Goal: Task Accomplishment & Management: Use online tool/utility

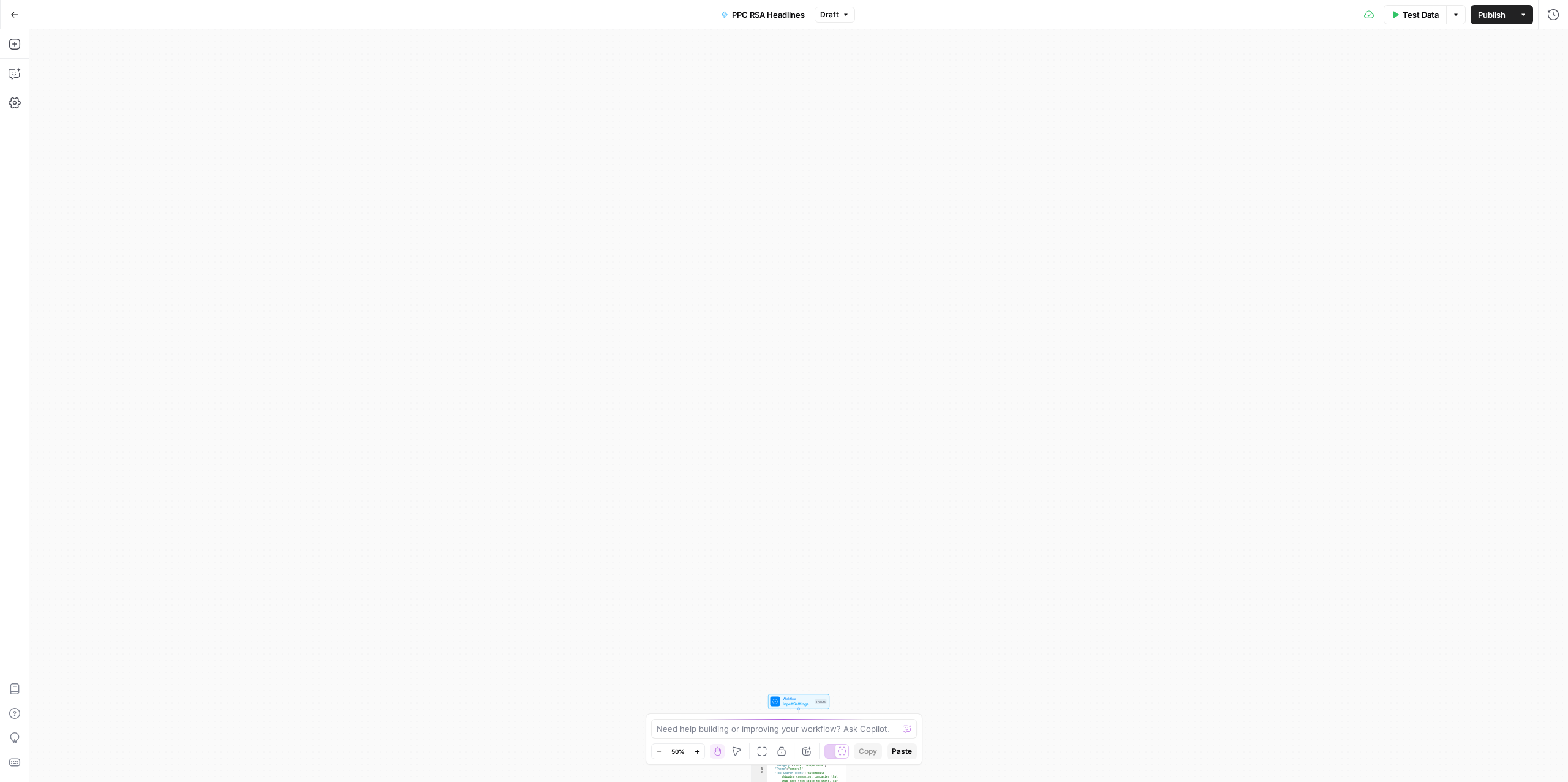
click at [14, 6] on button "Go Back" at bounding box center [14, 14] width 22 height 22
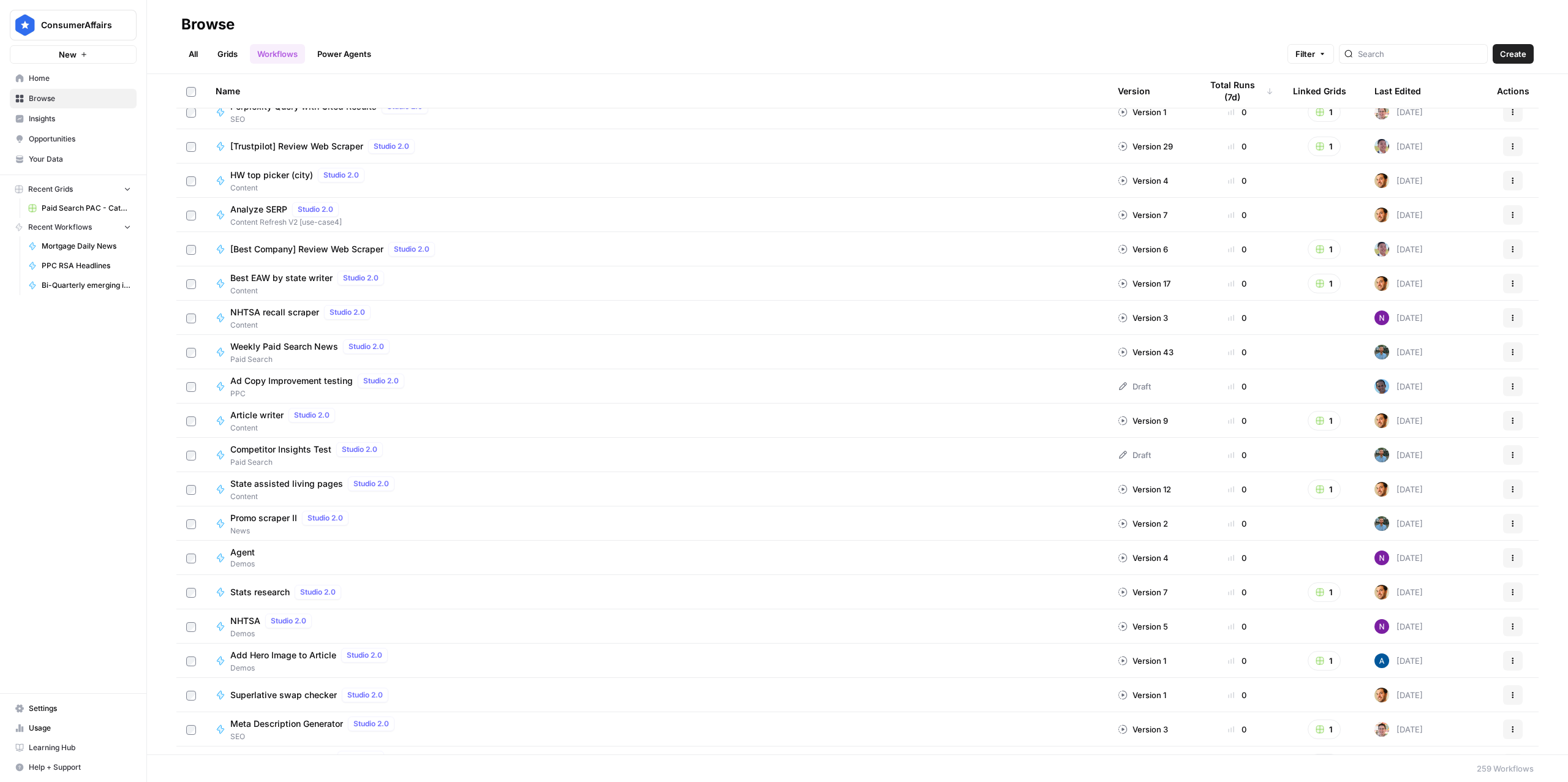
scroll to position [2855, 0]
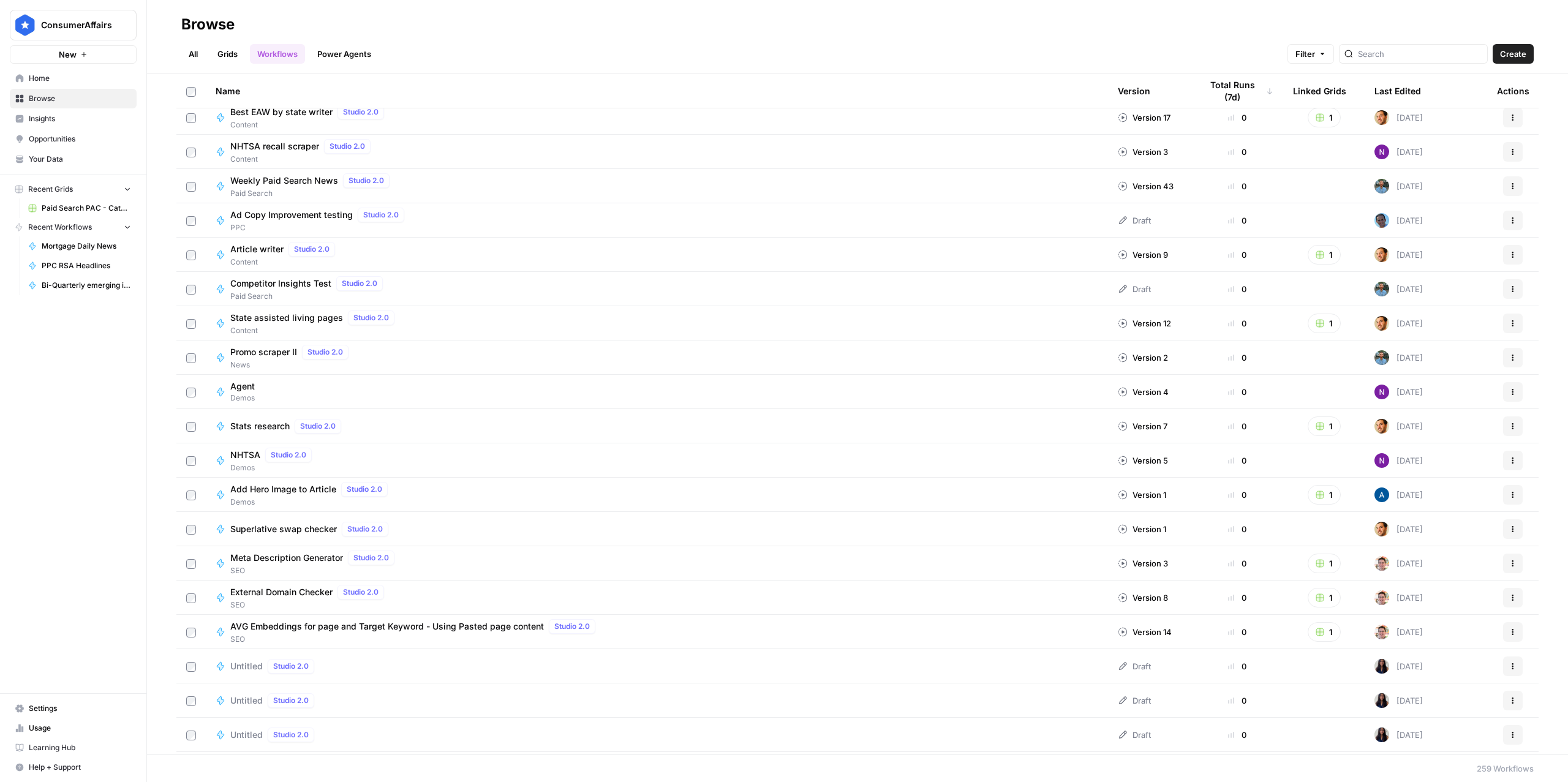
click at [268, 176] on span "Weekly Paid Search News" at bounding box center [283, 181] width 107 height 13
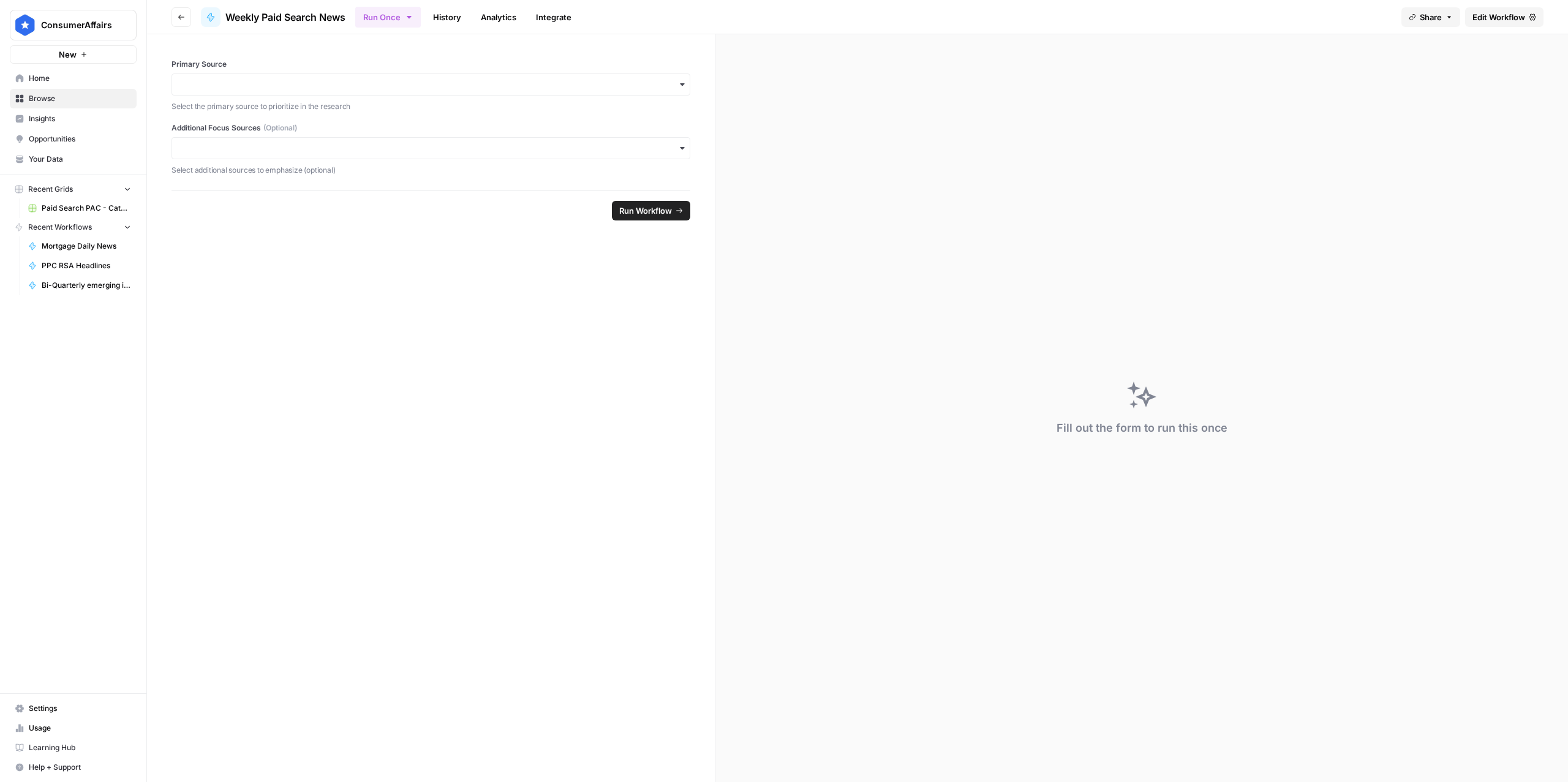
click at [1513, 14] on span "Edit Workflow" at bounding box center [1498, 17] width 52 height 13
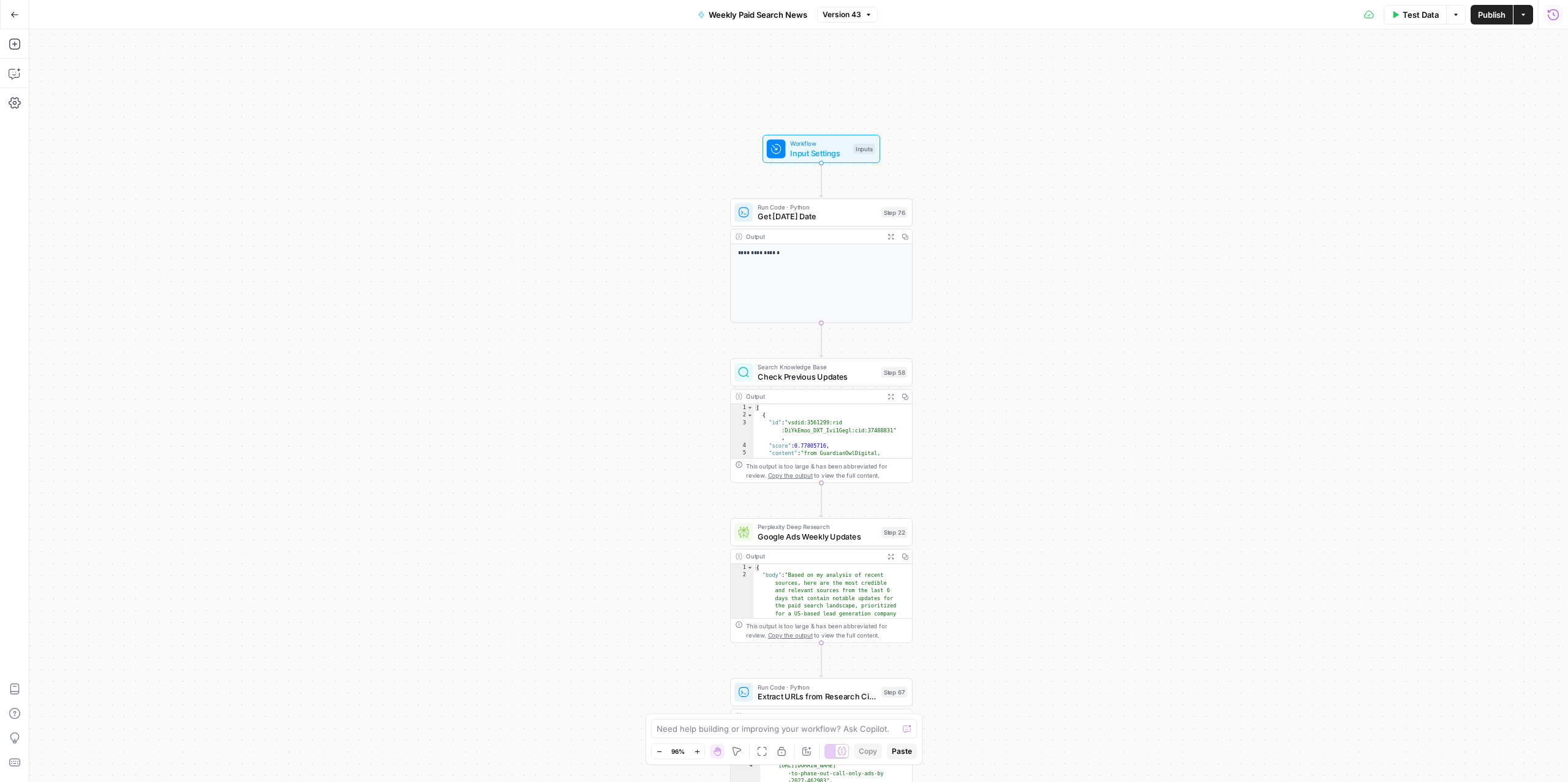
click at [1559, 23] on button "Run History" at bounding box center [1554, 14] width 20 height 20
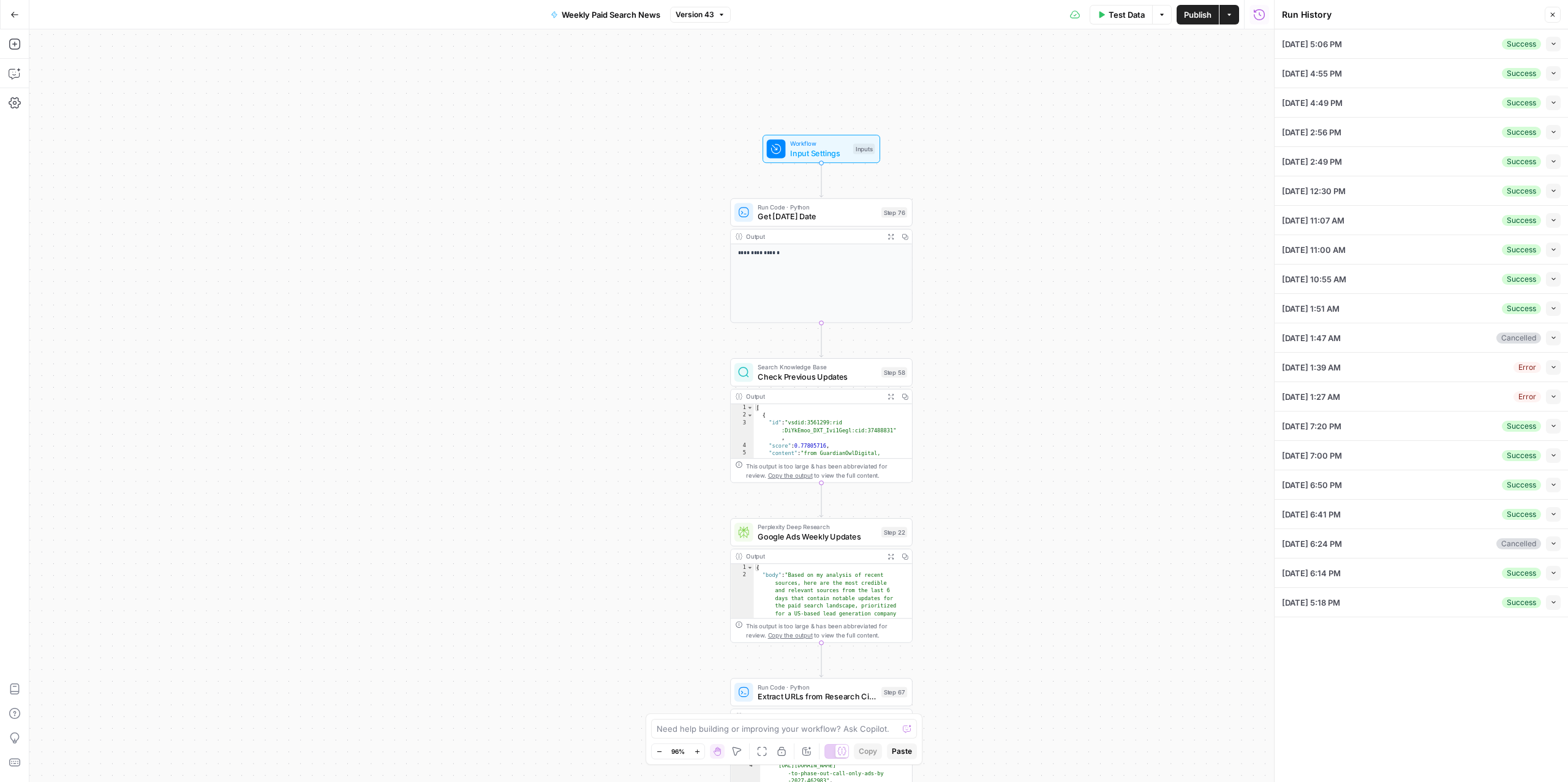
click at [1469, 38] on div "10/03/25 at 5:06 PM Success Collapse" at bounding box center [1421, 44] width 279 height 29
click at [1554, 49] on button "Collapse" at bounding box center [1553, 44] width 14 height 14
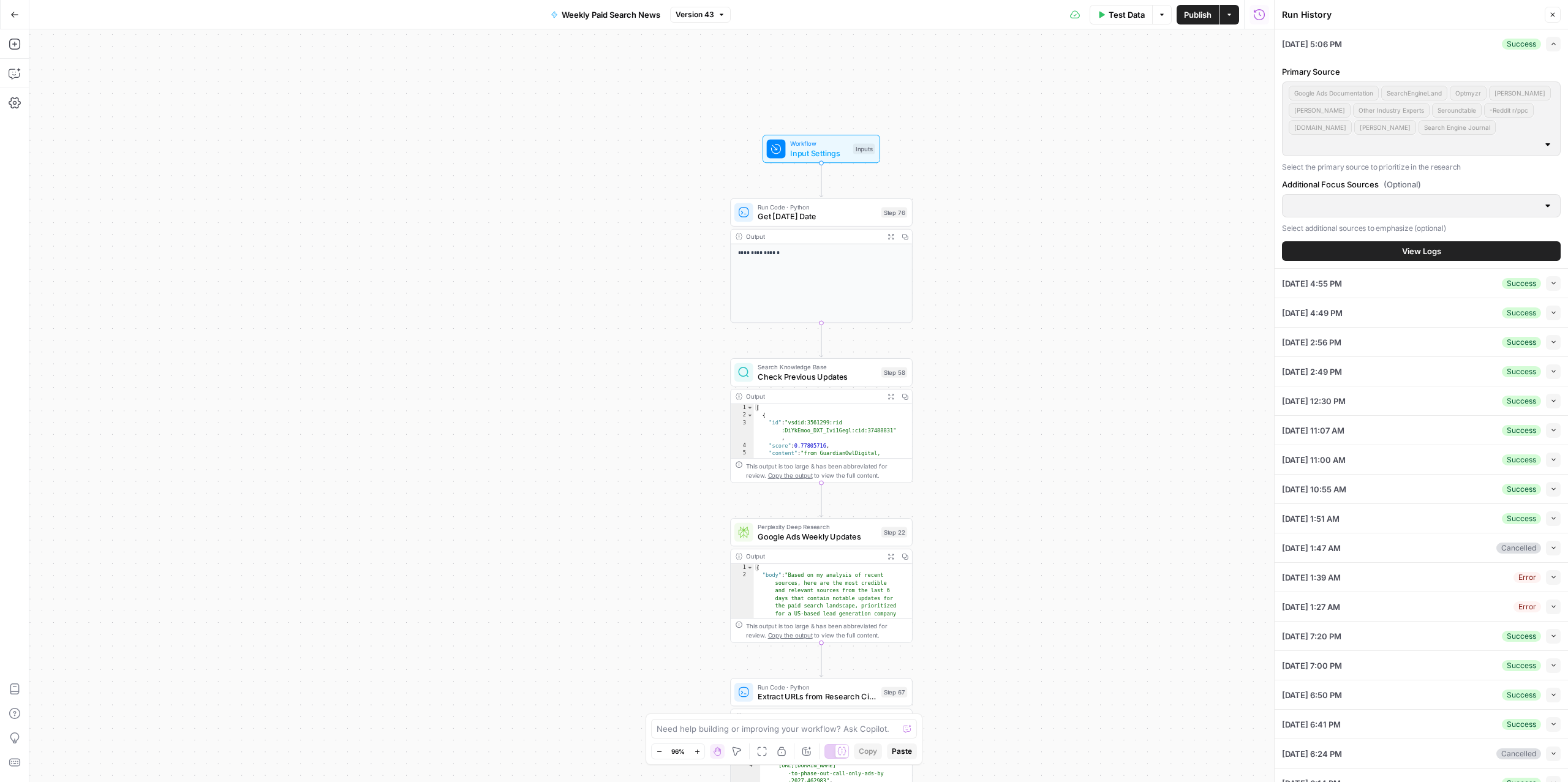
click at [1417, 256] on span "View Logs" at bounding box center [1421, 251] width 39 height 13
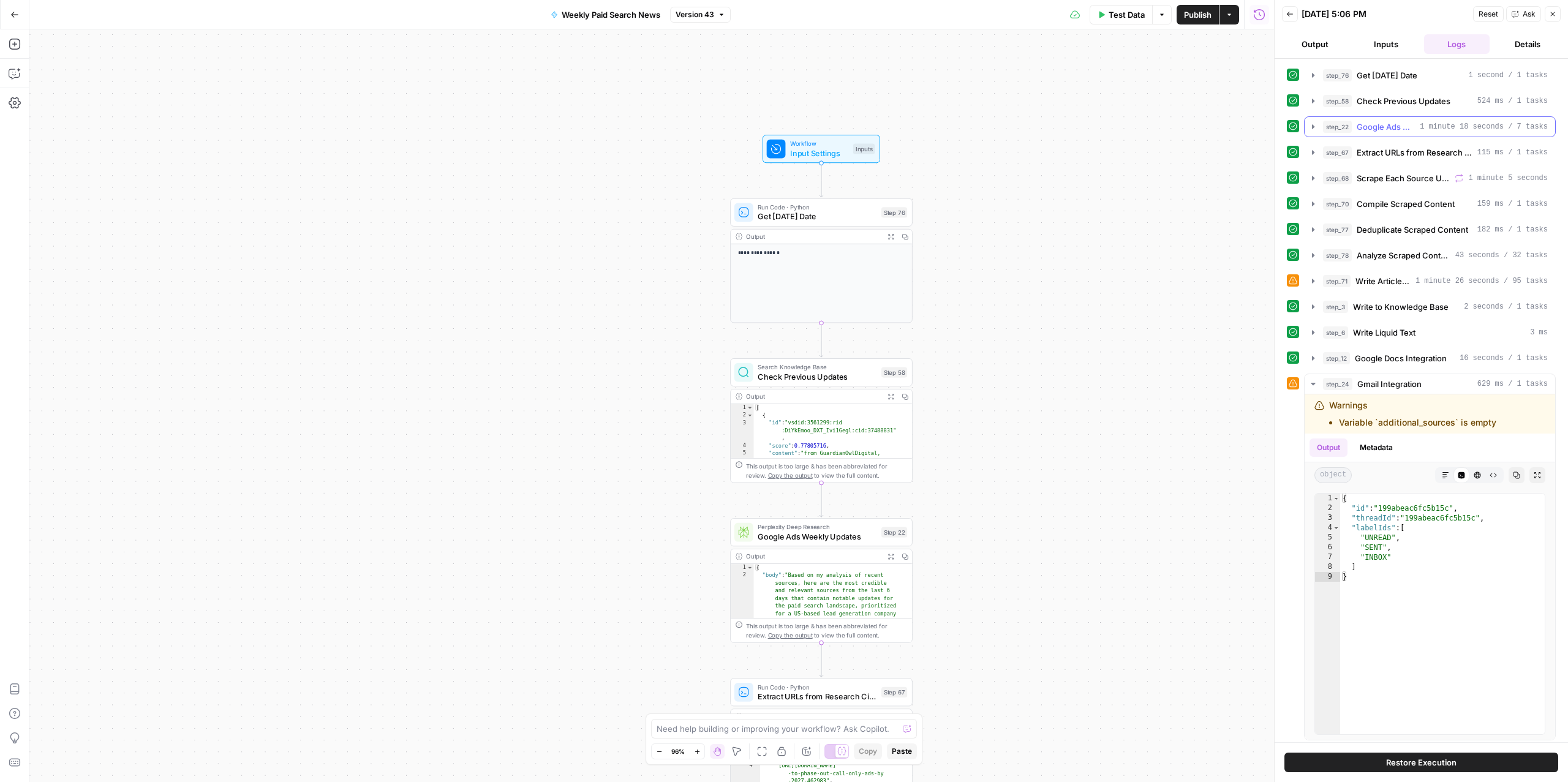
click at [1381, 126] on span "Google Ads Weekly Updates" at bounding box center [1386, 127] width 58 height 13
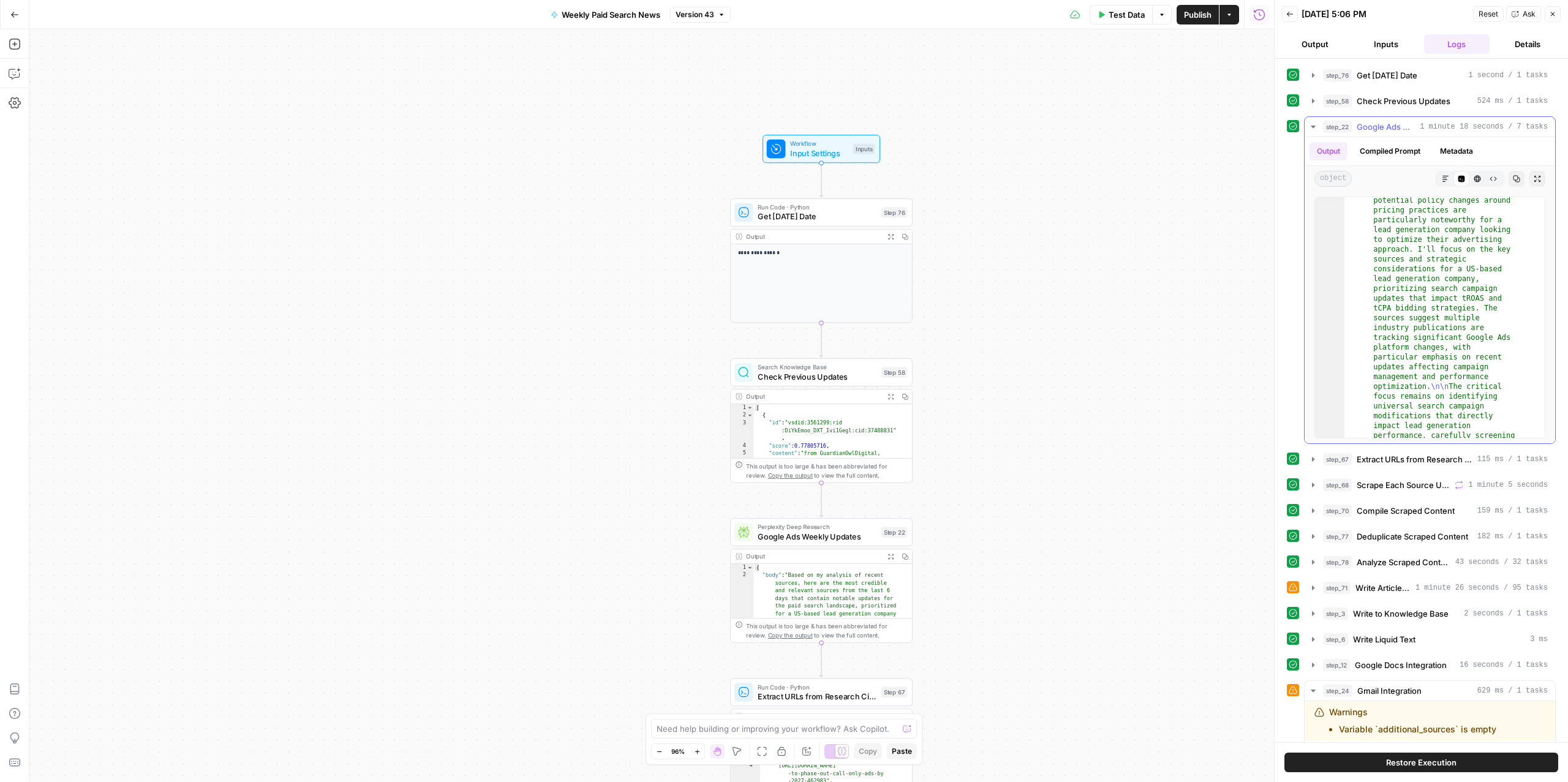
scroll to position [3024, 0]
drag, startPoint x: 784, startPoint y: 538, endPoint x: 778, endPoint y: 507, distance: 31.6
click at [784, 538] on span "Google Ads Weekly Updates" at bounding box center [817, 535] width 119 height 12
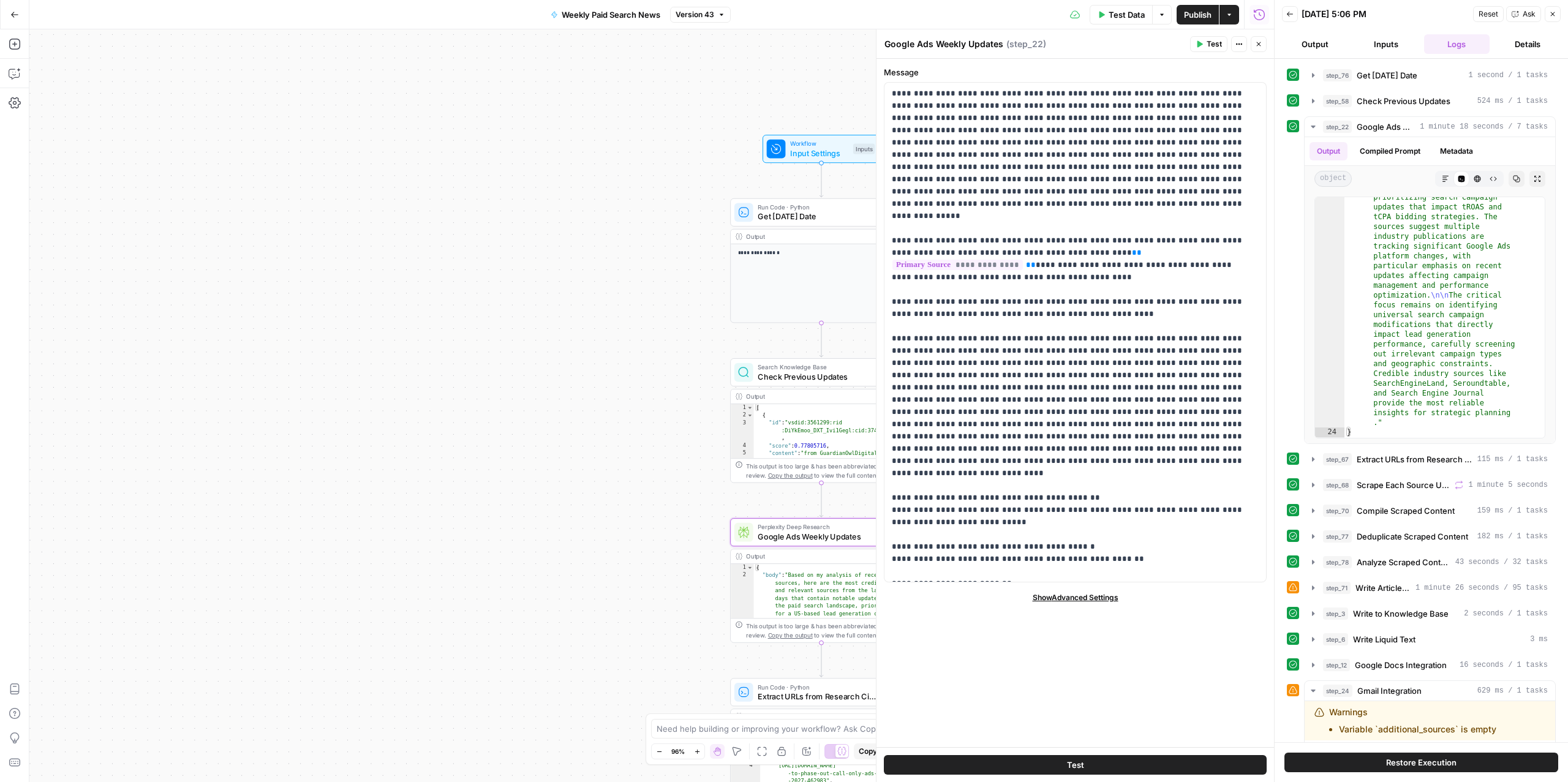
click at [1074, 600] on span "Show Advanced Settings" at bounding box center [1075, 598] width 86 height 11
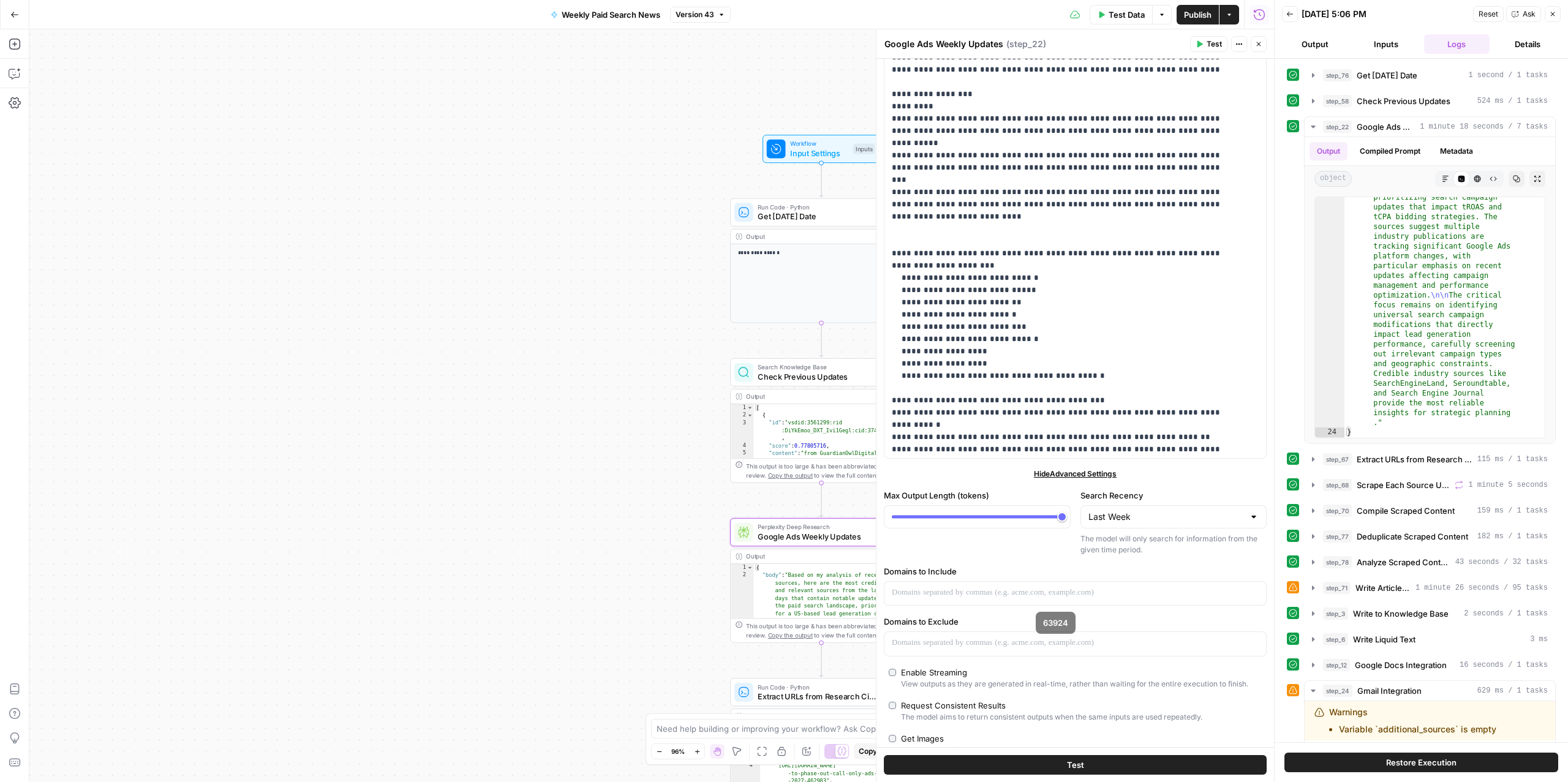
scroll to position [204, 0]
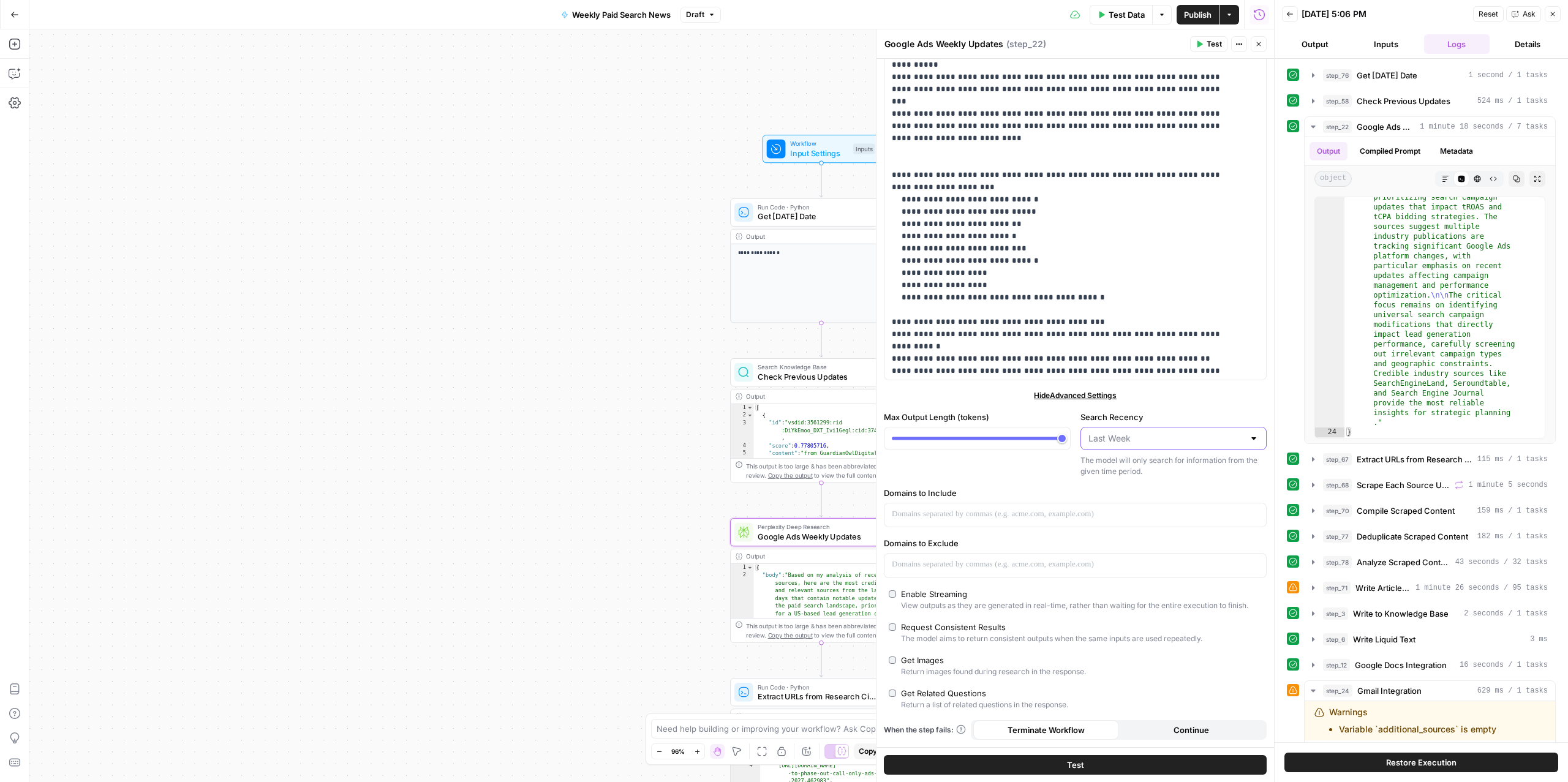
click at [1149, 439] on input "Search Recency" at bounding box center [1166, 439] width 156 height 13
type input "Last Week"
click at [1020, 477] on div "**********" at bounding box center [1075, 302] width 397 height 890
click at [932, 560] on p at bounding box center [1075, 565] width 366 height 13
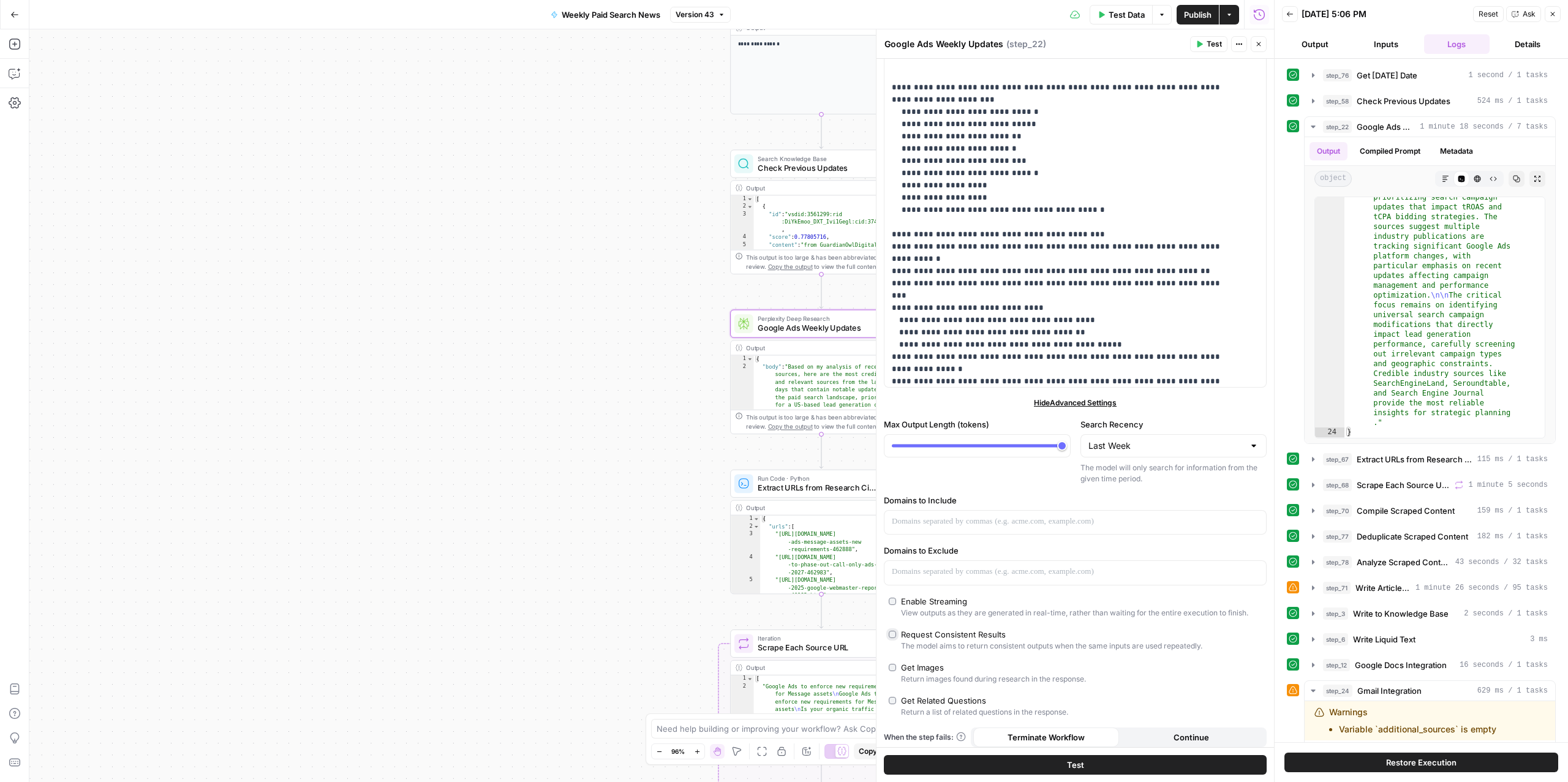
scroll to position [712, 0]
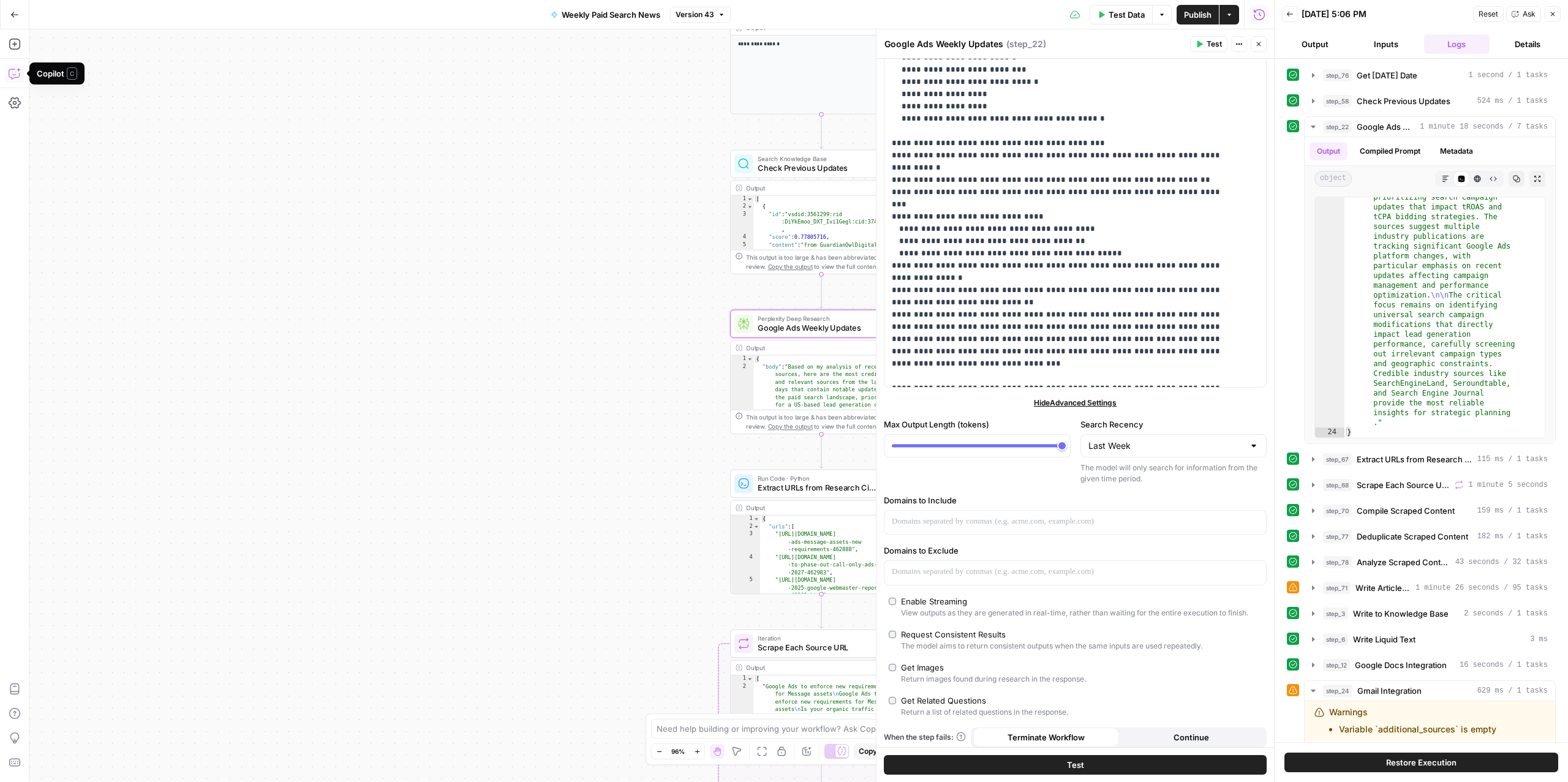
click at [14, 79] on button "Copilot" at bounding box center [14, 74] width 20 height 20
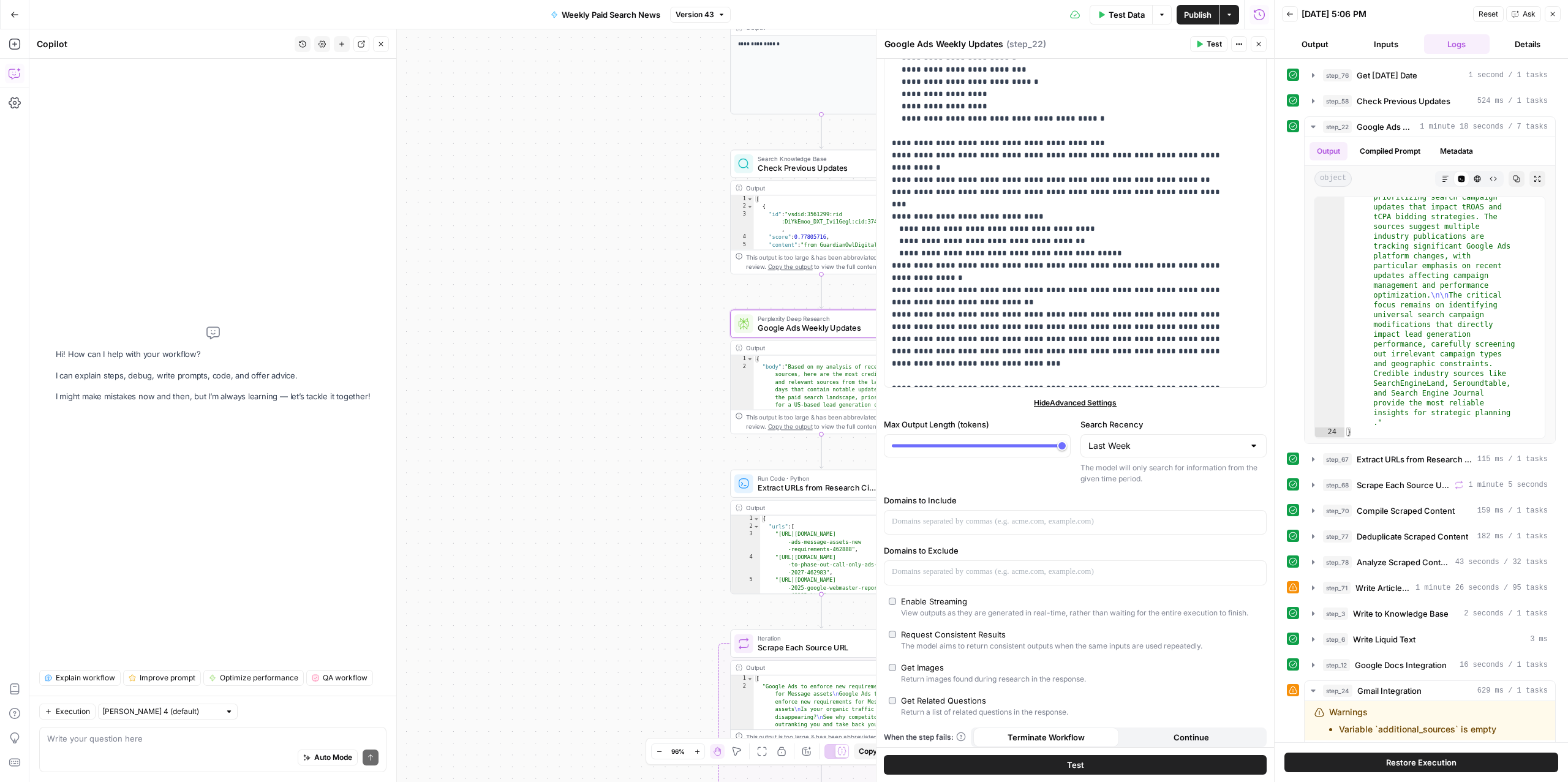
click at [220, 749] on div "Auto Mode Send" at bounding box center [212, 759] width 331 height 27
type textarea "Actually can"
click at [788, 334] on div "Perplexity Deep Research Google Ads Weekly Updates Step 22 Copy step Delete ste…" at bounding box center [821, 323] width 182 height 28
click at [785, 330] on span "Google Ads Weekly Updates" at bounding box center [817, 328] width 119 height 12
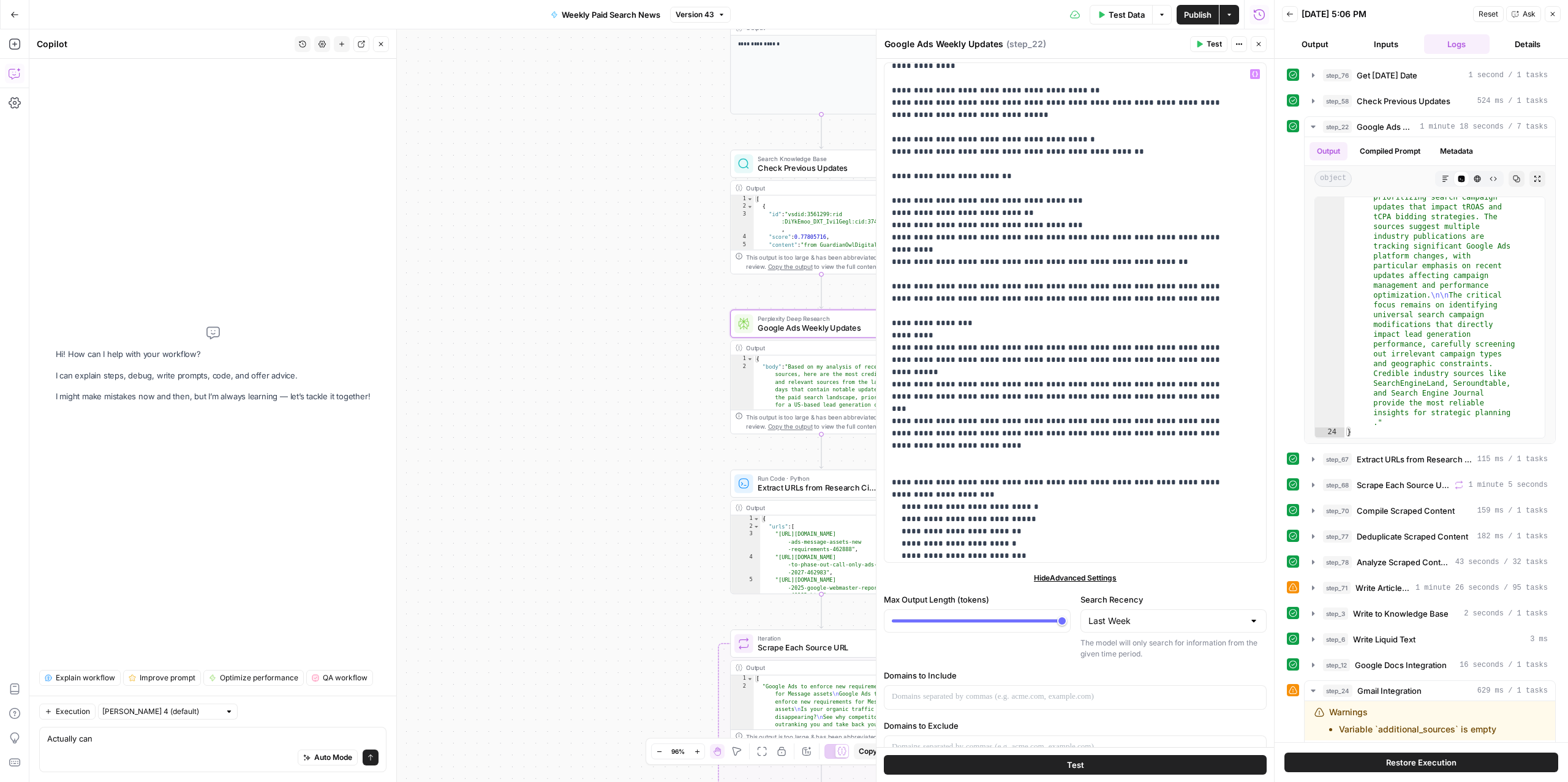
scroll to position [1029, 0]
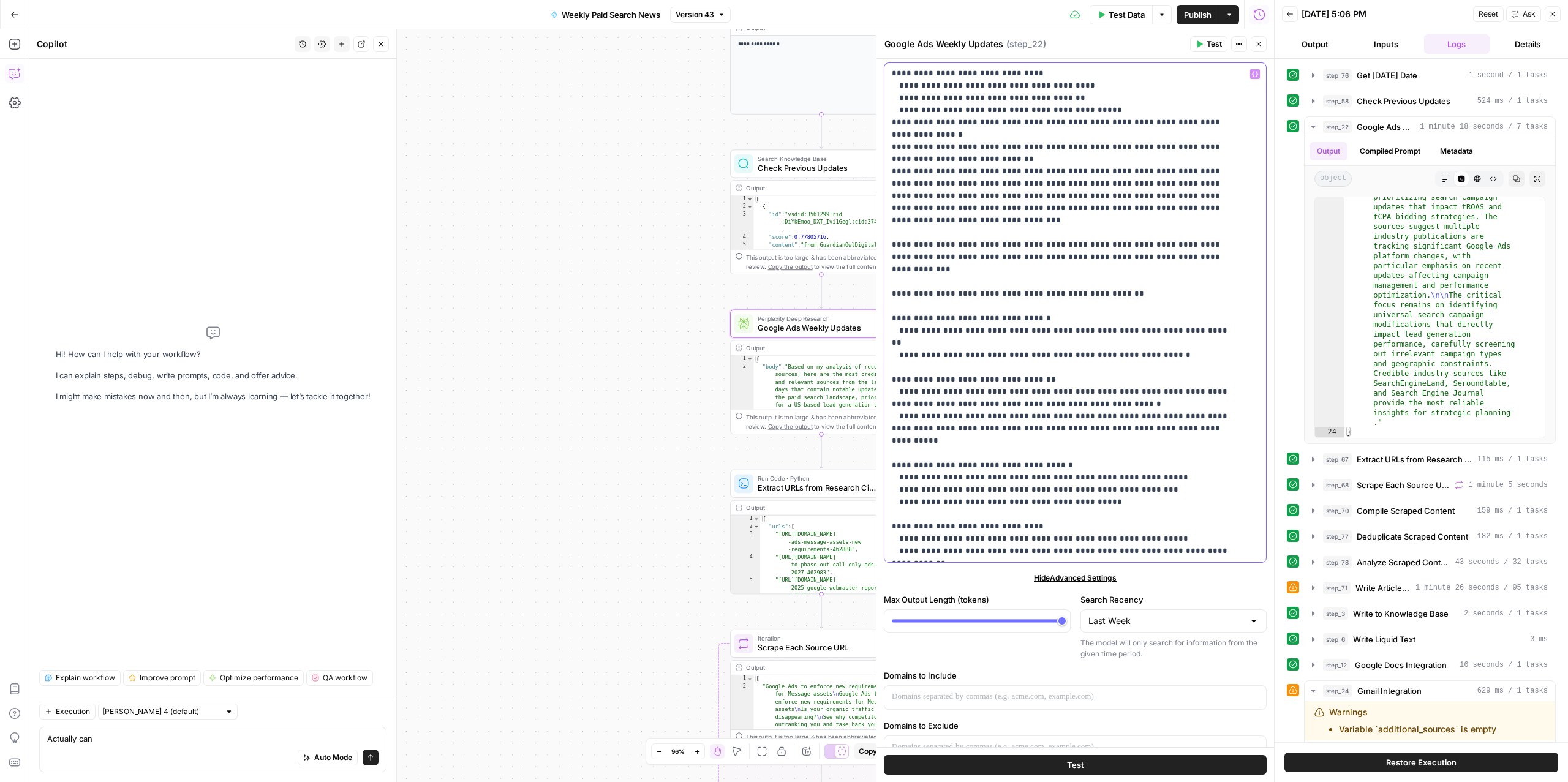
type input "citations"
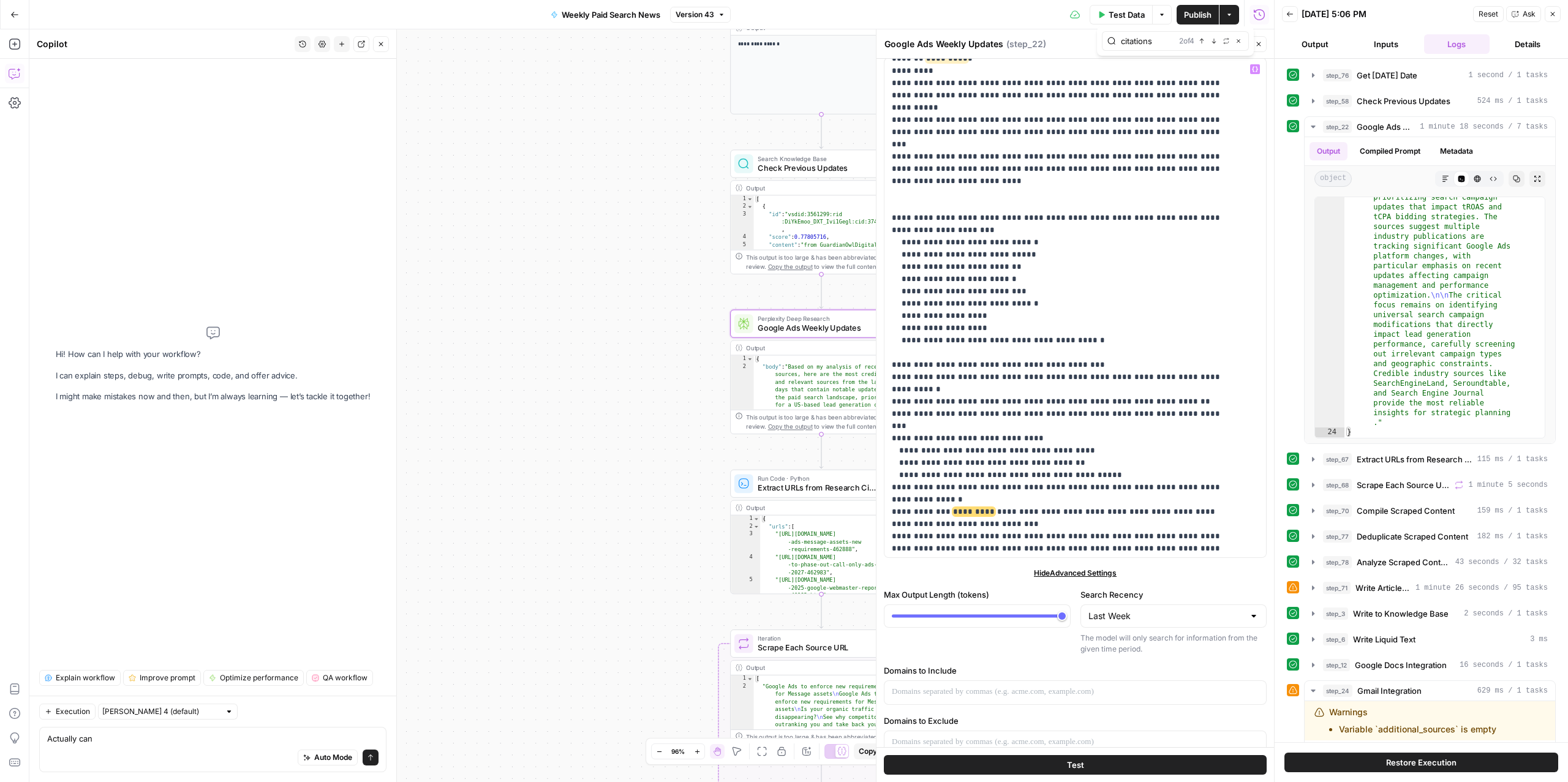
scroll to position [738, 0]
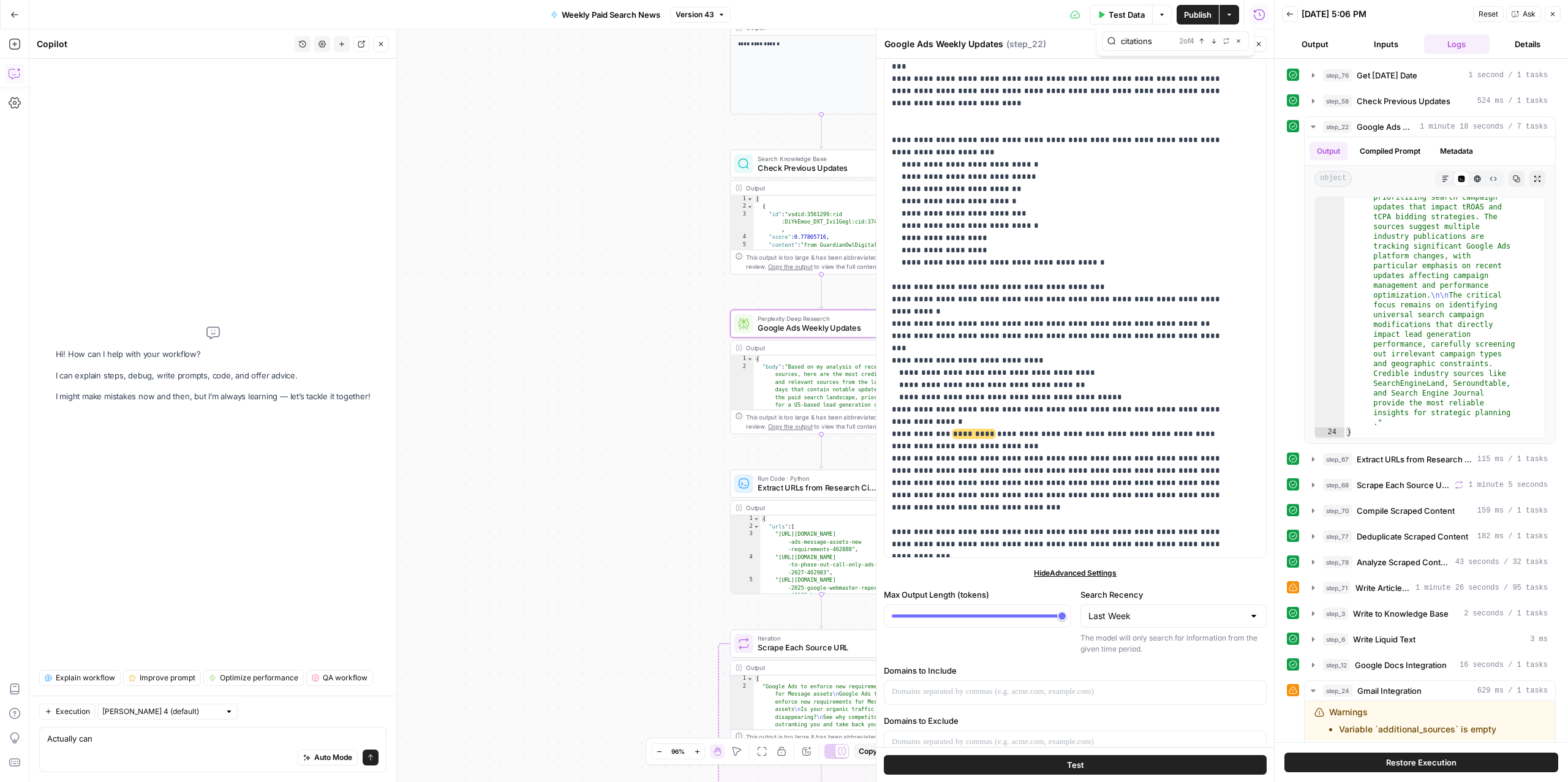
click at [126, 751] on div "Auto Mode Send" at bounding box center [212, 759] width 331 height 27
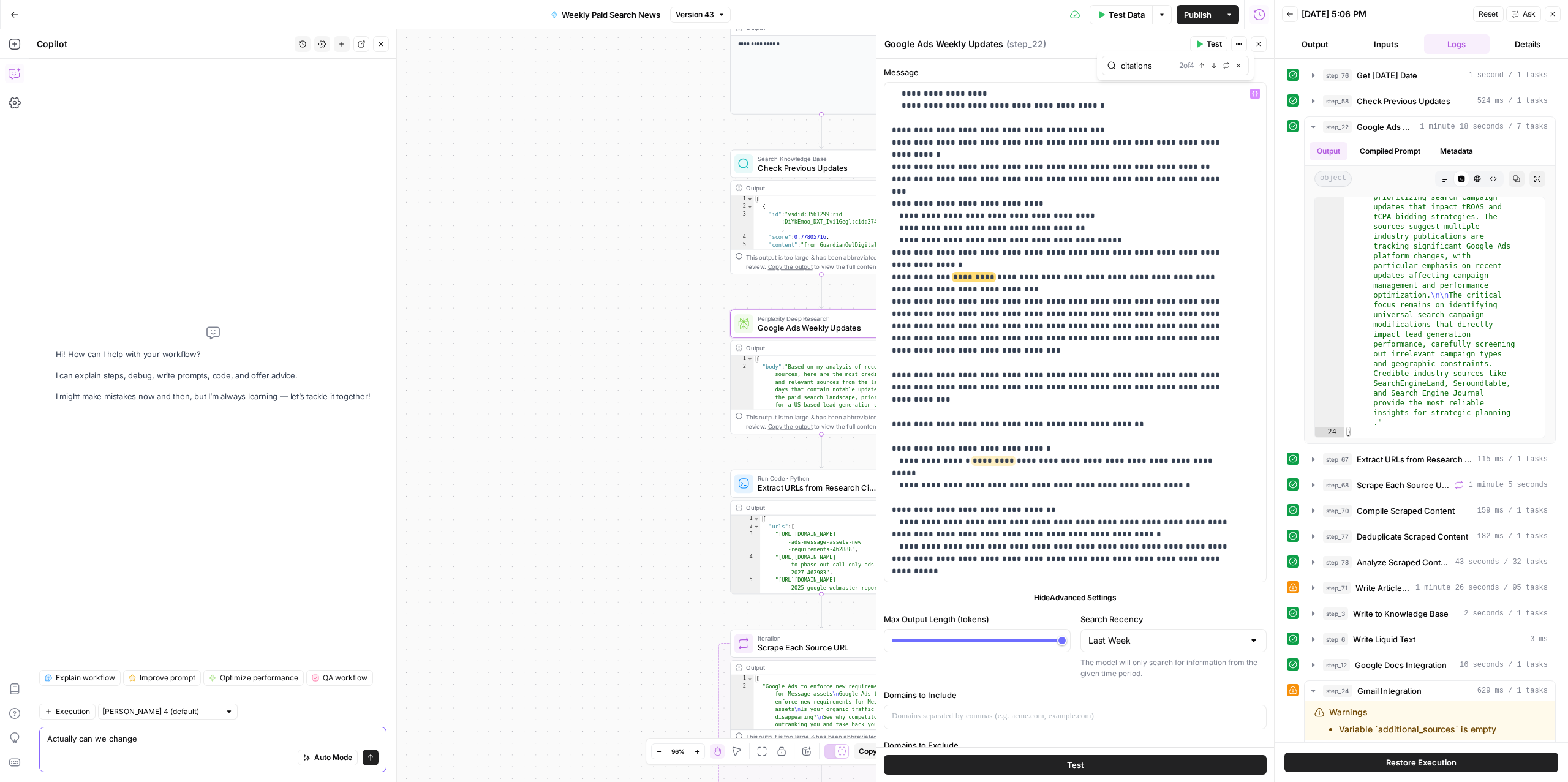
scroll to position [1029, 0]
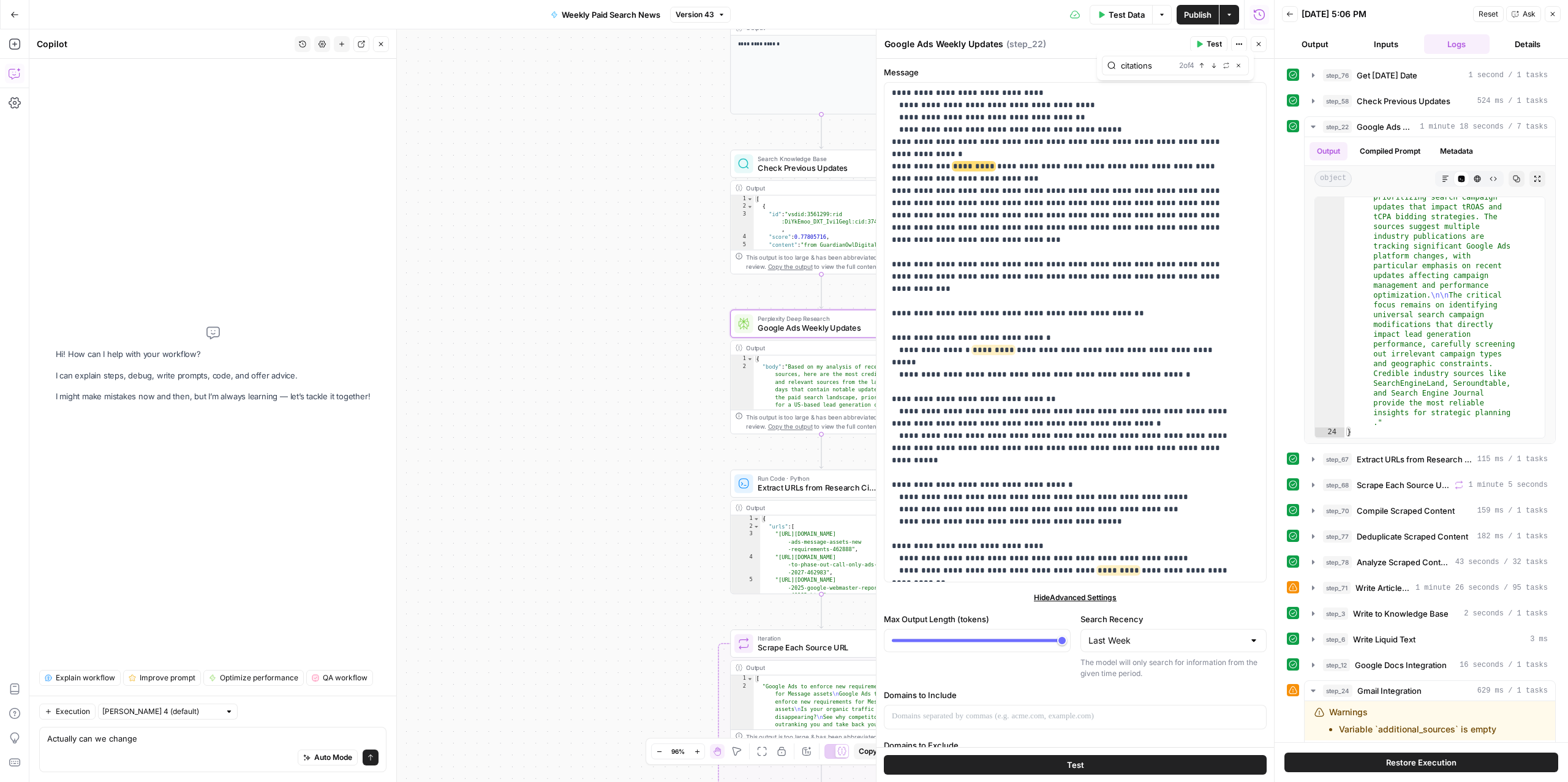
click at [793, 650] on span "Scrape Each Source URL" at bounding box center [817, 647] width 119 height 12
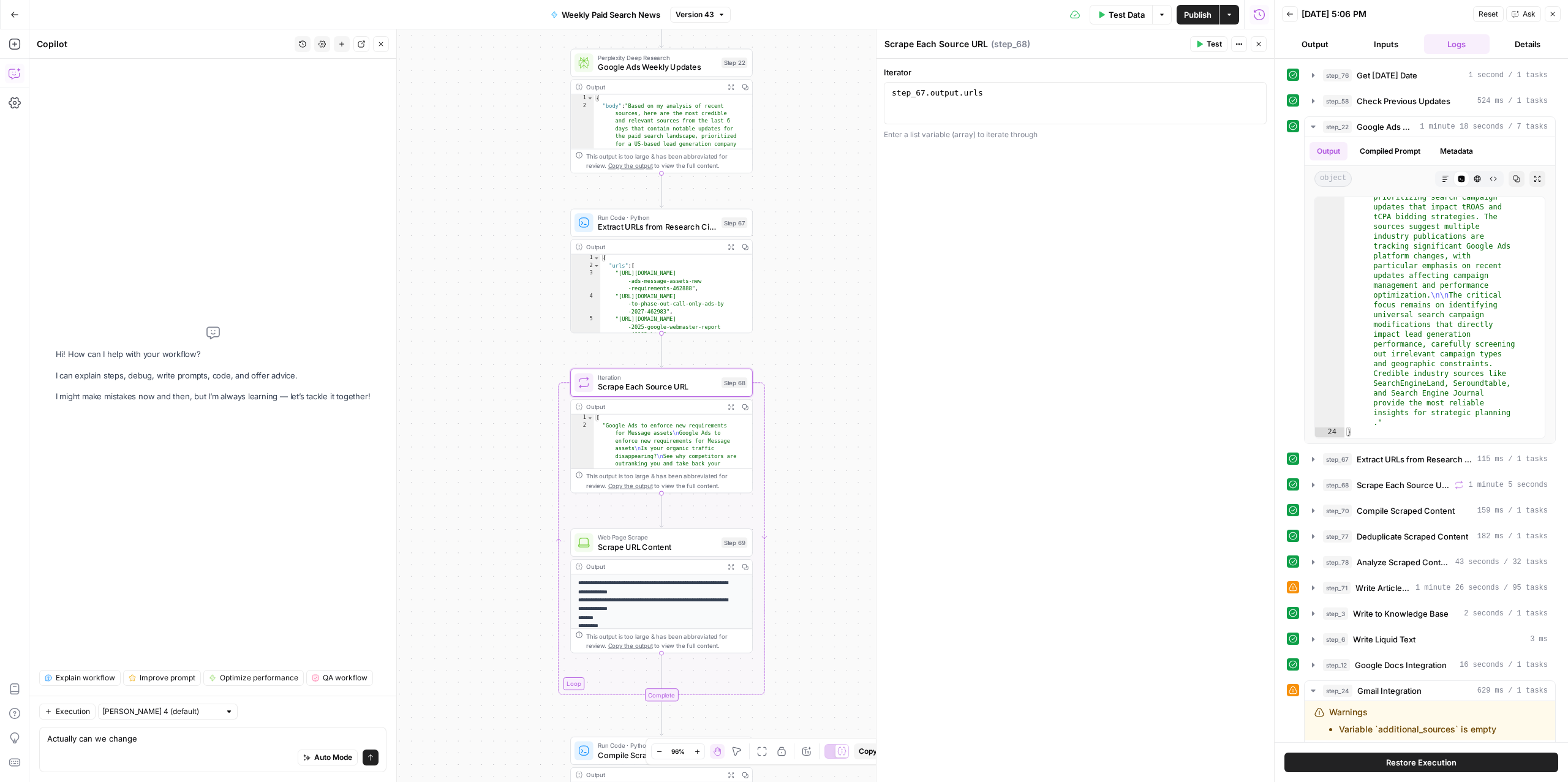
drag, startPoint x: 583, startPoint y: 266, endPoint x: 423, endPoint y: 275, distance: 160.3
click at [423, 275] on div "**********" at bounding box center [652, 406] width 1245 height 753
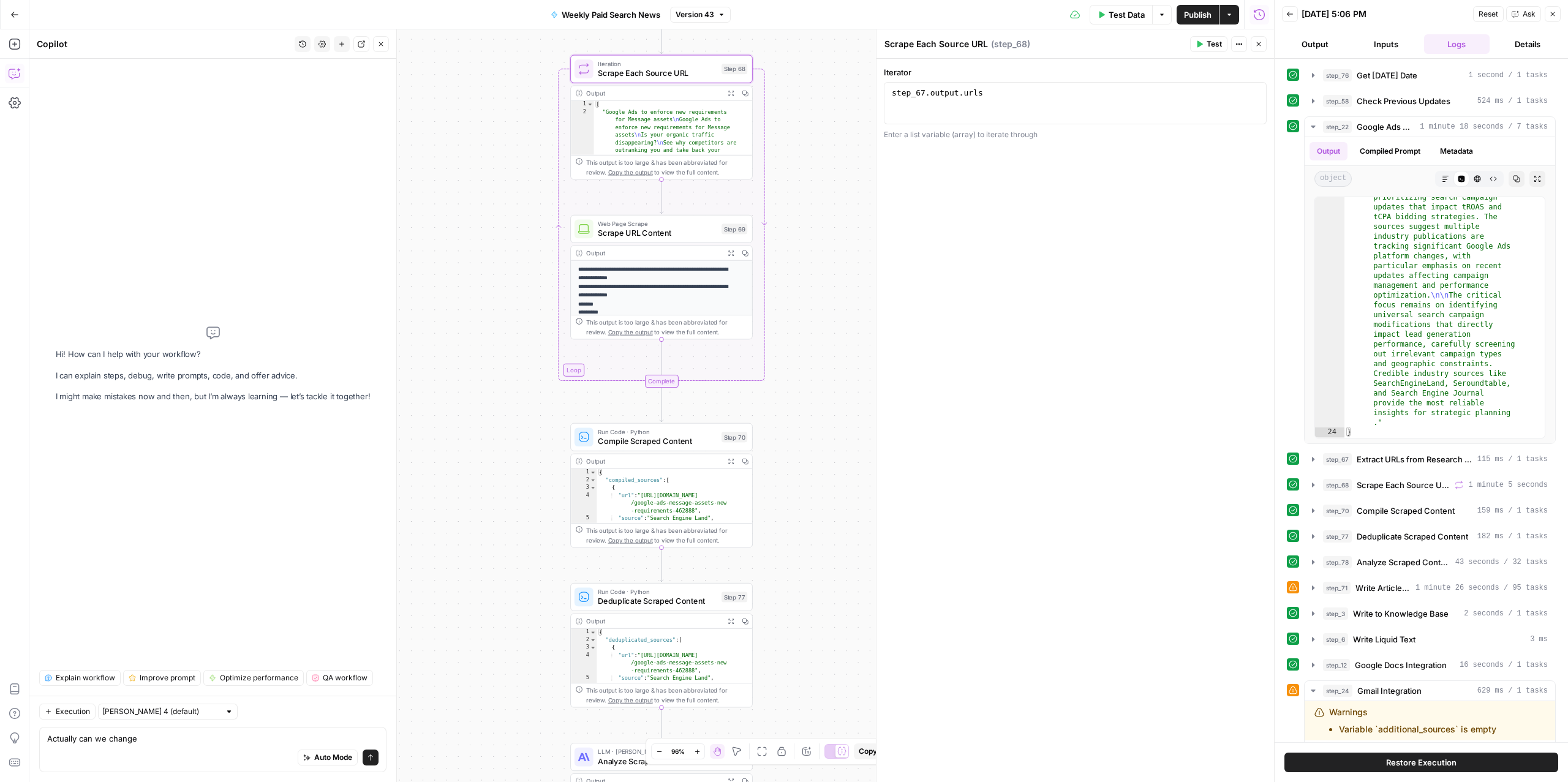
click at [608, 441] on span "Compile Scraped Content" at bounding box center [657, 441] width 119 height 12
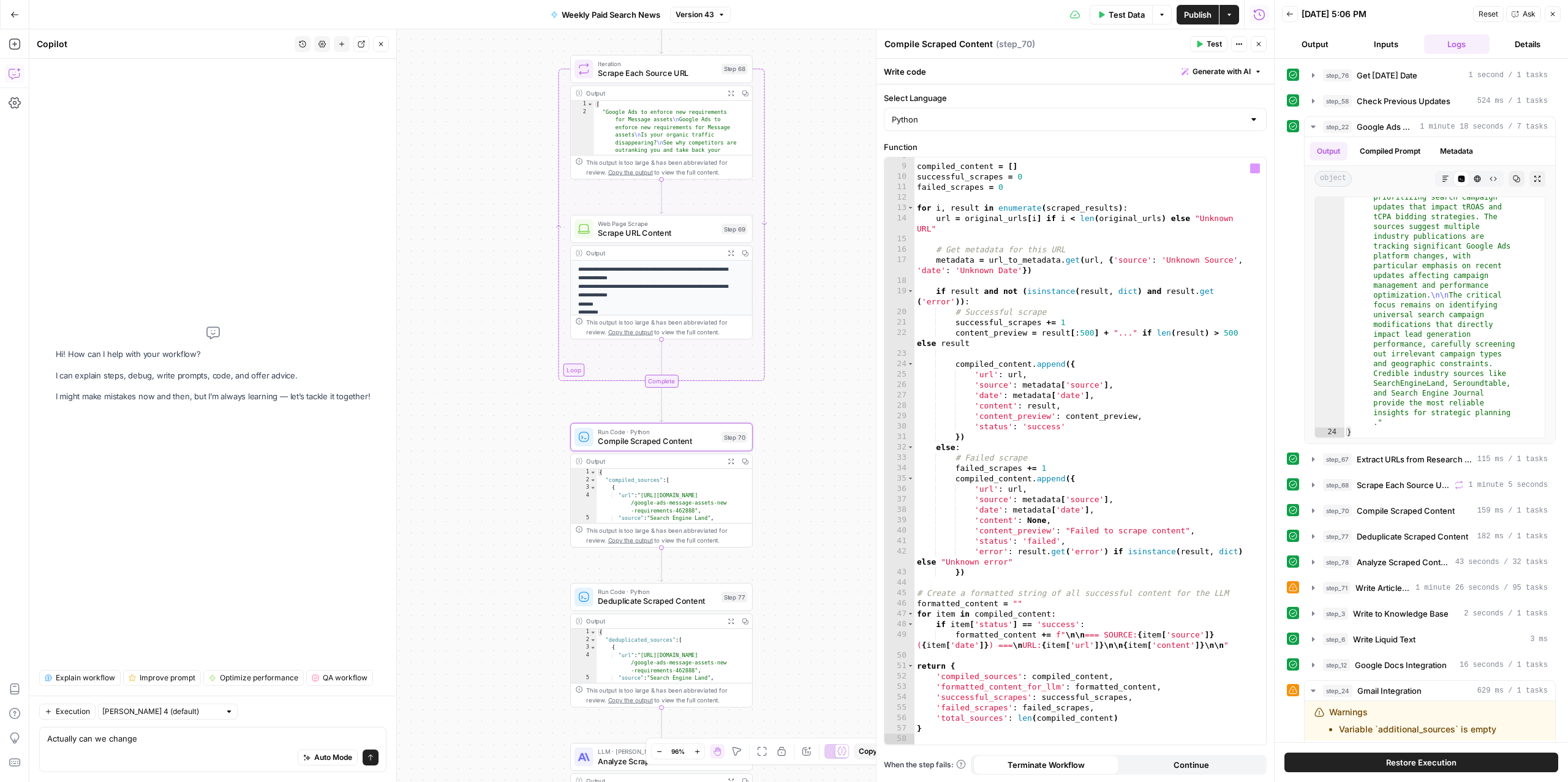
scroll to position [47, 0]
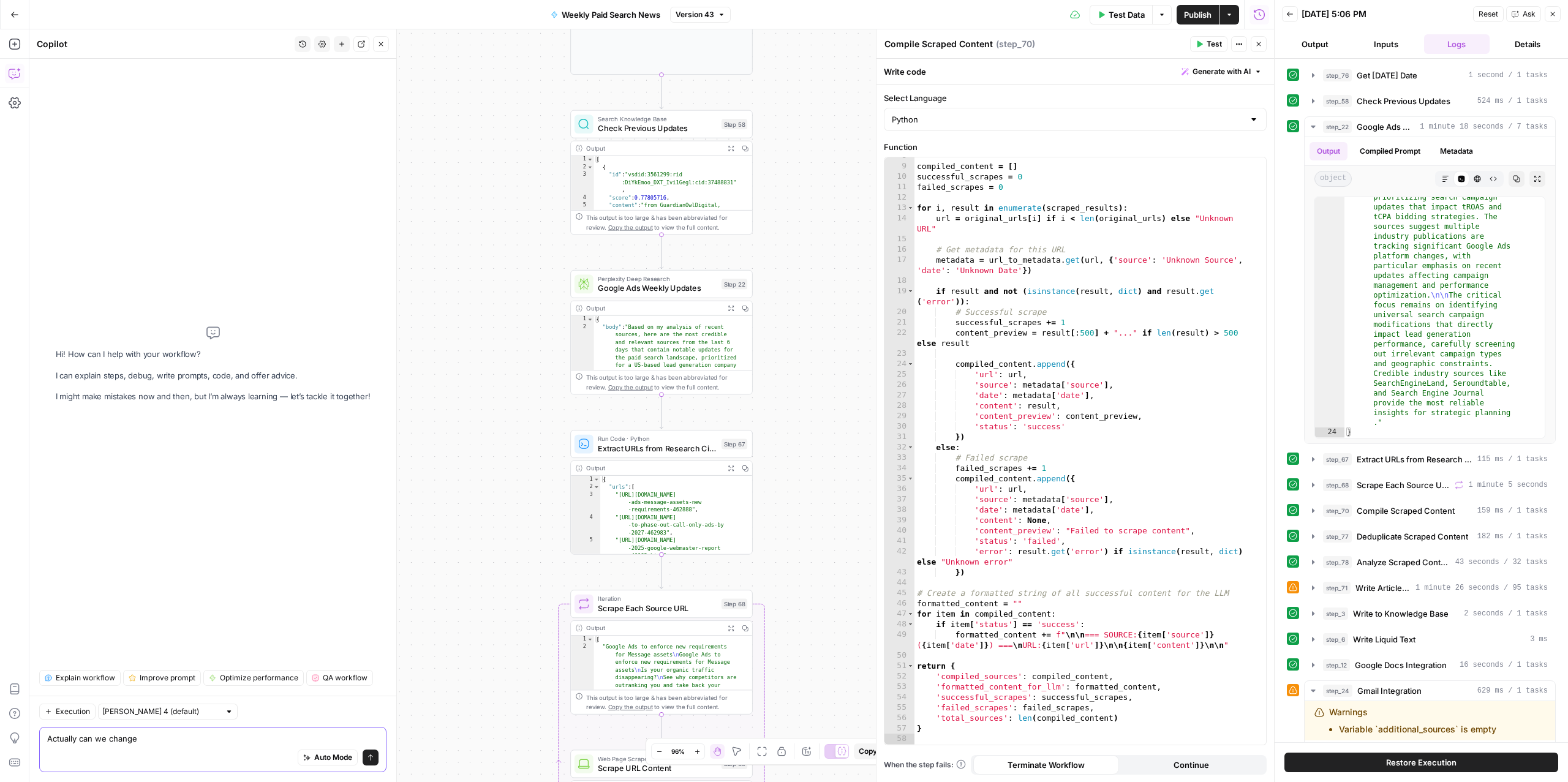
click at [201, 741] on textarea "Actually can we change" at bounding box center [212, 739] width 331 height 13
drag, startPoint x: 122, startPoint y: 744, endPoint x: 330, endPoint y: 726, distance: 208.8
click at [330, 726] on div "Actually can we change the workflow to just scrape the sources, but then use pe…" at bounding box center [212, 744] width 348 height 58
drag, startPoint x: 348, startPoint y: 723, endPoint x: 359, endPoint y: 766, distance: 44.4
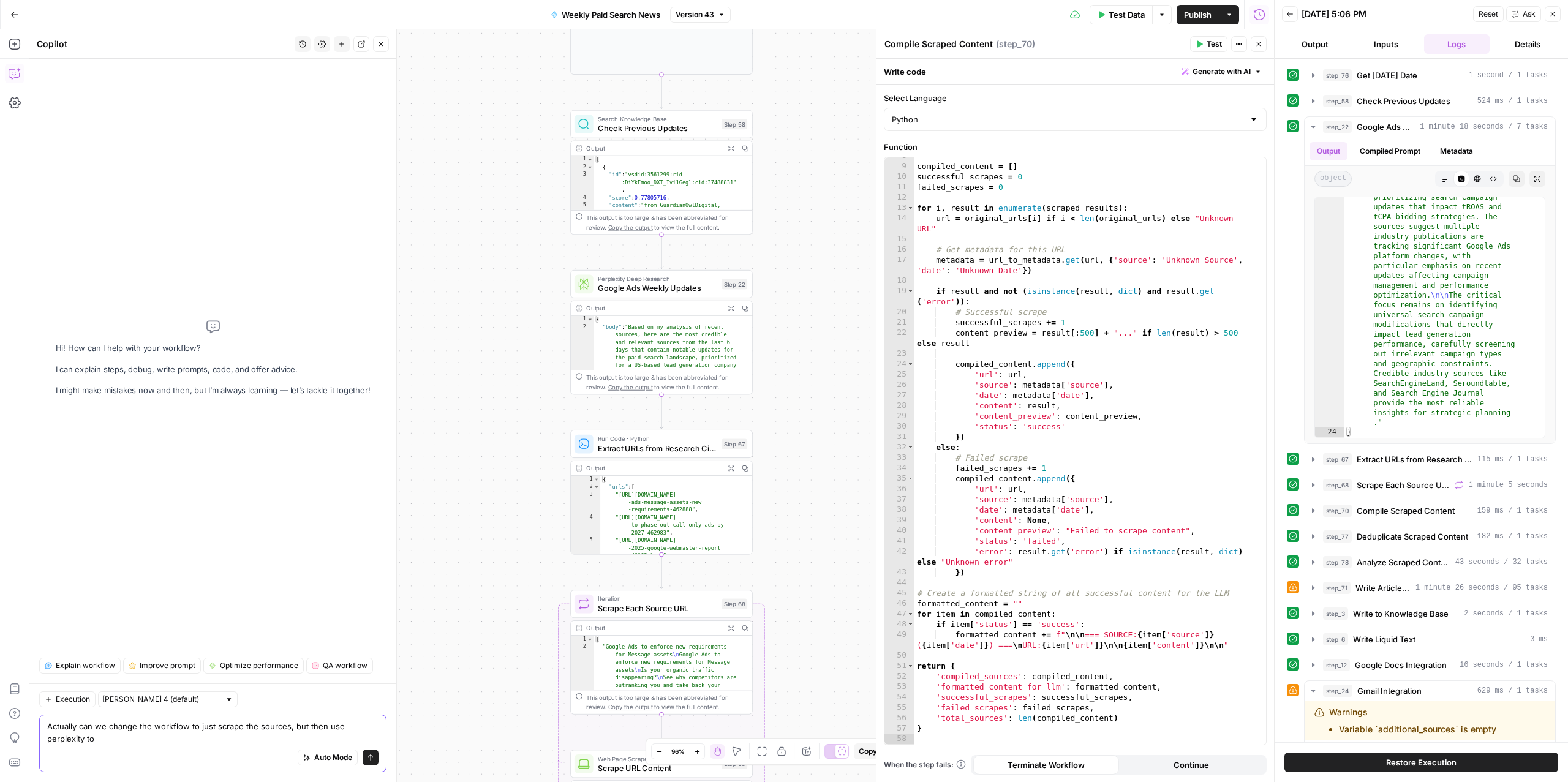
click at [359, 766] on div "Actually can we change the workflow to just scrape the sources, but then use pe…" at bounding box center [212, 744] width 348 height 58
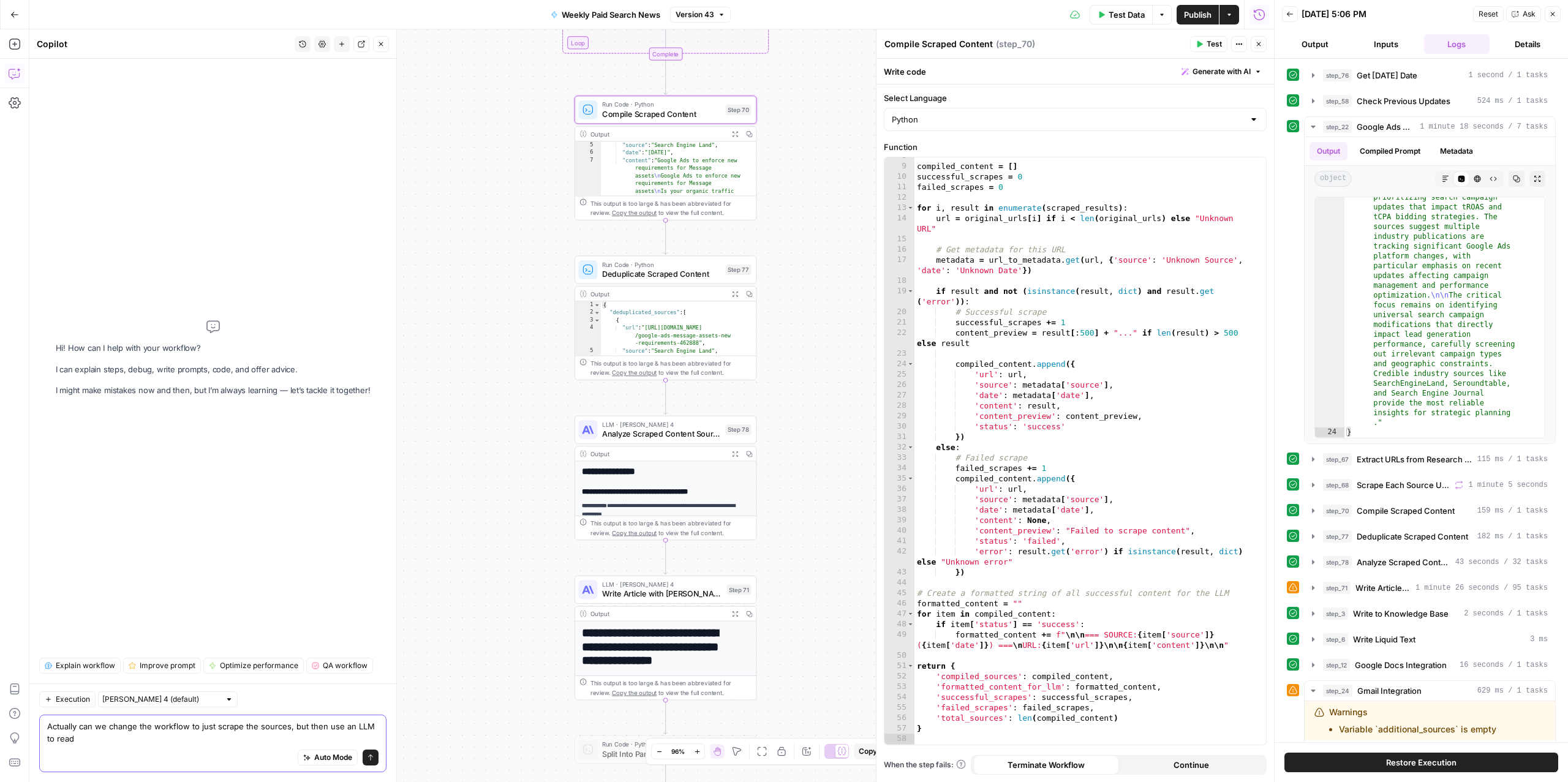
type textarea "Actually can we change the workflow to just scrape the sources, but then use an…"
click at [658, 434] on span "Analyze Scraped Content Sources" at bounding box center [662, 433] width 119 height 12
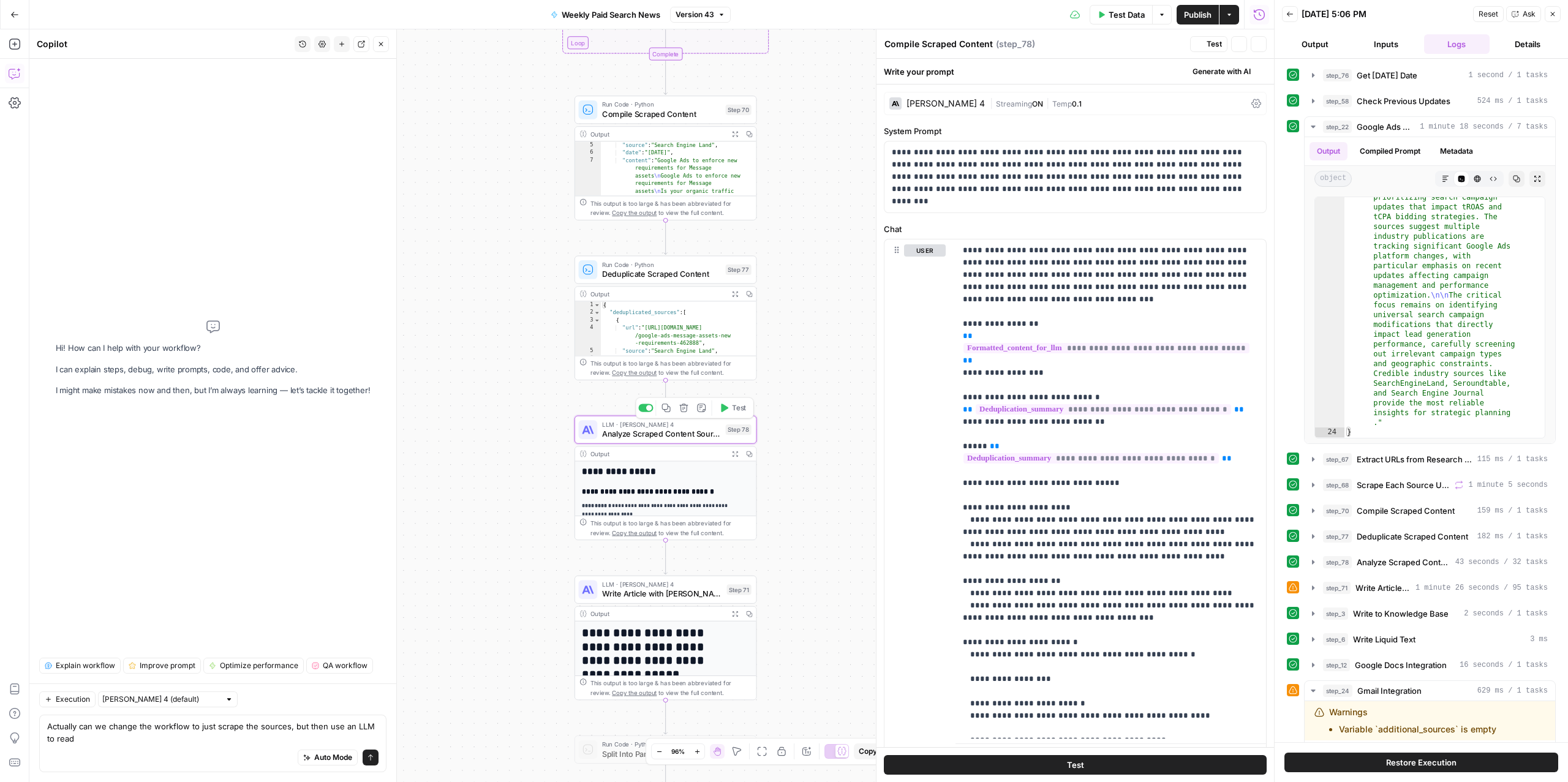
type textarea "Analyze Scraped Content Sources"
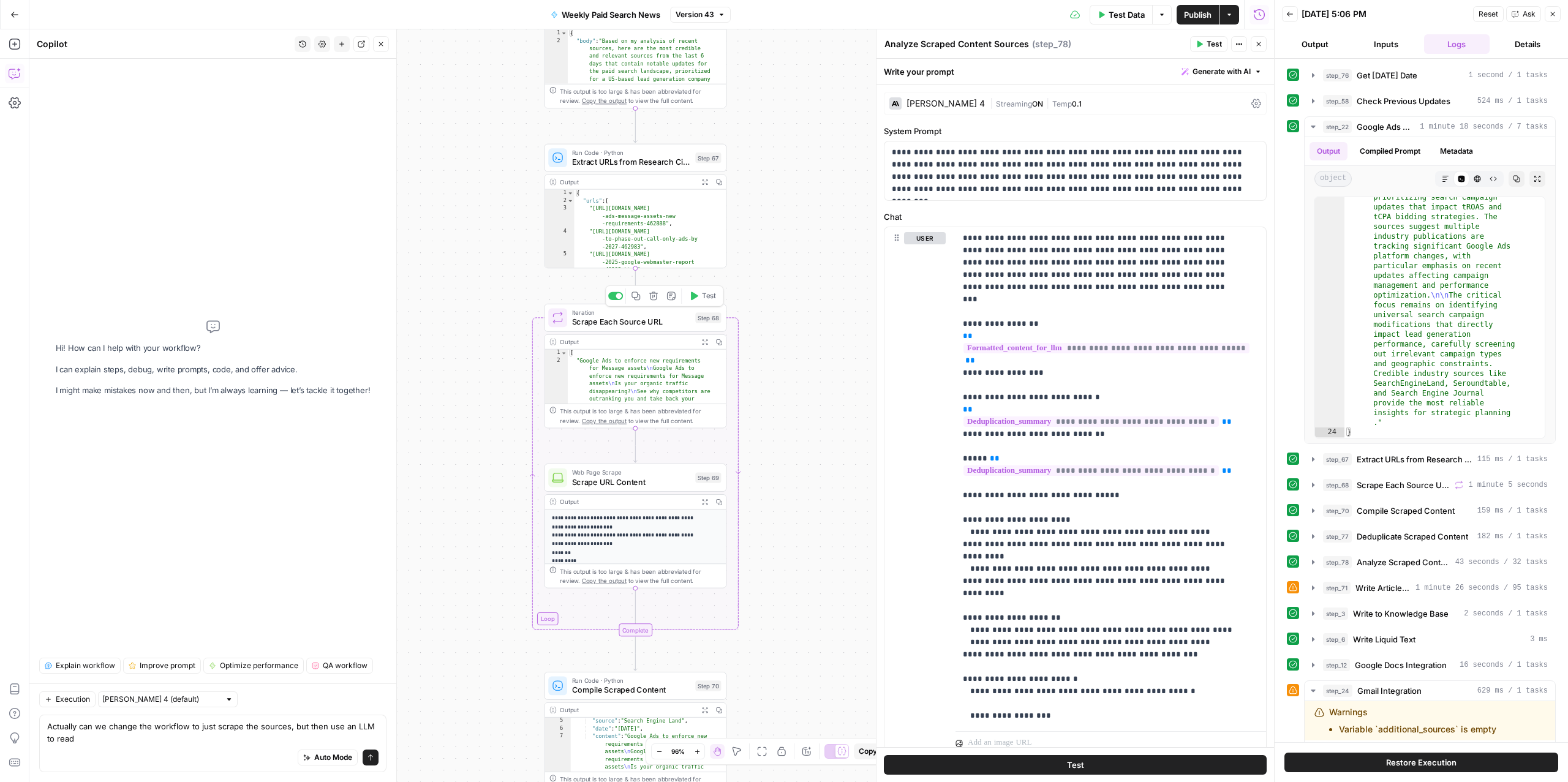
click at [615, 321] on span "Scrape Each Source URL" at bounding box center [632, 321] width 119 height 12
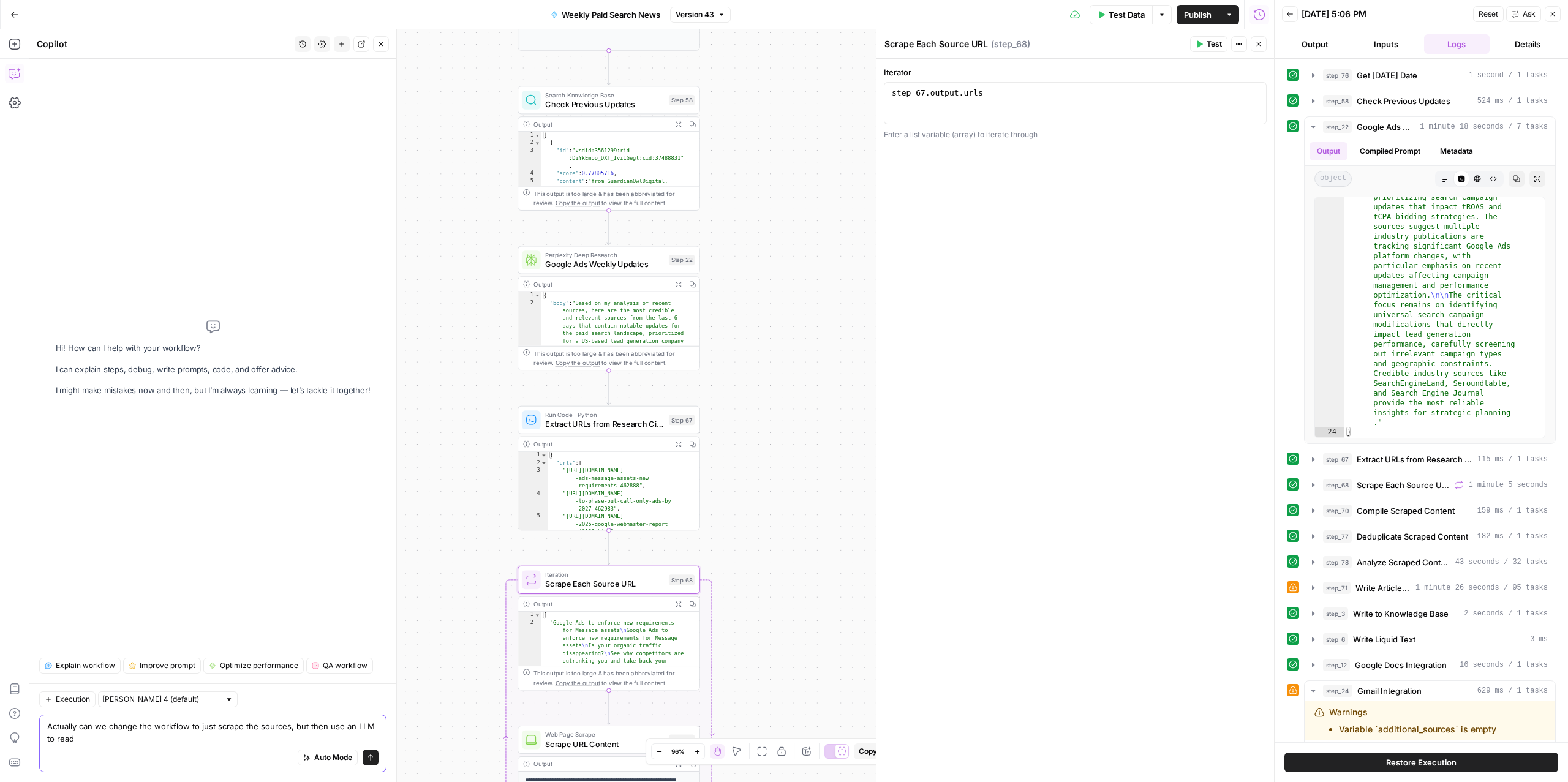
click at [216, 745] on div "Auto Mode Send" at bounding box center [212, 759] width 331 height 27
drag, startPoint x: 216, startPoint y: 744, endPoint x: 237, endPoint y: 731, distance: 24.7
click at [237, 731] on div "Actually can we change the workflow to just scrape the sources, but then use an…" at bounding box center [212, 744] width 348 height 58
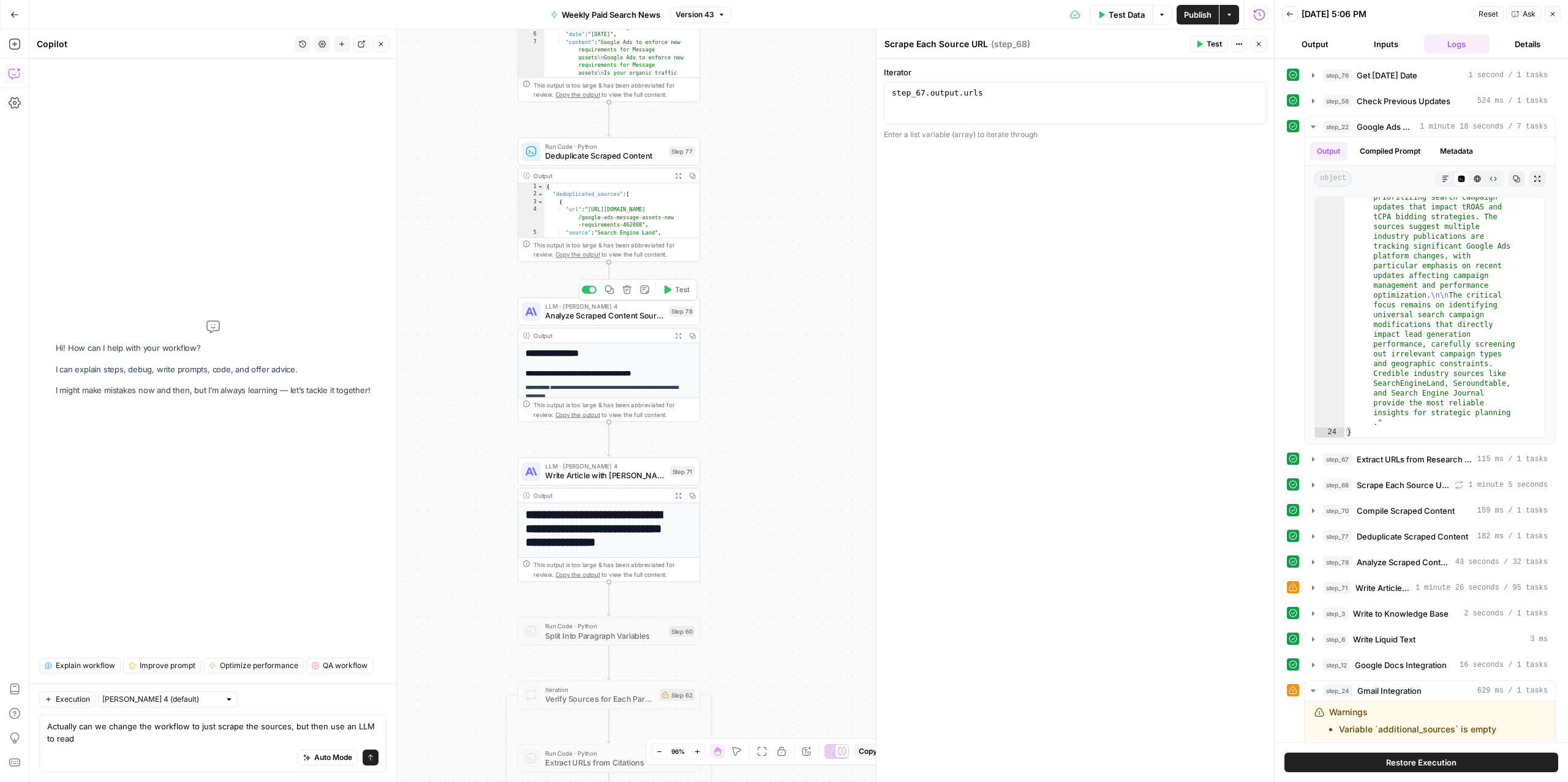
click at [588, 319] on span "Analyze Scraped Content Sources" at bounding box center [605, 315] width 119 height 12
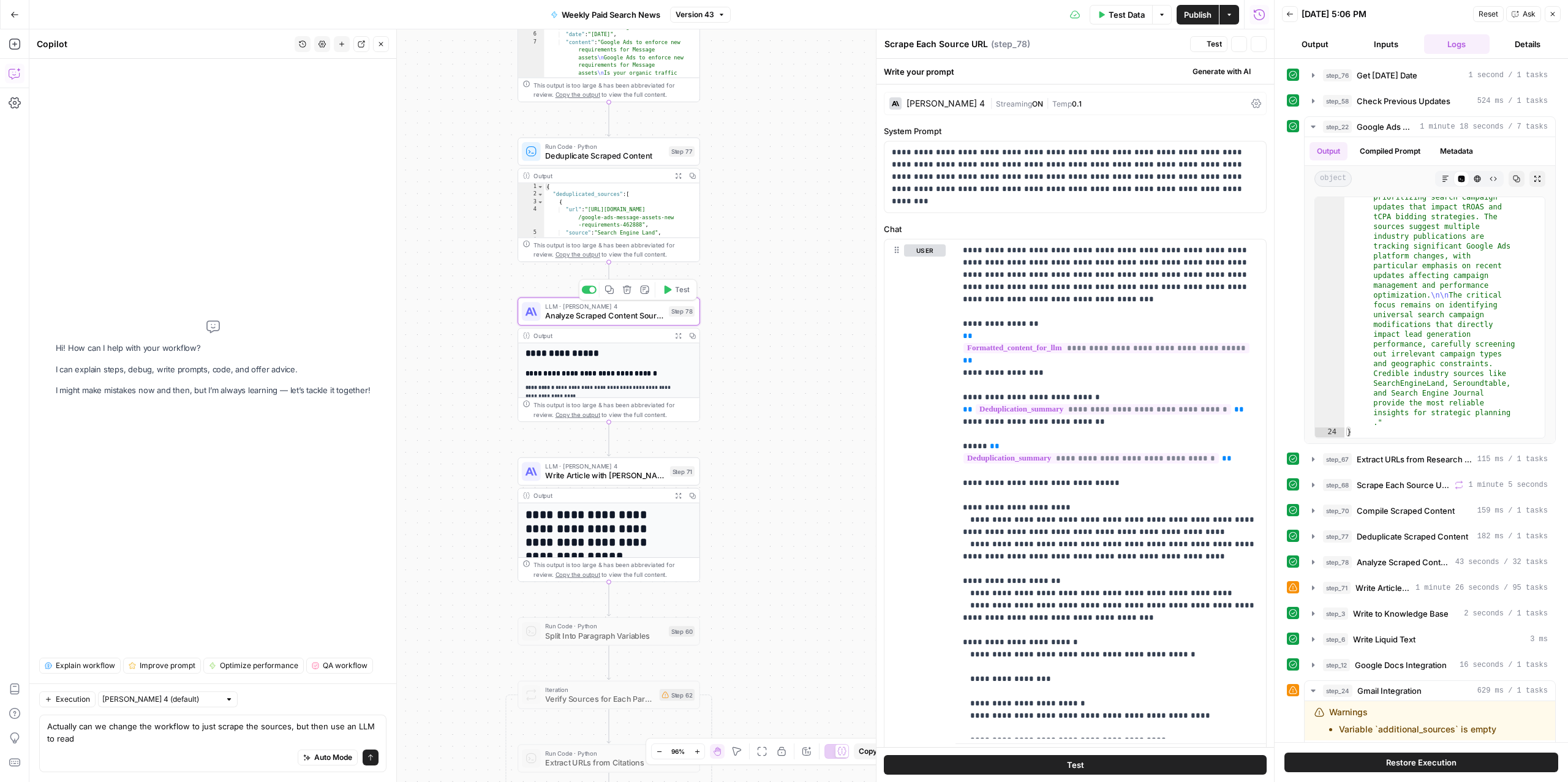
type textarea "Analyze Scraped Content Sources"
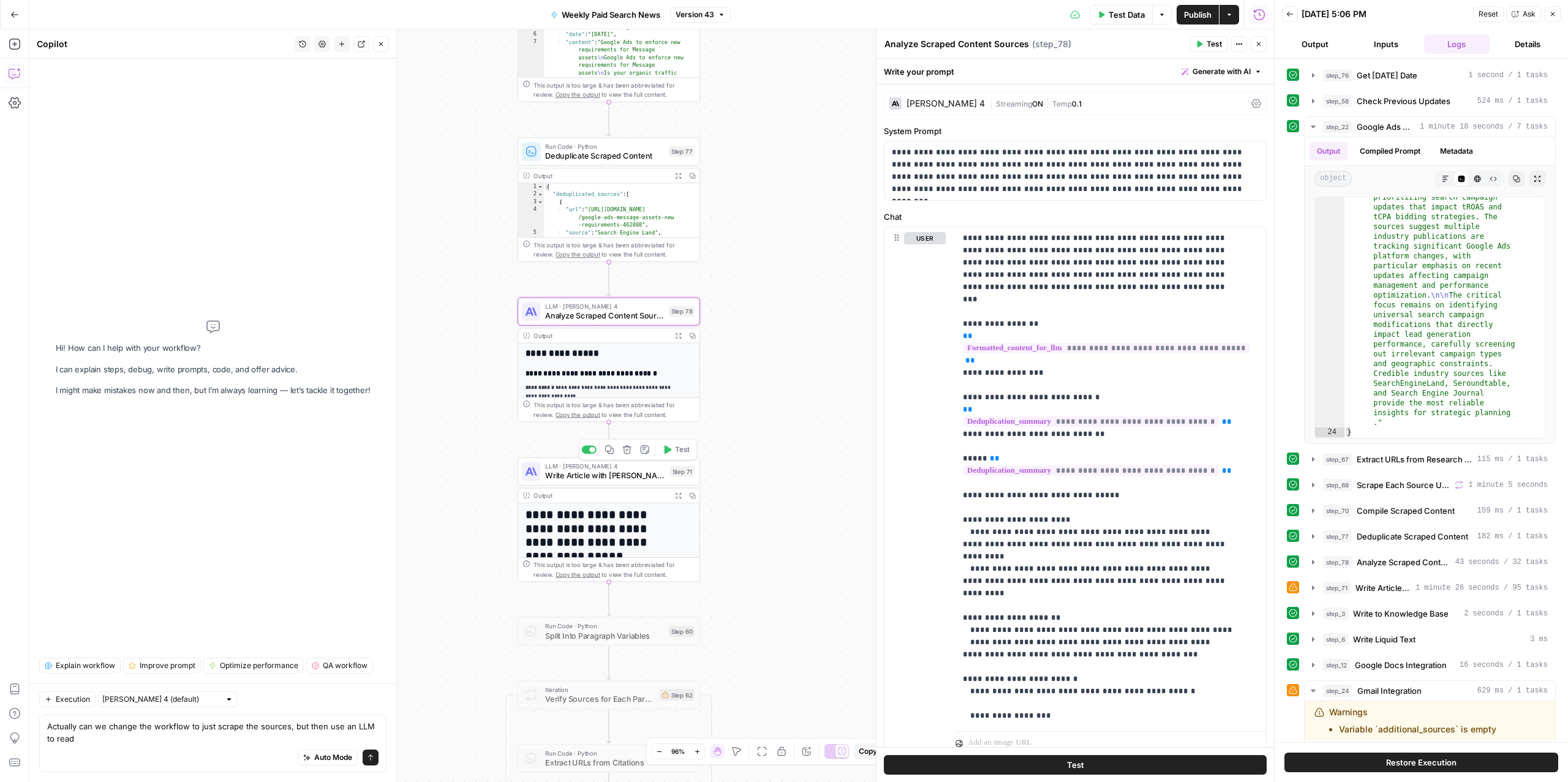
click at [582, 480] on span "Write Article with [PERSON_NAME] 4" at bounding box center [605, 475] width 120 height 12
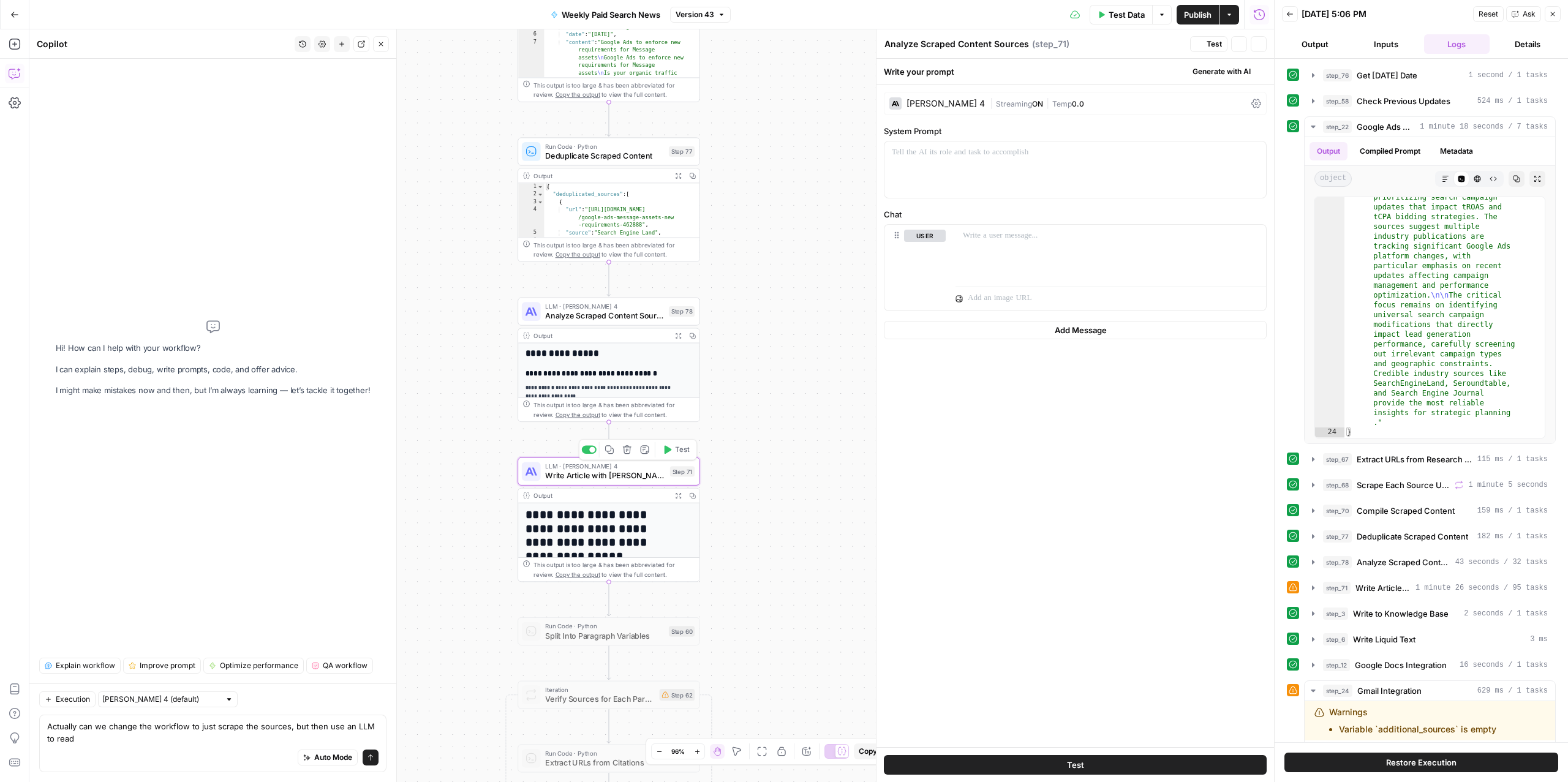
type textarea "Write Article with [PERSON_NAME] 4"
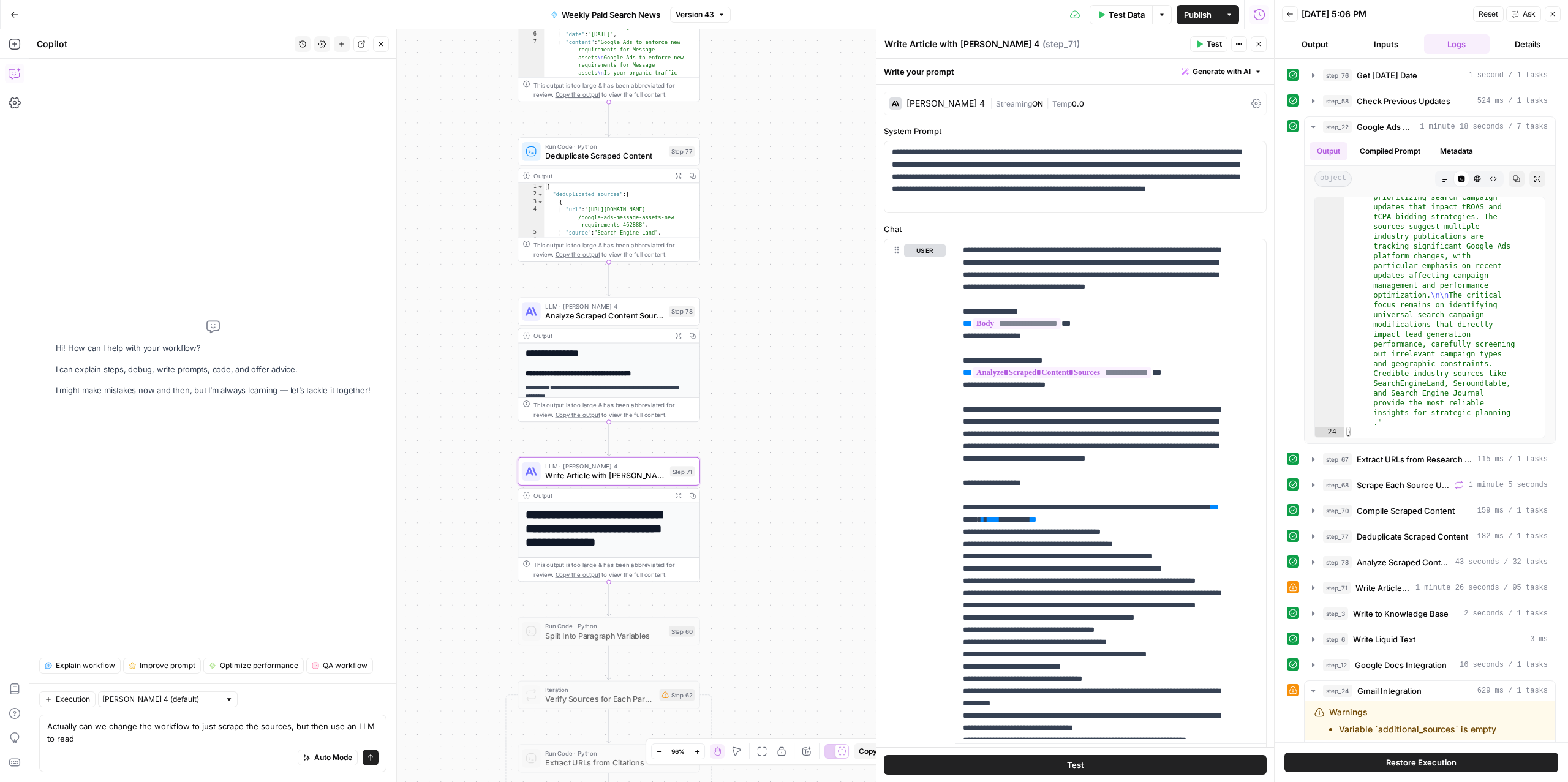
click at [589, 313] on span "Analyze Scraped Content Sources" at bounding box center [605, 315] width 119 height 12
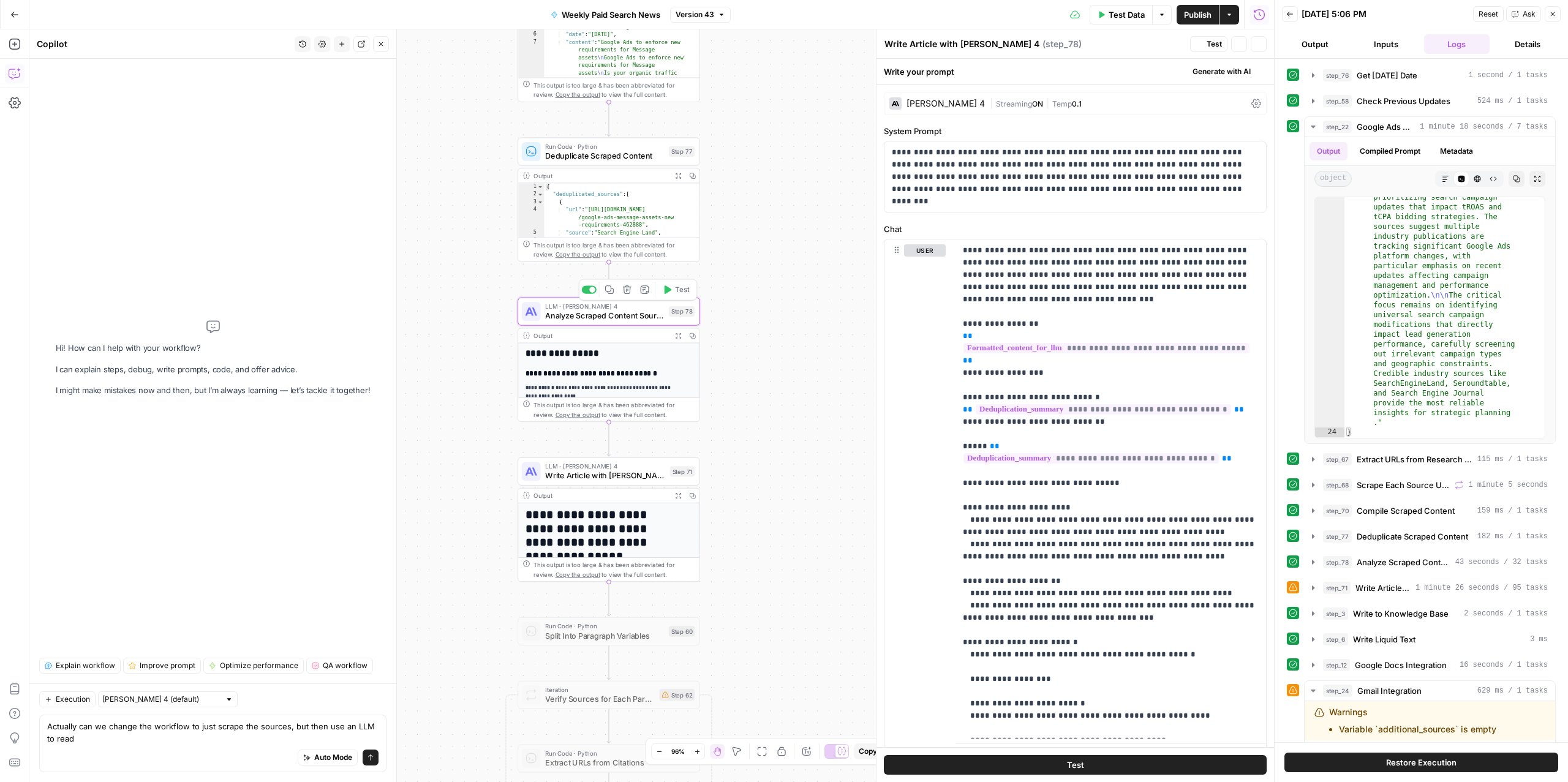
type textarea "Analyze Scraped Content Sources"
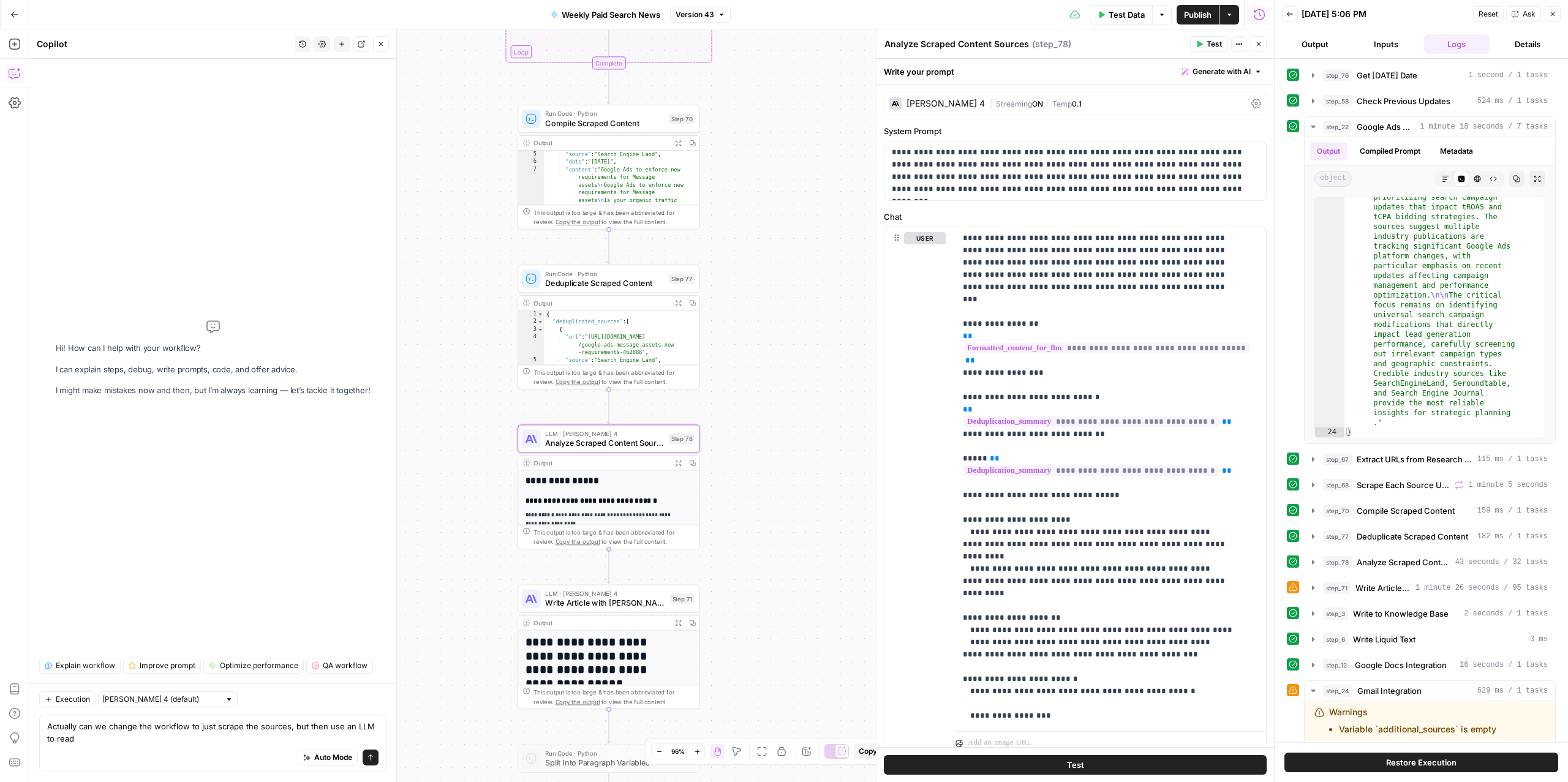
click at [607, 289] on span "Deduplicate Scraped Content" at bounding box center [605, 283] width 119 height 12
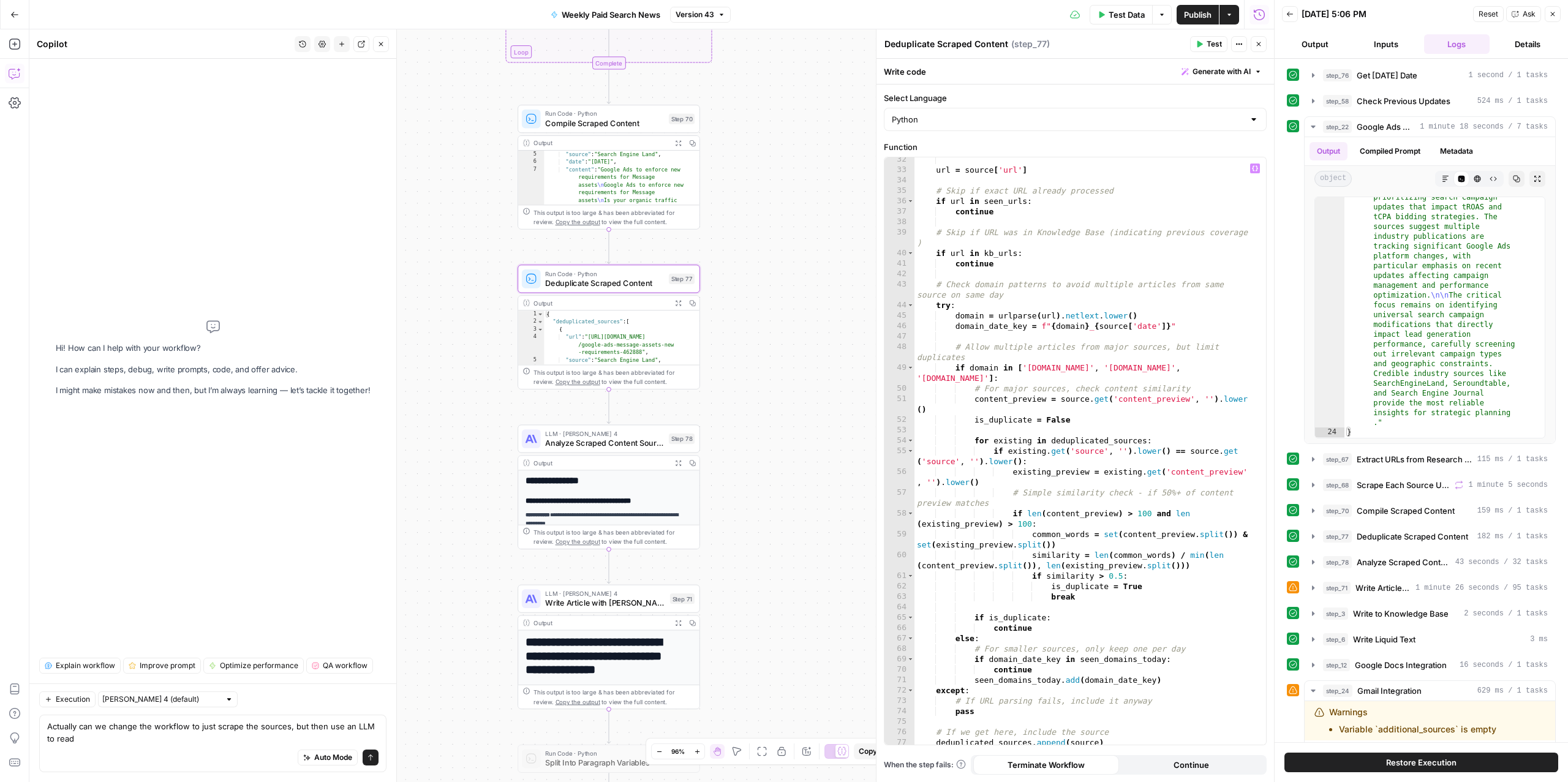
scroll to position [547, 0]
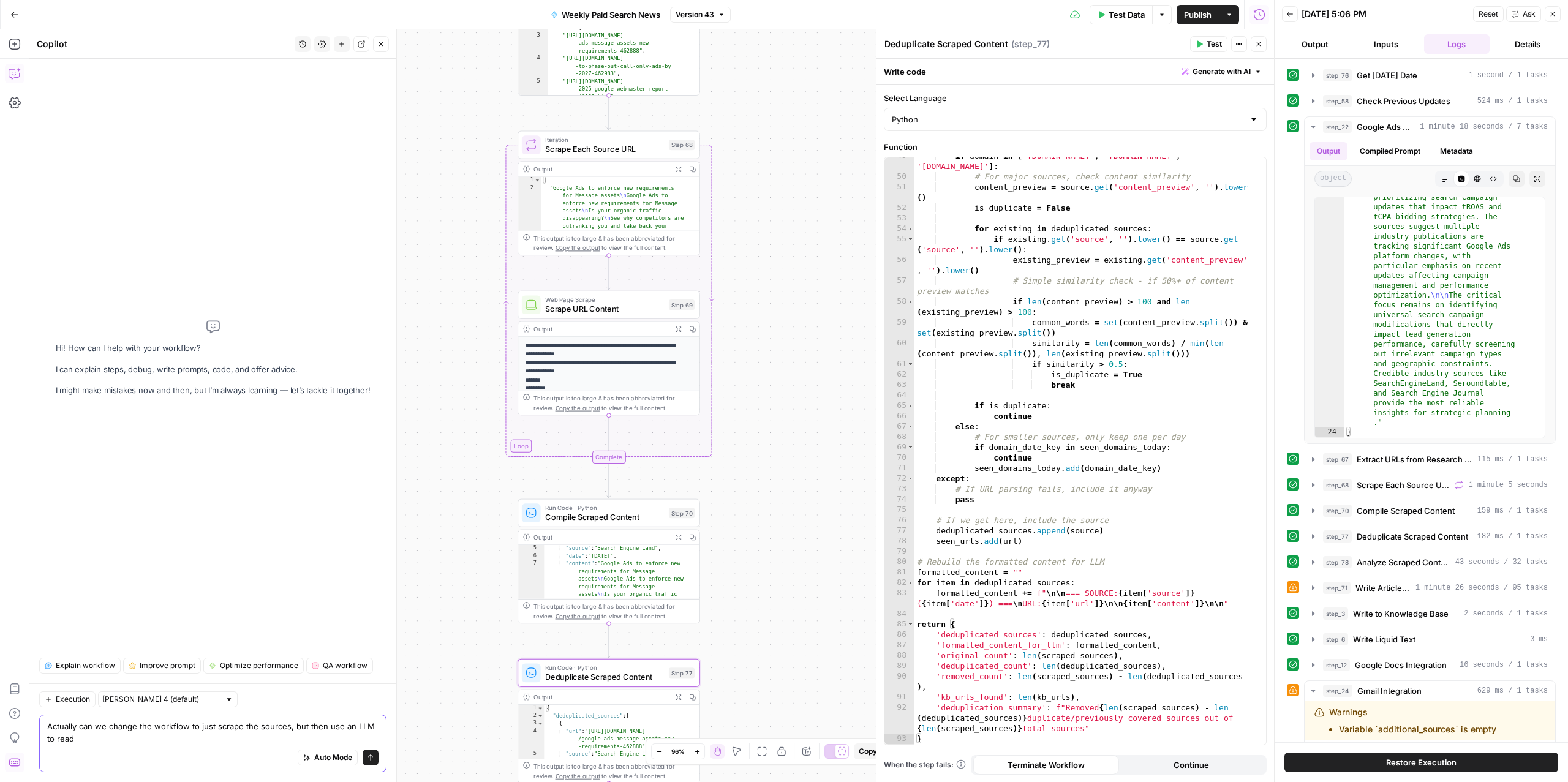
drag, startPoint x: 98, startPoint y: 737, endPoint x: 81, endPoint y: 727, distance: 19.7
click at [81, 727] on textarea "Actually can we change the workflow to just scrape the sources, but then use an…" at bounding box center [212, 732] width 331 height 24
click at [128, 745] on div "Auto Mode Send" at bounding box center [212, 759] width 331 height 27
click at [113, 737] on textarea "Actually I need to just scrape based on outputs, then" at bounding box center [212, 739] width 331 height 13
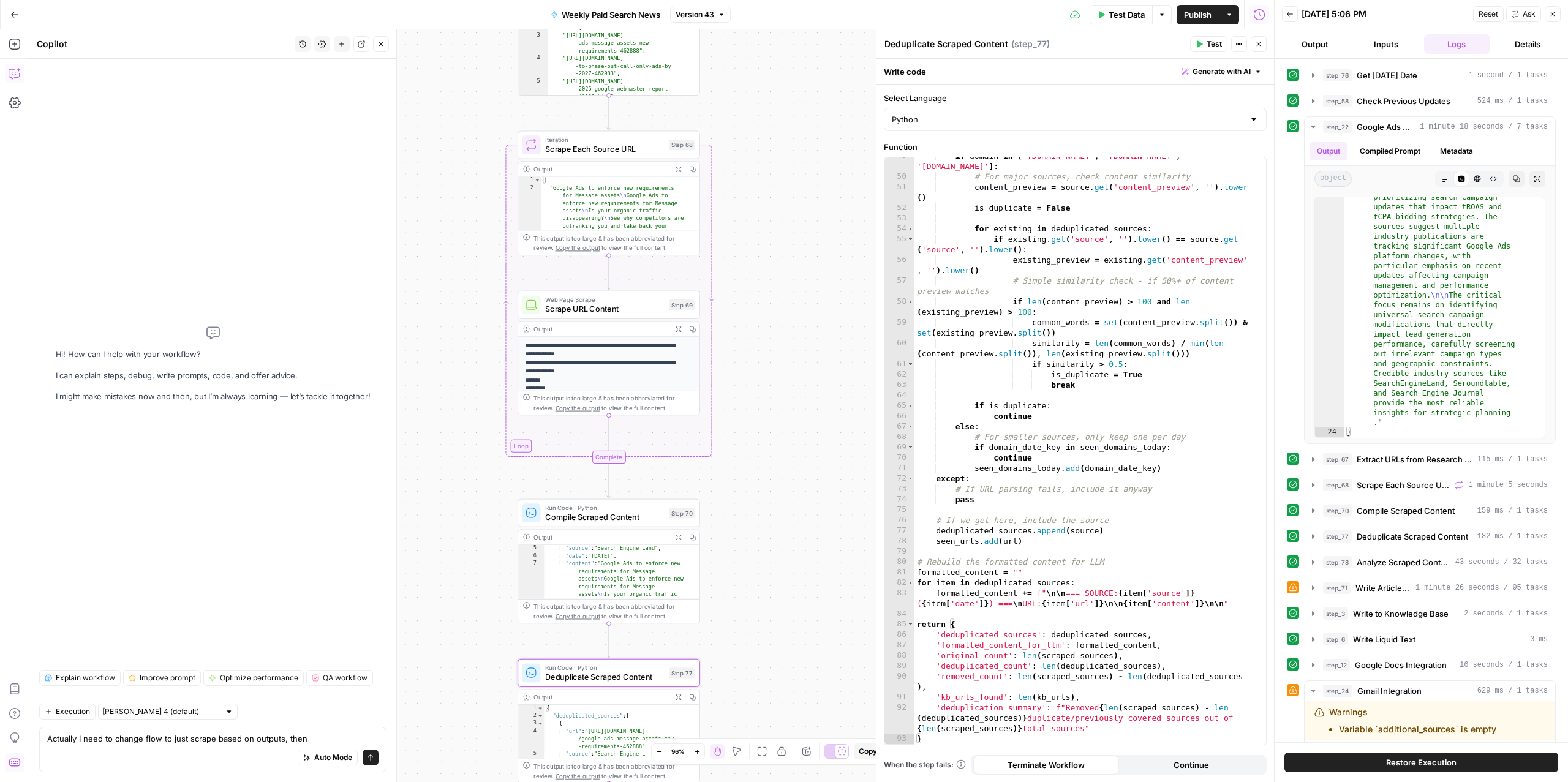
click at [330, 731] on div "Actually I need to change flow to just scrape based on outputs, then Actually I…" at bounding box center [212, 749] width 348 height 45
click at [269, 745] on div "Auto Mode Send" at bounding box center [212, 759] width 331 height 27
click at [263, 736] on textarea "Actually I need to change flow to just scrape based on outputs, then" at bounding box center [212, 739] width 331 height 13
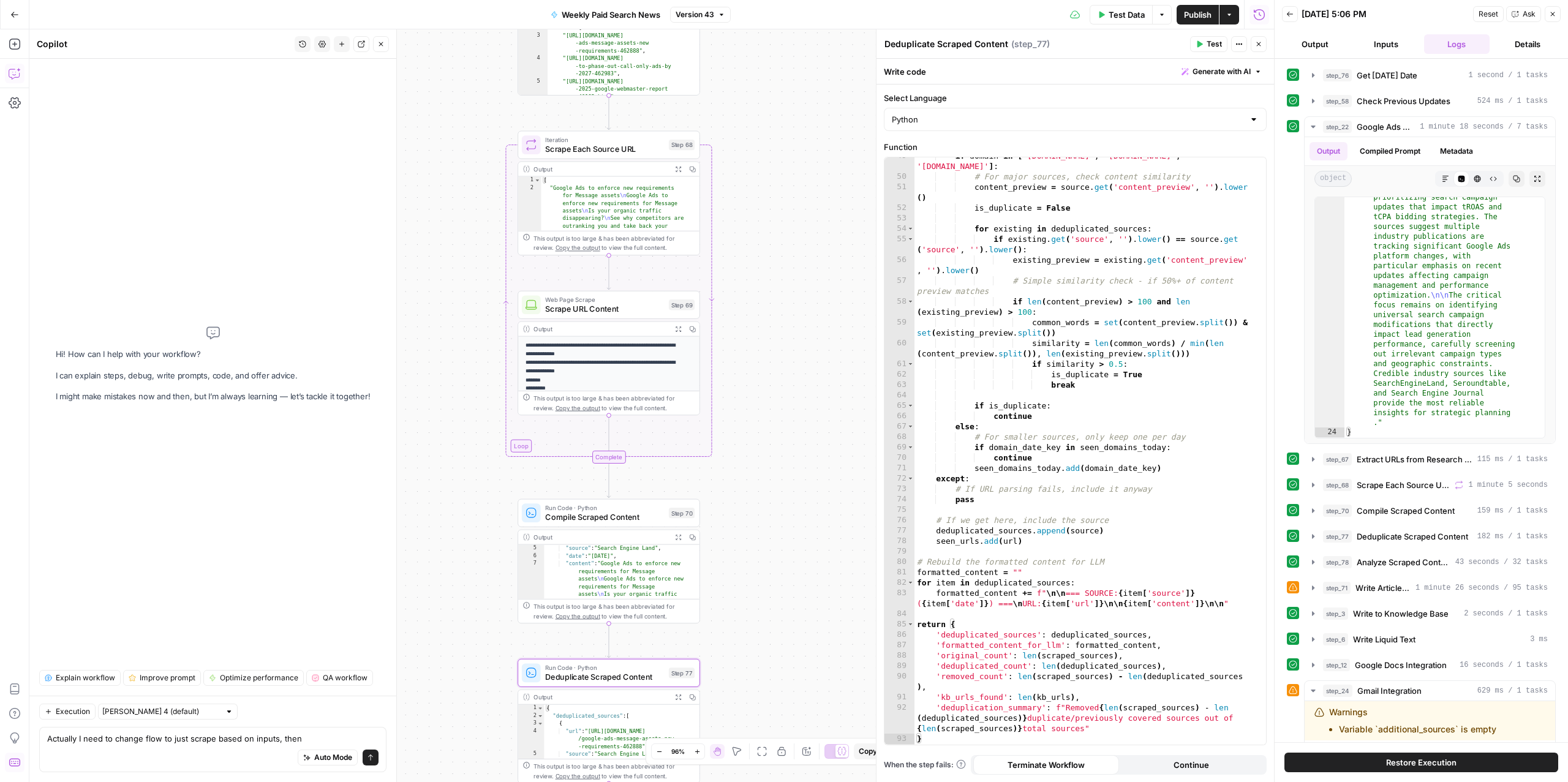
click at [330, 731] on div "Actually I need to change flow to just scrape based on inputs, then Actually I …" at bounding box center [212, 749] width 348 height 45
click at [311, 736] on textarea "Actually I need to change flow to just scrape based on inputs, then" at bounding box center [212, 739] width 331 height 13
click at [47, 741] on textarea "Actually I need to change flow to just scrape based on inputs, then LLM step us…" at bounding box center [212, 732] width 331 height 24
click at [231, 733] on textarea "Actually I need to change flow to just scrape based on inputs, then LLM step us…" at bounding box center [212, 732] width 331 height 24
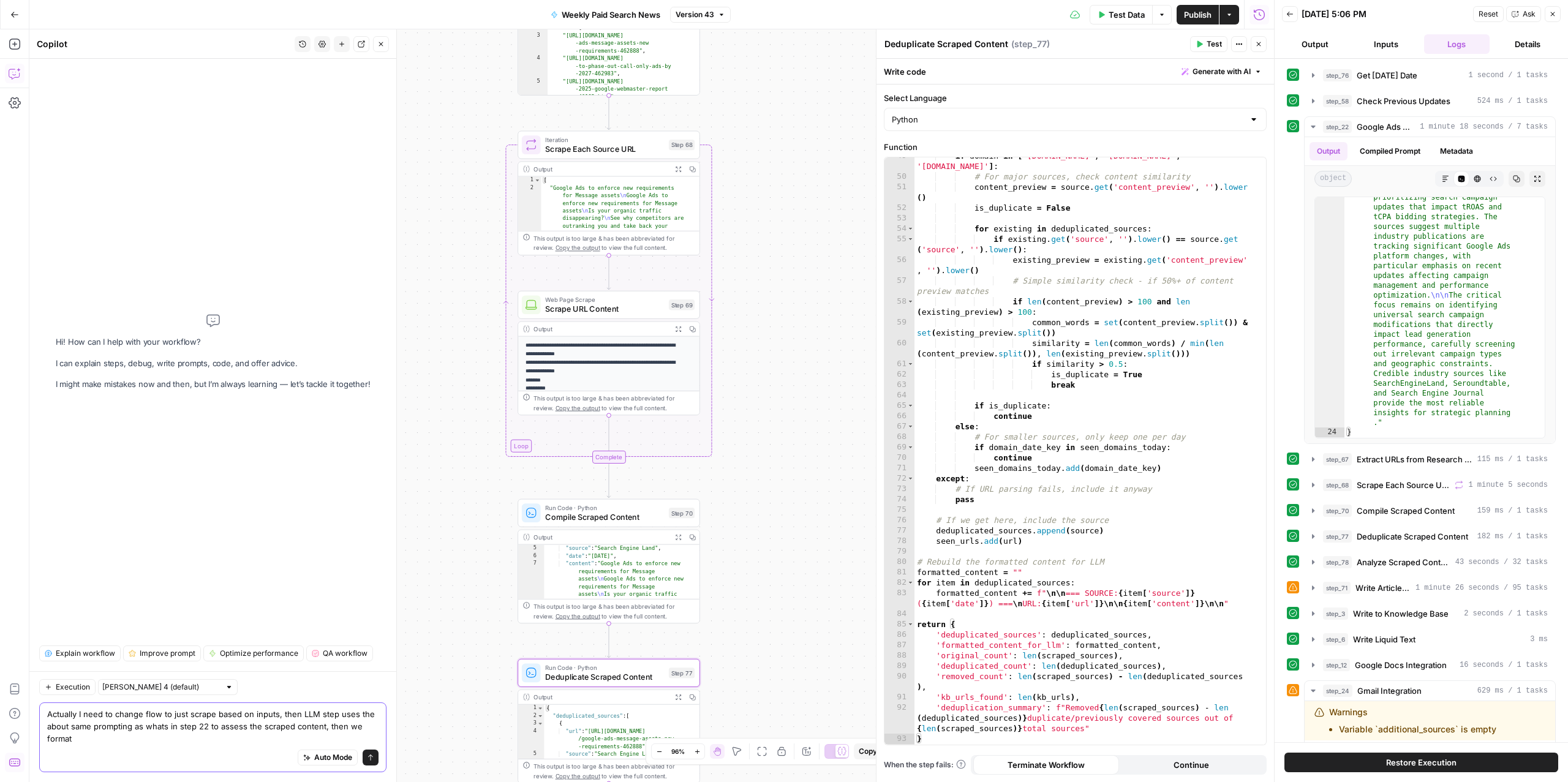
drag, startPoint x: 326, startPoint y: 728, endPoint x: 345, endPoint y: 740, distance: 22.5
click at [345, 740] on textarea "Actually I need to change flow to just scrape based on inputs, then LLM step us…" at bounding box center [212, 726] width 331 height 37
drag, startPoint x: 119, startPoint y: 743, endPoint x: 326, endPoint y: 723, distance: 208.0
click at [326, 723] on textarea "Actually I need to change flow to just scrape based on inputs, then LLM step us…" at bounding box center [212, 726] width 331 height 37
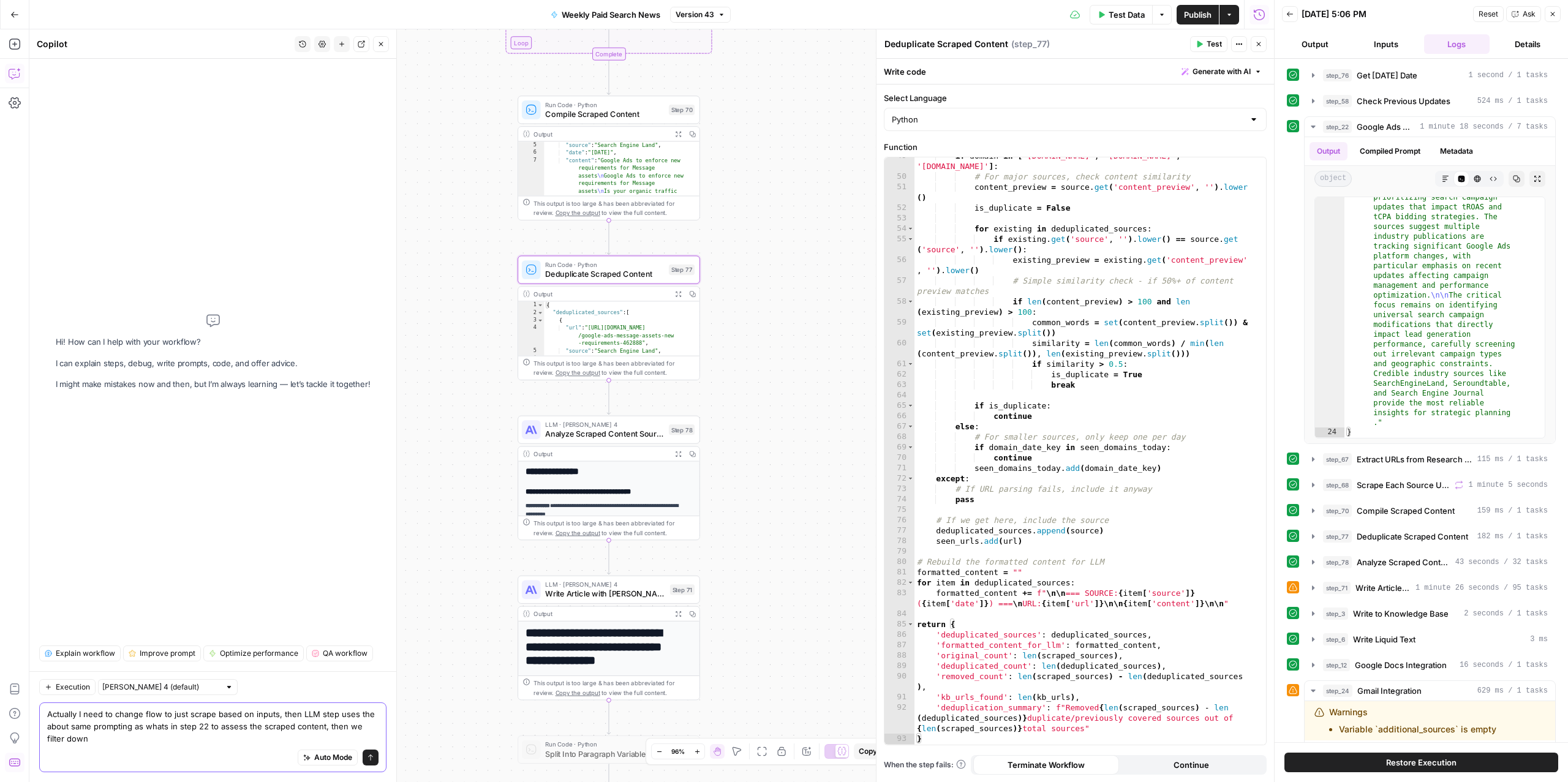
click at [64, 728] on textarea "Actually I need to change flow to just scrape based on inputs, then LLM step us…" at bounding box center [212, 726] width 331 height 37
click at [159, 759] on div "Auto Mode Send" at bounding box center [212, 759] width 331 height 27
click at [158, 750] on div "Auto Mode Send" at bounding box center [212, 759] width 331 height 27
click at [158, 742] on textarea "Actually I need to change flow to just scrape based on inputs, then LLM step us…" at bounding box center [212, 726] width 331 height 37
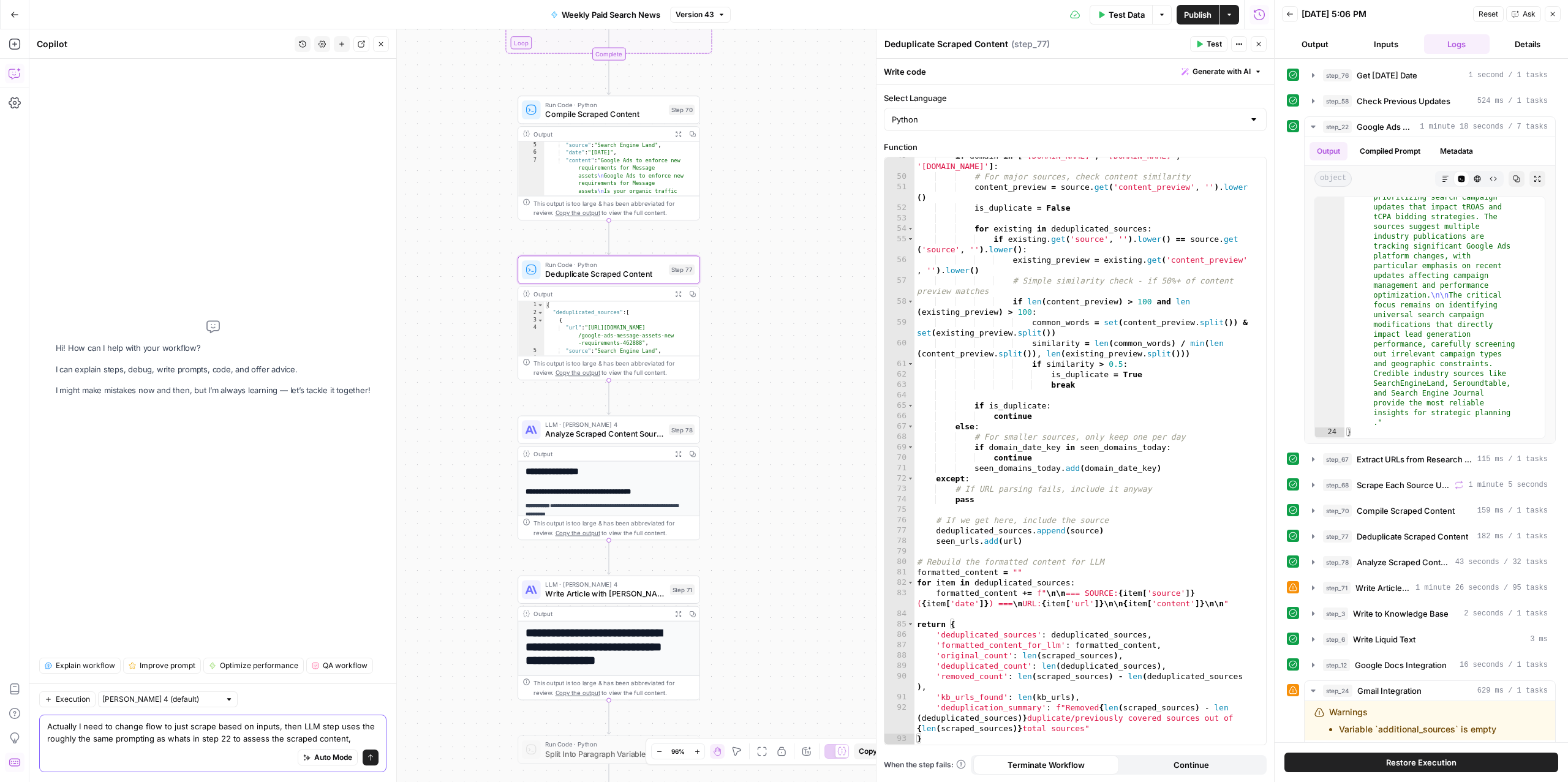
click at [238, 736] on textarea "Actually I need to change flow to just scrape based on inputs, then LLM step us…" at bounding box center [212, 732] width 331 height 24
click at [266, 742] on textarea "Actually I need to change flow to just scrape based on inputs, then LLM step us…" at bounding box center [212, 732] width 331 height 24
drag, startPoint x: 237, startPoint y: 735, endPoint x: 238, endPoint y: 746, distance: 11.0
click at [237, 736] on textarea "Actually I need to change flow to just scrape based on inputs, then LLM step us…" at bounding box center [212, 732] width 331 height 24
click at [205, 742] on textarea "Actually I need to change flow to just scrape based on inputs, then LLM step us…" at bounding box center [212, 726] width 331 height 37
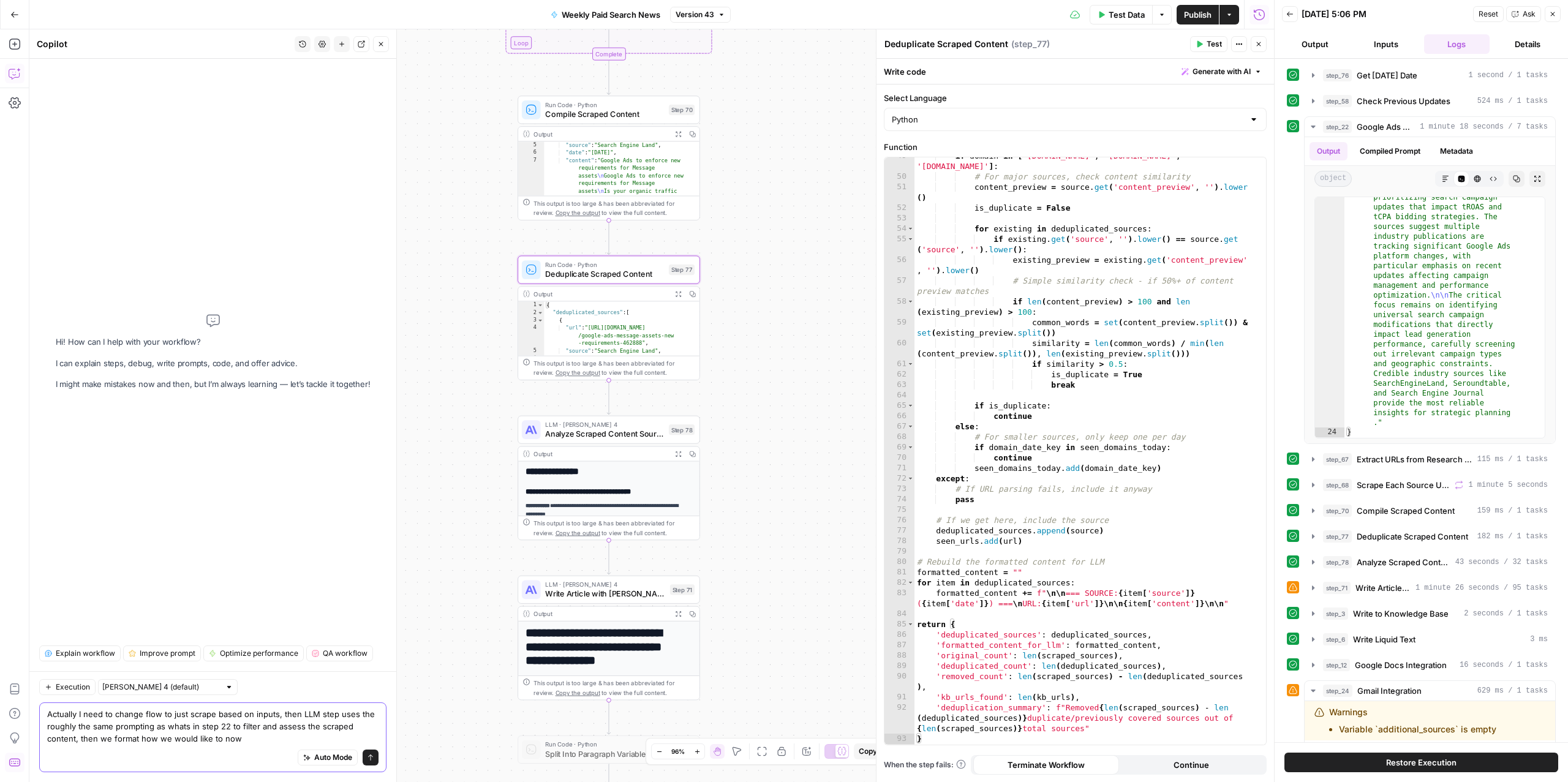
drag, startPoint x: 269, startPoint y: 735, endPoint x: 101, endPoint y: 732, distance: 168.0
click at [101, 732] on textarea "Actually I need to change flow to just scrape based on inputs, then LLM step us…" at bounding box center [212, 726] width 331 height 37
drag, startPoint x: 346, startPoint y: 734, endPoint x: 220, endPoint y: 739, distance: 126.1
click at [220, 739] on textarea "Actually I need to change flow to just scrape based on inputs, then LLM step us…" at bounding box center [212, 726] width 331 height 37
type textarea "Actually I need to change flow to just scrape based on inputs, then LLM step us…"
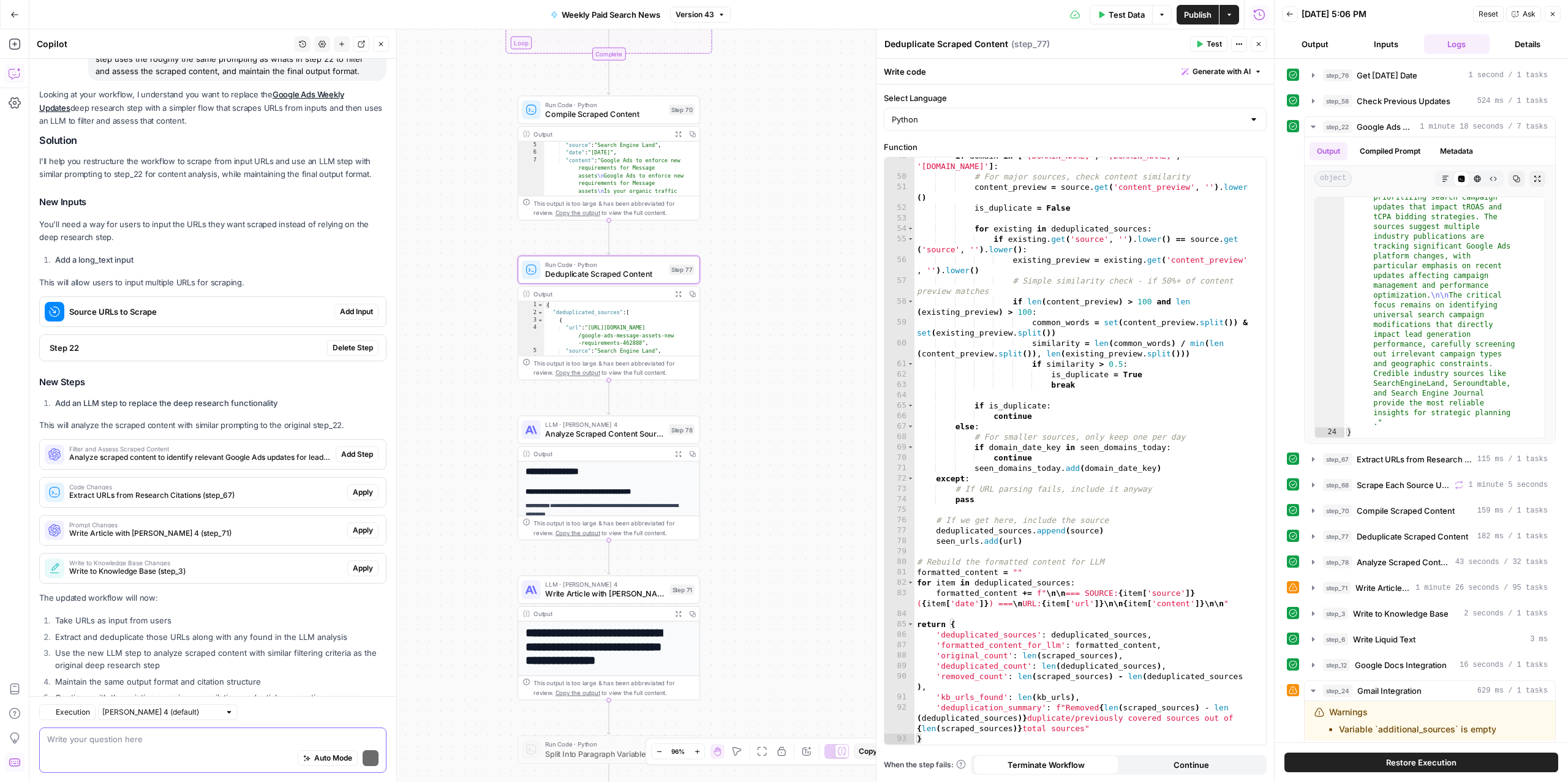
scroll to position [140, 0]
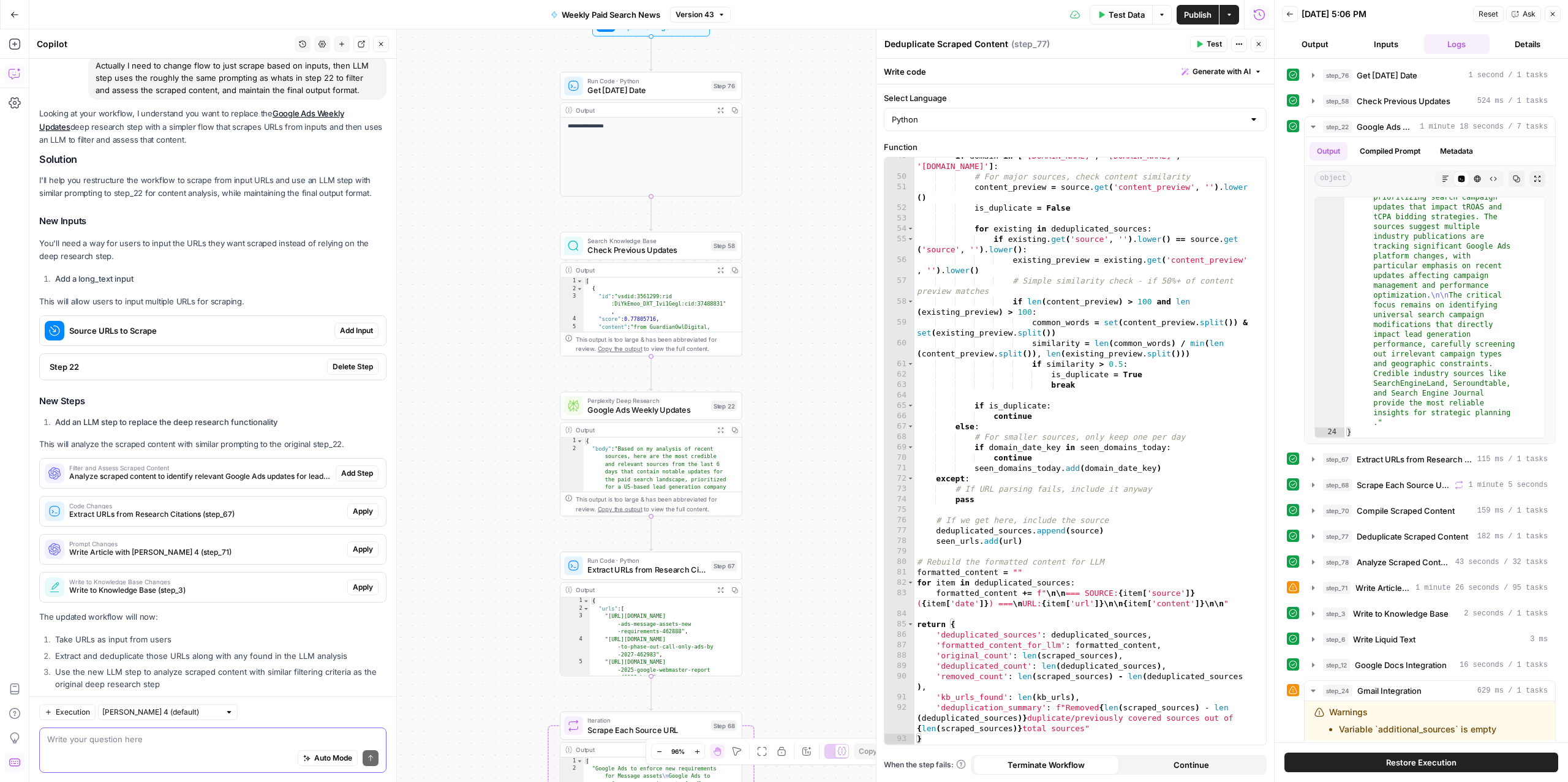
scroll to position [140, 0]
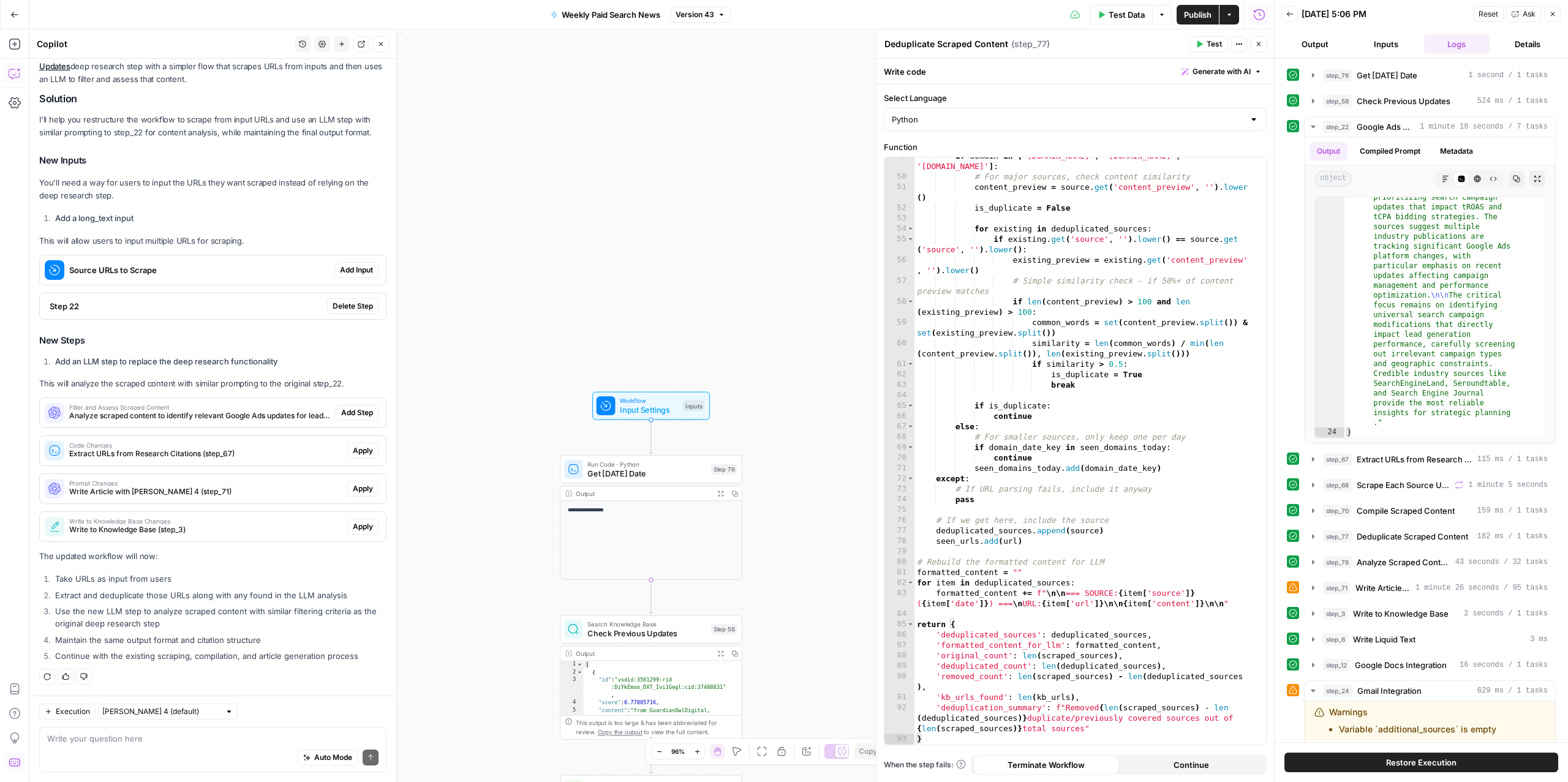
click at [125, 412] on span "Analyze scraped content to identify relevant Google Ads updates for lead genera…" at bounding box center [200, 416] width 262 height 11
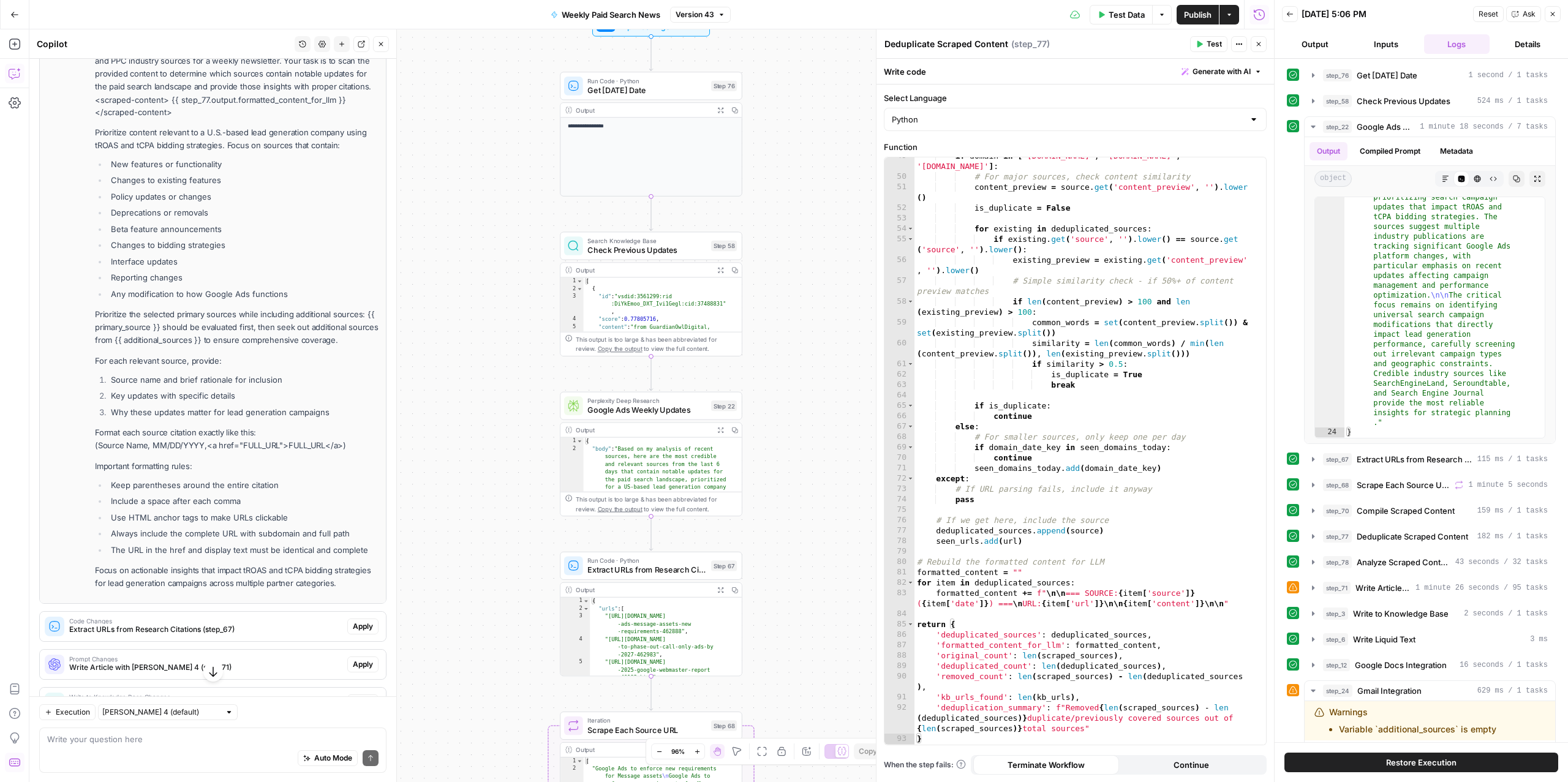
scroll to position [34, 0]
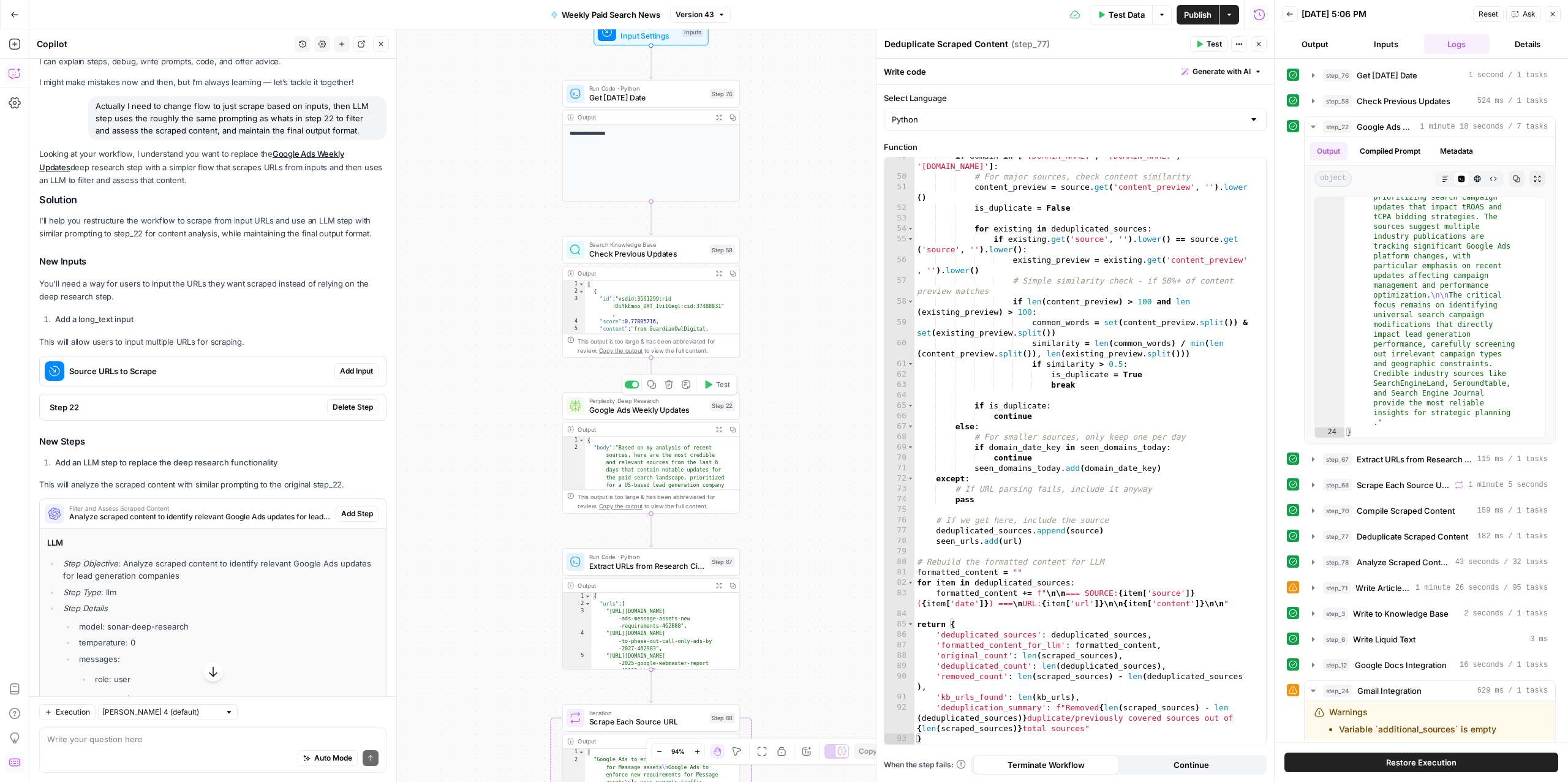
click at [637, 414] on span "Google Ads Weekly Updates" at bounding box center [647, 410] width 116 height 12
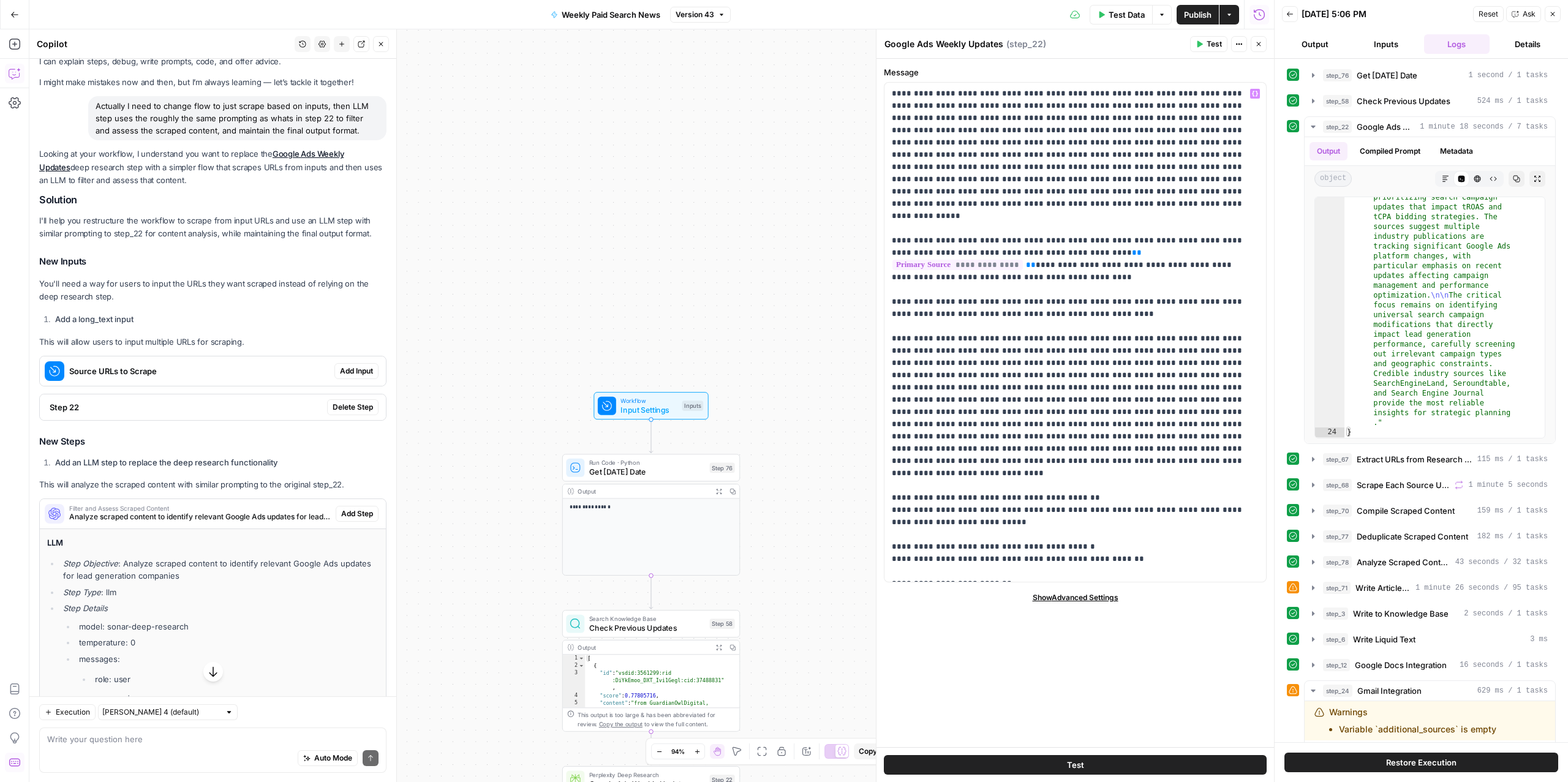
click at [357, 374] on span "Add Input" at bounding box center [357, 371] width 33 height 11
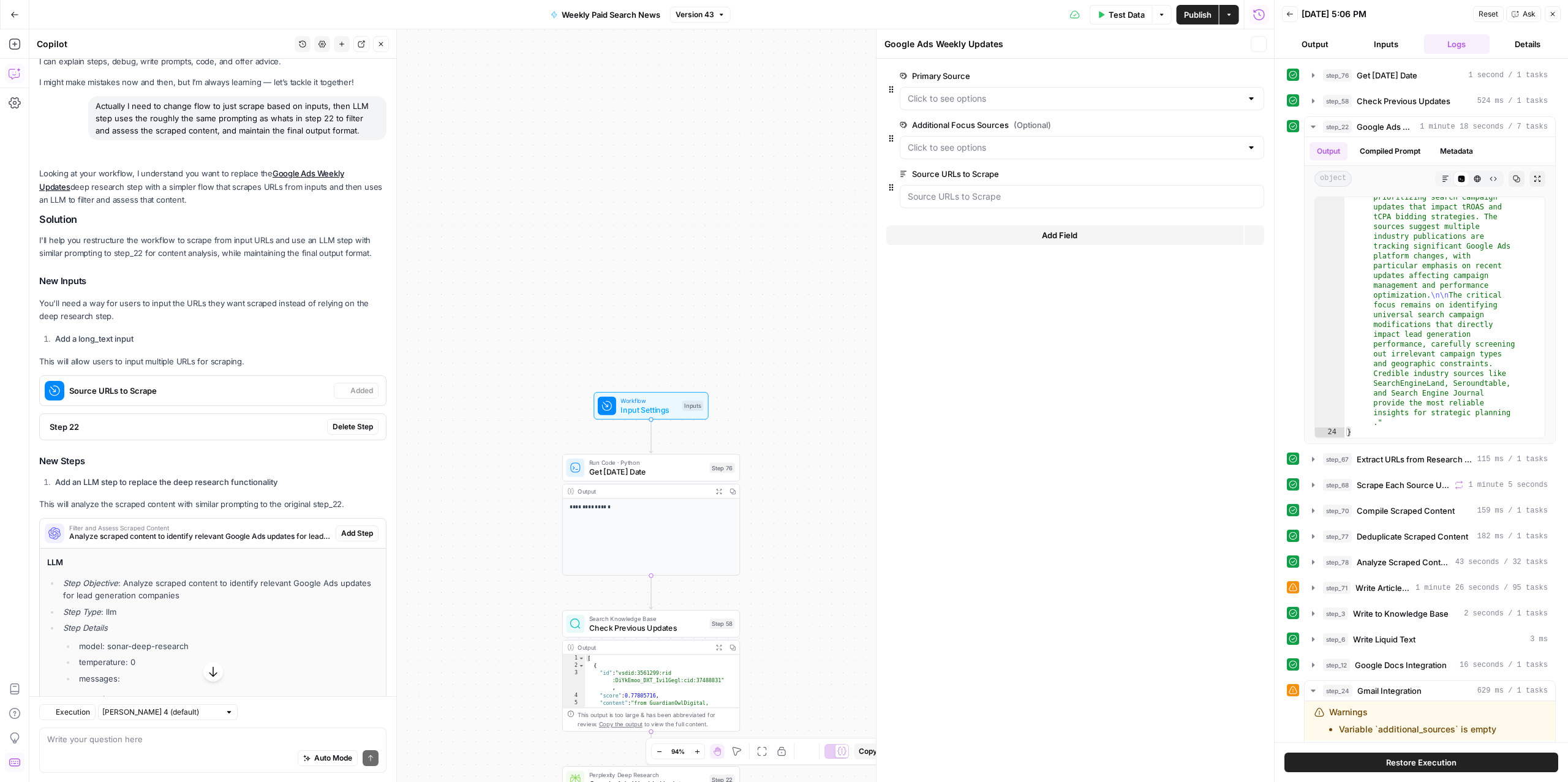
type textarea "Inputs"
click at [1062, 81] on label "Primary Source" at bounding box center [1047, 76] width 295 height 13
click at [1062, 92] on Source "Primary Source" at bounding box center [1074, 98] width 334 height 13
click at [1058, 47] on div "Inputs Inputs" at bounding box center [1065, 43] width 363 height 14
click at [1017, 205] on div at bounding box center [1082, 197] width 365 height 23
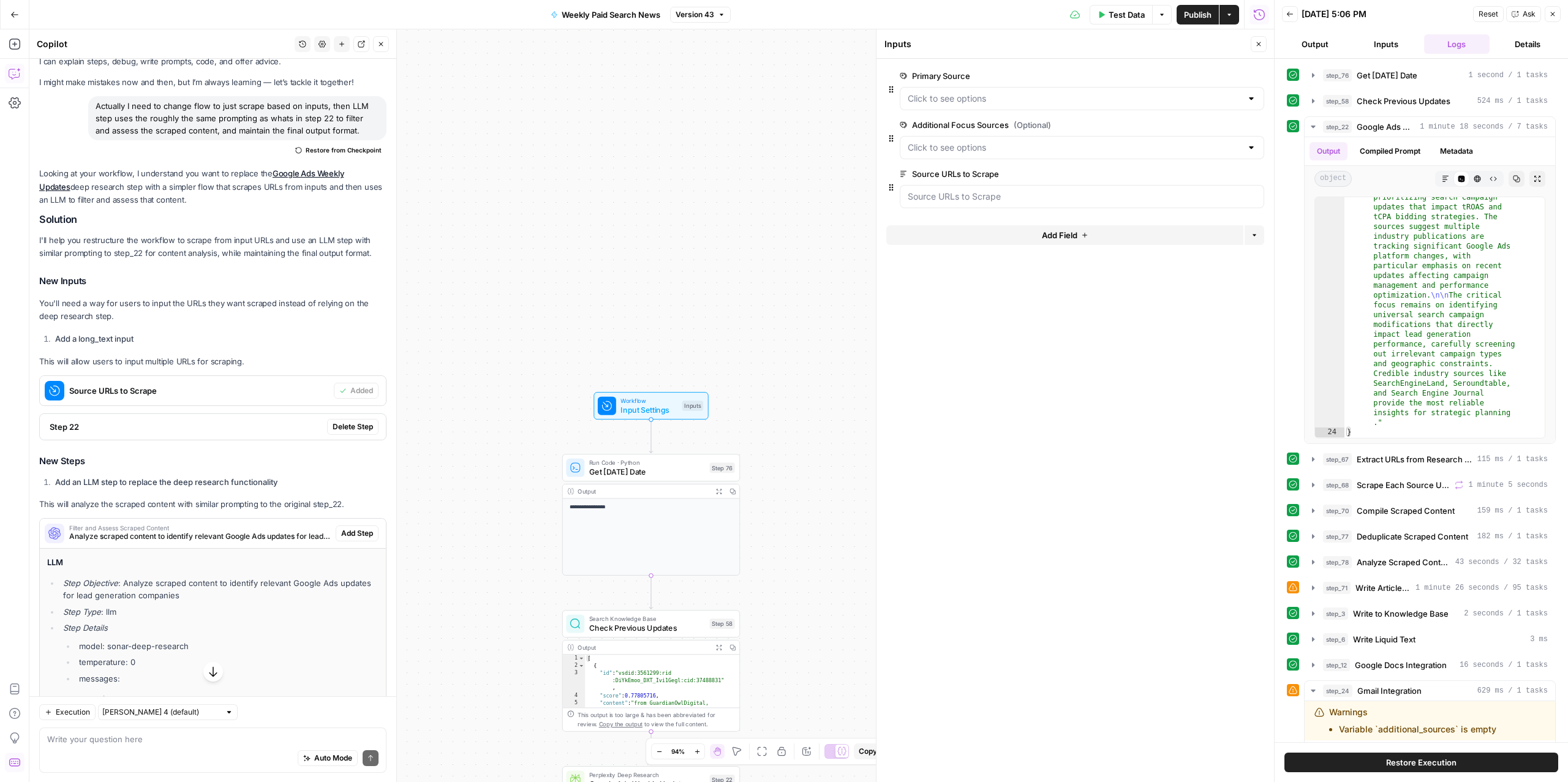
click at [980, 91] on div at bounding box center [1082, 98] width 365 height 23
drag, startPoint x: 1060, startPoint y: 436, endPoint x: 1041, endPoint y: 380, distance: 59.1
click at [1060, 433] on form "Primary Source edit field Delete group Additional Focus Sources (Optional) edit…" at bounding box center [1075, 420] width 397 height 723
click at [941, 203] on Scrape "Source URLs to Scrape" at bounding box center [1081, 197] width 348 height 13
click at [992, 107] on div at bounding box center [1082, 98] width 365 height 23
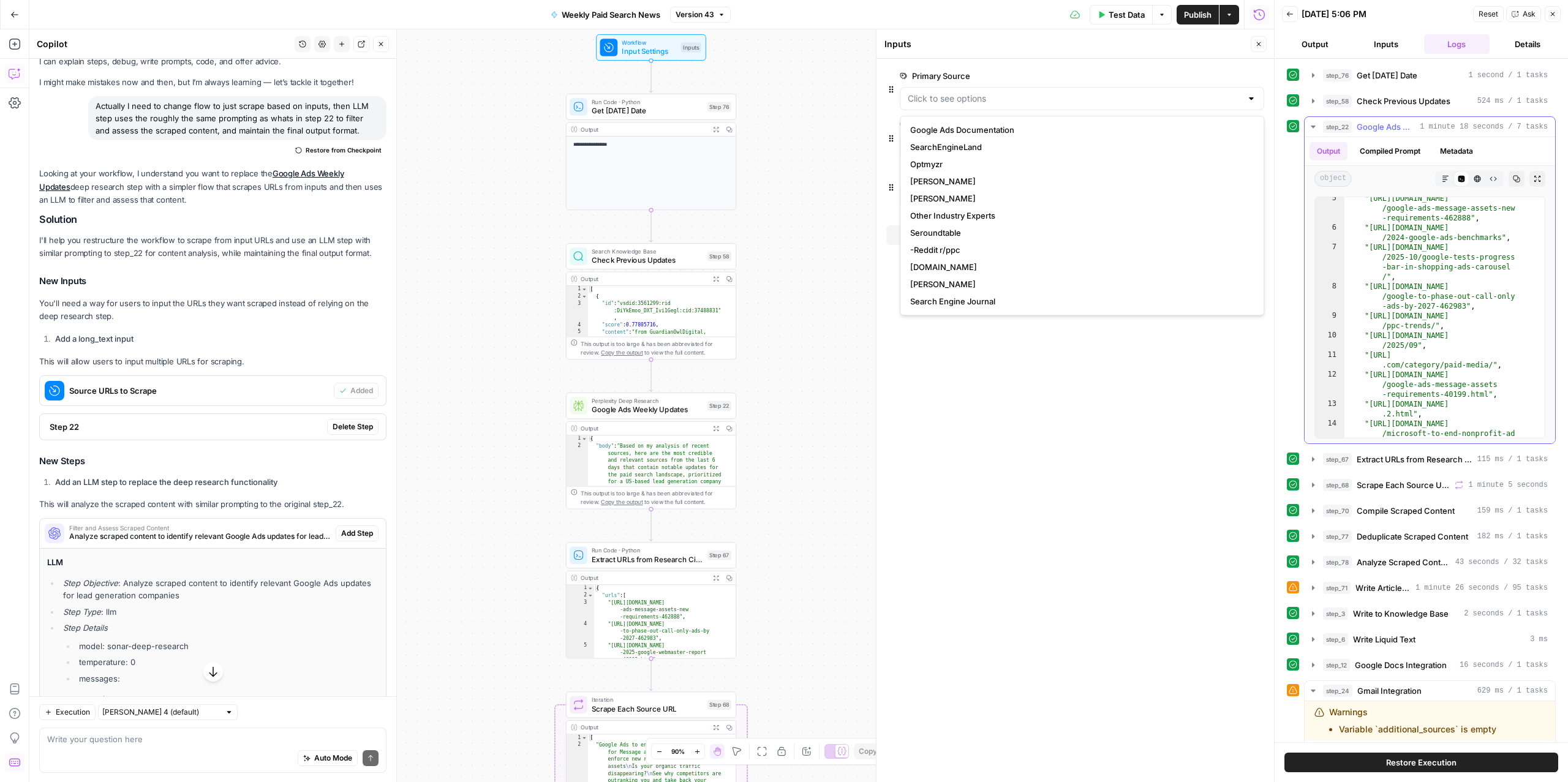
scroll to position [1547, 0]
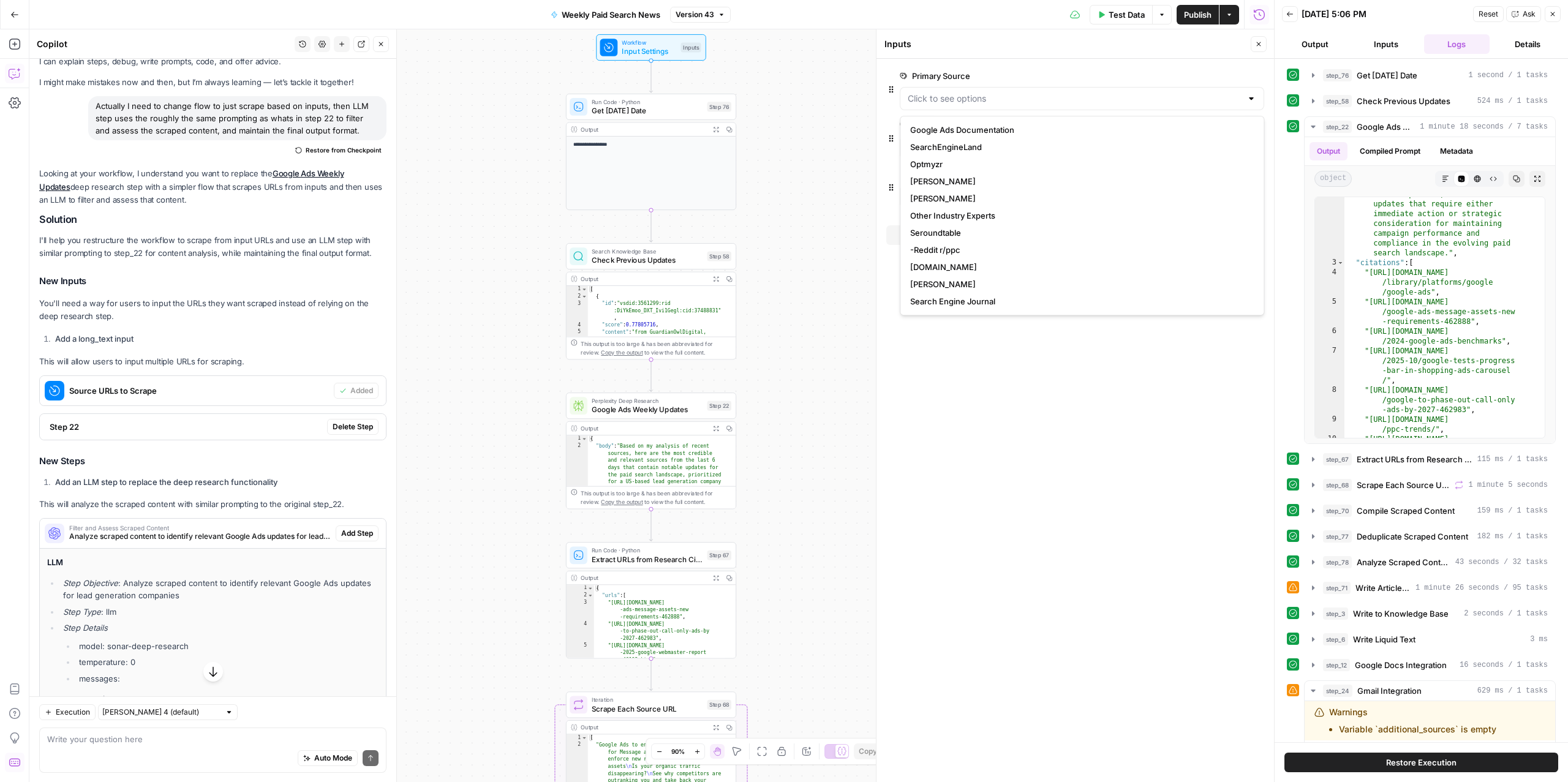
click at [1004, 413] on form "Primary Source edit field Delete group Additional Focus Sources (Optional) edit…" at bounding box center [1075, 420] width 397 height 723
click at [1258, 75] on icon "button" at bounding box center [1257, 76] width 6 height 6
click at [1258, 77] on icon "button" at bounding box center [1257, 76] width 6 height 6
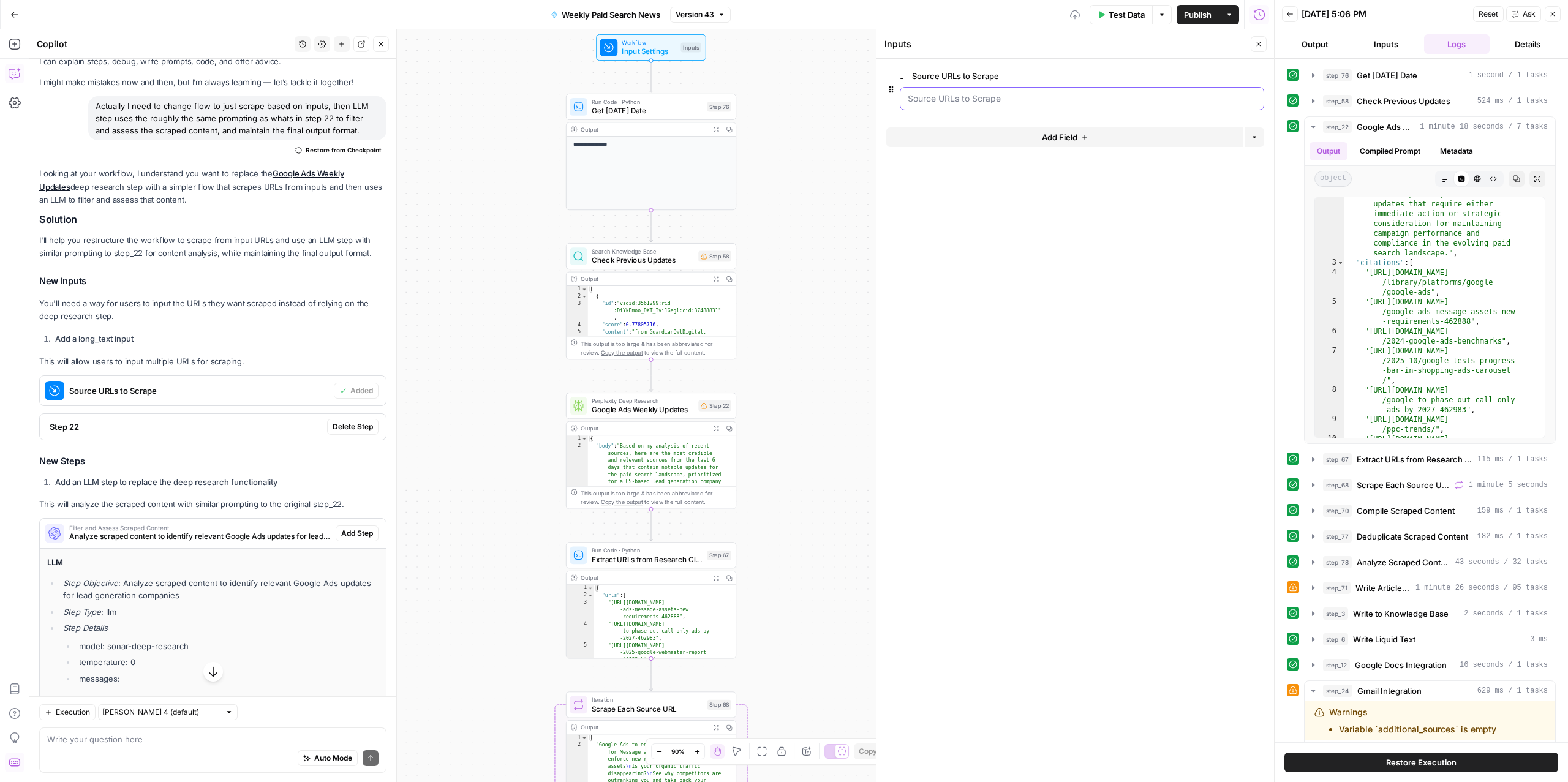
click at [1130, 100] on Scrape "Source URLs to Scrape" at bounding box center [1081, 98] width 348 height 13
click at [978, 114] on div at bounding box center [1075, 114] width 378 height 7
click at [969, 102] on Scrape "Source URLs to Scrape" at bounding box center [1081, 98] width 348 height 13
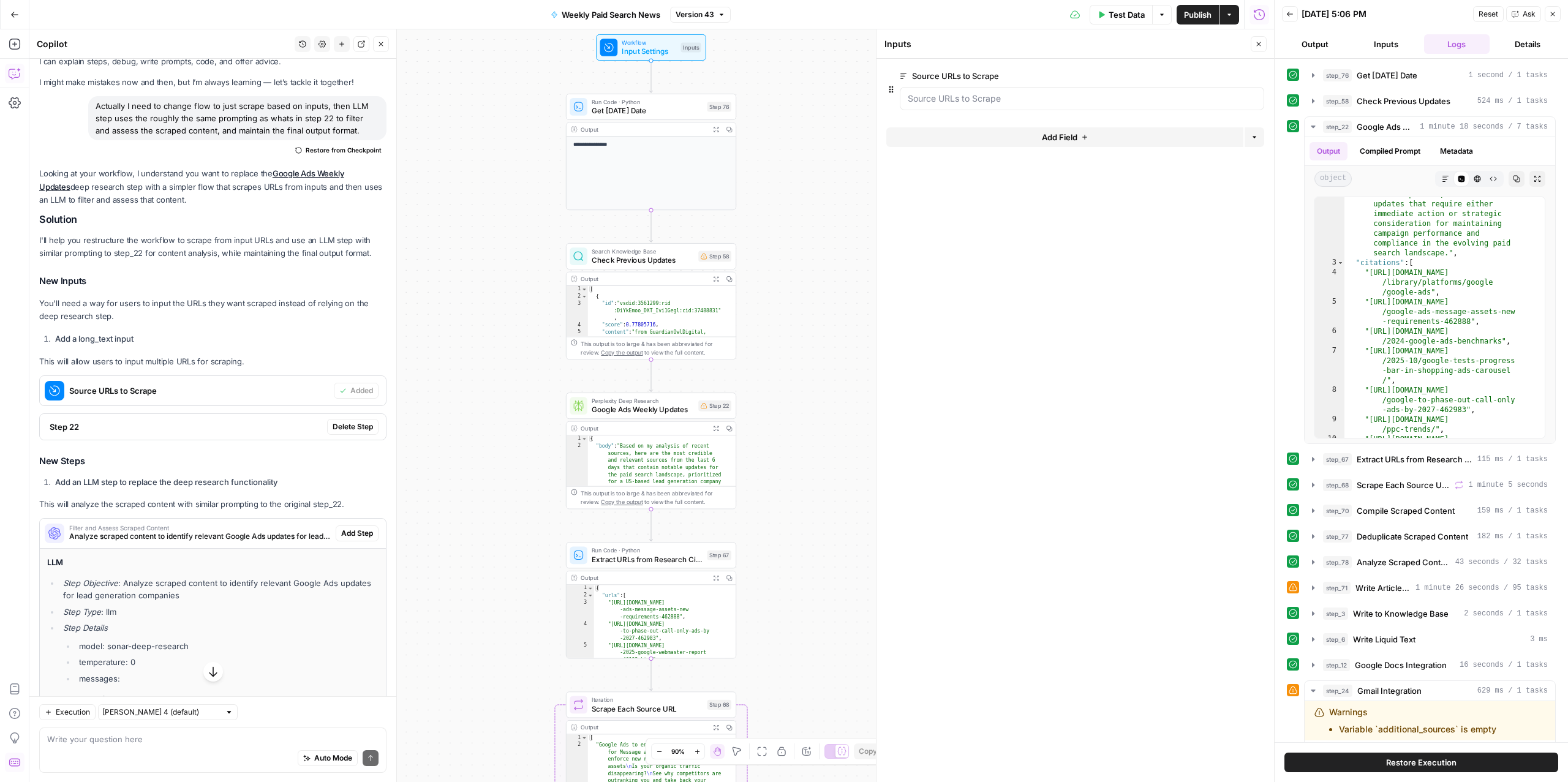
click at [1216, 73] on span "edit field" at bounding box center [1218, 76] width 27 height 10
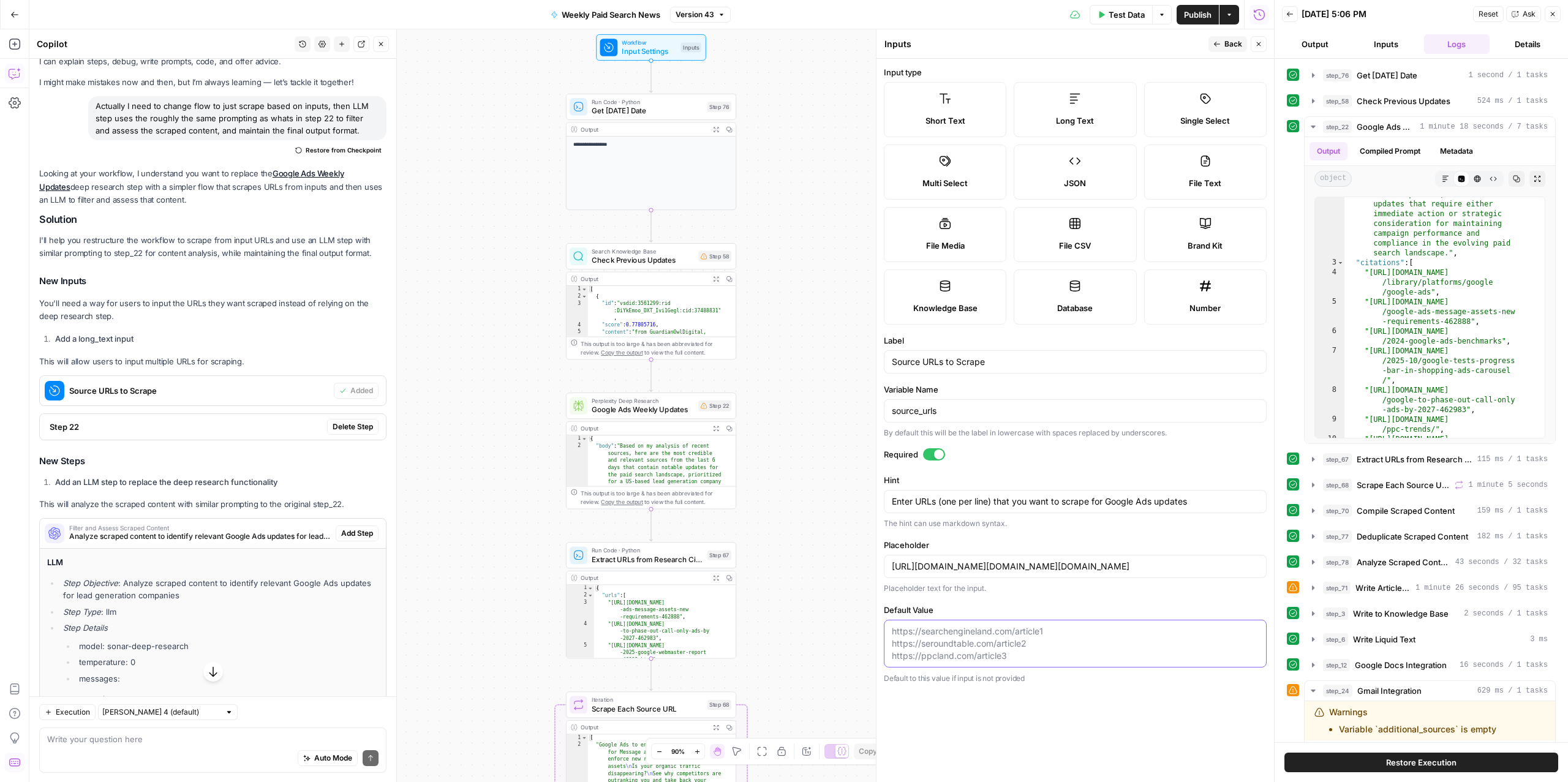
click at [984, 646] on textarea "Default Value" at bounding box center [1075, 644] width 366 height 37
paste textarea "[URL][DOMAIN_NAME] [URL][DOMAIN_NAME] [URL][DOMAIN_NAME] [URL][DOMAIN_NAME][PER…"
type input "[URL][DOMAIN_NAME][DOMAIN_NAME][DOMAIN_NAME]"
type textarea "[URL][DOMAIN_NAME] [URL][DOMAIN_NAME] [URL][DOMAIN_NAME] [URL][DOMAIN_NAME][PER…"
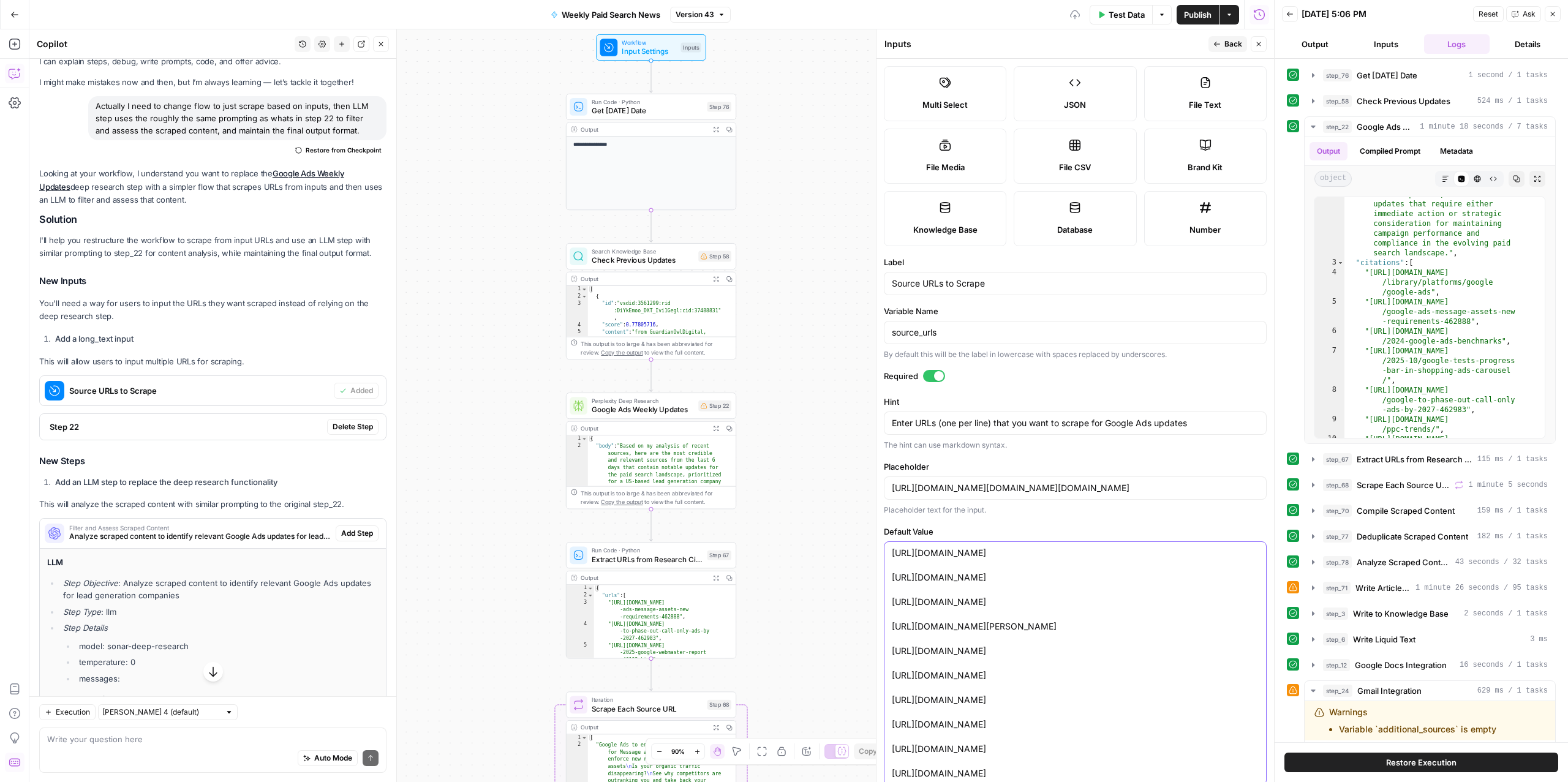
type input "[URL][DOMAIN_NAME][DOMAIN_NAME][DOMAIN_NAME]"
type textarea "[URL][DOMAIN_NAME] [URL][DOMAIN_NAME] [URL][DOMAIN_NAME] [URL][DOMAIN_NAME][PER…"
click at [888, 559] on div "[URL][DOMAIN_NAME] [URL][DOMAIN_NAME] [URL][DOMAIN_NAME] [URL][DOMAIN_NAME][PER…" at bounding box center [1075, 664] width 383 height 244
click at [892, 557] on textarea "[URL][DOMAIN_NAME] [URL][DOMAIN_NAME] [URL][DOMAIN_NAME] [URL][DOMAIN_NAME][PER…" at bounding box center [1075, 664] width 366 height 233
type input "[URL][DOMAIN_NAME][DOMAIN_NAME][DOMAIN_NAME]"
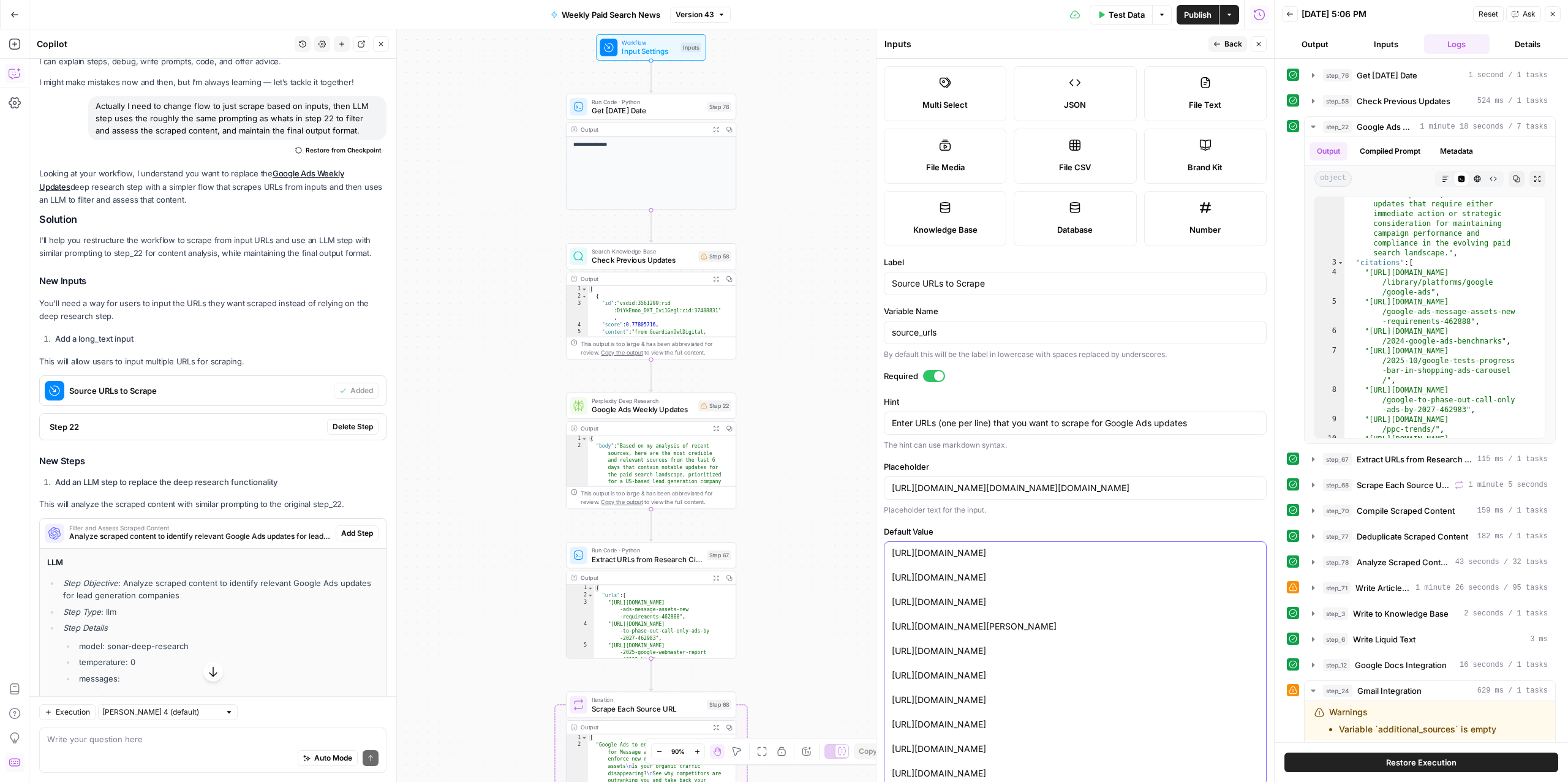
type textarea "[[URL][DOMAIN_NAME] [URL][DOMAIN_NAME] [URL][DOMAIN_NAME] [URL][DOMAIN_NAME][PE…"
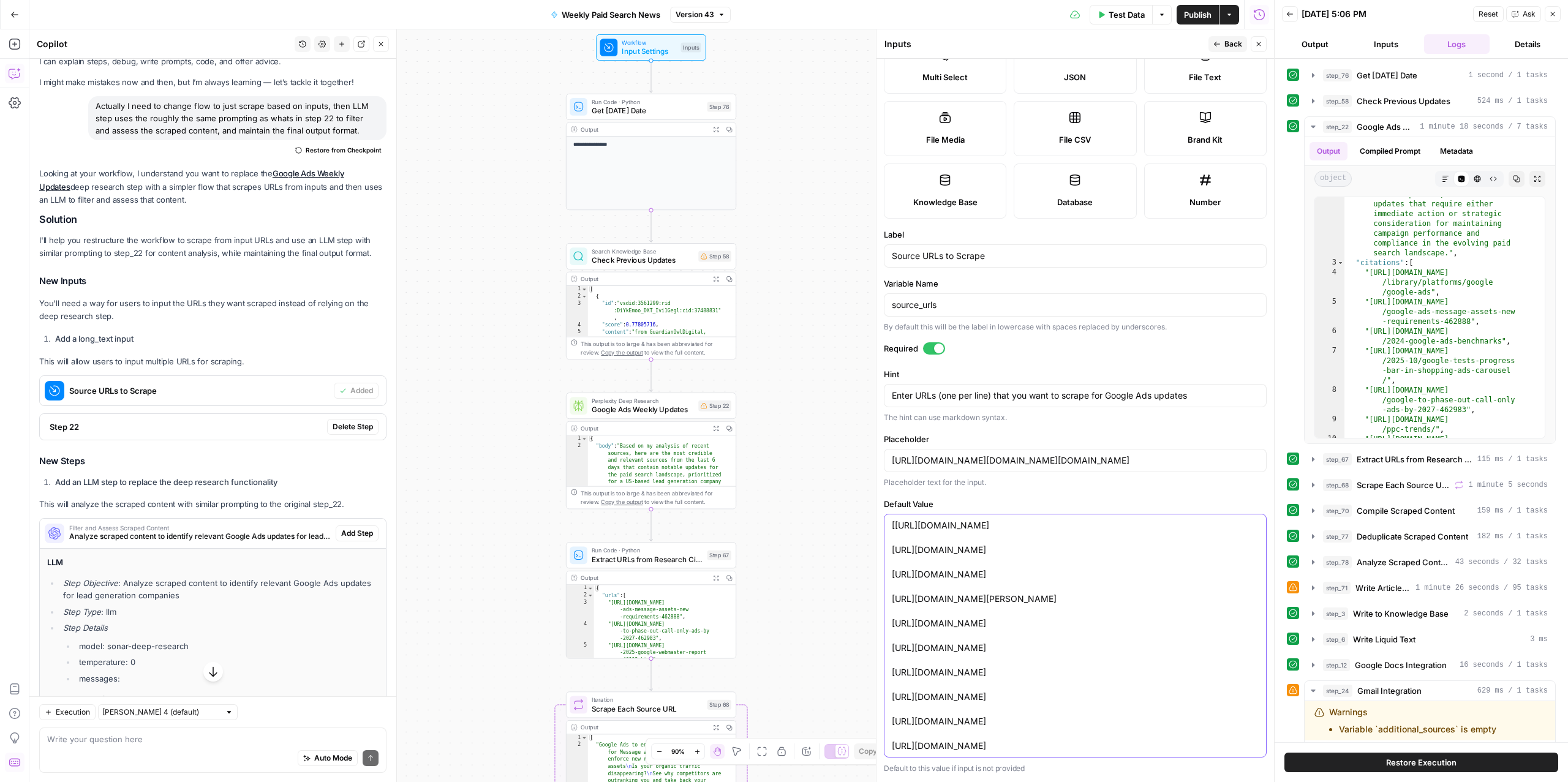
click at [1052, 749] on textarea "[[URL][DOMAIN_NAME] [URL][DOMAIN_NAME] [URL][DOMAIN_NAME] [URL][DOMAIN_NAME][PE…" at bounding box center [1075, 636] width 366 height 233
type input "[URL][DOMAIN_NAME][DOMAIN_NAME][DOMAIN_NAME]"
type textarea "[[URL][DOMAIN_NAME] [URL][DOMAIN_NAME] [URL][DOMAIN_NAME] [URL][DOMAIN_NAME][PE…"
type input "[URL][DOMAIN_NAME][DOMAIN_NAME][DOMAIN_NAME]"
type textarea "[[URL][DOMAIN_NAME] [URL][DOMAIN_NAME] [URL][DOMAIN_NAME] [URL][DOMAIN_NAME][PE…"
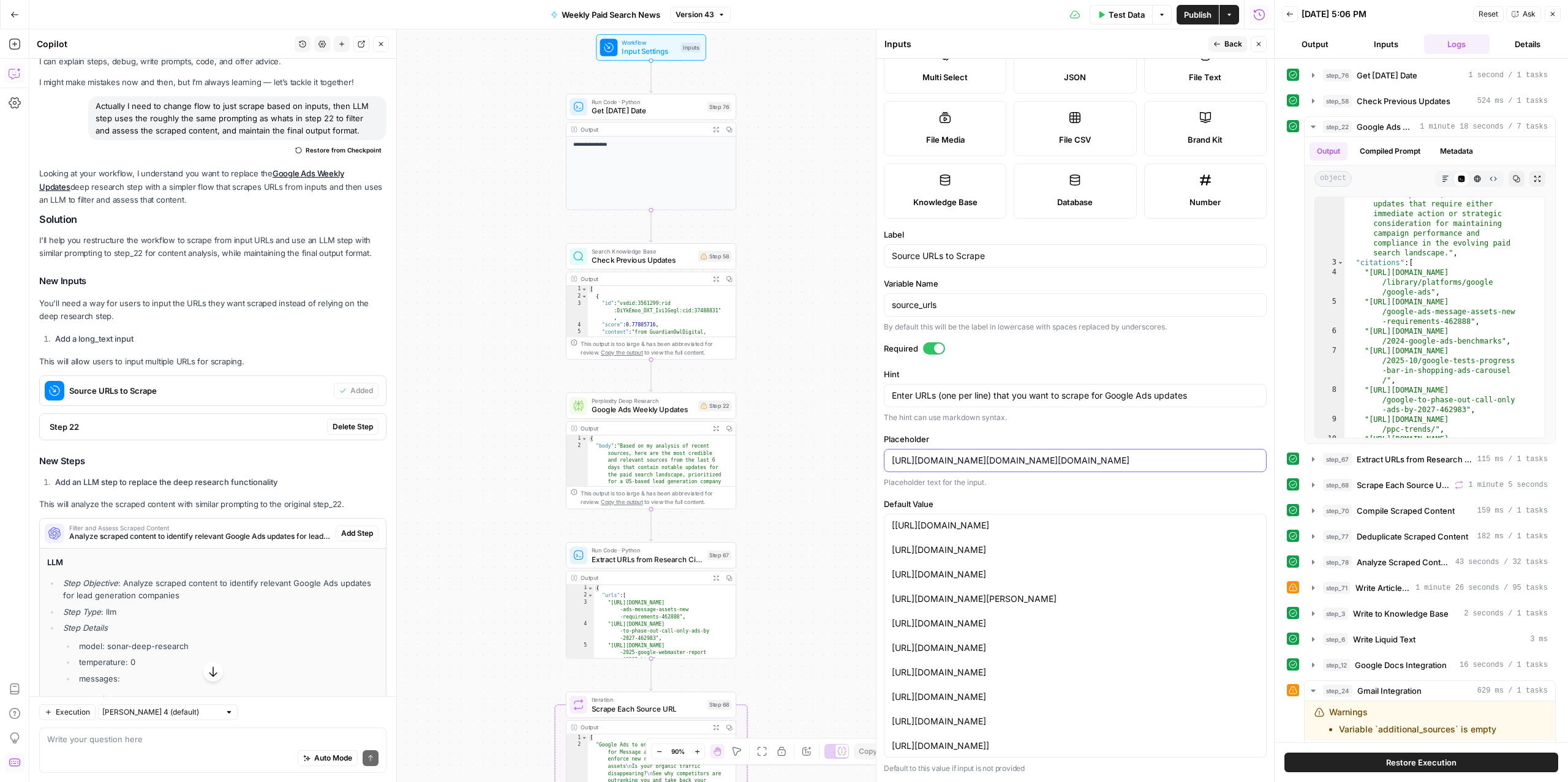
scroll to position [0, 49]
drag, startPoint x: 1062, startPoint y: 464, endPoint x: 1278, endPoint y: 472, distance: 216.1
click at [1278, 472] on body "**********" at bounding box center [784, 391] width 1568 height 782
click at [974, 464] on input "[URL][DOMAIN_NAME][DOMAIN_NAME][DOMAIN_NAME]" at bounding box center [1075, 461] width 366 height 13
type input "[URL][DOMAIN_NAME][DOMAIN_NAME][DOMAIN_NAME]"
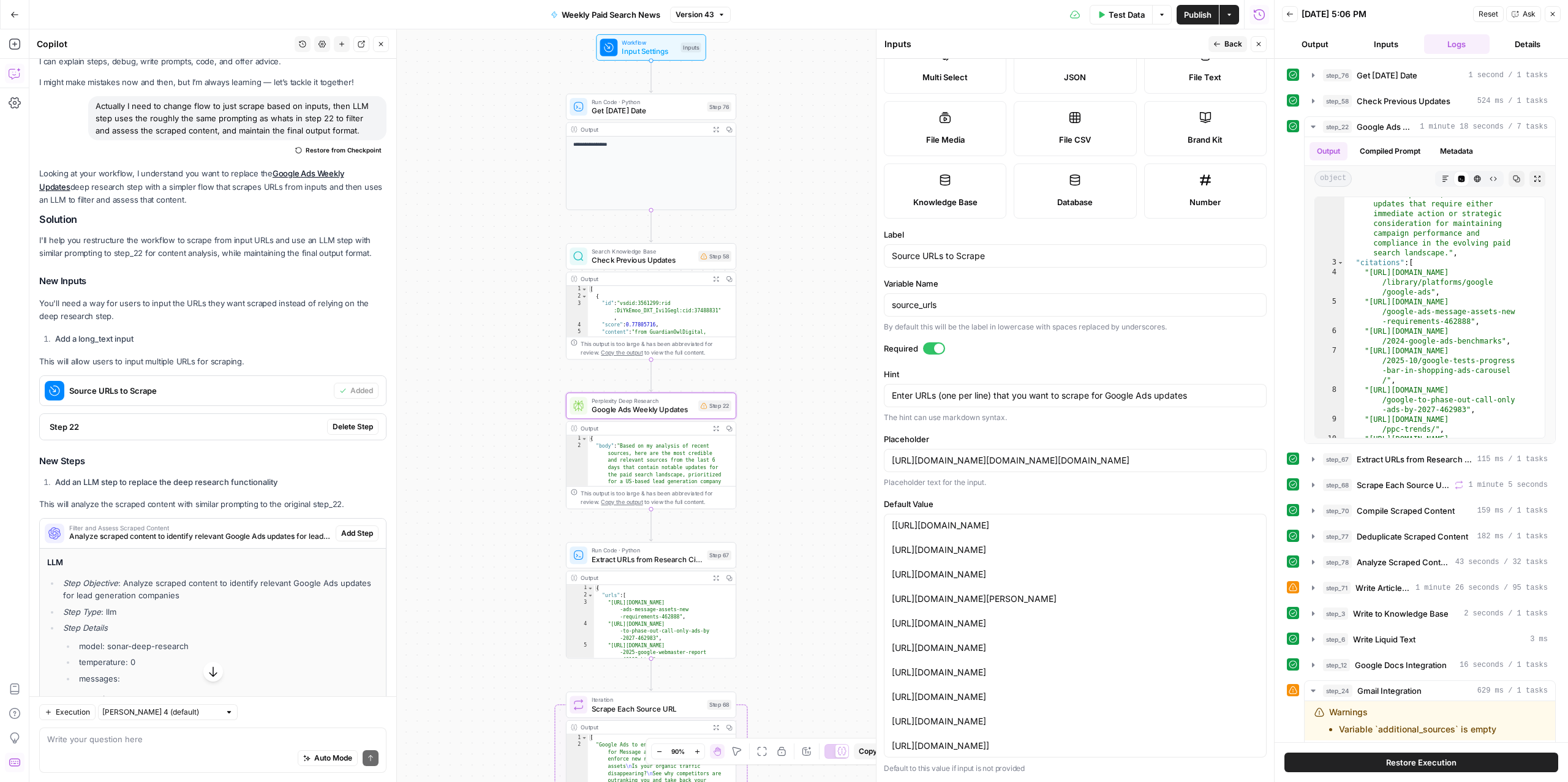
scroll to position [0, 0]
click at [332, 429] on span "Delete Step" at bounding box center [352, 427] width 41 height 11
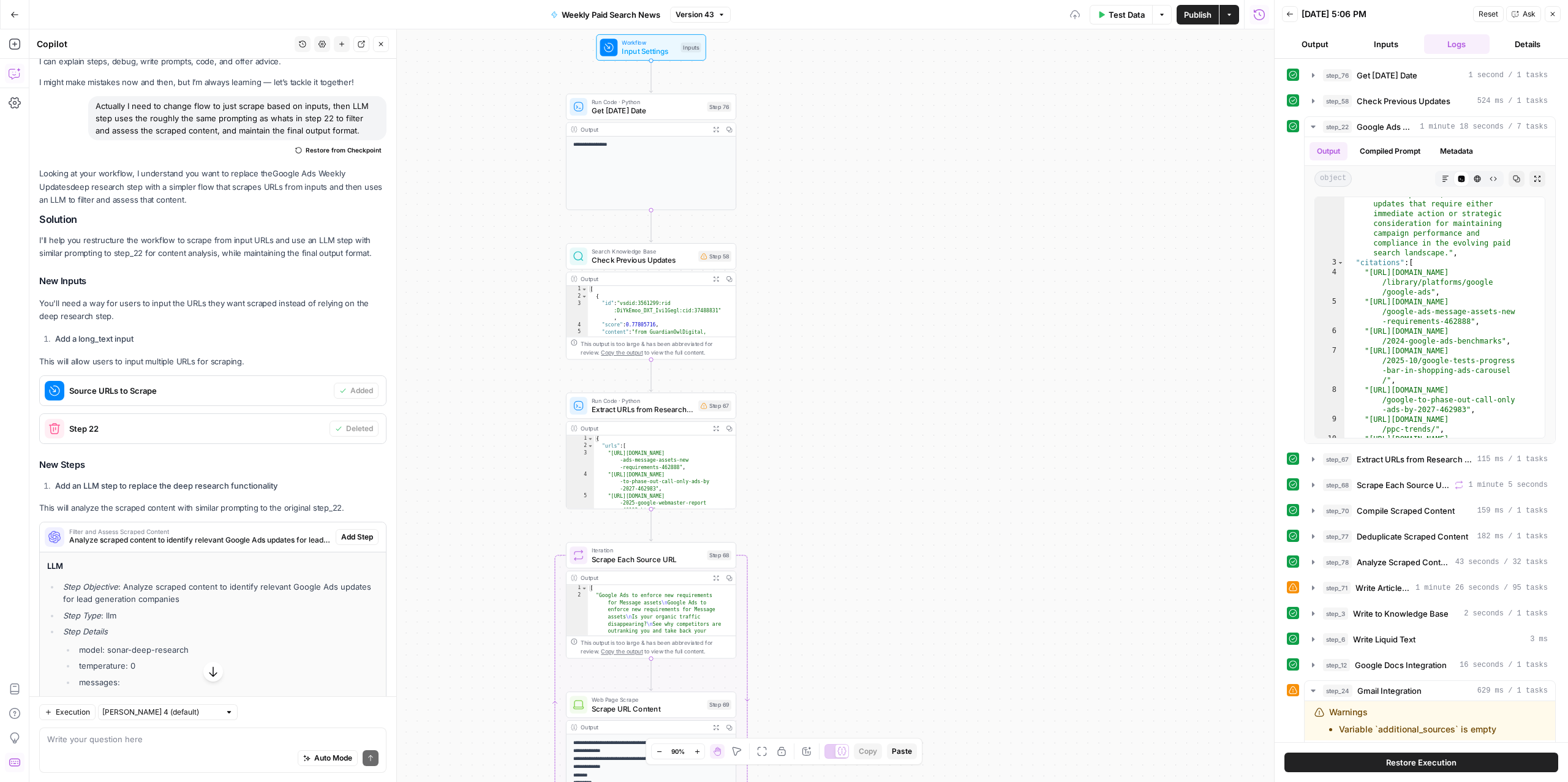
scroll to position [363, 0]
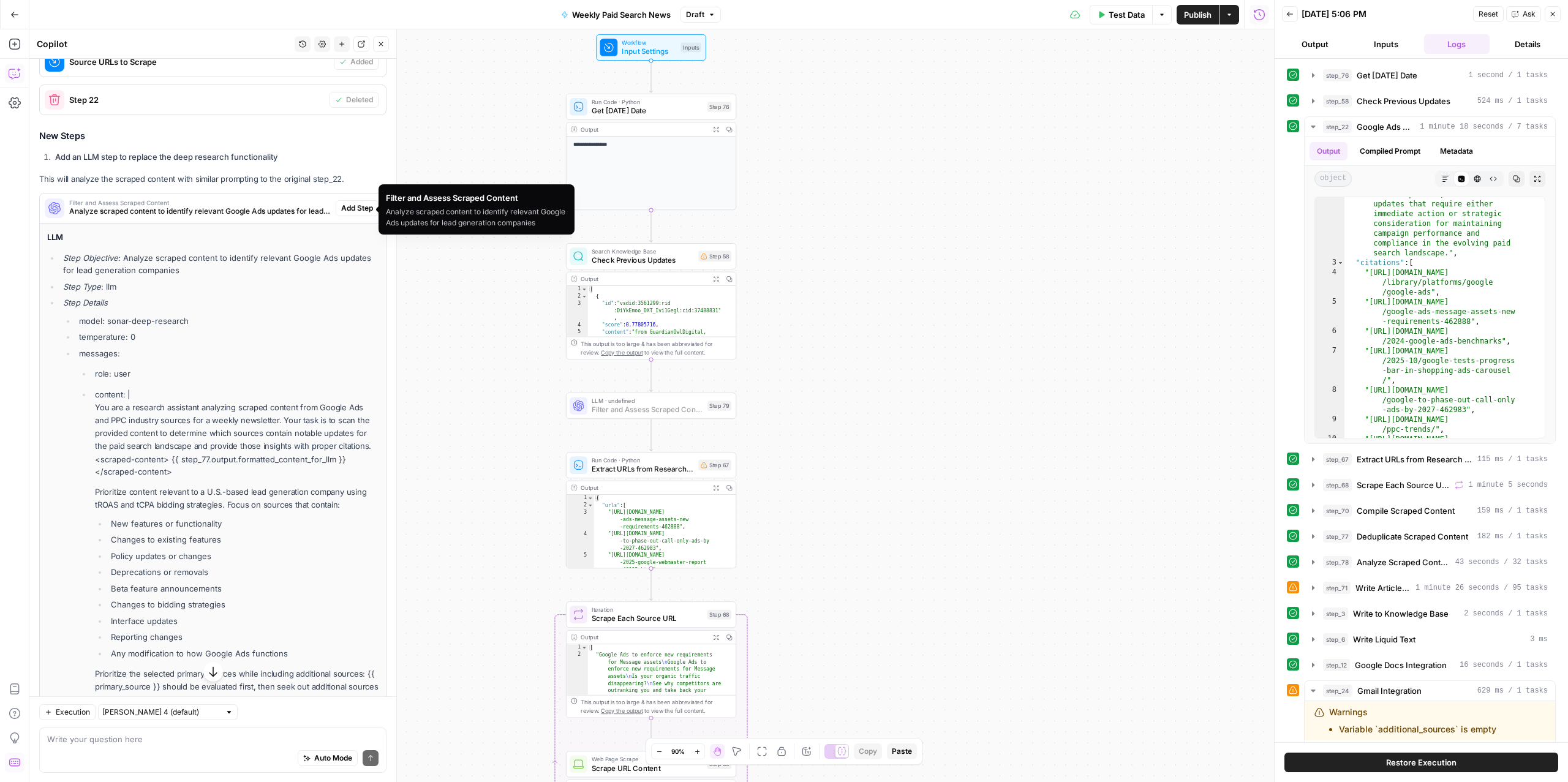
click at [336, 207] on button "Add Step" at bounding box center [357, 209] width 42 height 16
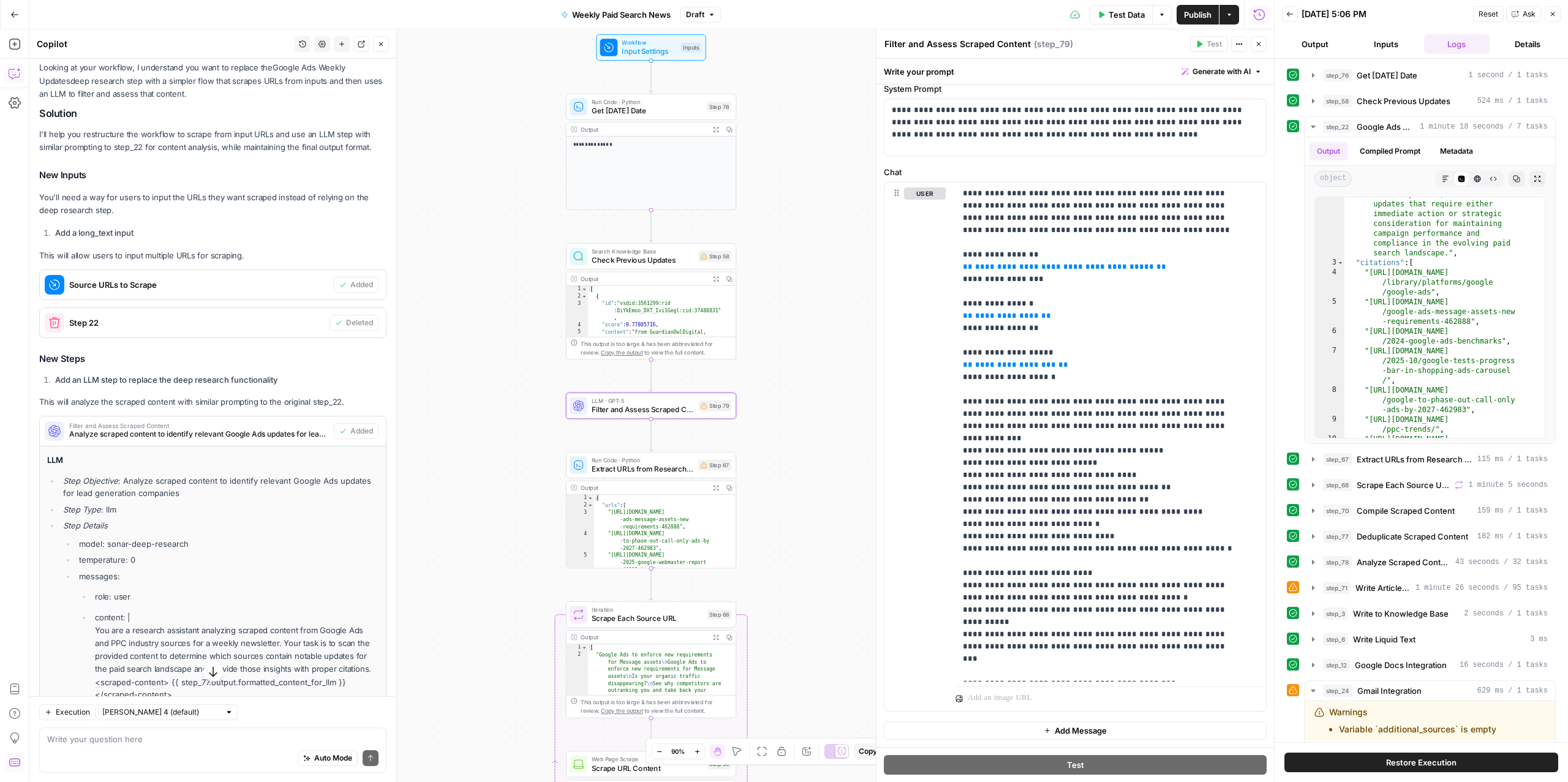
scroll to position [927, 0]
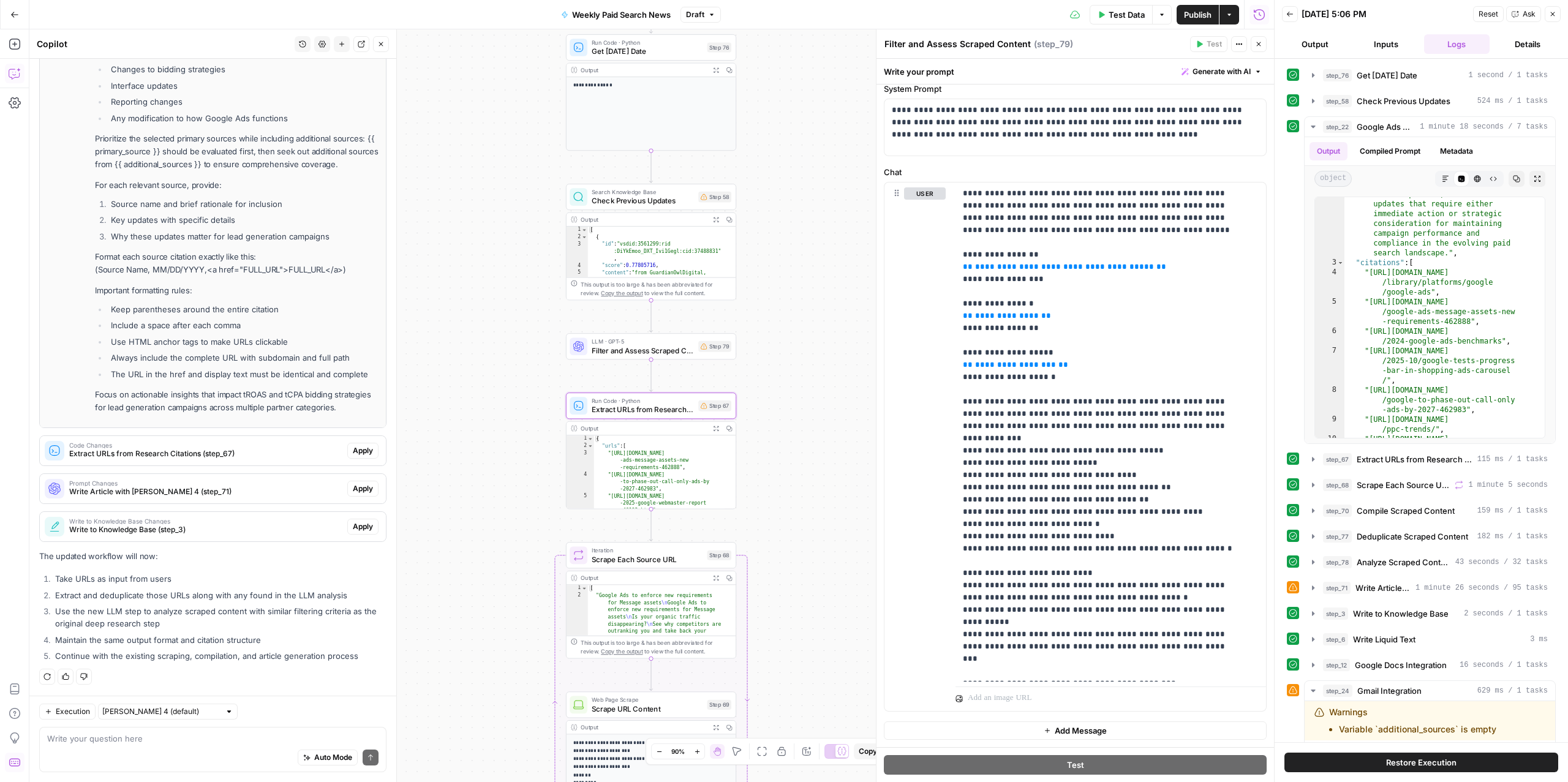
click at [318, 449] on span "Extract URLs from Research Citations (step_67)" at bounding box center [206, 454] width 274 height 11
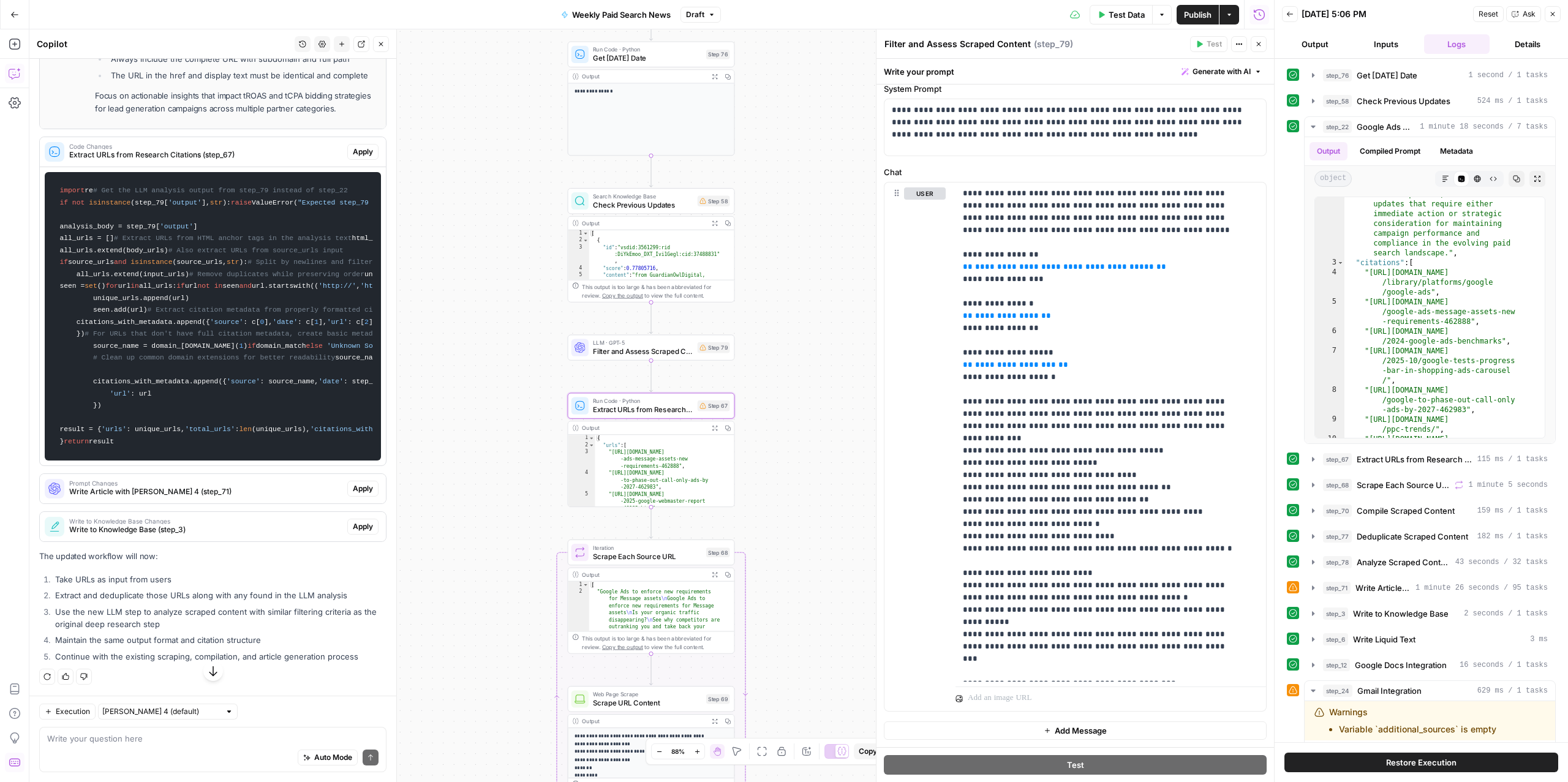
scroll to position [1741, 0]
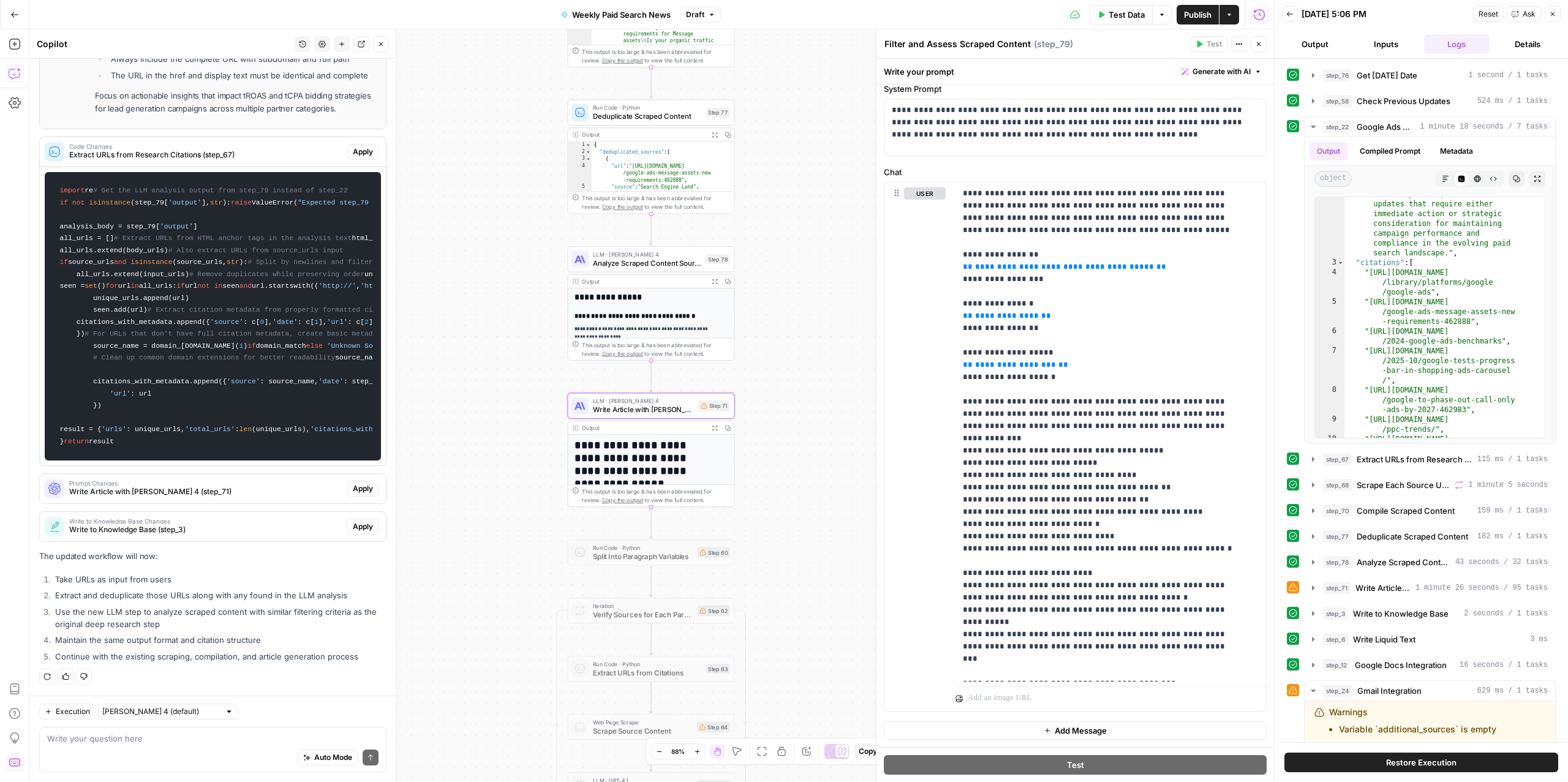
click at [277, 489] on span "Write Article with [PERSON_NAME] 4 (step_71)" at bounding box center [206, 492] width 274 height 11
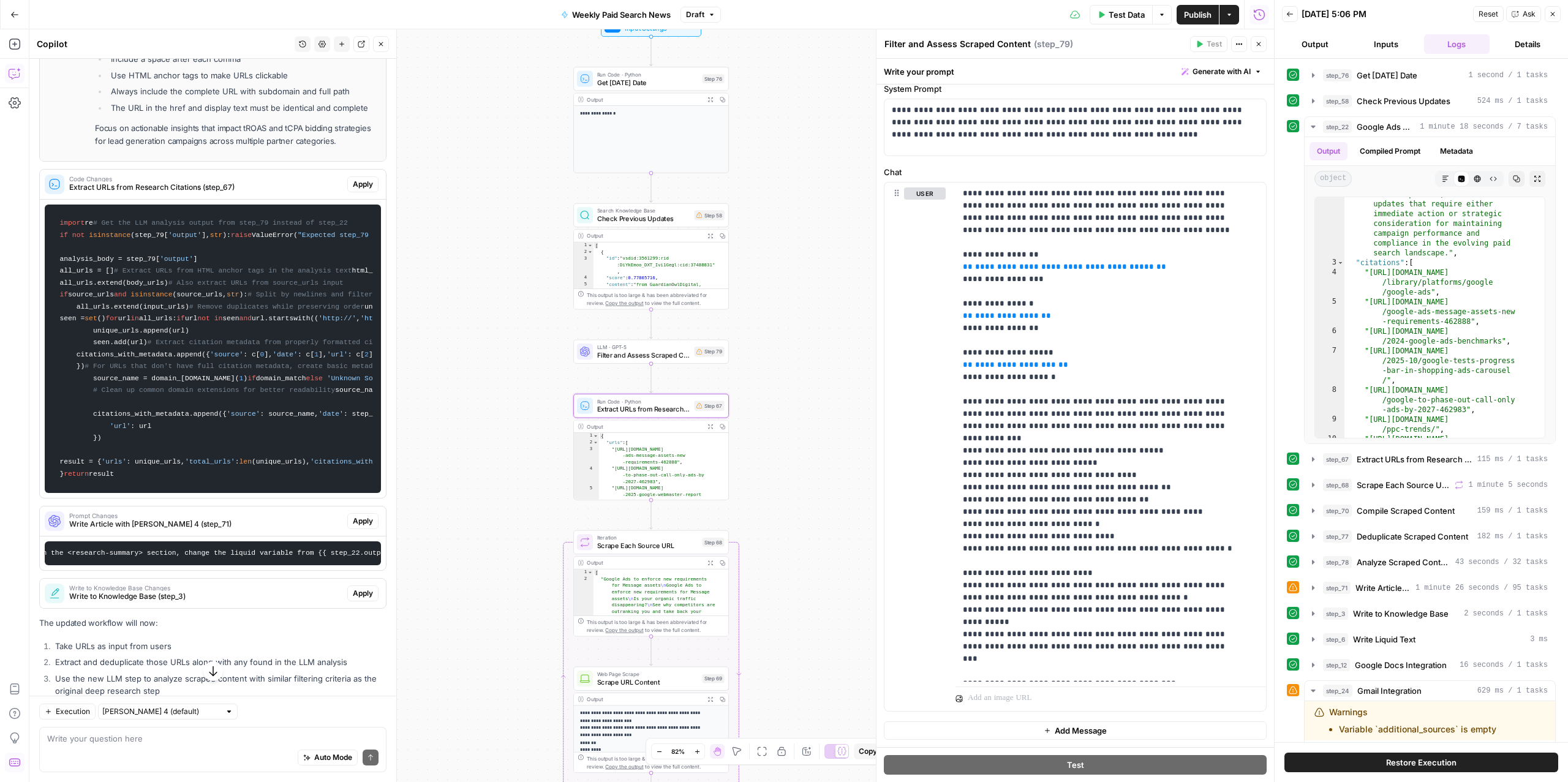
scroll to position [1165, 0]
click at [355, 191] on span "Apply" at bounding box center [363, 185] width 20 height 11
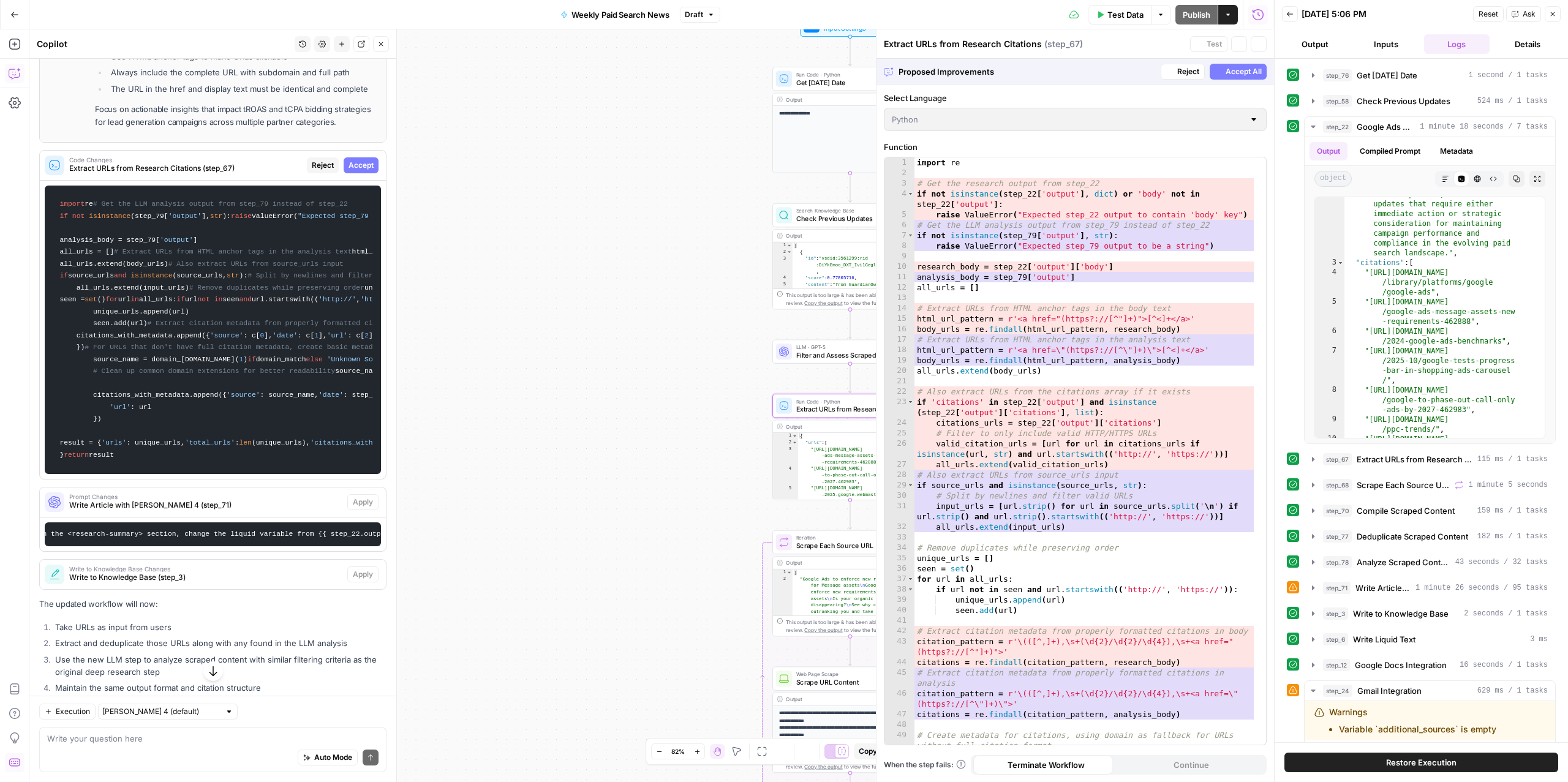
scroll to position [1145, 0]
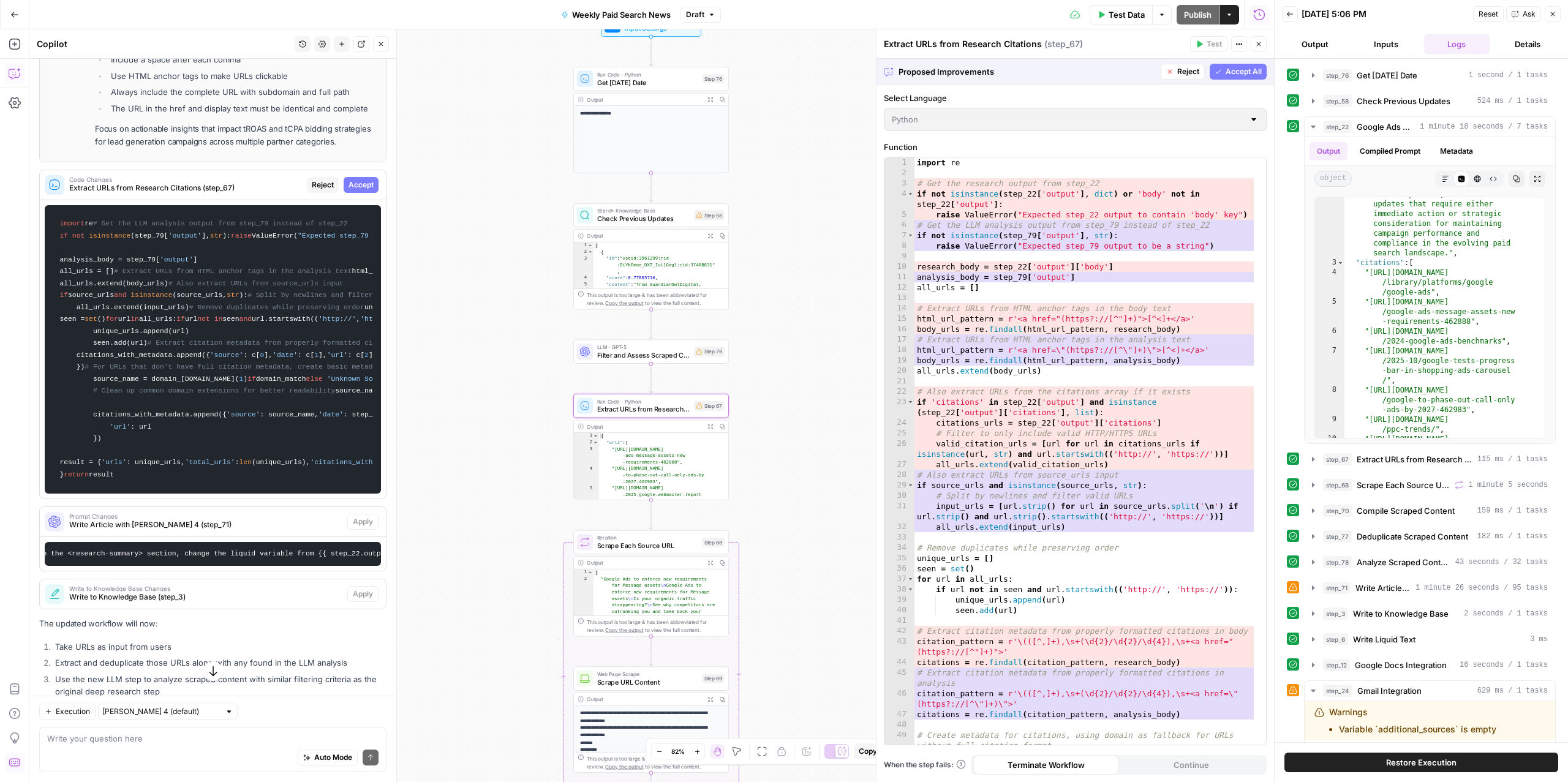
click at [352, 191] on span "Accept" at bounding box center [361, 185] width 25 height 11
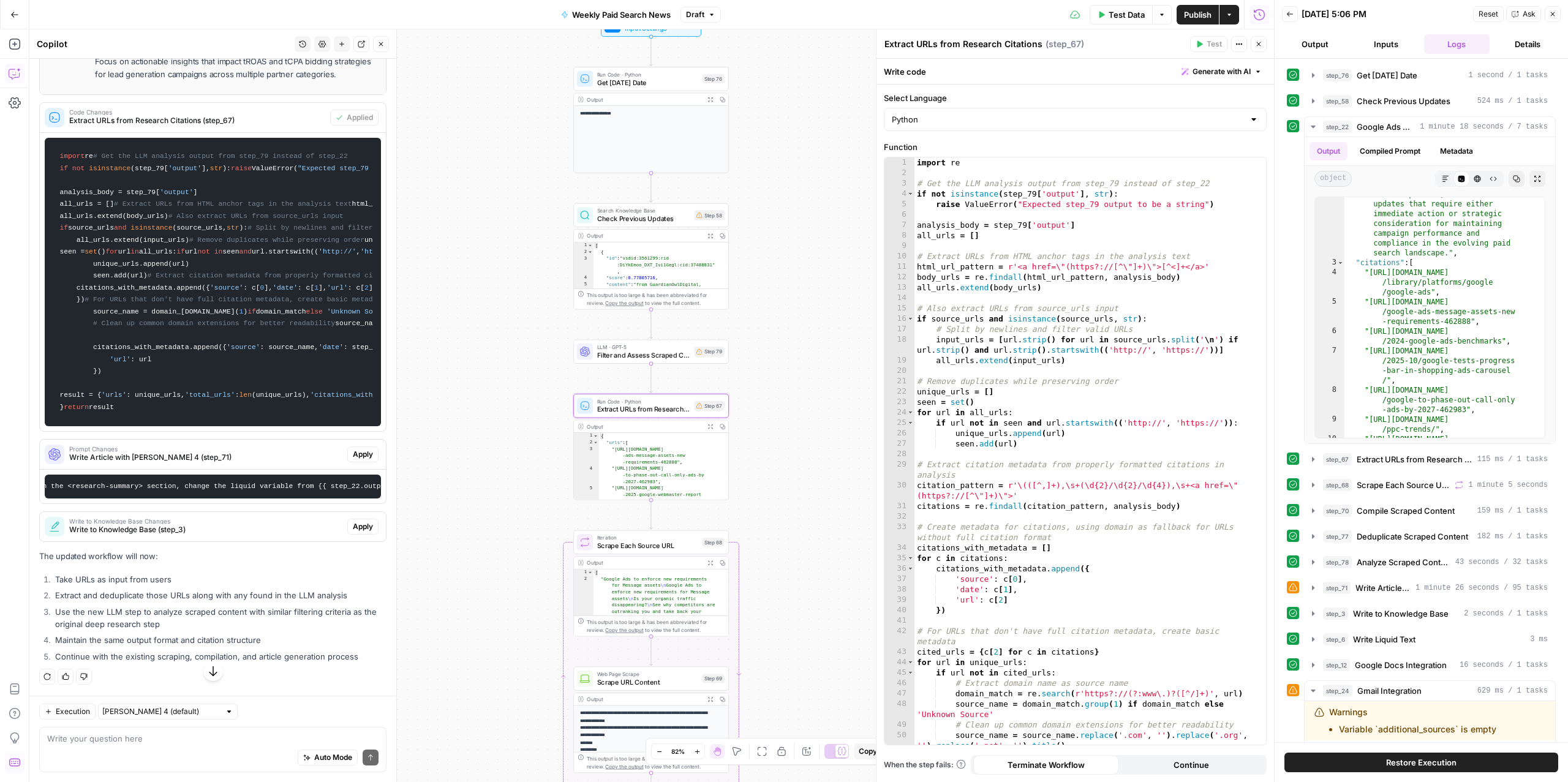
scroll to position [1788, 0]
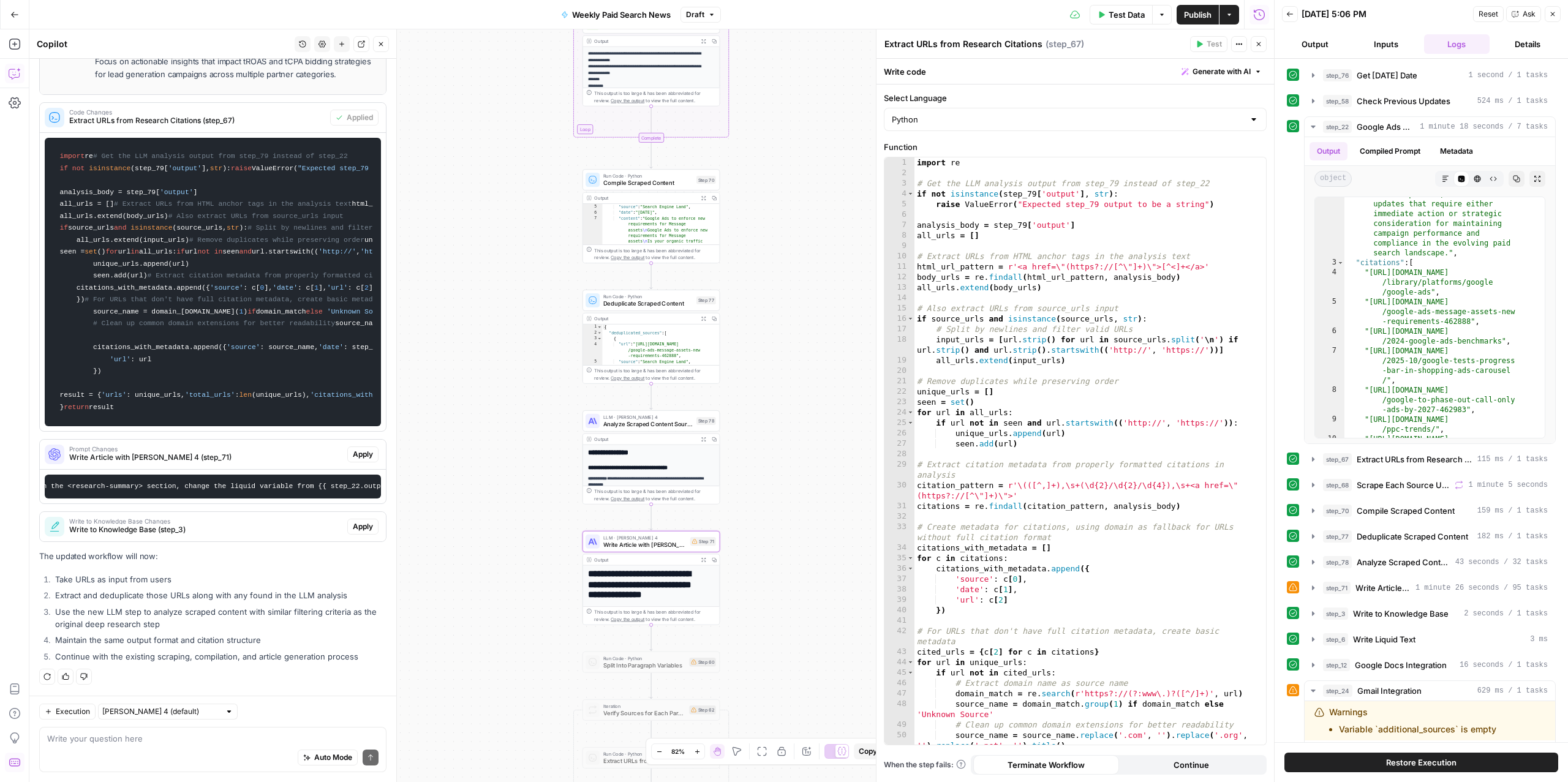
click at [348, 447] on button "Apply" at bounding box center [363, 455] width 32 height 16
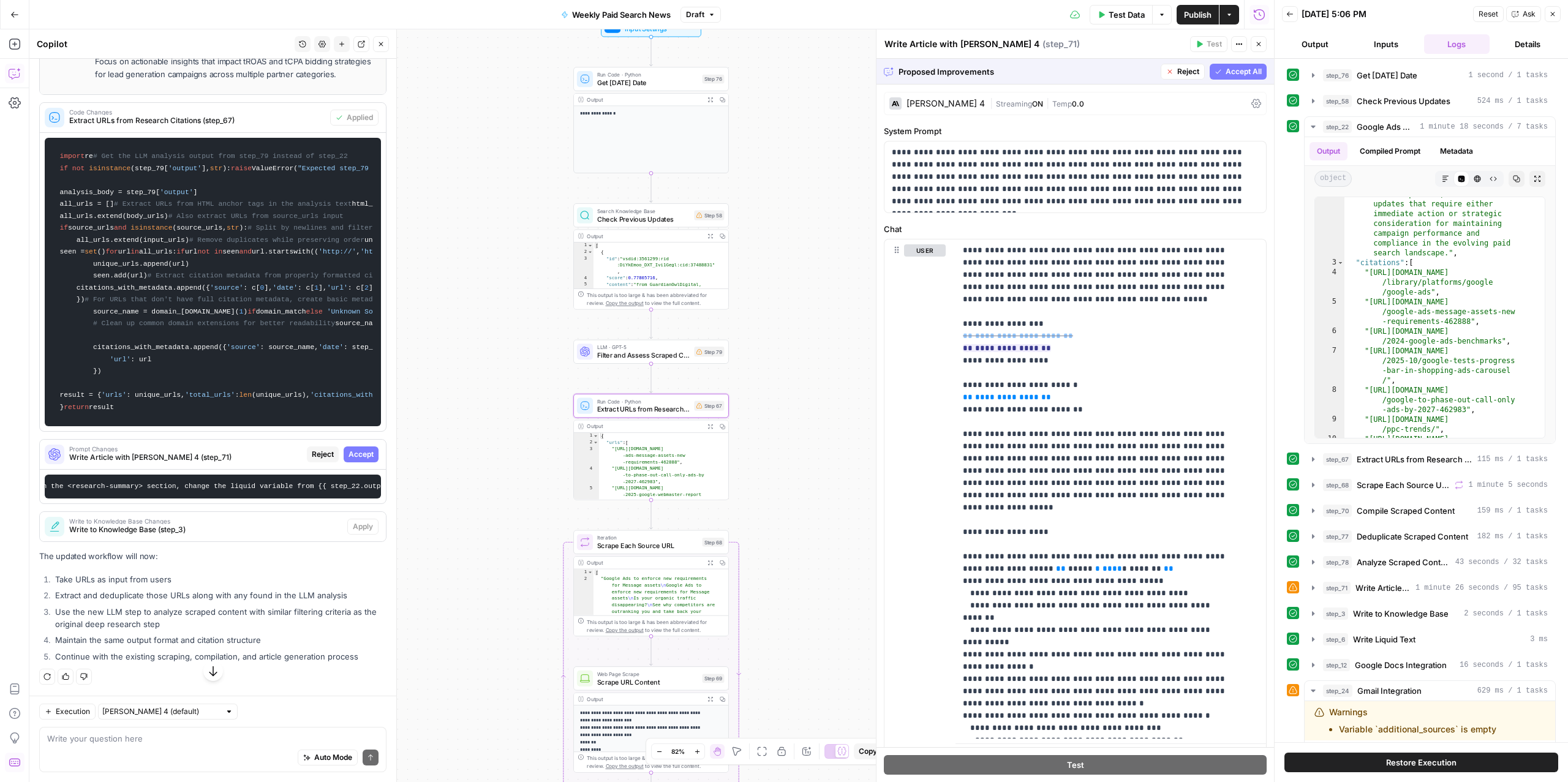
scroll to position [1768, 0]
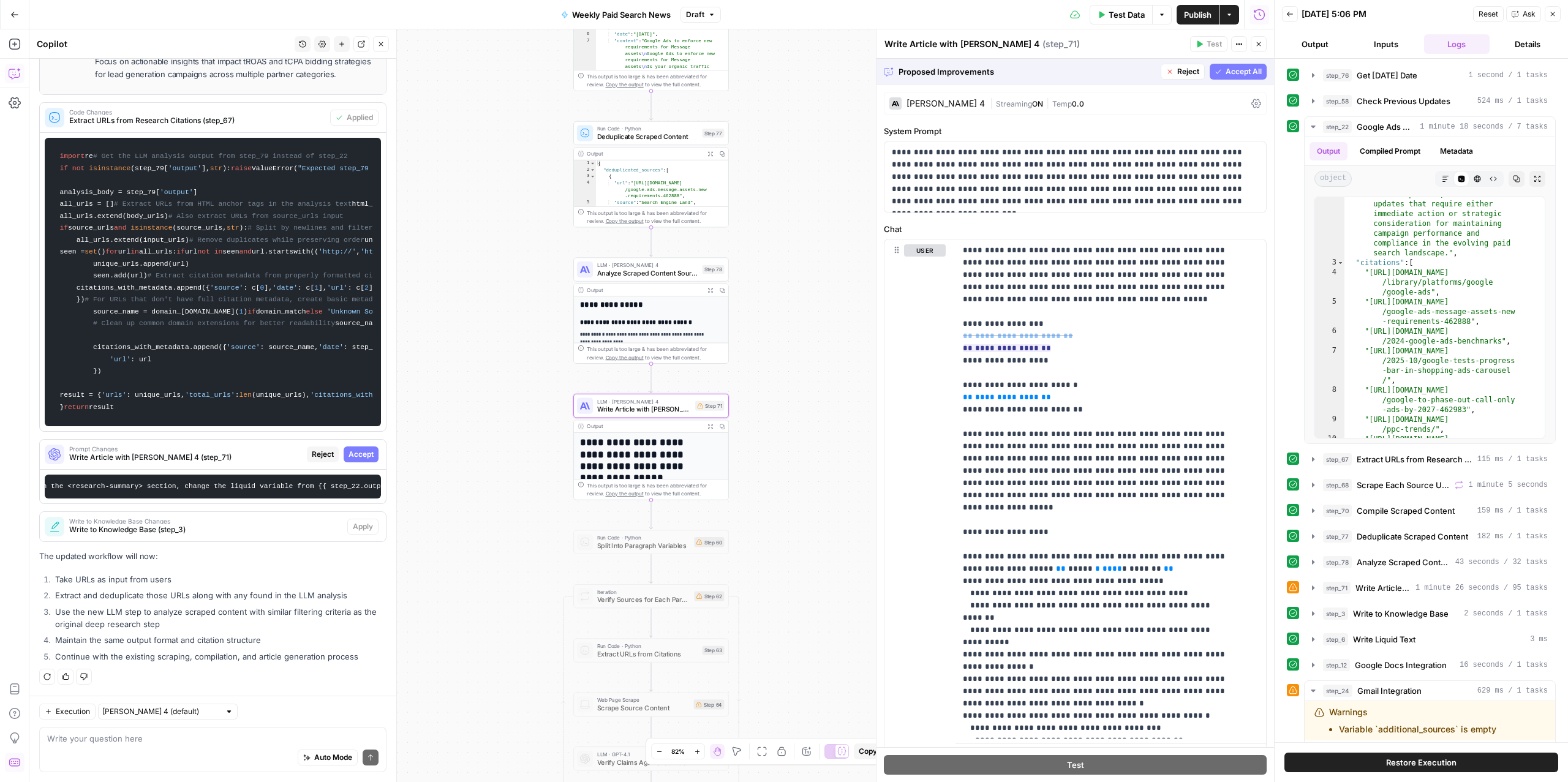
click at [349, 449] on span "Accept" at bounding box center [361, 454] width 25 height 11
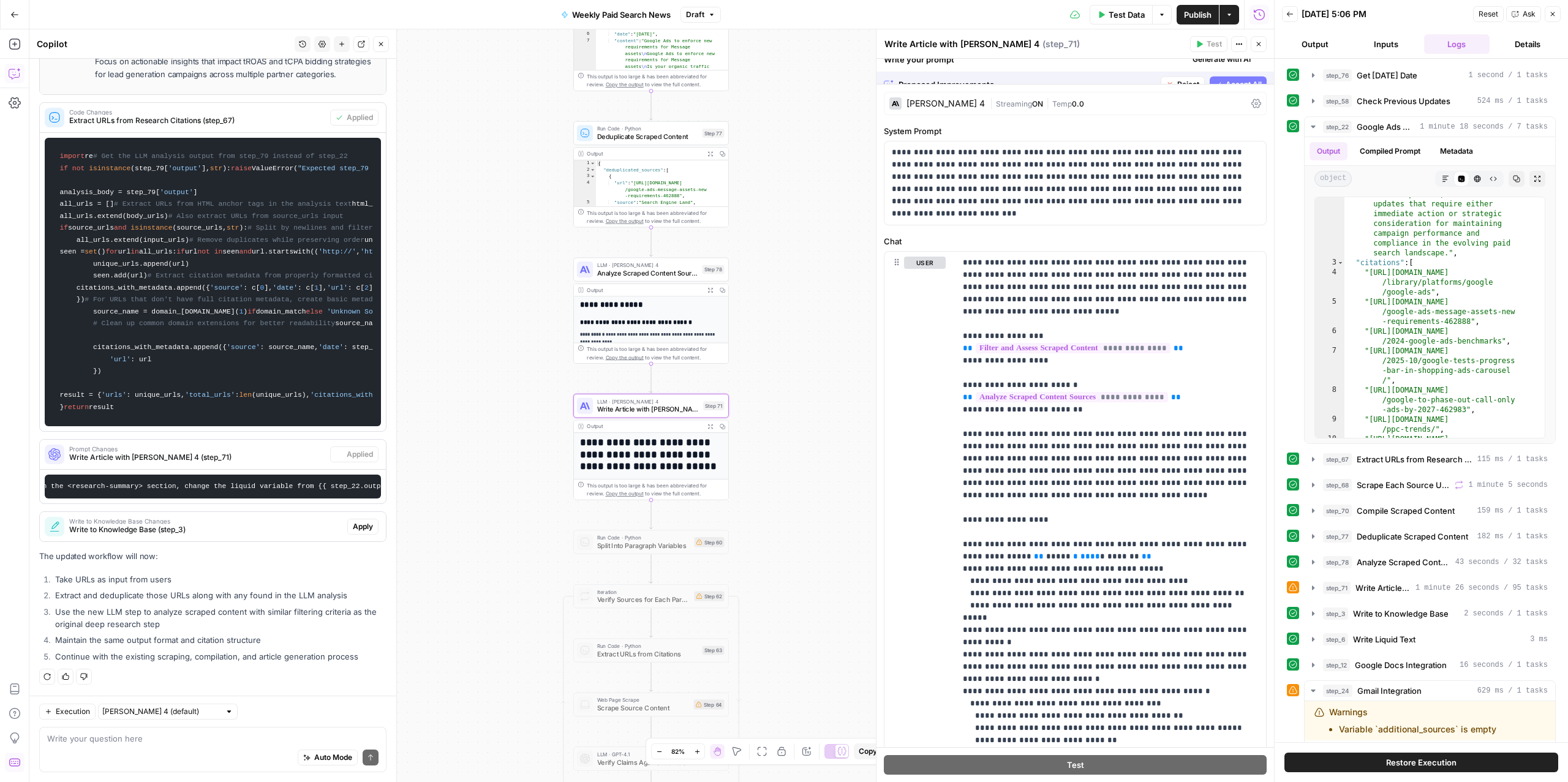
scroll to position [1788, 0]
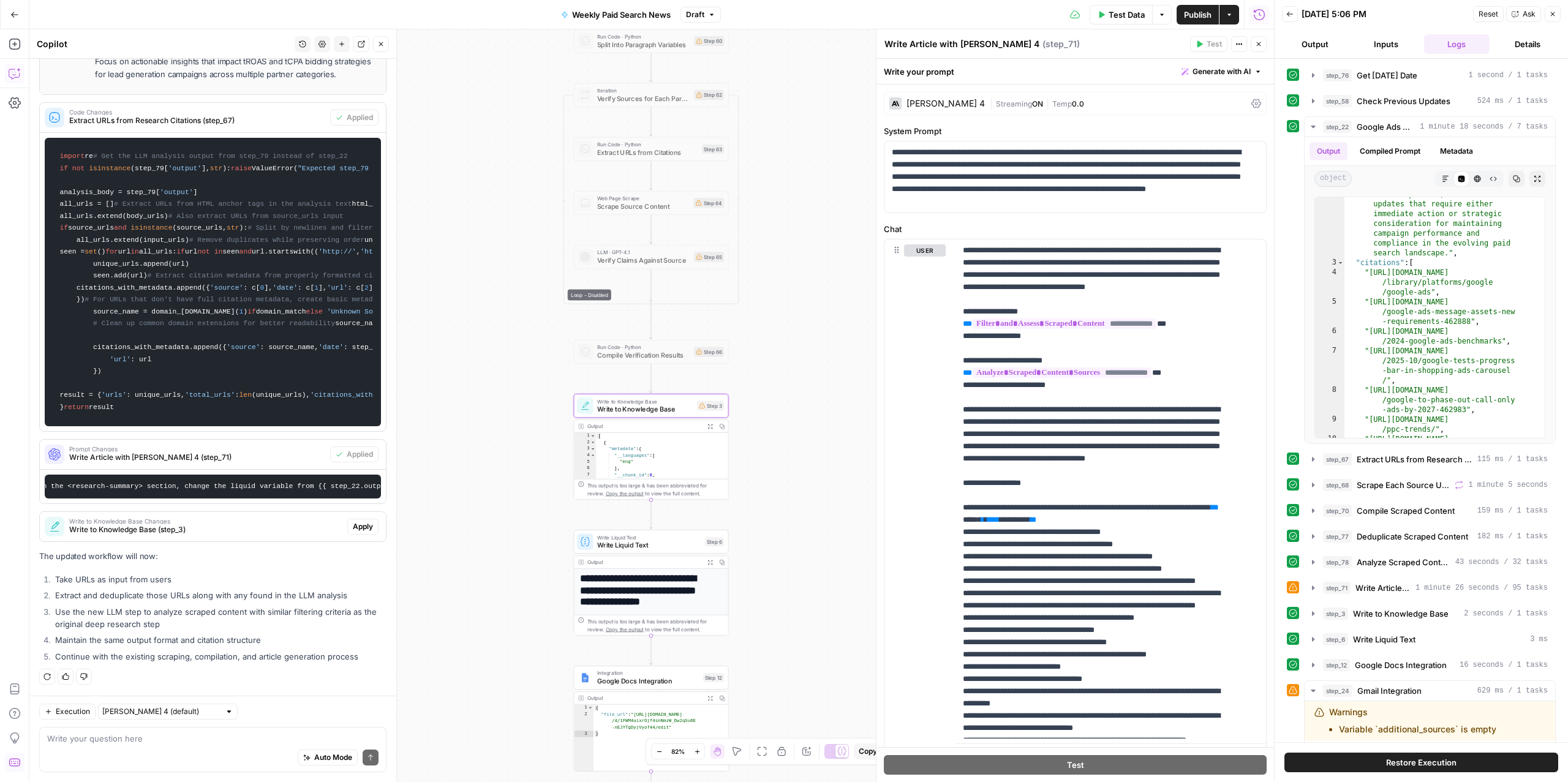
click at [353, 524] on span "Apply" at bounding box center [363, 526] width 20 height 11
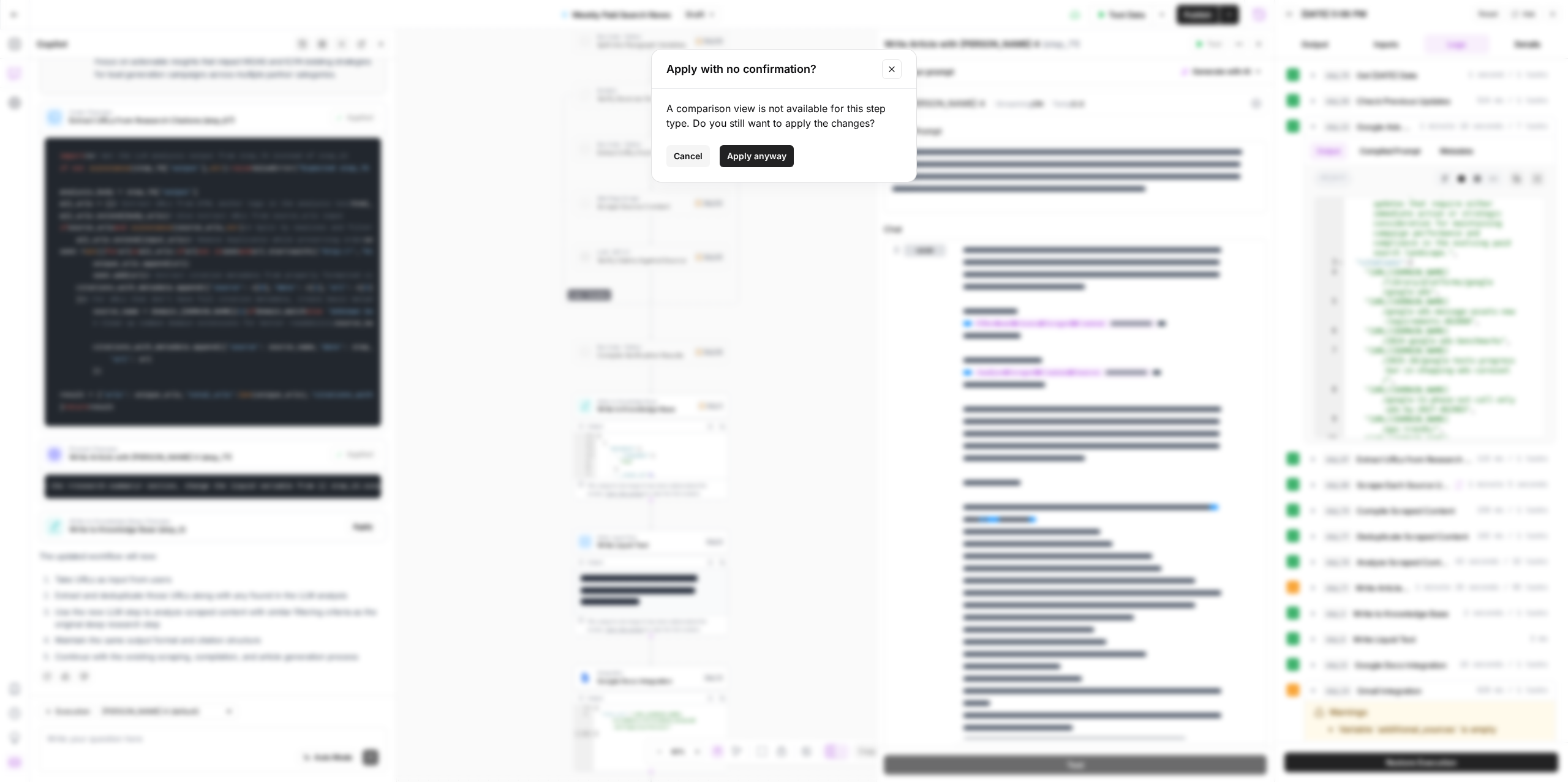
click at [888, 77] on button "Close modal" at bounding box center [892, 70] width 20 height 20
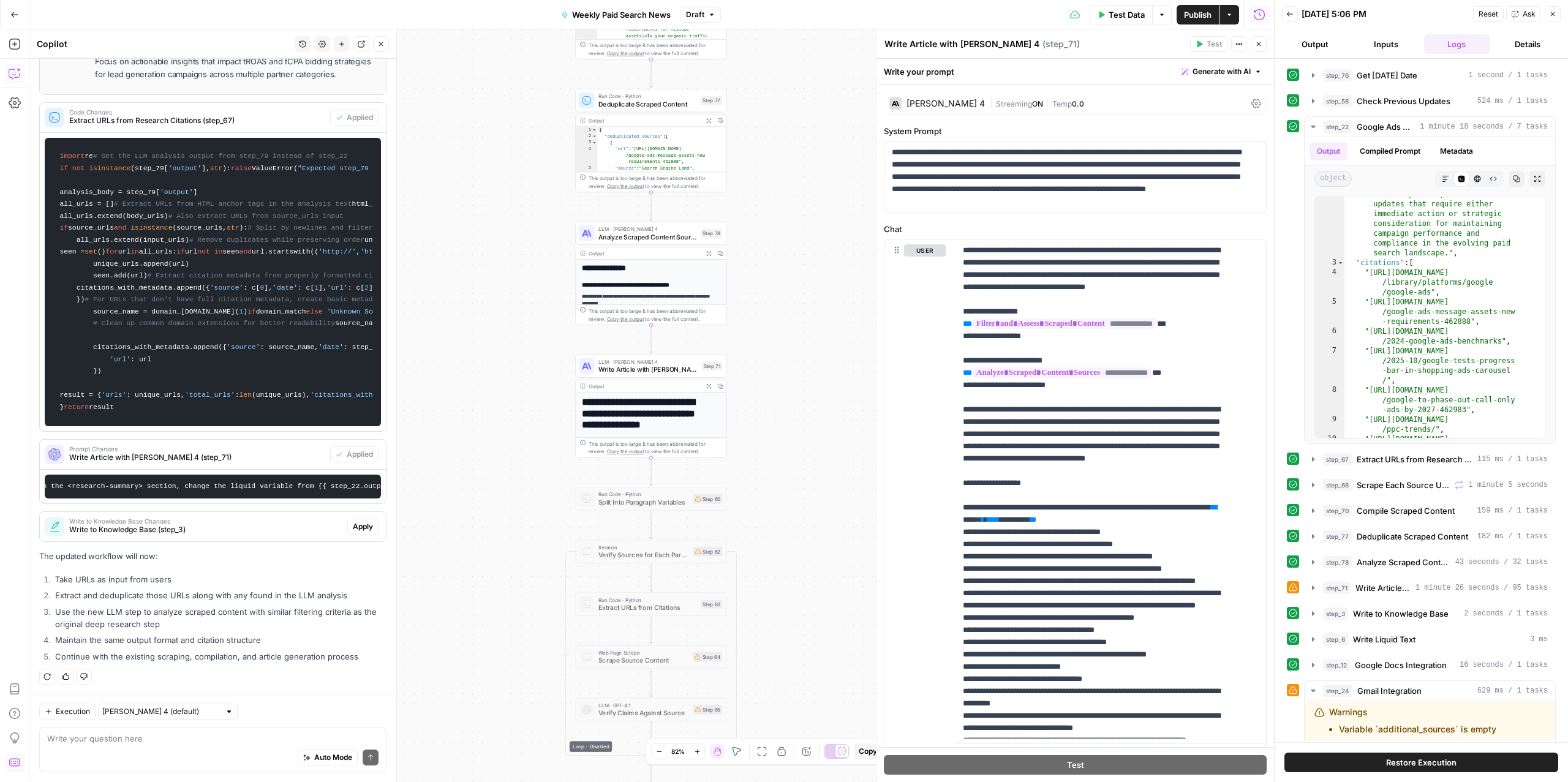
click at [155, 532] on span "Write to Knowledge Base (step_3)" at bounding box center [206, 530] width 274 height 11
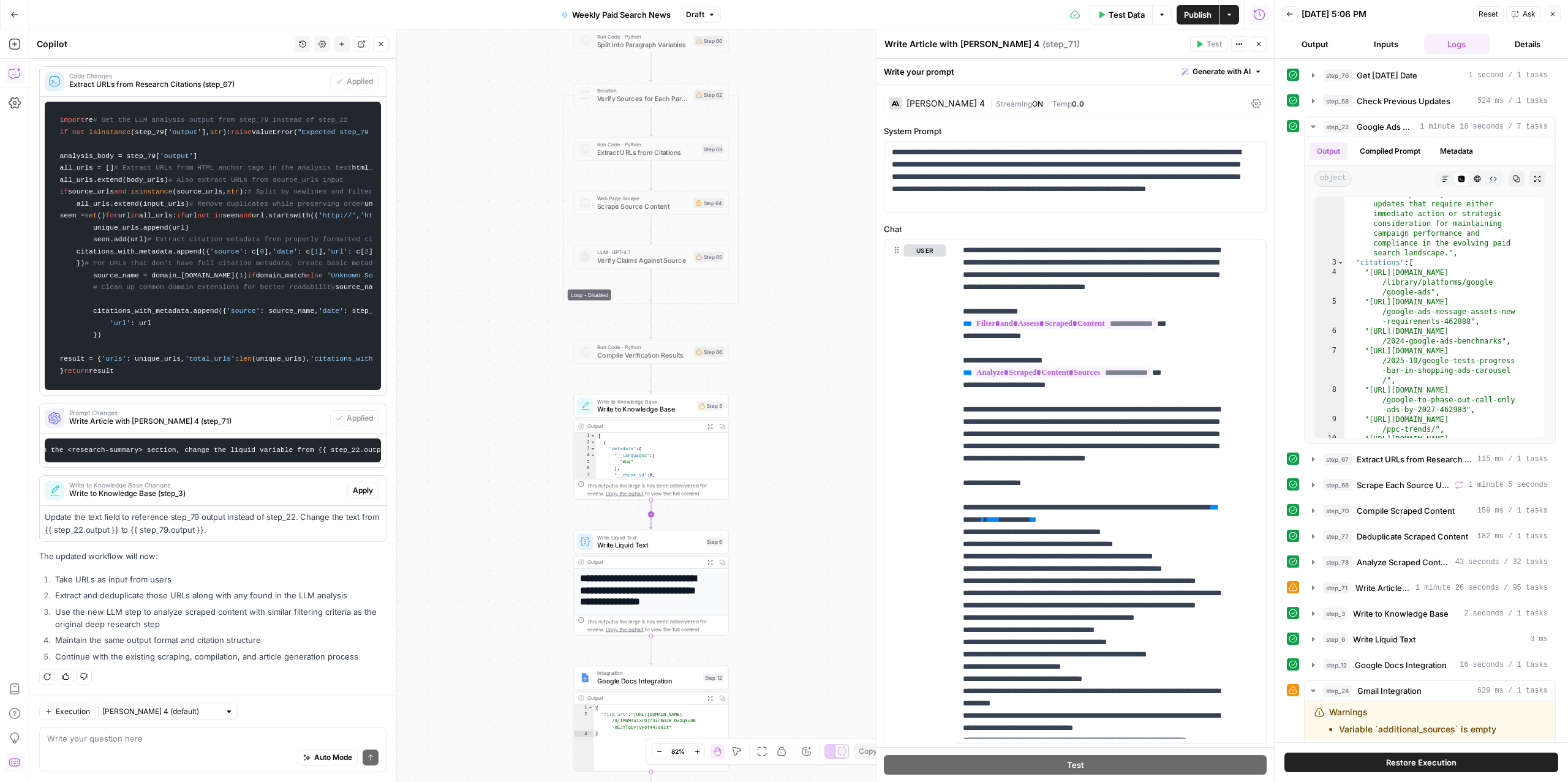
scroll to position [1824, 0]
click at [620, 411] on span "Write to Knowledge Base" at bounding box center [645, 409] width 97 height 10
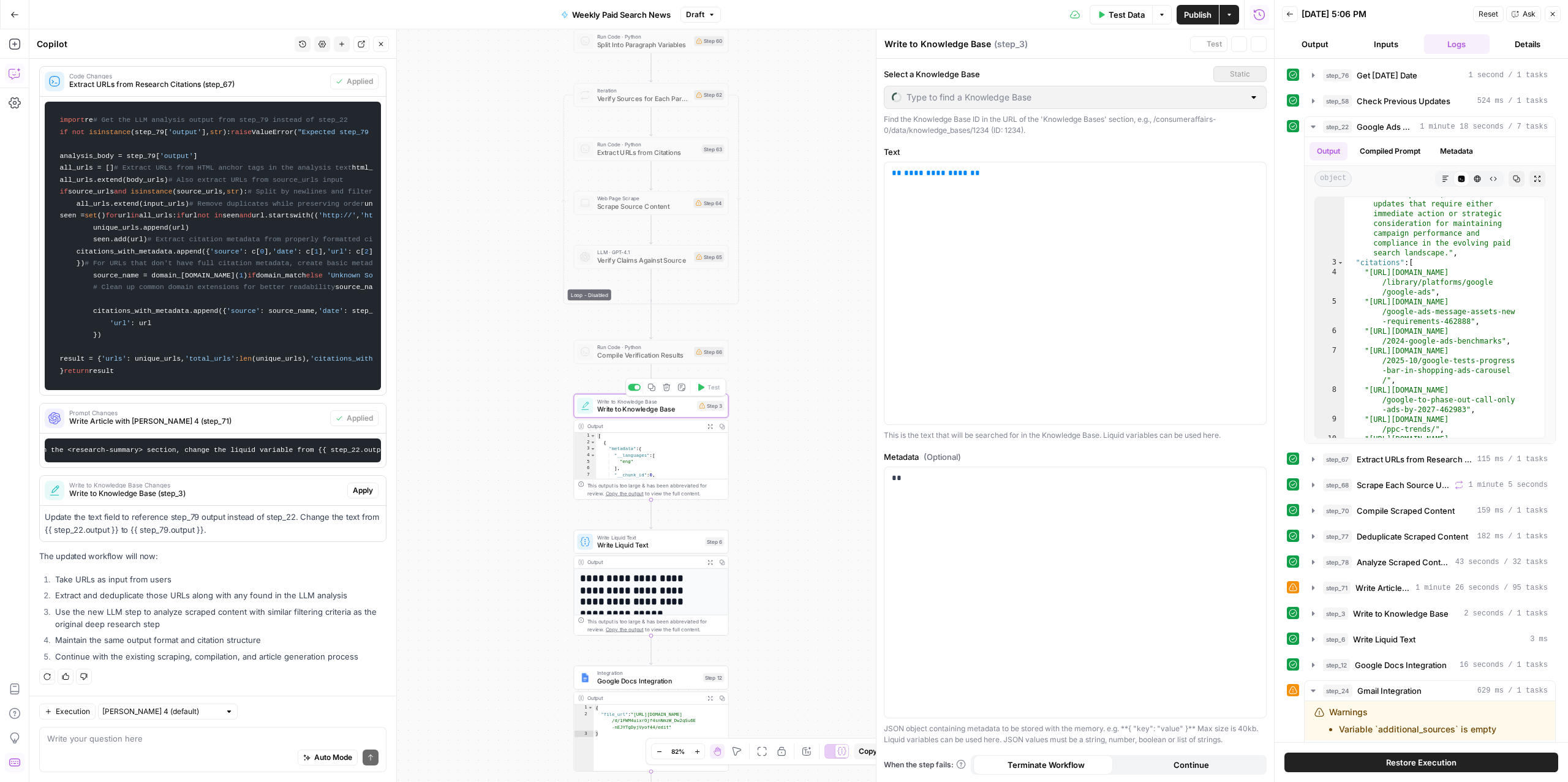
type input "Paid Search Updates"
click at [949, 176] on span "**********" at bounding box center [935, 172] width 64 height 8
click at [929, 176] on span "**********" at bounding box center [935, 172] width 64 height 8
click at [1168, 229] on div "**********" at bounding box center [1075, 293] width 382 height 262
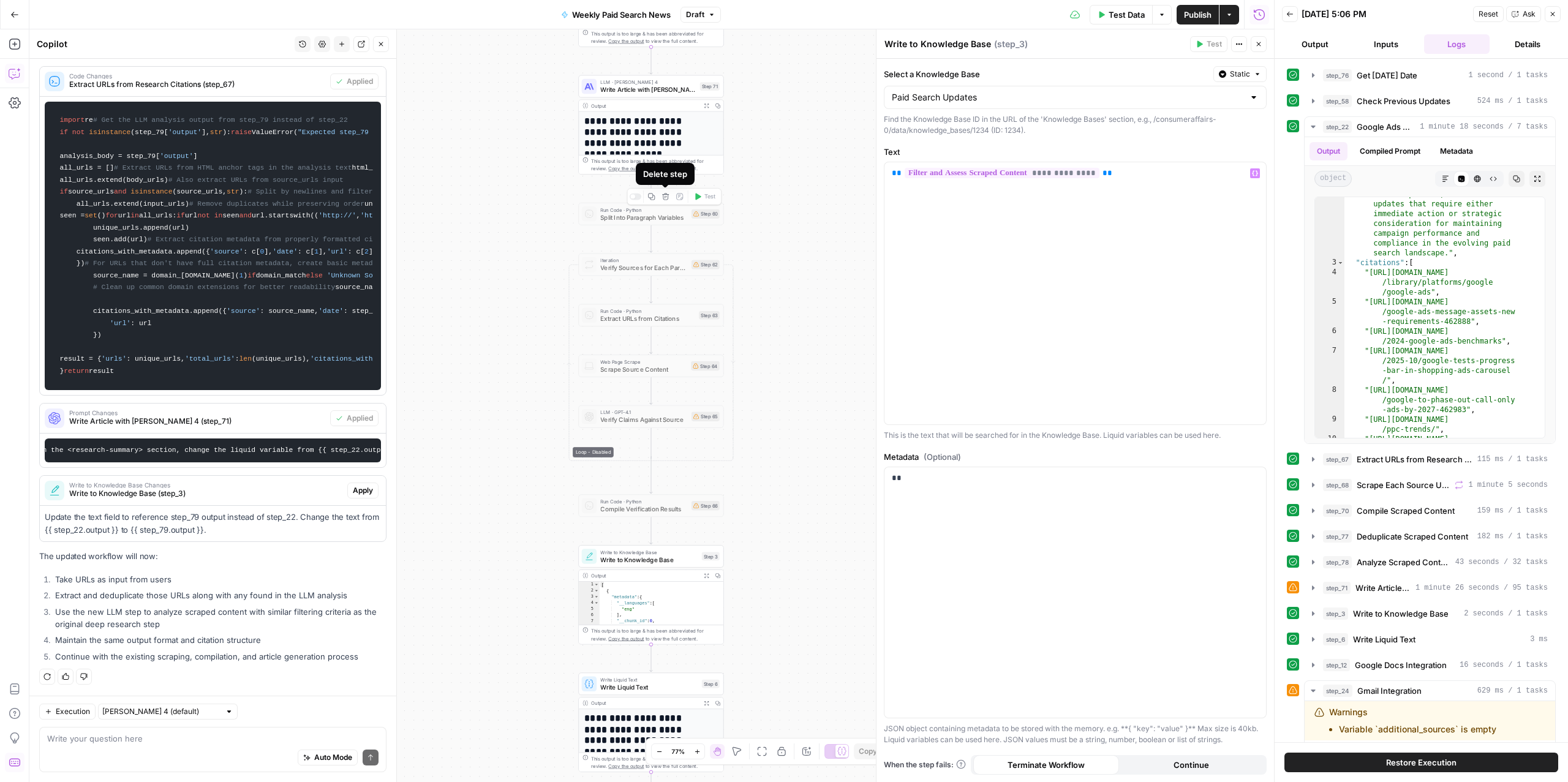
click at [665, 198] on icon "button" at bounding box center [665, 197] width 7 height 7
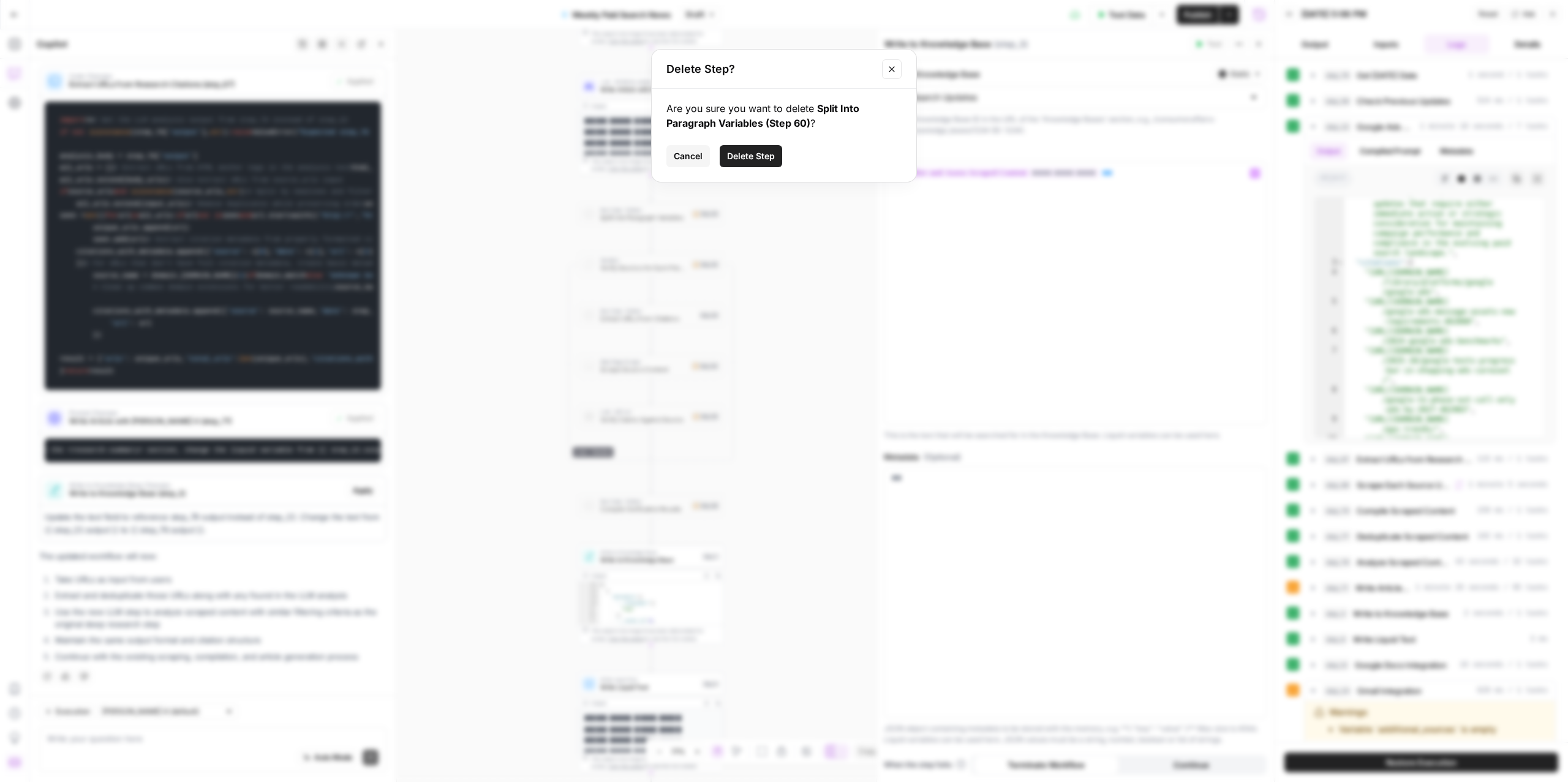
click at [752, 155] on span "Delete Step" at bounding box center [750, 156] width 48 height 13
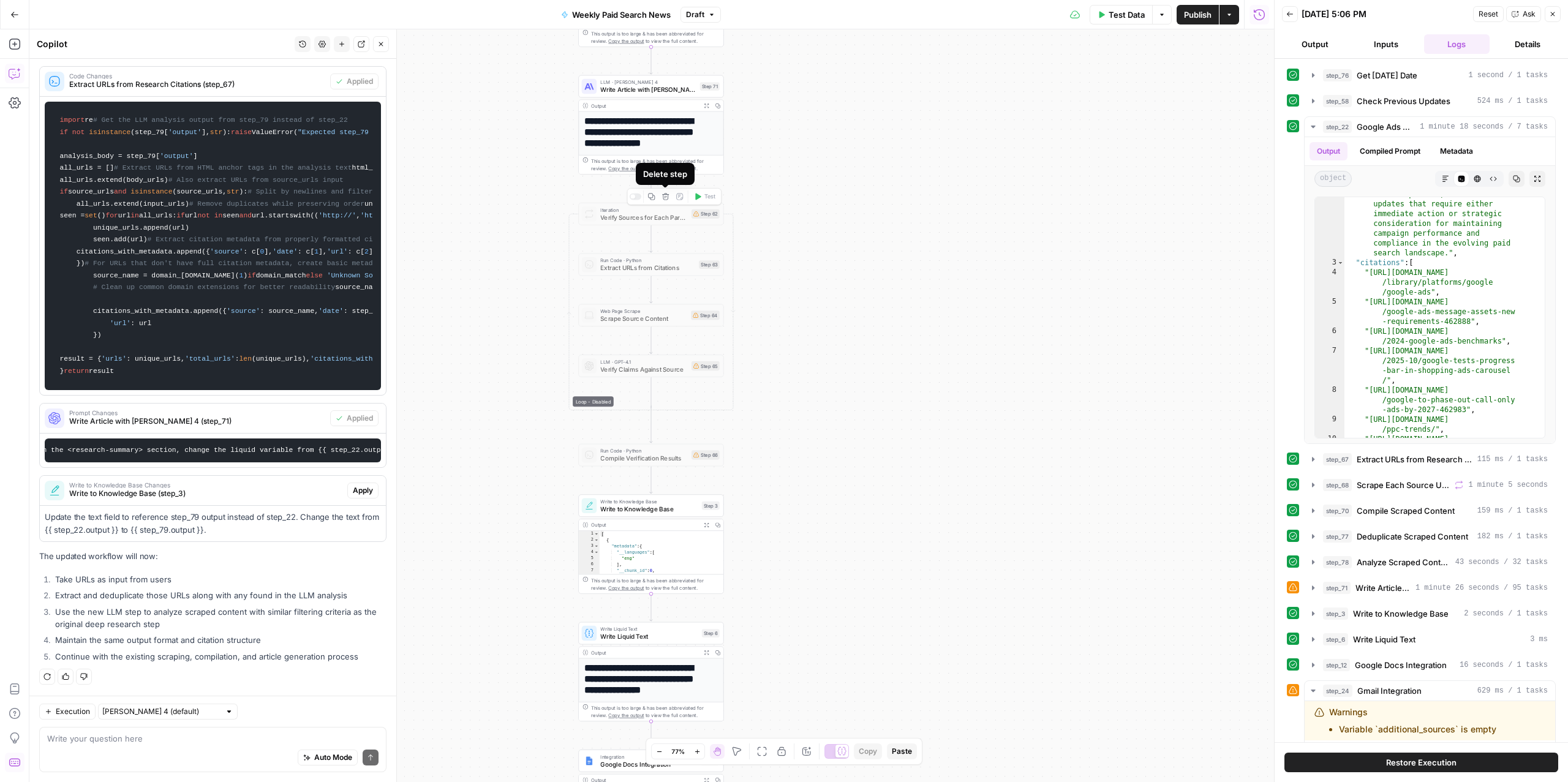
click at [663, 197] on icon "button" at bounding box center [665, 197] width 7 height 7
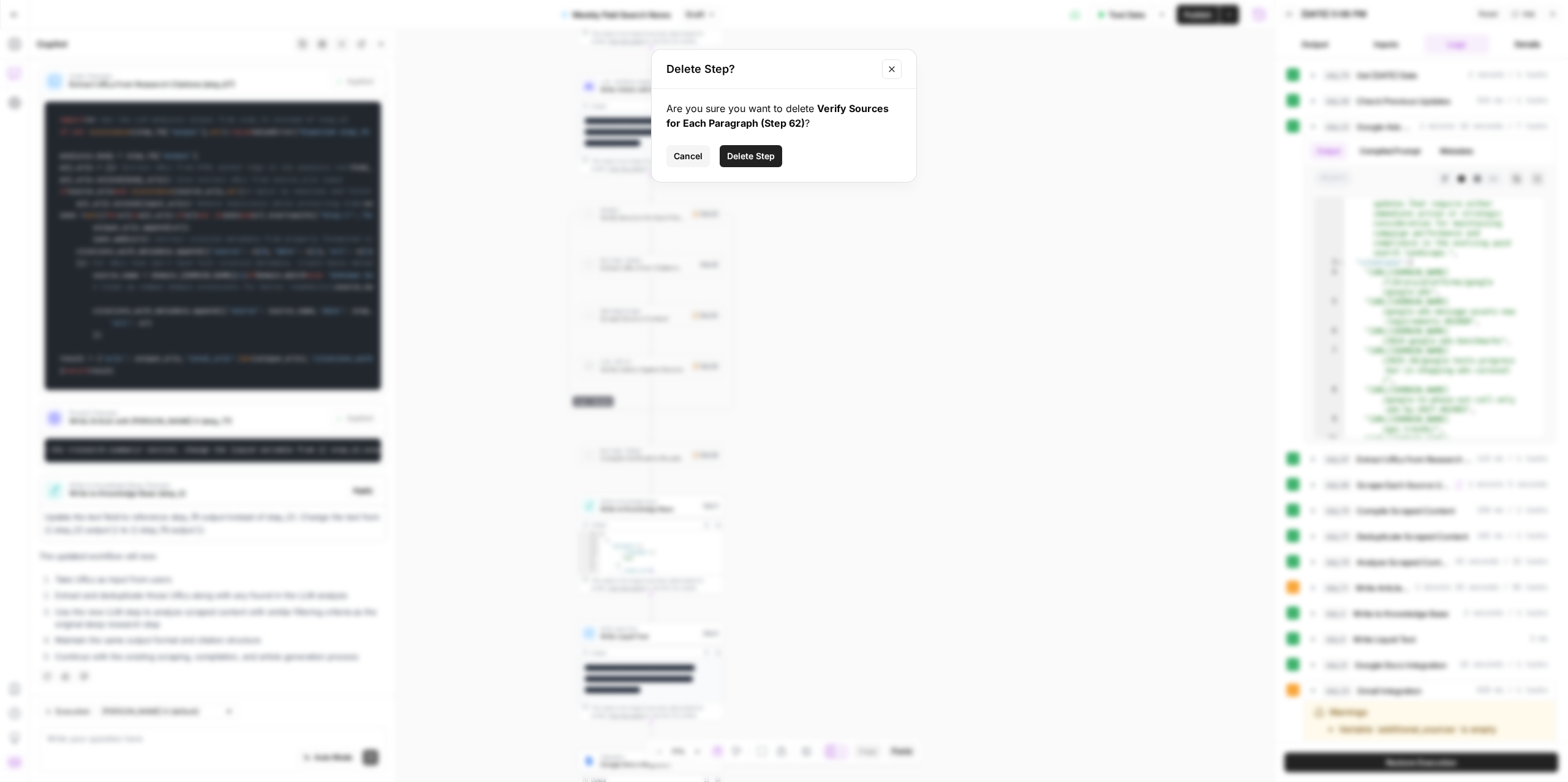
click at [742, 146] on button "Delete Step" at bounding box center [750, 156] width 62 height 22
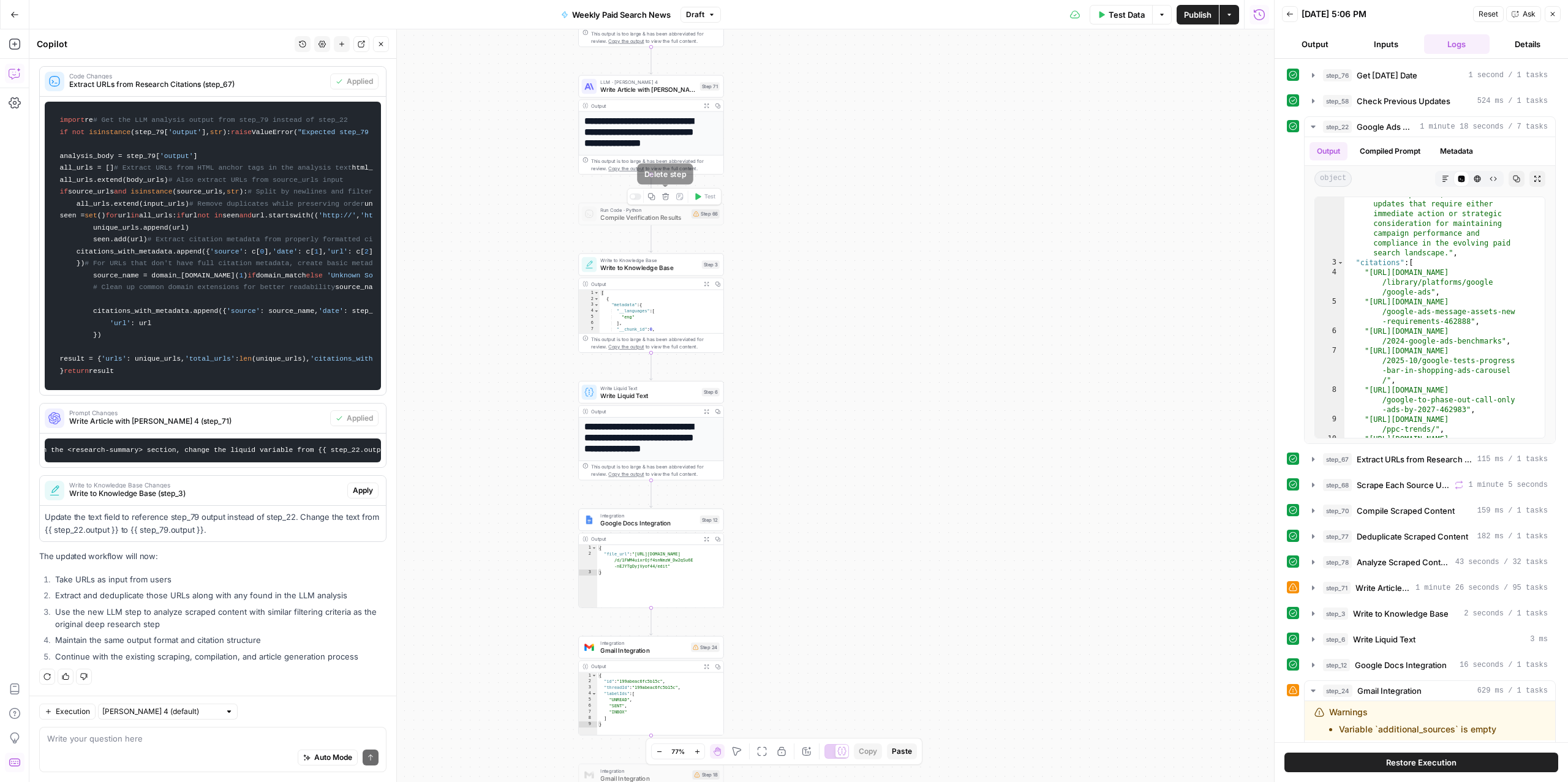
click at [662, 197] on icon "button" at bounding box center [664, 196] width 6 height 6
click at [755, 151] on span "Delete Step" at bounding box center [750, 156] width 48 height 13
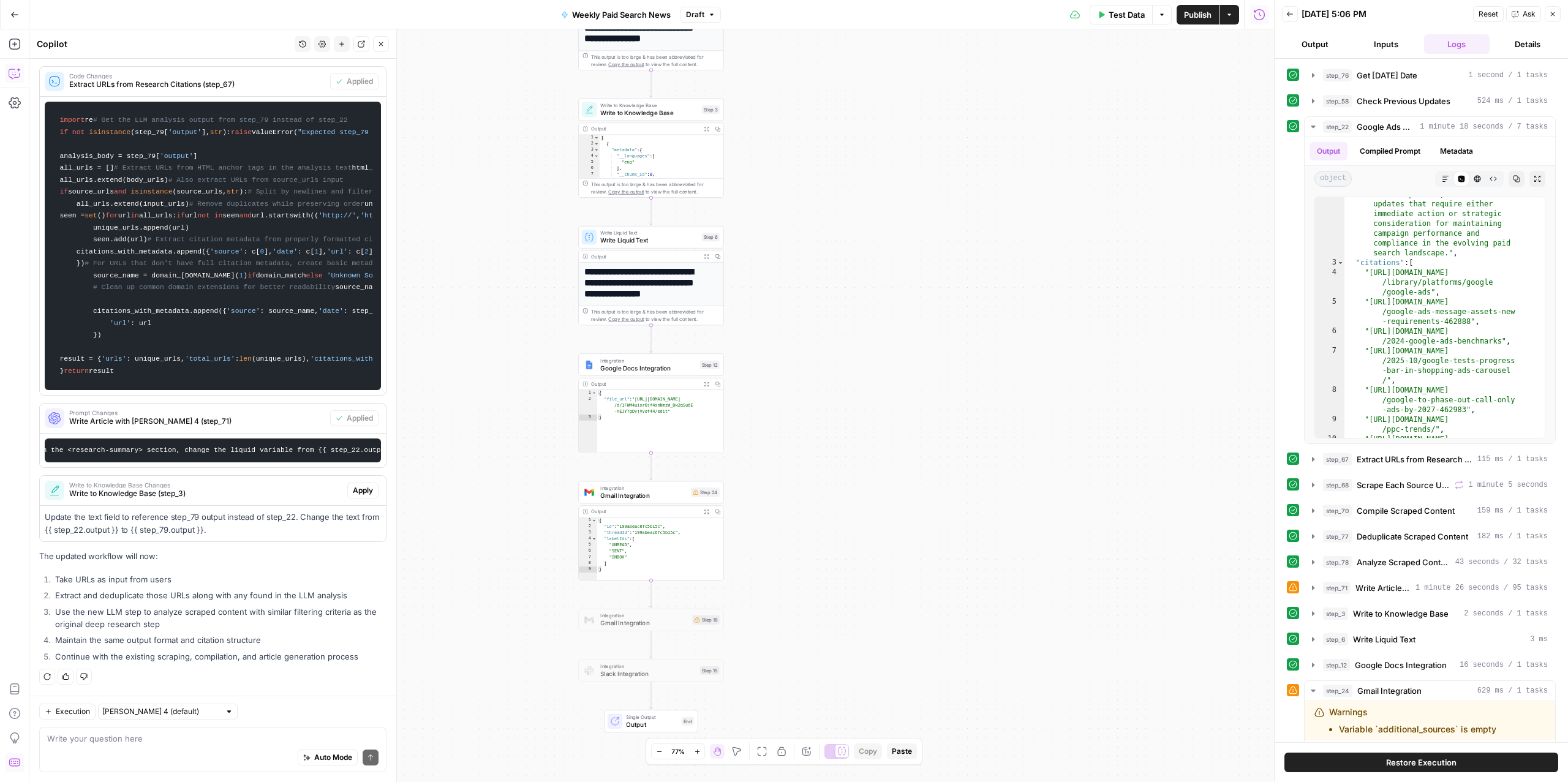
click at [630, 245] on div "Write Liquid Text Write Liquid Text Step 6 Copy step Delete step Add Note Test" at bounding box center [650, 237] width 145 height 23
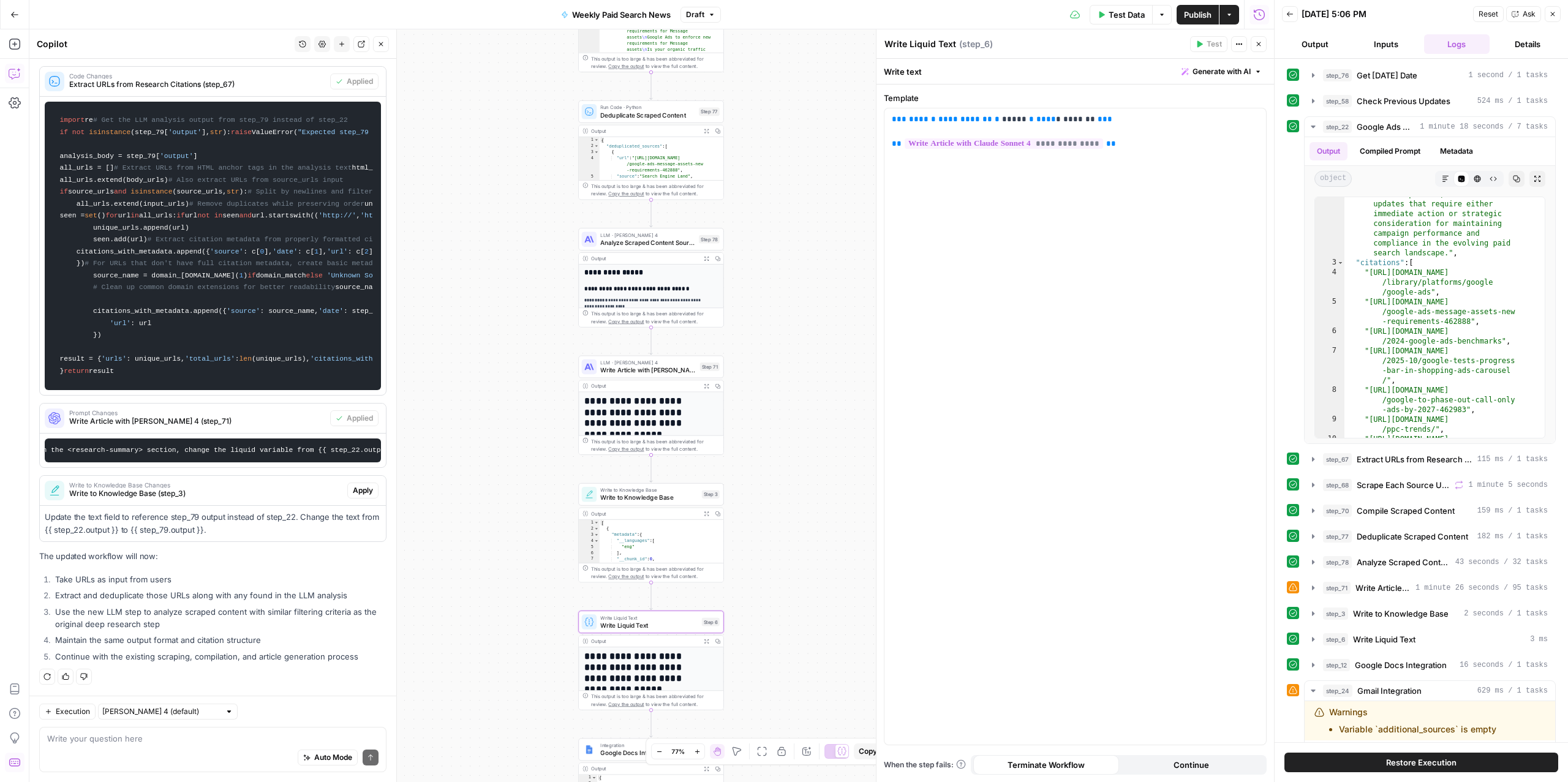
drag, startPoint x: 639, startPoint y: 239, endPoint x: 675, endPoint y: 247, distance: 36.9
click at [641, 239] on span "Analyze Scraped Content Sources" at bounding box center [647, 242] width 95 height 9
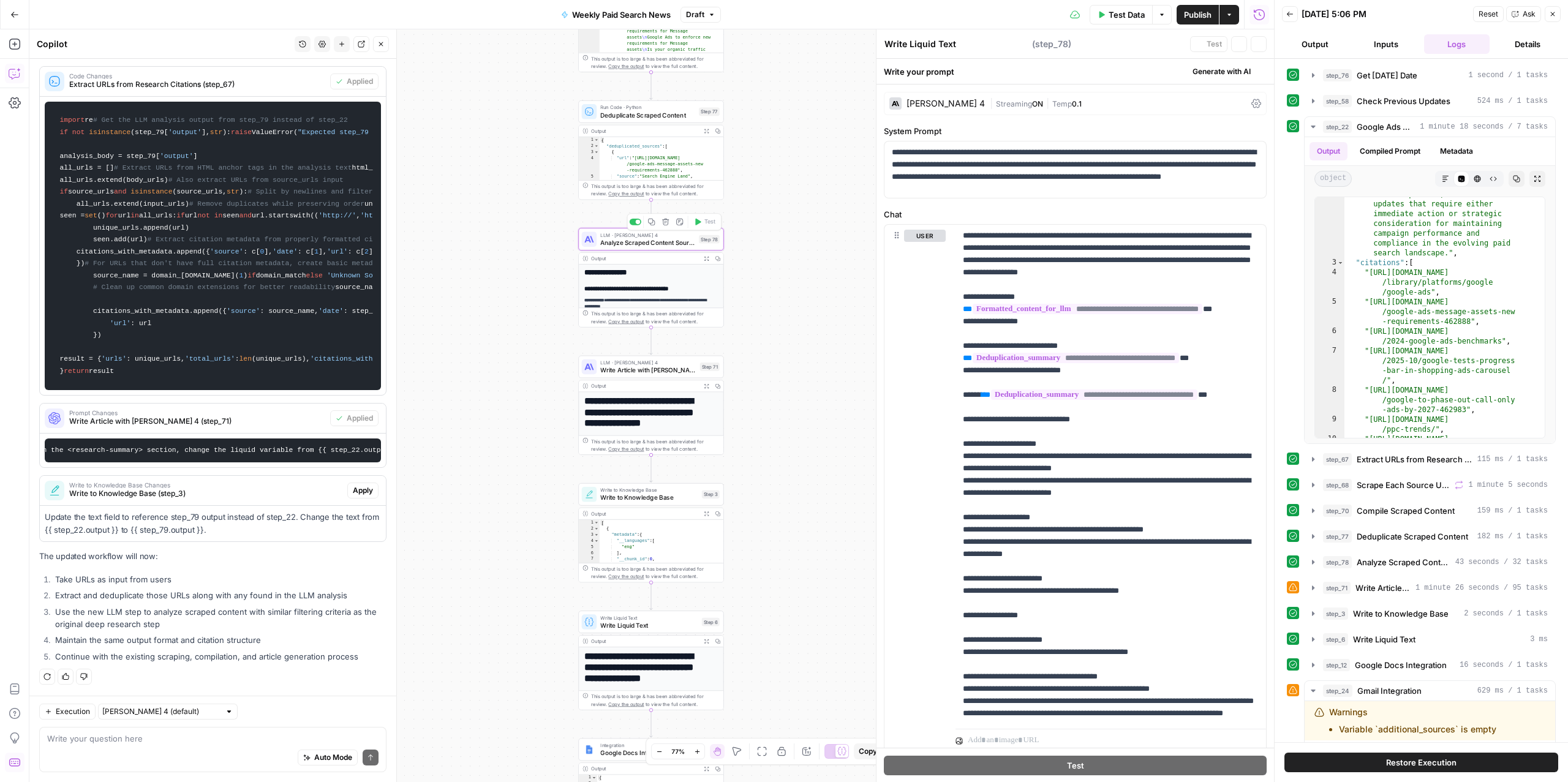
type textarea "Analyze Scraped Content Sources"
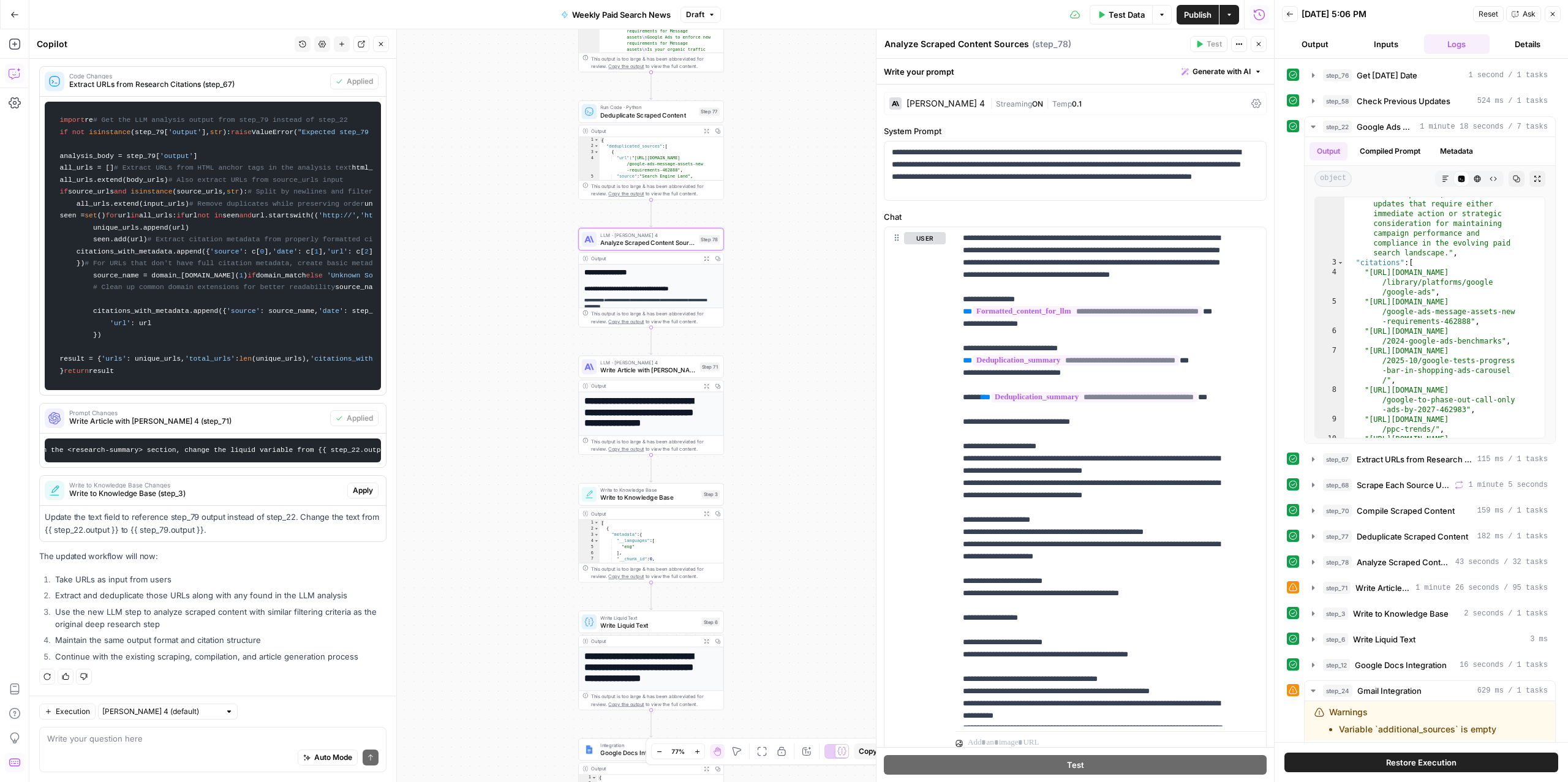
click at [79, 749] on div "Auto Mode Send" at bounding box center [212, 759] width 331 height 27
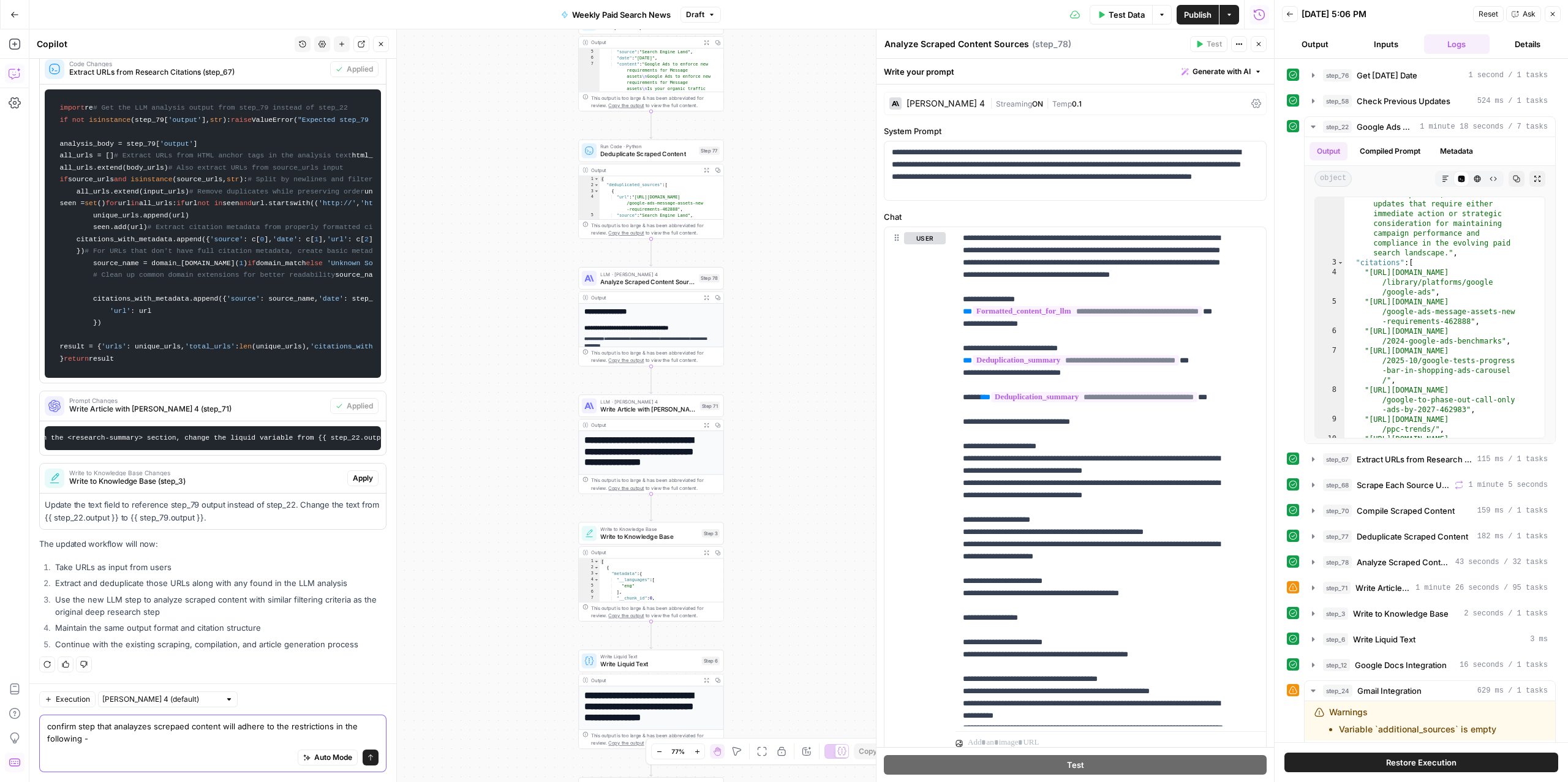
scroll to position [1848, 0]
paste textarea "what are the sources that will provide the most recent updates from the last 6 …"
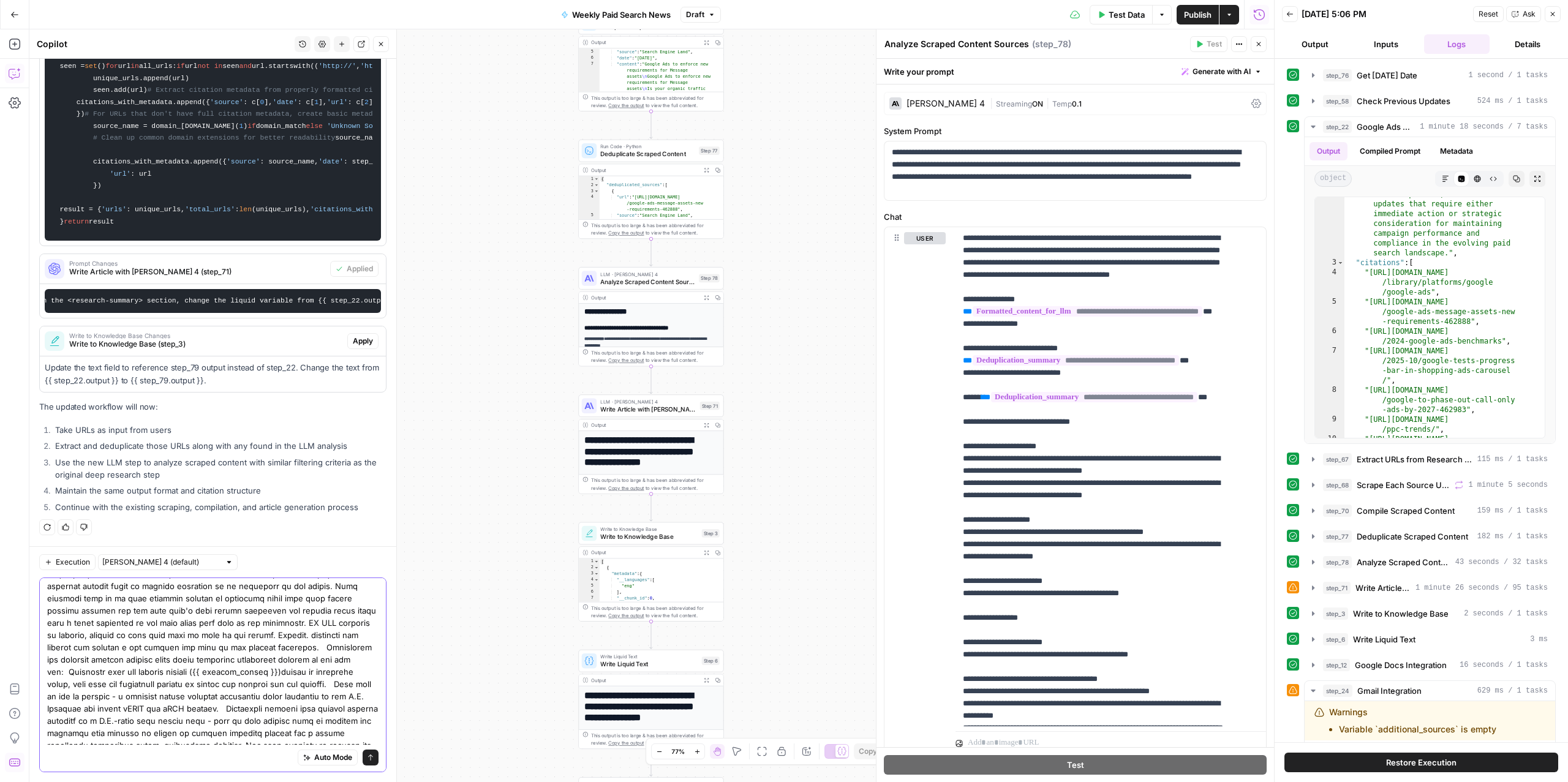
scroll to position [0, 0]
type textarea "confirm step that analayzes screpaed content will adhere to the restrictions in…"
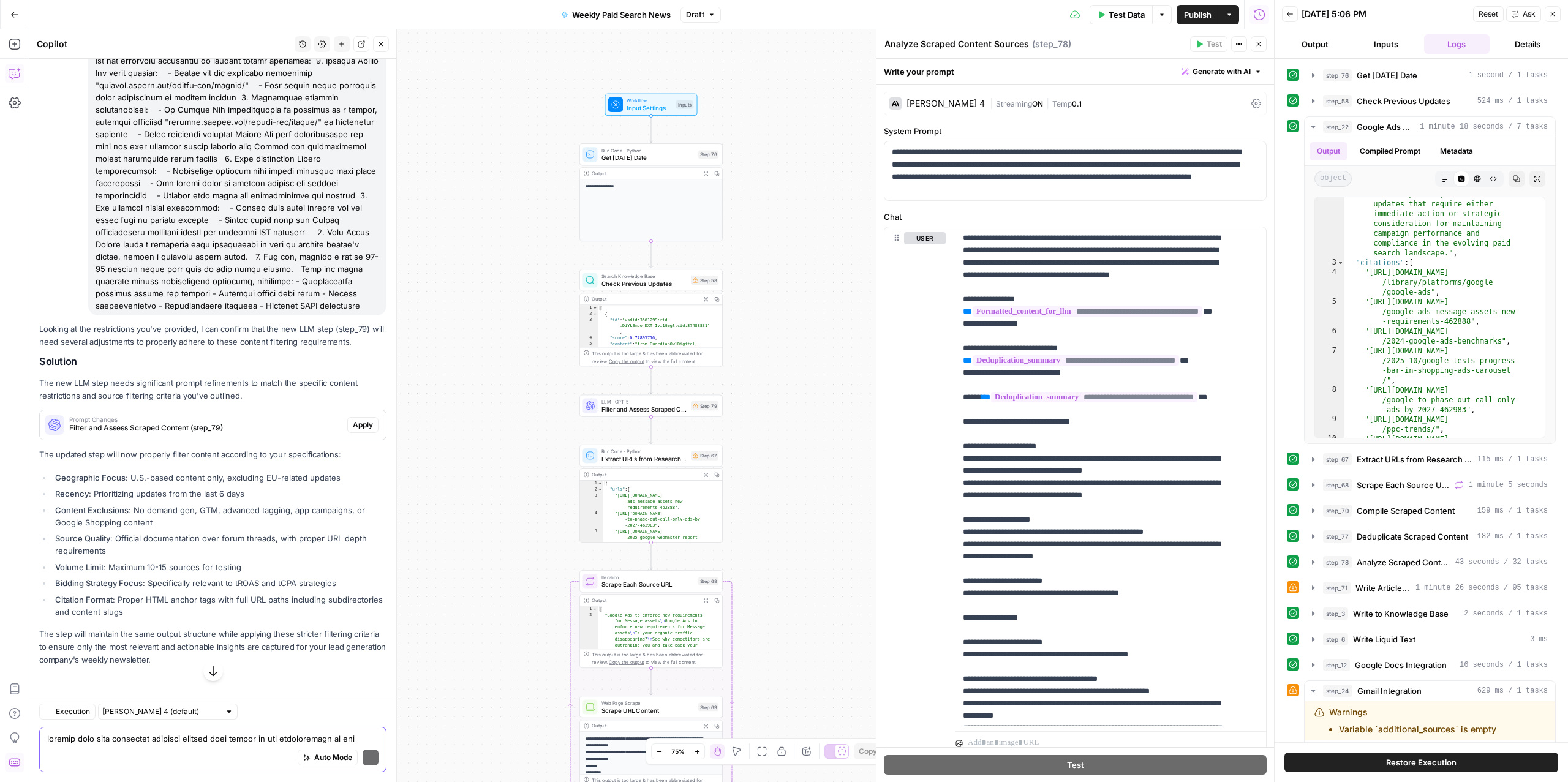
scroll to position [3350, 0]
click at [353, 431] on span "Apply" at bounding box center [363, 425] width 20 height 11
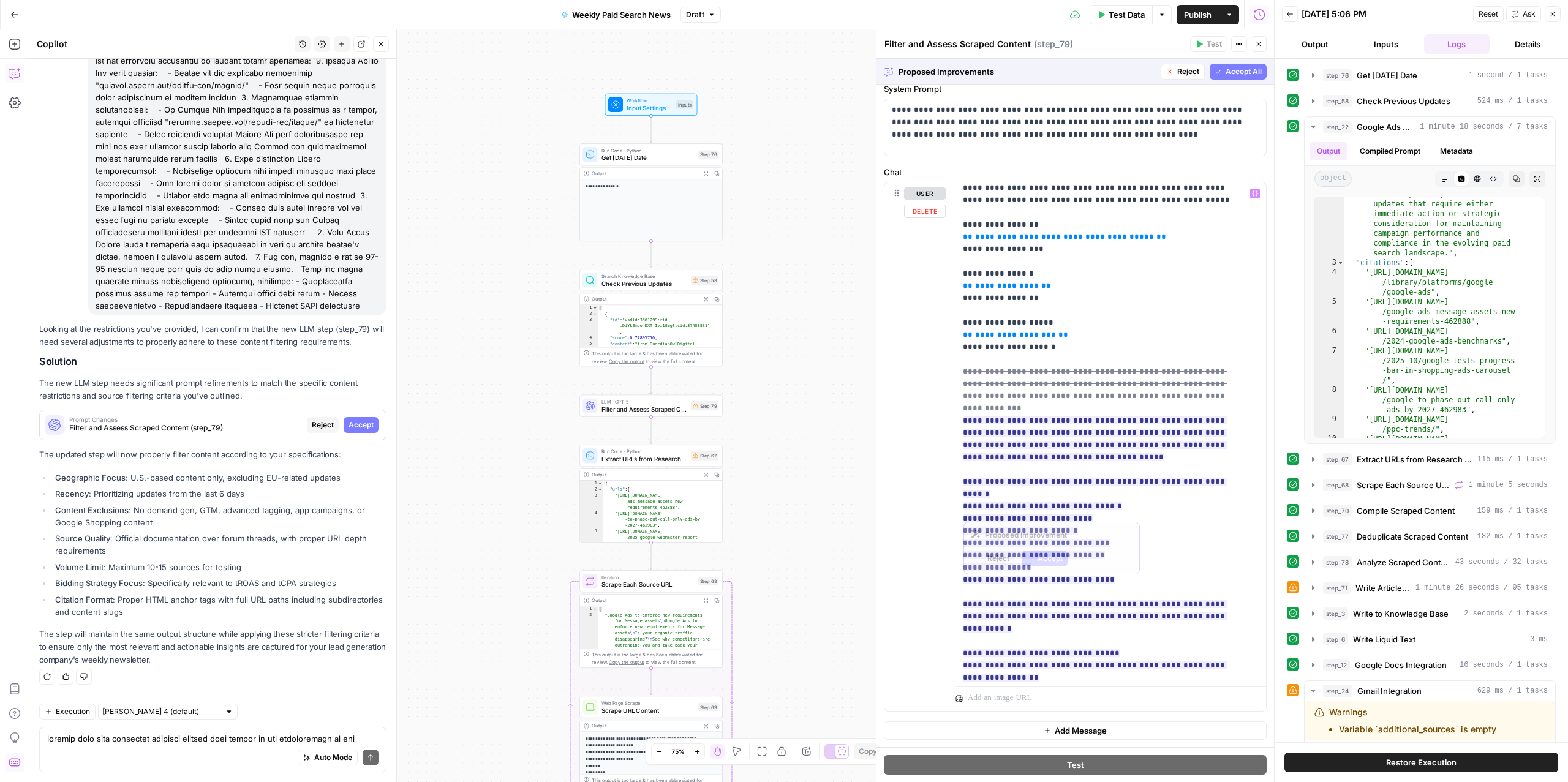
scroll to position [23, 0]
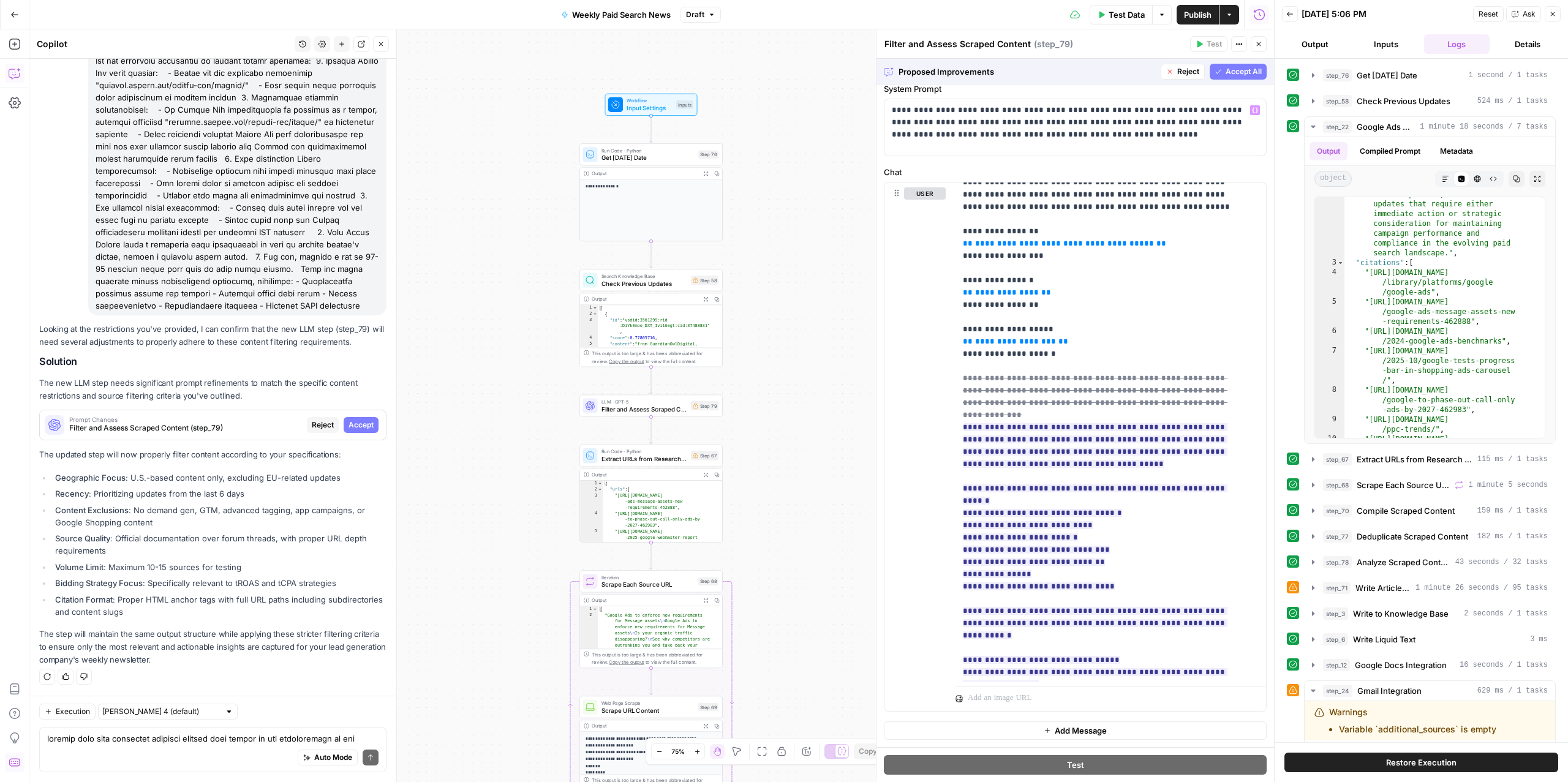
click at [1246, 75] on span "Accept All" at bounding box center [1243, 71] width 36 height 11
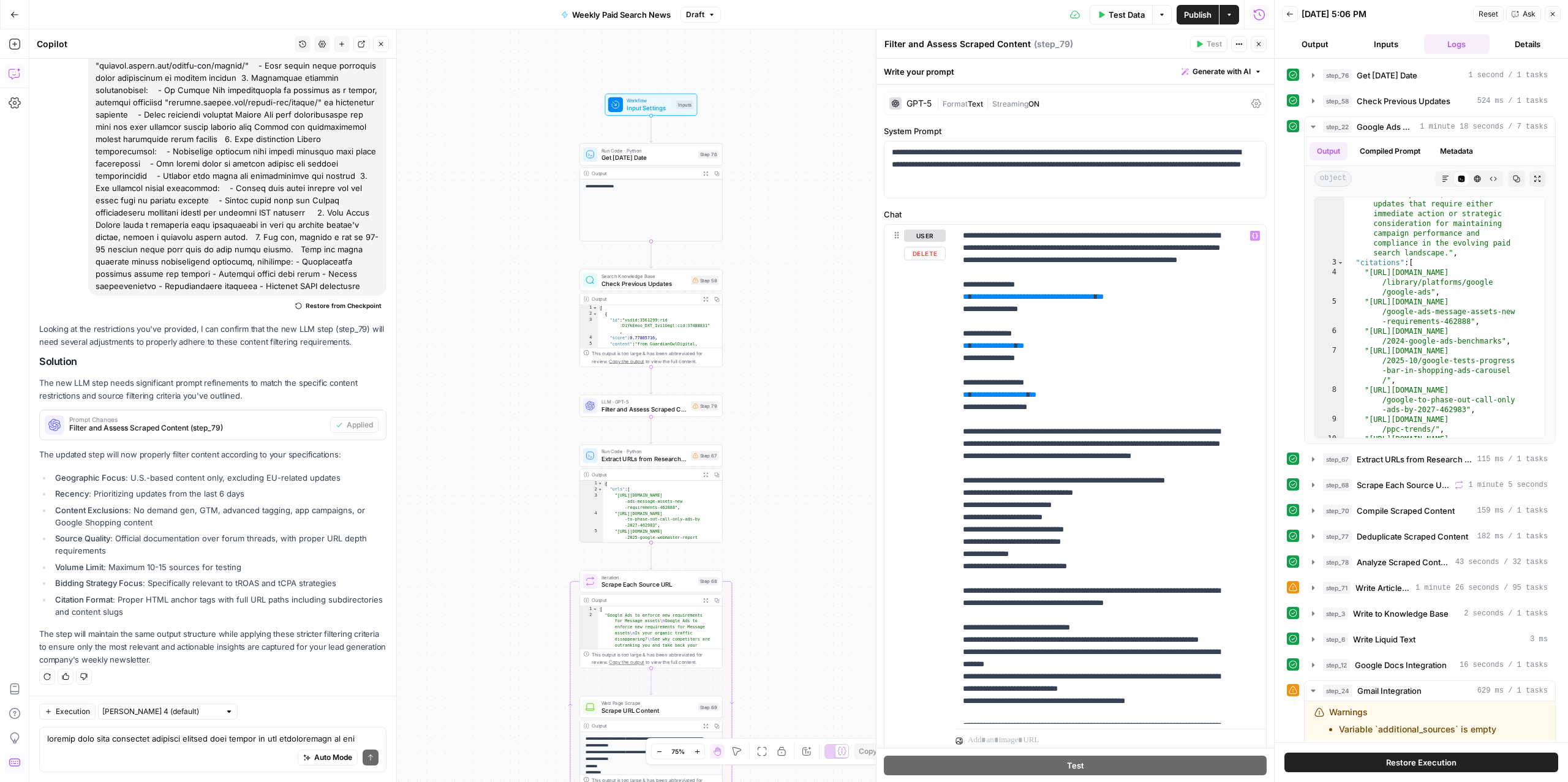
scroll to position [275, 0]
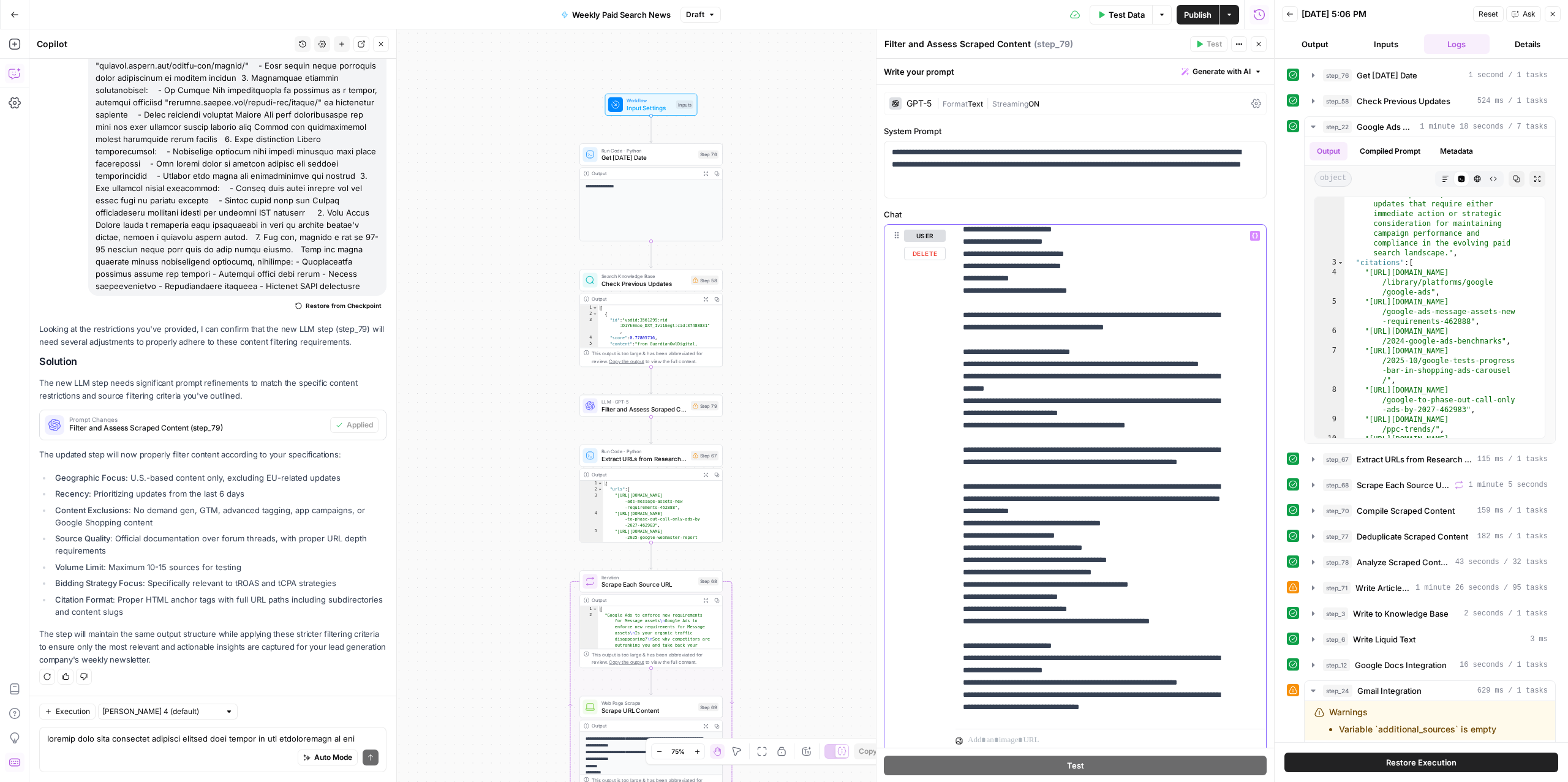
drag, startPoint x: 1201, startPoint y: 479, endPoint x: 943, endPoint y: 475, distance: 258.0
click at [943, 475] on div "**********" at bounding box center [1075, 489] width 382 height 528
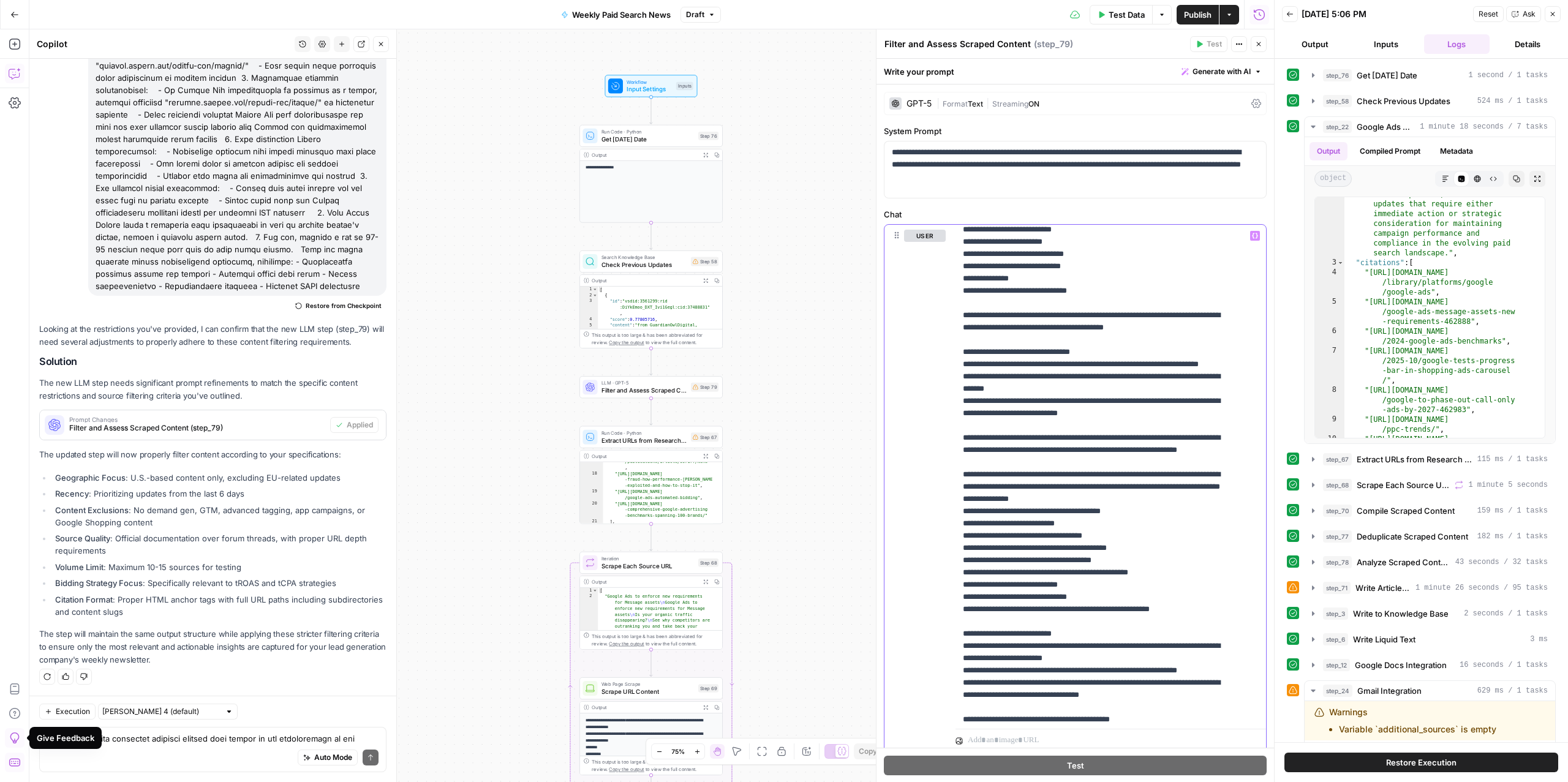
scroll to position [315, 0]
click at [624, 267] on span "Check Previous Updates" at bounding box center [644, 265] width 86 height 9
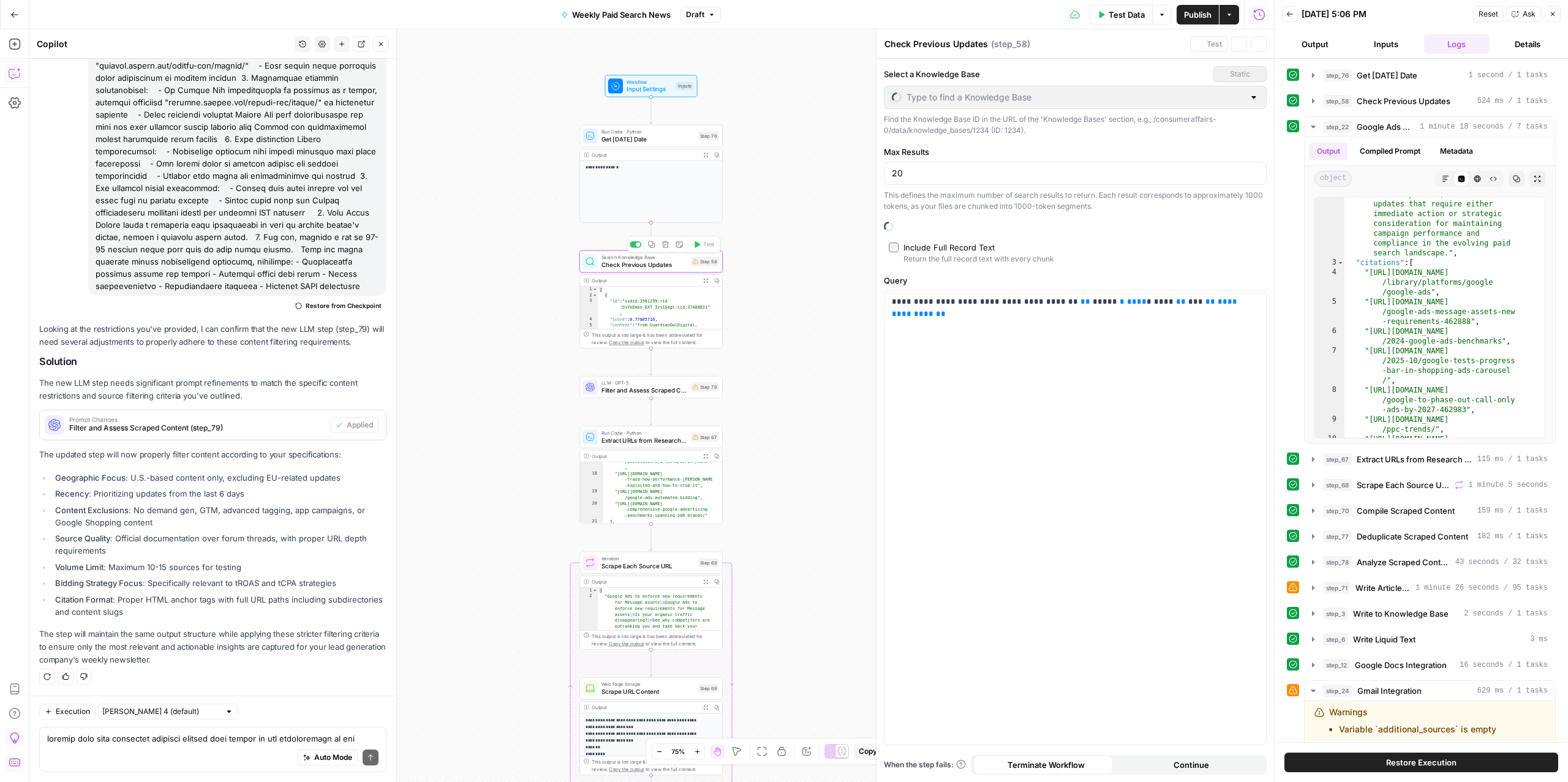
type input "Paid Search Updates"
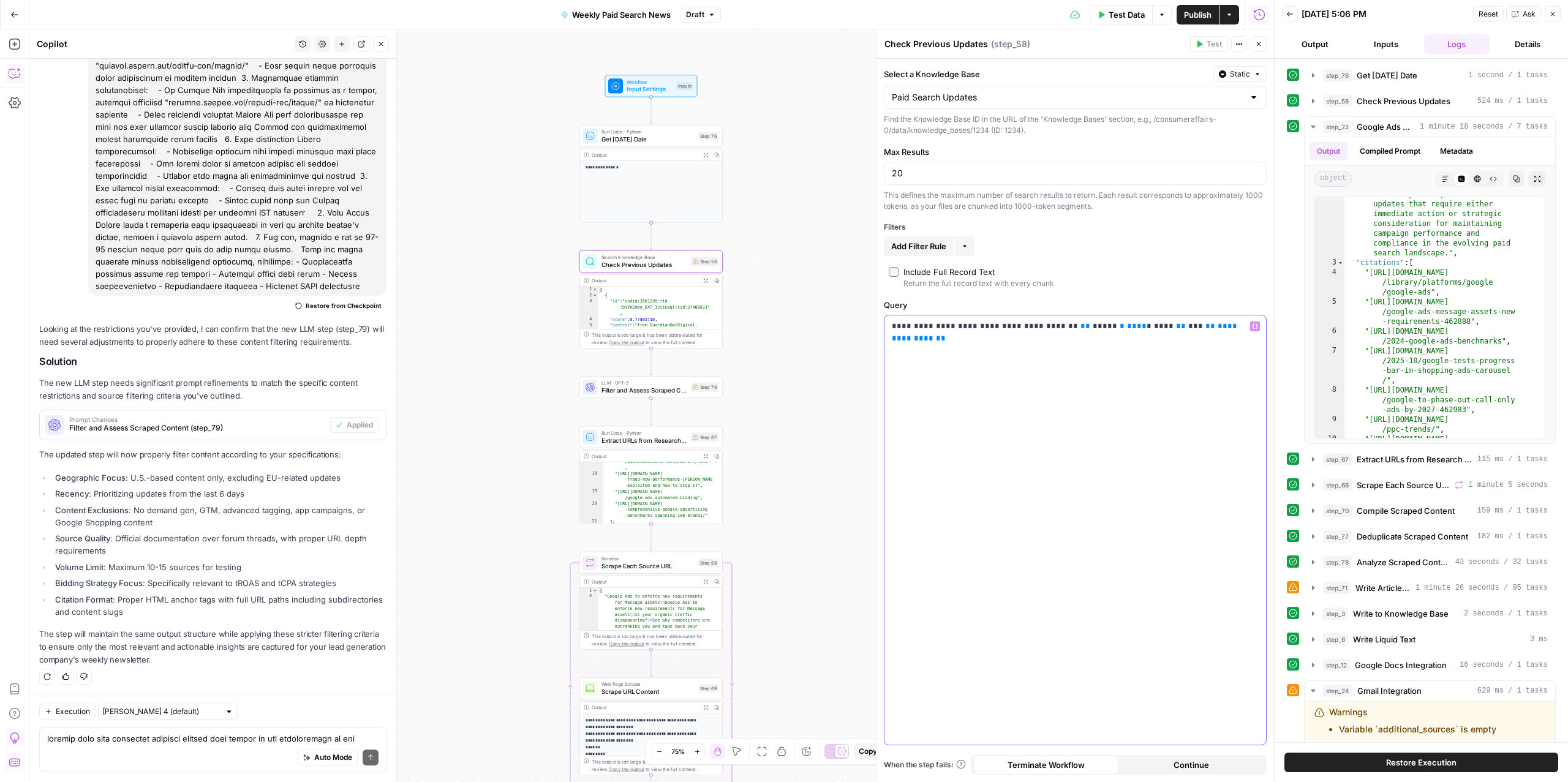
click at [1176, 408] on div "**********" at bounding box center [1075, 530] width 382 height 430
click at [1002, 332] on p "**********" at bounding box center [1075, 327] width 366 height 13
click at [1228, 327] on span "**********" at bounding box center [1065, 332] width 348 height 20
drag, startPoint x: 1163, startPoint y: 331, endPoint x: 1271, endPoint y: 336, distance: 108.1
click at [1271, 336] on body "**********" at bounding box center [784, 391] width 1568 height 782
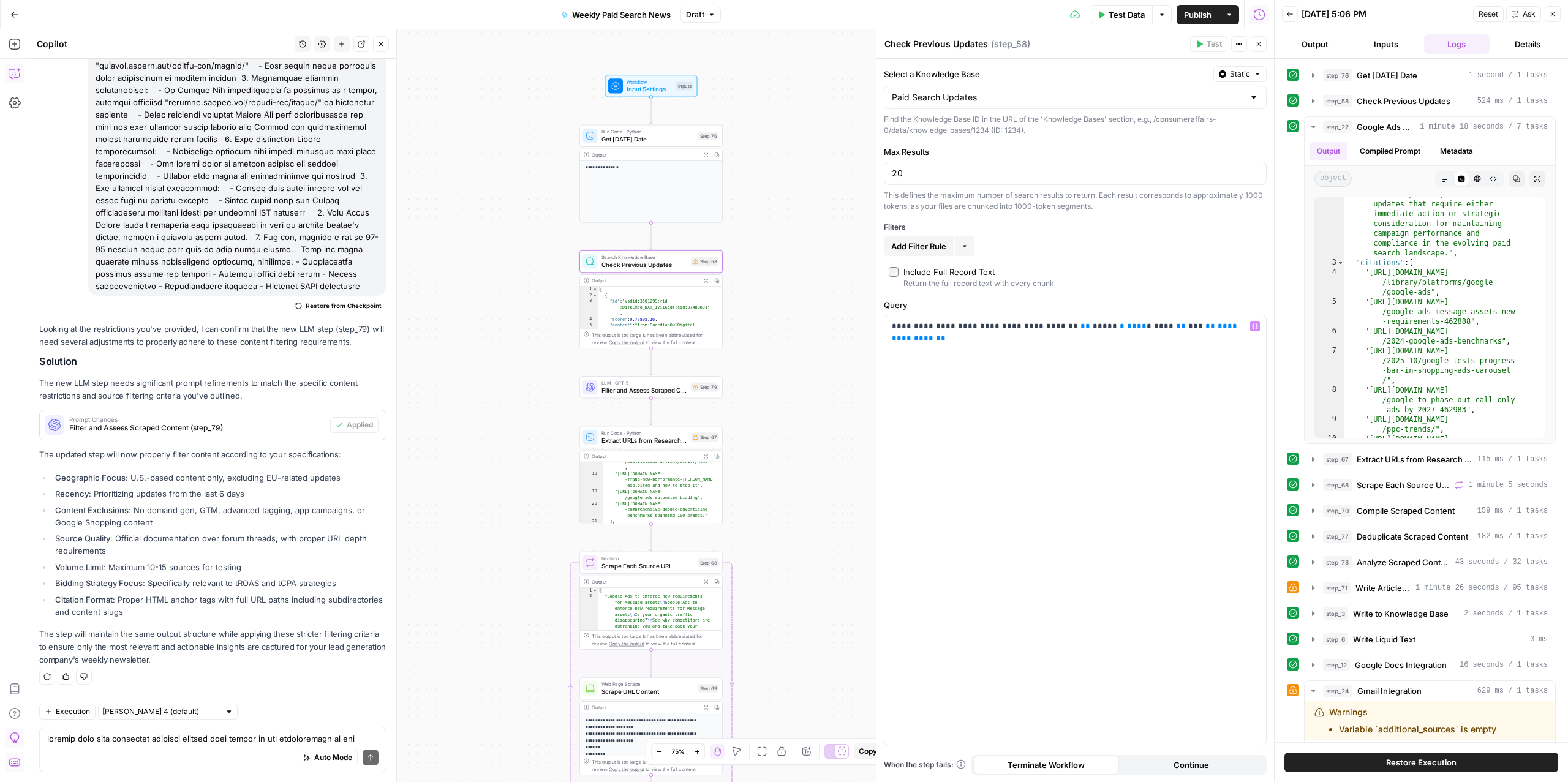
click at [645, 87] on span "Input Settings" at bounding box center [649, 89] width 46 height 9
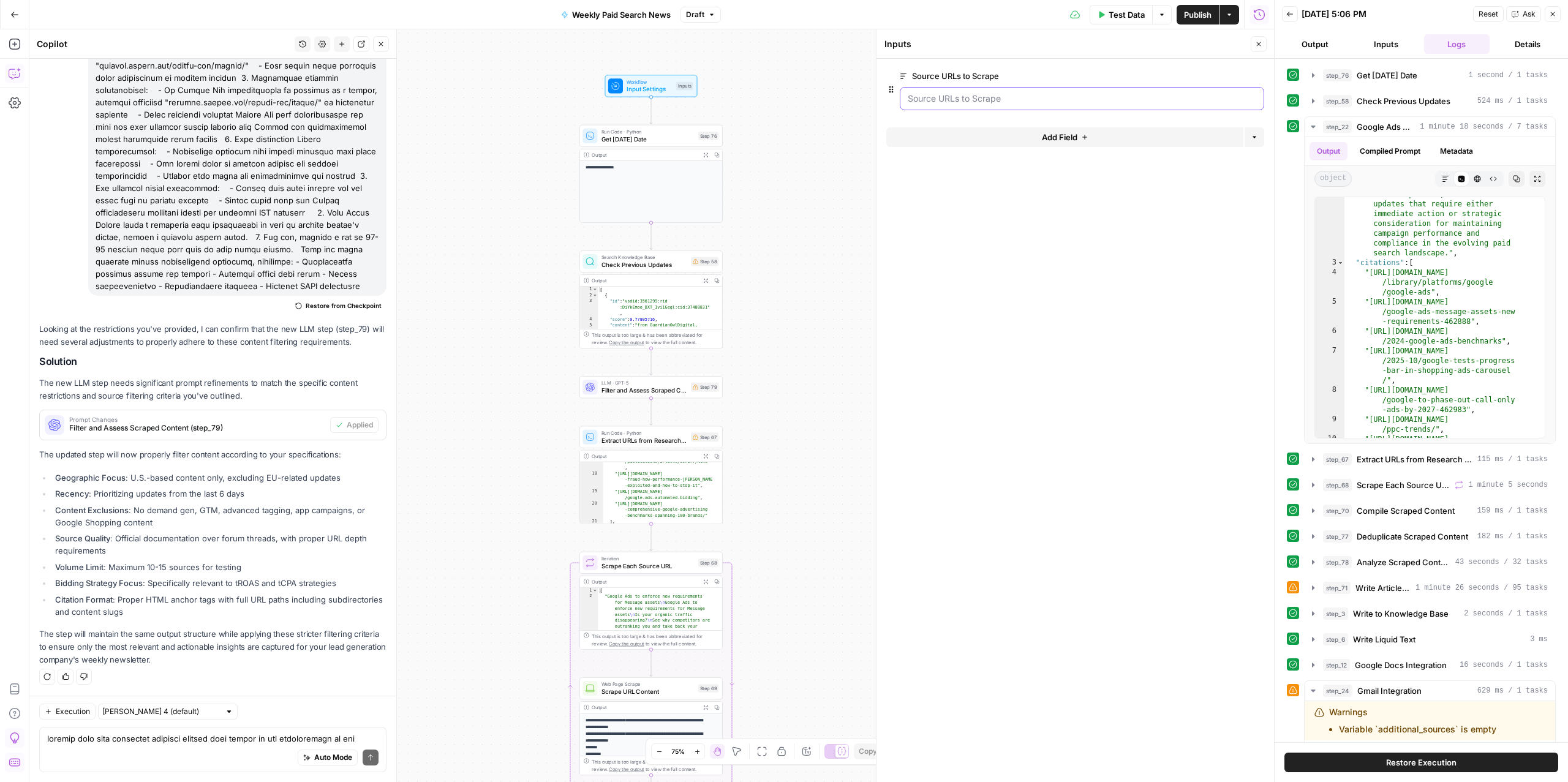
click at [995, 101] on Scrape "Source URLs to Scrape" at bounding box center [1081, 98] width 348 height 13
click at [1211, 76] on span "edit field" at bounding box center [1218, 76] width 27 height 10
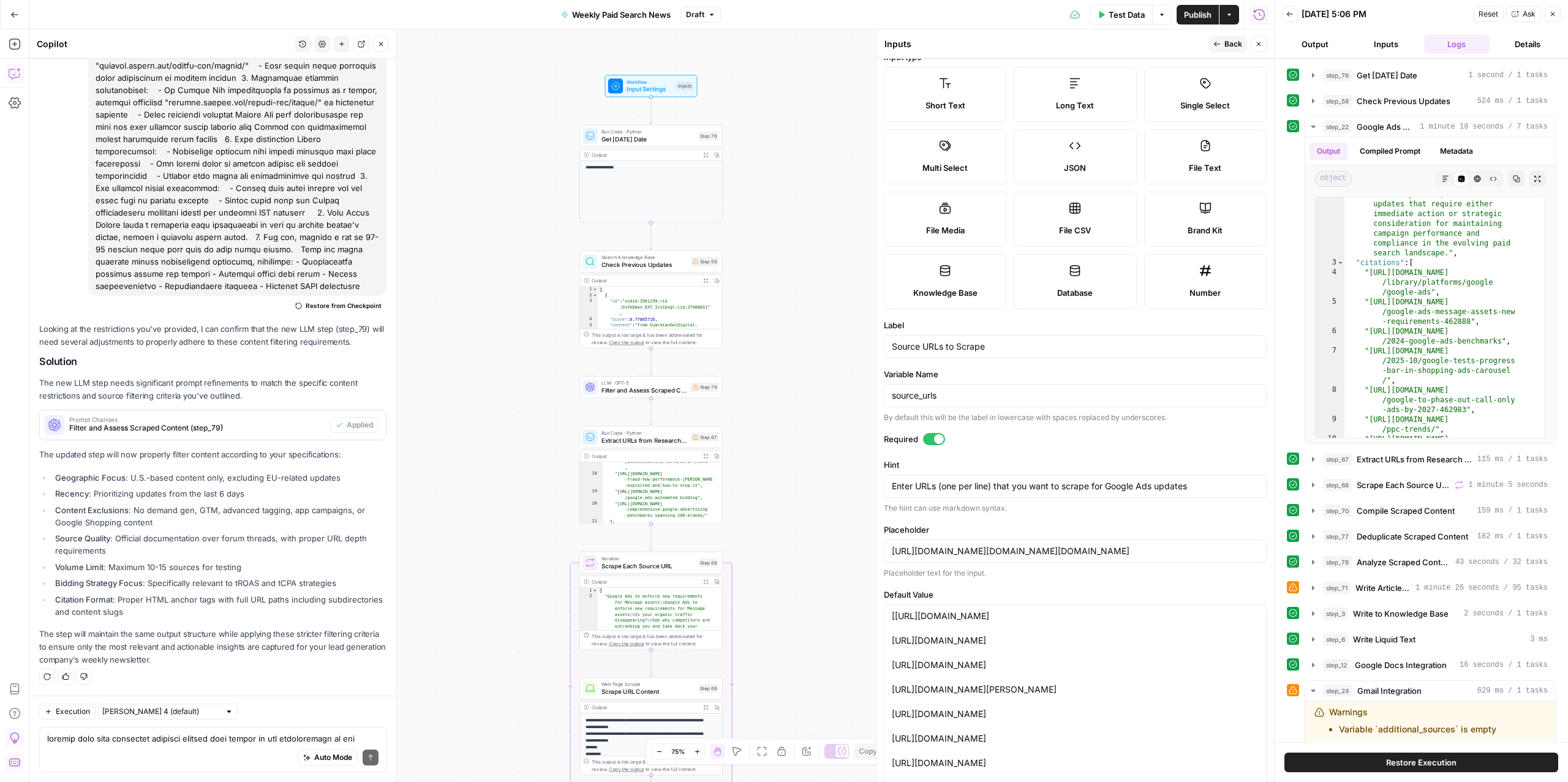
scroll to position [0, 0]
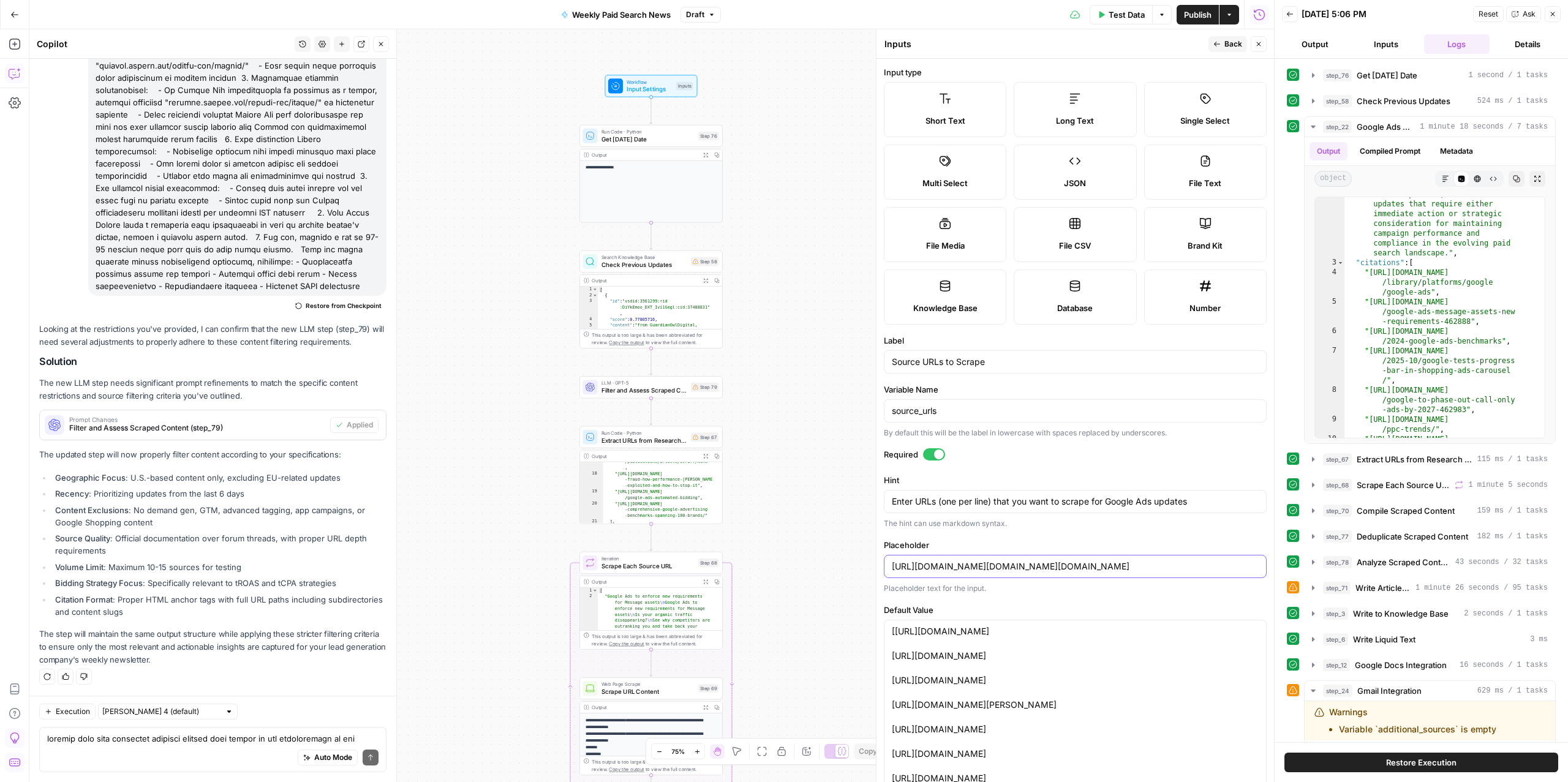
click at [963, 563] on input "https://searchengineland.com/article1https://seroundtable.com/article2https://p…" at bounding box center [1075, 567] width 366 height 13
click at [900, 415] on input "source_urls" at bounding box center [1075, 411] width 366 height 13
type input "https://searchengineland.com/article1https://seroundtable.com/article2https://p…"
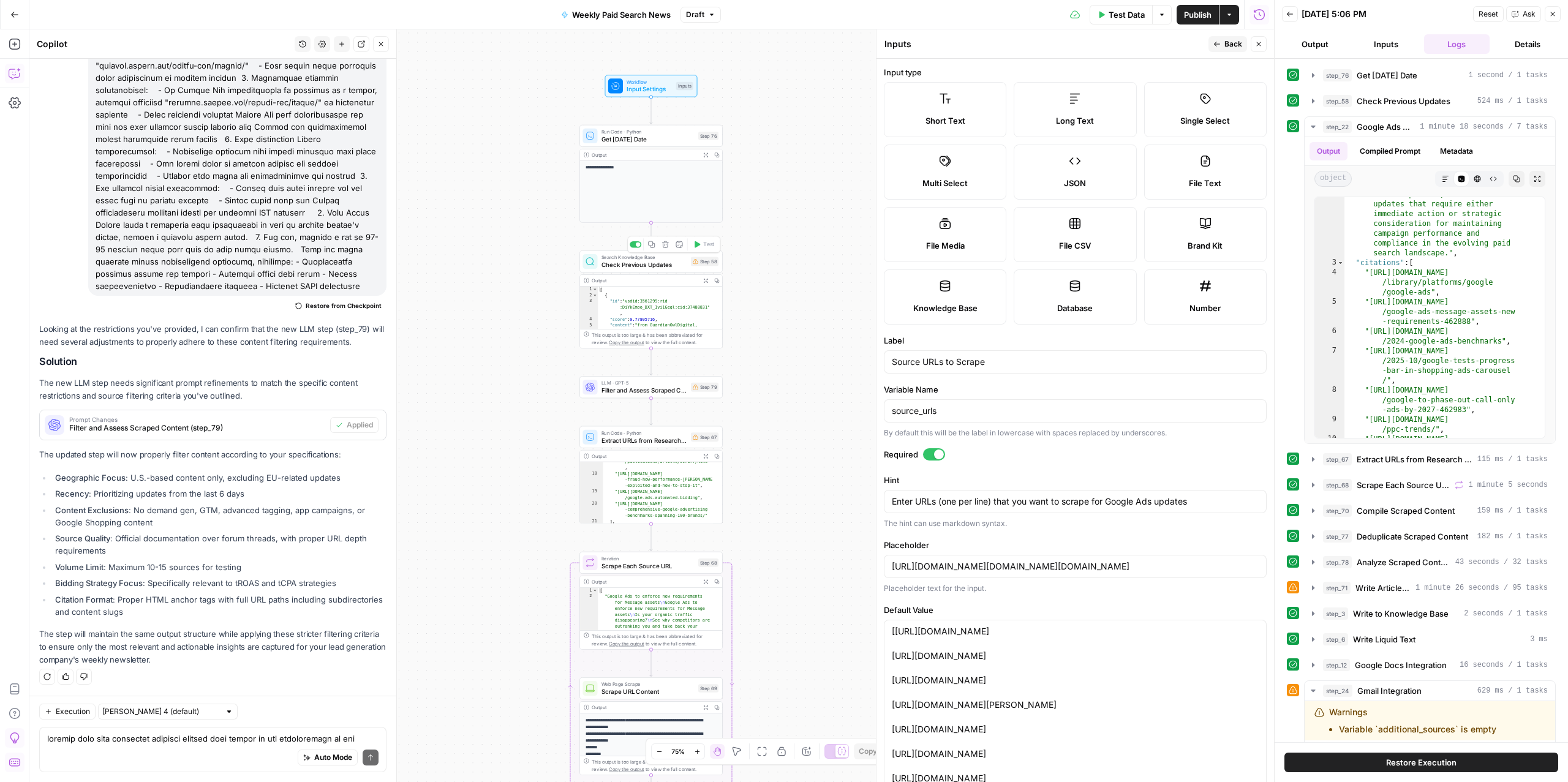
click at [641, 260] on span "Check Previous Updates" at bounding box center [644, 265] width 86 height 9
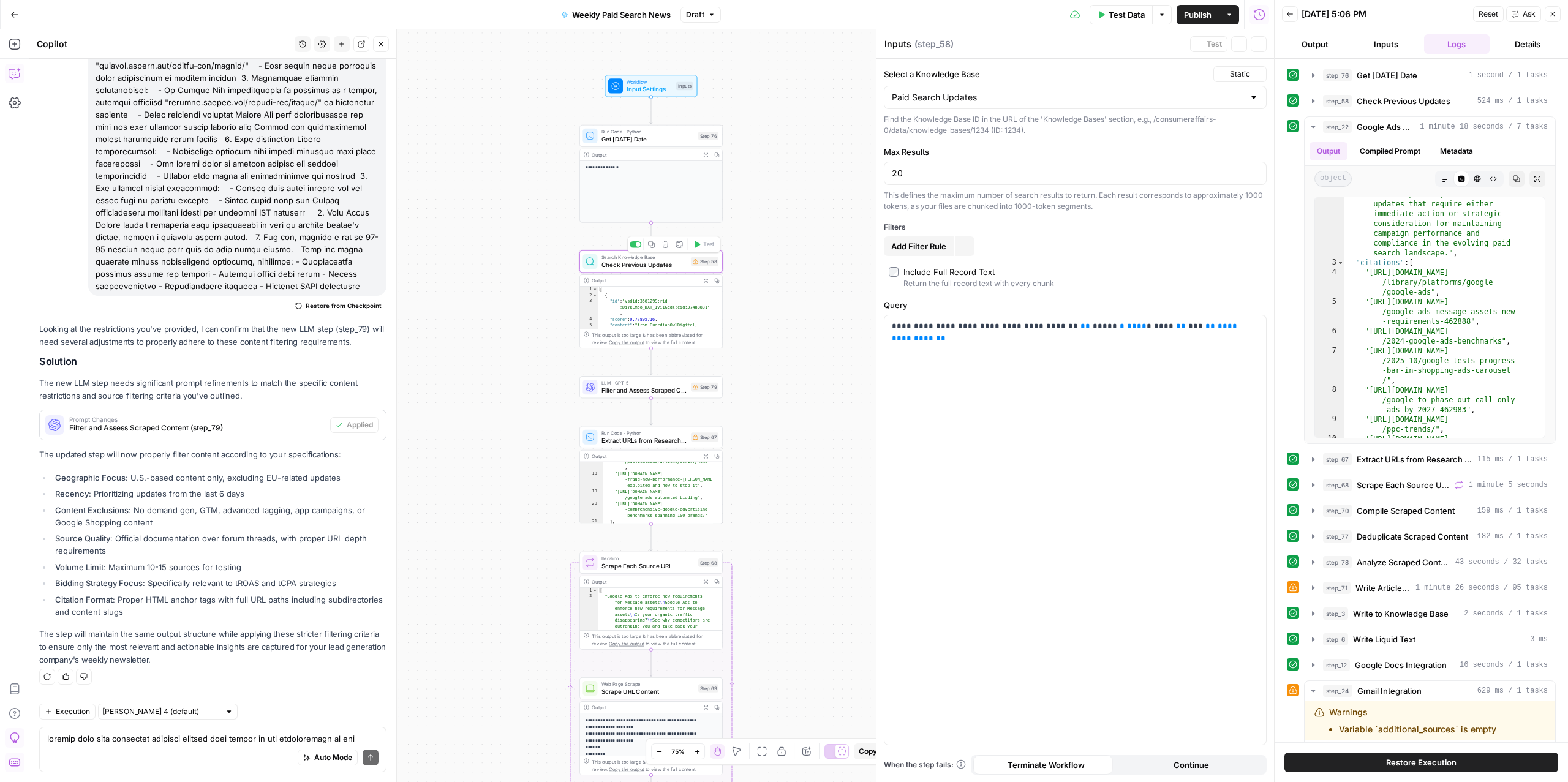
type textarea "Check Previous Updates"
drag, startPoint x: 1240, startPoint y: 332, endPoint x: 1185, endPoint y: 331, distance: 55.0
click at [1185, 331] on p "**********" at bounding box center [1075, 327] width 366 height 13
click at [631, 391] on span "Filter and Assess Scraped Content" at bounding box center [644, 390] width 86 height 9
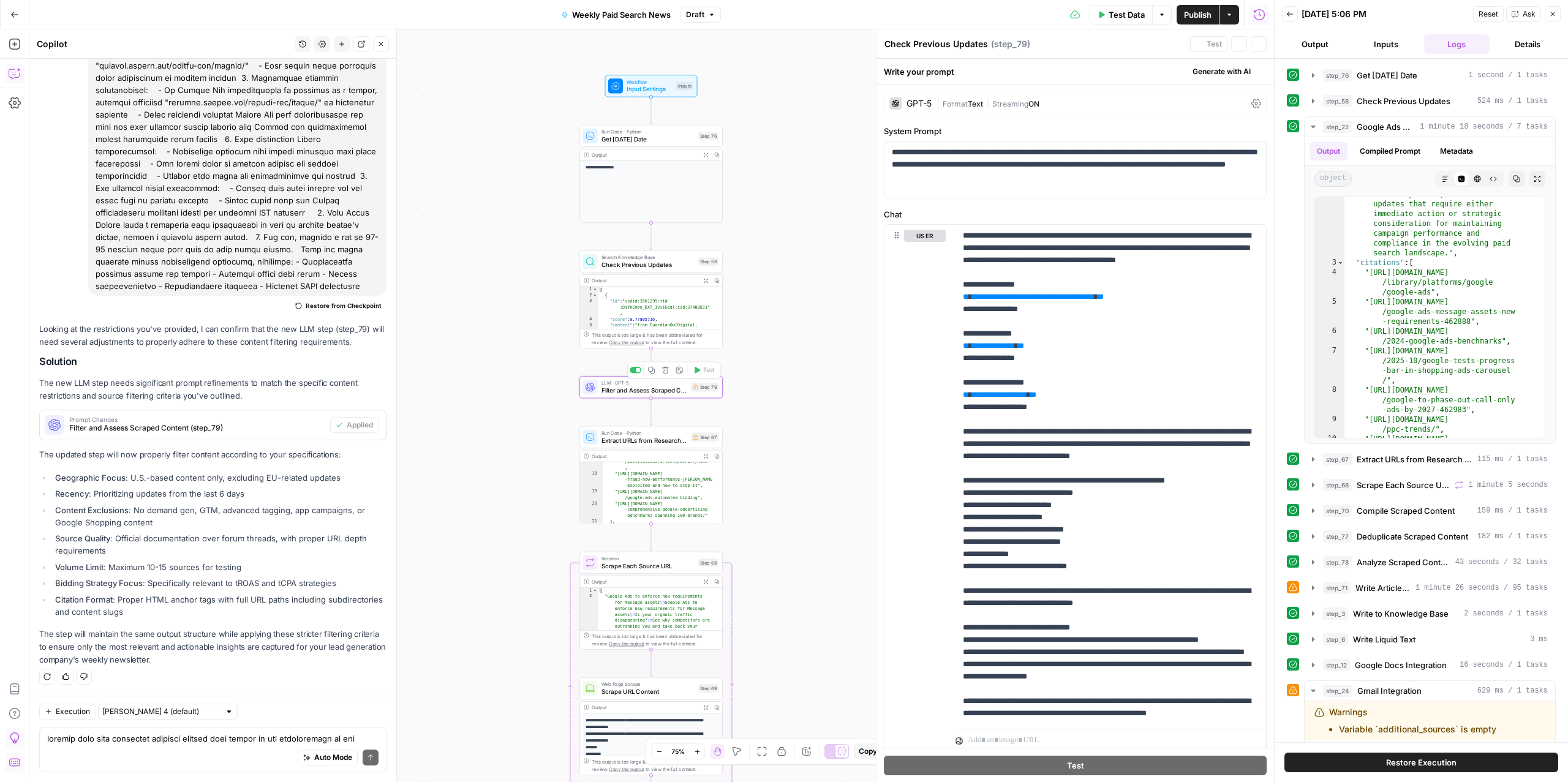
type textarea "Filter and Assess Scraped Content"
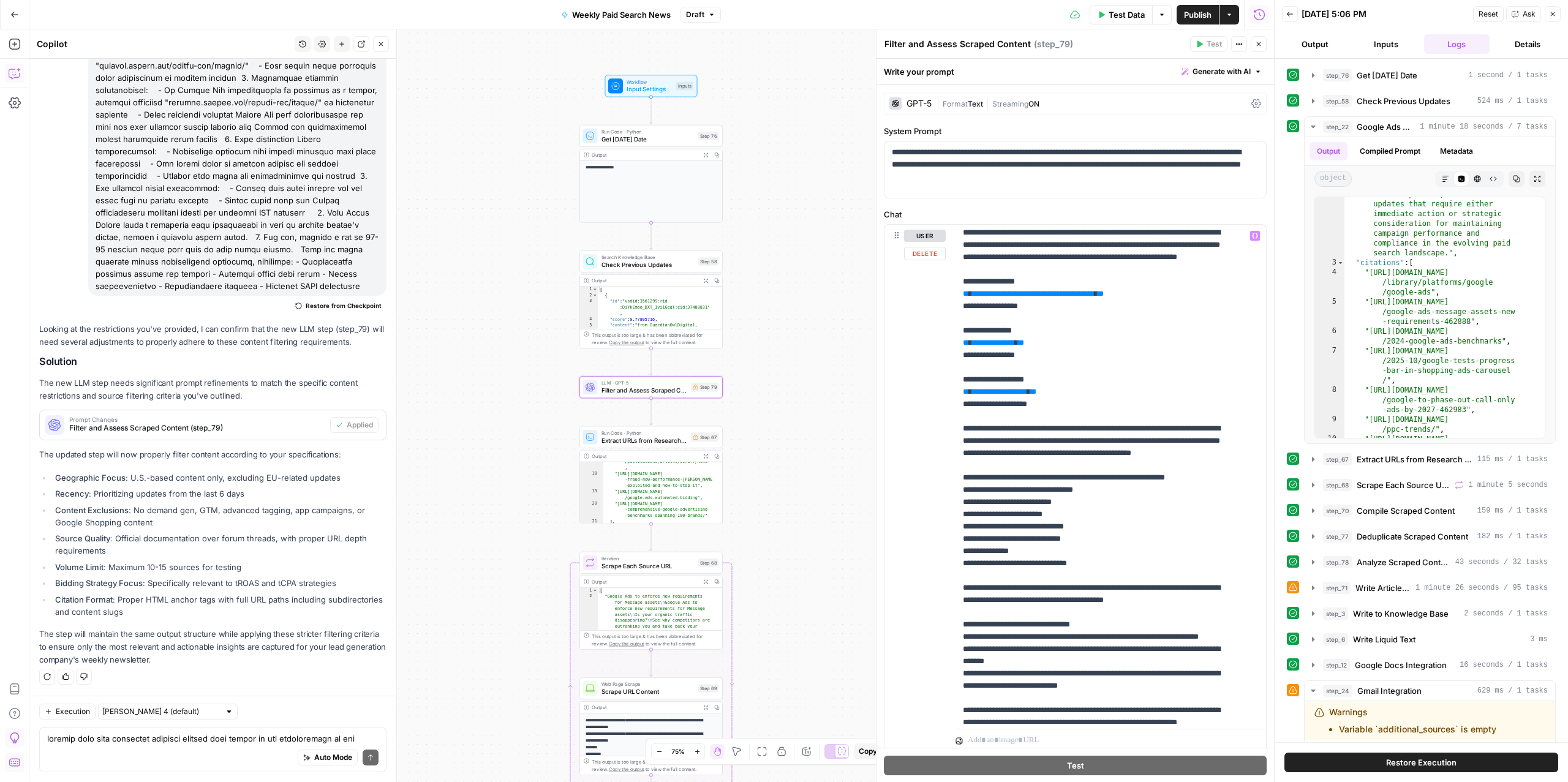
scroll to position [0, 0]
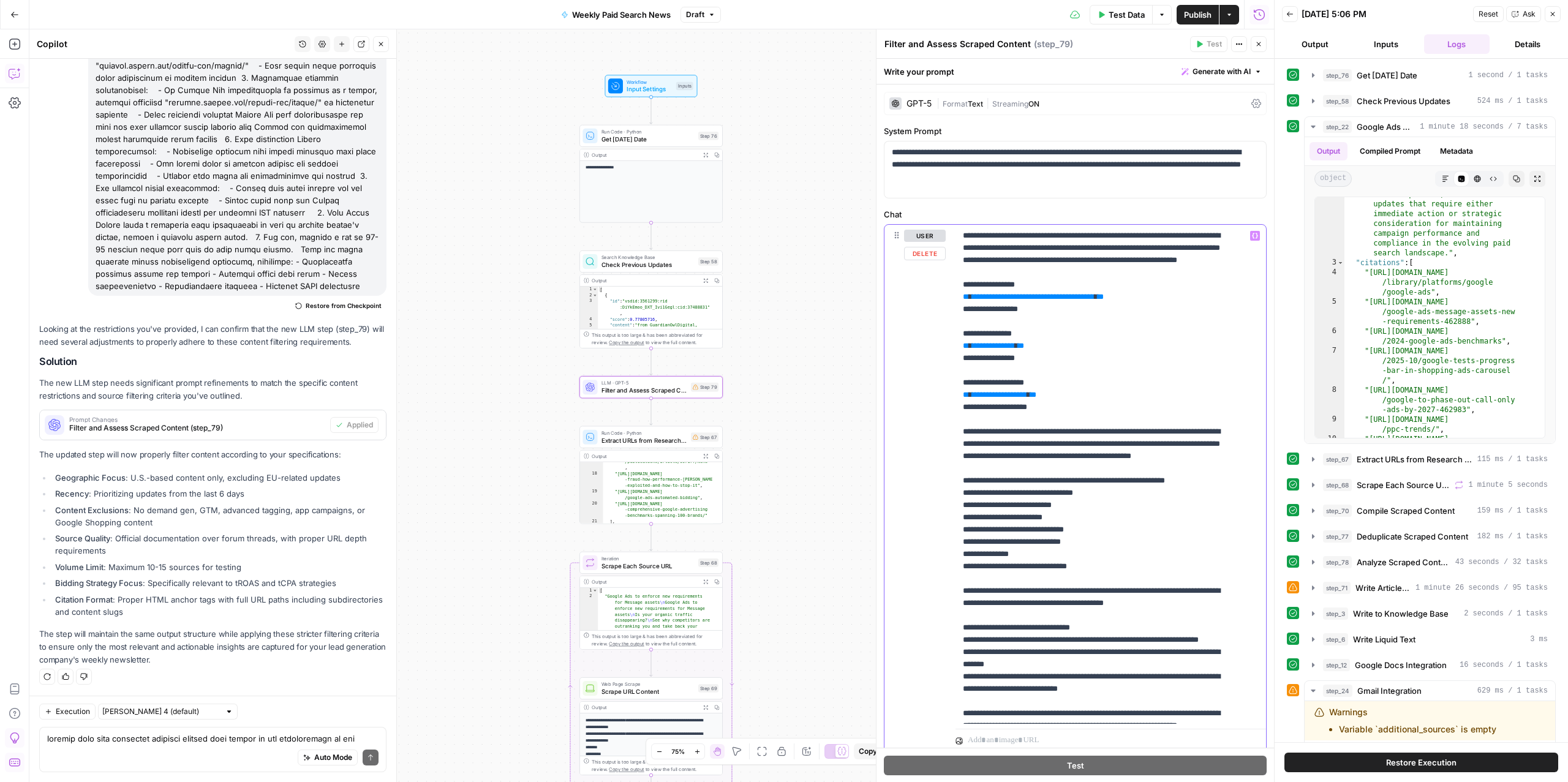
drag, startPoint x: 1096, startPoint y: 549, endPoint x: 1102, endPoint y: 548, distance: 6.1
type input "prim"
drag, startPoint x: 1031, startPoint y: 359, endPoint x: 971, endPoint y: 361, distance: 60.0
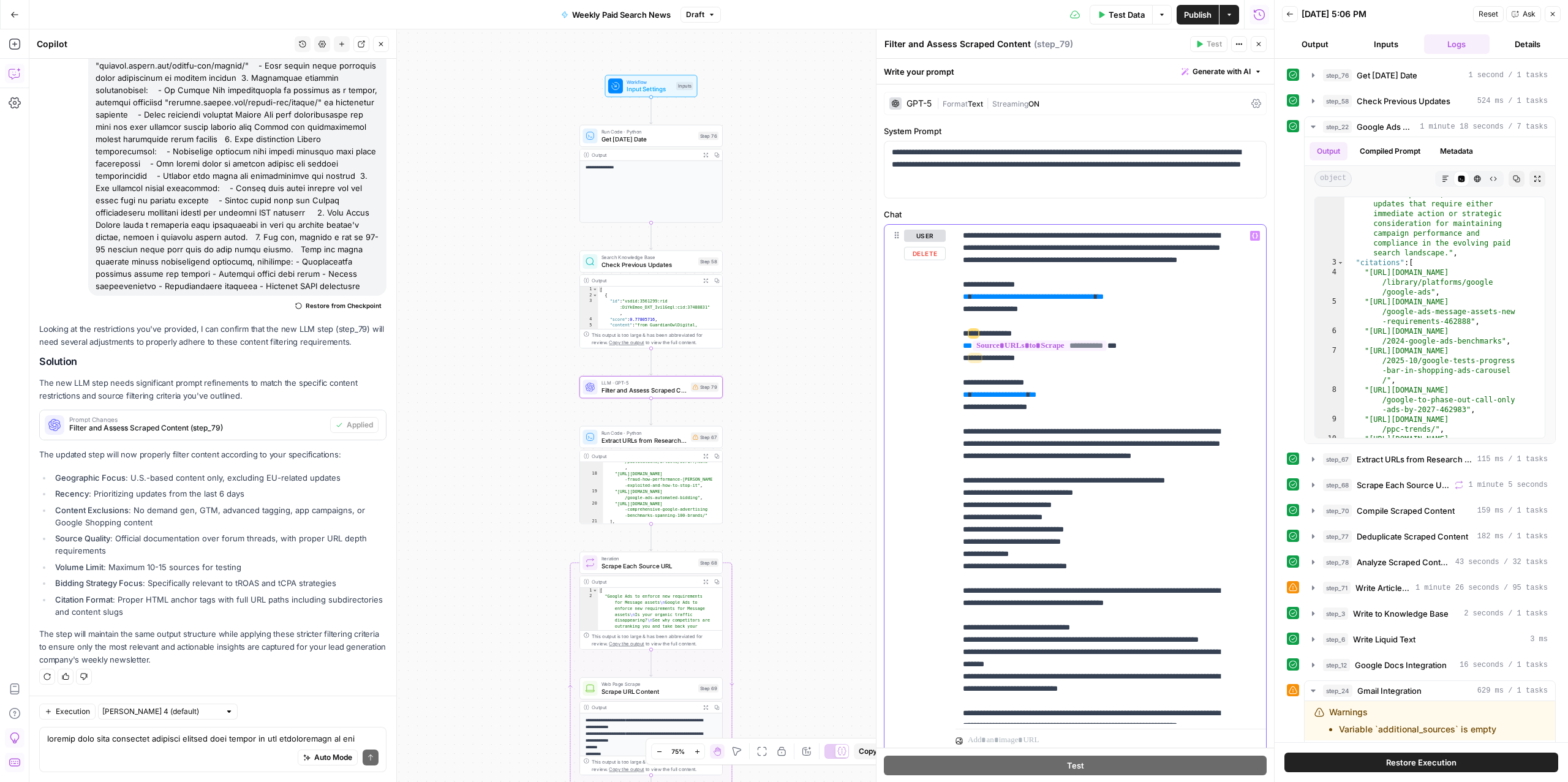
drag, startPoint x: 1065, startPoint y: 411, endPoint x: 924, endPoint y: 412, distance: 141.0
click at [924, 412] on div "**********" at bounding box center [1075, 489] width 382 height 528
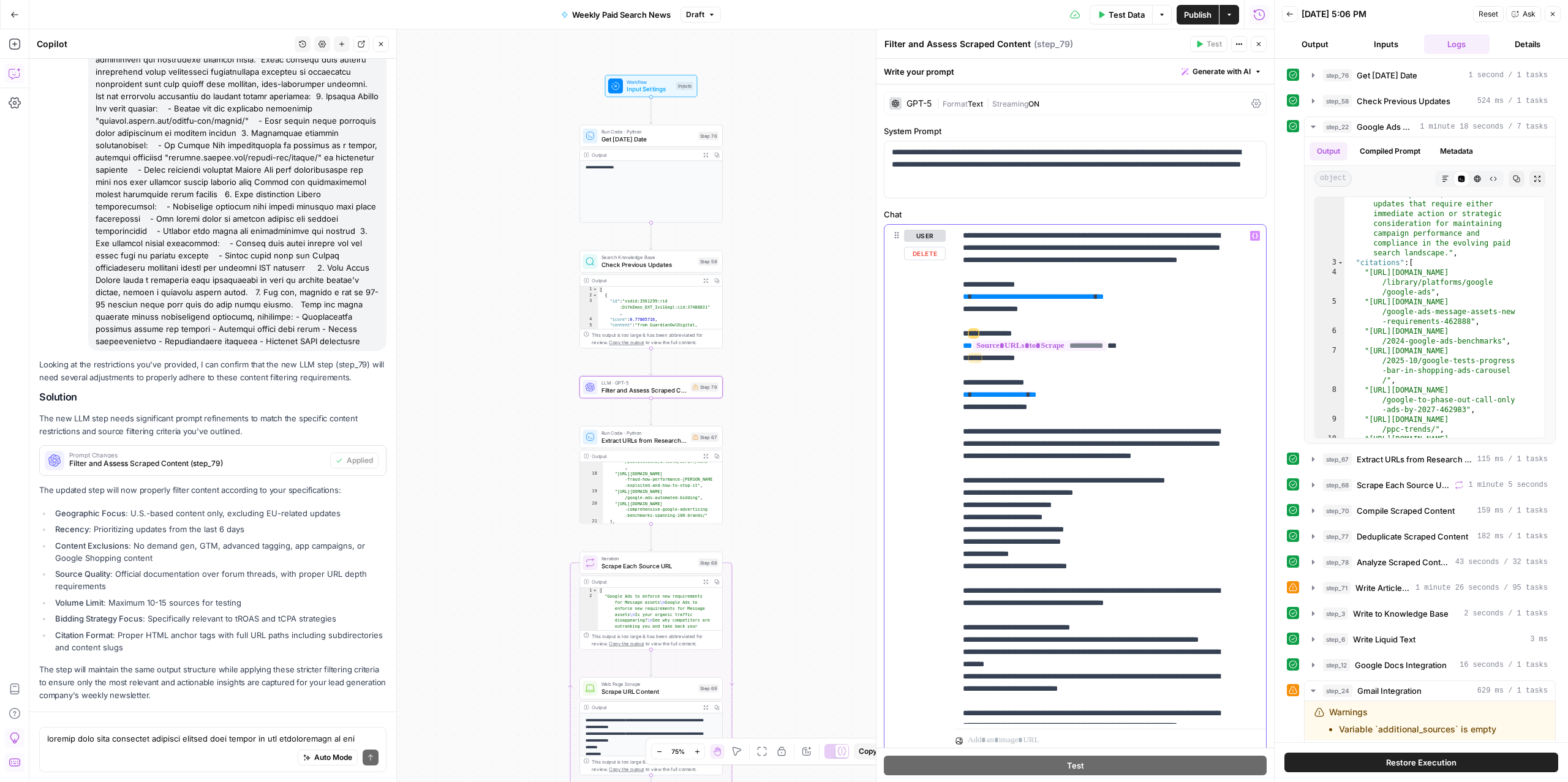
drag, startPoint x: 1076, startPoint y: 422, endPoint x: 929, endPoint y: 378, distance: 153.4
click at [929, 378] on div "**********" at bounding box center [1075, 489] width 382 height 528
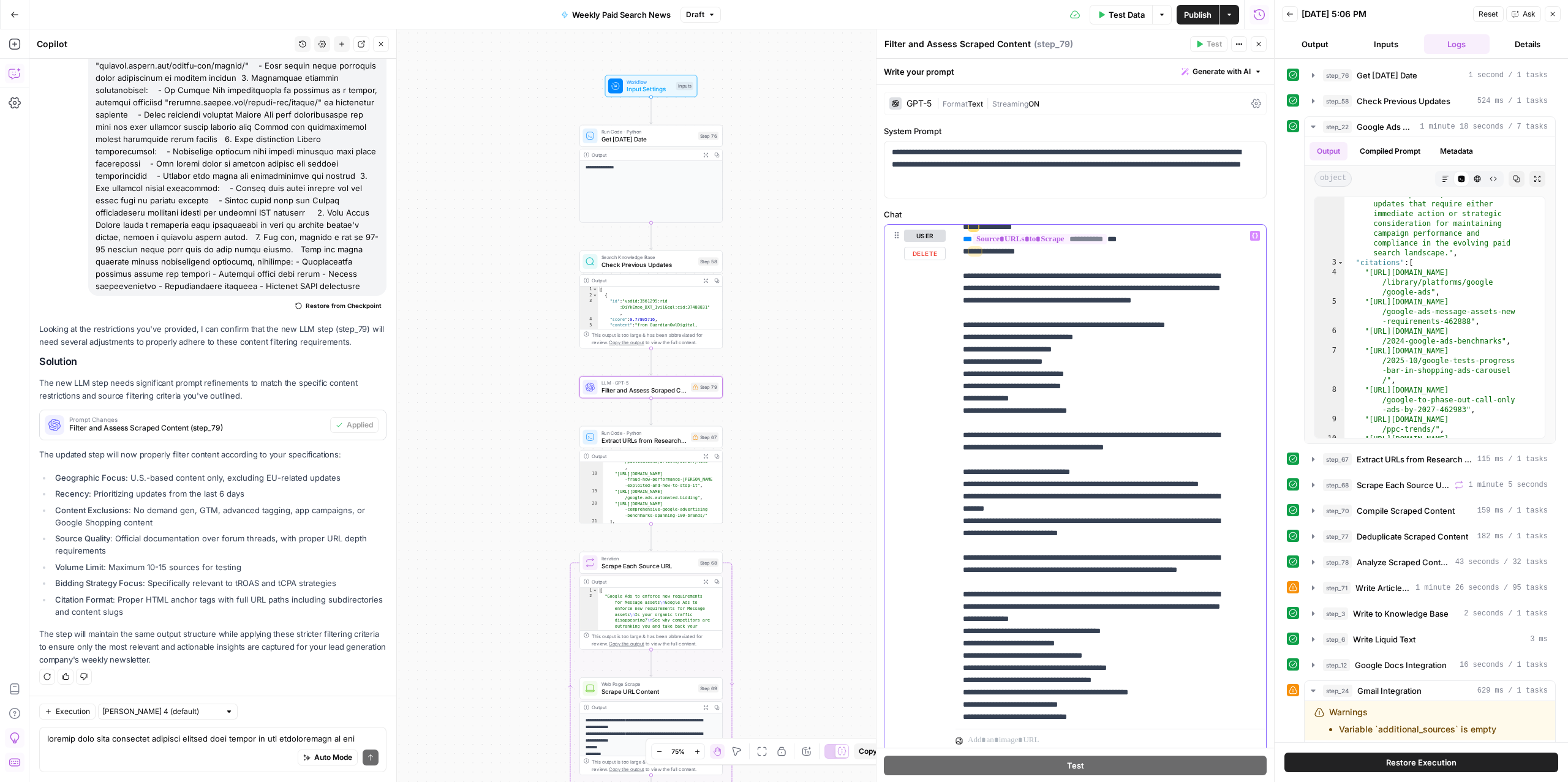
scroll to position [169, 0]
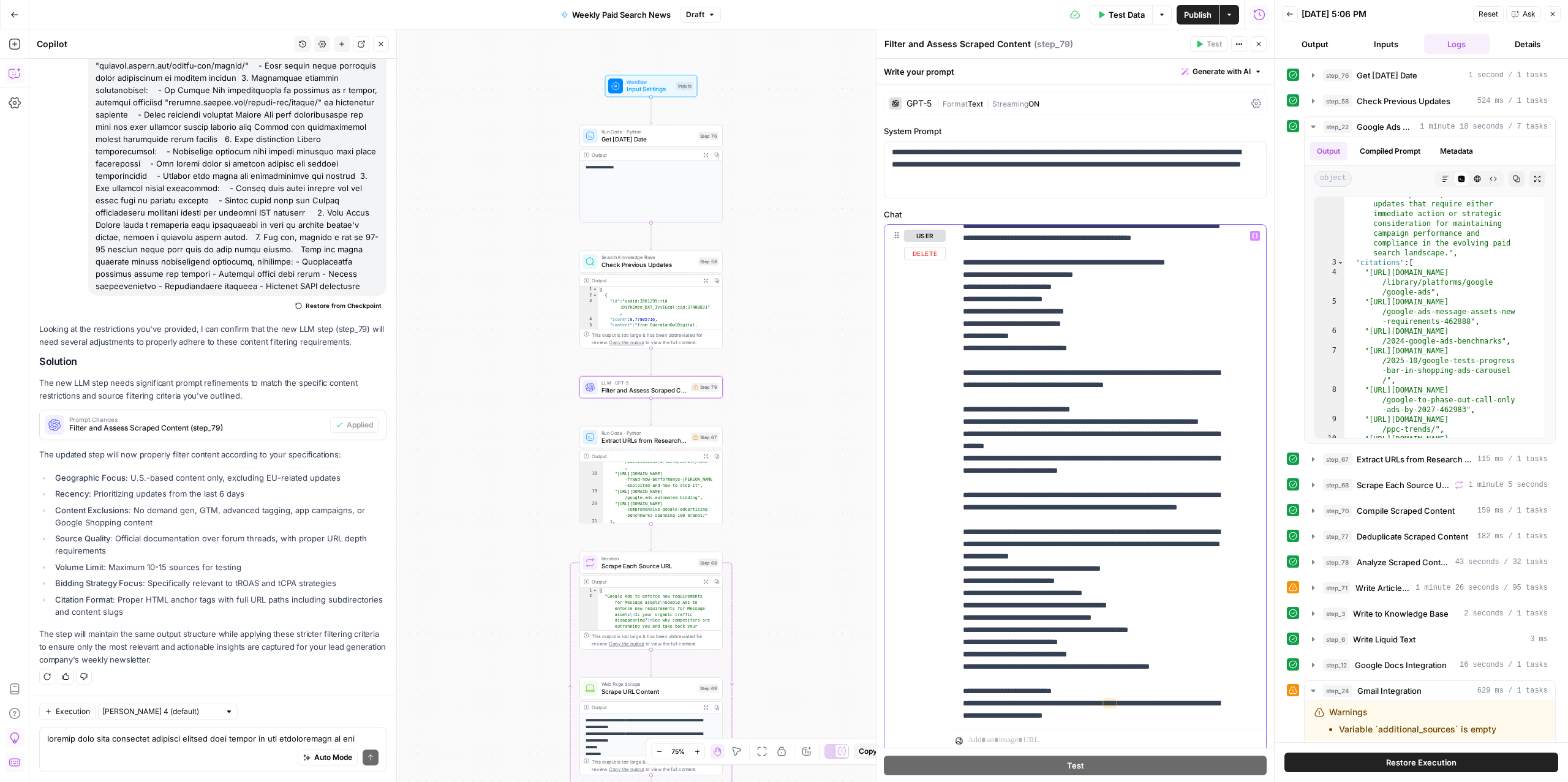
click at [1062, 576] on p "**********" at bounding box center [1098, 692] width 271 height 1262
click at [1044, 450] on p "**********" at bounding box center [1098, 692] width 271 height 1262
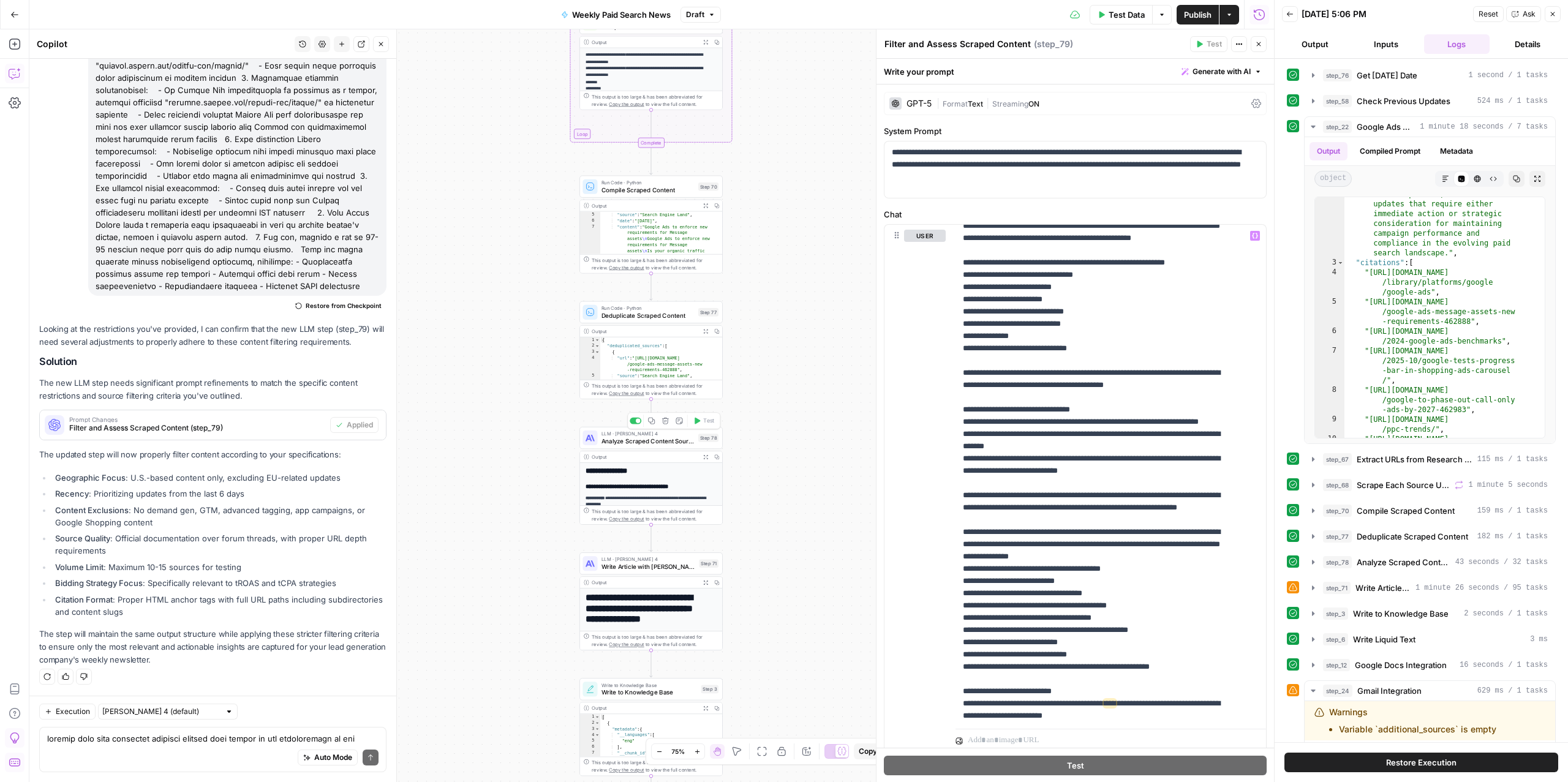
click at [622, 448] on div "LLM · Claude Sonnet 4 Analyze Scraped Content Sources Step 78 Copy step Delete …" at bounding box center [651, 438] width 144 height 22
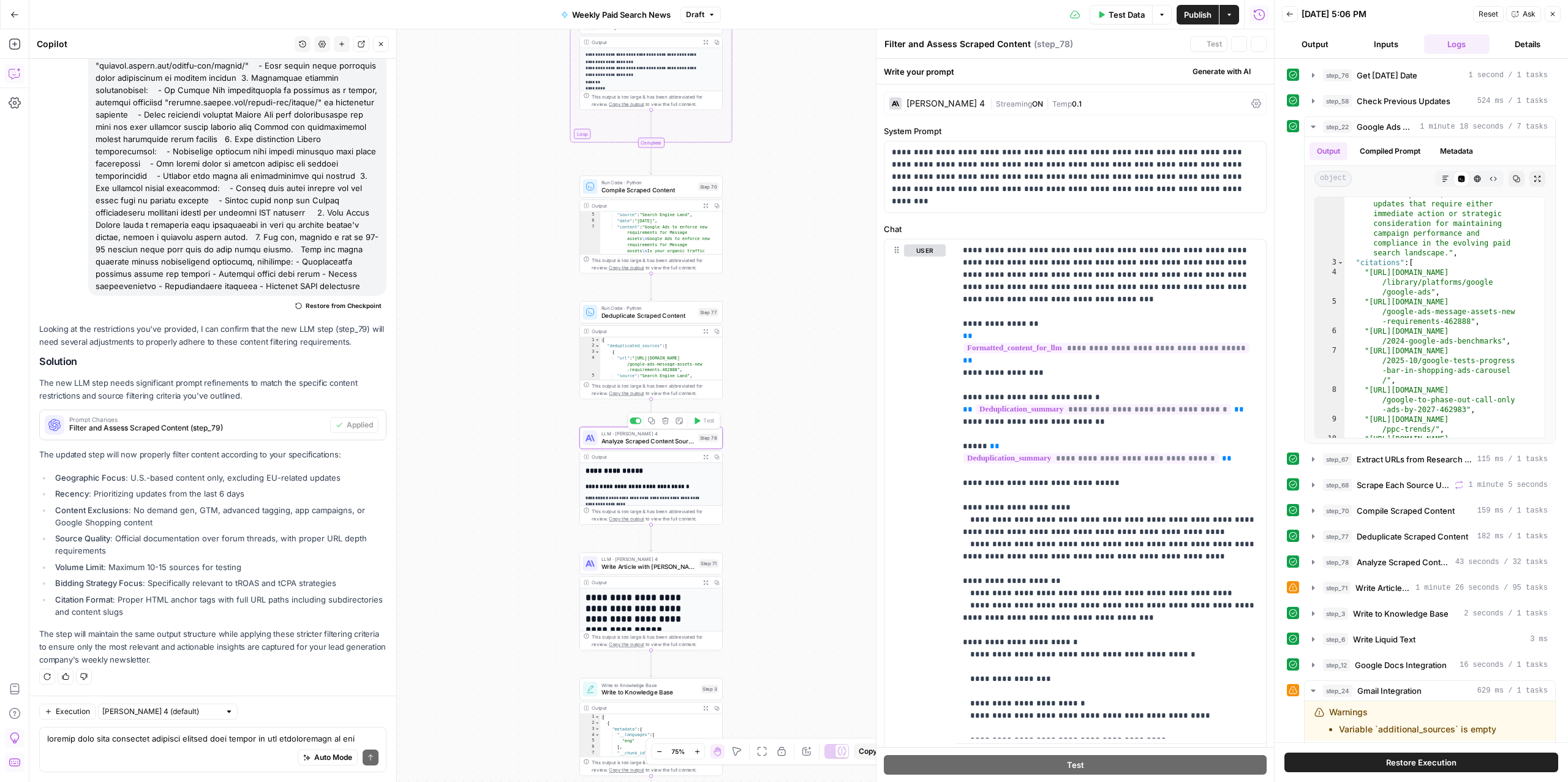
type textarea "Analyze Scraped Content Sources"
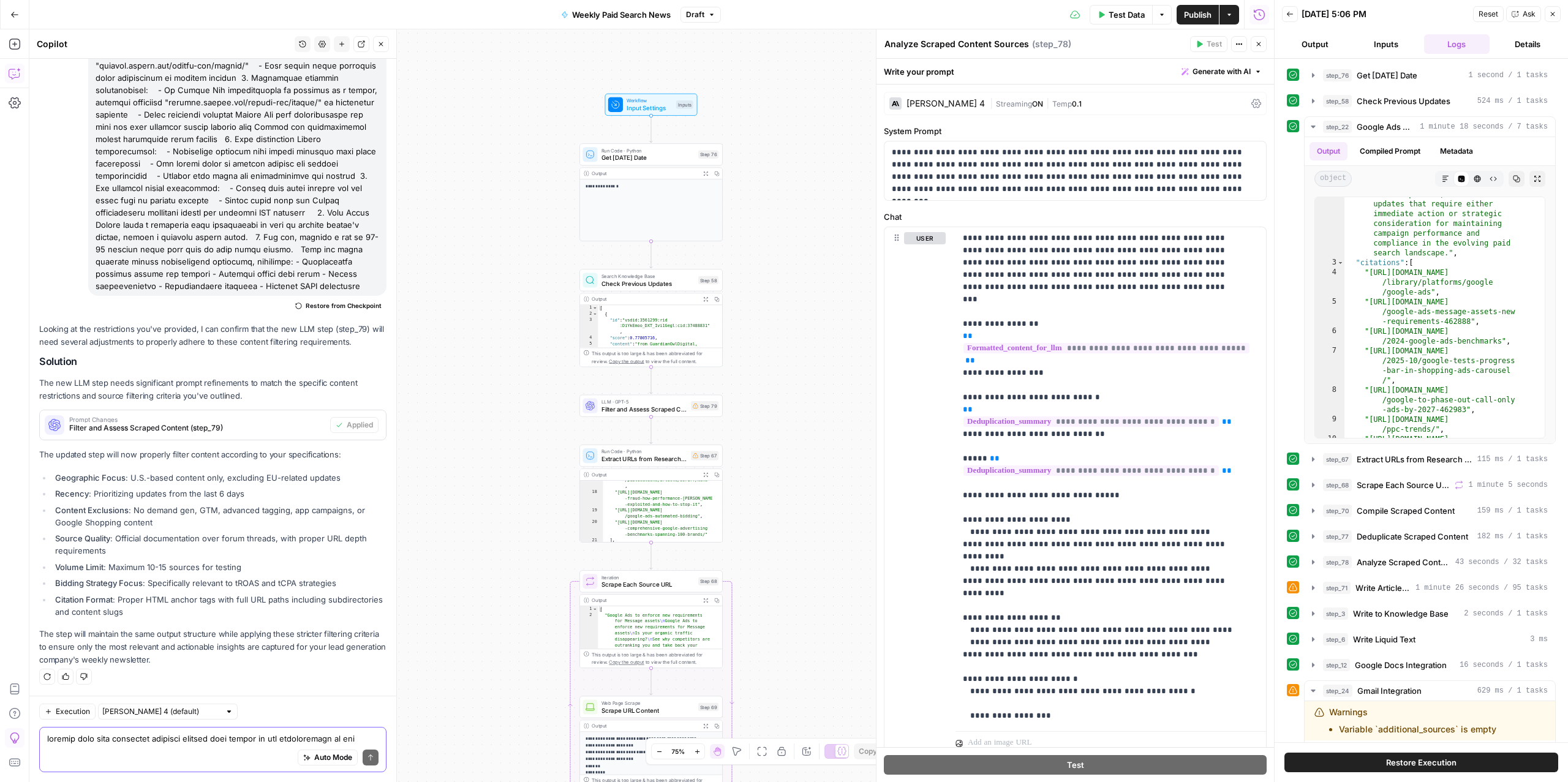
click at [192, 740] on textarea at bounding box center [212, 739] width 331 height 13
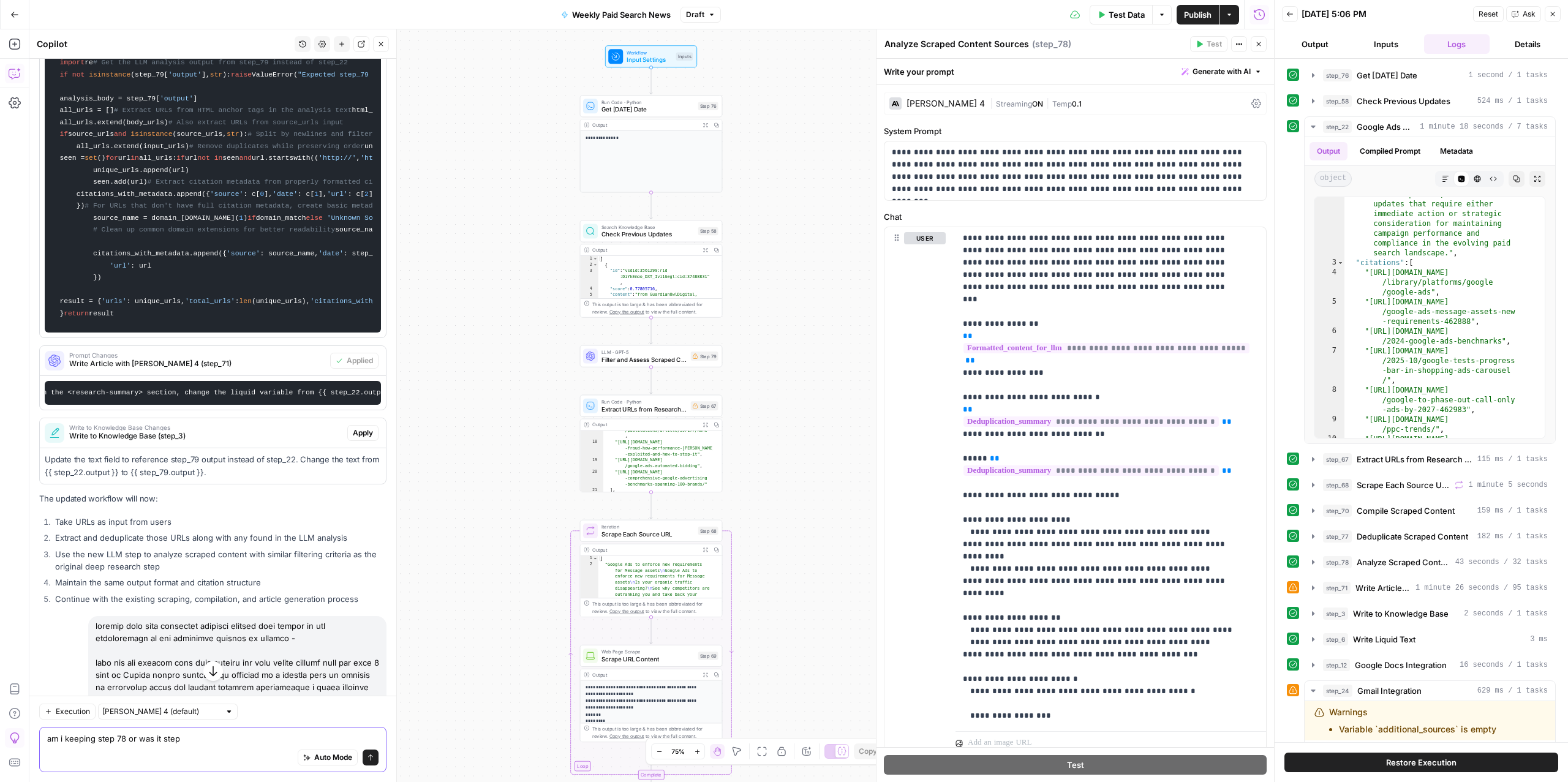
scroll to position [1392, 0]
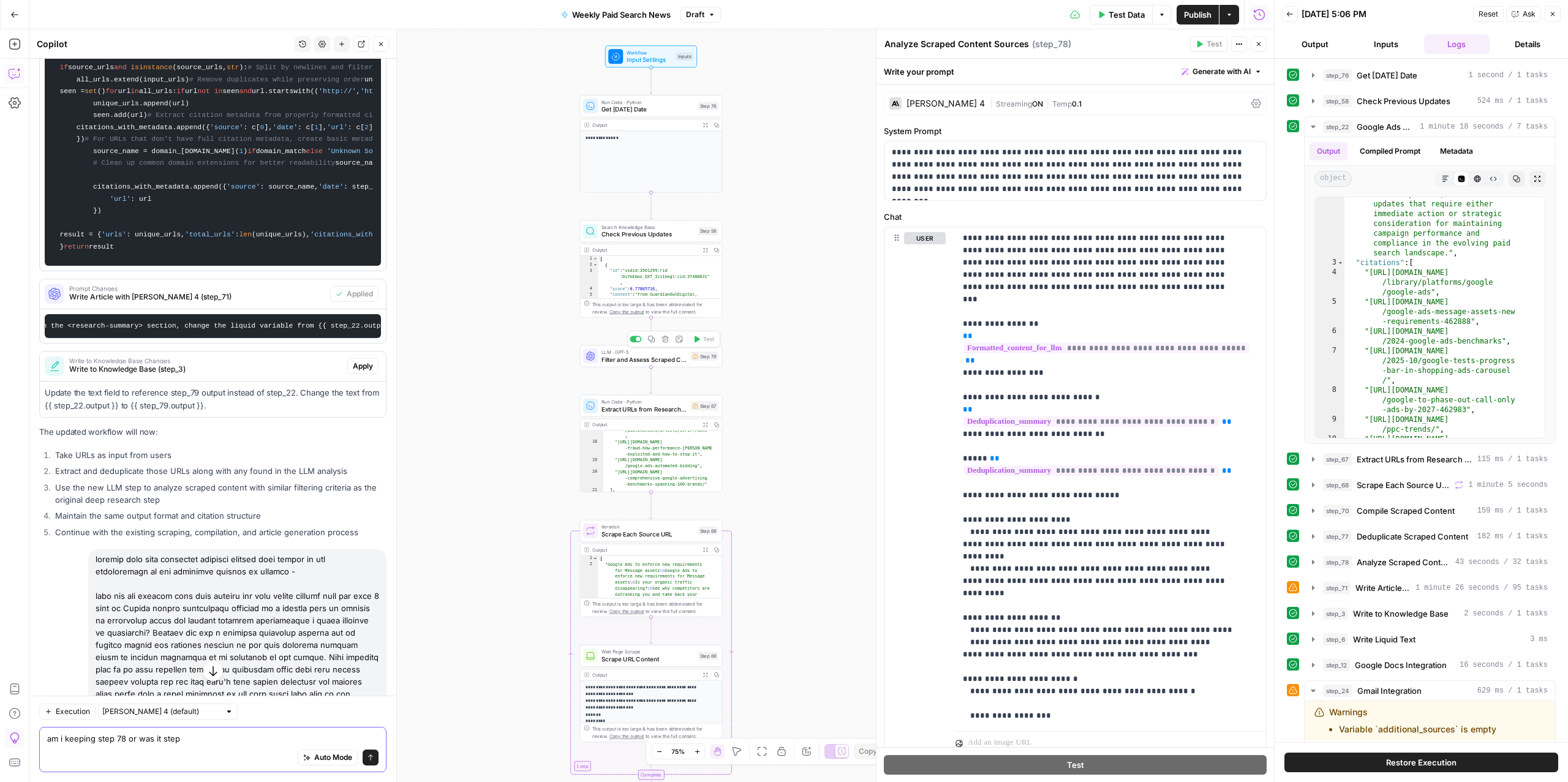
type textarea "am i keeping step 78 or was it step"
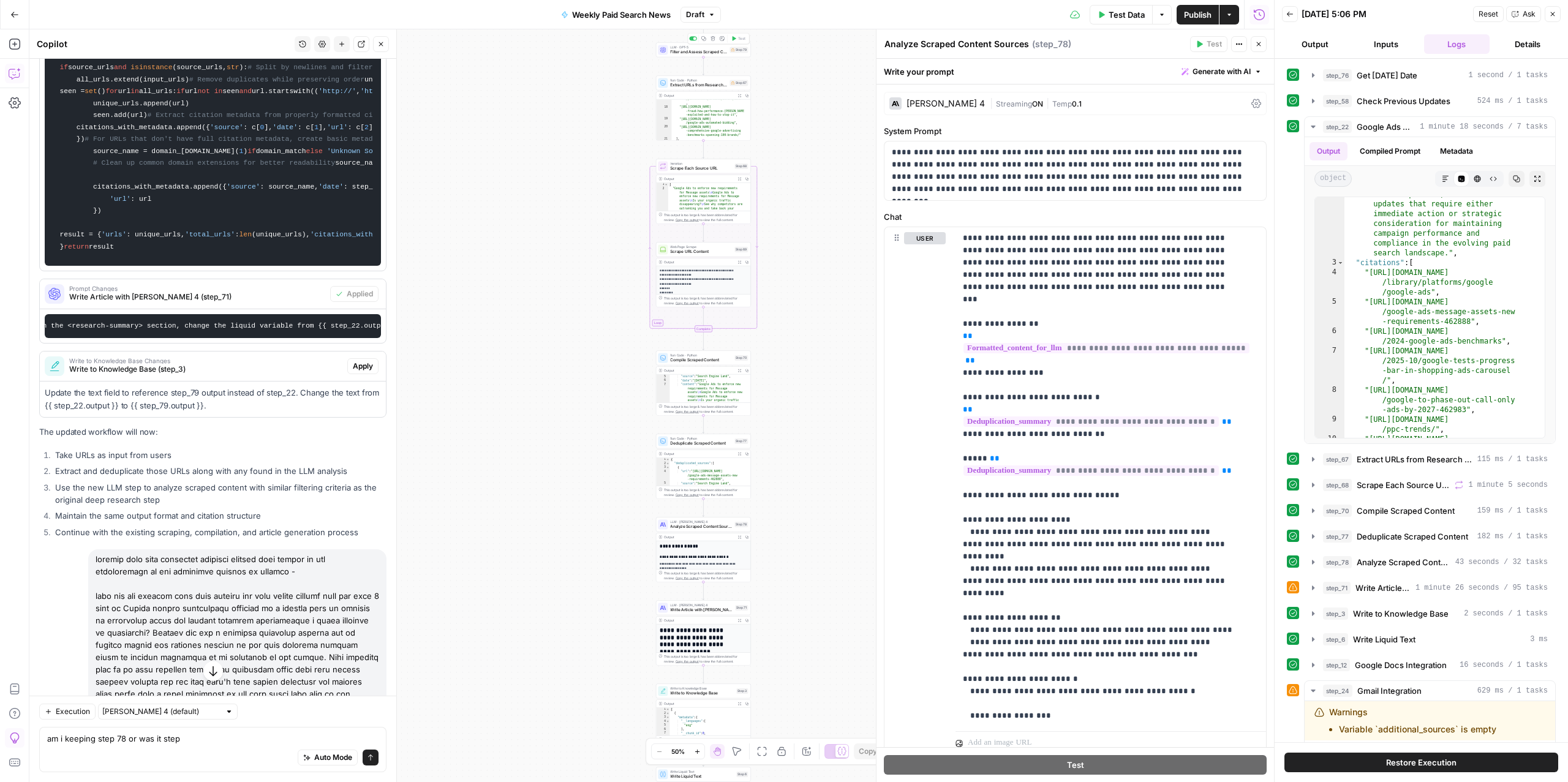
click at [682, 50] on span "Filter and Assess Scraped Content" at bounding box center [698, 51] width 57 height 6
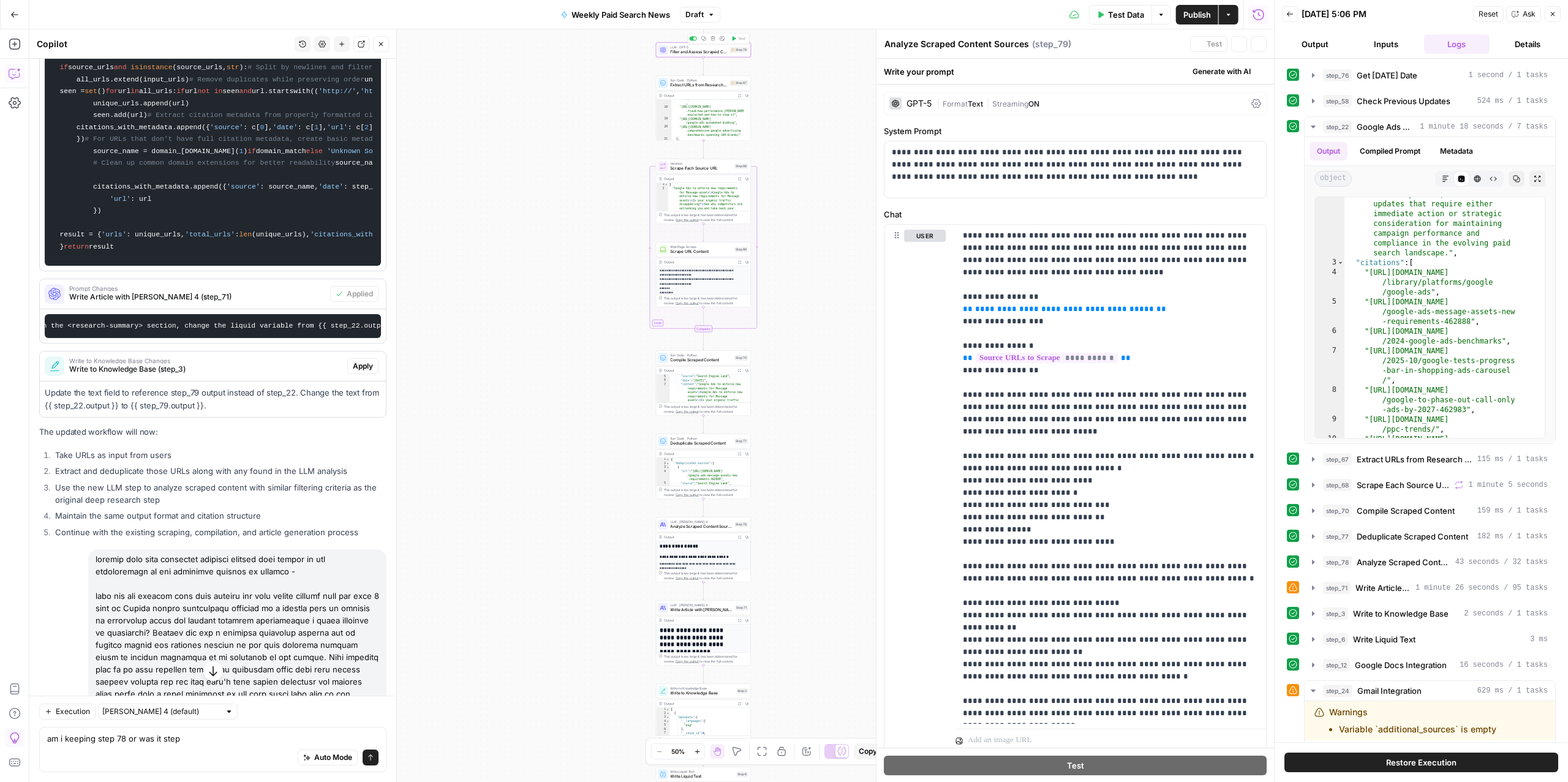
type textarea "Filter and Assess Scraped Content"
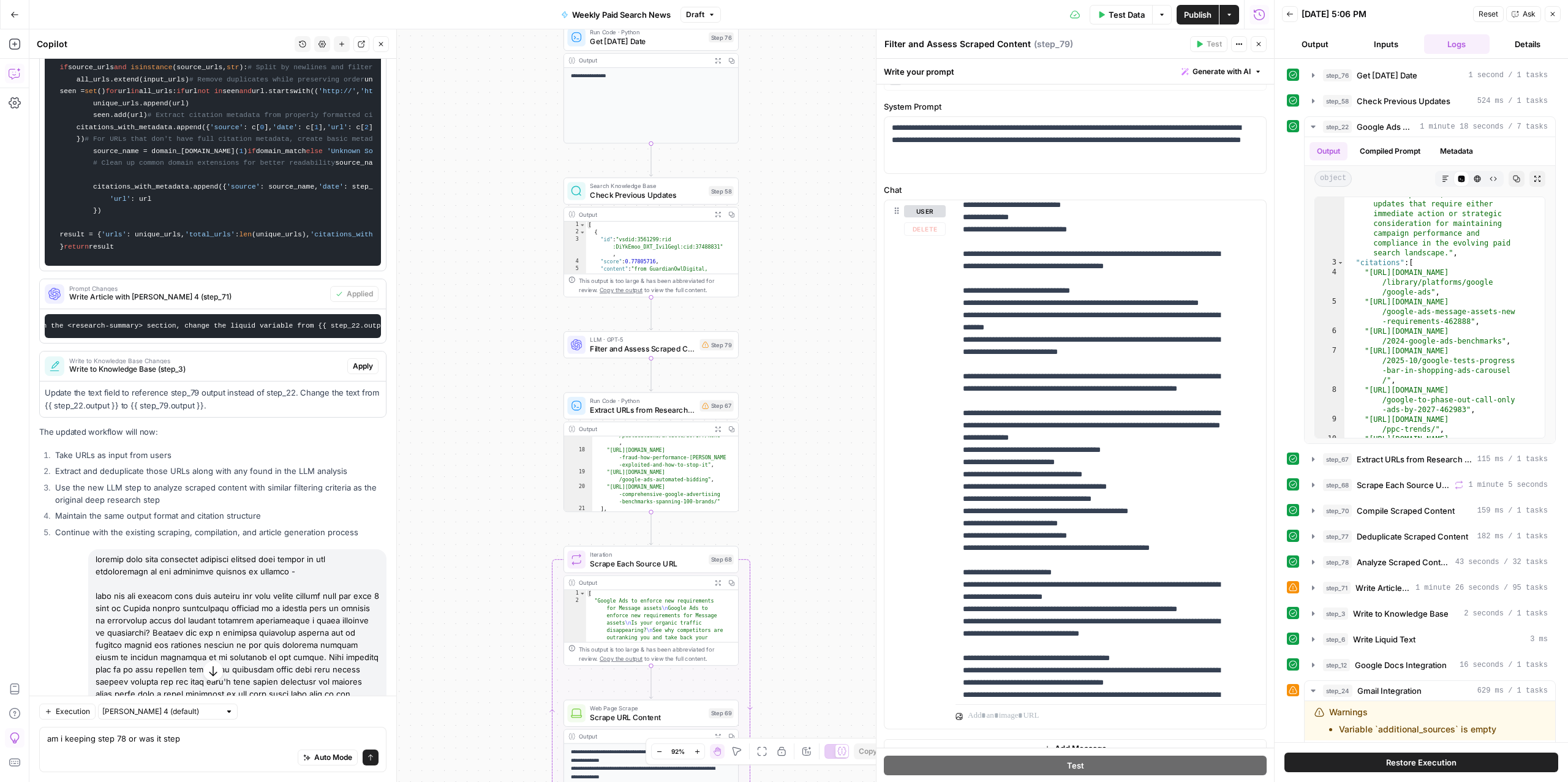
scroll to position [42, 0]
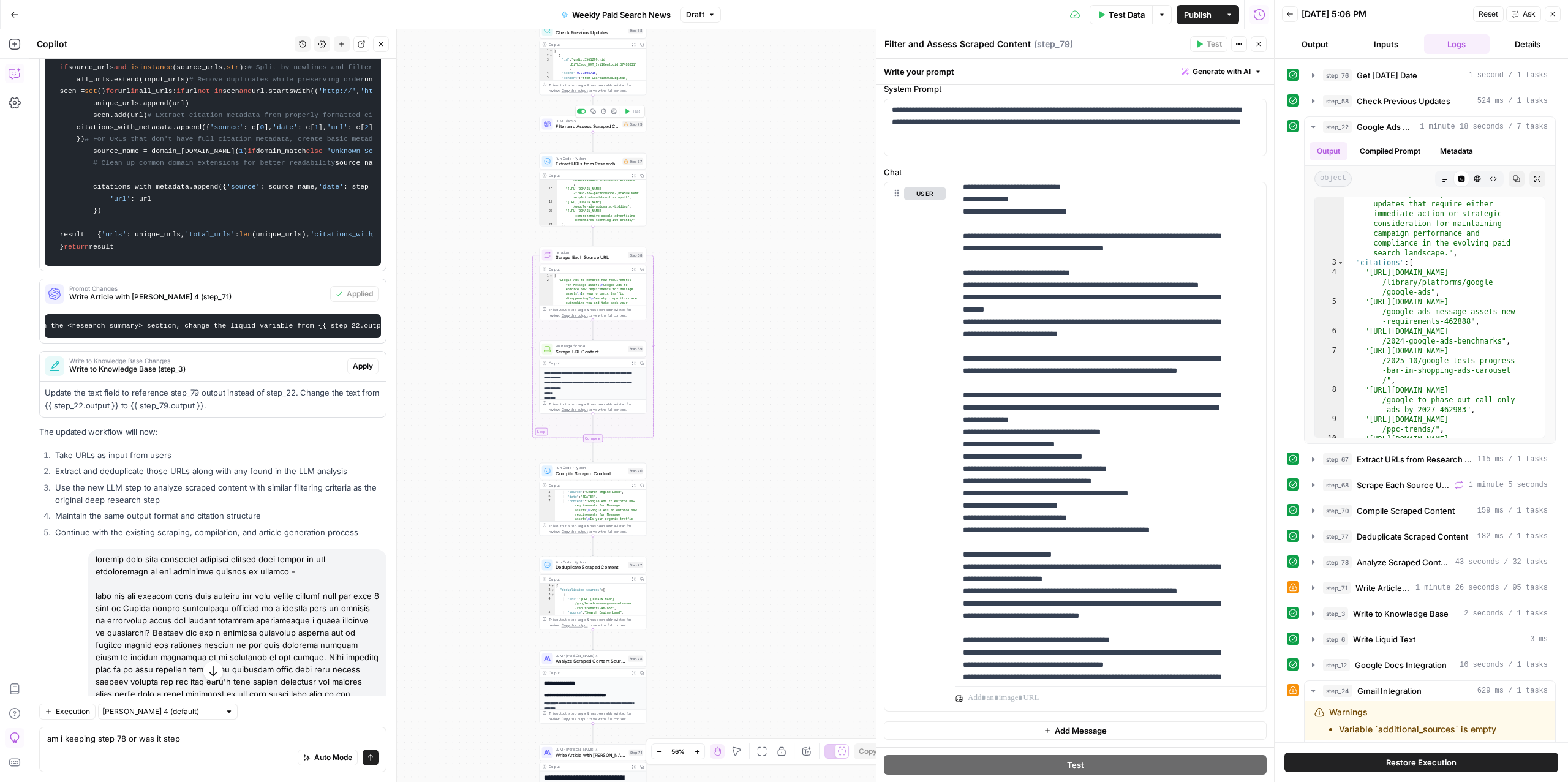
click at [564, 128] on span "Filter and Assess Scraped Content" at bounding box center [587, 126] width 64 height 6
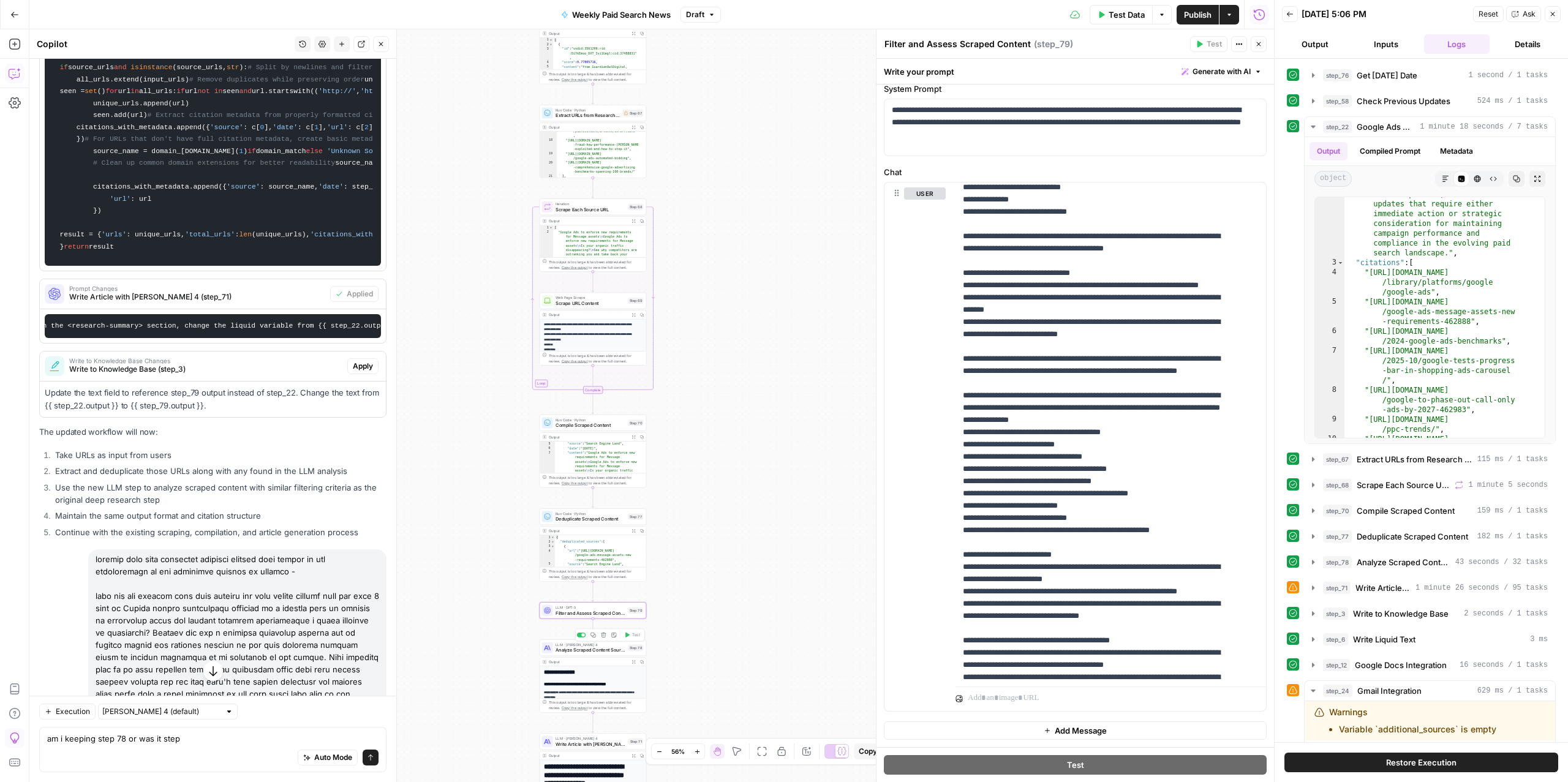
click at [578, 647] on span "Analyze Scraped Content Sources" at bounding box center [589, 649] width 70 height 6
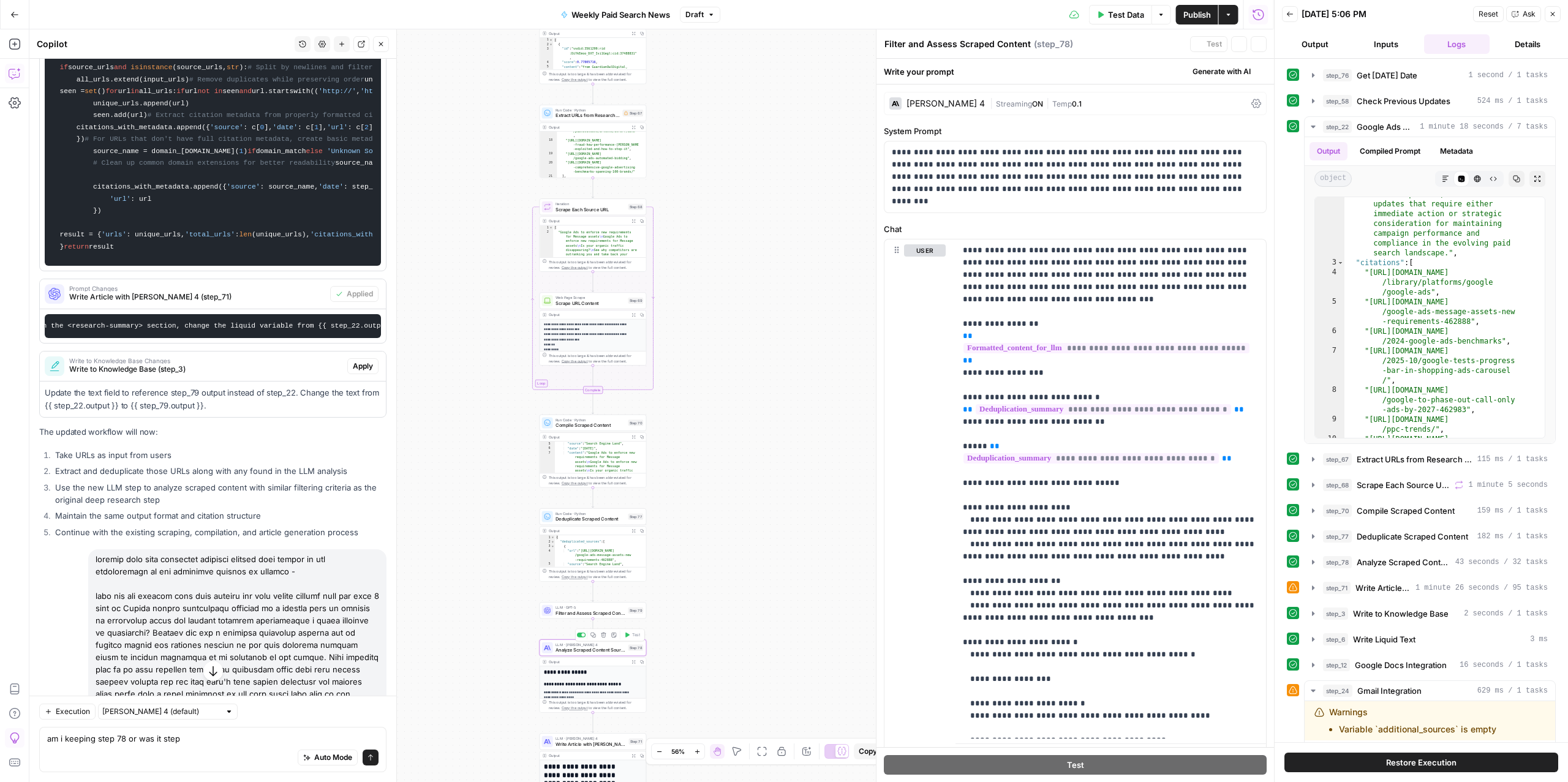
type textarea "Analyze Scraped Content Sources"
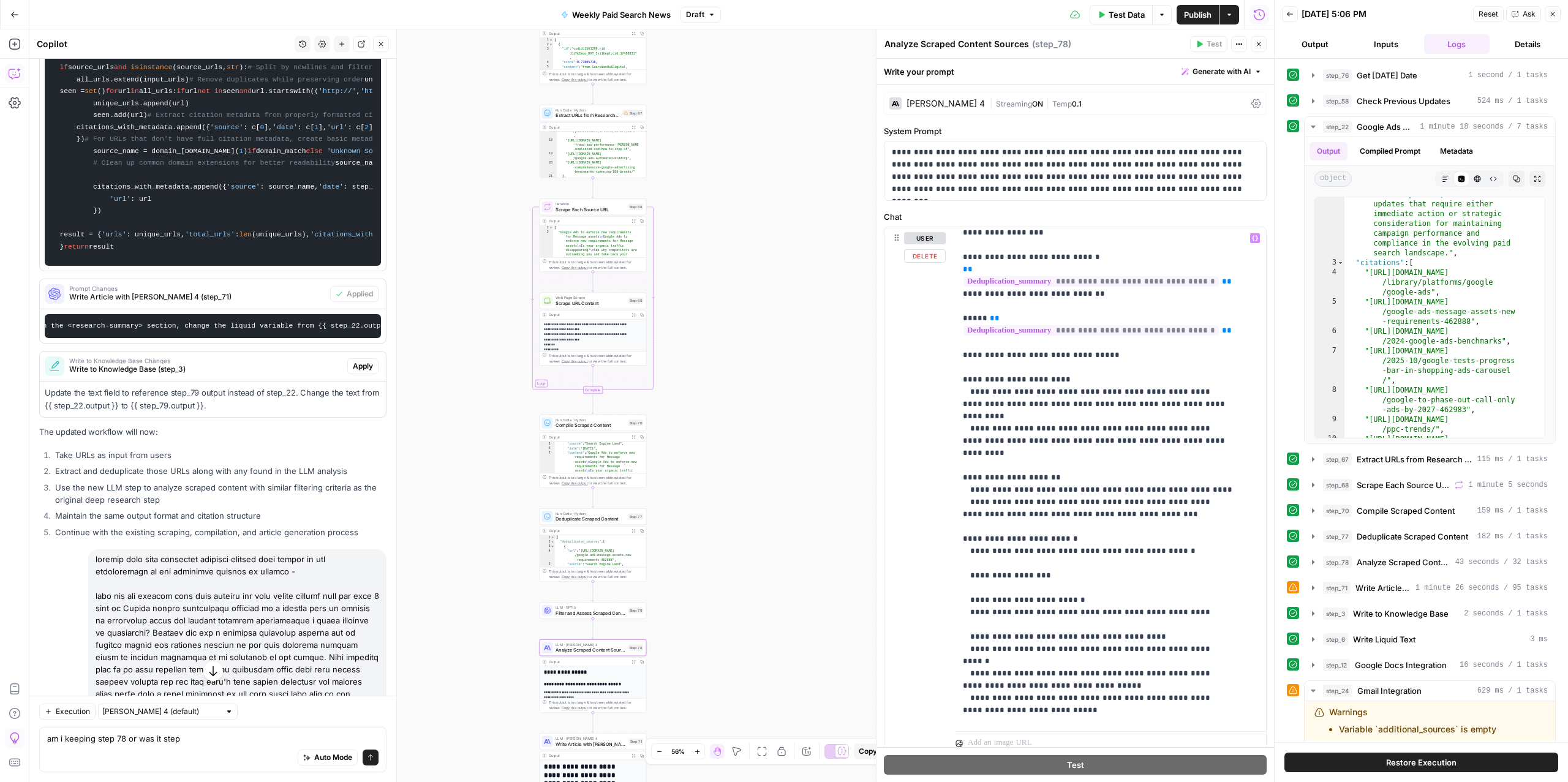
scroll to position [307, 0]
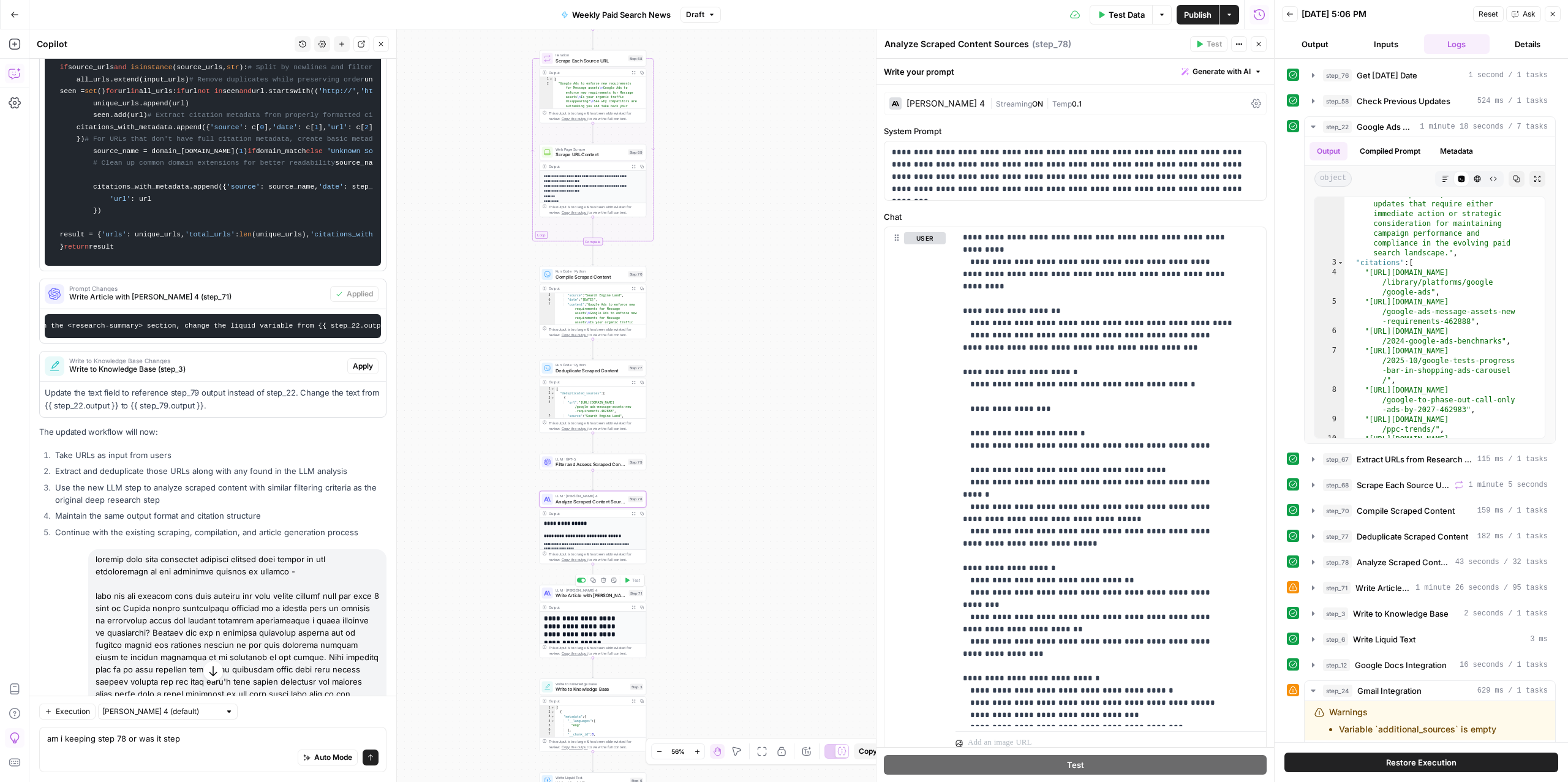
click at [584, 593] on span "Write Article with [PERSON_NAME] 4" at bounding box center [590, 595] width 70 height 6
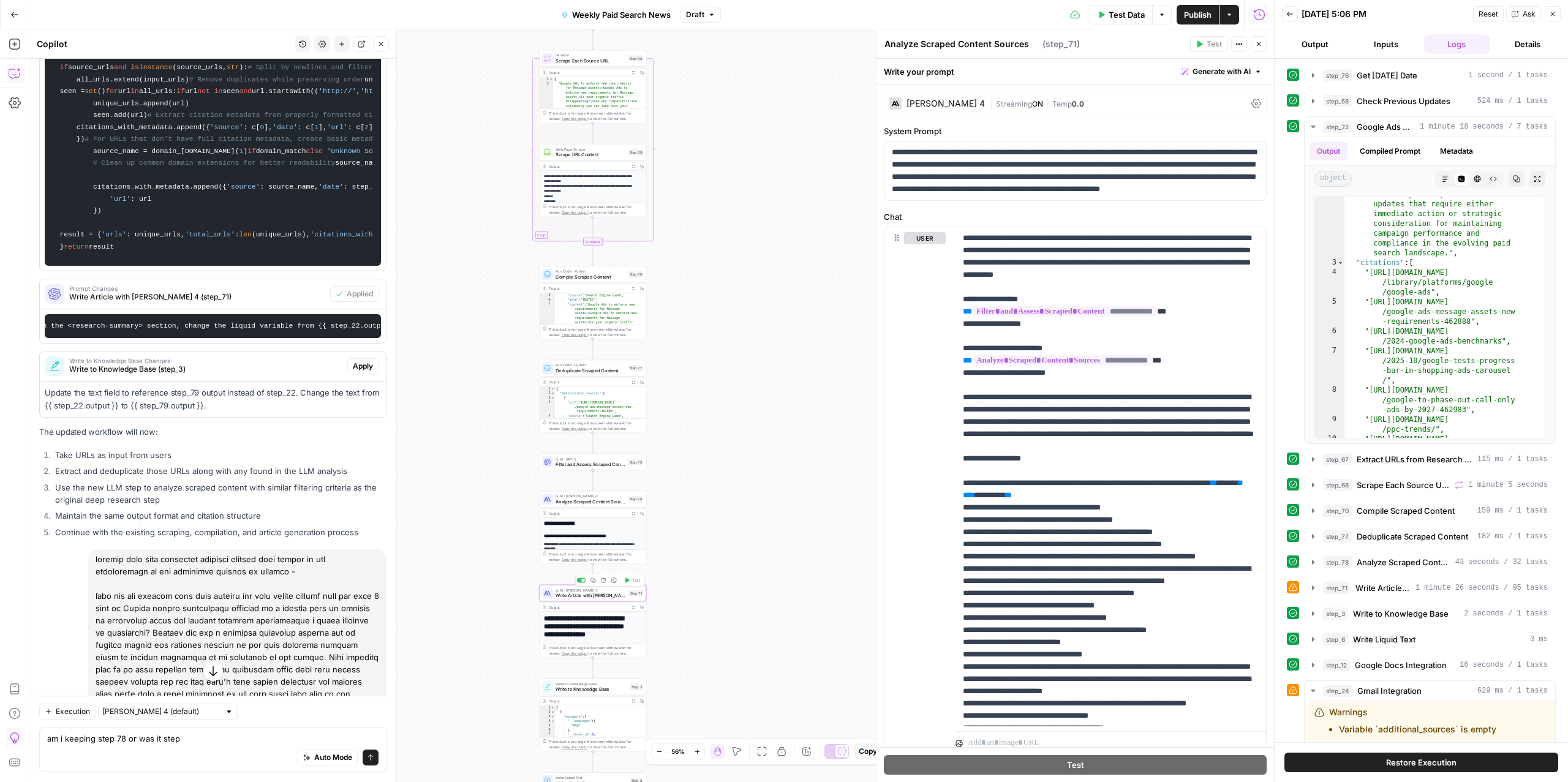
type textarea "Write Article with [PERSON_NAME] 4"
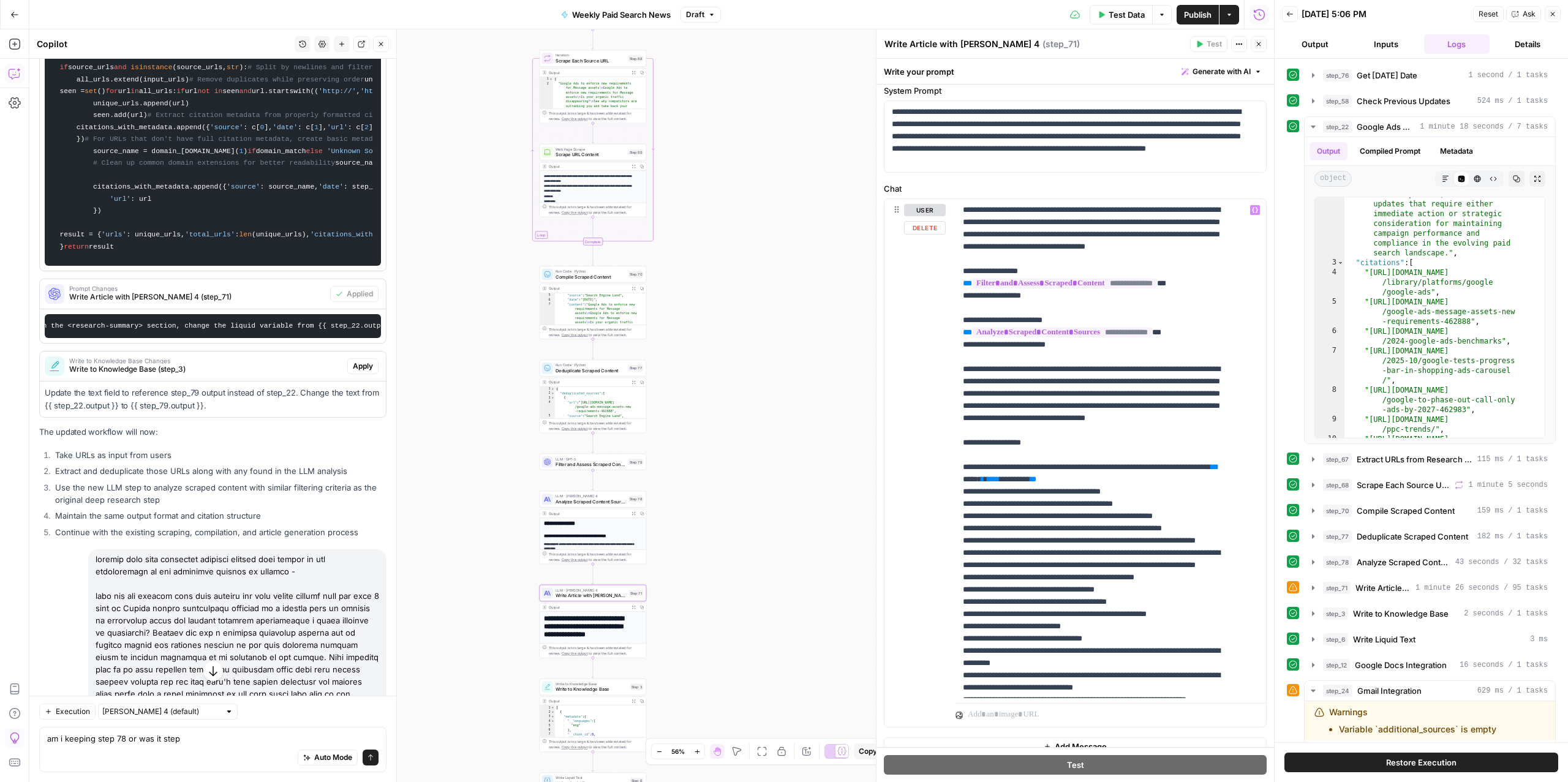
scroll to position [0, 0]
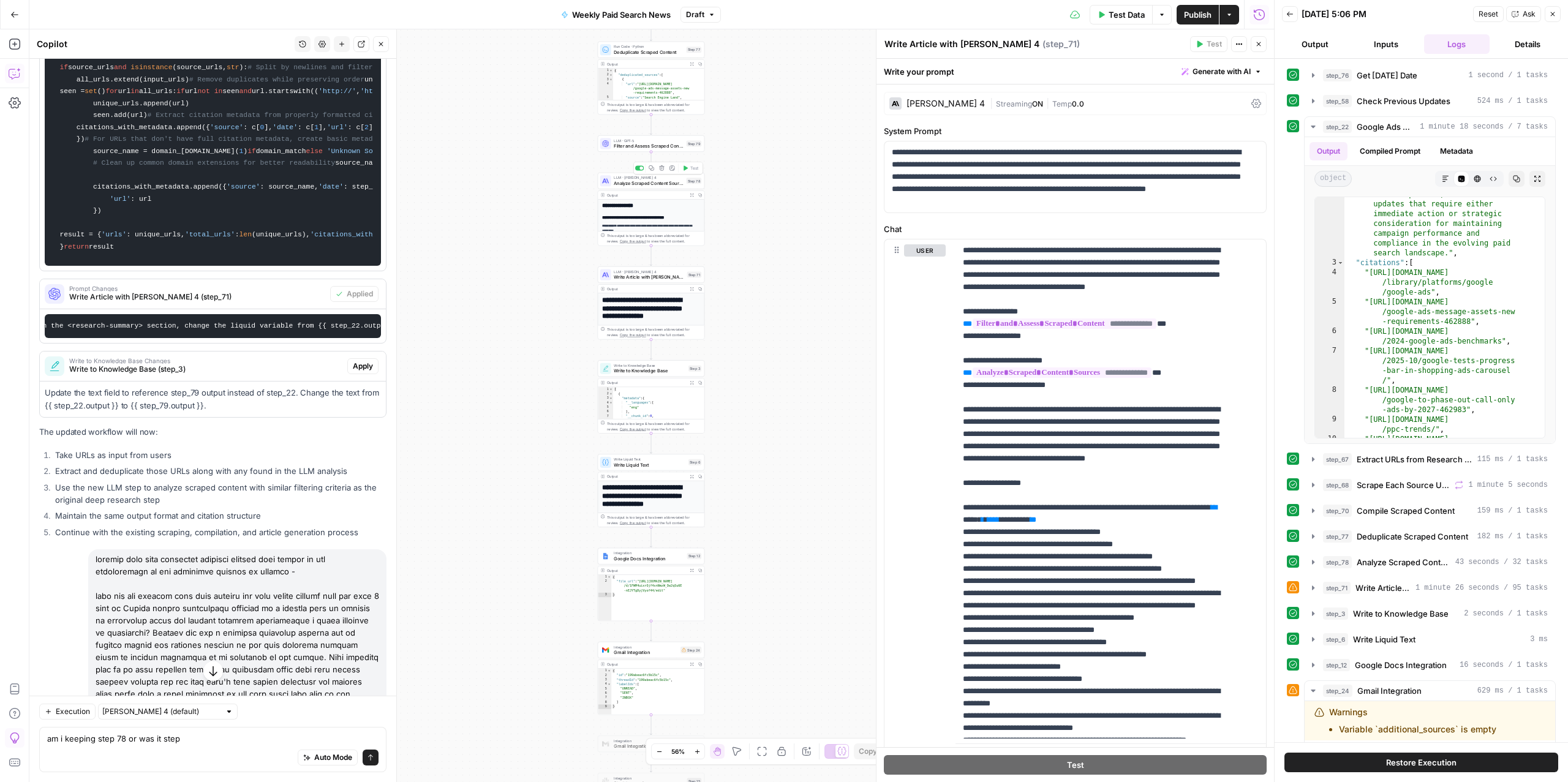
click at [617, 184] on span "Analyze Scraped Content Sources" at bounding box center [648, 182] width 70 height 6
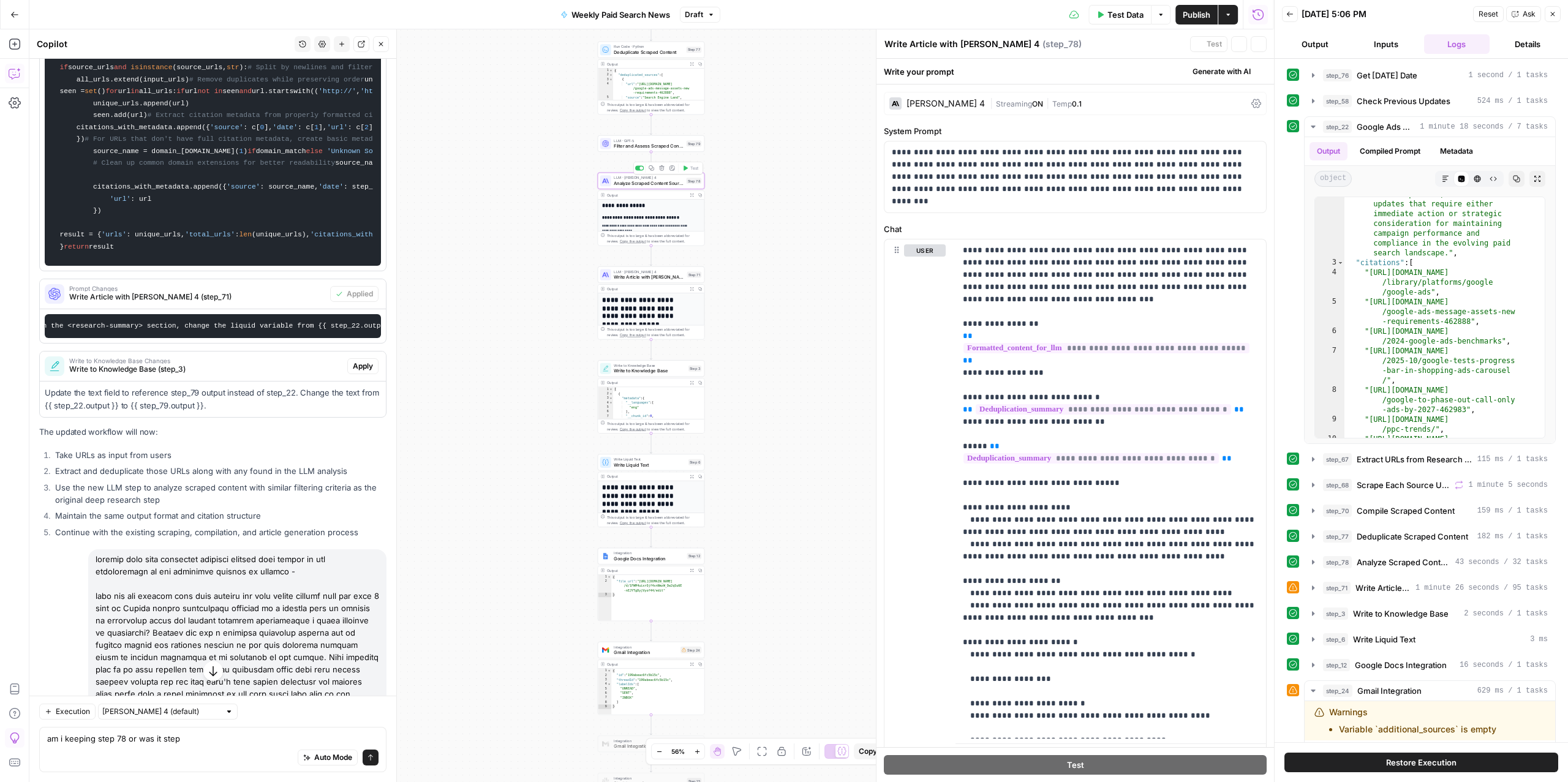
type textarea "Analyze Scraped Content Sources"
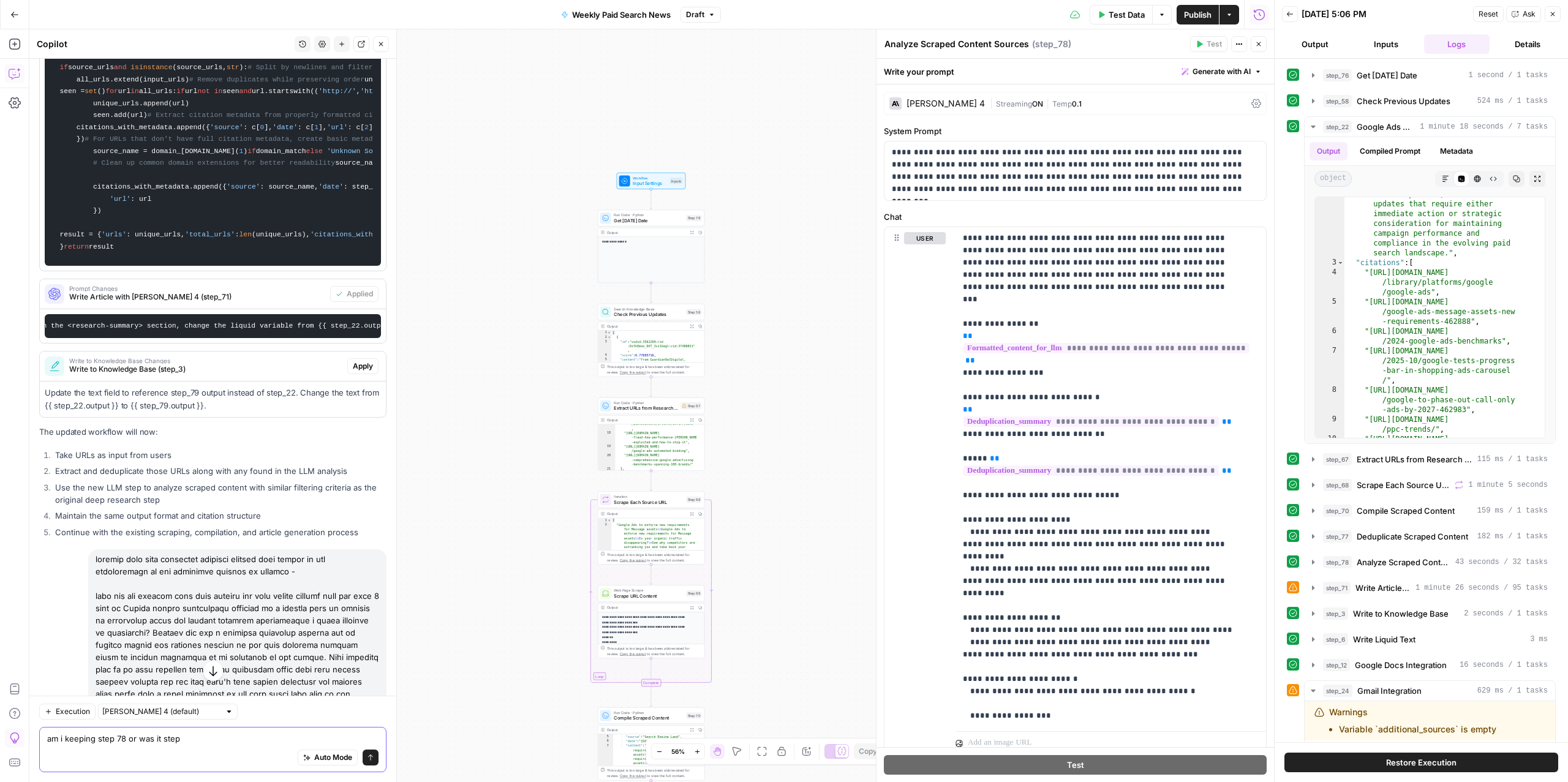
drag, startPoint x: 187, startPoint y: 742, endPoint x: 127, endPoint y: 741, distance: 60.0
click at [127, 741] on textarea "am i keeping step 78 or was it step" at bounding box center [212, 739] width 331 height 13
type textarea "am i keeping step 78"
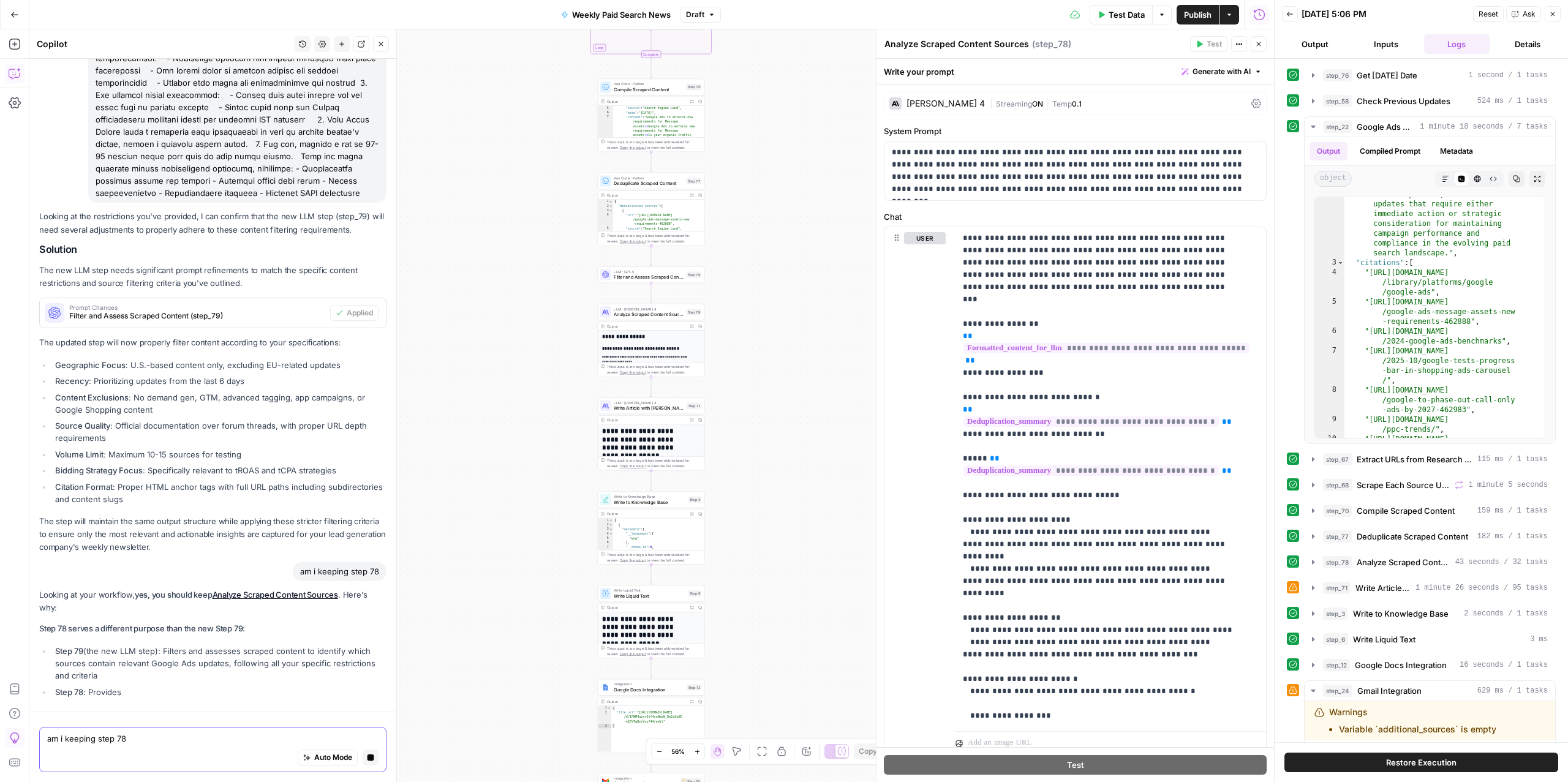
scroll to position [3476, 0]
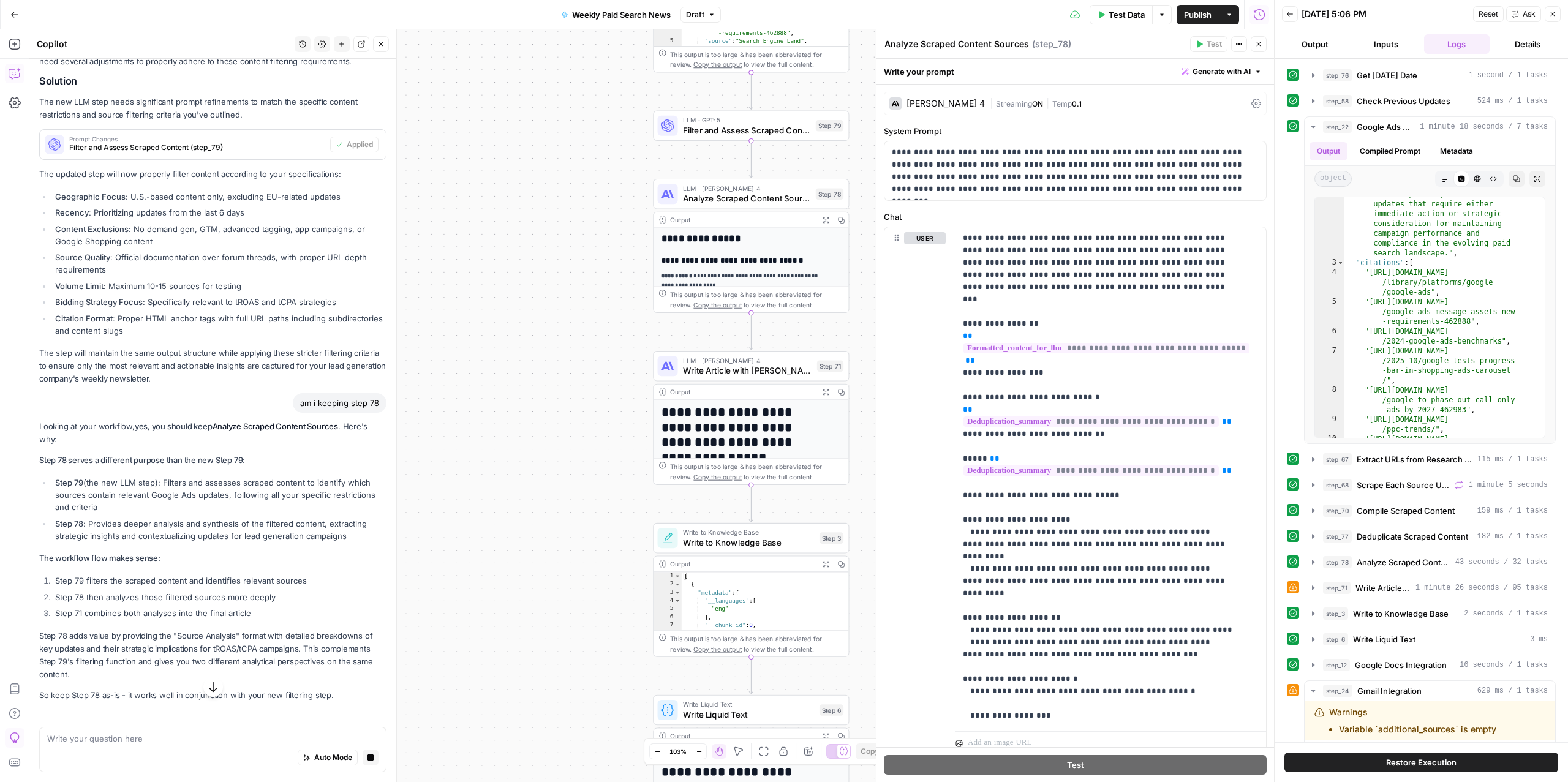
drag, startPoint x: 449, startPoint y: 565, endPoint x: 449, endPoint y: 521, distance: 44.0
click at [449, 522] on div "**********" at bounding box center [652, 406] width 1245 height 753
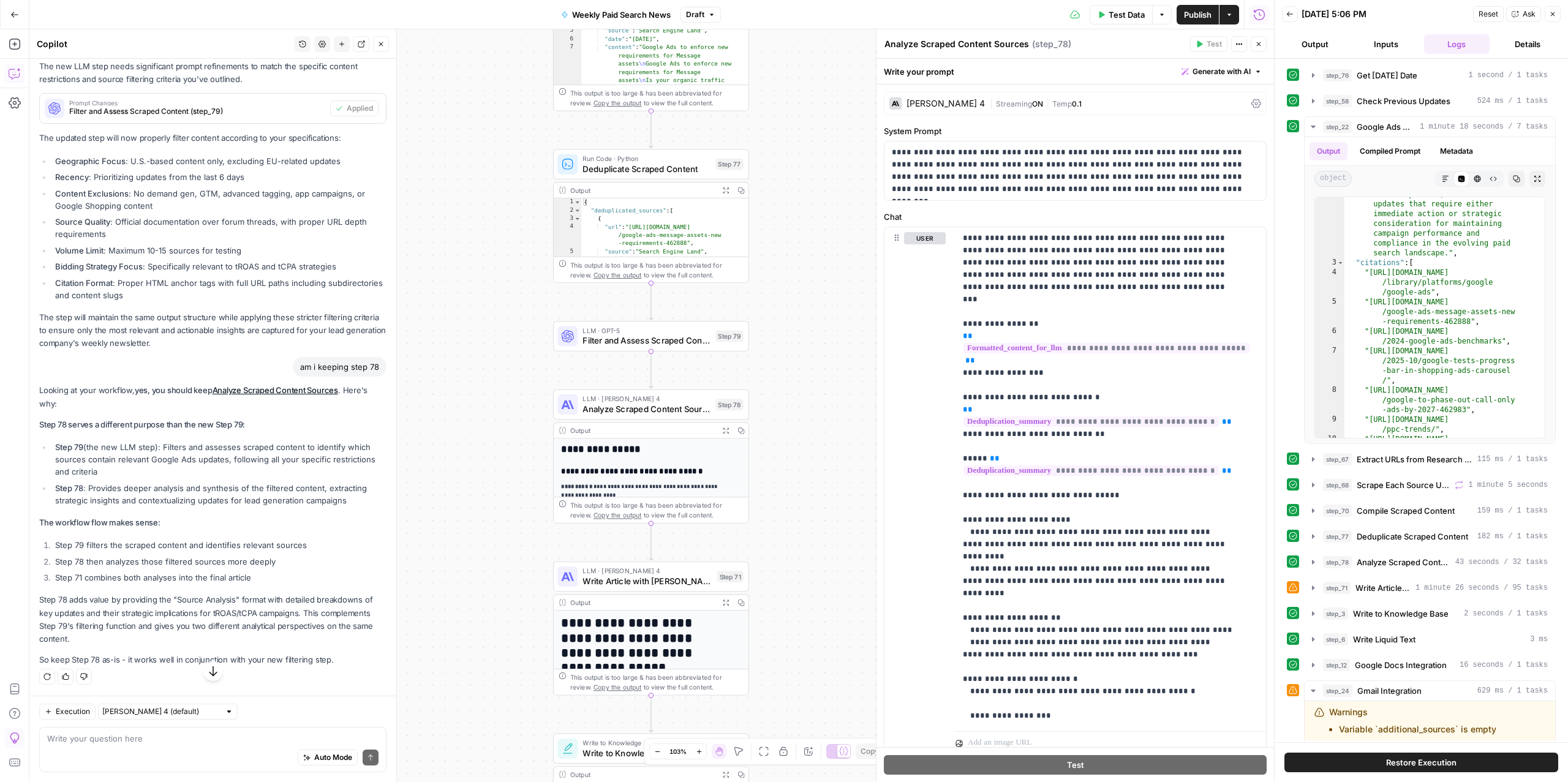
scroll to position [3740, 0]
click at [134, 561] on li "Step 78 then analyzes those filtered sources more deeply" at bounding box center [219, 562] width 334 height 13
click at [131, 561] on li "Step 78 then analyzes those filtered sources more deeply" at bounding box center [219, 562] width 334 height 13
drag, startPoint x: 131, startPoint y: 561, endPoint x: 125, endPoint y: 561, distance: 6.0
click at [131, 561] on li "Step 78 then analyzes those filtered sources more deeply" at bounding box center [219, 562] width 334 height 13
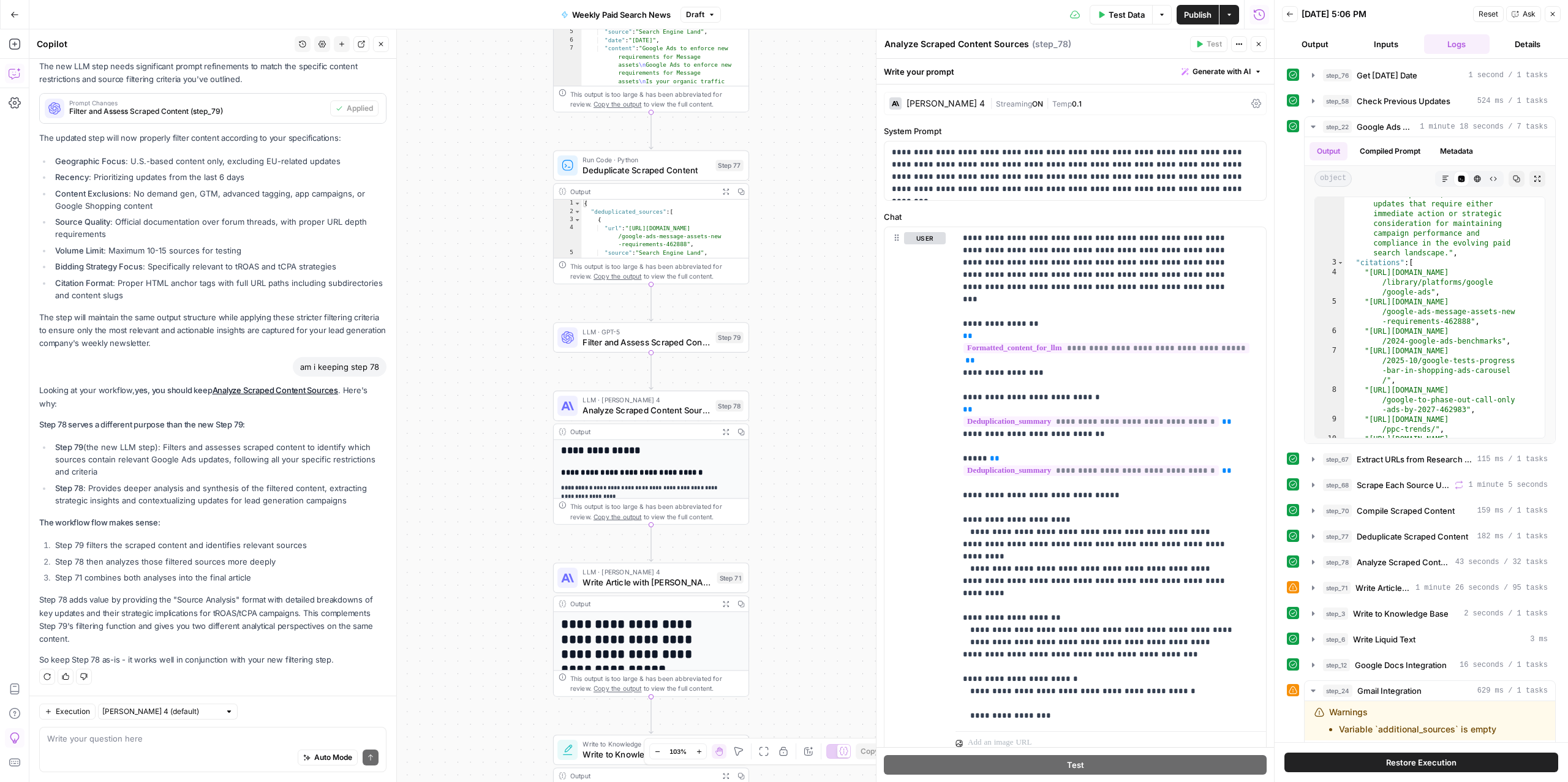
click at [125, 561] on li "Step 78 then analyzes those filtered sources more deeply" at bounding box center [219, 562] width 334 height 13
click at [131, 574] on li "Step 71 combines both analyses into the final article" at bounding box center [219, 578] width 334 height 13
click at [128, 574] on li "Step 71 combines both analyses into the final article" at bounding box center [219, 578] width 334 height 13
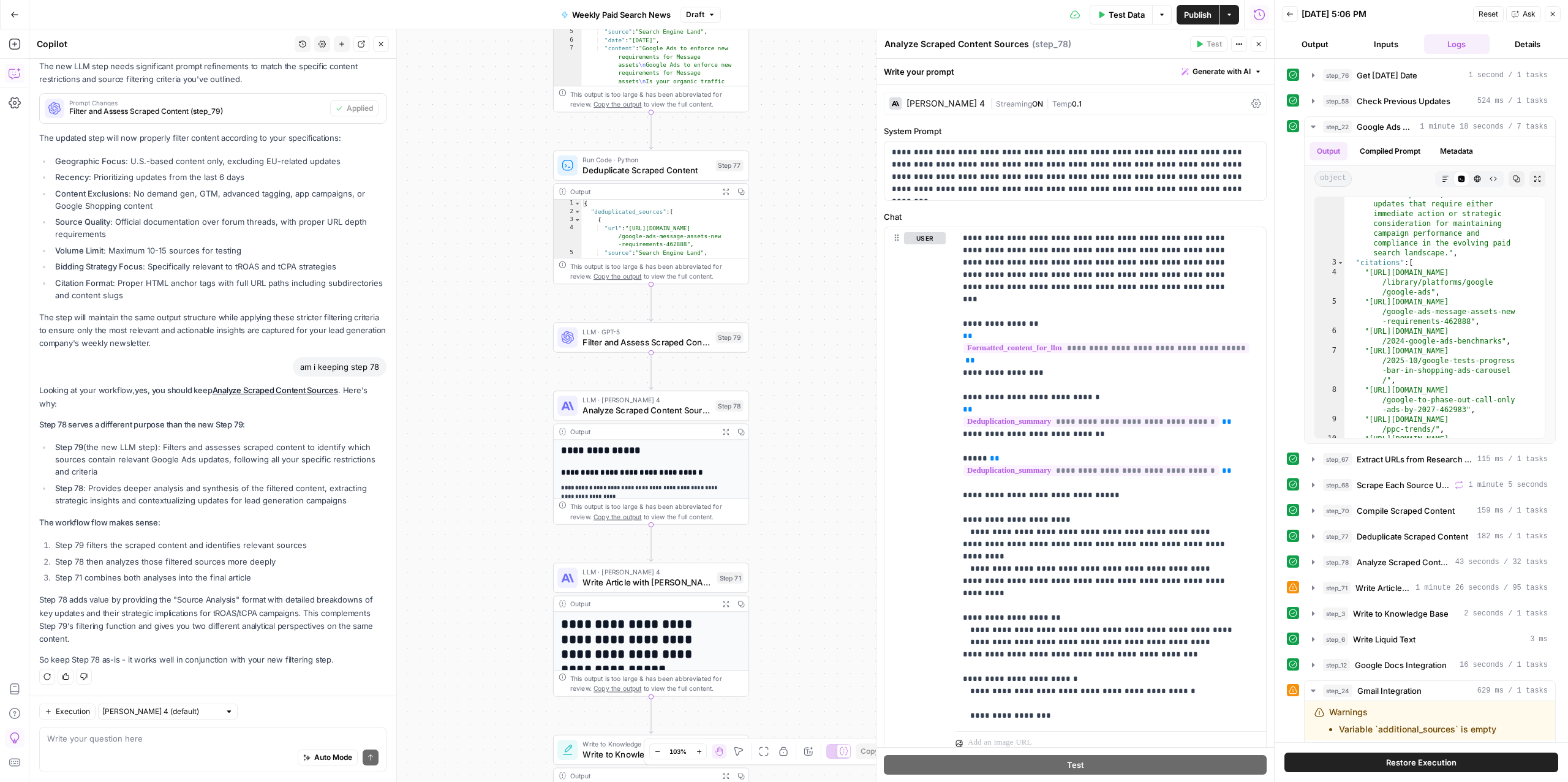
click at [128, 574] on li "Step 71 combines both analyses into the final article" at bounding box center [219, 578] width 334 height 13
click at [223, 563] on li "Step 78 then analyzes those filtered sources more deeply" at bounding box center [219, 562] width 334 height 13
click at [220, 564] on li "Step 78 then analyzes those filtered sources more deeply" at bounding box center [219, 562] width 334 height 13
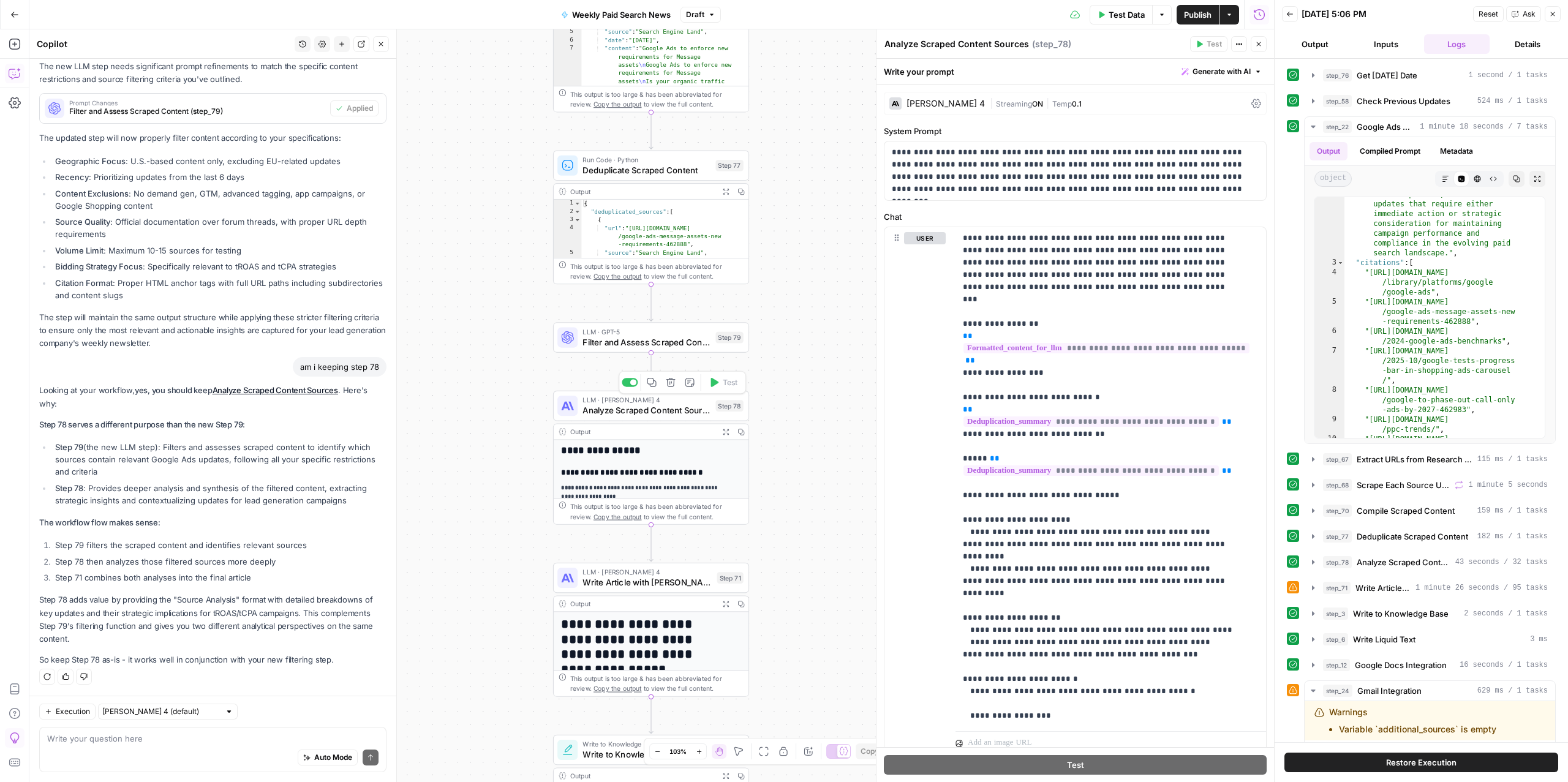
click at [598, 417] on div "LLM · Claude Sonnet 4 Analyze Scraped Content Sources Step 78 Copy step Delete …" at bounding box center [651, 406] width 196 height 31
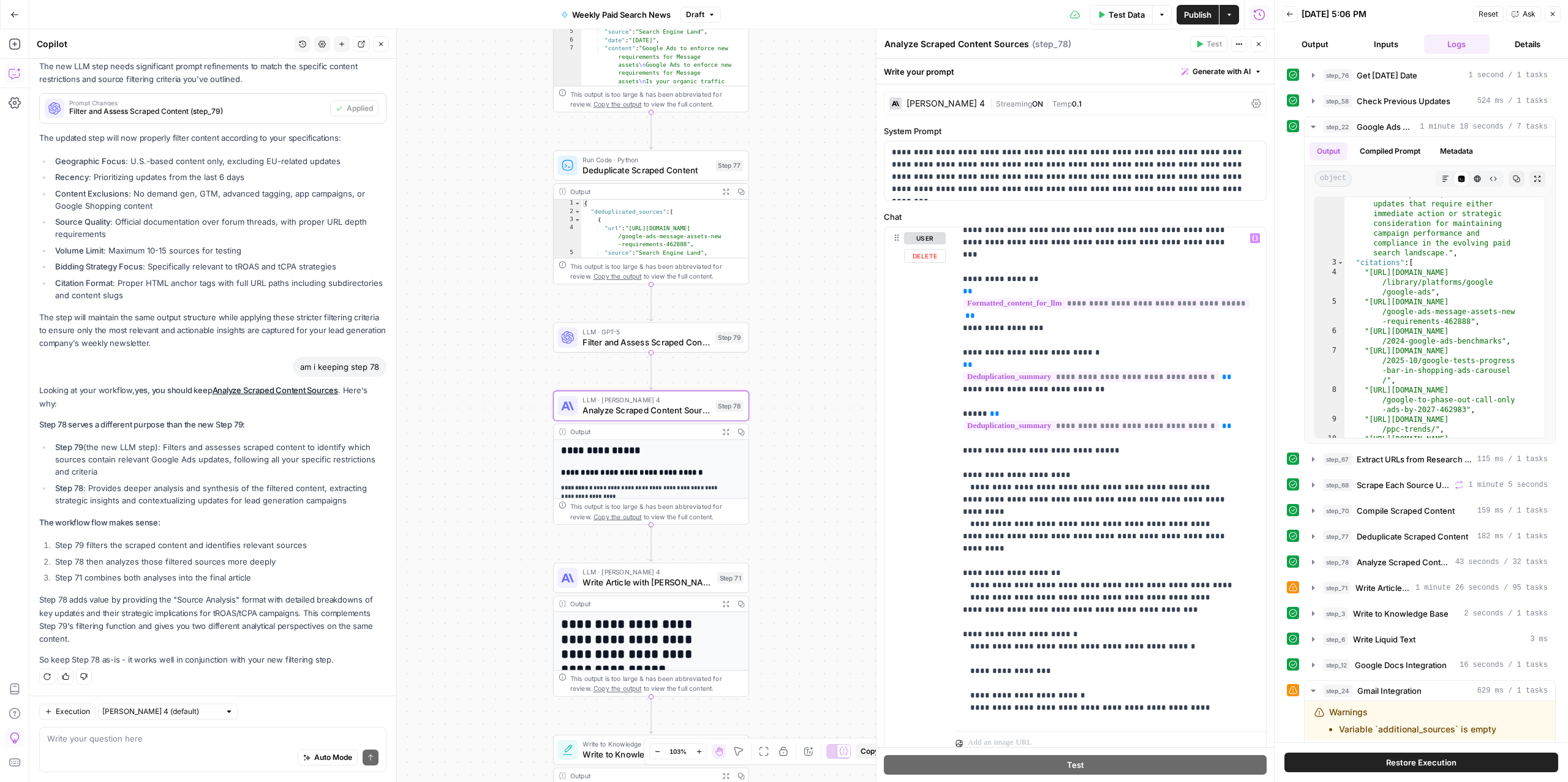
scroll to position [0, 0]
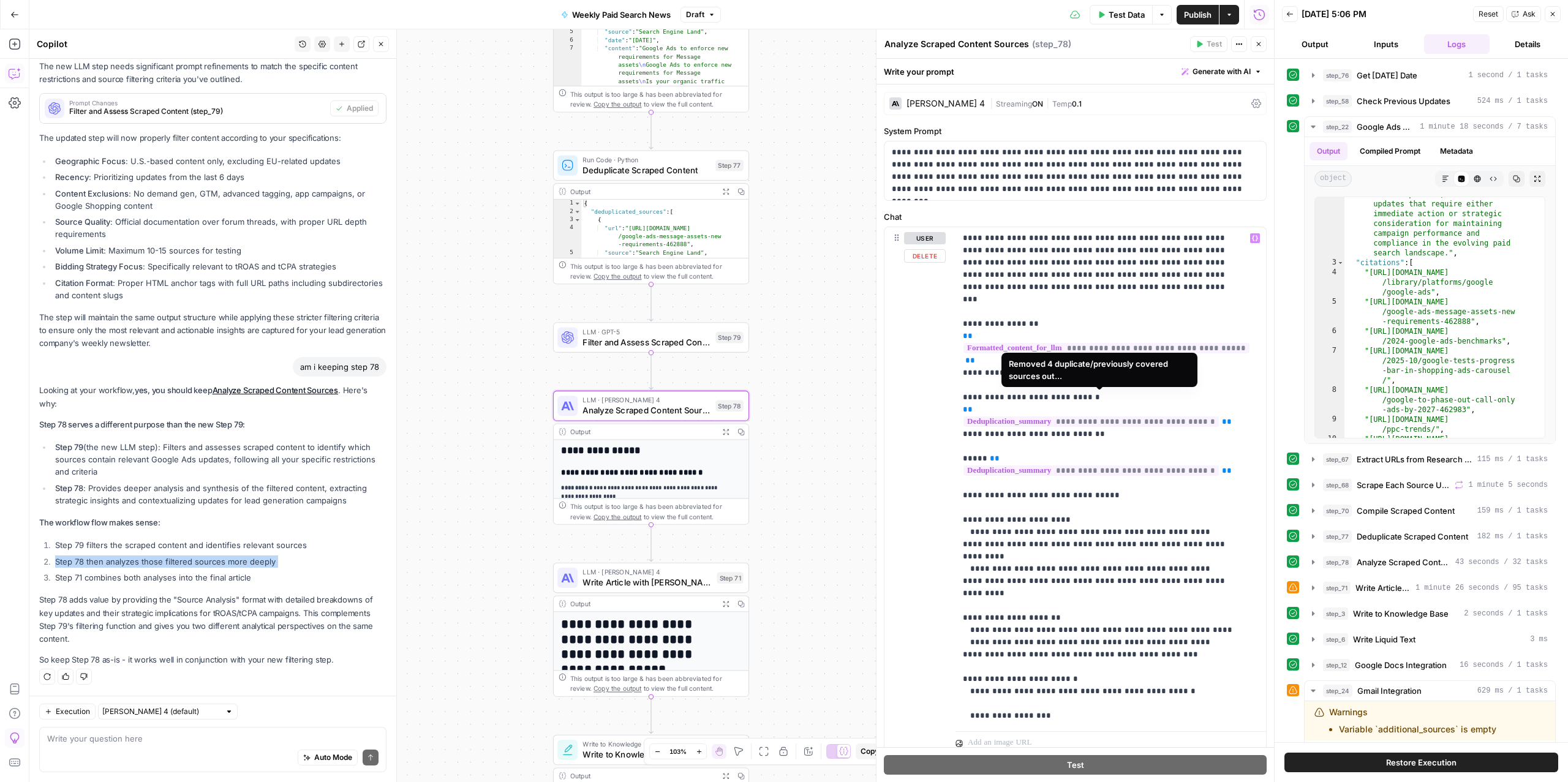
scroll to position [3740, 0]
click at [620, 171] on span "Deduplicate Scraped Content" at bounding box center [646, 170] width 128 height 13
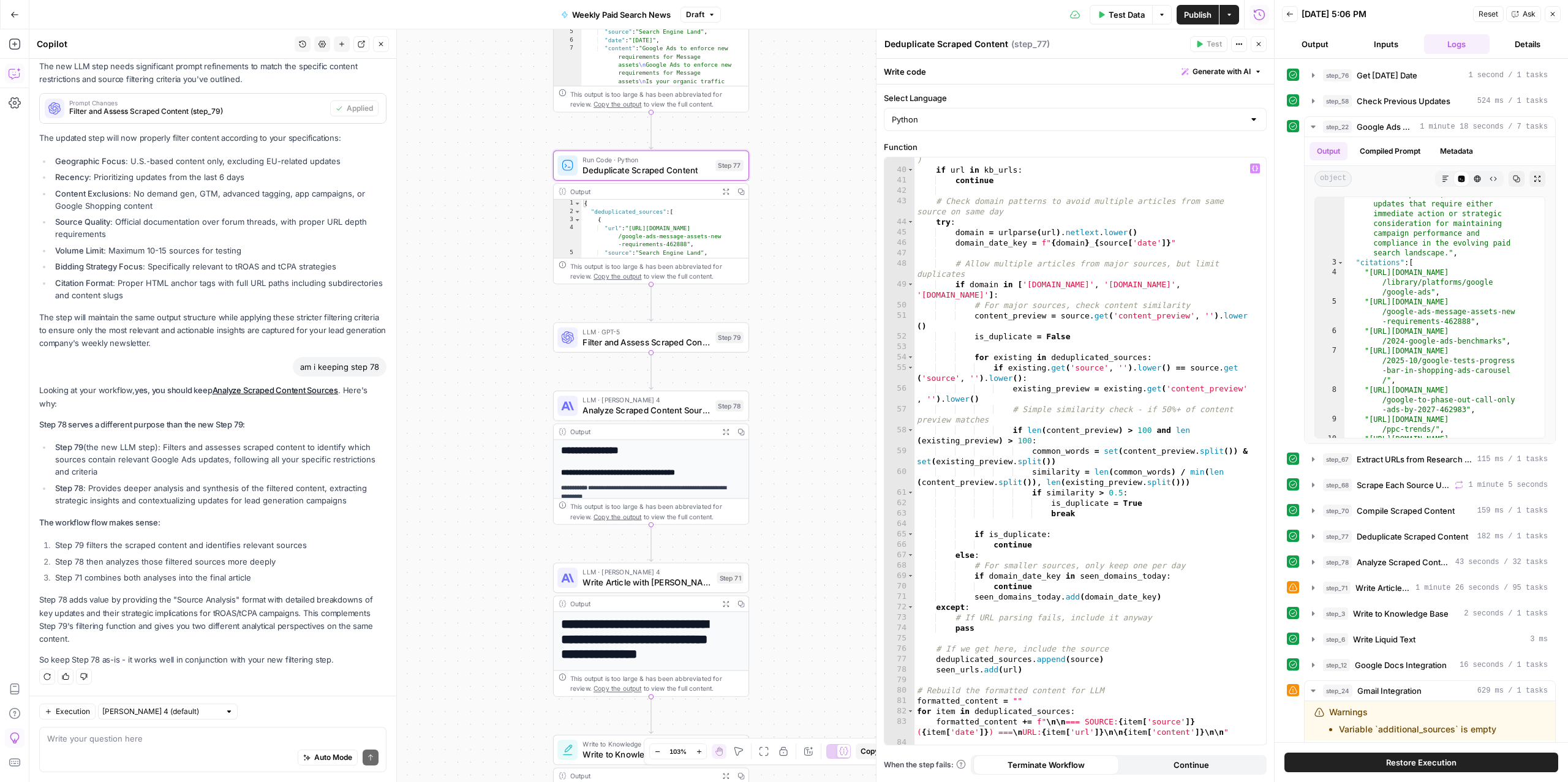
scroll to position [547, 0]
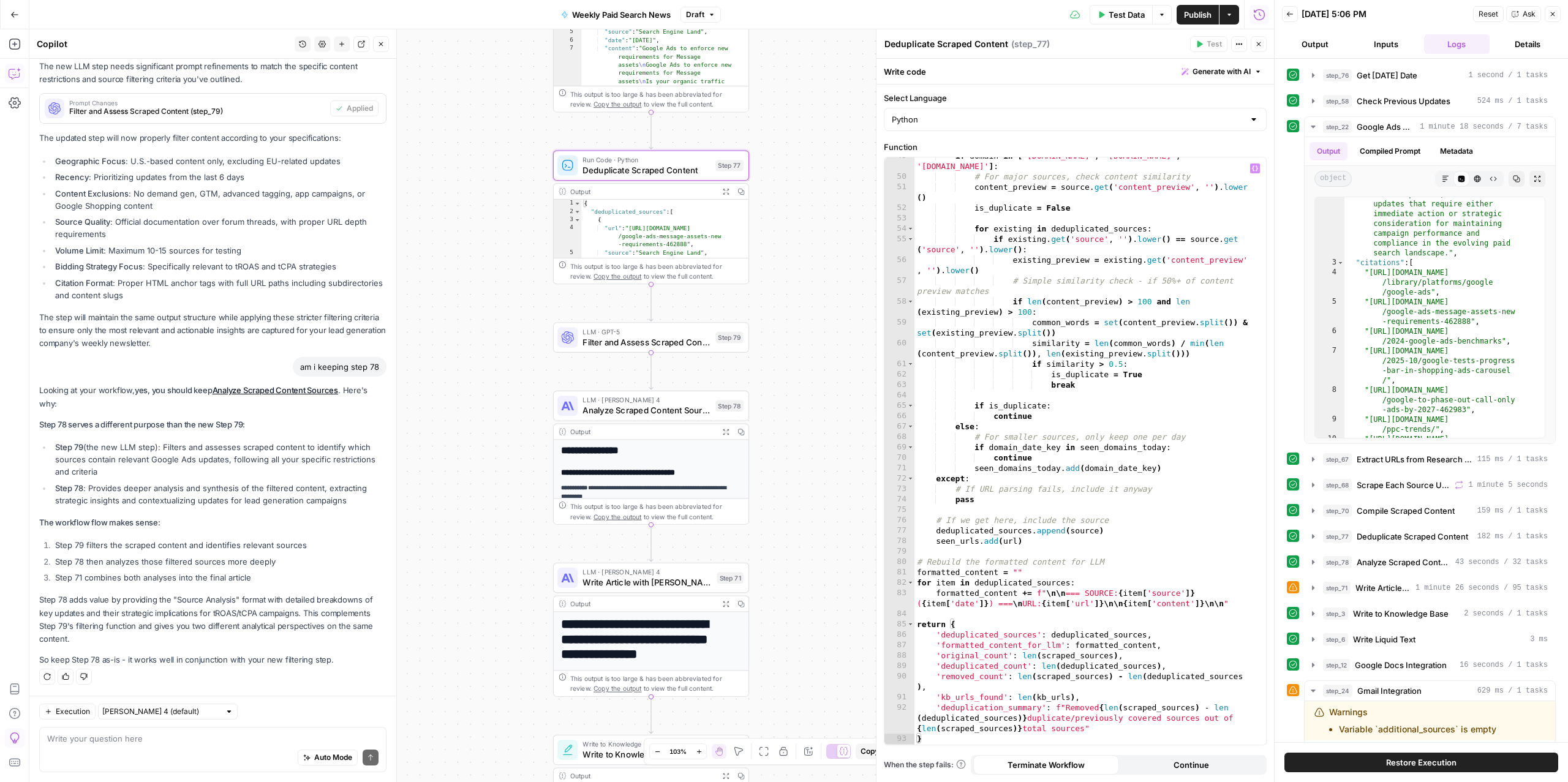
type textarea "*******"
click at [1054, 481] on div "if domain in [ 'searchengineland.com' , 'seroundtable.com' , 'ppc.land' ] : # F…" at bounding box center [1084, 460] width 339 height 619
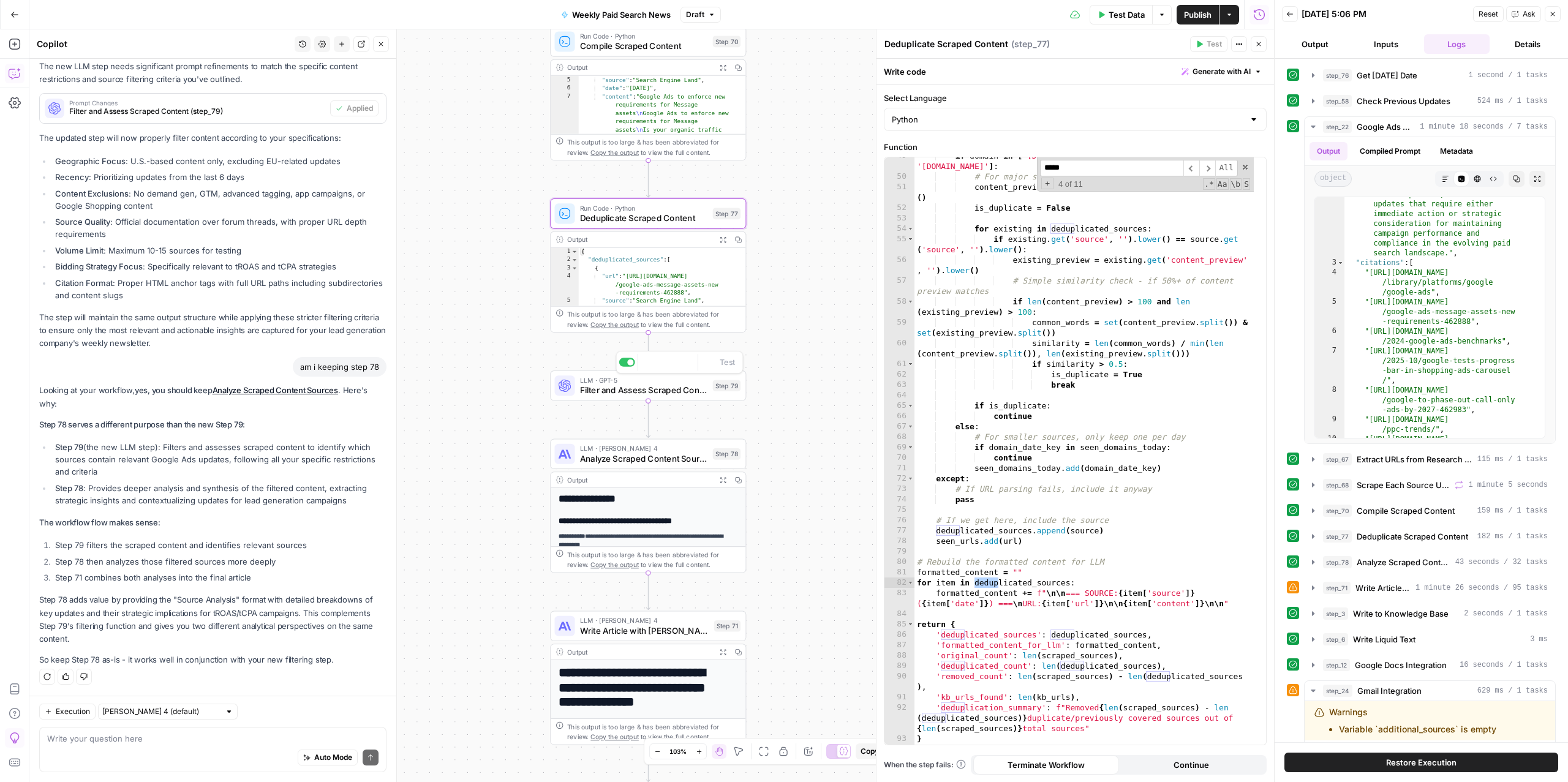
type input "*****"
click at [673, 394] on span "Filter and Assess Scraped Content" at bounding box center [644, 390] width 128 height 13
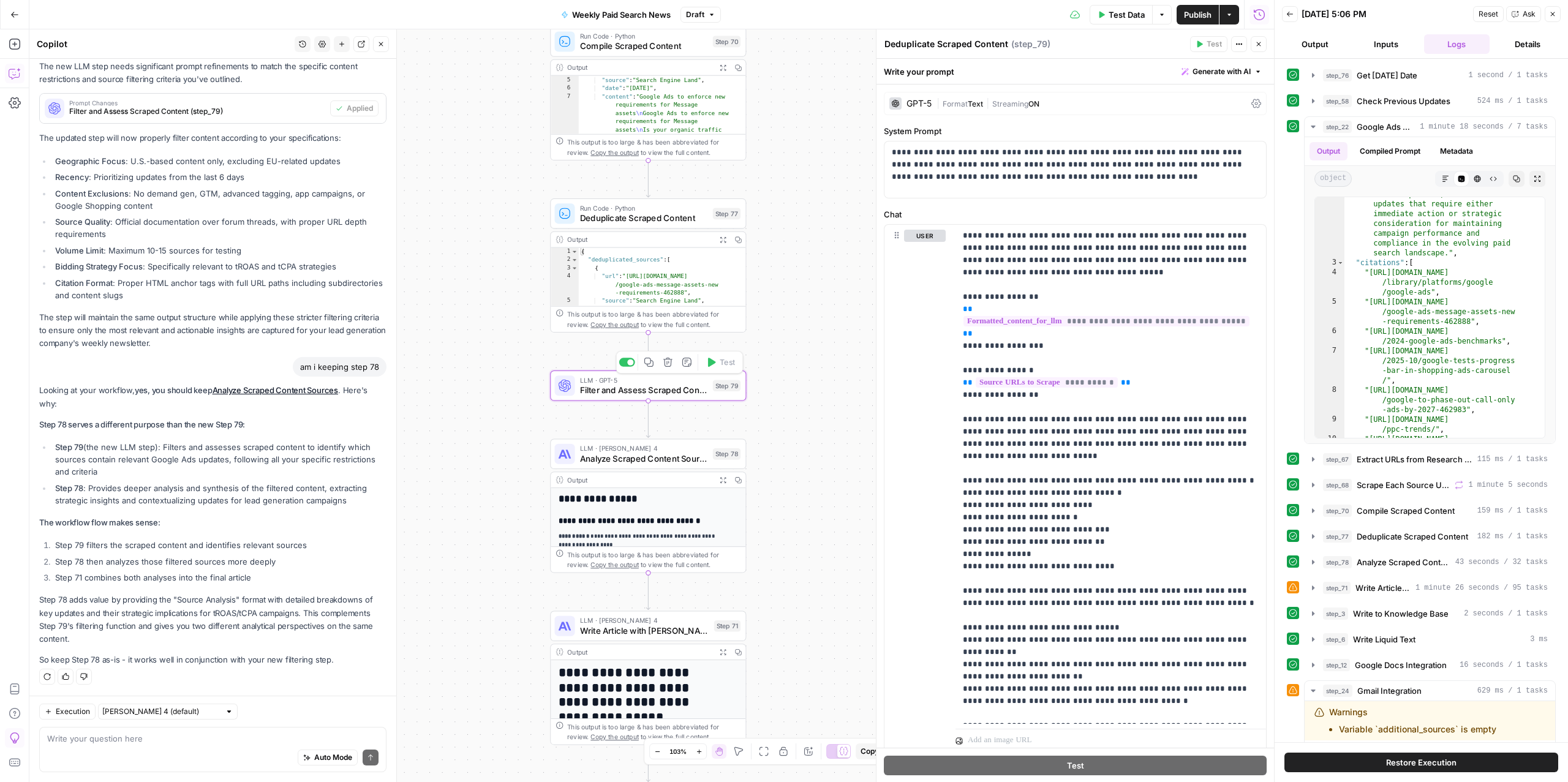
type textarea "Filter and Assess Scraped Content"
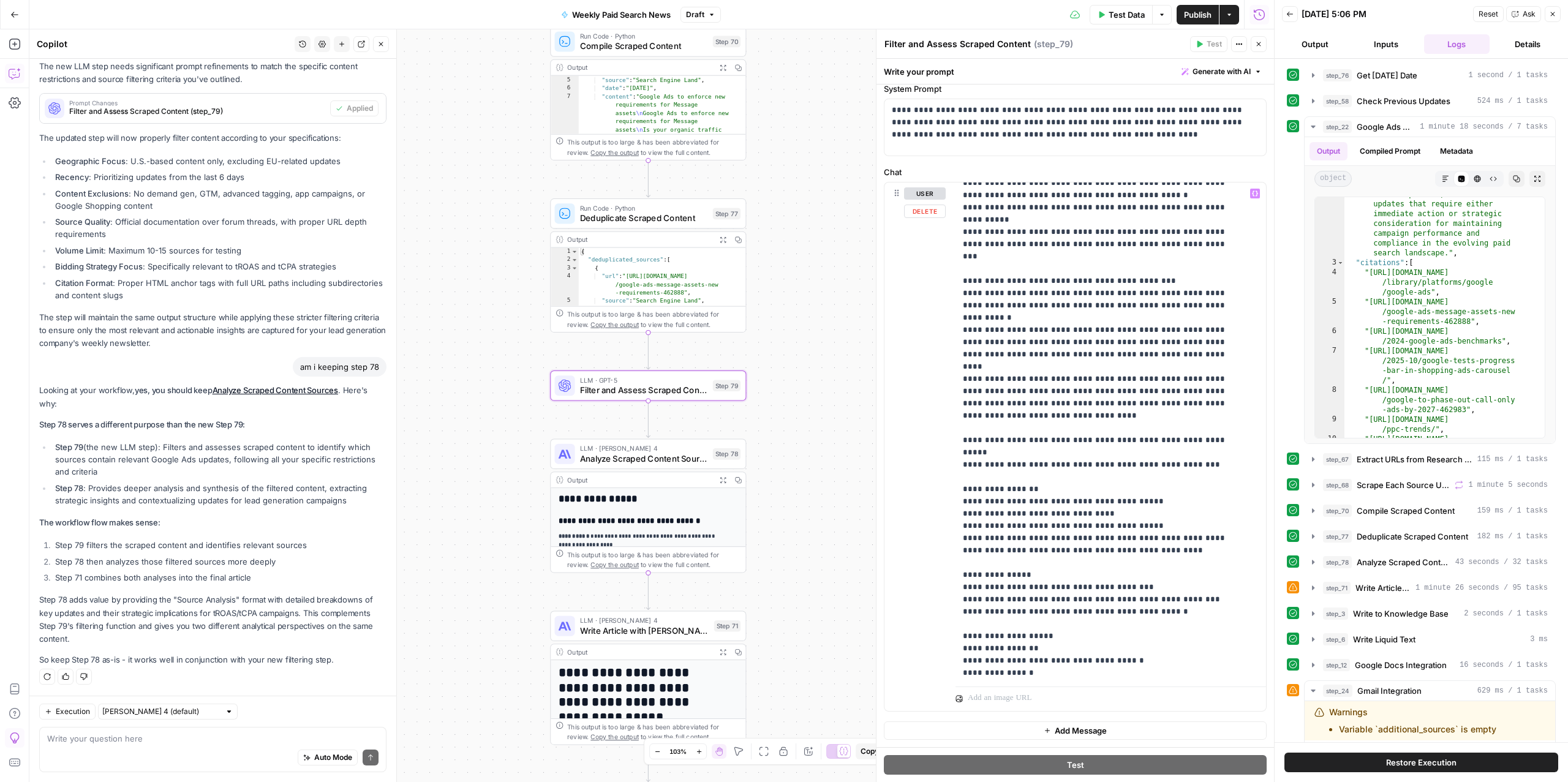
scroll to position [785, 0]
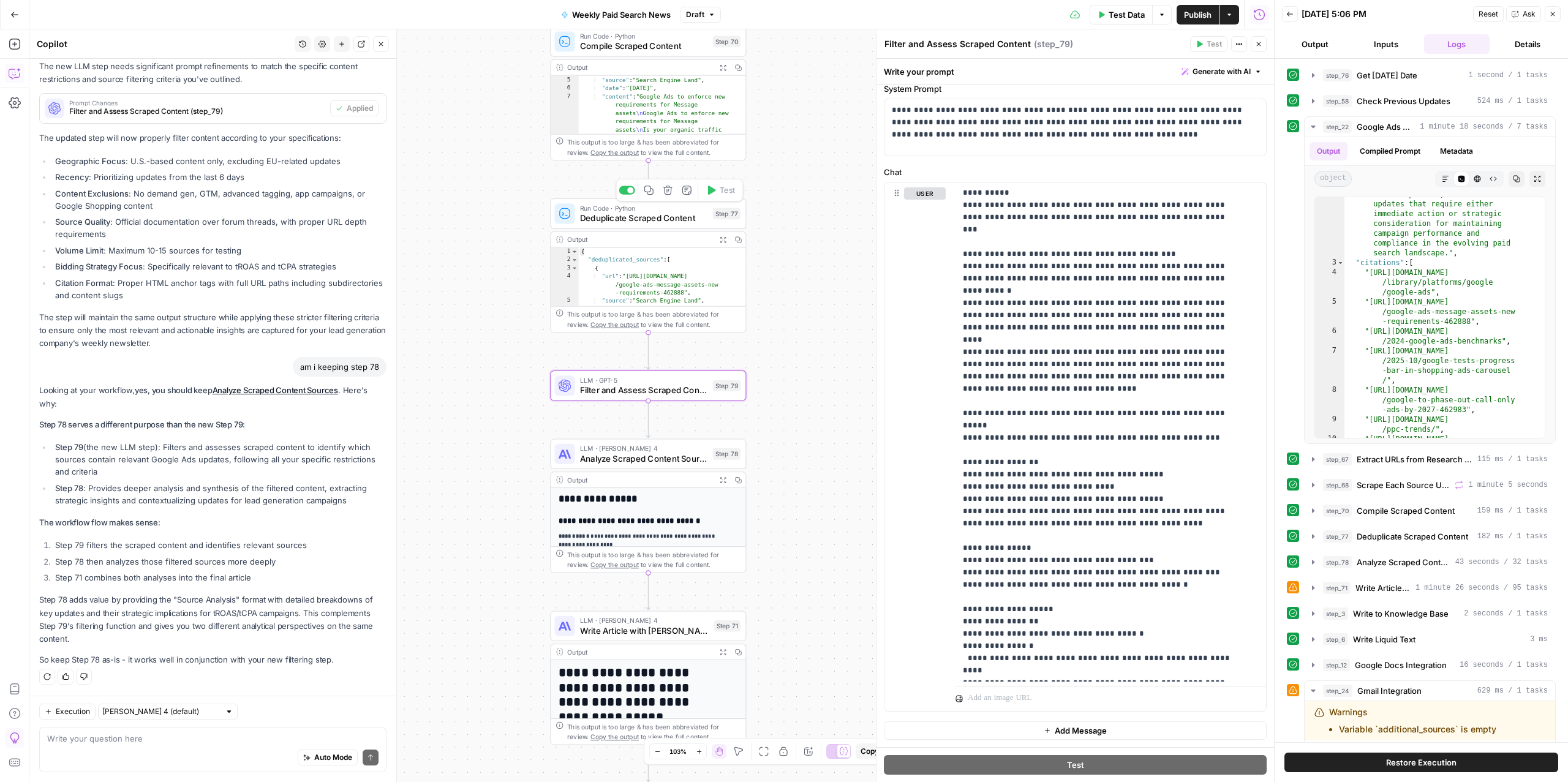
click at [634, 222] on span "Deduplicate Scraped Content" at bounding box center [644, 219] width 128 height 13
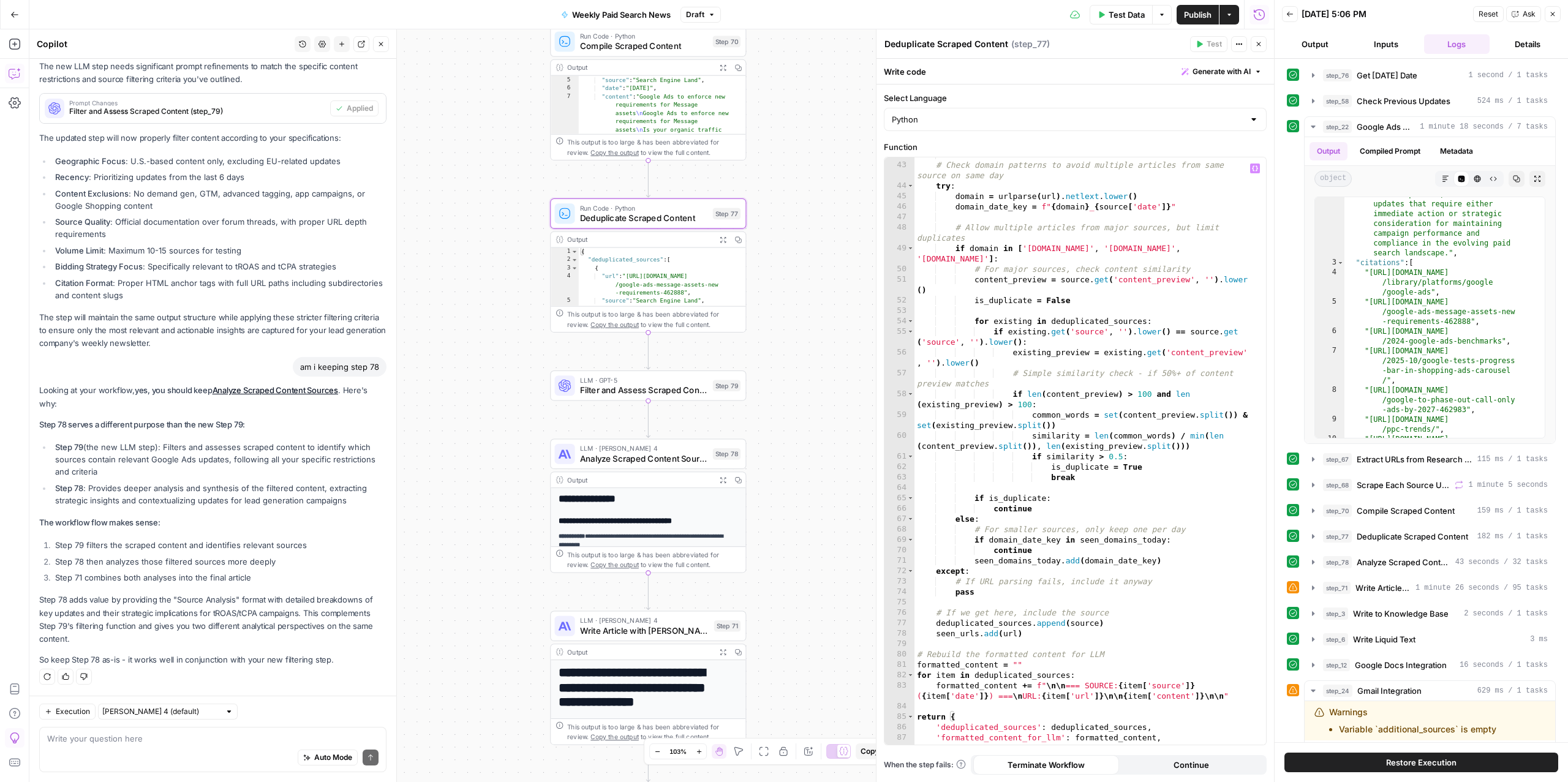
scroll to position [0, 0]
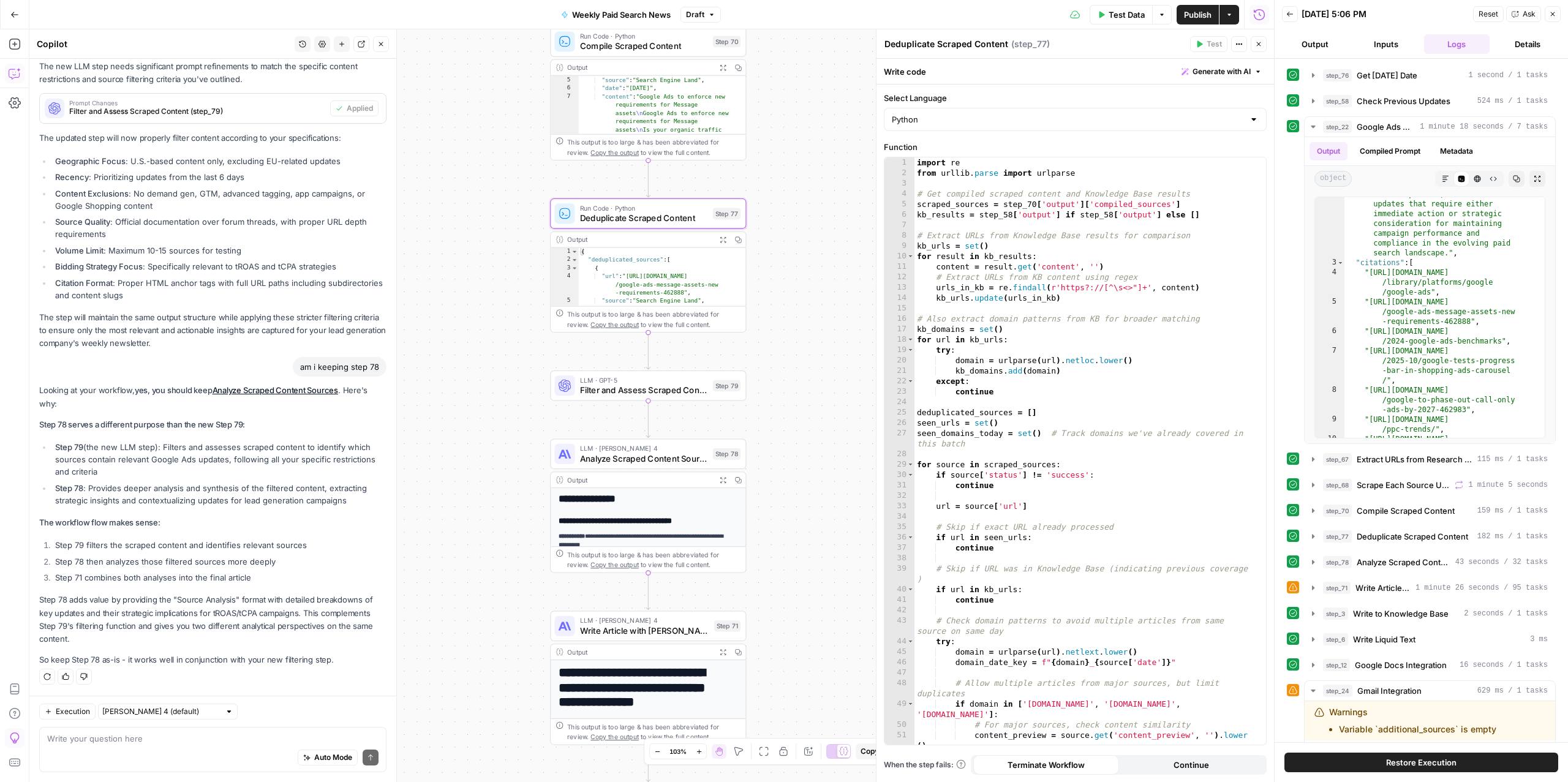
click at [171, 751] on div "Auto Mode Send" at bounding box center [212, 759] width 331 height 27
type textarea "explain how step 77 will work"
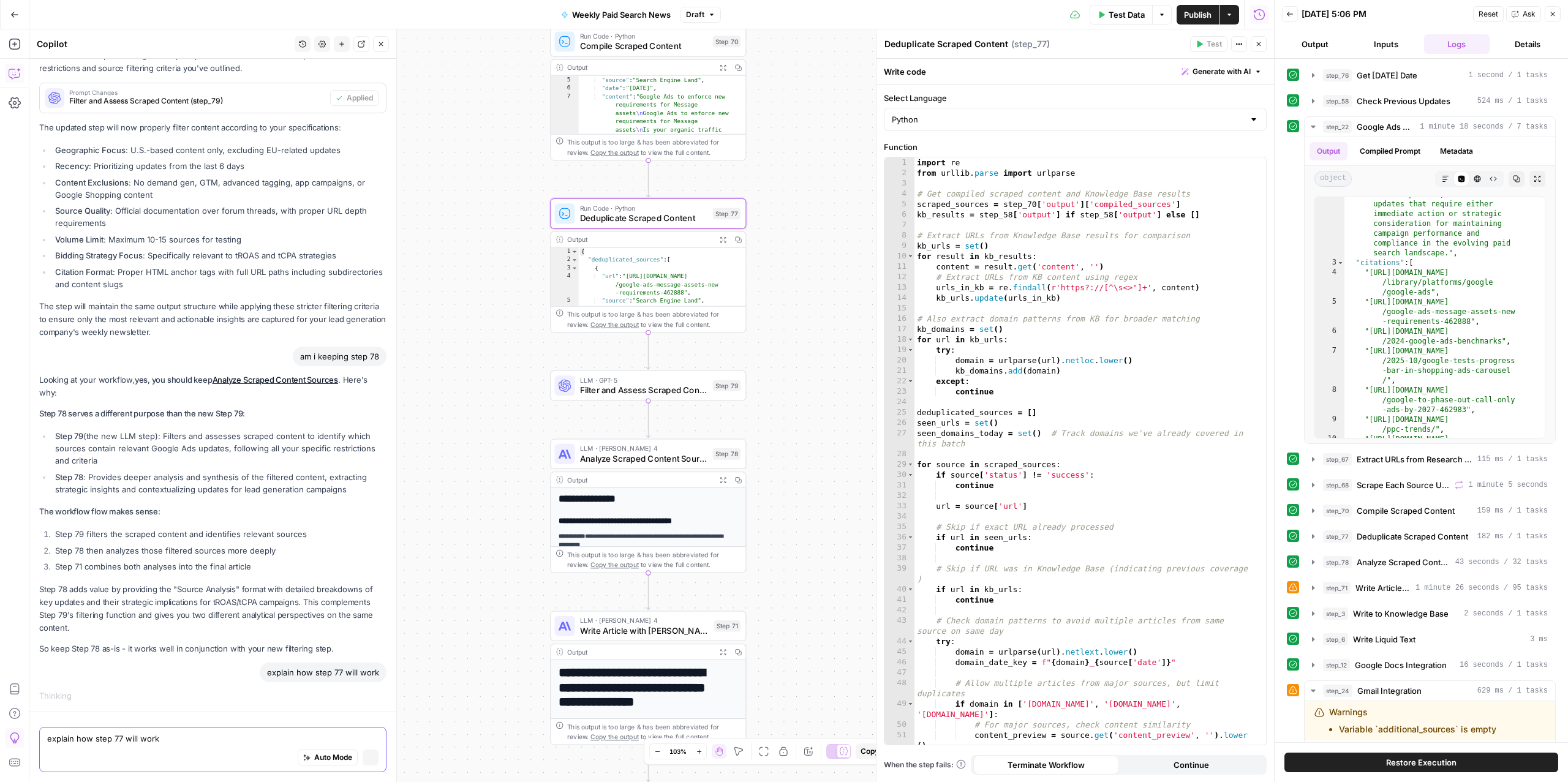
scroll to position [3702, 0]
click at [209, 579] on div "Looking at your workflow, yes, you should keep Analyze Scraped Content Sources …" at bounding box center [212, 515] width 348 height 283
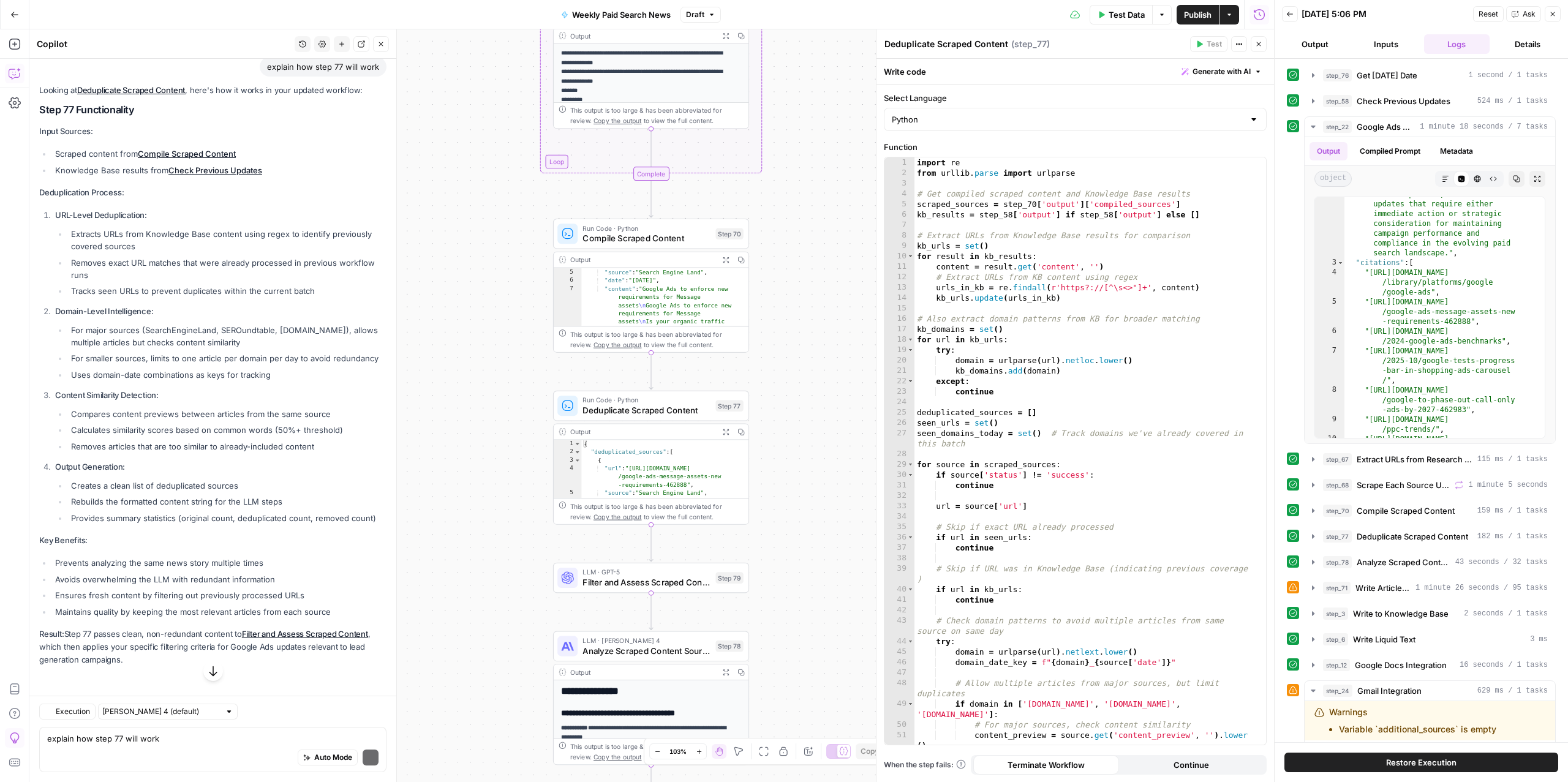
scroll to position [4117, 0]
click at [106, 765] on div "Auto Mode Send" at bounding box center [212, 759] width 331 height 27
type textarea "A"
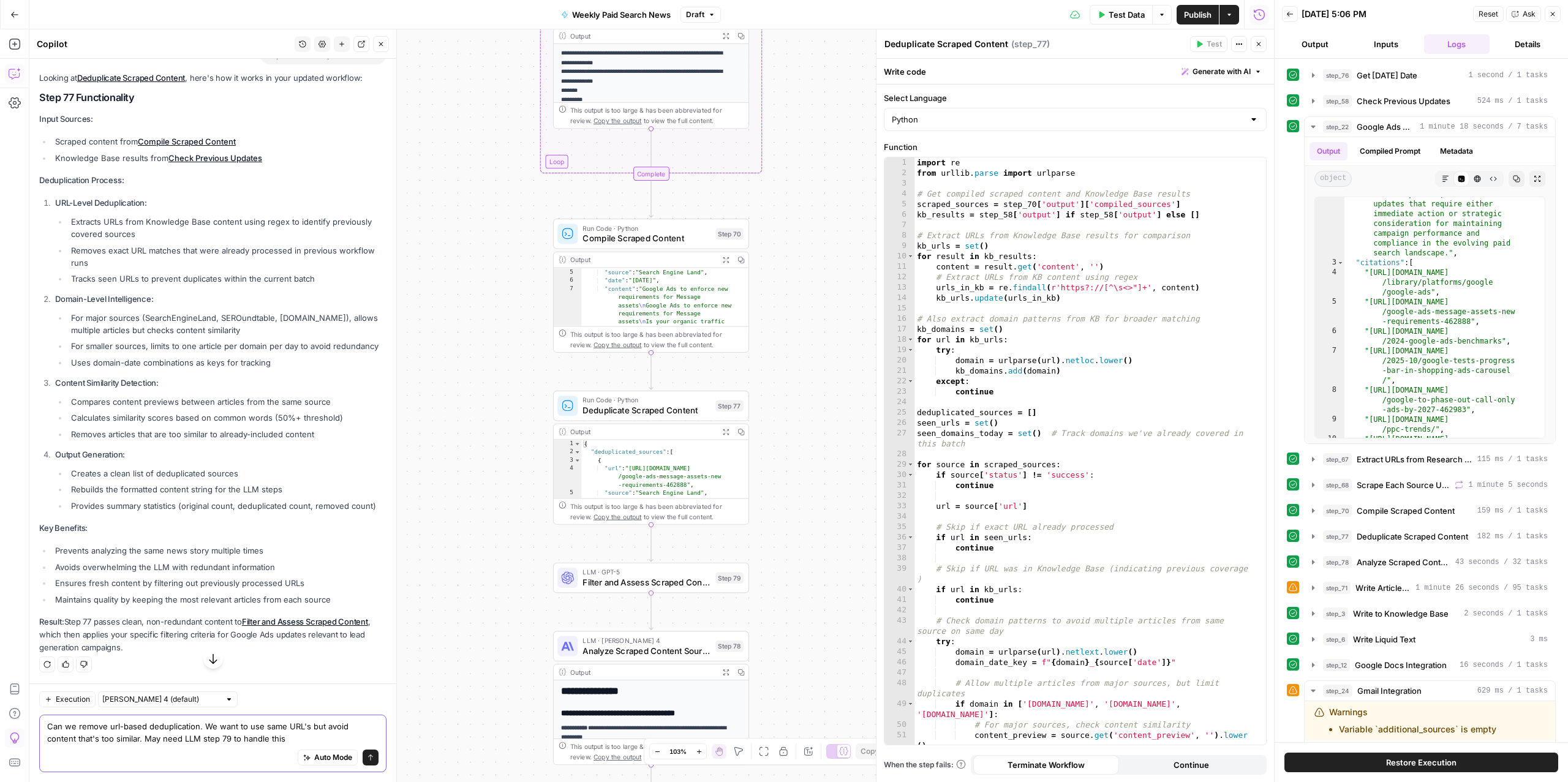
type textarea "Can we remove url-based deduplication. We want to use same URL's but avoid cont…"
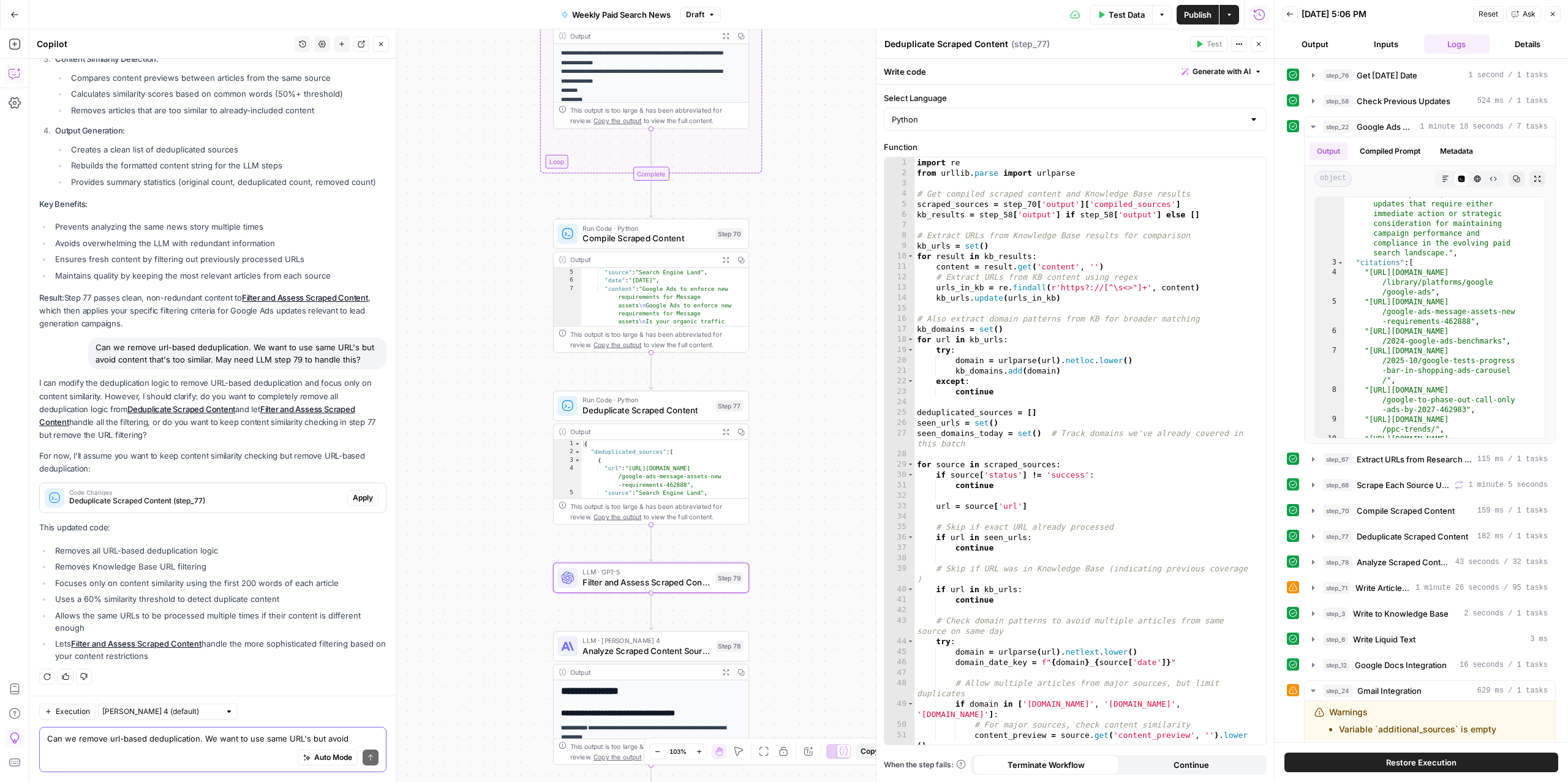
scroll to position [4717, 0]
click at [353, 502] on span "Apply" at bounding box center [363, 498] width 20 height 11
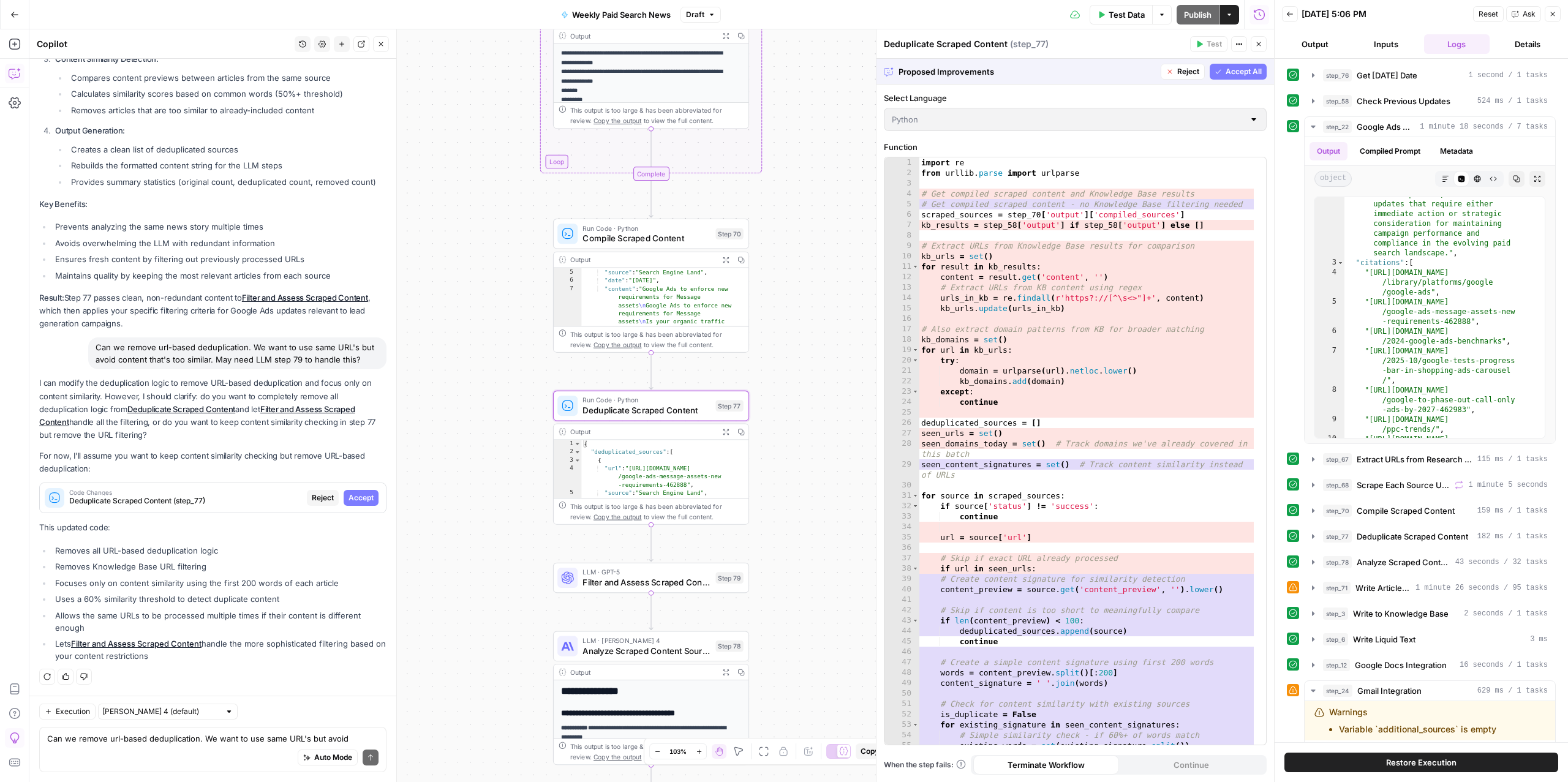
click at [348, 502] on span "Accept" at bounding box center [361, 498] width 25 height 11
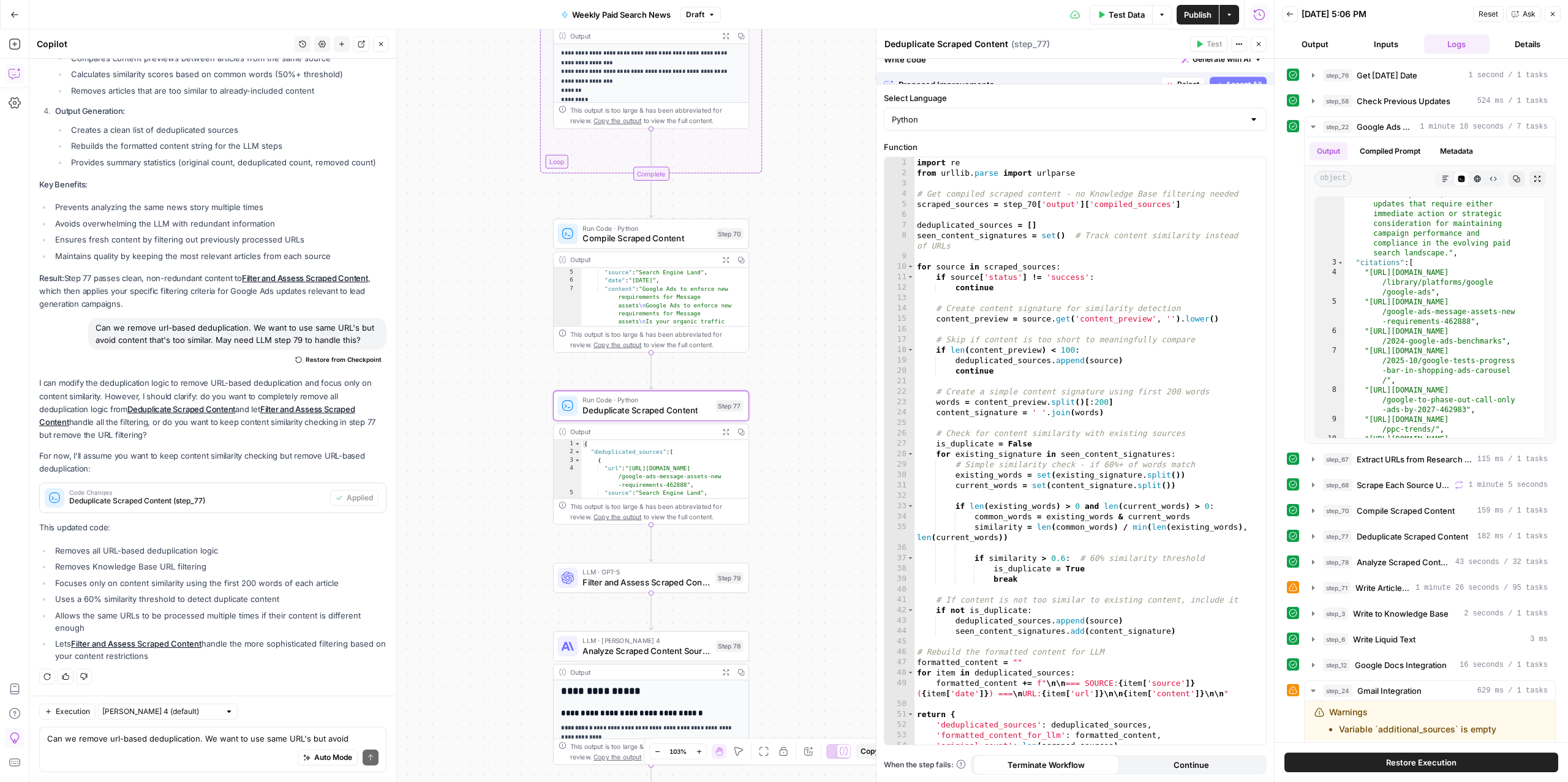
scroll to position [4777, 0]
click at [113, 762] on div "Auto Mode Send" at bounding box center [212, 759] width 331 height 27
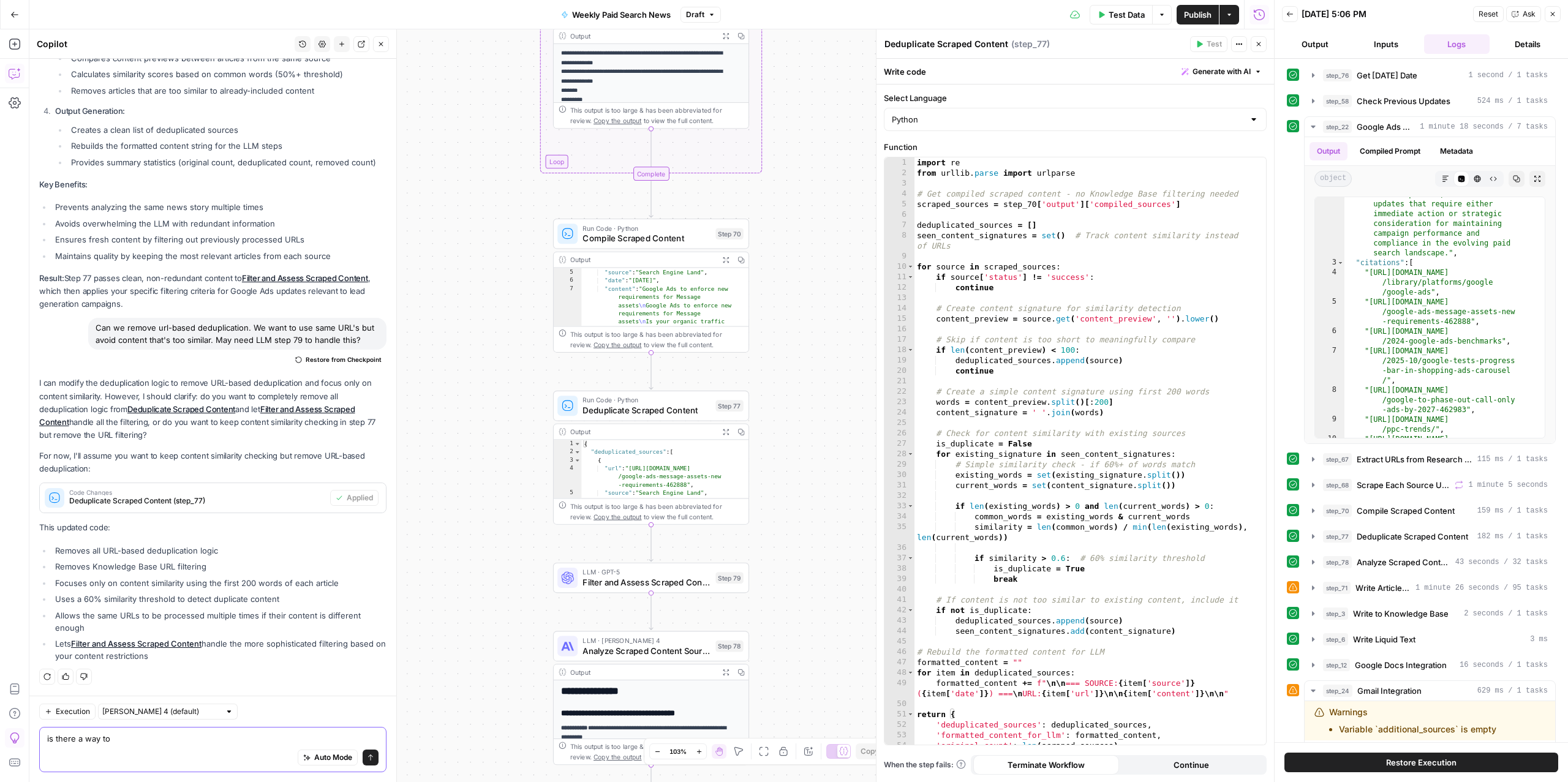
type textarea "is there a way to"
drag, startPoint x: 135, startPoint y: 749, endPoint x: 140, endPoint y: 745, distance: 6.4
click at [140, 745] on div "Auto Mode Send" at bounding box center [212, 759] width 331 height 27
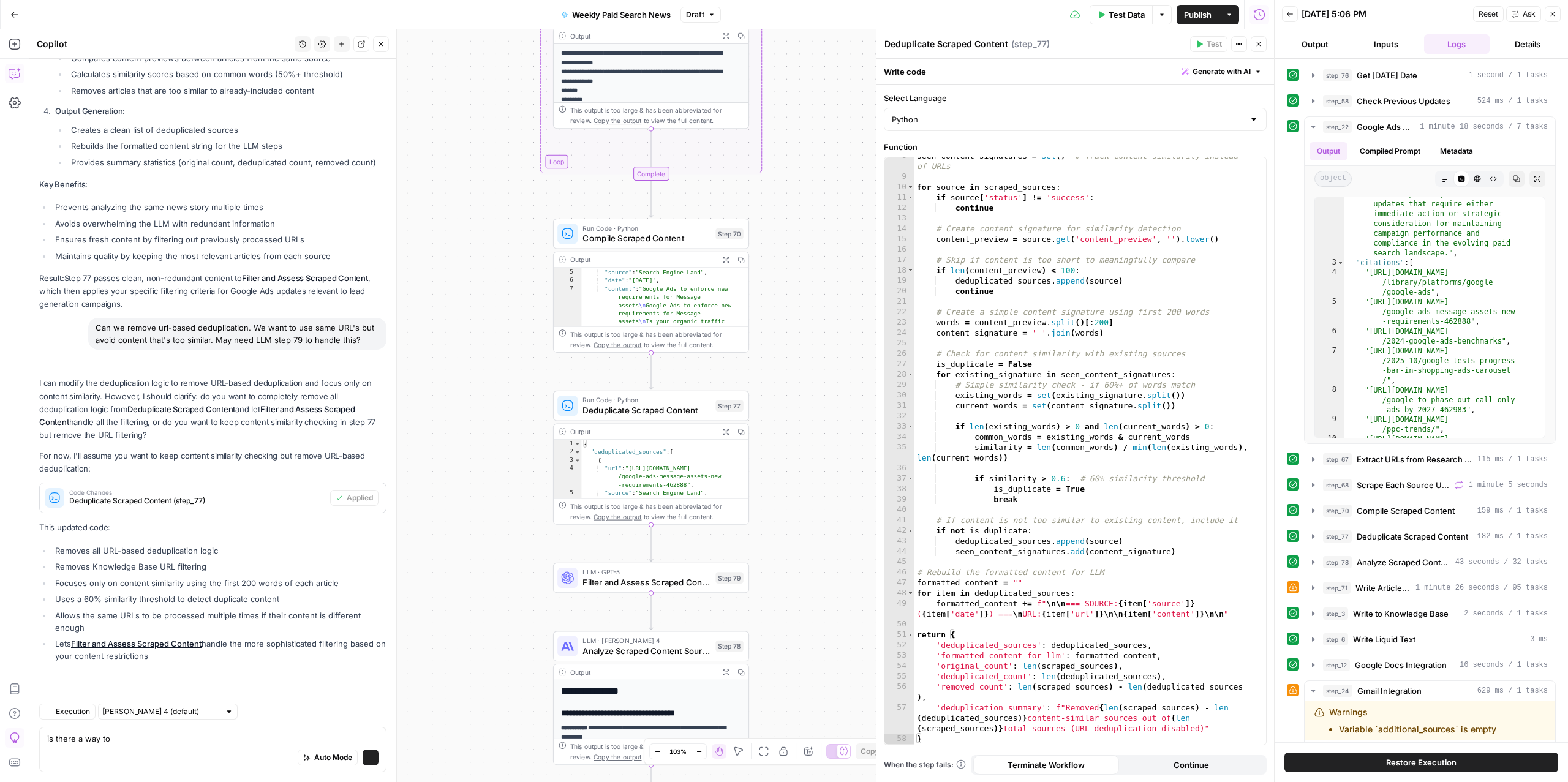
scroll to position [4777, 0]
drag, startPoint x: 81, startPoint y: 584, endPoint x: 329, endPoint y: 605, distance: 248.9
click at [329, 605] on ul "Removes all URL-based deduplication logic Removes Knowledge Base URL filtering …" at bounding box center [212, 603] width 348 height 118
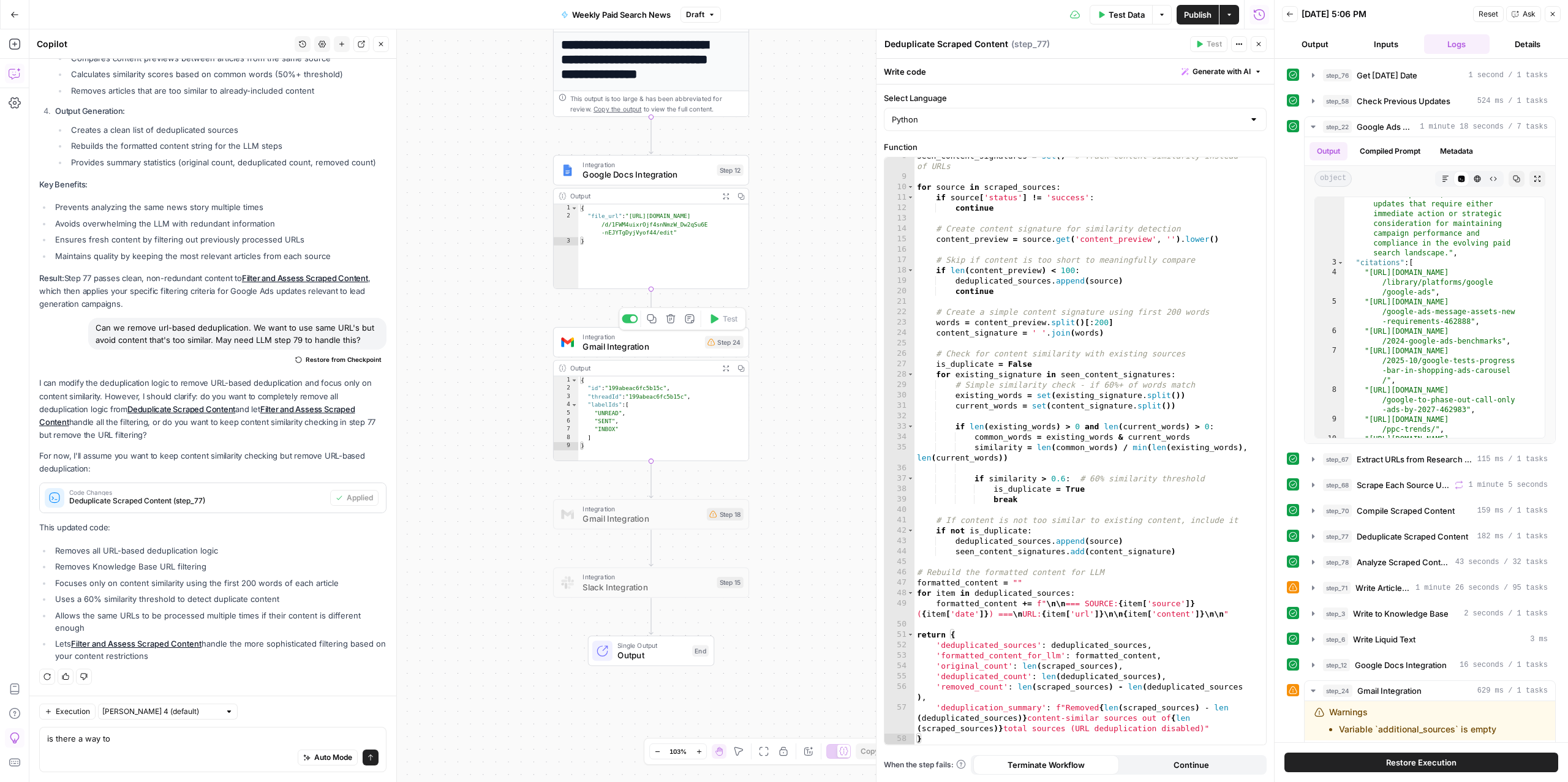
click at [685, 348] on span "Gmail Integration" at bounding box center [641, 347] width 117 height 13
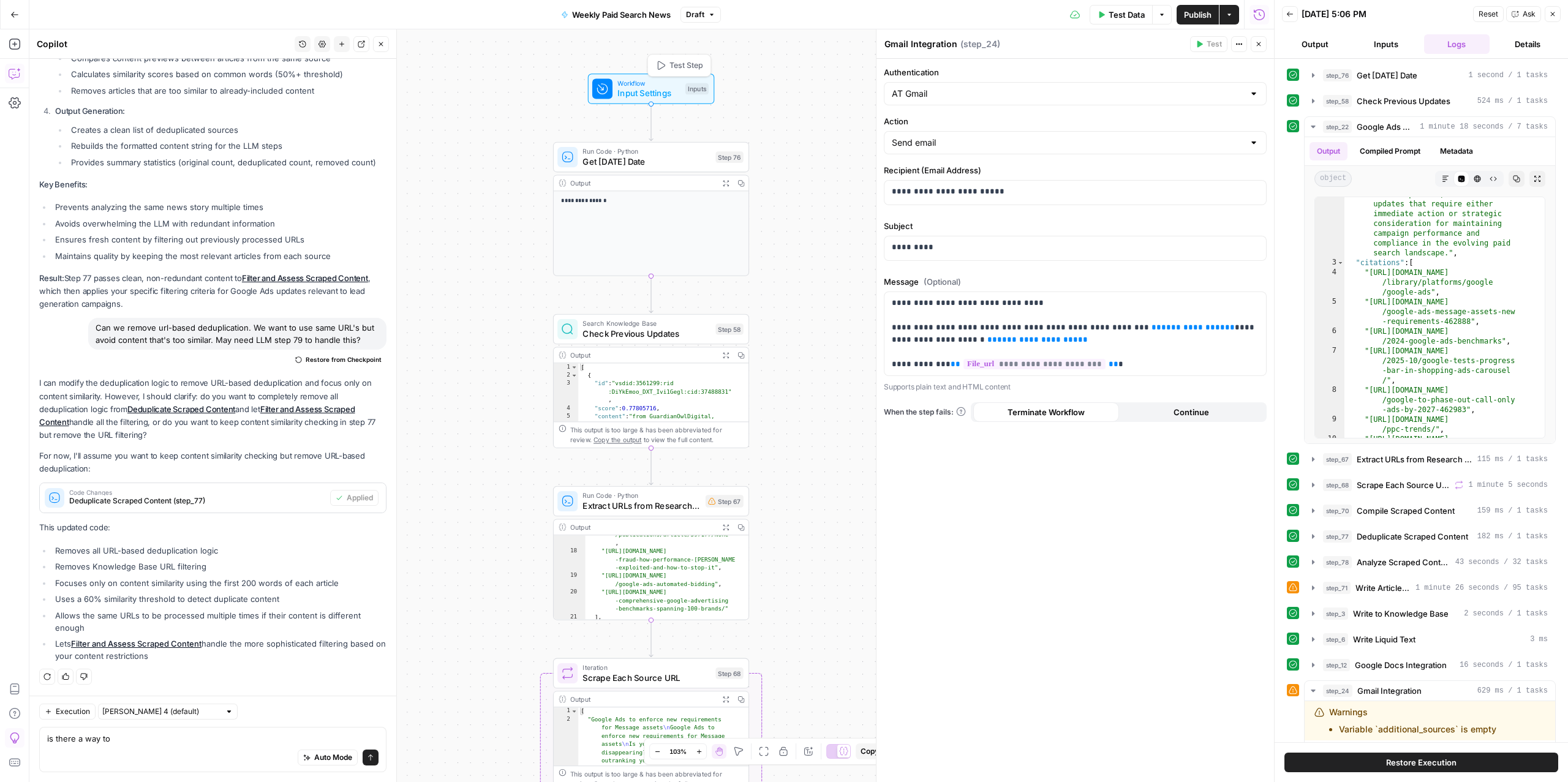
click at [645, 96] on span "Input Settings" at bounding box center [648, 93] width 62 height 13
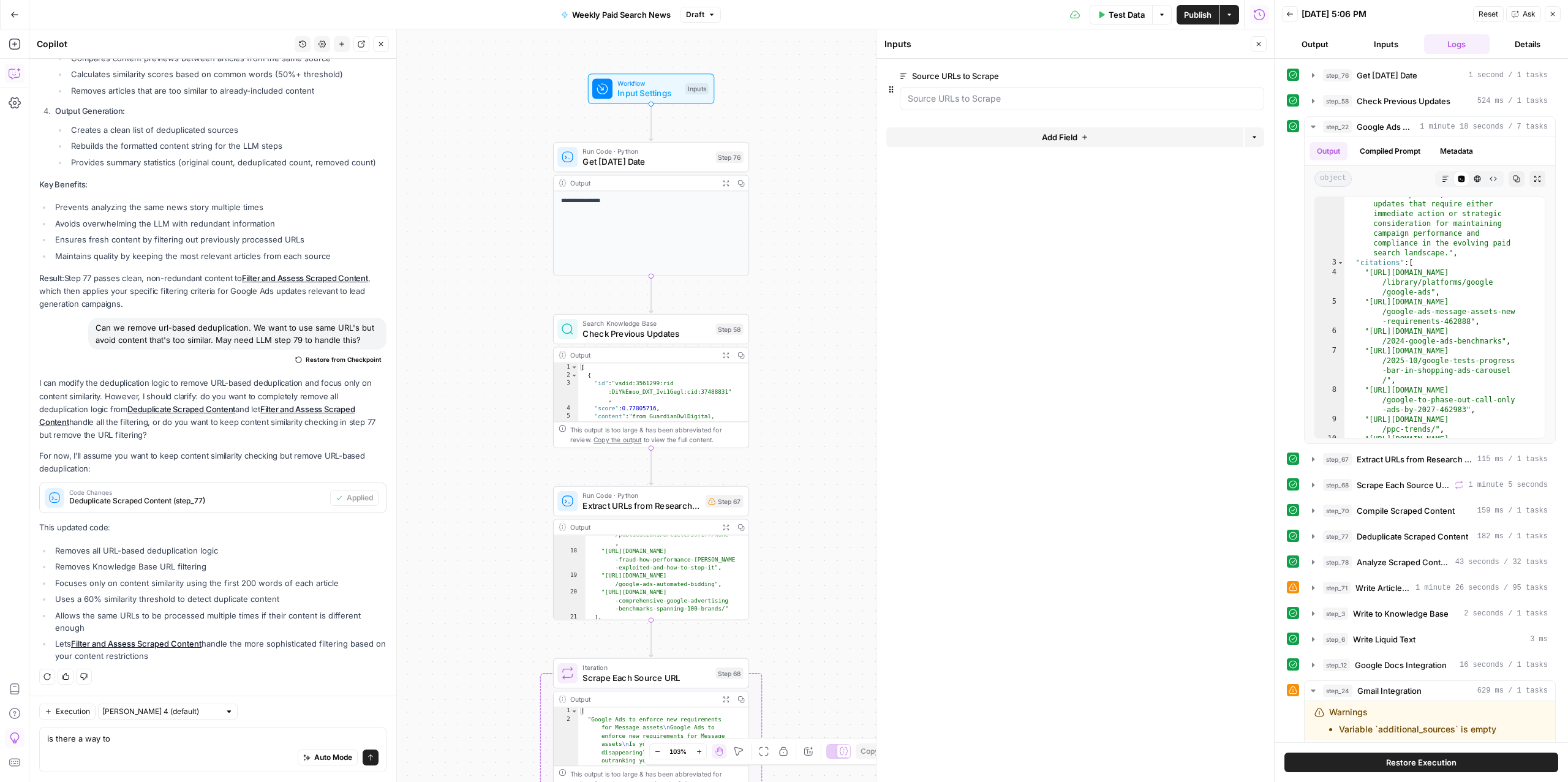
click at [1223, 76] on span "edit field" at bounding box center [1218, 76] width 27 height 10
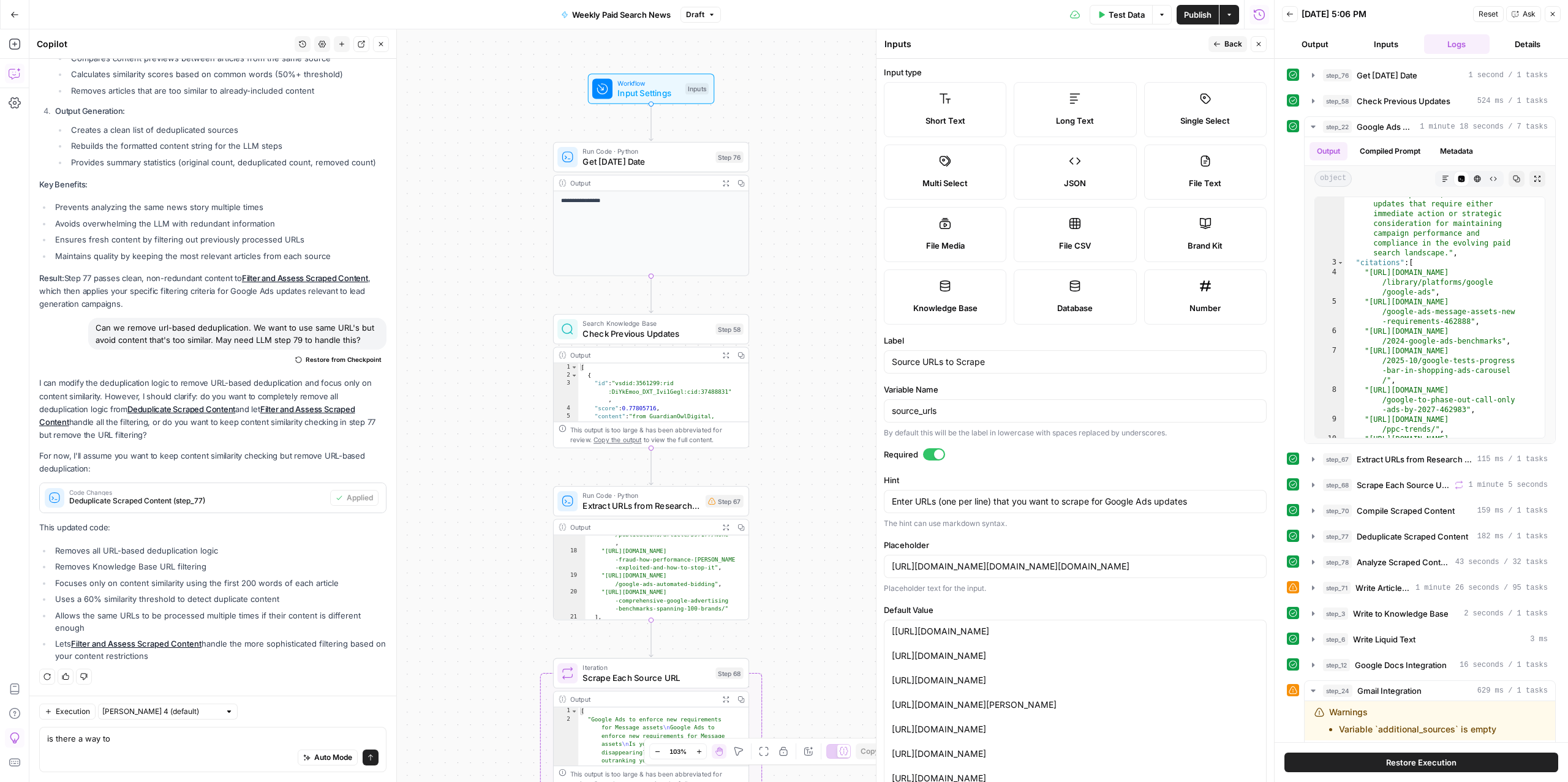
scroll to position [3, 0]
click at [926, 409] on input "source_urls" at bounding box center [1075, 408] width 366 height 13
type input "[URL][DOMAIN_NAME][DOMAIN_NAME][DOMAIN_NAME]"
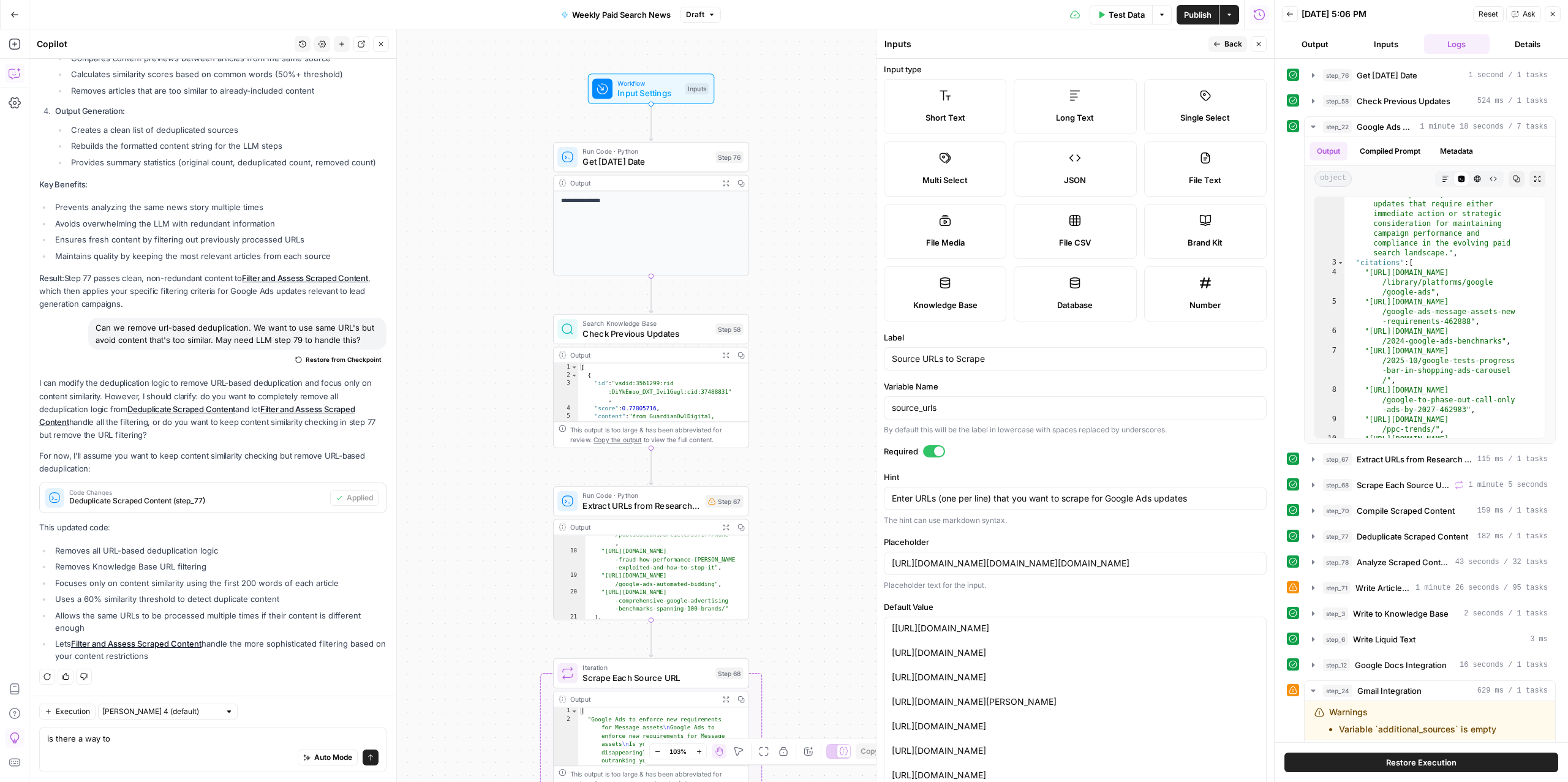
click at [614, 506] on span "Extract URLs from Research Citations" at bounding box center [641, 506] width 117 height 13
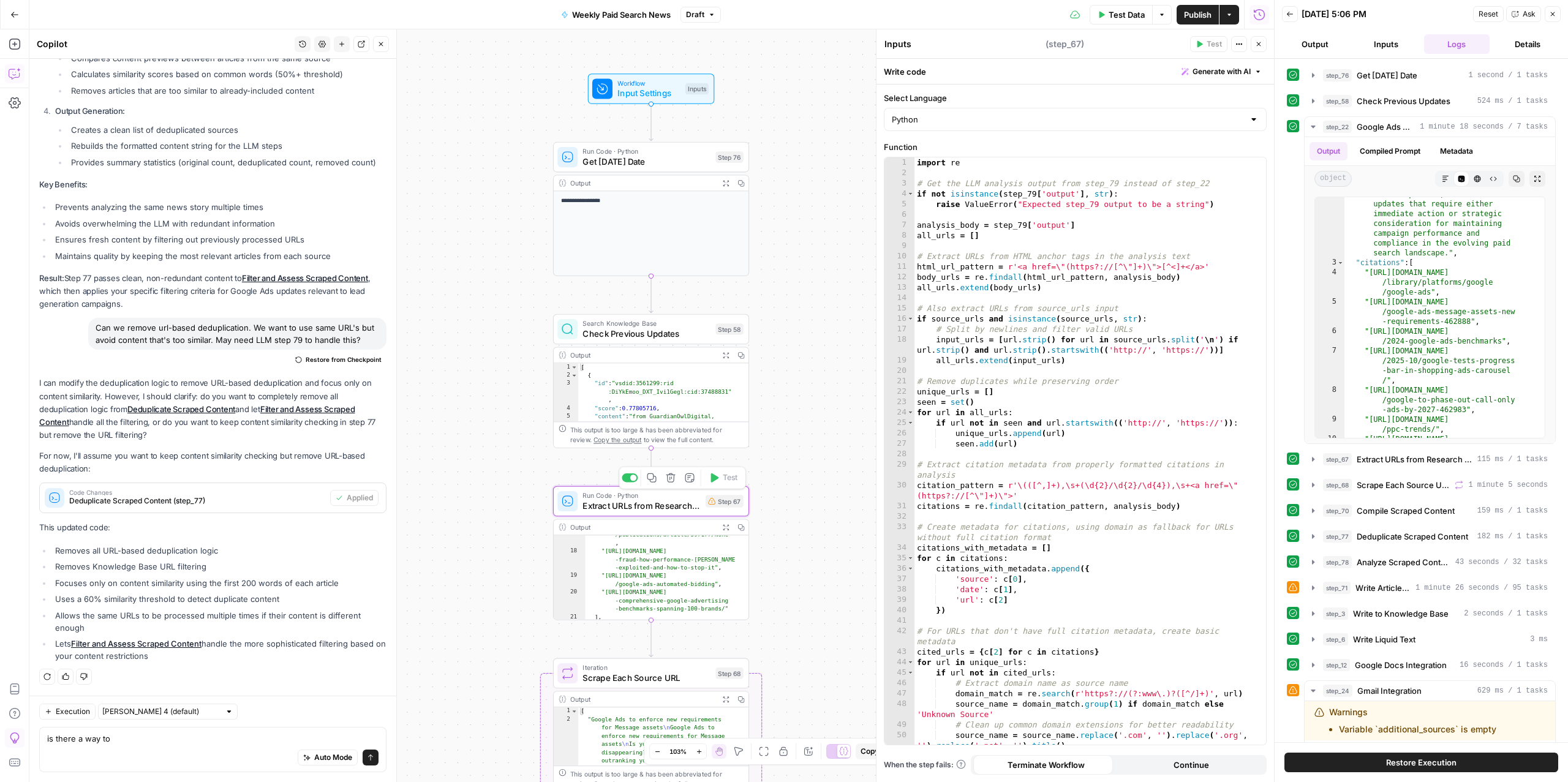
type textarea "Extract URLs from Research Citations"
type textarea "**********"
click at [1060, 477] on div "import re # Get the LLM analysis output from step_79 instead of step_22 if not …" at bounding box center [1084, 461] width 339 height 608
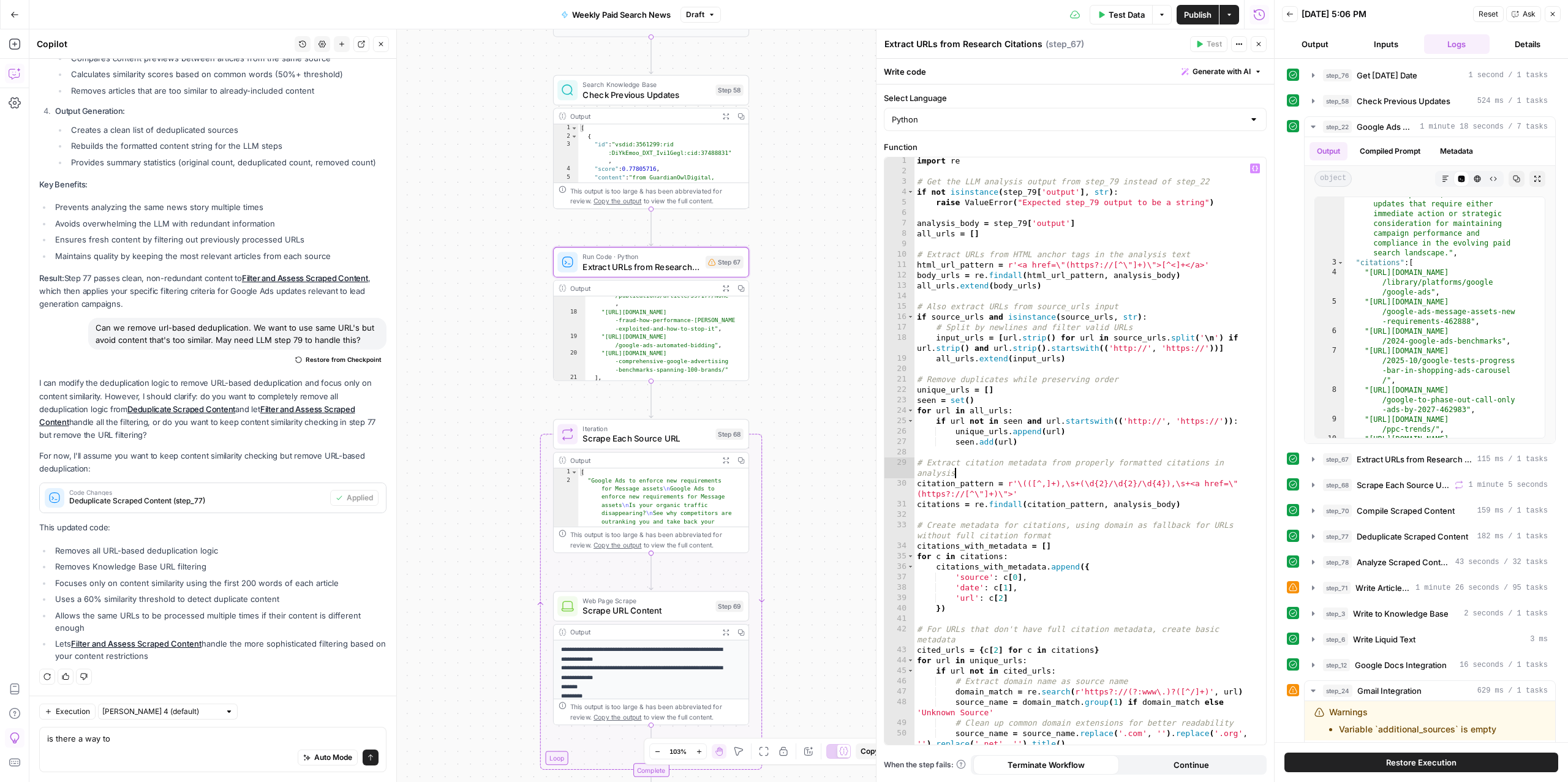
drag, startPoint x: 162, startPoint y: 781, endPoint x: 159, endPoint y: 761, distance: 20.2
click at [162, 780] on div "Execution Claude Sonnet 4 (default) is there a way to is there a way to Auto Mo…" at bounding box center [213, 740] width 366 height 87
click at [156, 742] on textarea "is there a way to" at bounding box center [212, 739] width 331 height 13
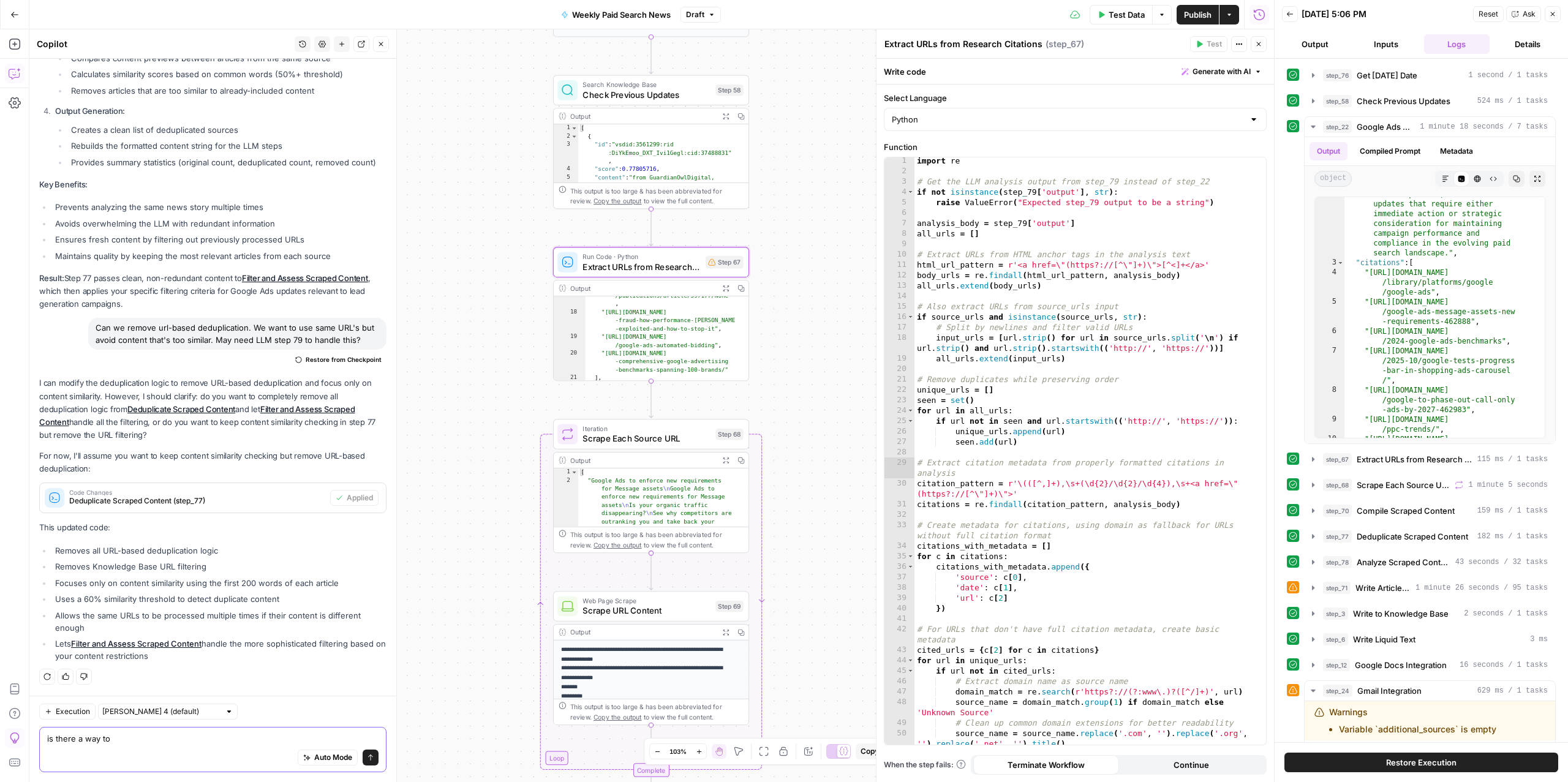
click at [156, 742] on textarea "is there a way to" at bounding box center [212, 739] width 331 height 13
type textarea "step 67?"
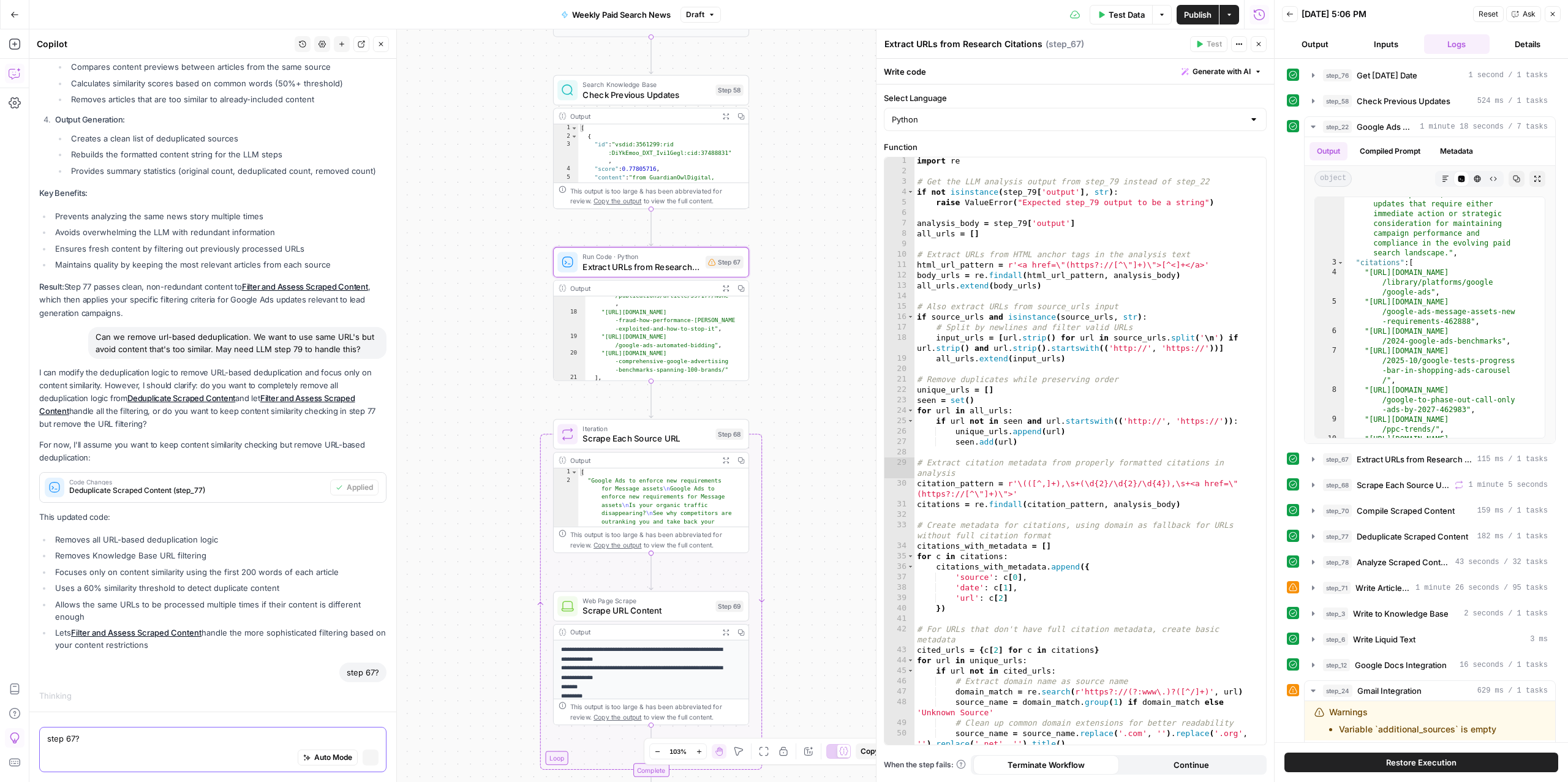
scroll to position [4680, 0]
click at [152, 651] on div "I can modify the deduplication logic to remove URL-based deduplication and focu…" at bounding box center [212, 511] width 348 height 289
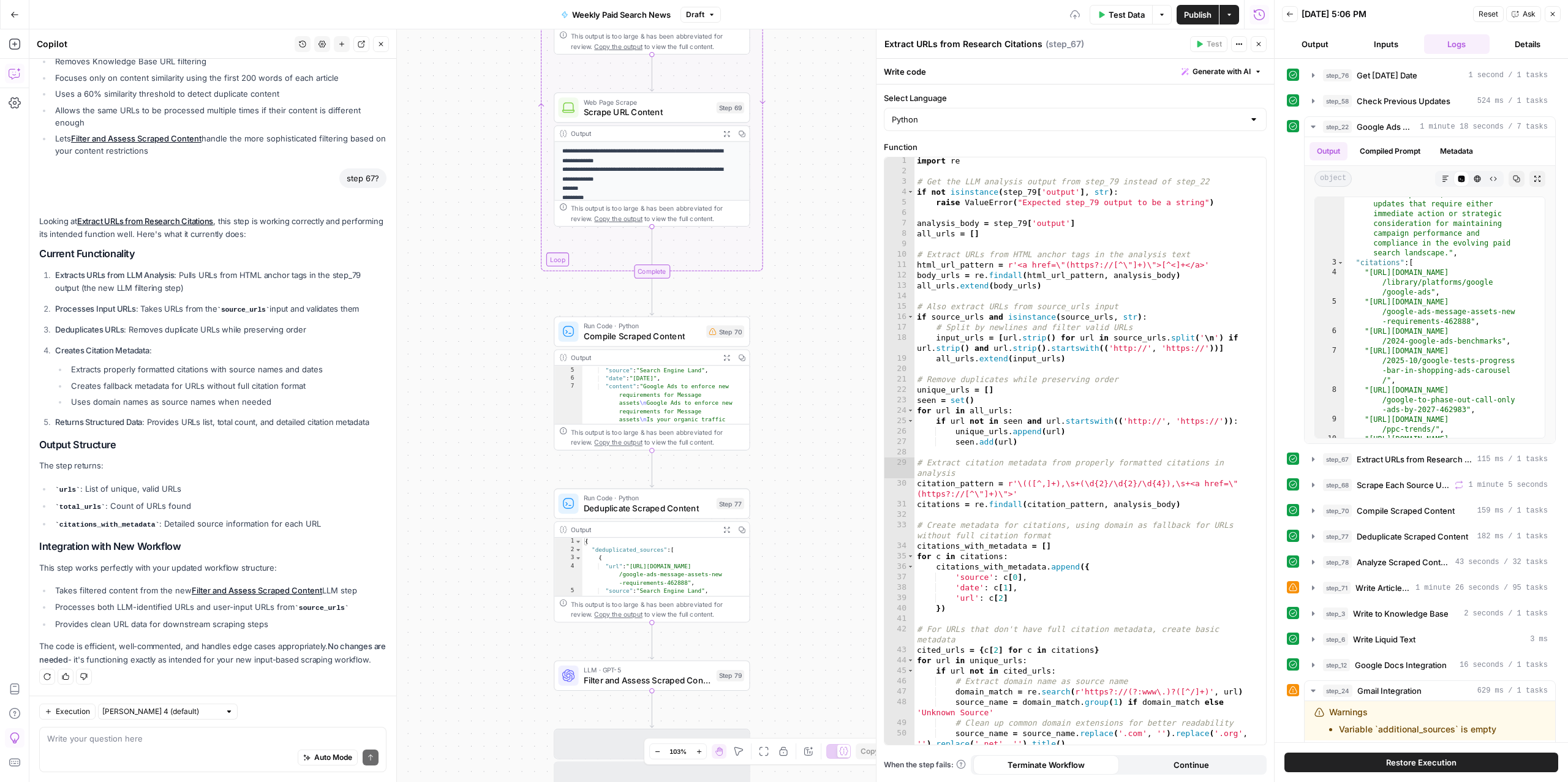
scroll to position [0, 0]
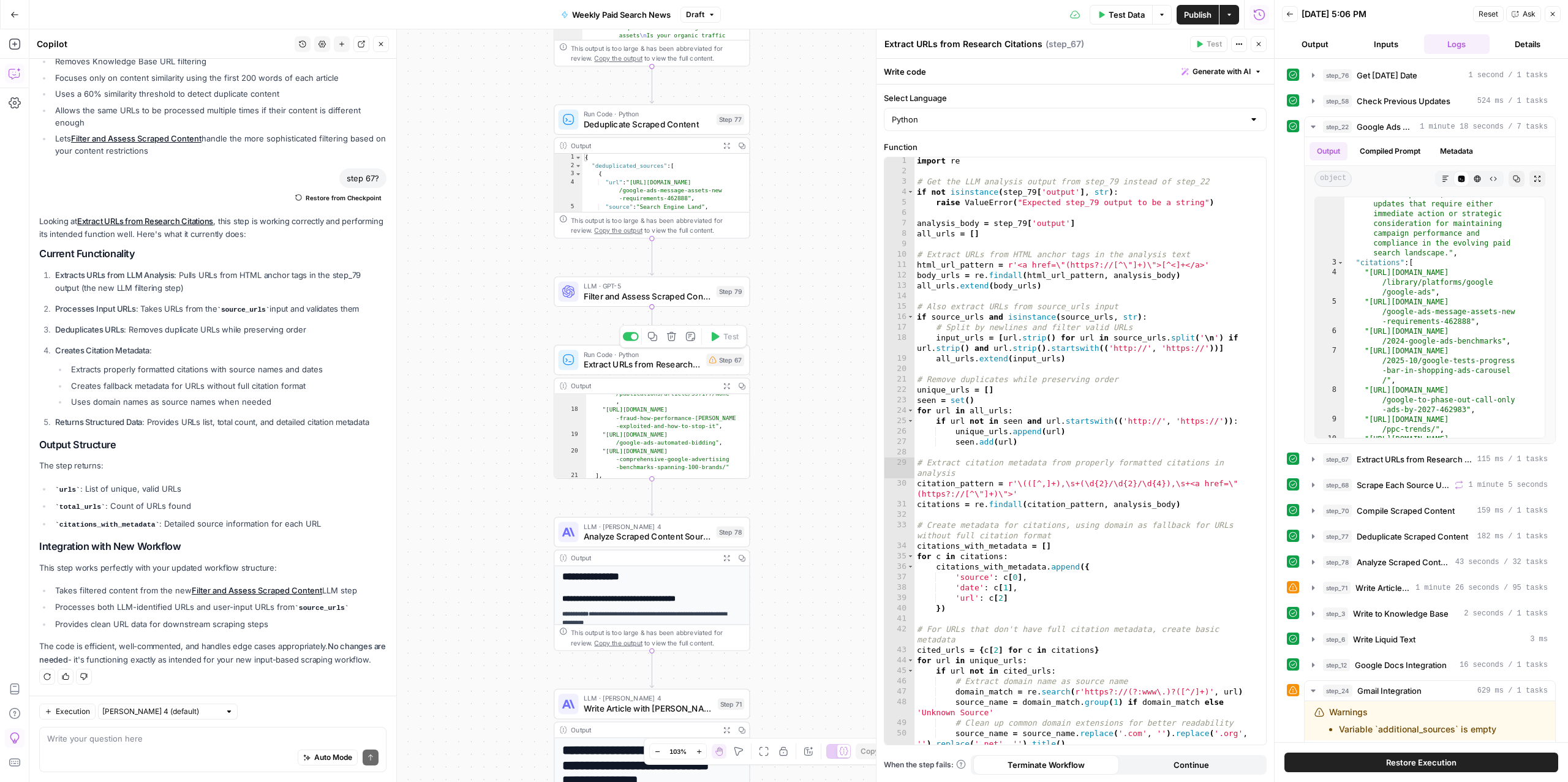
click at [639, 368] on span "Extract URLs from Research Citations" at bounding box center [643, 365] width 117 height 13
click at [1108, 450] on div "import re # Get the LLM analysis output from step_79 instead of step_22 if not …" at bounding box center [1084, 459] width 339 height 608
type input "**"
type textarea "**********"
click at [1043, 440] on div "import re # Get the LLM analysis output from step_79 instead of step_22 if not …" at bounding box center [1084, 461] width 339 height 608
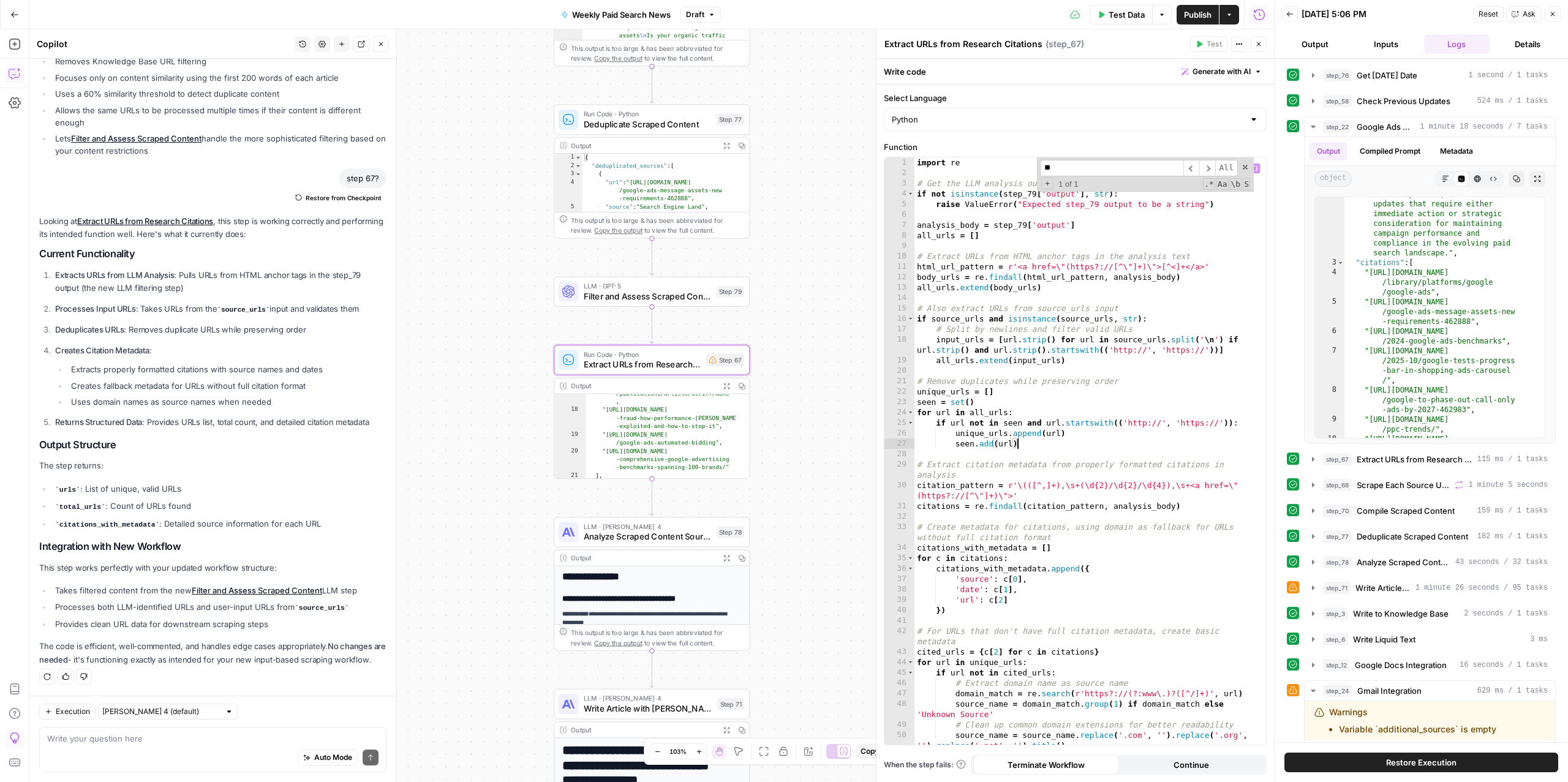
click at [1084, 164] on input "**" at bounding box center [1111, 168] width 144 height 16
type input "*"
type input "*******"
click at [1247, 169] on span at bounding box center [1244, 166] width 8 height 8
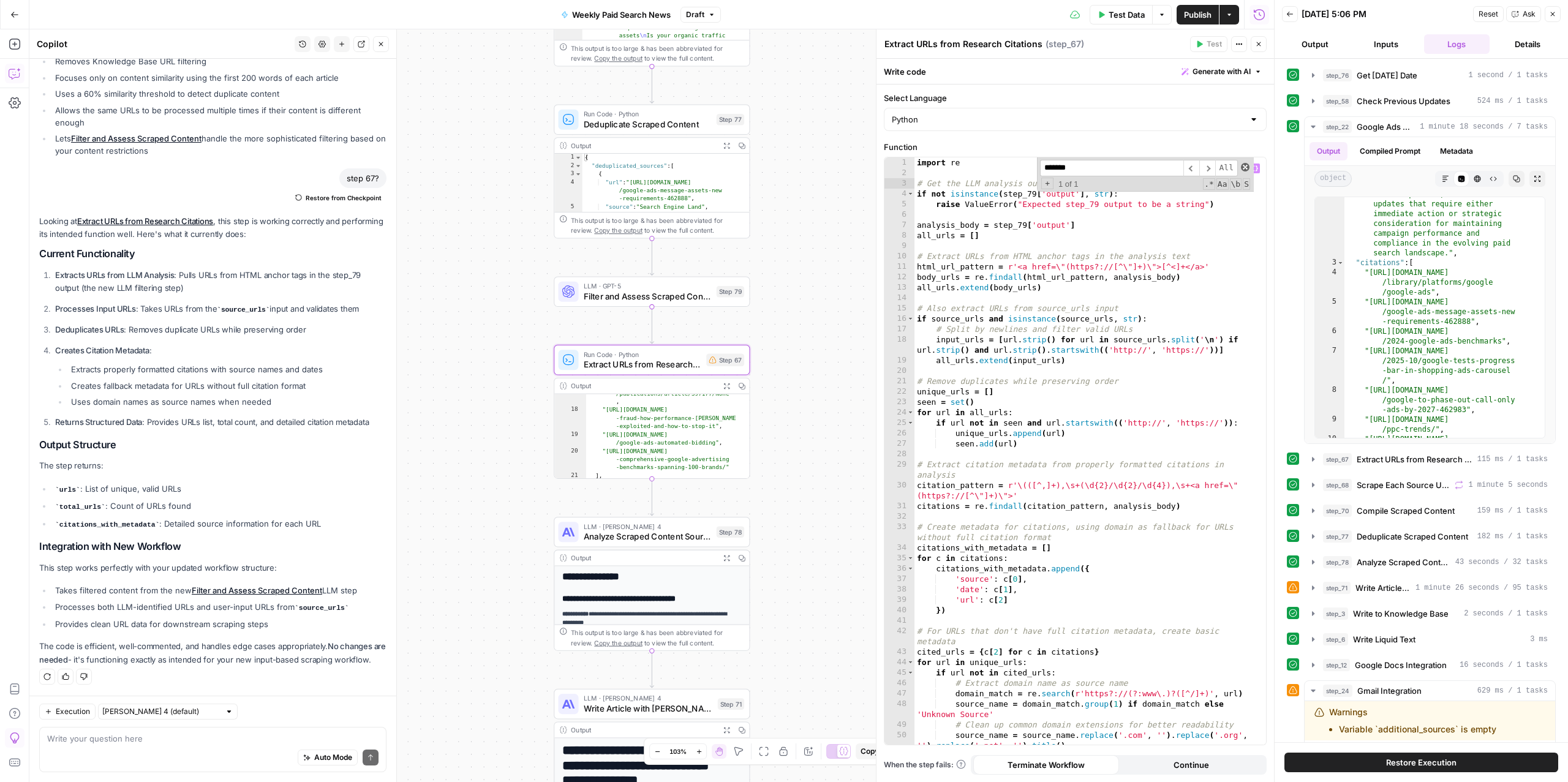
type textarea "**********"
click at [1217, 186] on div "import re # Get the LLM analysis output from step_79 instead of step_22 if not …" at bounding box center [1084, 451] width 339 height 588
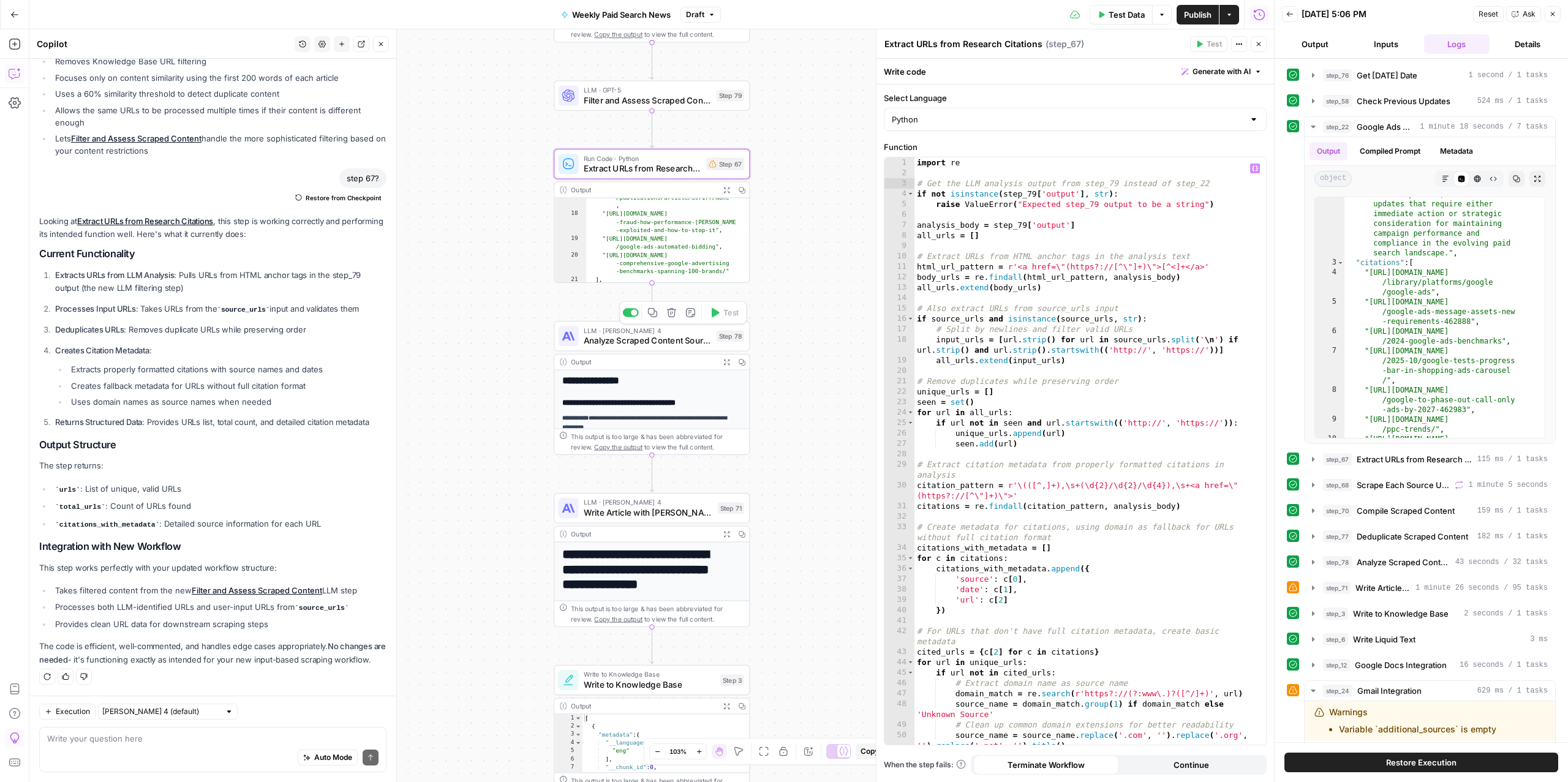
click at [648, 334] on span "Analyze Scraped Content Sources" at bounding box center [648, 340] width 128 height 13
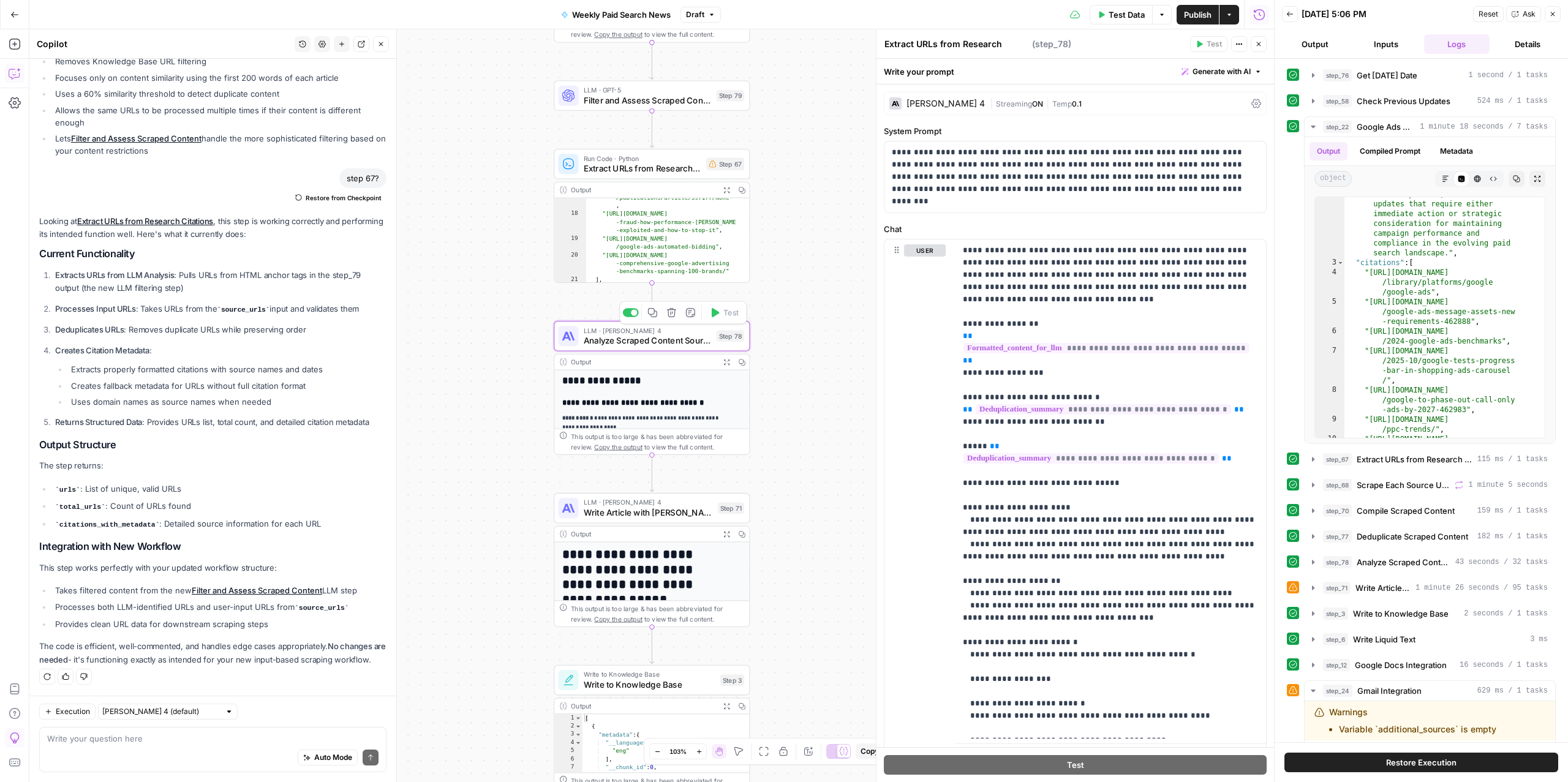
type textarea "Analyze Scraped Content Sources"
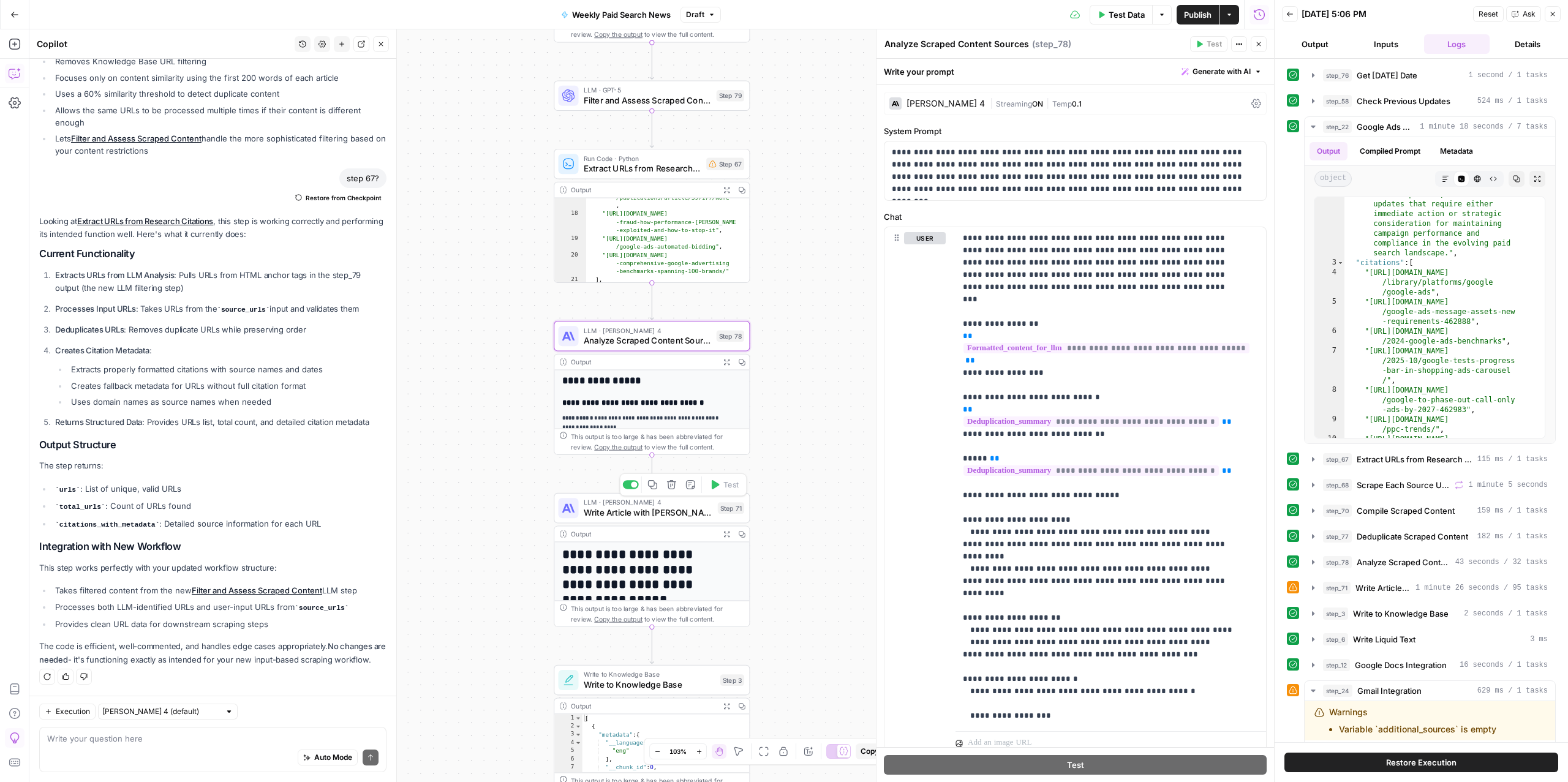
click at [682, 513] on span "Write Article with [PERSON_NAME] 4" at bounding box center [648, 513] width 129 height 13
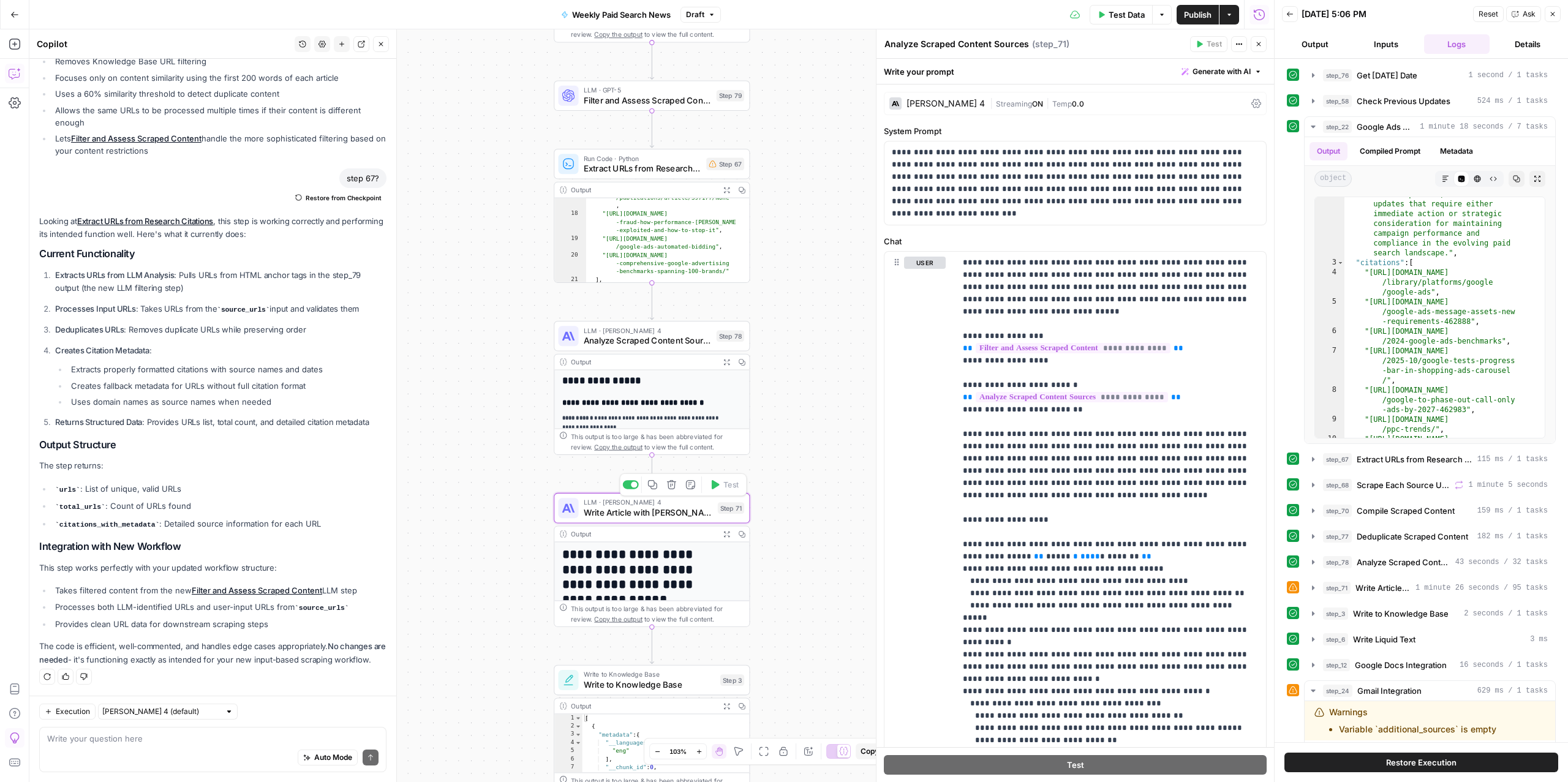
type textarea "Write Article with [PERSON_NAME] 4"
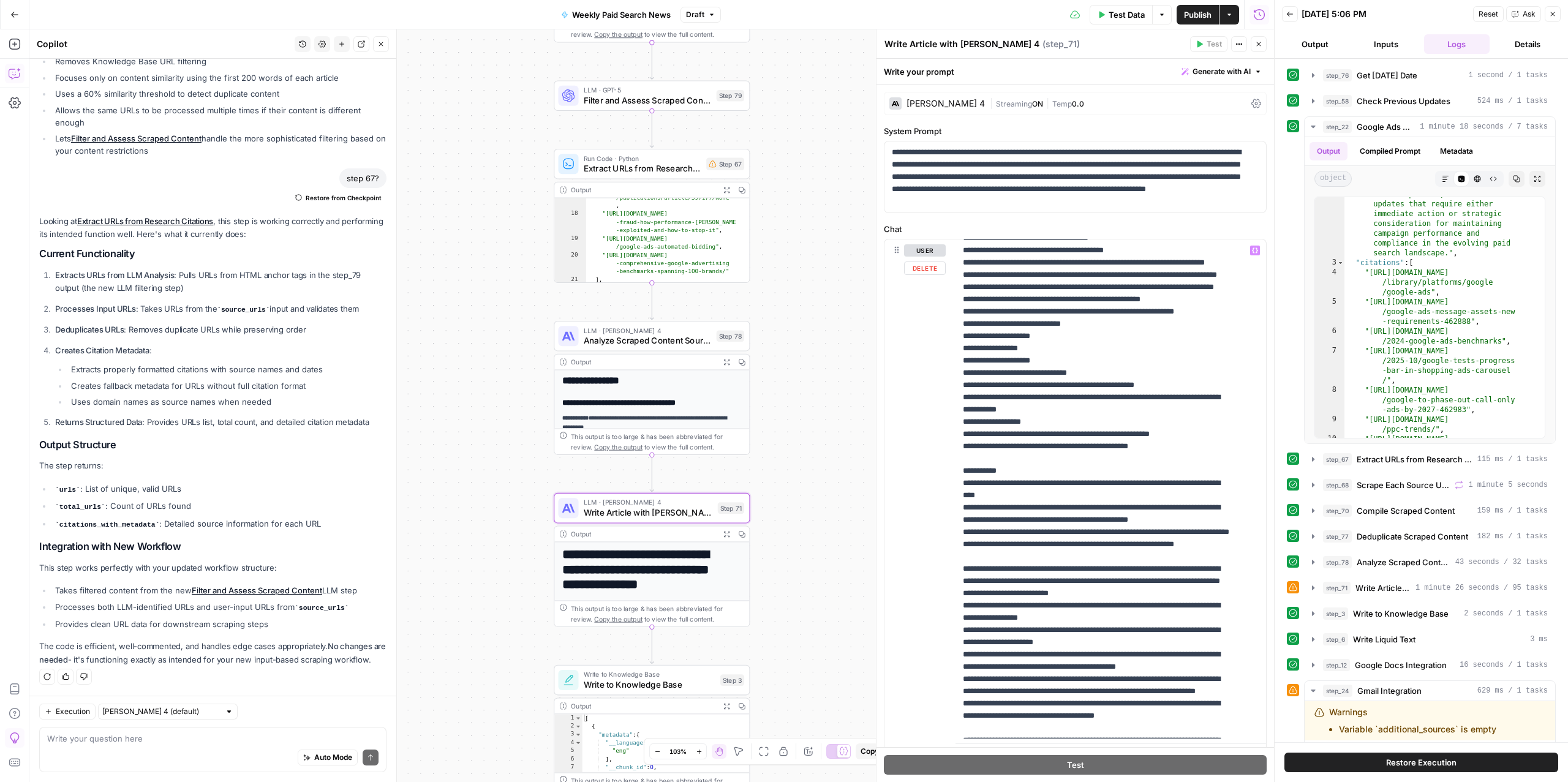
scroll to position [675, 0]
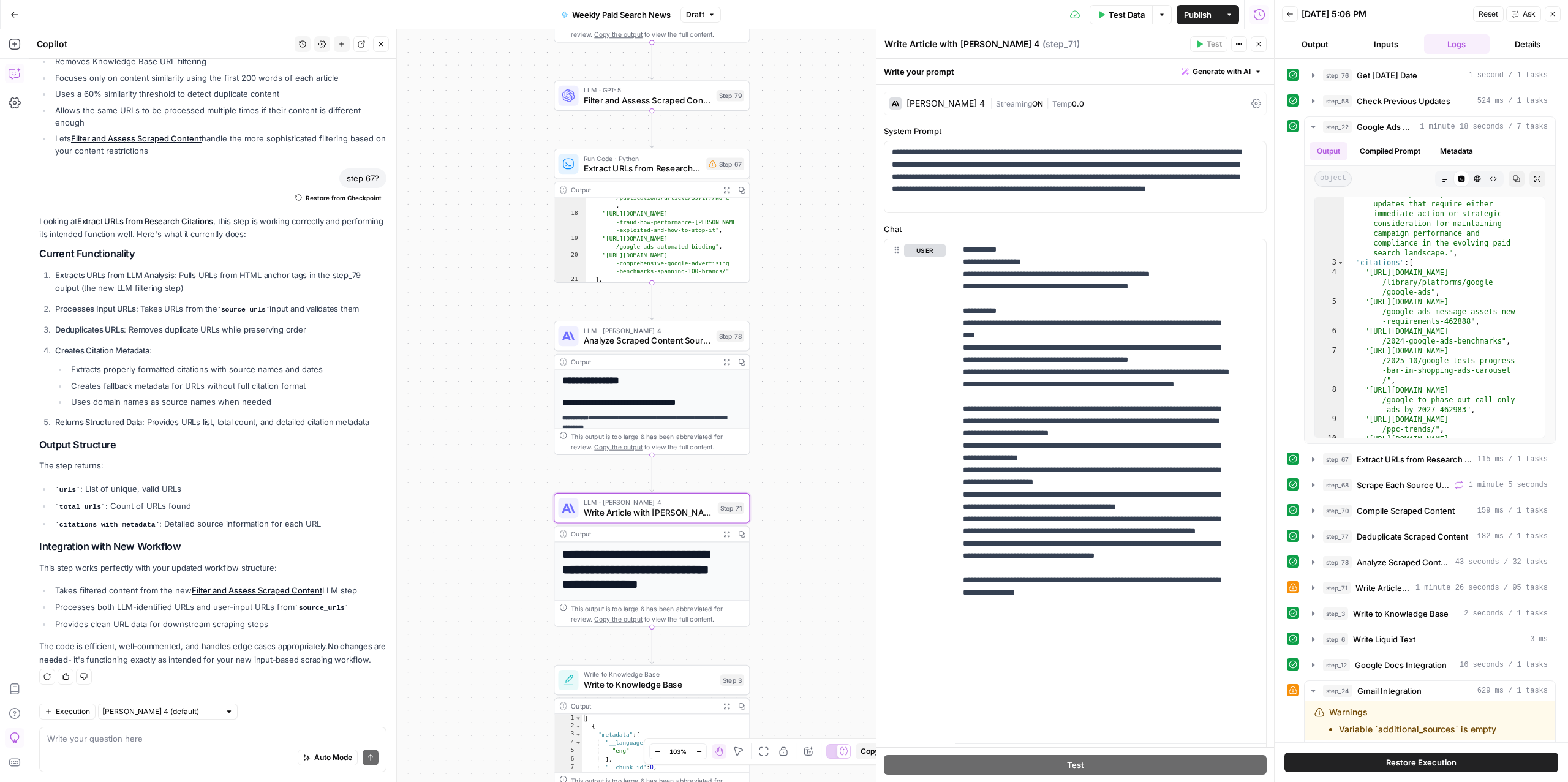
click at [174, 759] on div "Auto Mode Send" at bounding box center [212, 759] width 331 height 27
type textarea "nothing references step 67?"
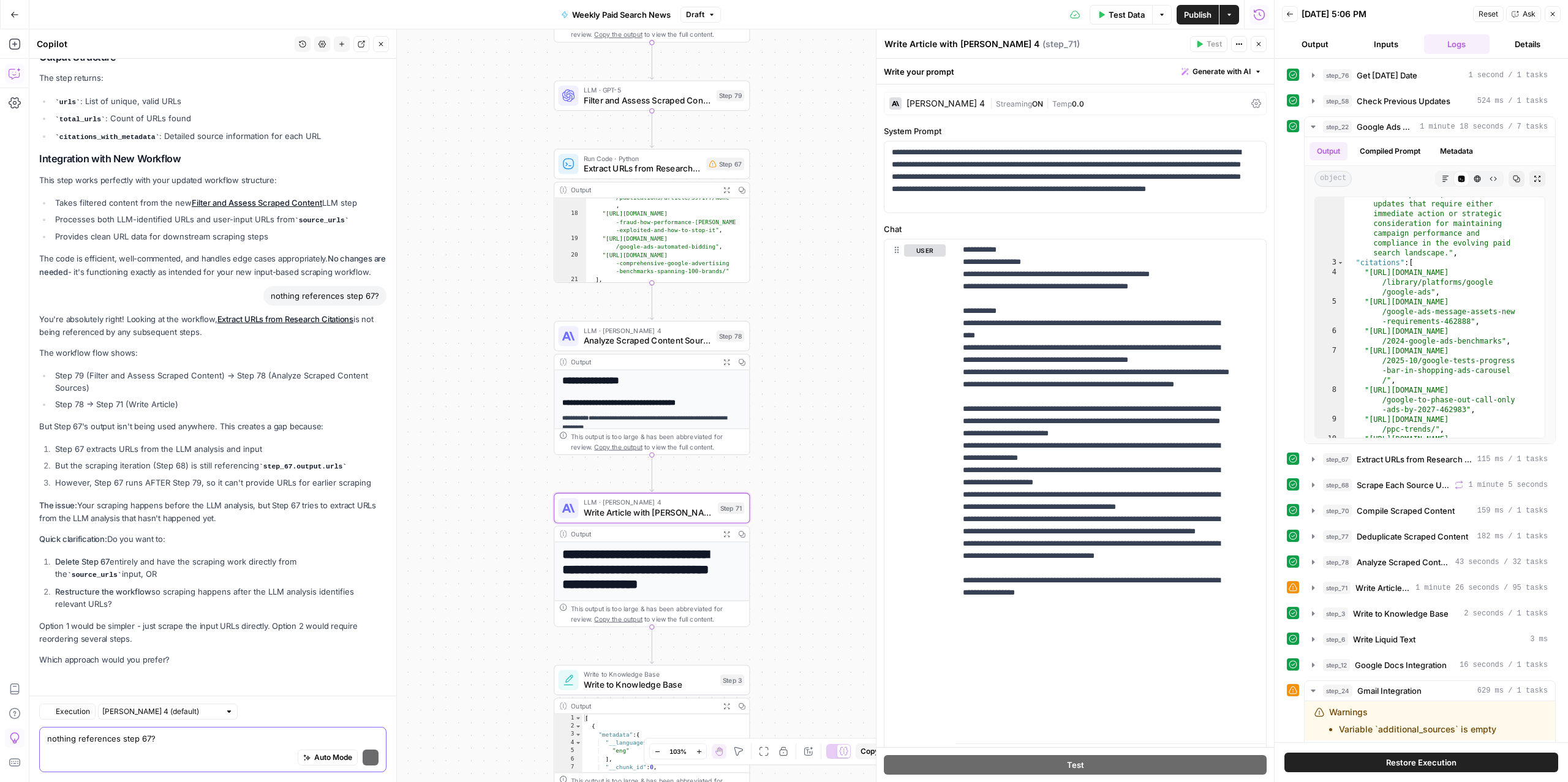
scroll to position [5681, 0]
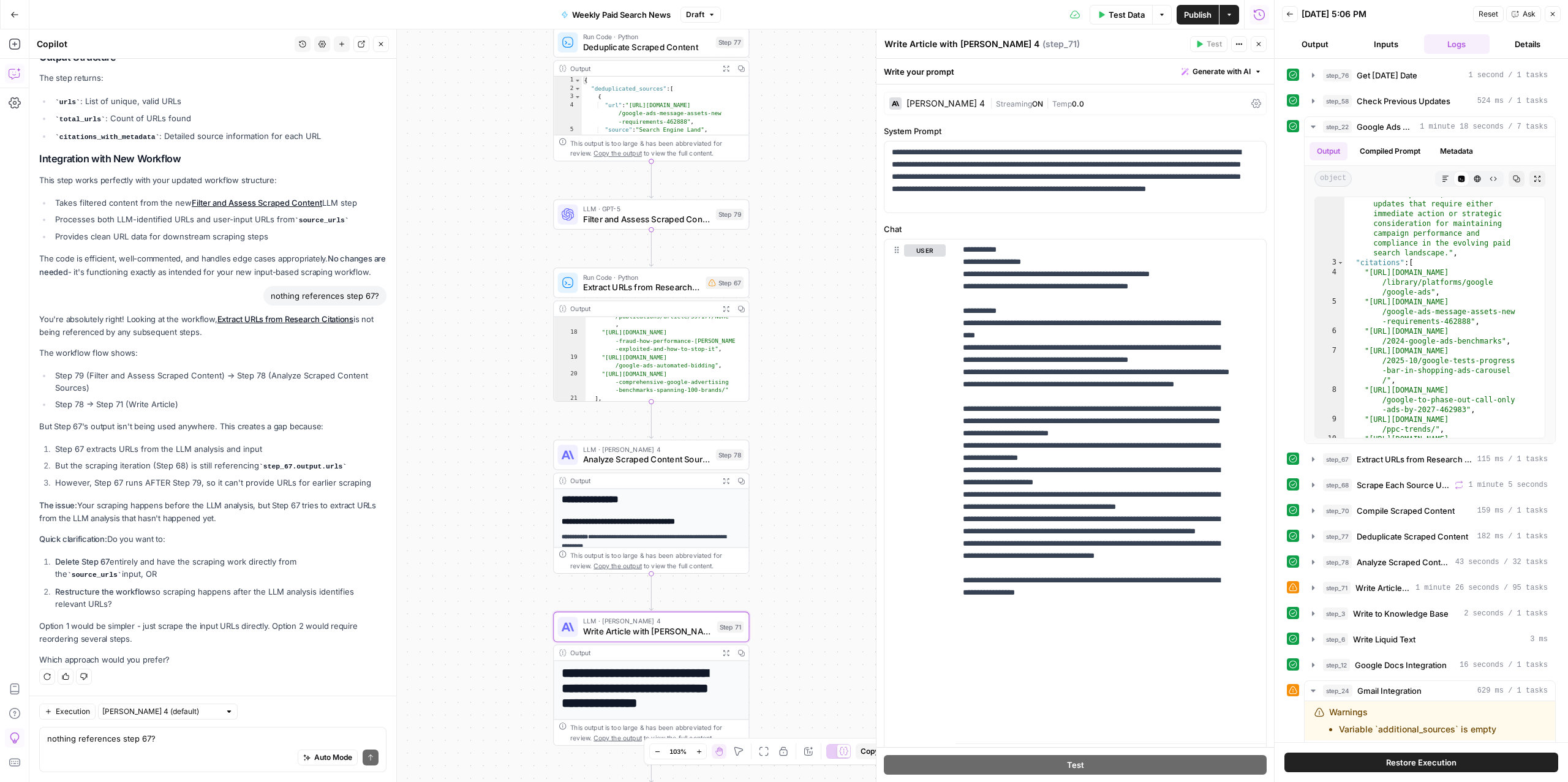
drag, startPoint x: 812, startPoint y: 291, endPoint x: 815, endPoint y: 593, distance: 302.0
click at [815, 586] on div "**********" at bounding box center [652, 406] width 1245 height 753
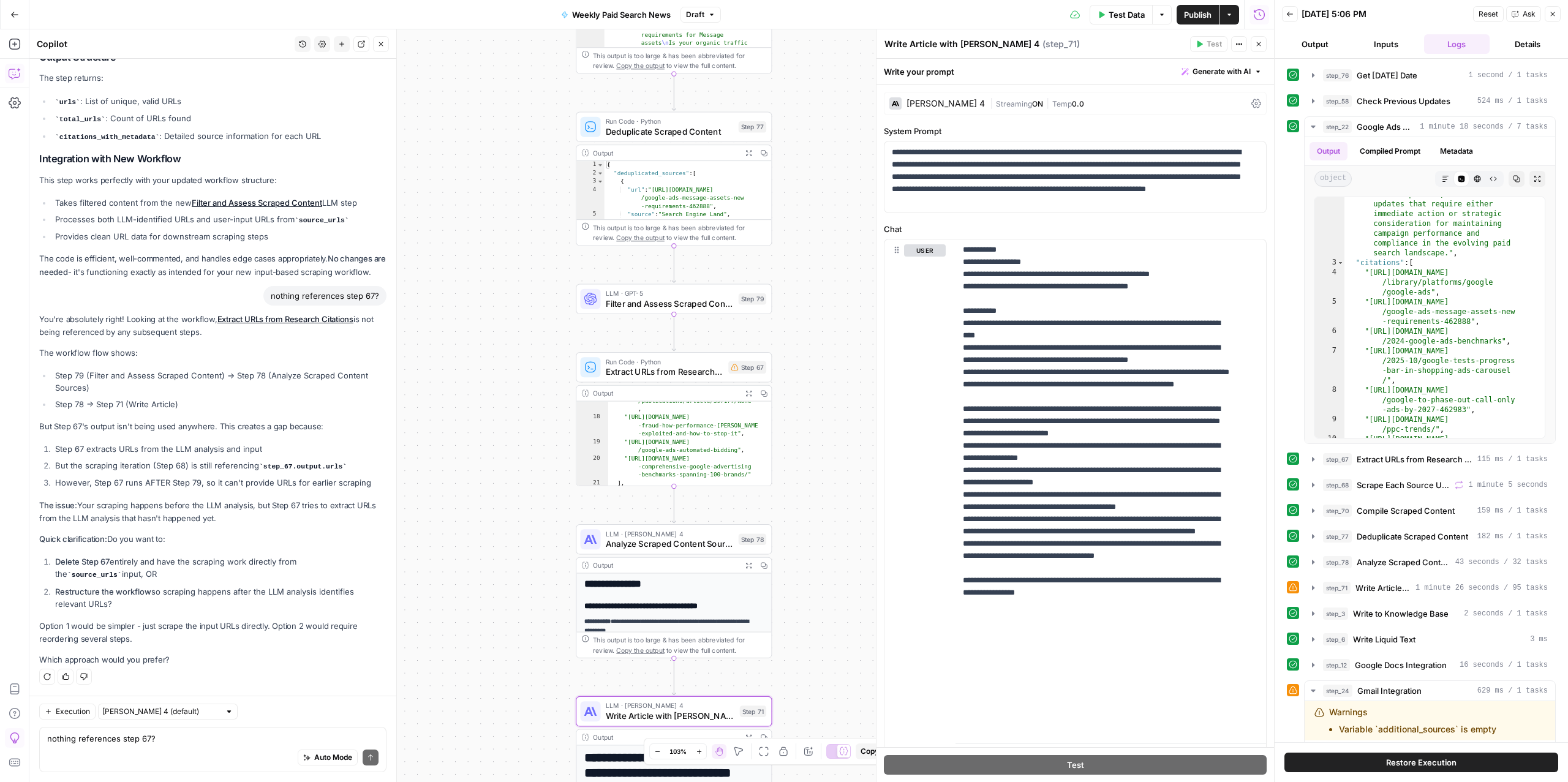
drag, startPoint x: 811, startPoint y: 349, endPoint x: 821, endPoint y: 208, distance: 141.4
click at [821, 208] on div "**********" at bounding box center [652, 406] width 1245 height 753
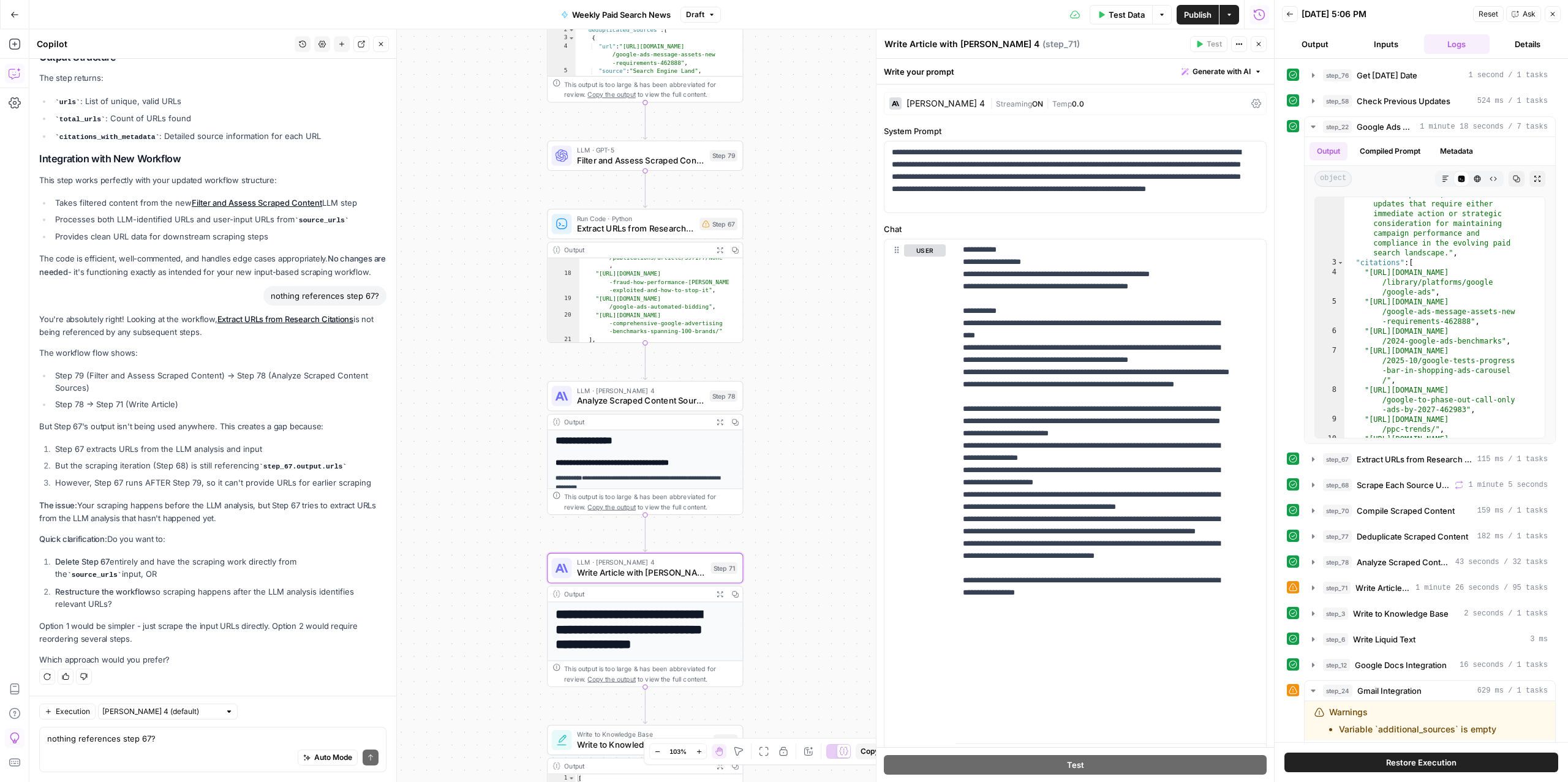
drag, startPoint x: 818, startPoint y: 457, endPoint x: 798, endPoint y: 363, distance: 96.1
click at [798, 363] on div "**********" at bounding box center [652, 406] width 1245 height 753
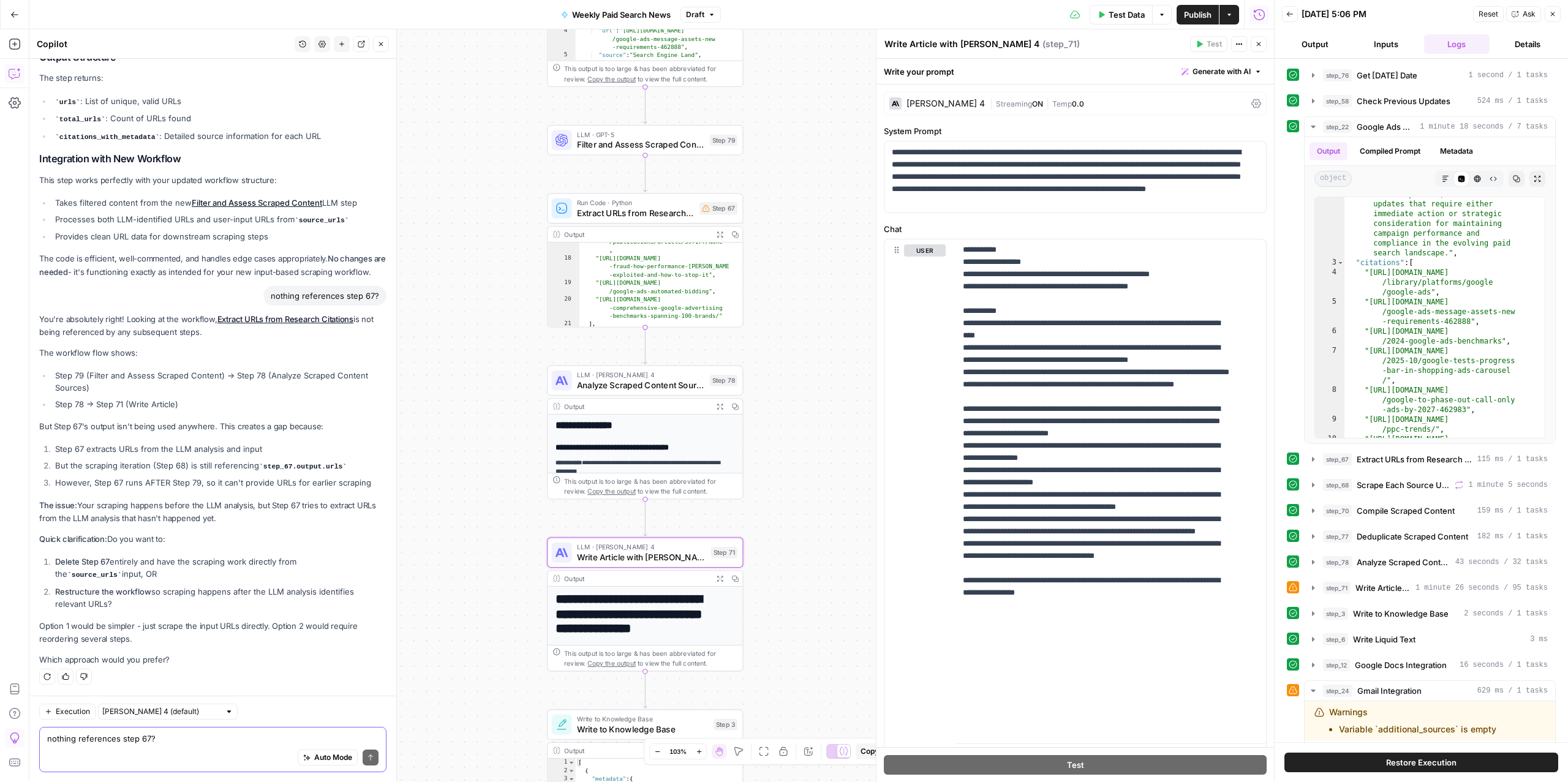
click at [178, 733] on textarea "nothing references step 67?" at bounding box center [212, 739] width 331 height 13
click at [667, 190] on icon "button" at bounding box center [665, 185] width 11 height 11
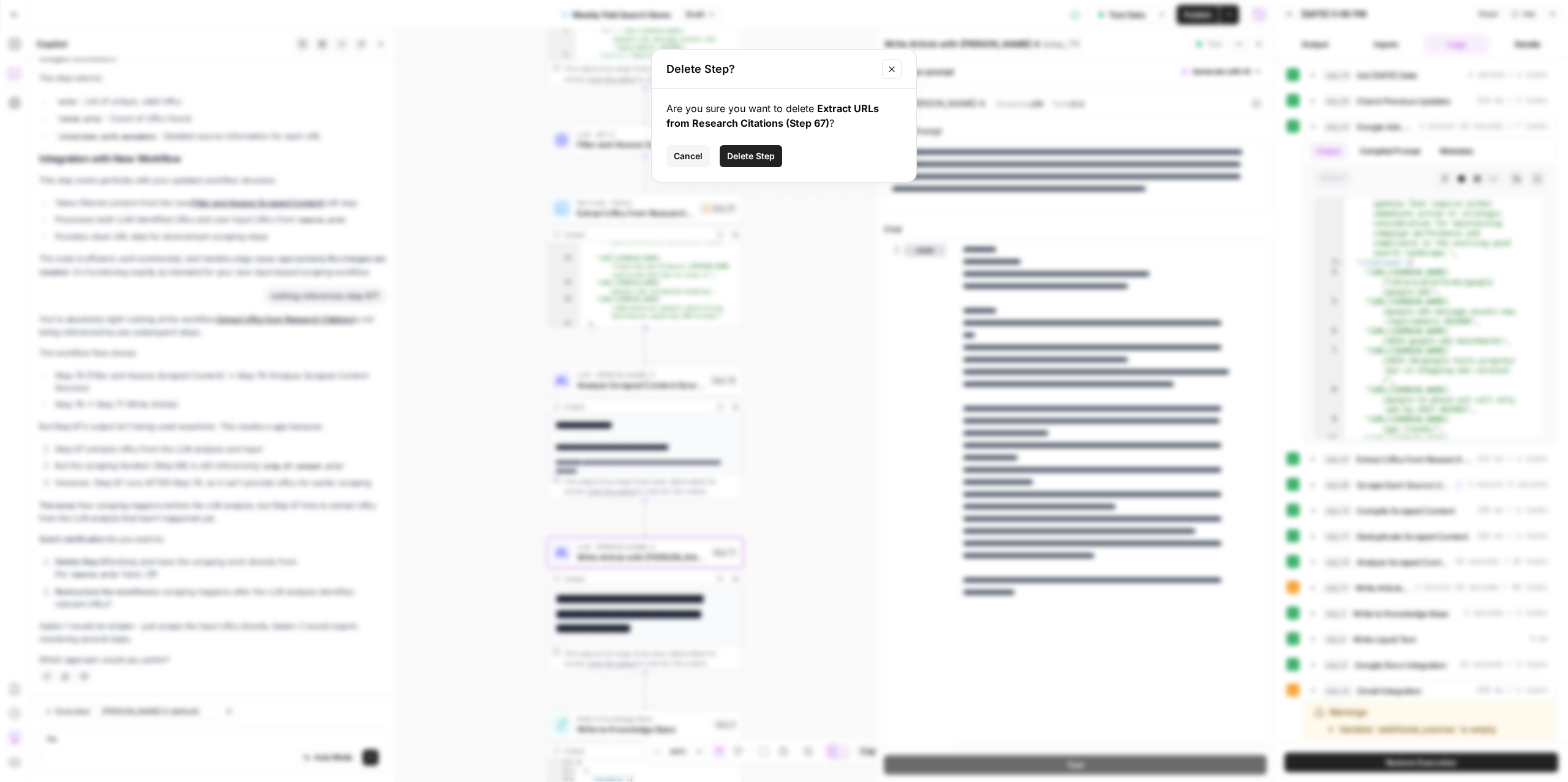
click at [770, 160] on span "Delete Step" at bounding box center [750, 156] width 48 height 13
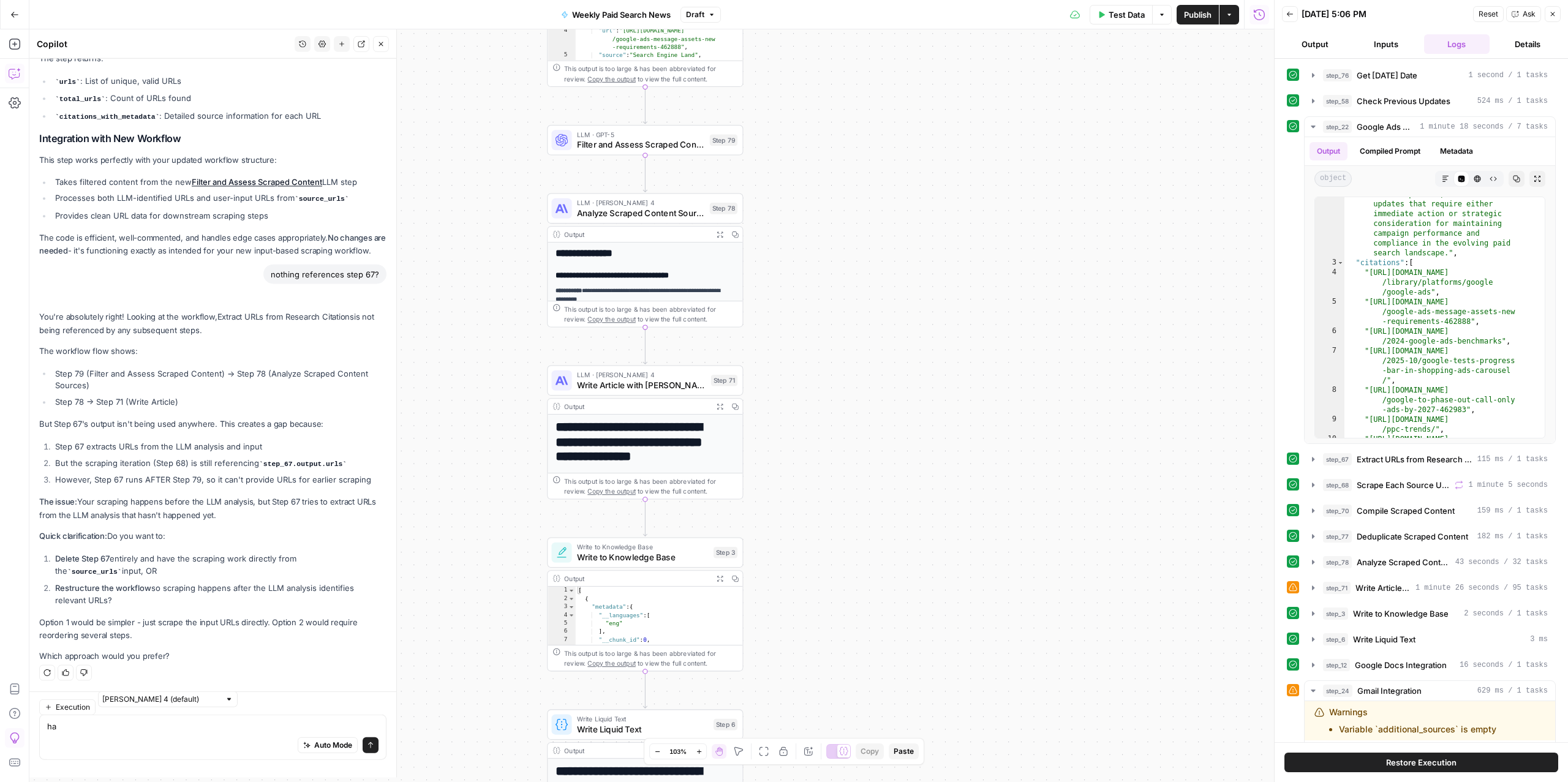
scroll to position [4880, 0]
click at [166, 765] on div "Auto Mode Send" at bounding box center [212, 759] width 331 height 27
type textarea "haoption 1"
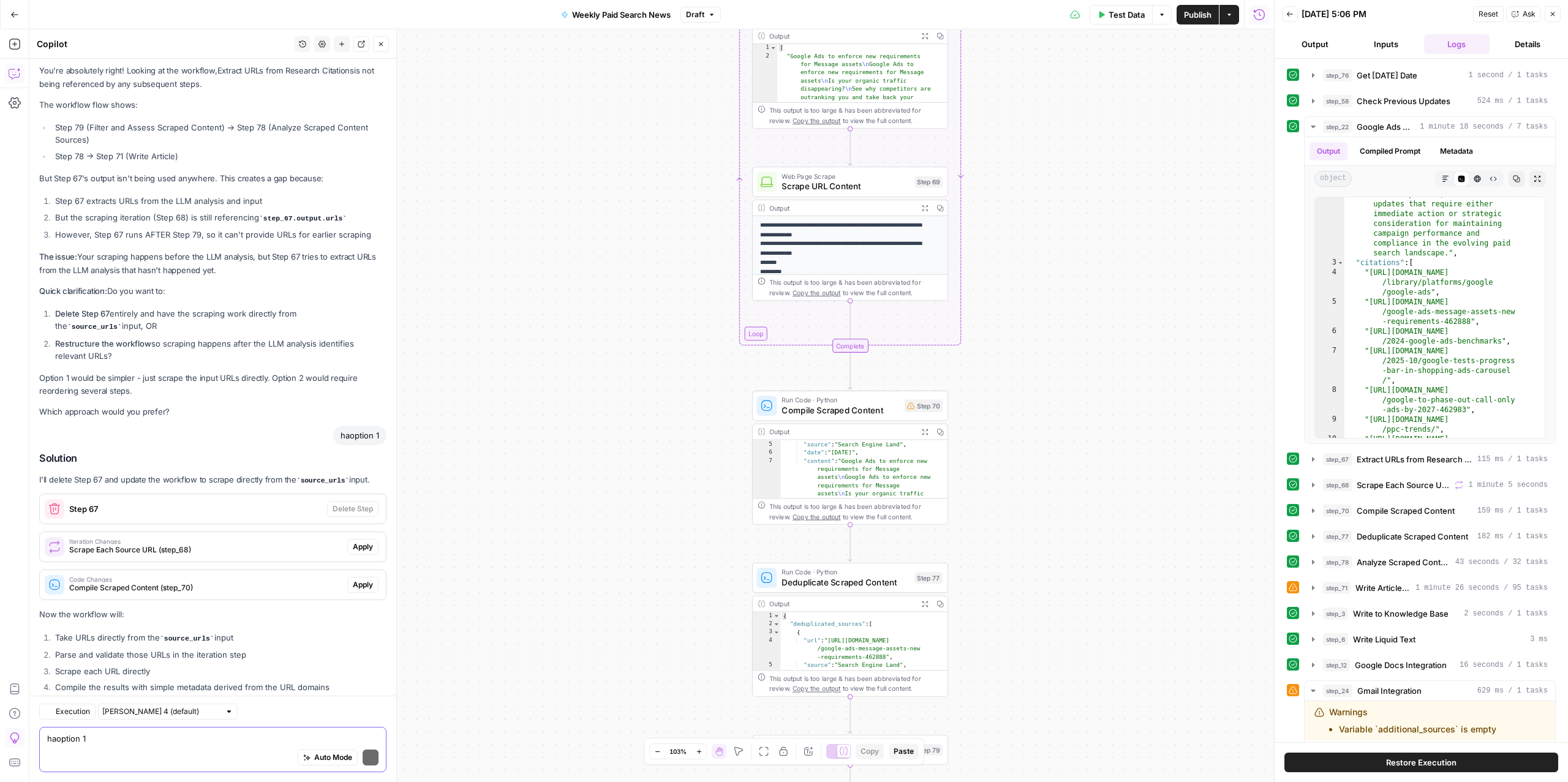
scroll to position [5208, 0]
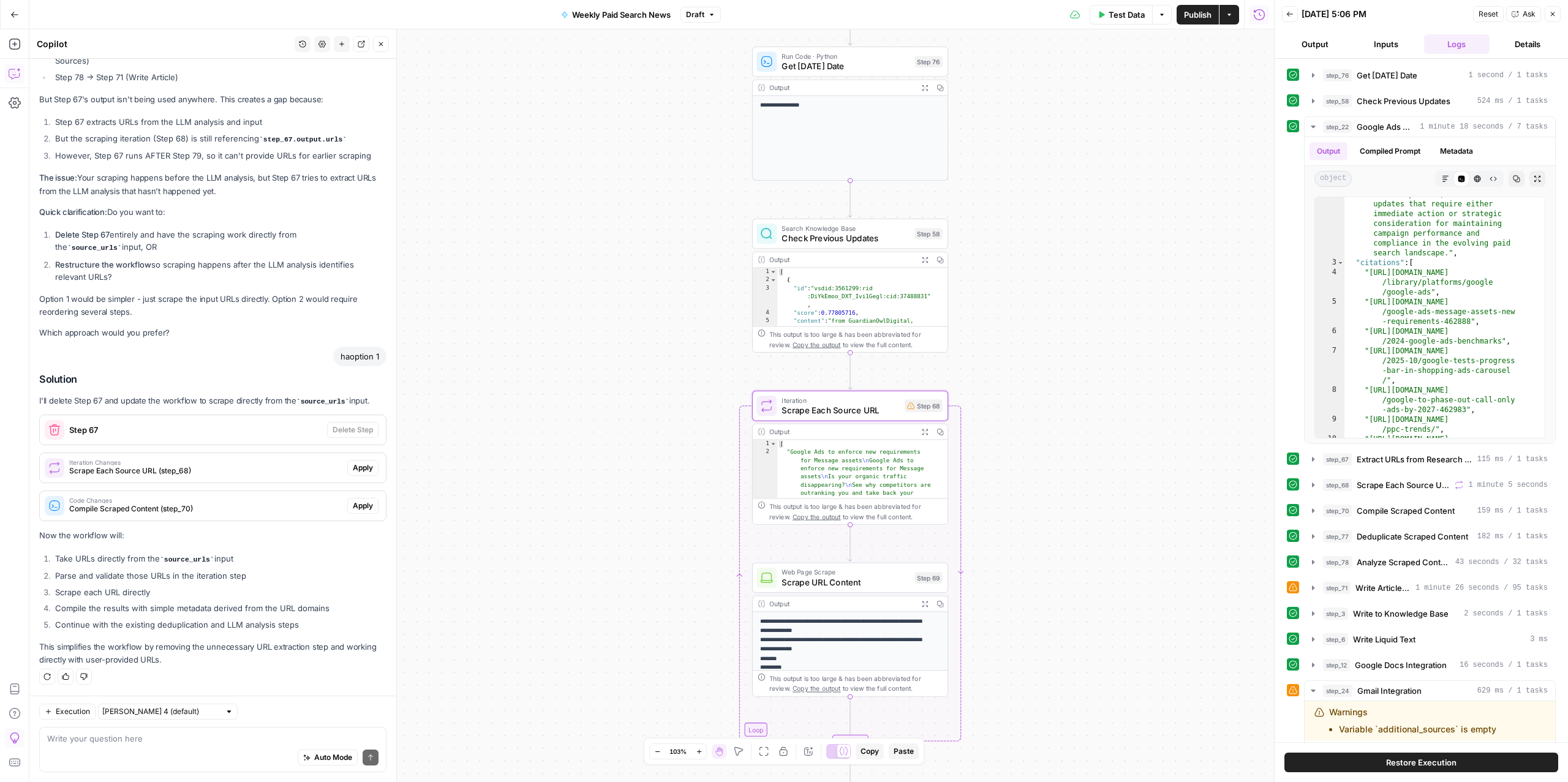
click at [323, 468] on span "Scrape Each Source URL (step_68)" at bounding box center [206, 471] width 274 height 11
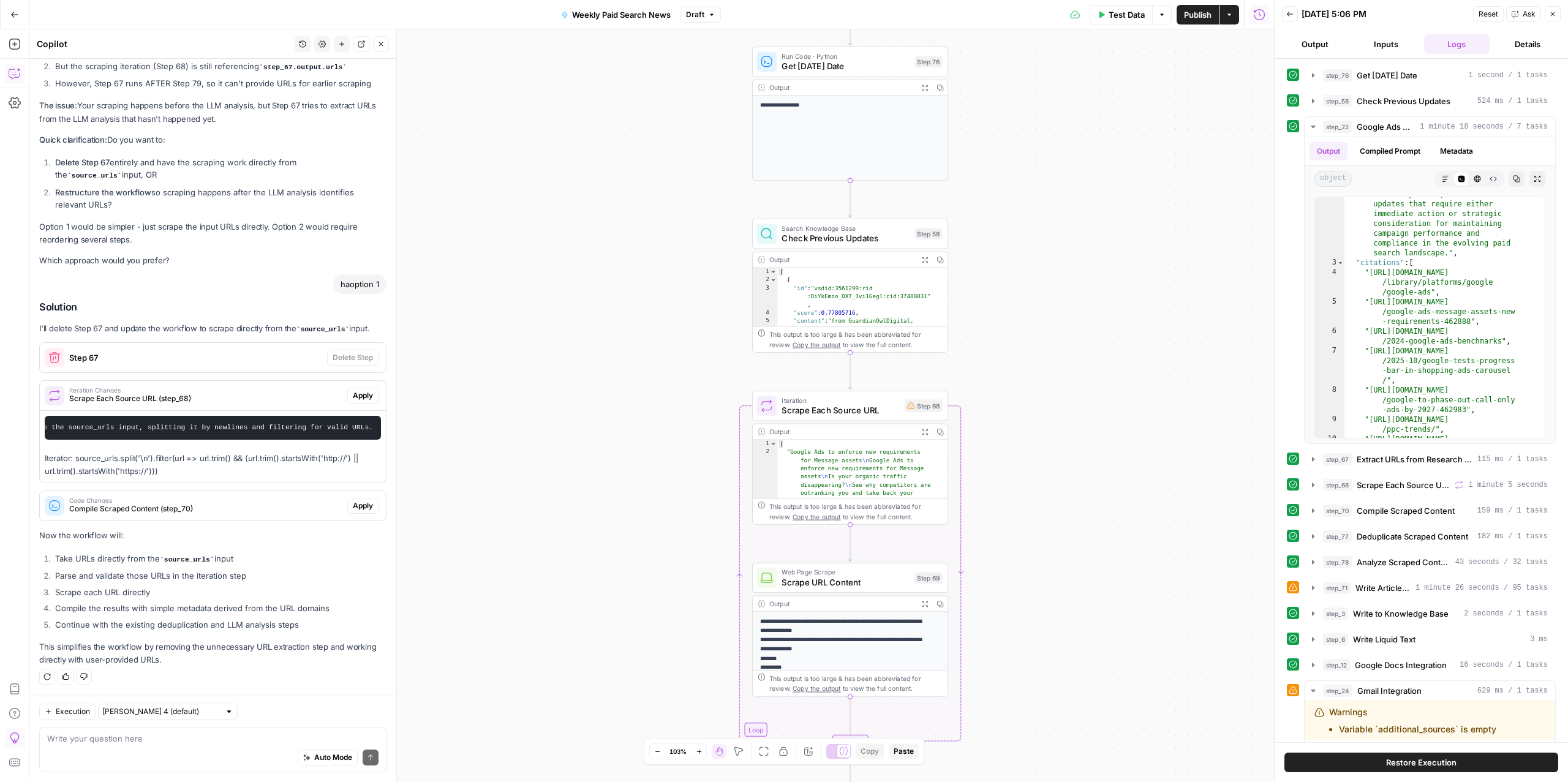
scroll to position [5292, 0]
click at [824, 415] on span "Scrape Each Source URL" at bounding box center [840, 411] width 117 height 13
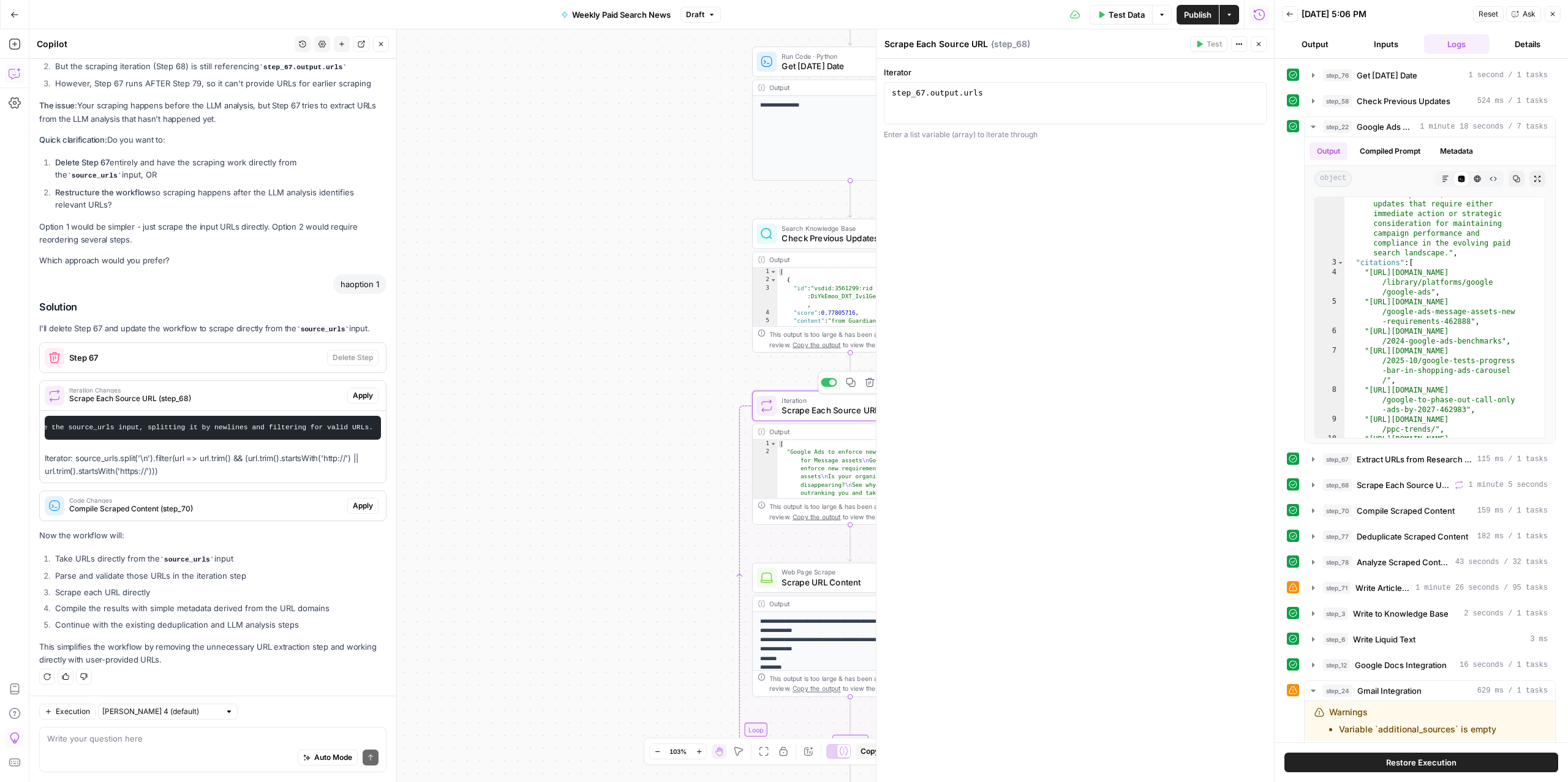
click at [840, 411] on span "Scrape Each Source URL" at bounding box center [840, 411] width 117 height 13
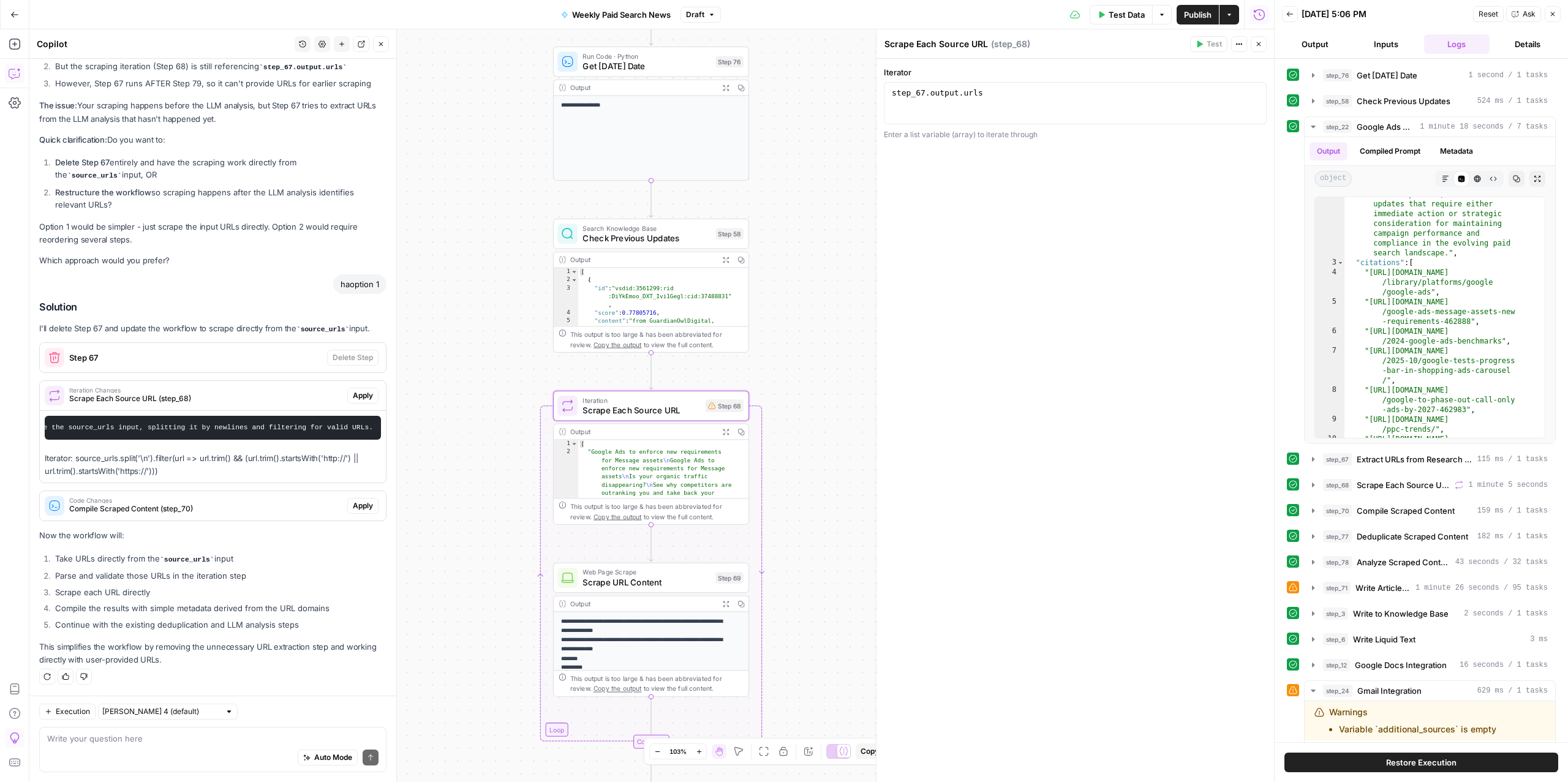
scroll to position [0, 514]
click at [353, 390] on span "Apply" at bounding box center [363, 396] width 20 height 11
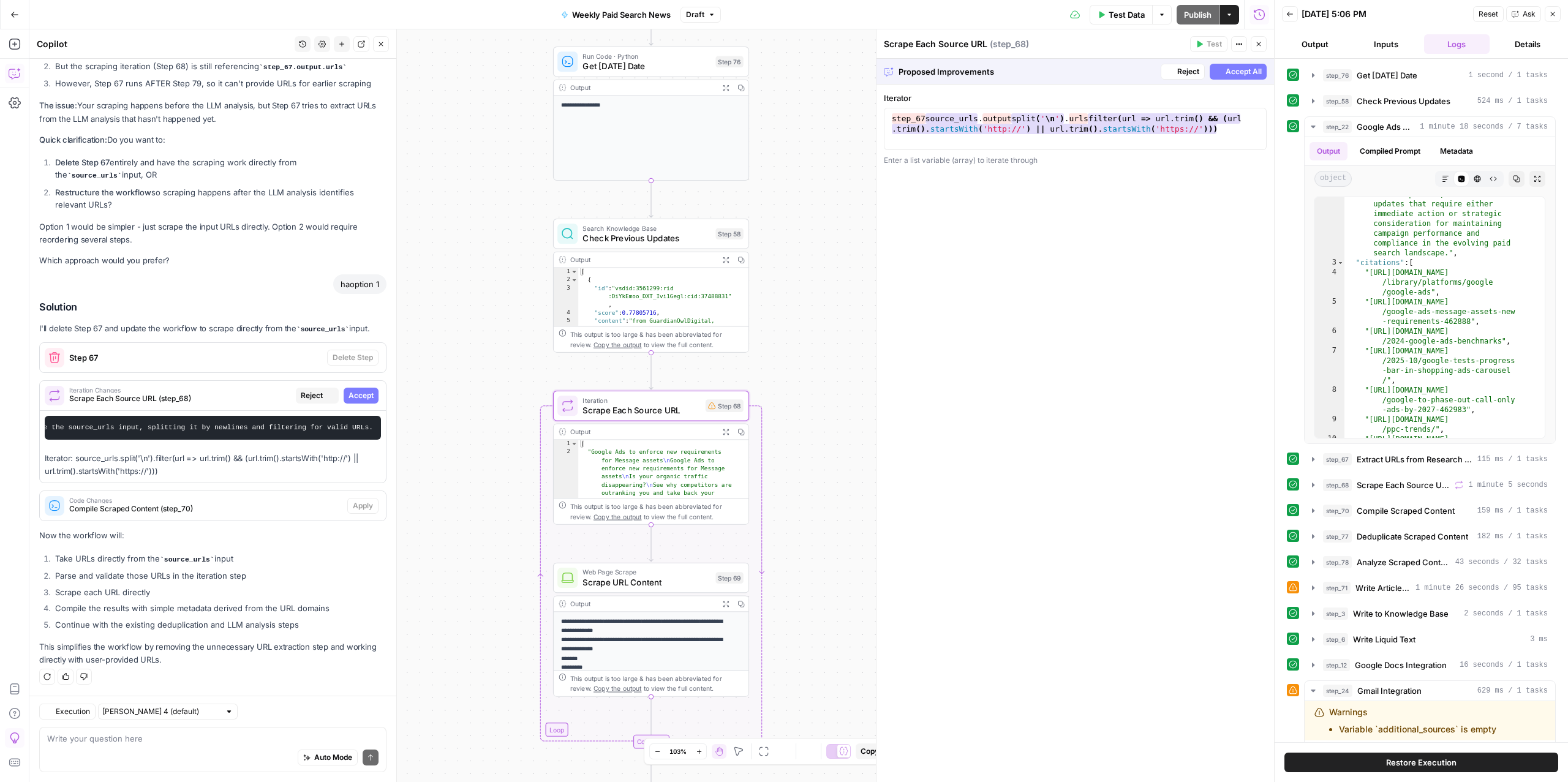
scroll to position [5155, 0]
click at [1245, 70] on span "Accept All" at bounding box center [1243, 71] width 36 height 11
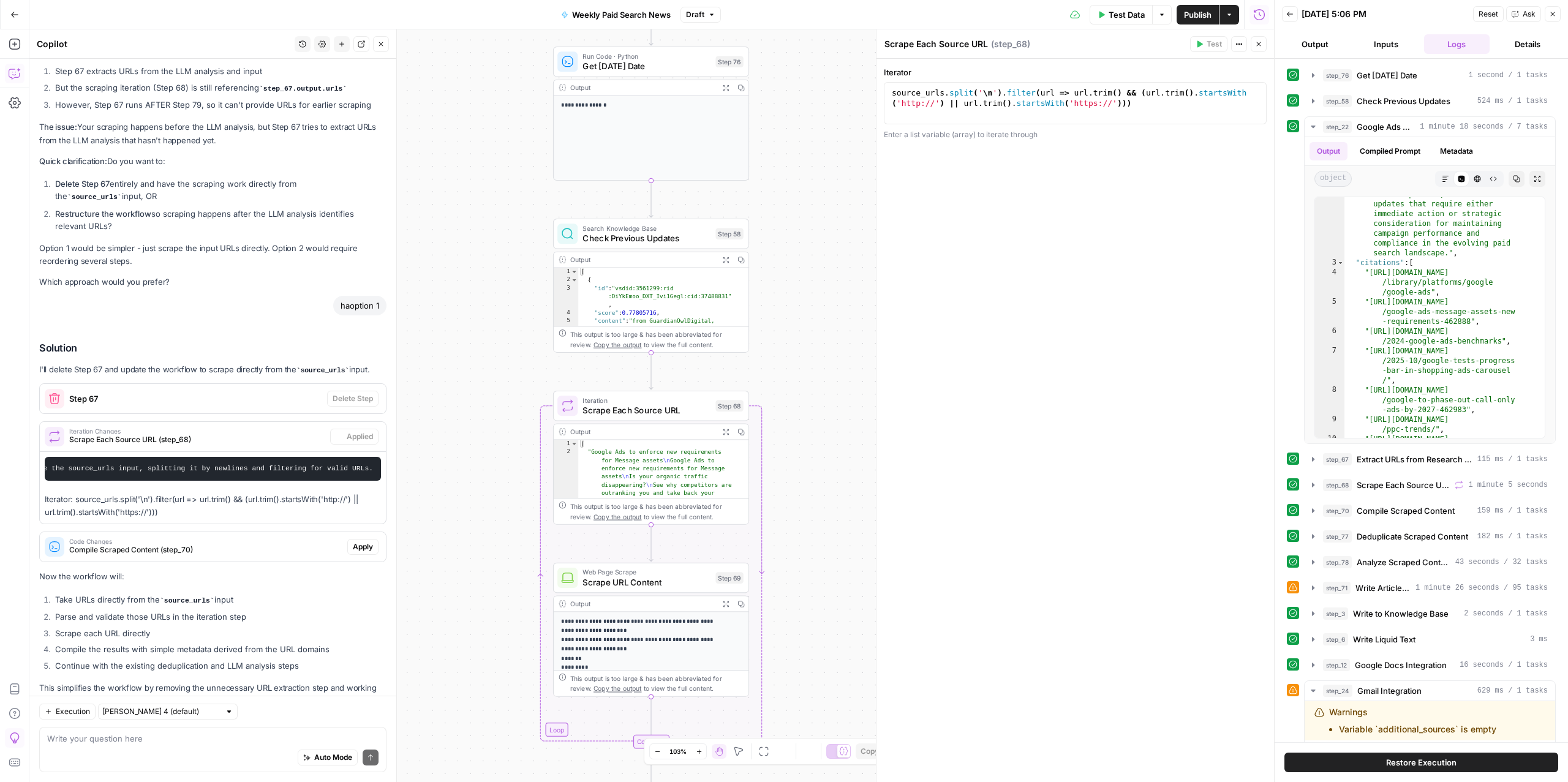
scroll to position [5312, 0]
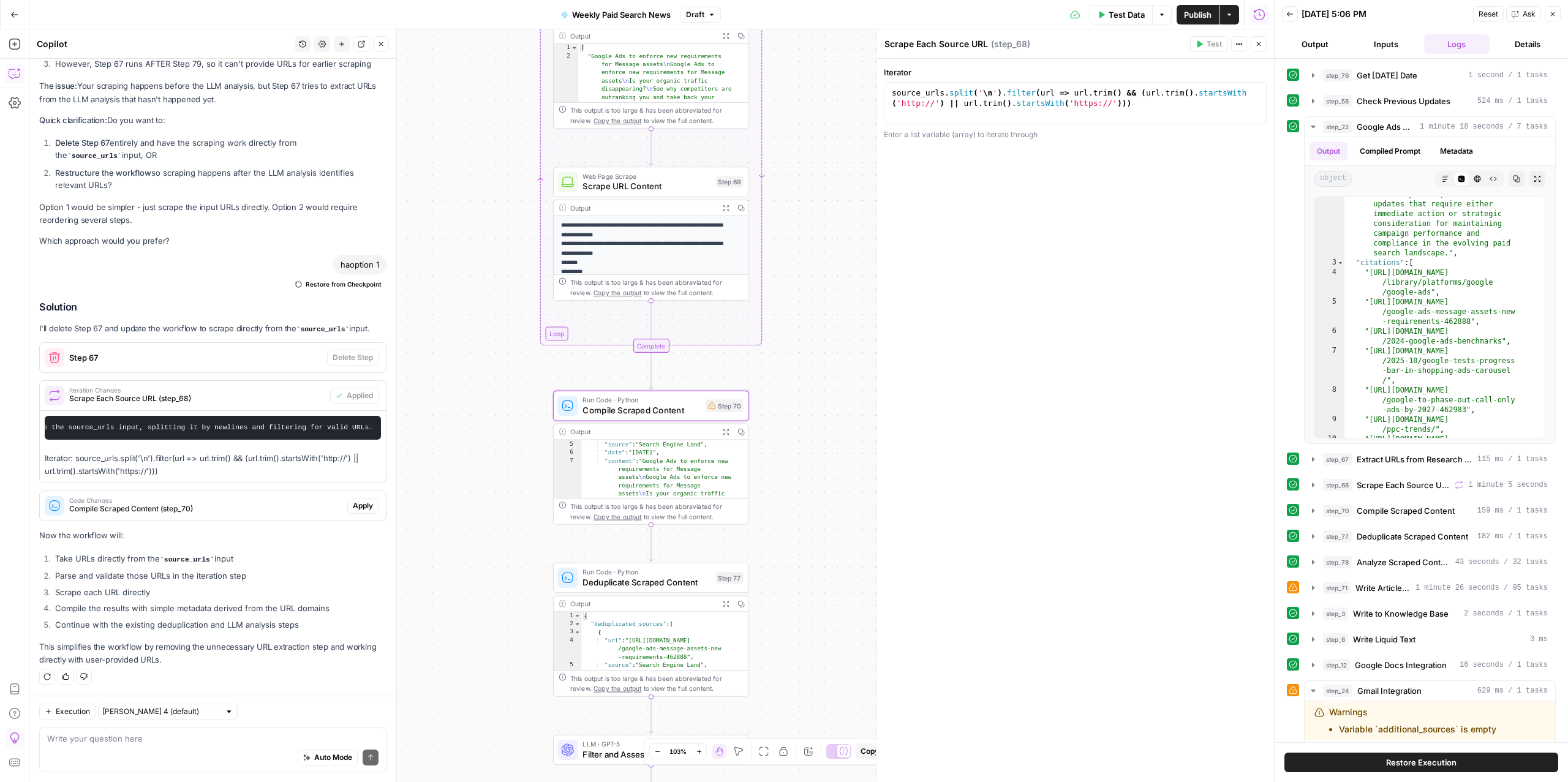
click at [258, 507] on span "Compile Scraped Content (step_70)" at bounding box center [206, 509] width 274 height 11
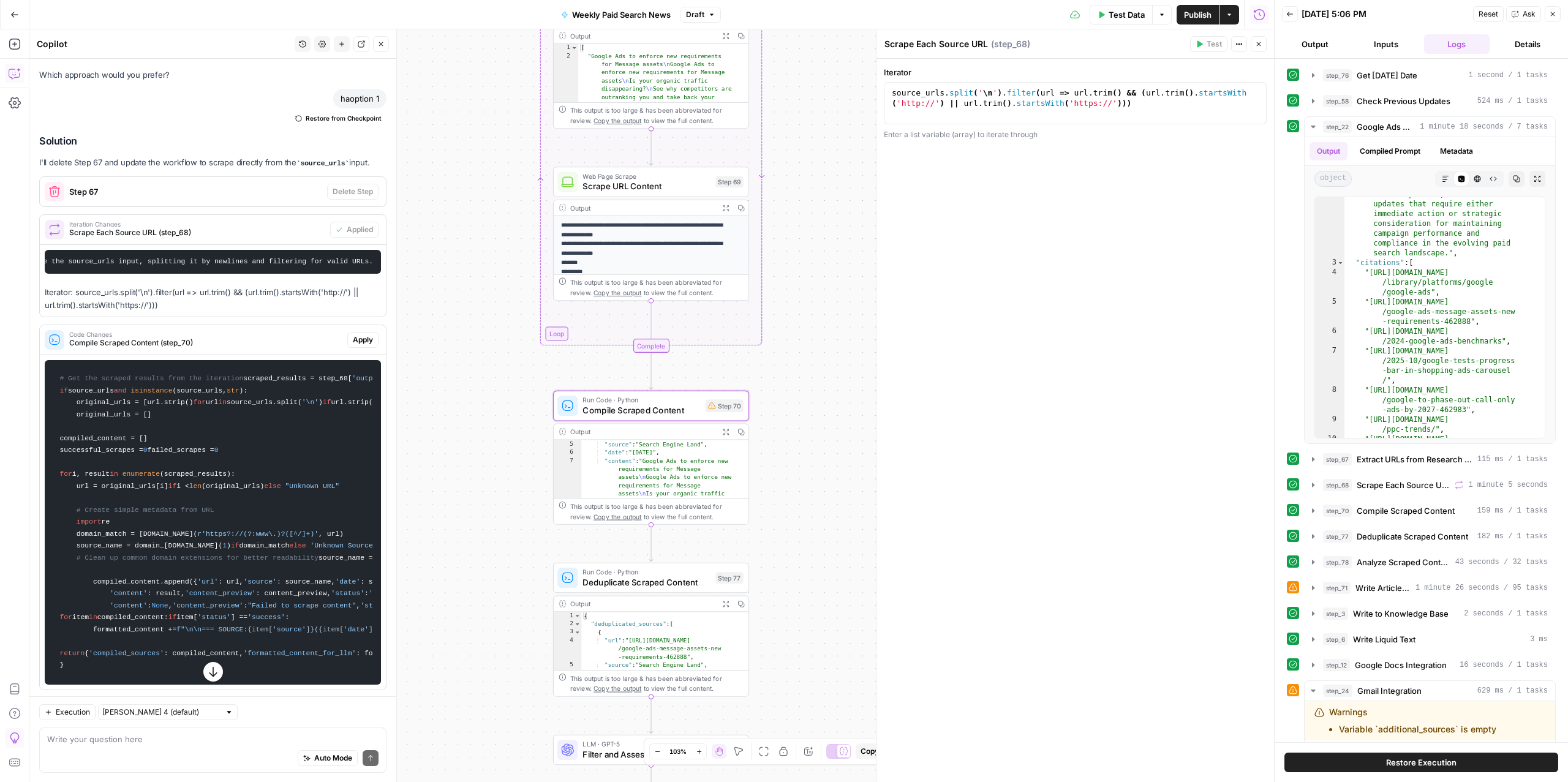
scroll to position [5359, 0]
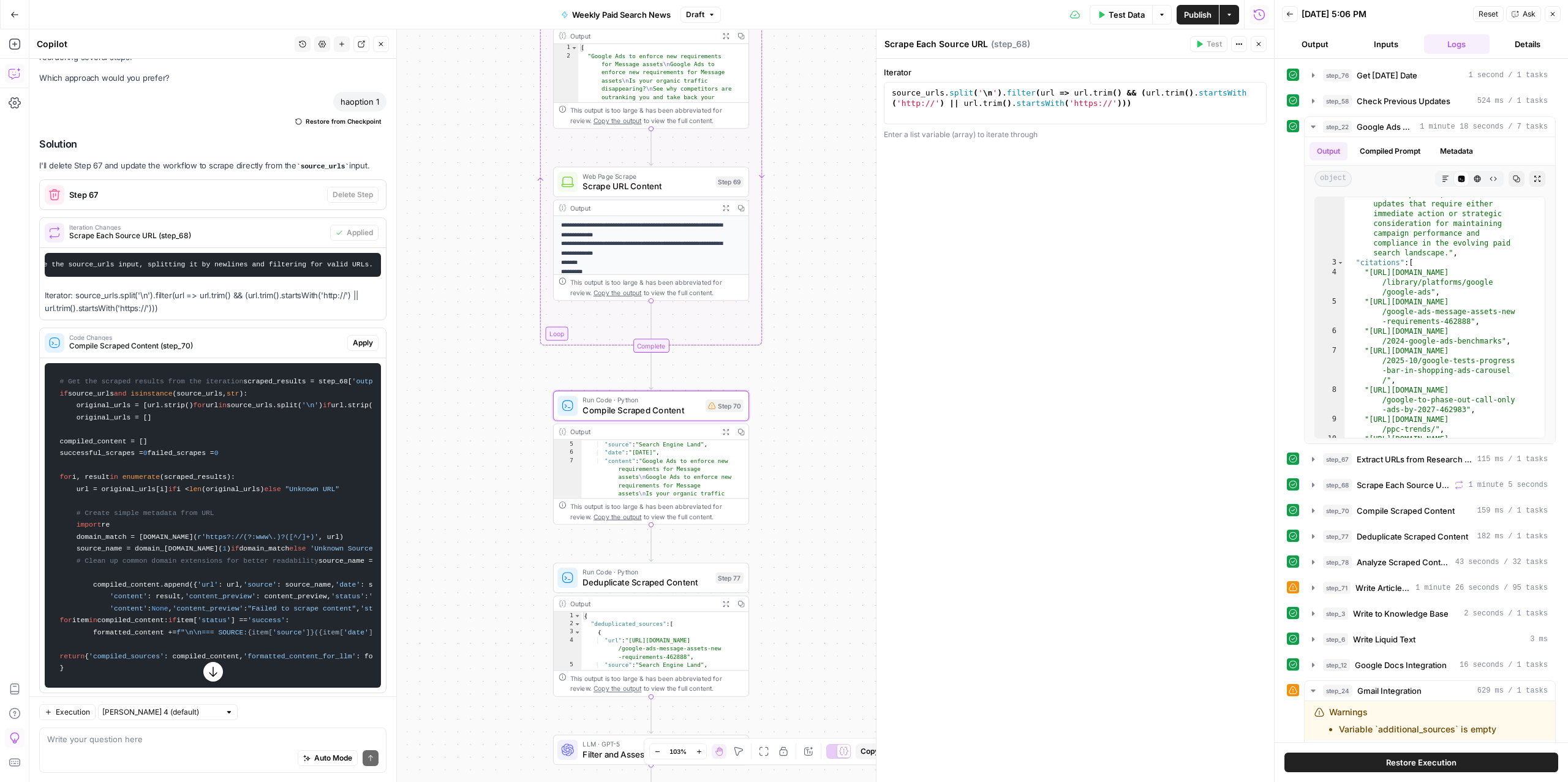
click at [348, 351] on button "Apply" at bounding box center [363, 343] width 32 height 16
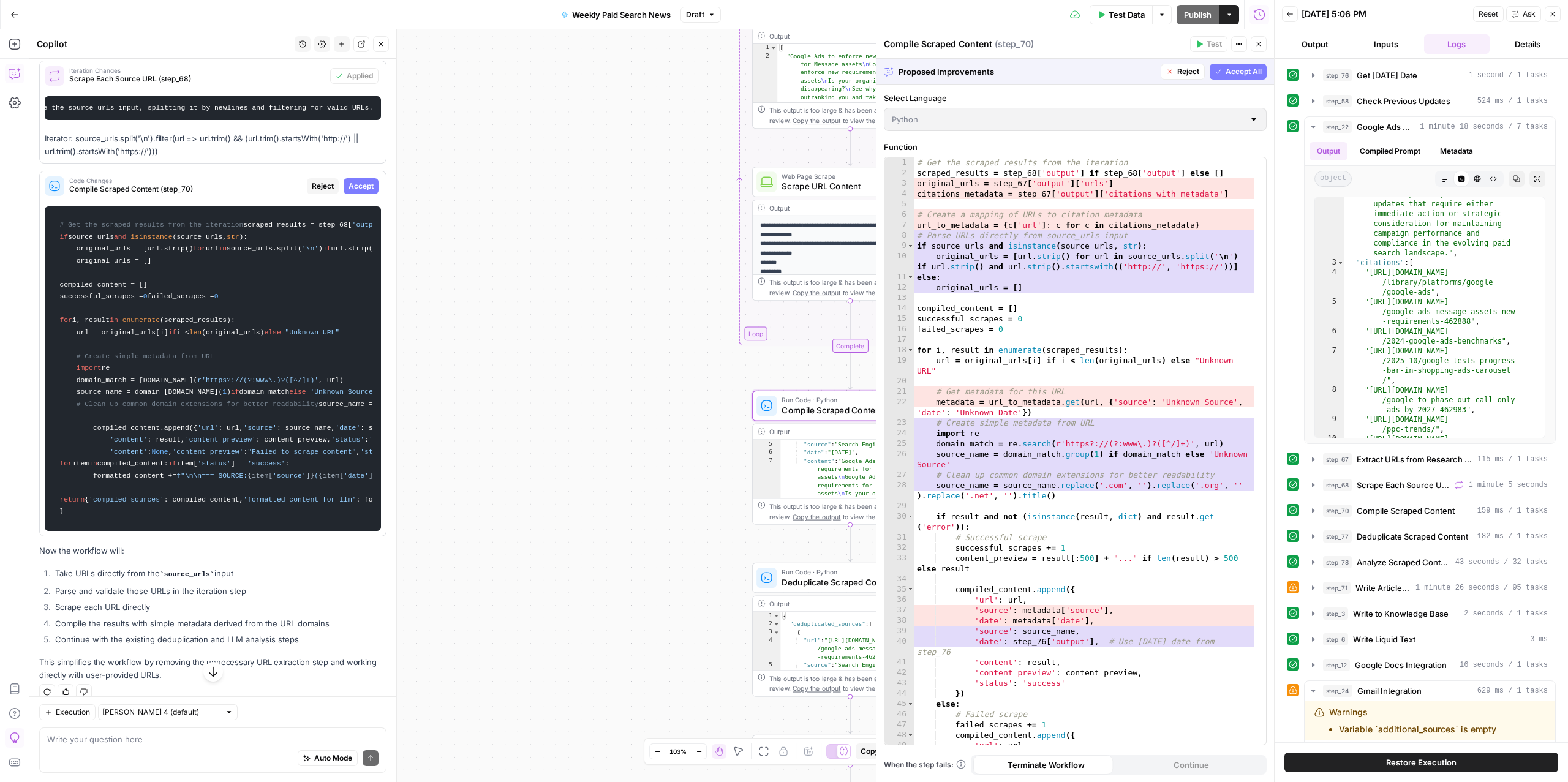
scroll to position [5222, 0]
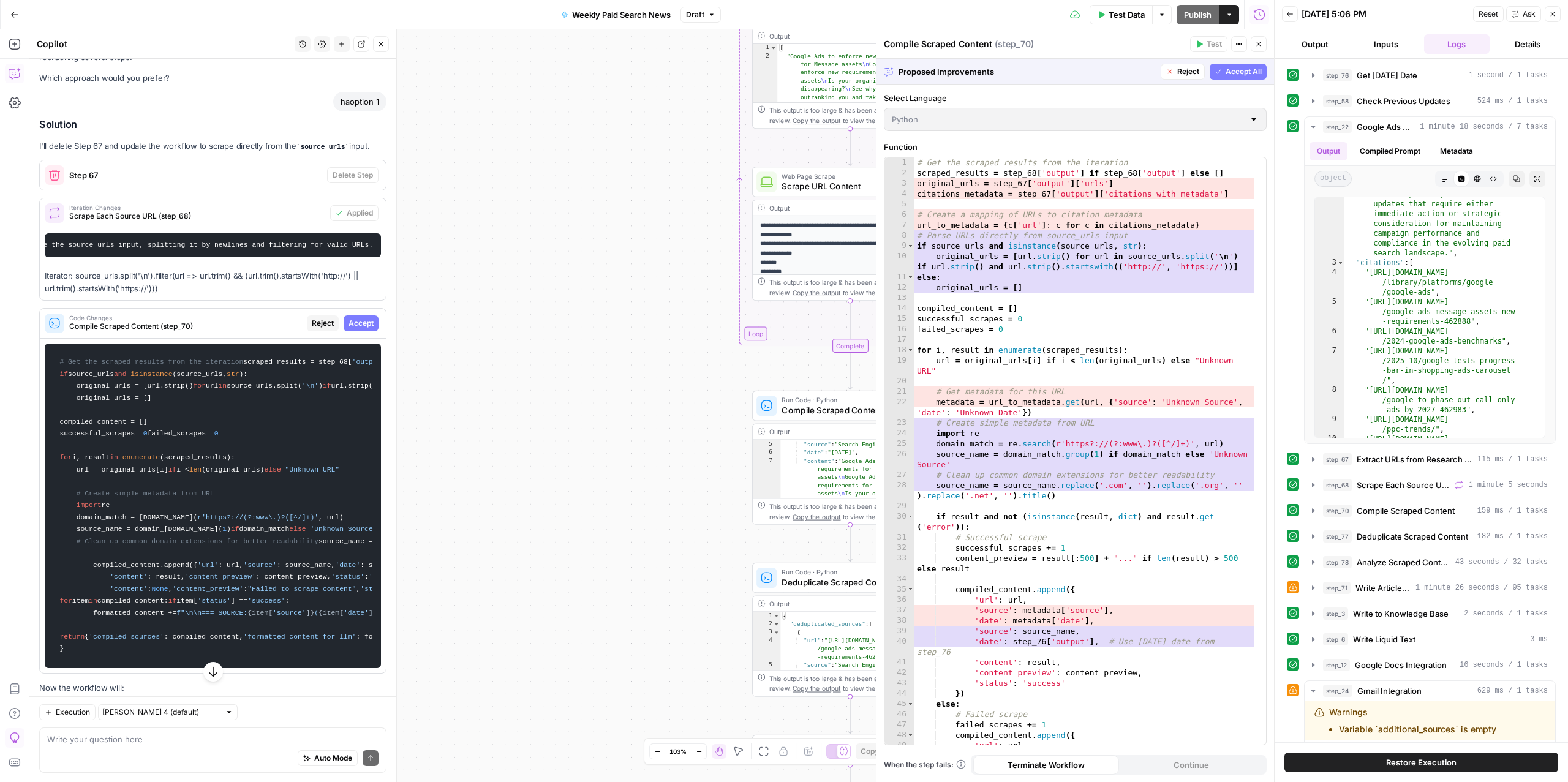
click at [1236, 75] on span "Accept All" at bounding box center [1243, 71] width 36 height 11
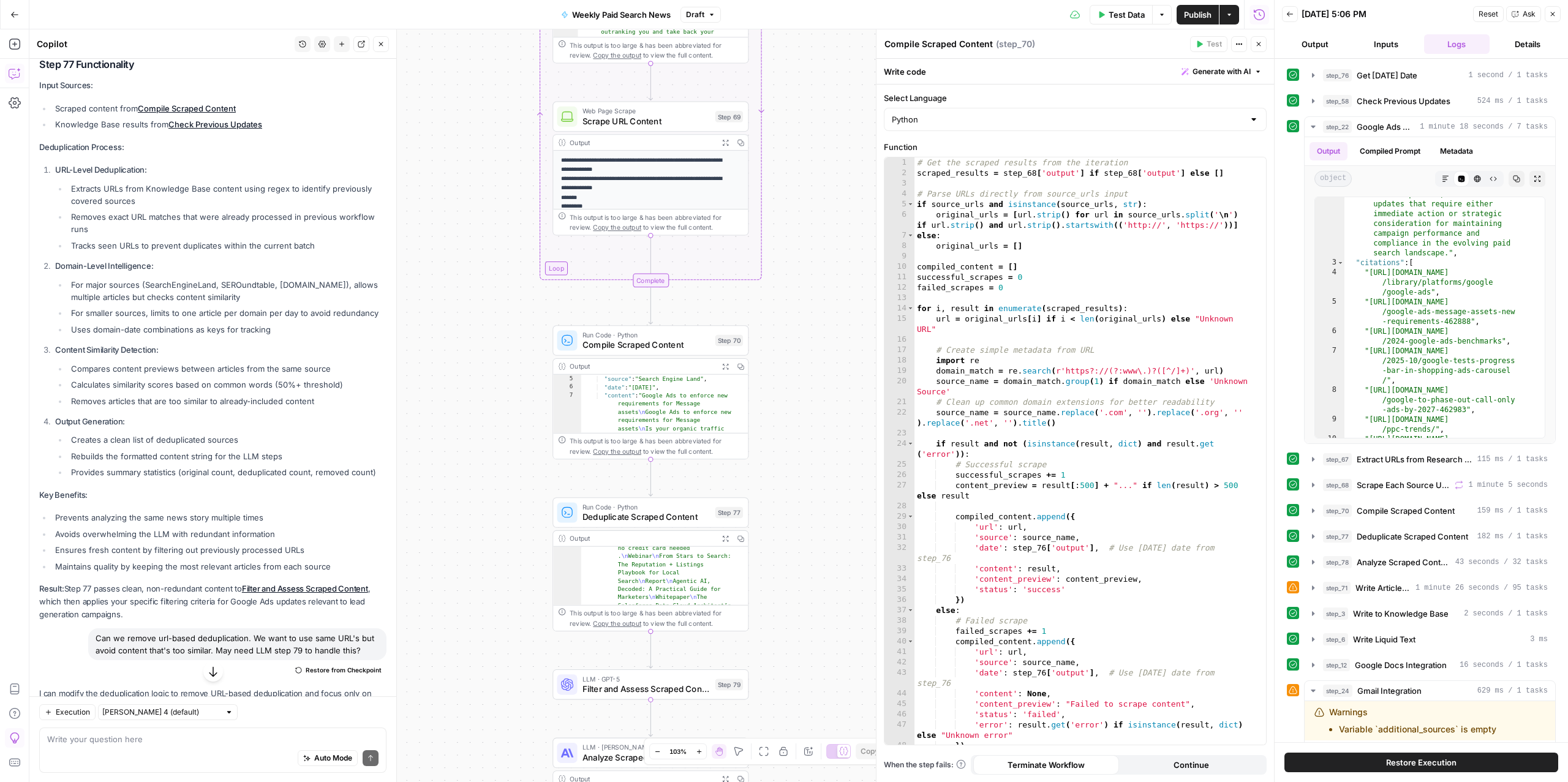
scroll to position [866, 0]
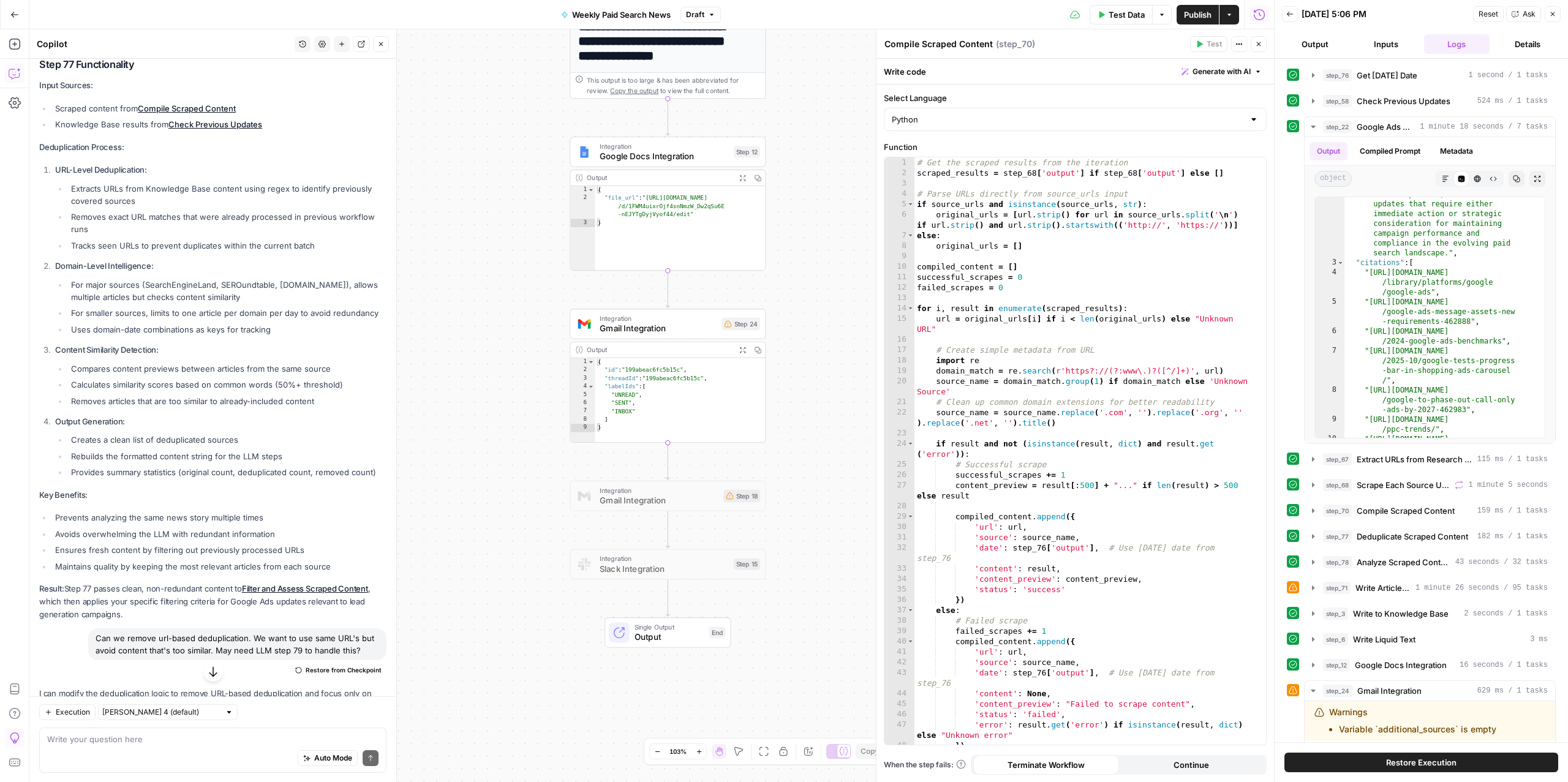
click at [698, 330] on span "Gmail Integration" at bounding box center [658, 329] width 117 height 13
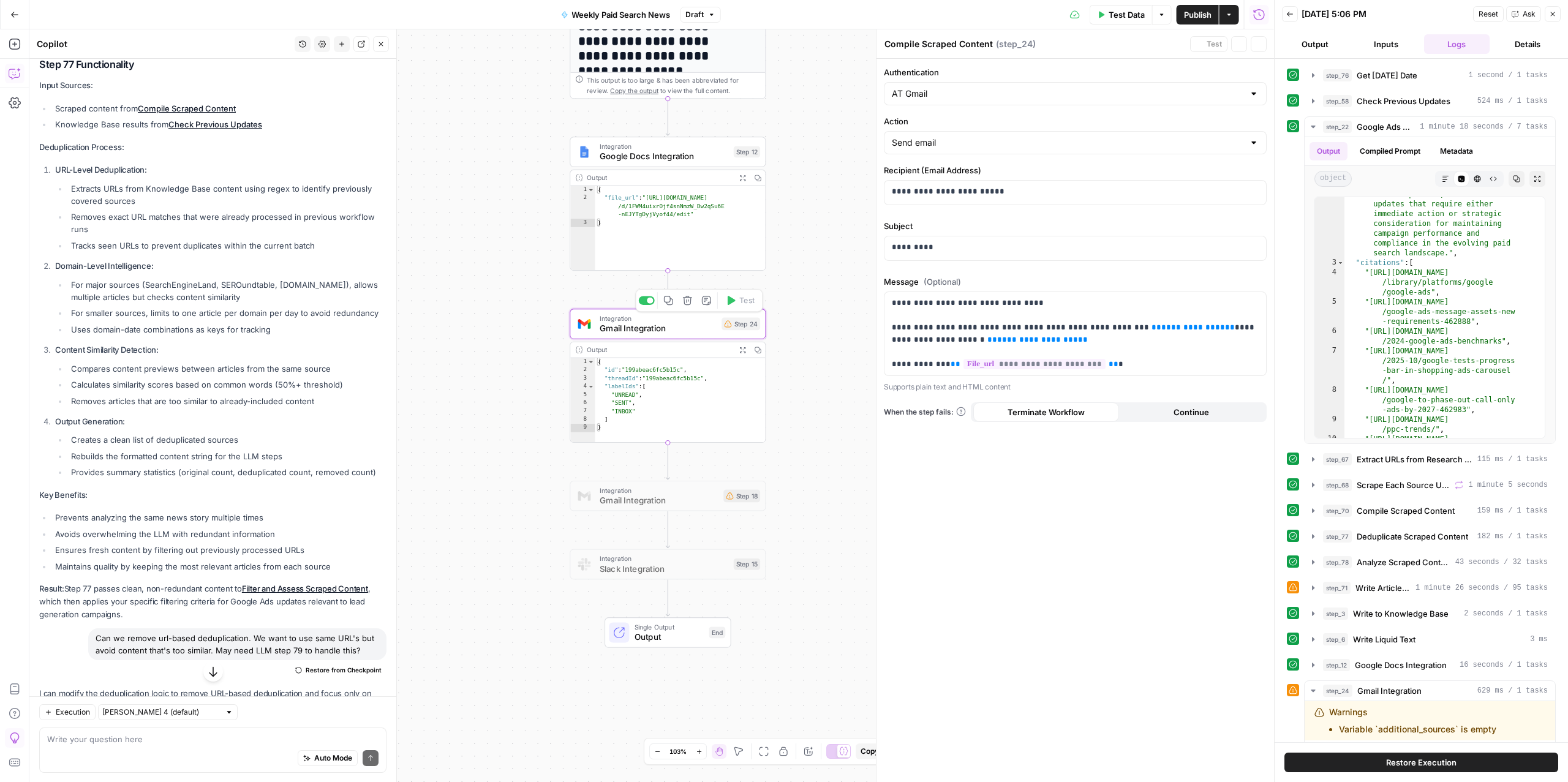
type textarea "Gmail Integration"
drag, startPoint x: 1178, startPoint y: 330, endPoint x: 1121, endPoint y: 334, distance: 57.1
click at [1121, 334] on p "**********" at bounding box center [1075, 333] width 366 height 73
drag, startPoint x: 1242, startPoint y: 343, endPoint x: 1052, endPoint y: 344, distance: 190.0
click at [1052, 344] on p "**********" at bounding box center [1075, 333] width 366 height 73
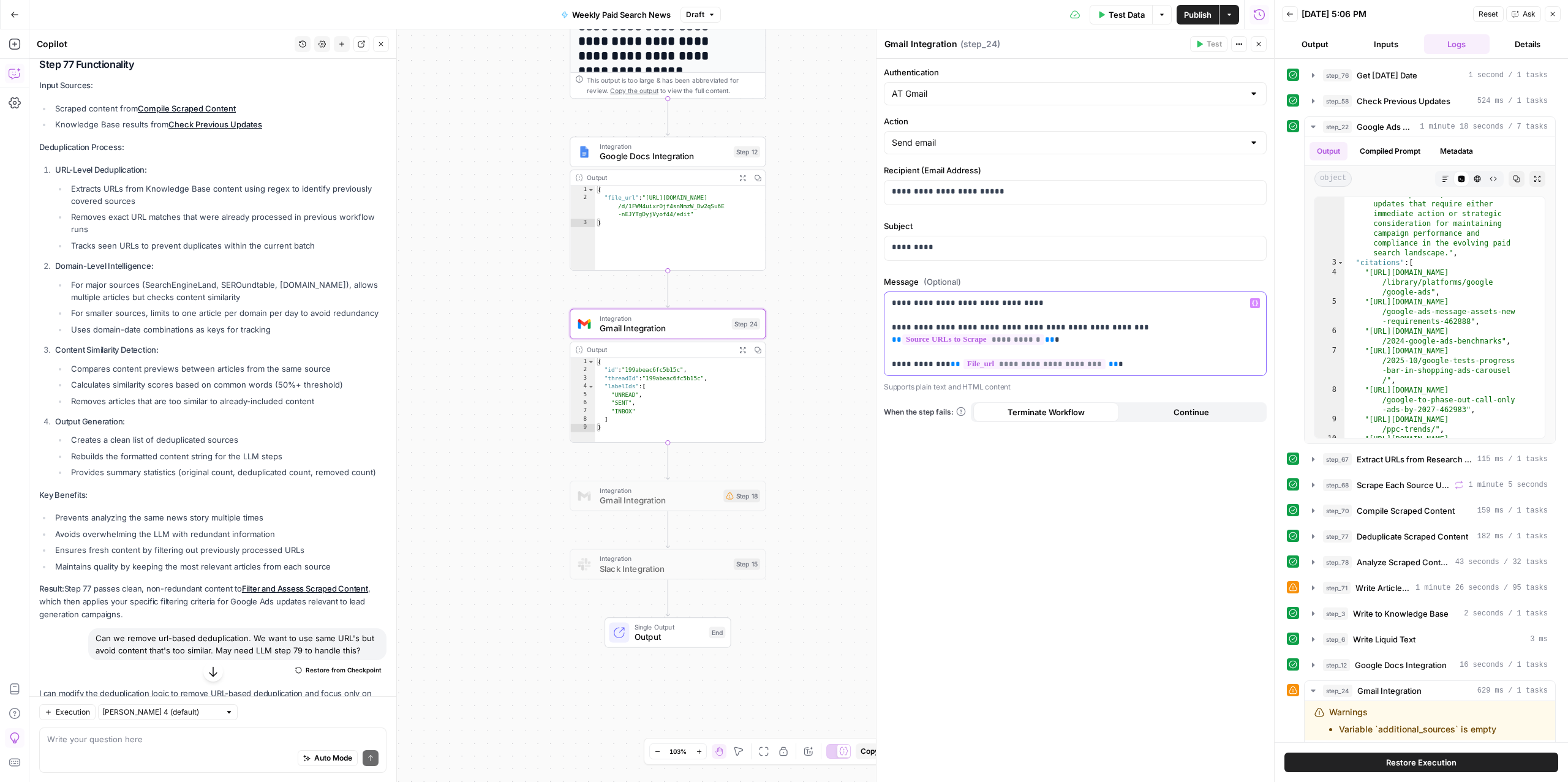
drag, startPoint x: 1084, startPoint y: 340, endPoint x: 1156, endPoint y: 249, distance: 116.0
click at [0, 0] on form "**********" at bounding box center [0, 0] width 0 height 0
click at [1107, 306] on p "**********" at bounding box center [1075, 333] width 366 height 73
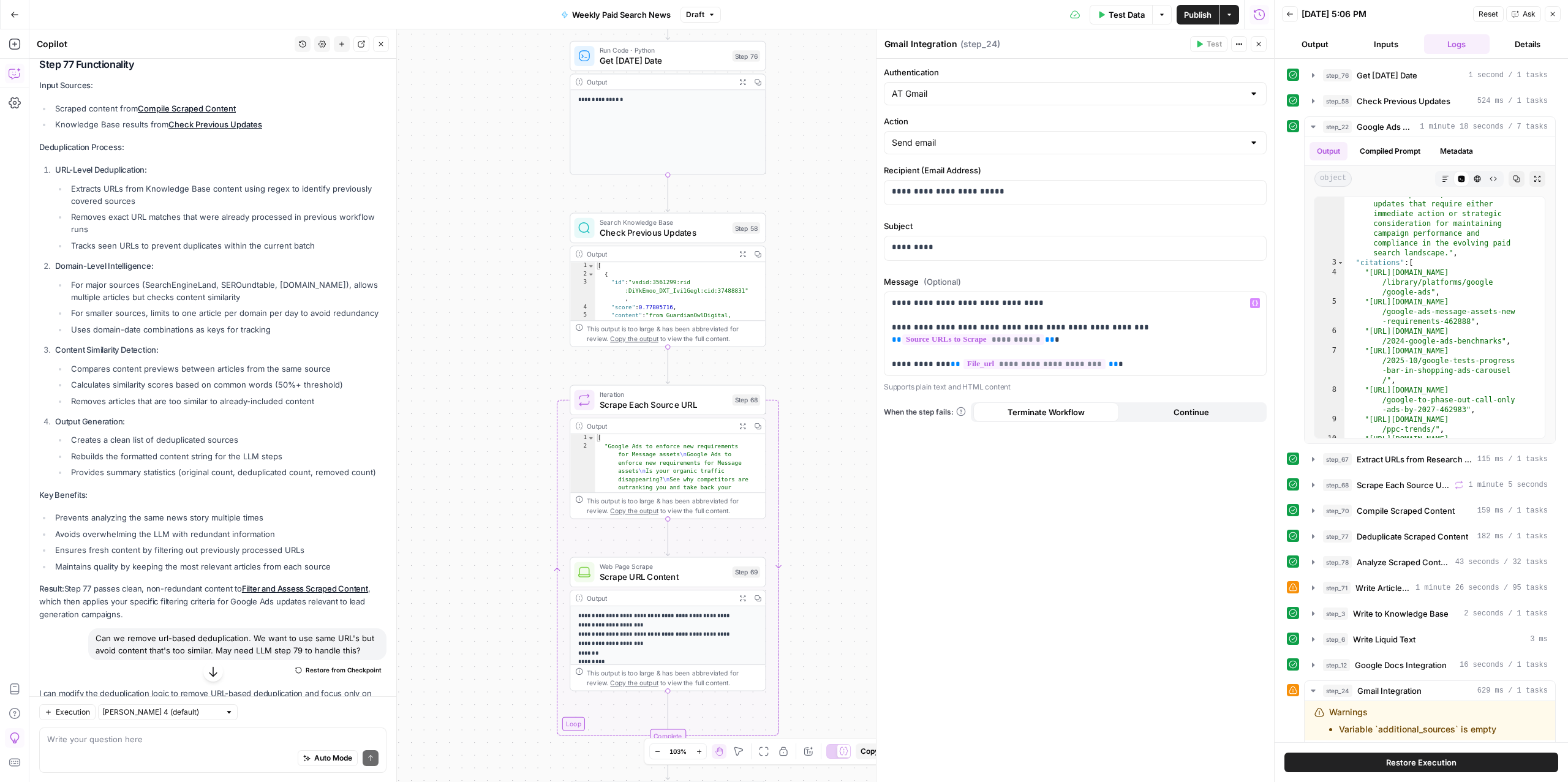
drag, startPoint x: 92, startPoint y: 759, endPoint x: 93, endPoint y: 750, distance: 9.1
click at [92, 759] on div "Auto Mode Send" at bounding box center [212, 759] width 331 height 27
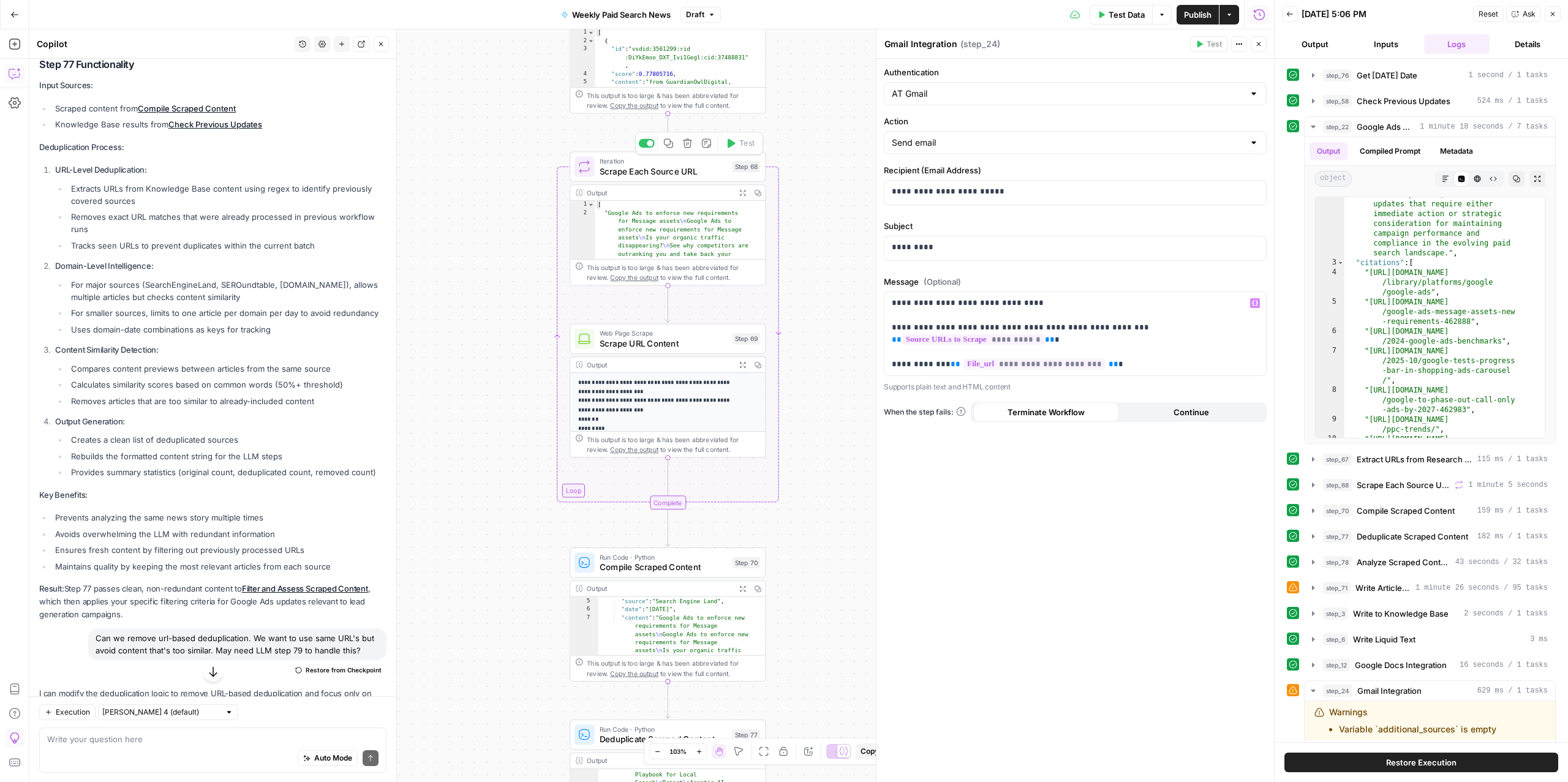
click at [662, 174] on span "Scrape Each Source URL" at bounding box center [663, 171] width 128 height 13
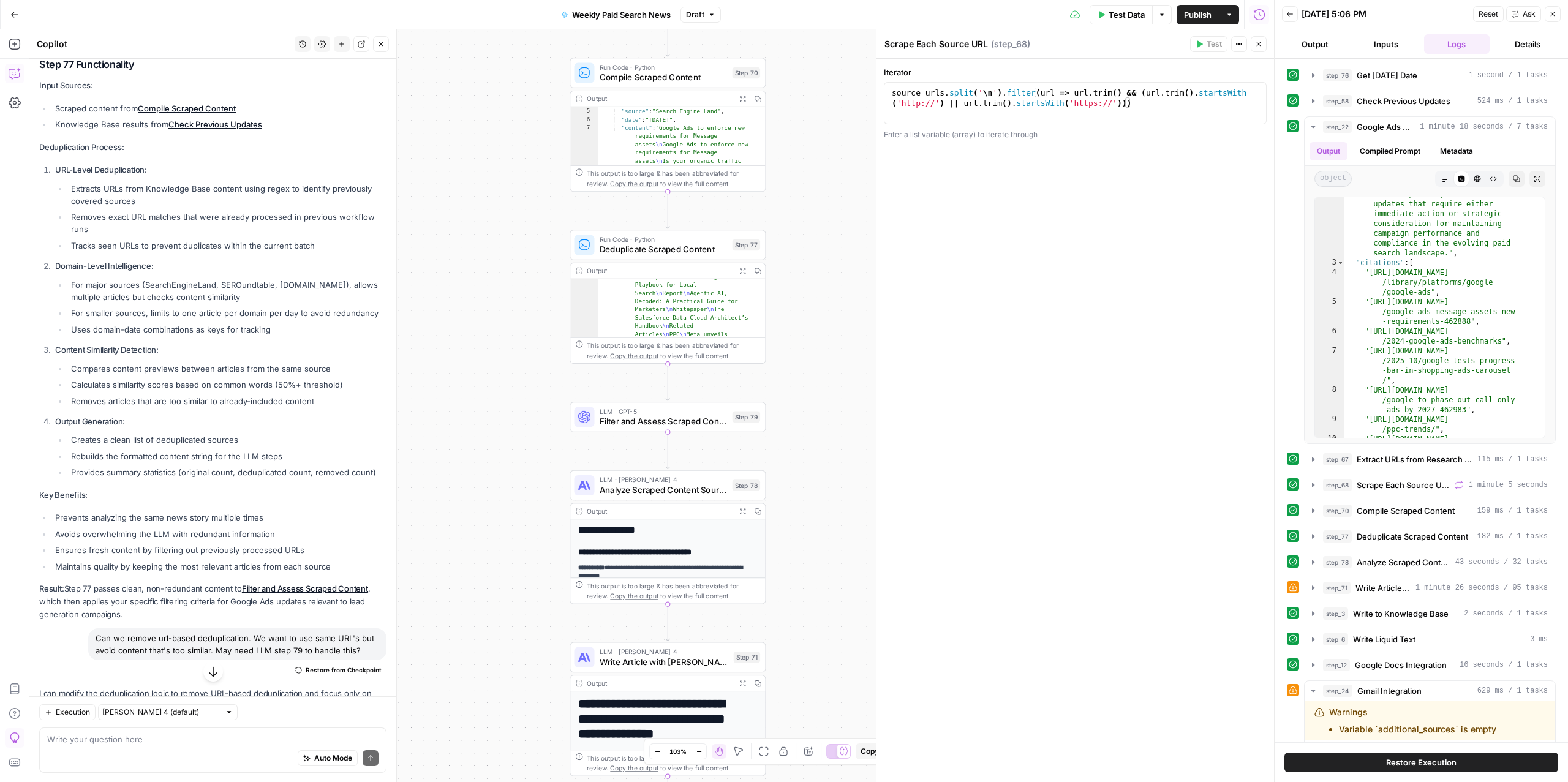
click at [1102, 19] on button "Test Data" at bounding box center [1121, 14] width 63 height 20
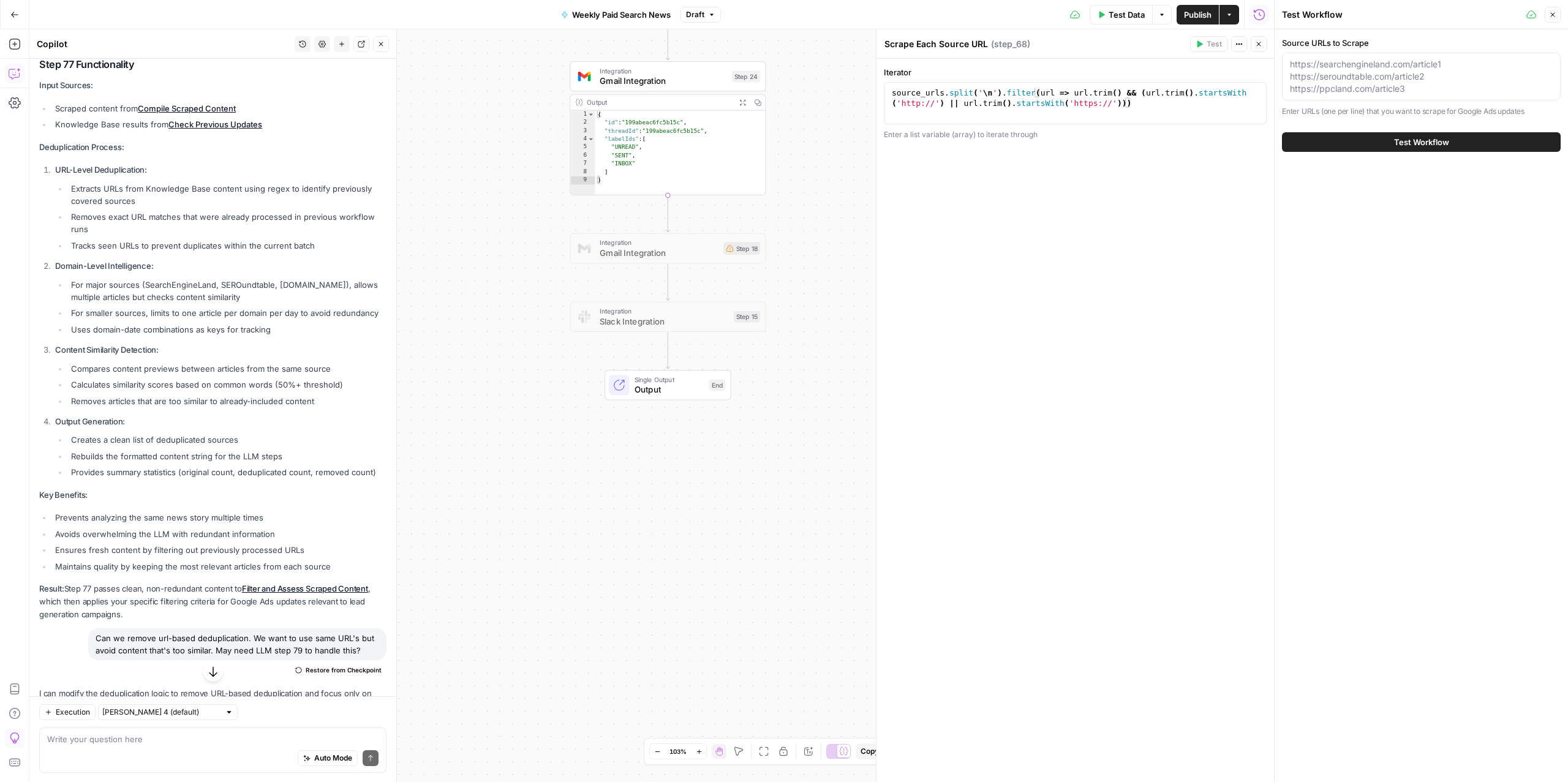
click at [683, 85] on span "Gmail Integration" at bounding box center [663, 81] width 127 height 13
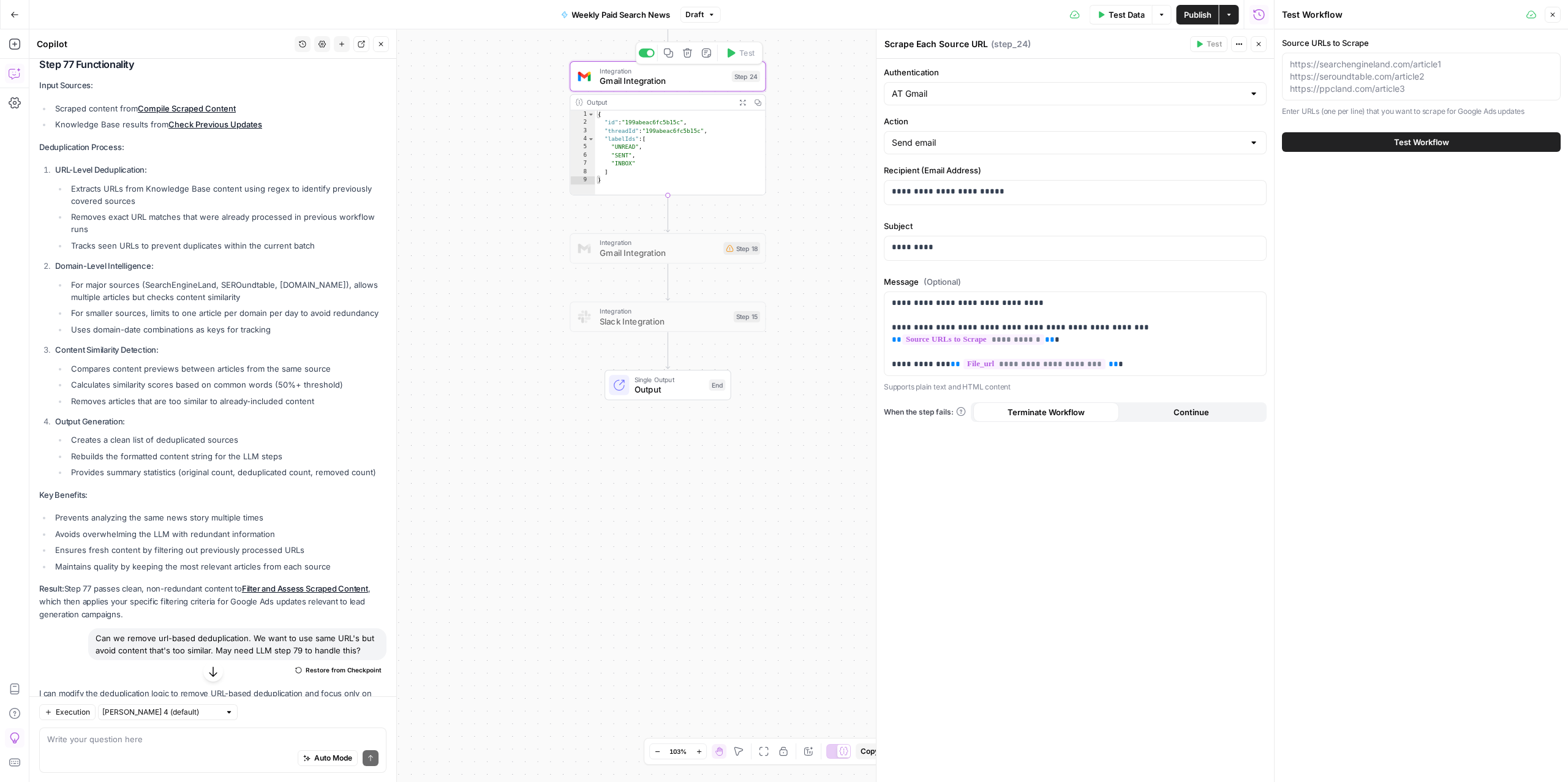
type textarea "Gmail Integration"
click at [1373, 144] on button "Test Workflow" at bounding box center [1421, 143] width 279 height 20
click at [1319, 62] on textarea "Source URLs to Scrape" at bounding box center [1421, 76] width 263 height 37
click at [126, 738] on textarea at bounding box center [212, 739] width 331 height 13
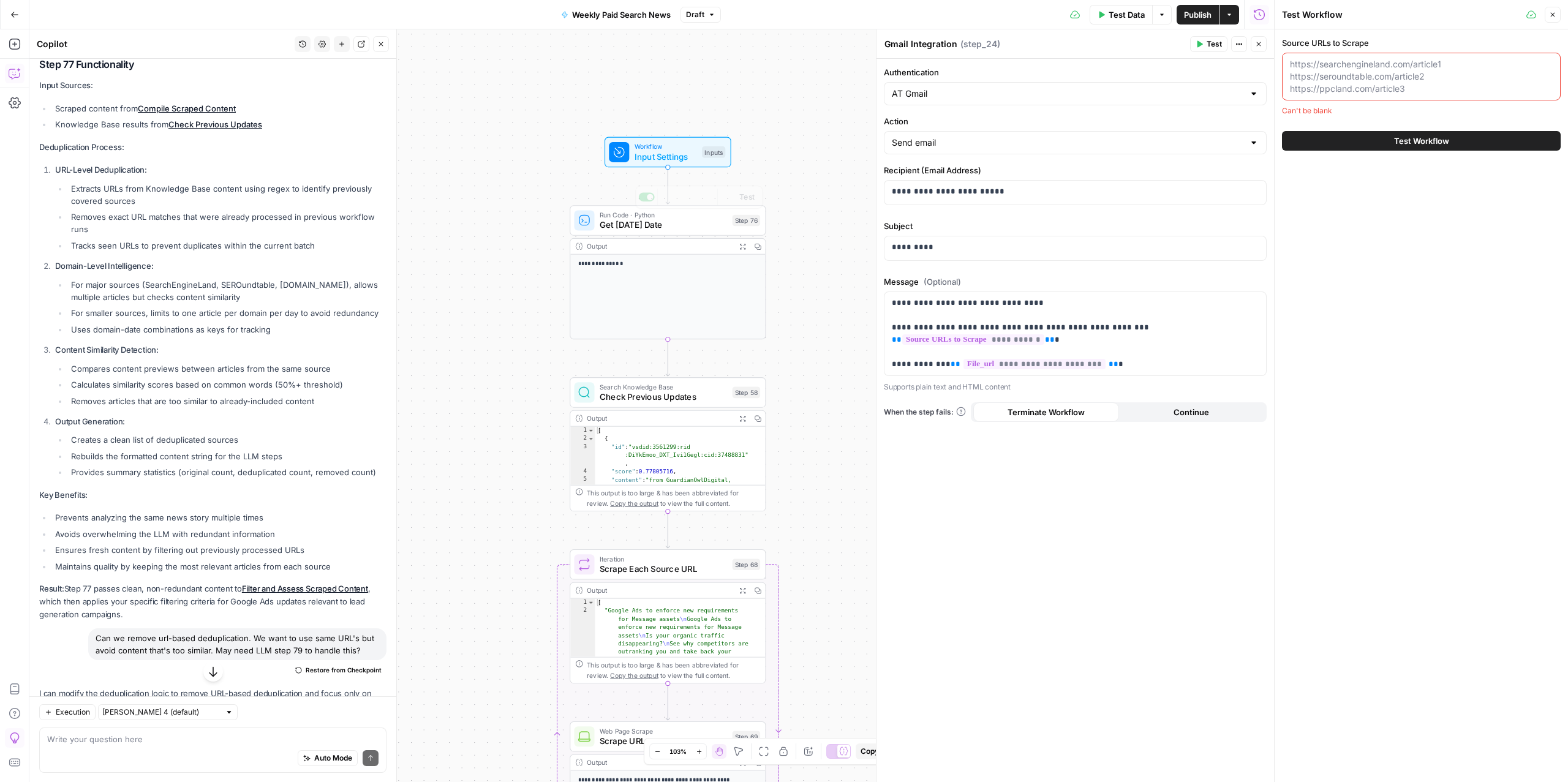
click at [637, 163] on div "Workflow Input Settings Inputs Test Step" at bounding box center [668, 153] width 126 height 31
click at [647, 155] on span "Input Settings" at bounding box center [665, 156] width 62 height 13
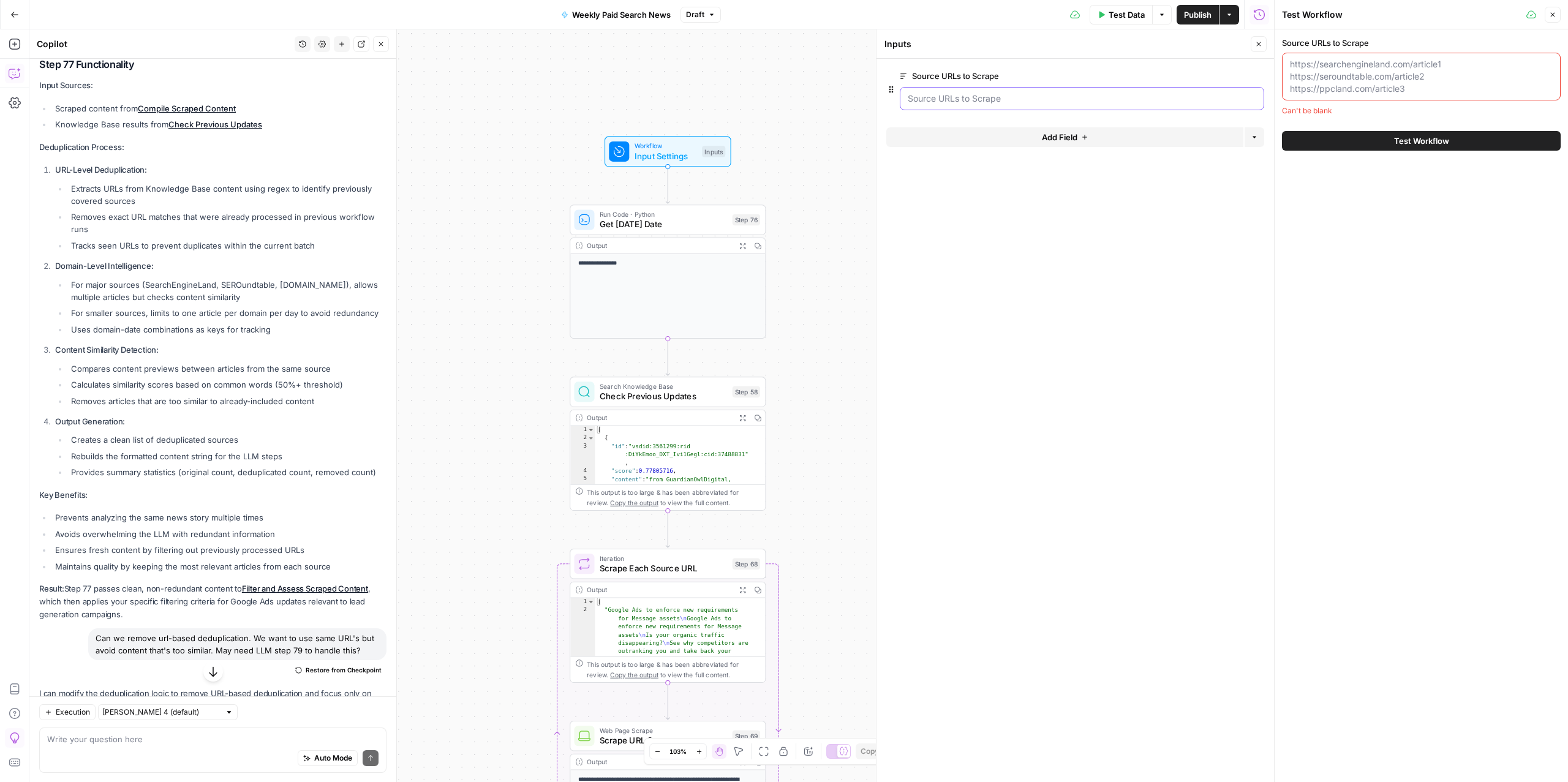
click at [1098, 100] on Scrape "Source URLs to Scrape" at bounding box center [1081, 98] width 348 height 13
click at [1347, 70] on textarea "Source URLs to Scrape" at bounding box center [1421, 76] width 263 height 37
click at [1094, 106] on div at bounding box center [1082, 98] width 365 height 23
click at [1231, 78] on button "edit field" at bounding box center [1223, 76] width 47 height 14
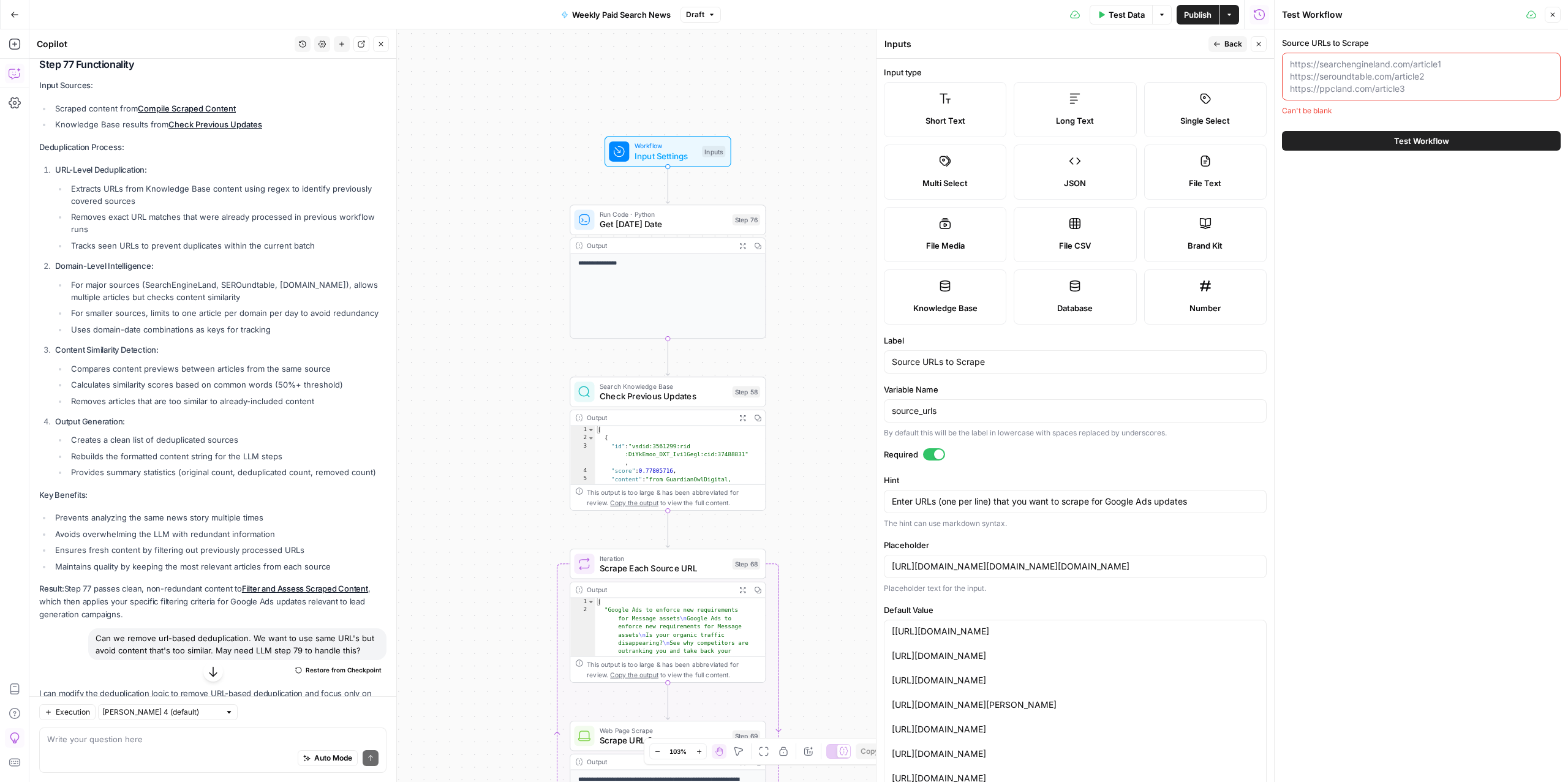
click at [1216, 121] on span "Single Select" at bounding box center [1204, 121] width 50 height 13
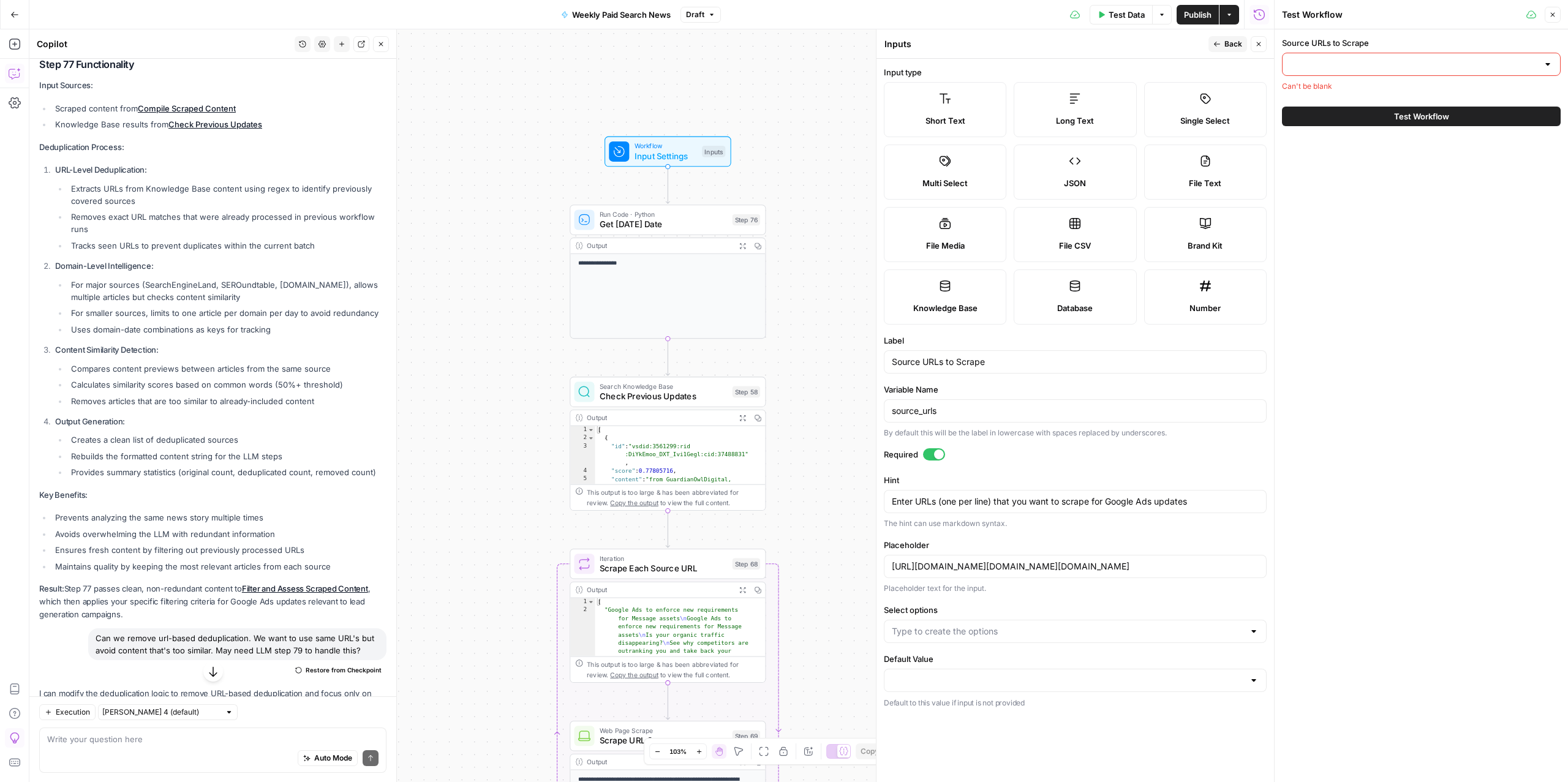
click at [1351, 52] on div at bounding box center [1421, 64] width 279 height 23
click at [1350, 66] on input "Source URLs to Scrape" at bounding box center [1414, 64] width 248 height 13
click at [1038, 502] on textarea "Enter URLs (one per line) that you want to scrape for Google Ads updates" at bounding box center [1075, 502] width 366 height 13
click at [1119, 116] on div "Long Text" at bounding box center [1074, 121] width 102 height 13
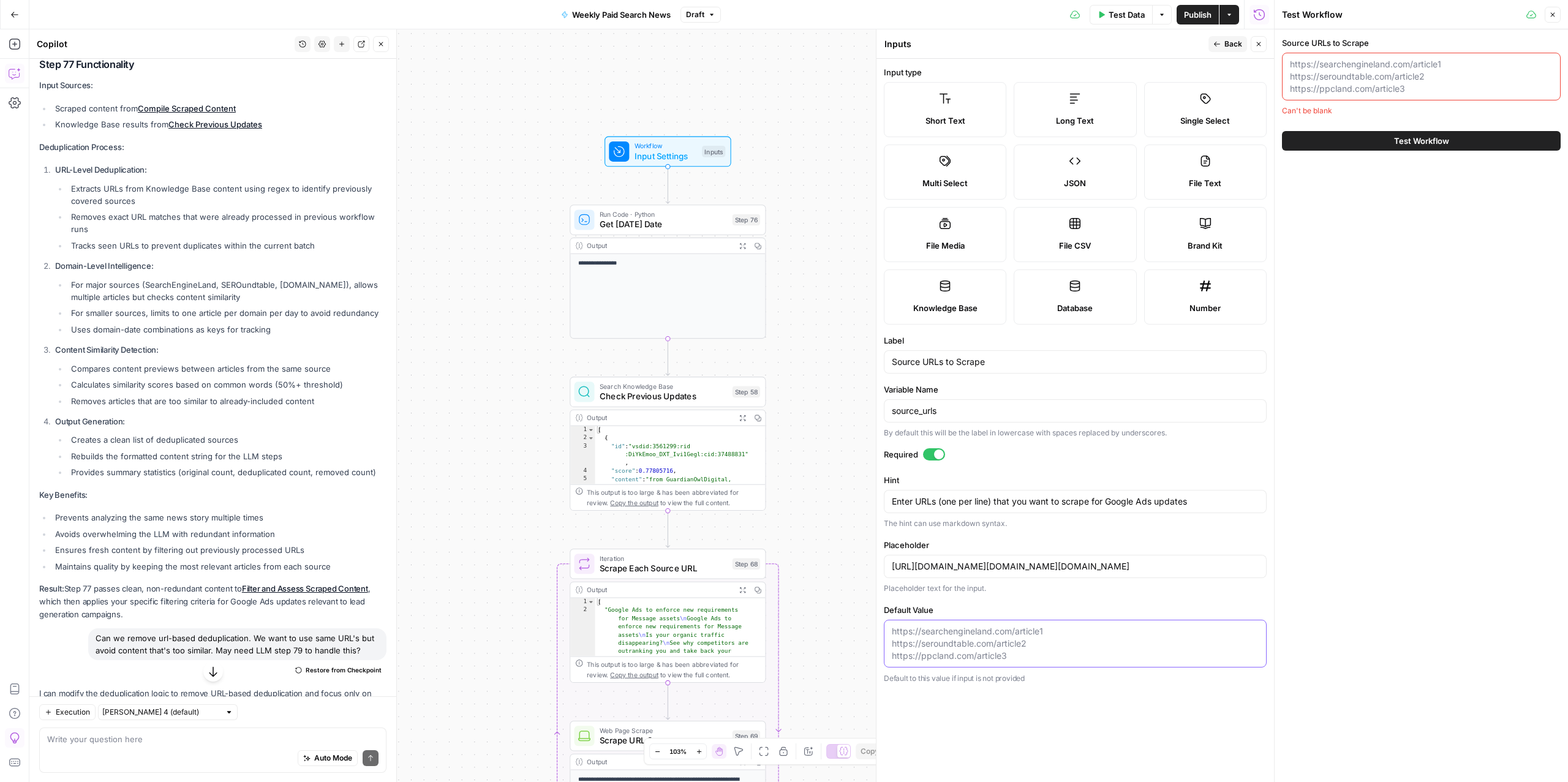
drag, startPoint x: 932, startPoint y: 646, endPoint x: 901, endPoint y: 642, distance: 31.3
click at [931, 647] on textarea "Default Value" at bounding box center [1075, 644] width 366 height 37
drag, startPoint x: 898, startPoint y: 639, endPoint x: 1075, endPoint y: 708, distance: 190.0
click at [1075, 710] on form "Input type Short Text Long Text Single Select Multi Select JSON File Text File …" at bounding box center [1075, 420] width 397 height 723
click at [1332, 80] on textarea "Source URLs to Scrape" at bounding box center [1421, 76] width 263 height 37
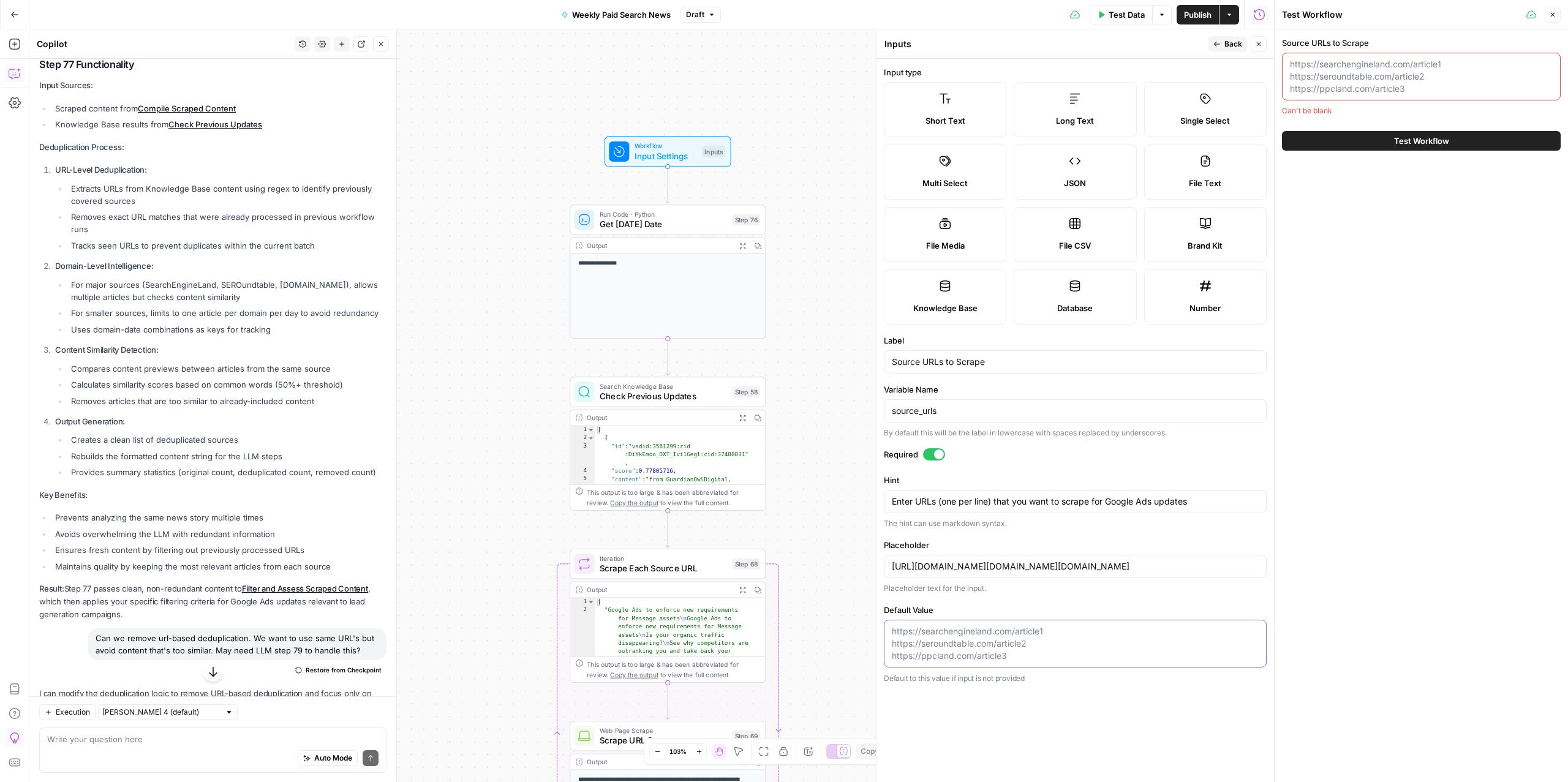
click at [1027, 645] on textarea "Default Value" at bounding box center [1075, 644] width 366 height 37
paste textarea "https://support.google.com/google-ads/ https://searchengineland.com/ https://ww…"
type input "https://searchengineland.com/article1https://seroundtable.com/article2https://p…"
type textarea "https://support.google.com/google-ads/ https://searchengineland.com/ https://ww…"
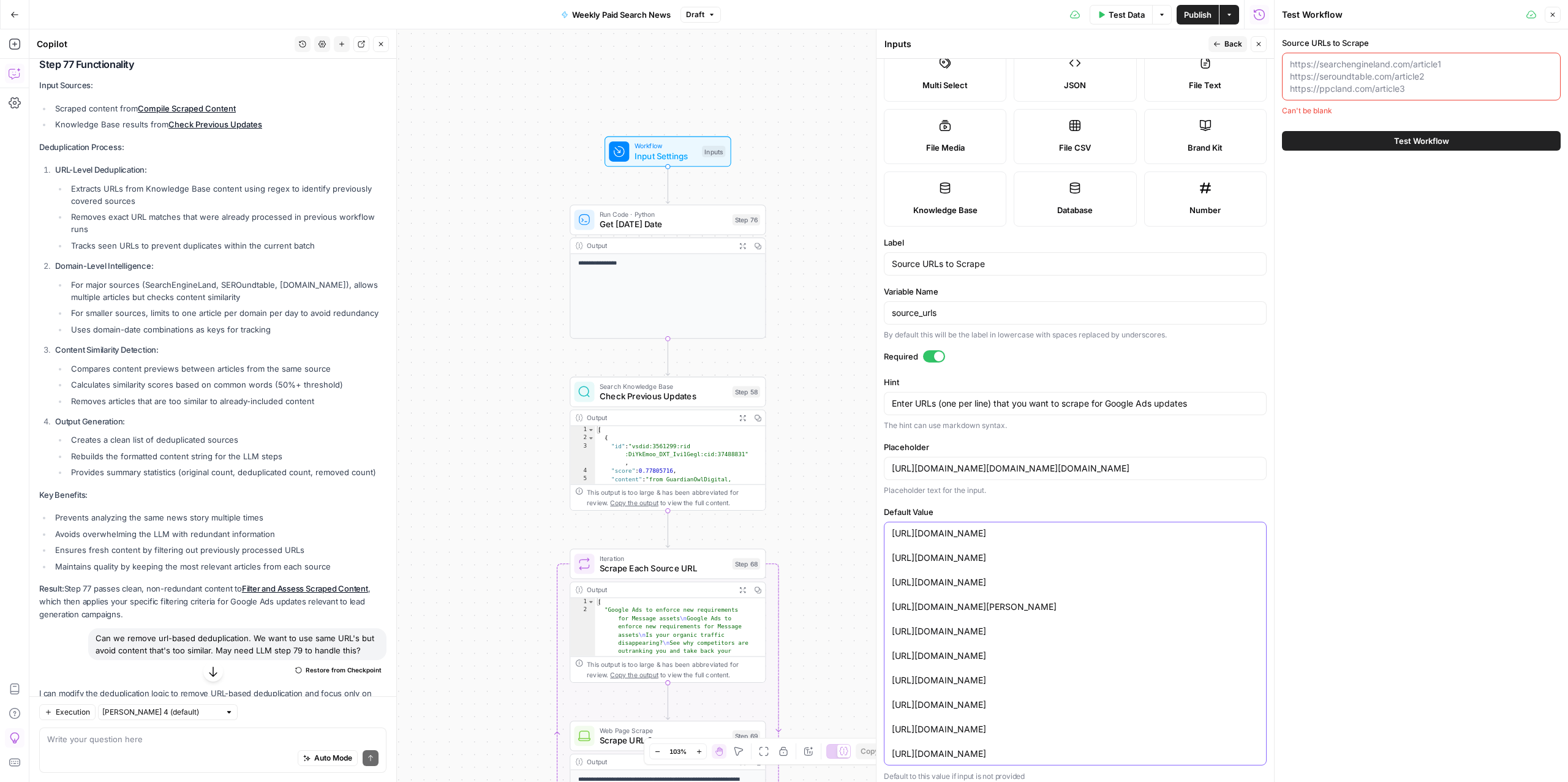
scroll to position [108, 0]
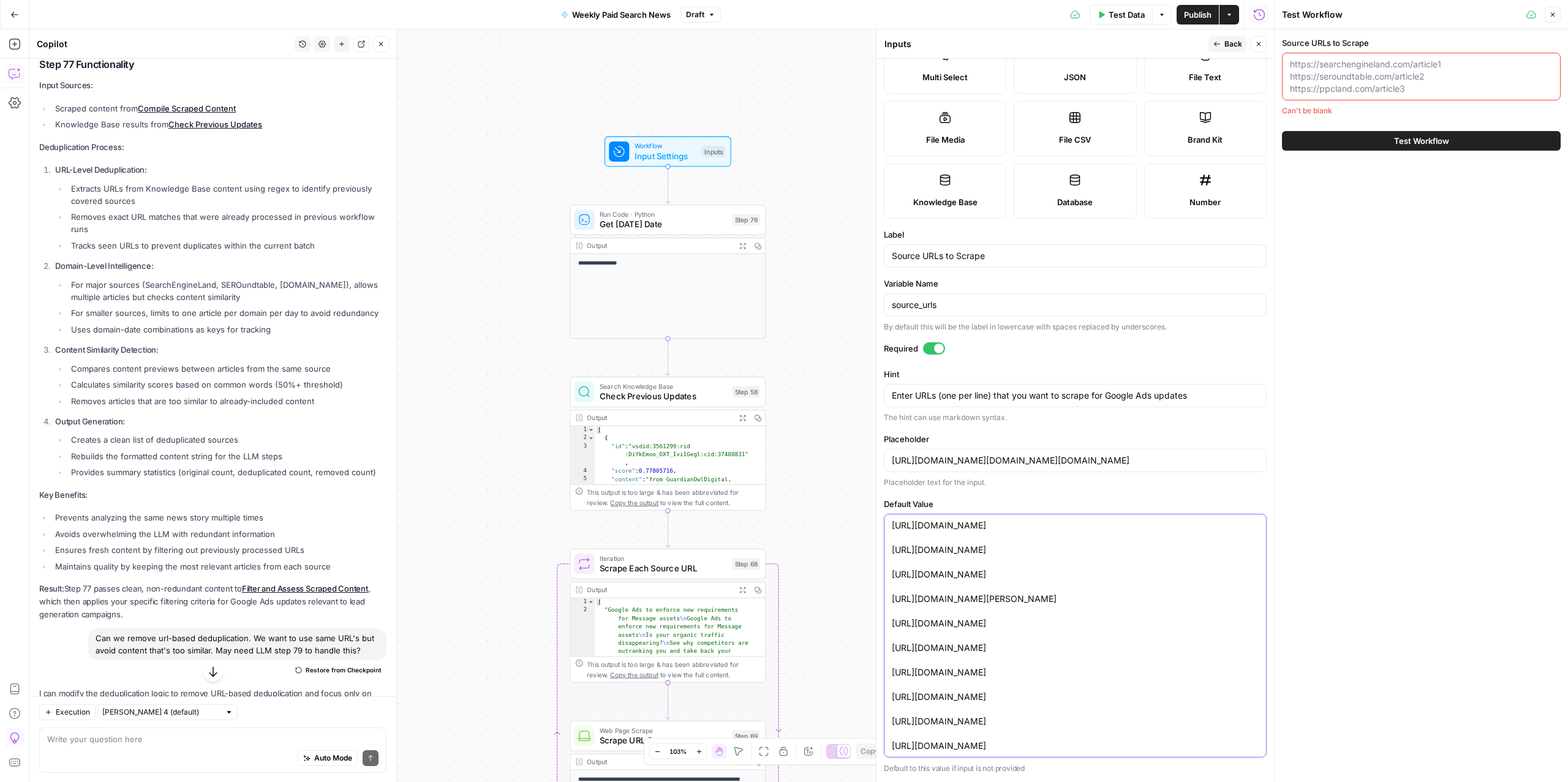
type input "https://searchengineland.com/article1https://seroundtable.com/article2https://p…"
type textarea "https://support.google.com/google-ads/ https://searchengineland.com/ https://ww…"
click at [888, 530] on div "https://support.google.com/google-ads/ https://searchengineland.com/ https://ww…" at bounding box center [1075, 636] width 383 height 244
click at [894, 529] on textarea "https://support.google.com/google-ads/ https://searchengineland.com/ https://ww…" at bounding box center [1075, 636] width 366 height 233
type input "https://searchengineland.com/article1https://seroundtable.com/article2https://p…"
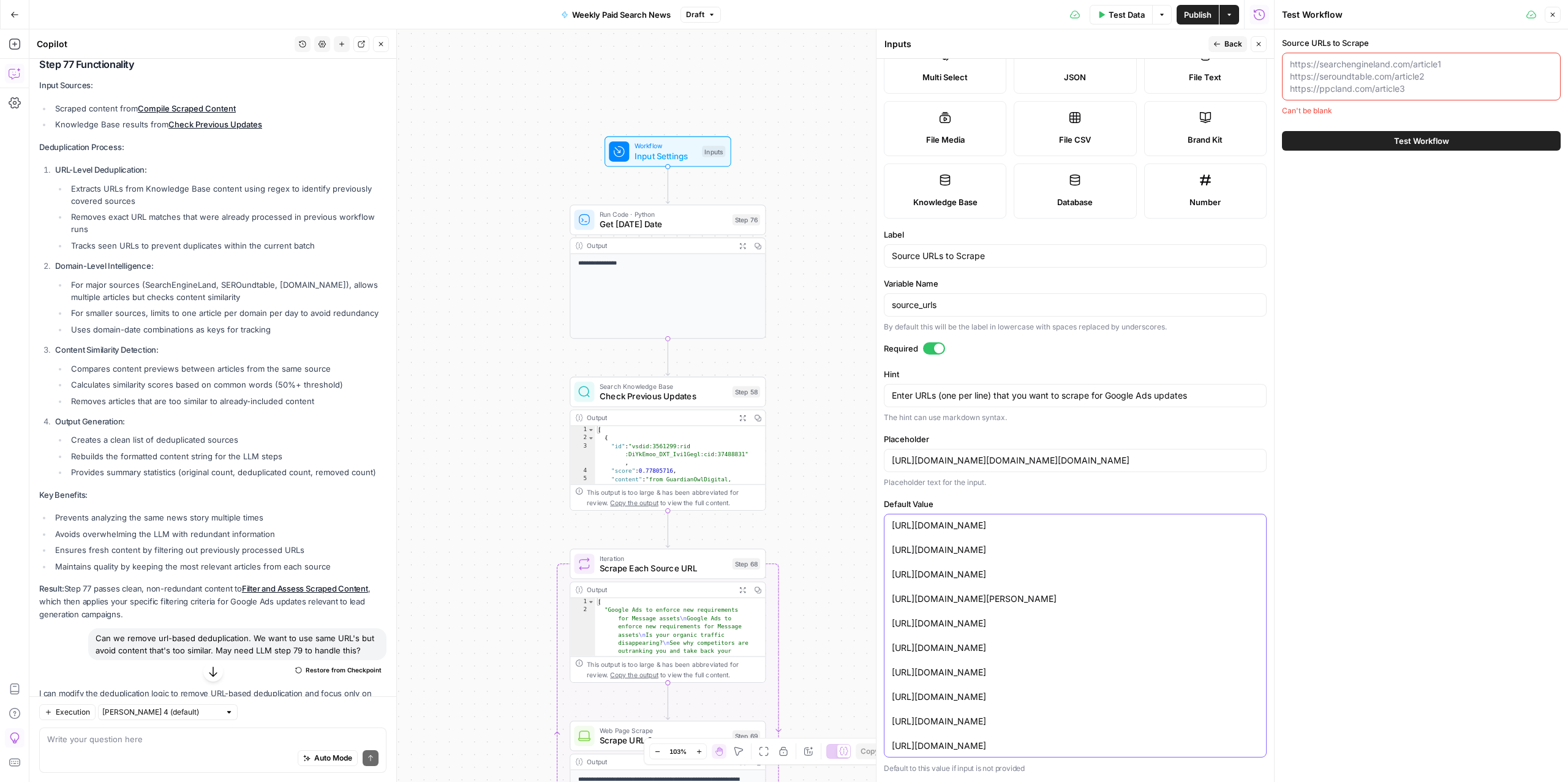
type textarea "[https://support.google.com/google-ads/ https://searchengineland.com/ https://w…"
click at [1069, 747] on textarea "[https://support.google.com/google-ads/ https://searchengineland.com/ https://w…" at bounding box center [1075, 636] width 366 height 233
type input "https://searchengineland.com/article1https://seroundtable.com/article2https://p…"
type textarea "[https://support.google.com/google-ads/ https://searchengineland.com/ https://w…"
type input "https://searchengineland.com/article1https://seroundtable.com/article2https://p…"
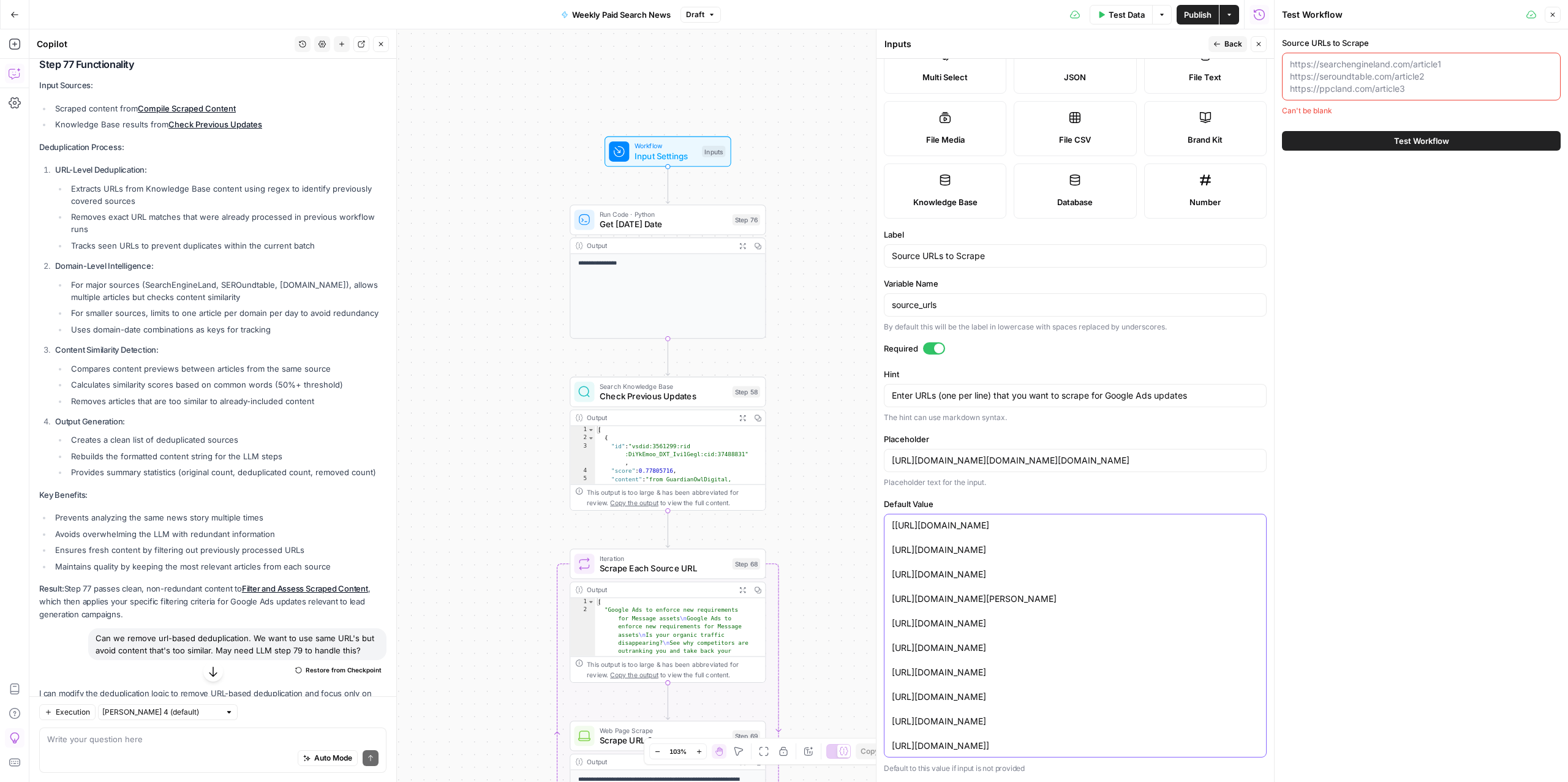
type textarea "[https://support.google.com/google-ads/ https://searchengineland.com/ https://w…"
click at [1123, 5] on button "Test Data" at bounding box center [1121, 14] width 63 height 20
click at [1394, 136] on span "Test Workflow" at bounding box center [1421, 141] width 55 height 13
click at [1263, 42] on button "Close" at bounding box center [1258, 44] width 16 height 16
type input "https://searchengineland.com/article1https://seroundtable.com/article2https://p…"
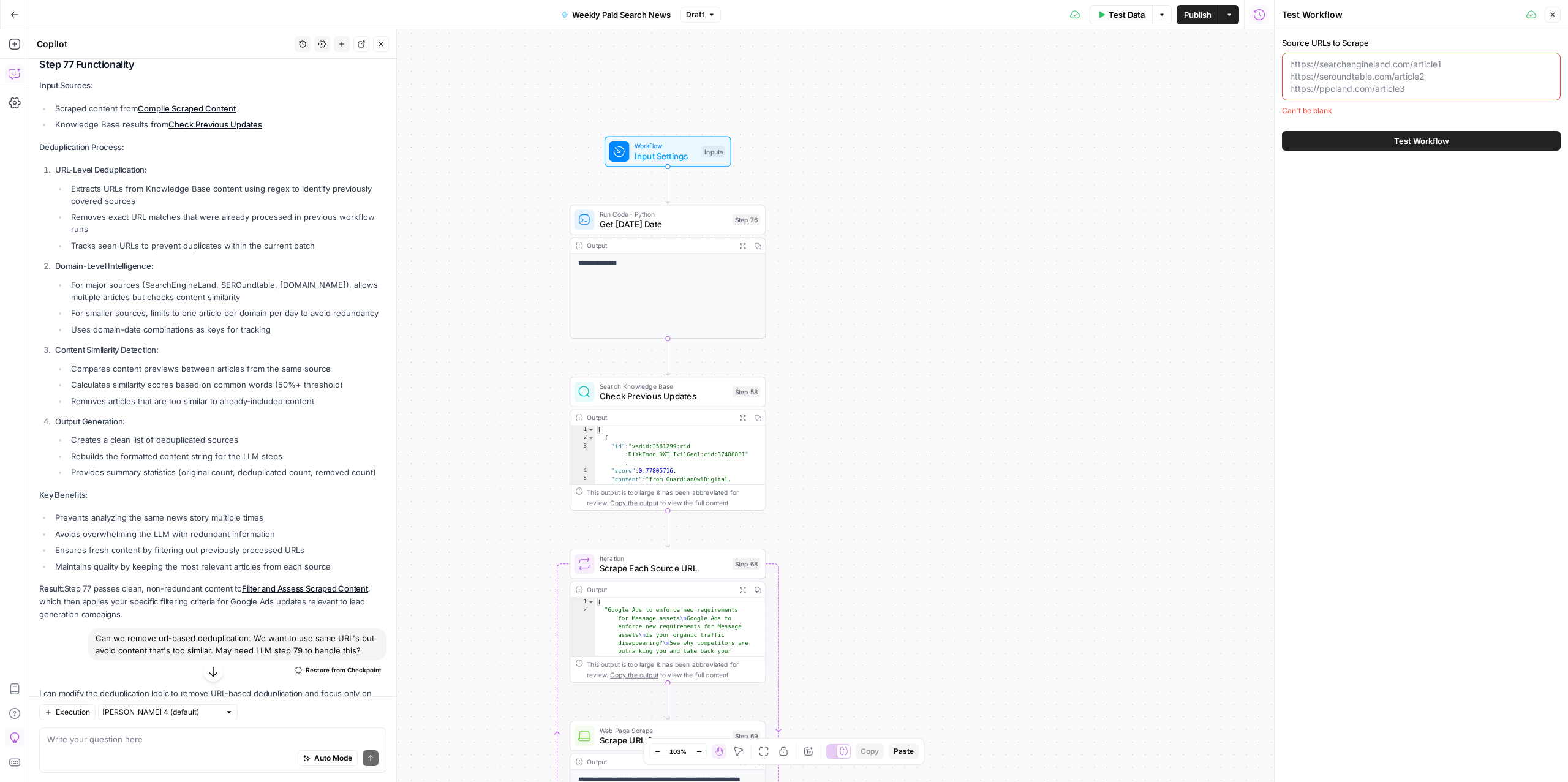
click at [1398, 138] on span "Test Workflow" at bounding box center [1421, 141] width 55 height 13
click at [1551, 18] on button "Close" at bounding box center [1553, 14] width 16 height 16
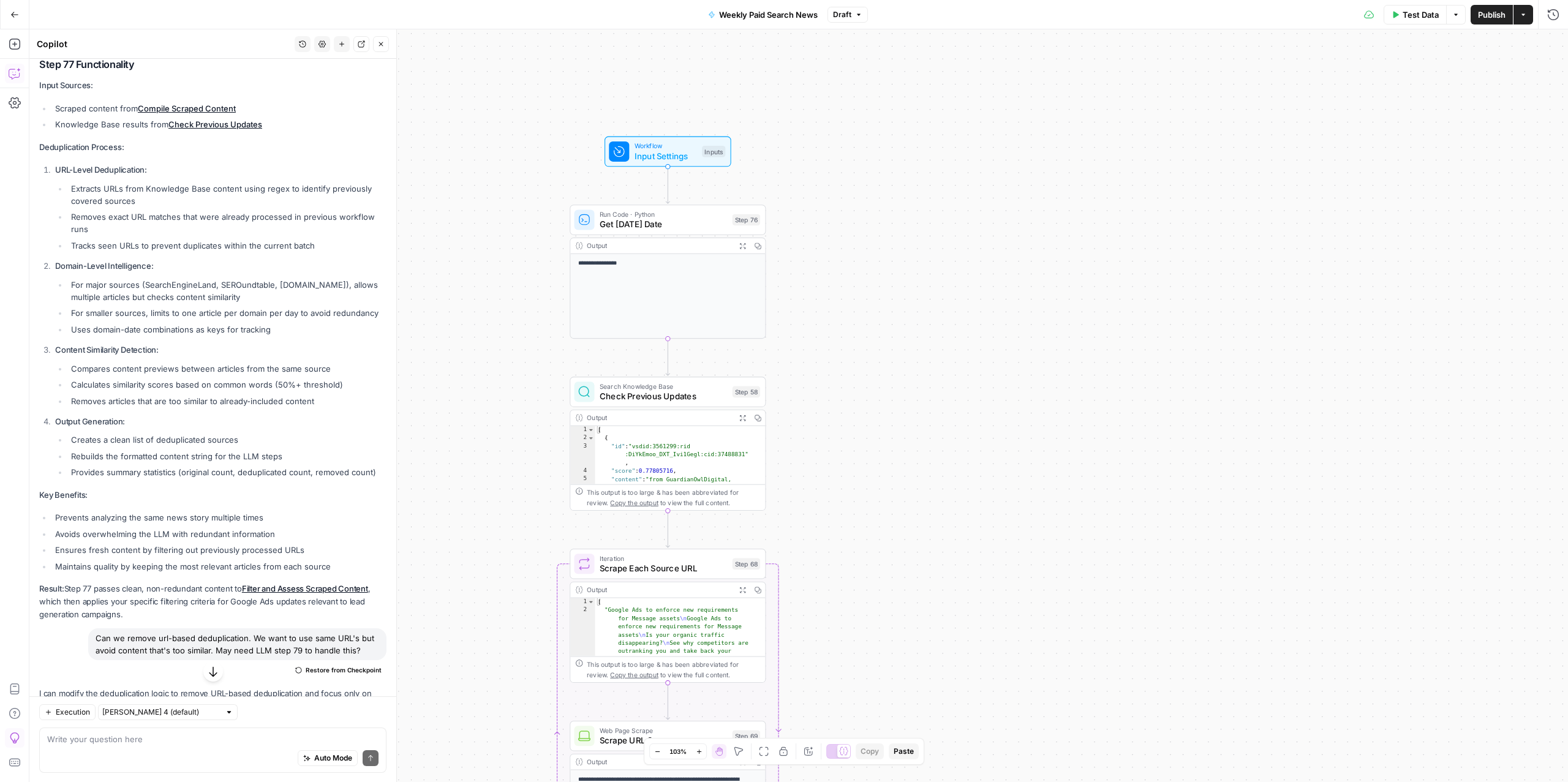
click at [1406, 16] on span "Test Data" at bounding box center [1421, 14] width 36 height 13
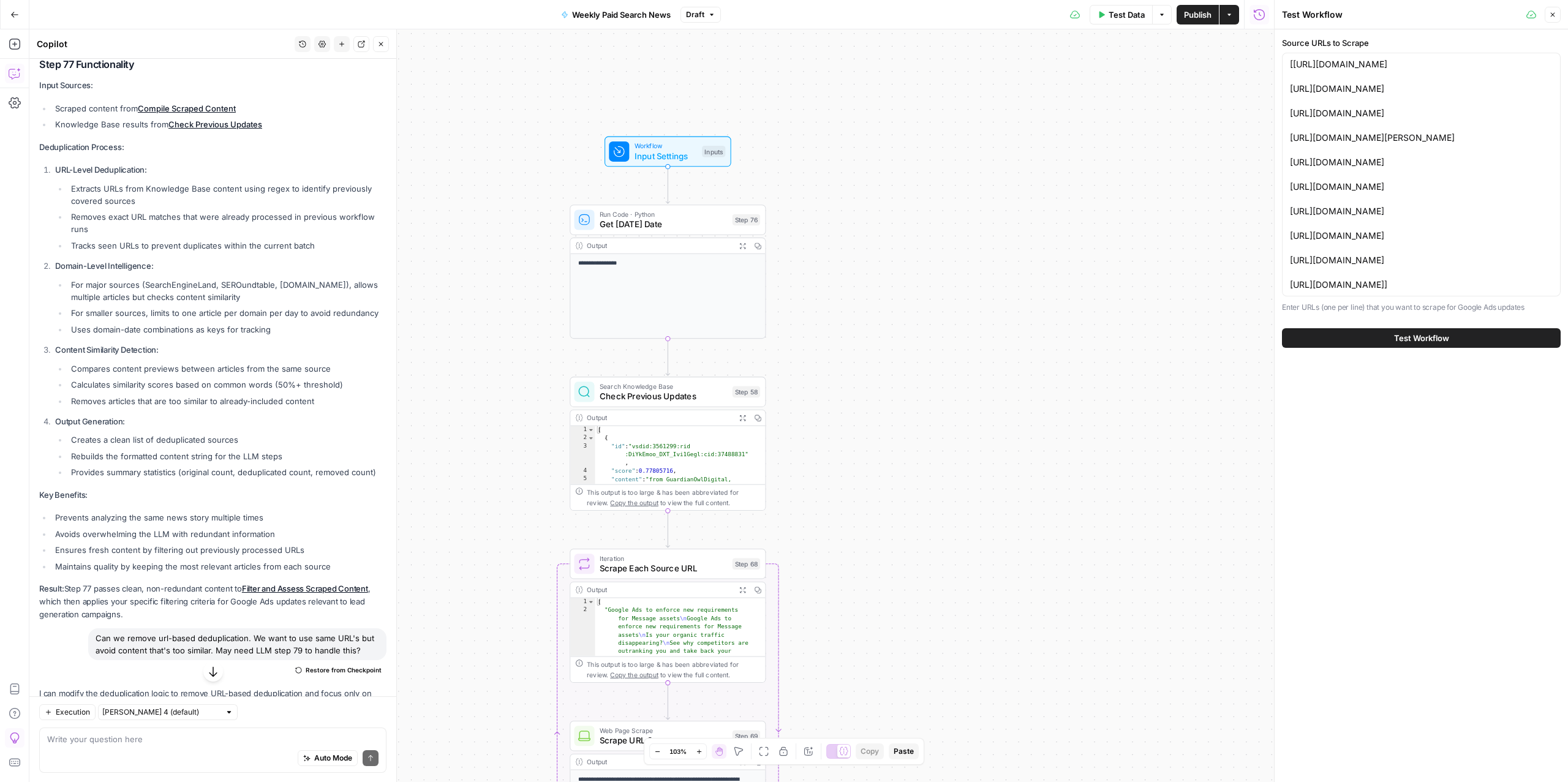
click at [1392, 343] on button "Test Workflow" at bounding box center [1421, 339] width 279 height 20
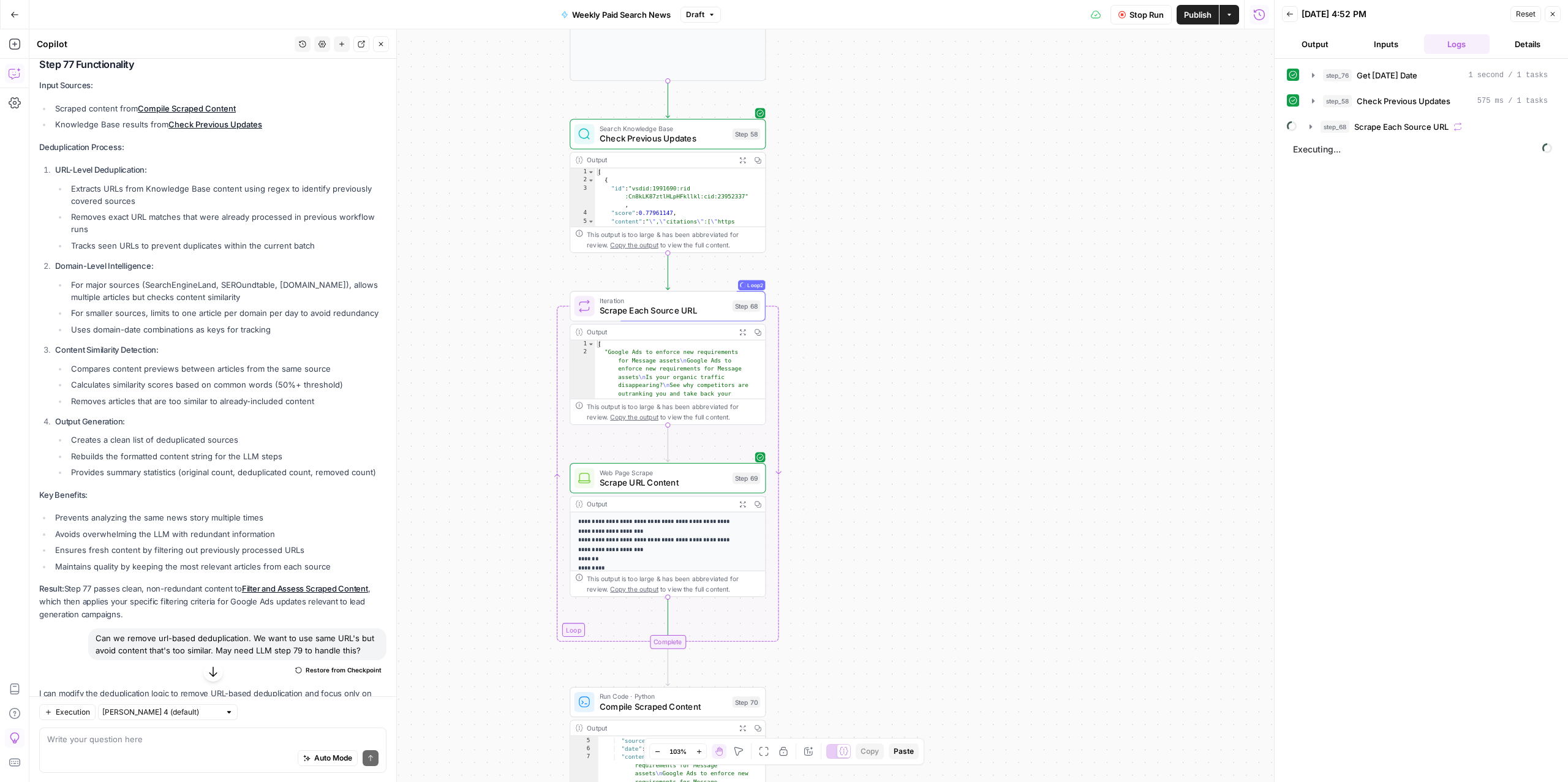
click at [1415, 116] on div "step_76 Get Today's Date 1 second / 1 tasks step_58 Check Previous Updates 575 …" at bounding box center [1421, 101] width 269 height 72
drag, startPoint x: 1414, startPoint y: 156, endPoint x: 1415, endPoint y: 149, distance: 7.1
click at [1415, 156] on span "Executing..." at bounding box center [1422, 150] width 266 height 20
click at [1412, 133] on span "Scrape Each Source URL" at bounding box center [1401, 127] width 94 height 13
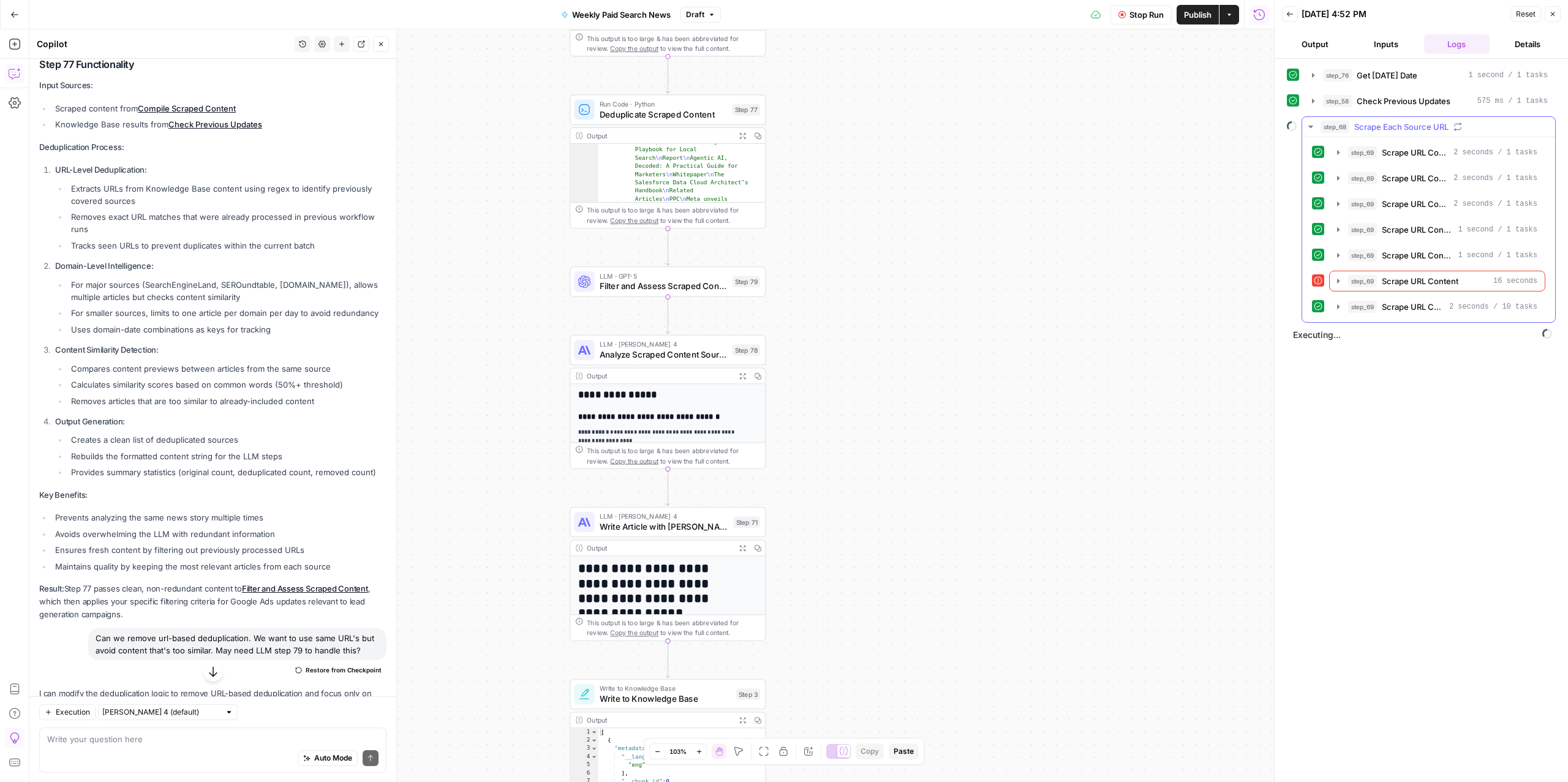
drag, startPoint x: 1420, startPoint y: 272, endPoint x: 1420, endPoint y: 283, distance: 11.0
click at [1421, 279] on div "step_69 Scrape URL Content 2 seconds / 1 tasks step_69 Scrape URL Content 2 sec…" at bounding box center [1428, 229] width 233 height 175
click at [1419, 284] on span "Scrape URL Content" at bounding box center [1419, 282] width 77 height 13
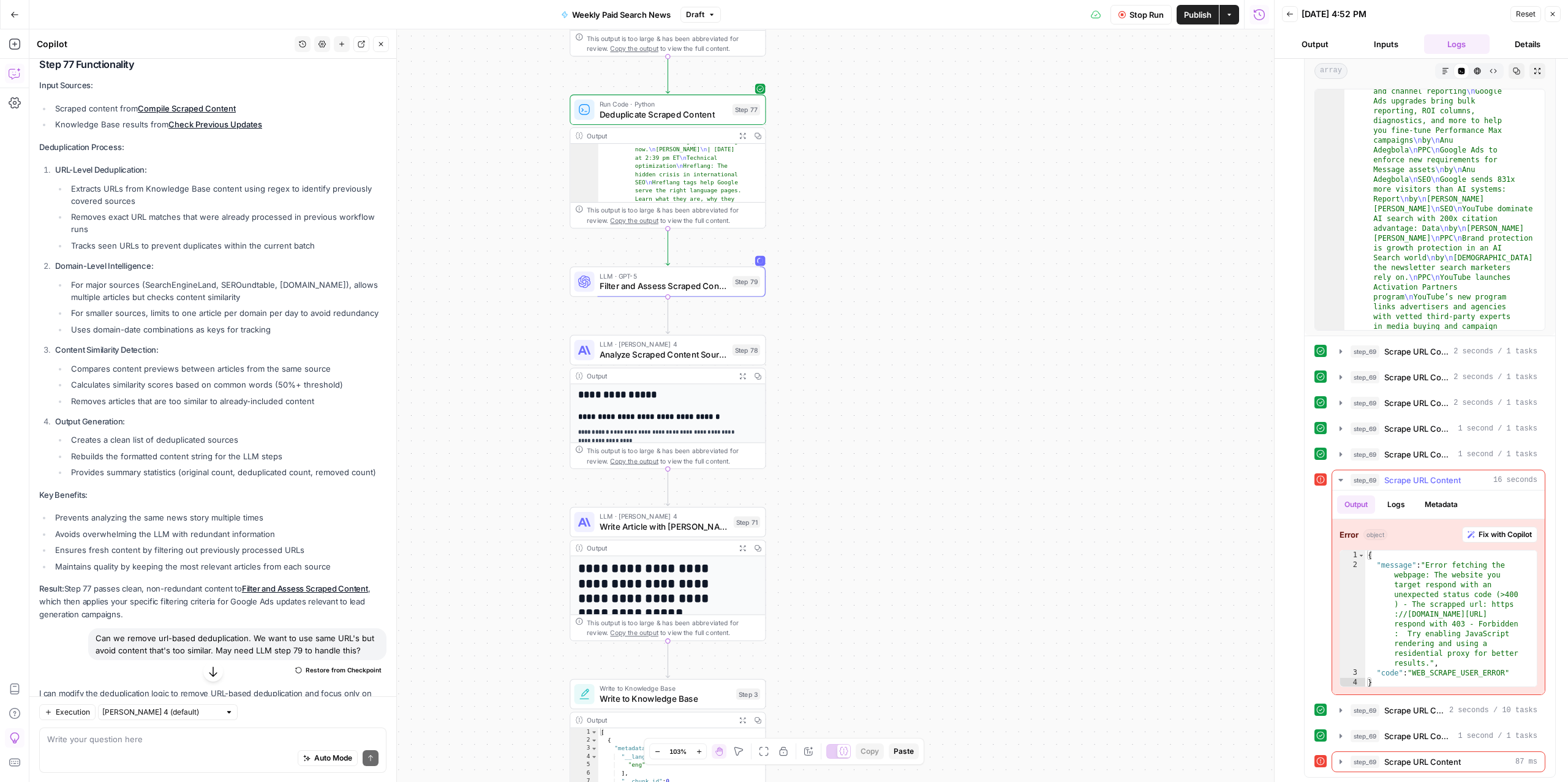
scroll to position [190, 0]
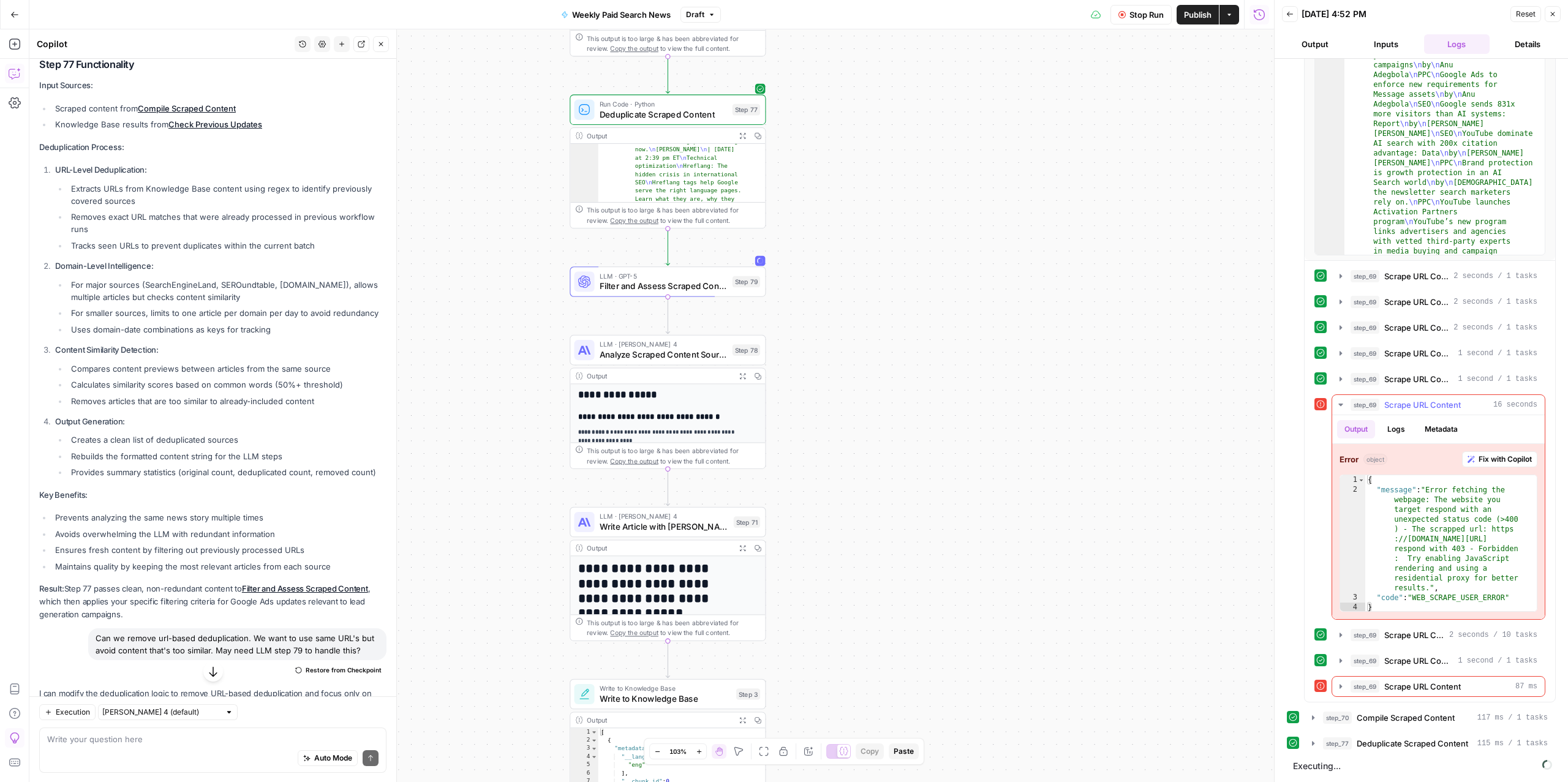
type textarea "**********"
drag, startPoint x: 1422, startPoint y: 542, endPoint x: 1454, endPoint y: 556, distance: 34.9
click at [1454, 555] on div "{ "message" : "Error fetching the webpage: The website you target respond with …" at bounding box center [1451, 554] width 172 height 157
click at [1380, 405] on div "step_69 Scrape URL Content 16 seconds" at bounding box center [1443, 405] width 187 height 13
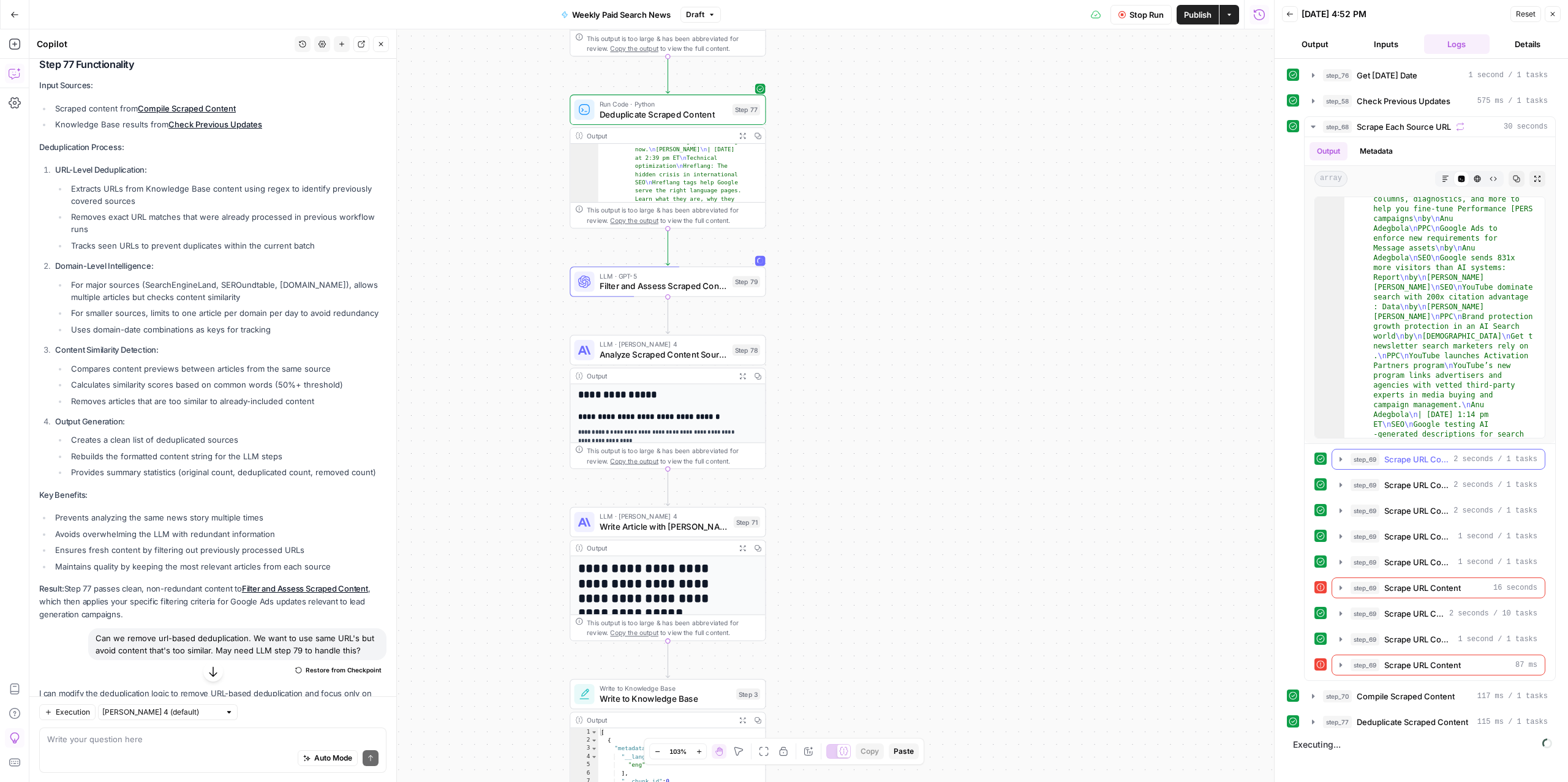
scroll to position [0, 0]
click at [1420, 669] on span "Scrape URL Content" at bounding box center [1422, 666] width 77 height 13
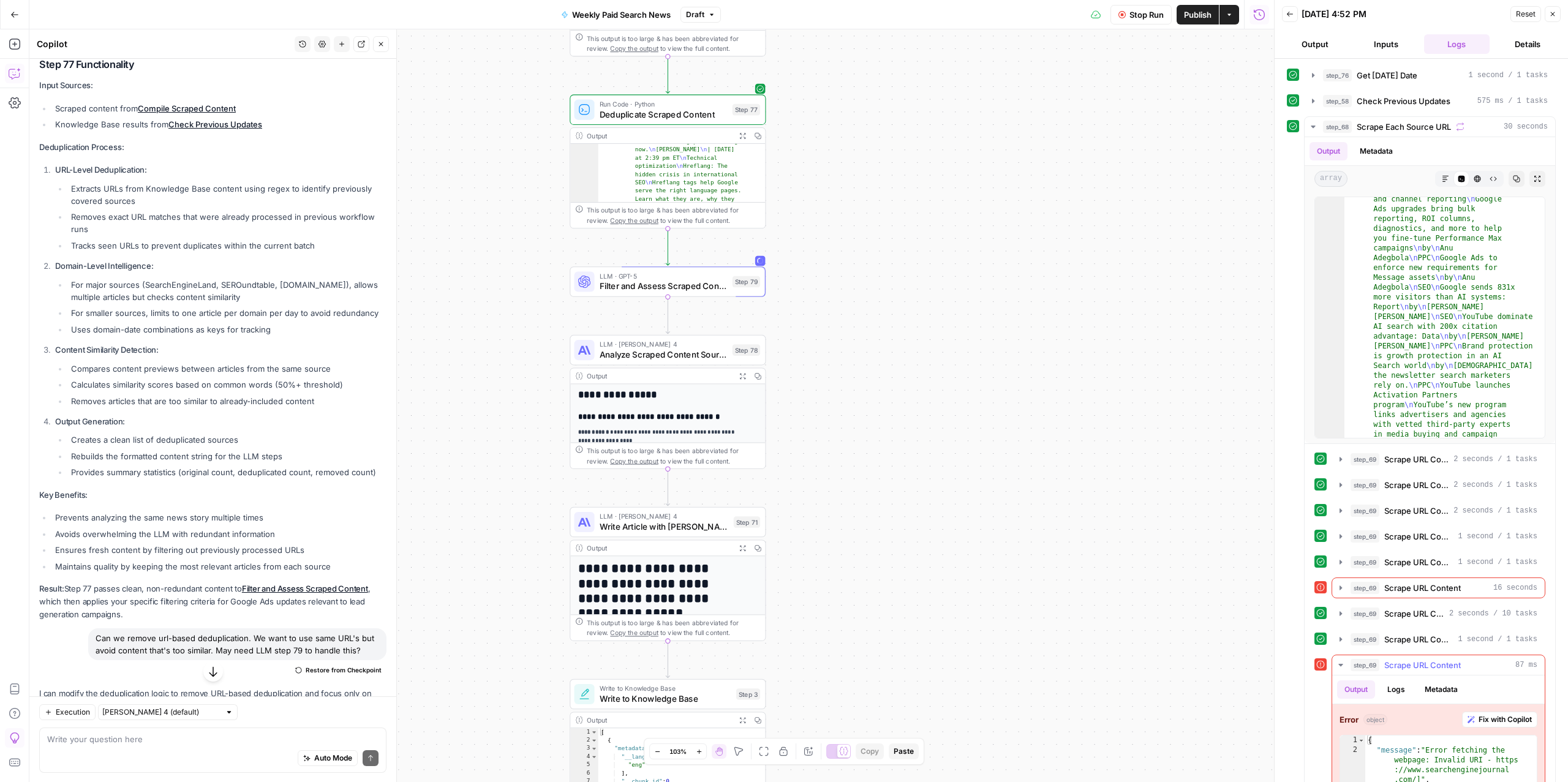
scroll to position [121, 0]
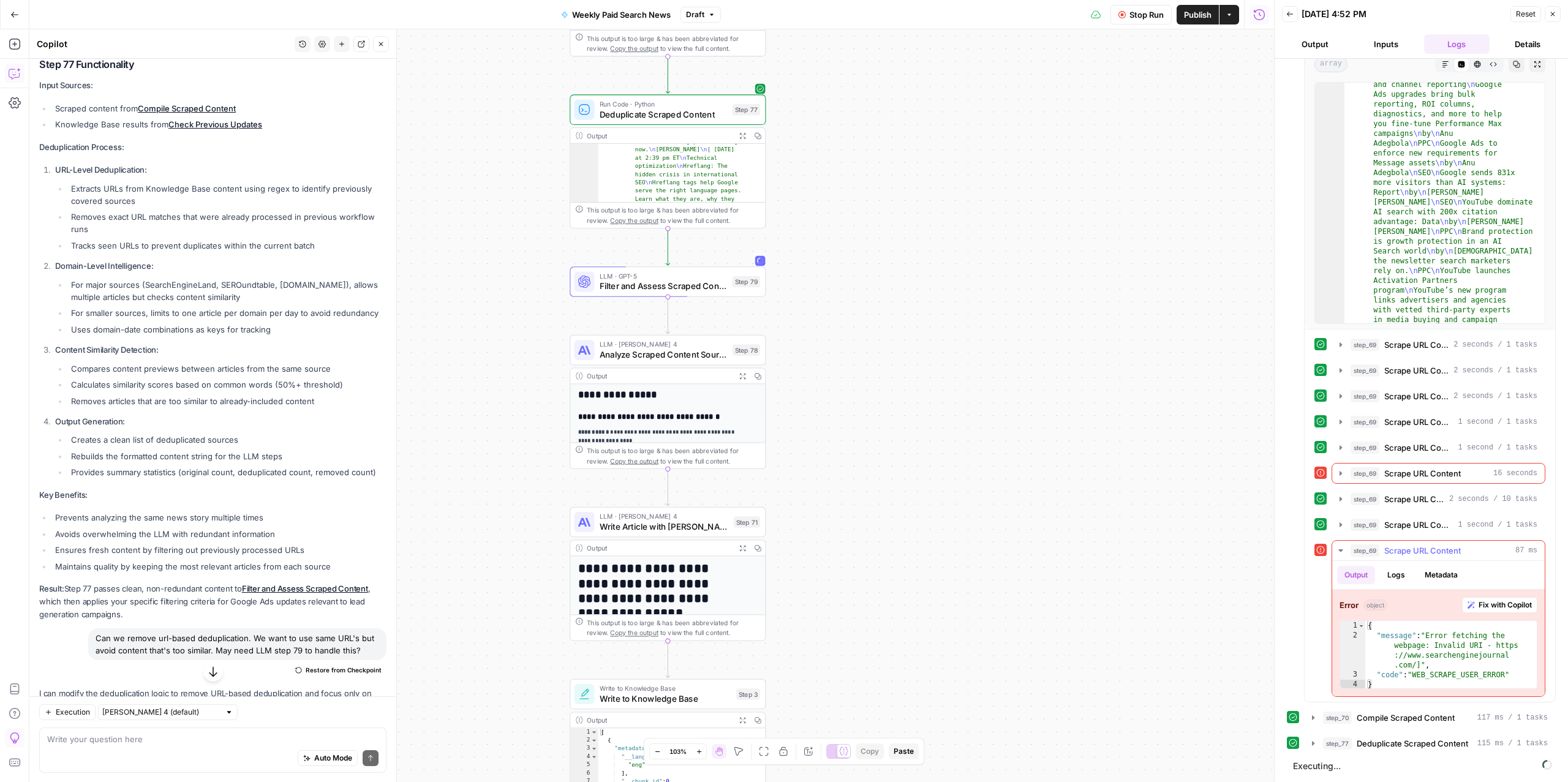
click at [1384, 545] on div "step_69 Scrape URL Content 87 ms" at bounding box center [1443, 551] width 187 height 13
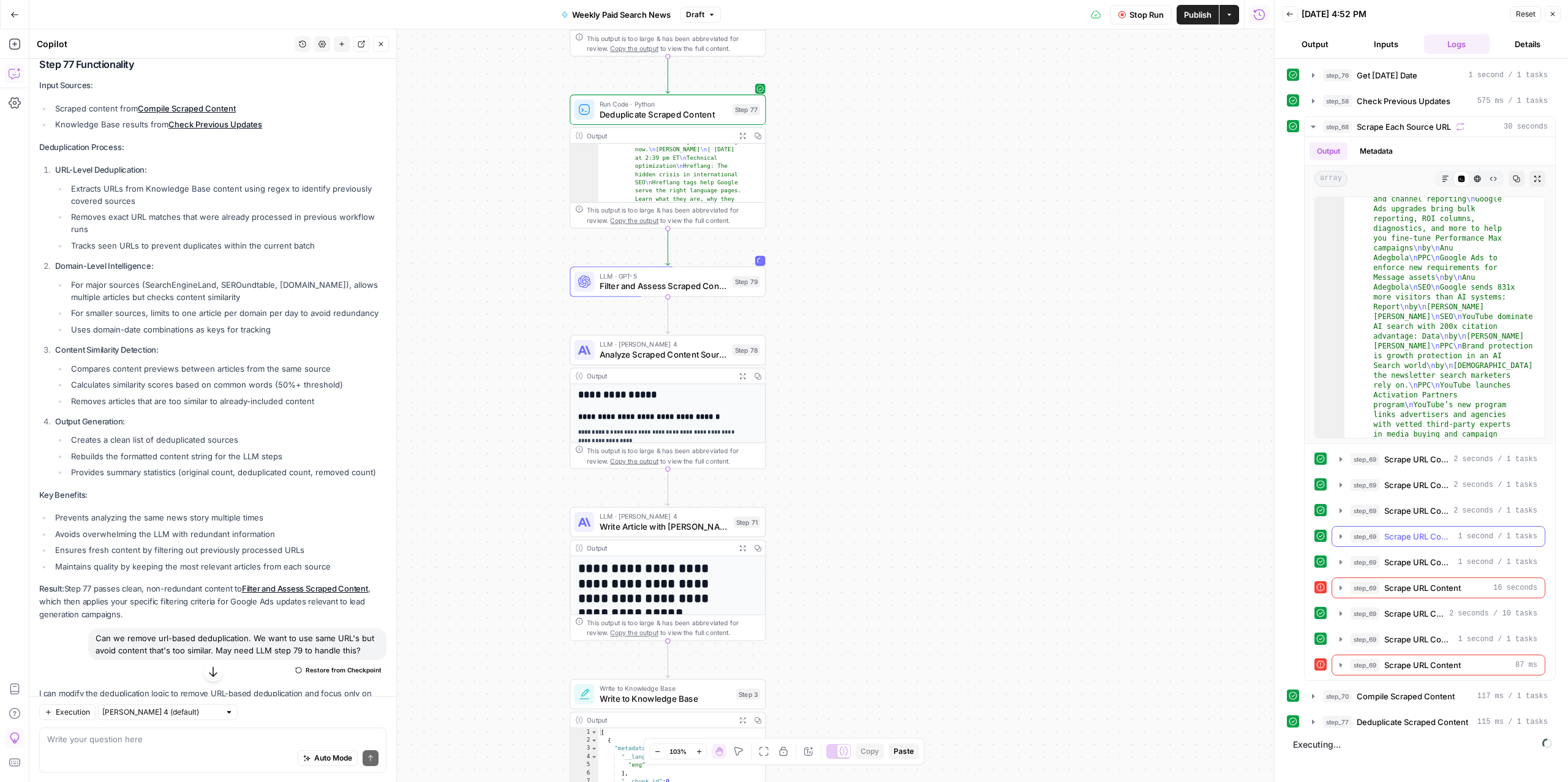
scroll to position [0, 0]
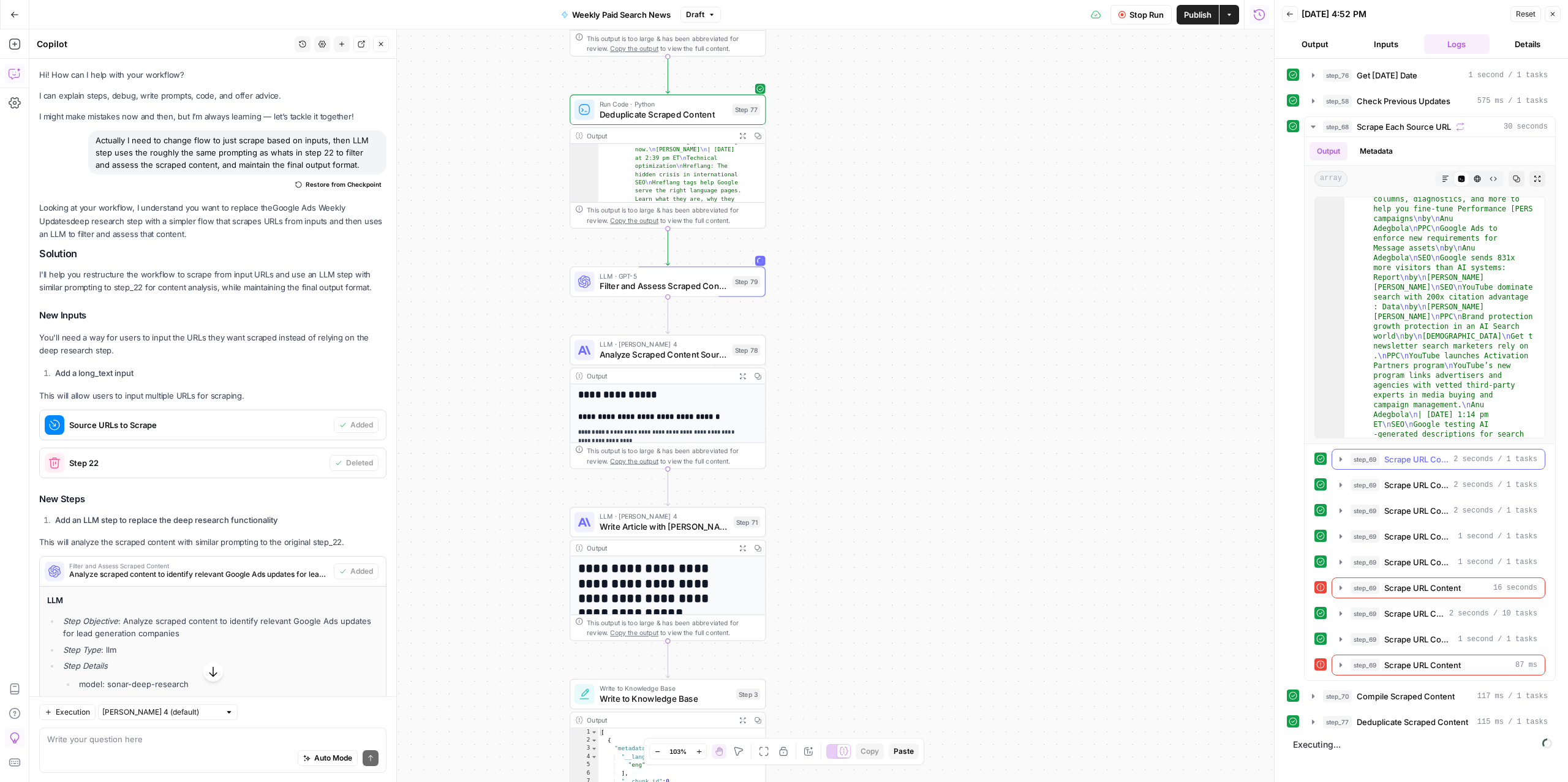
scroll to position [180, 0]
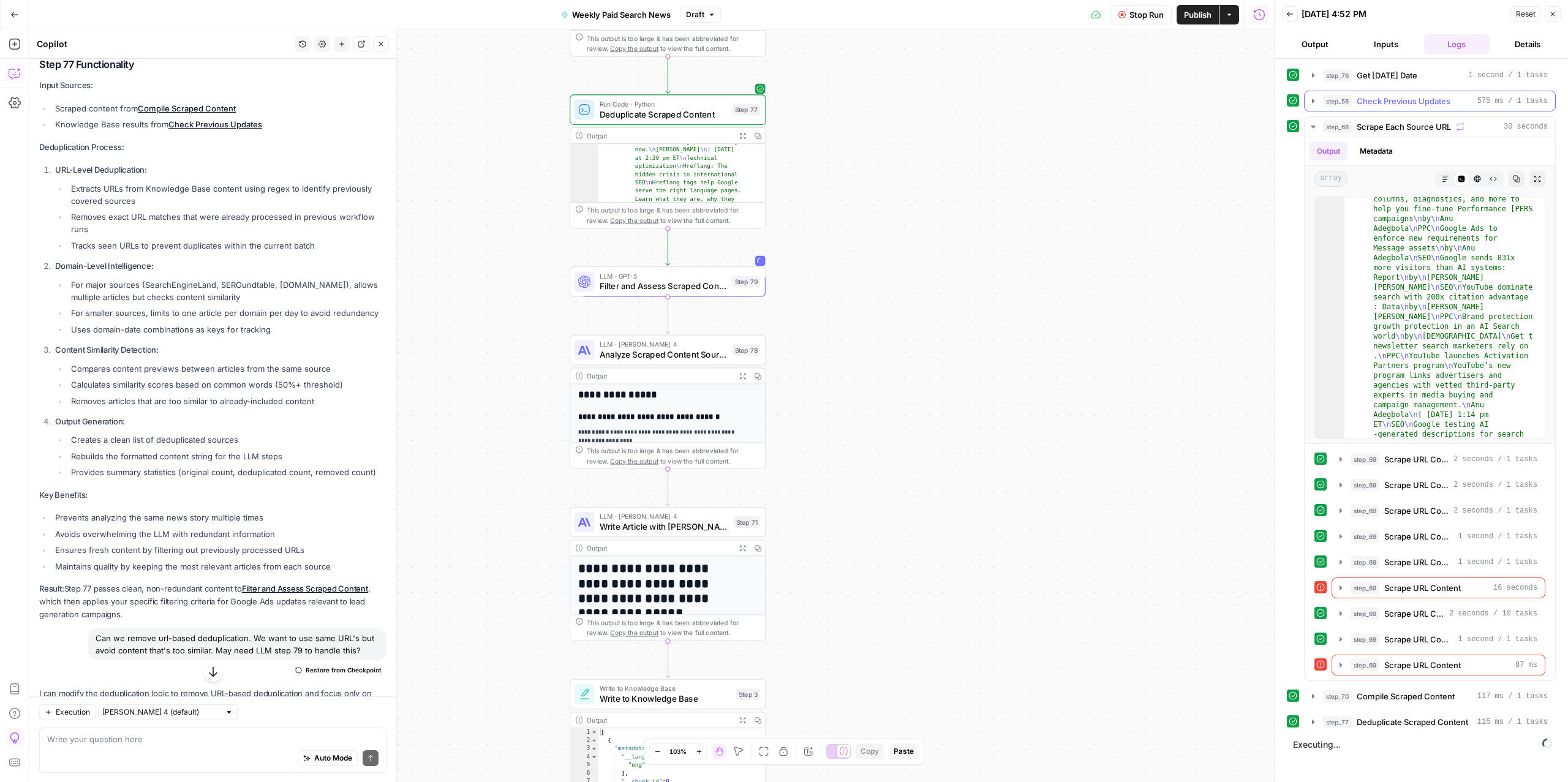
click at [1407, 107] on span "Check Previous Updates" at bounding box center [1404, 101] width 94 height 13
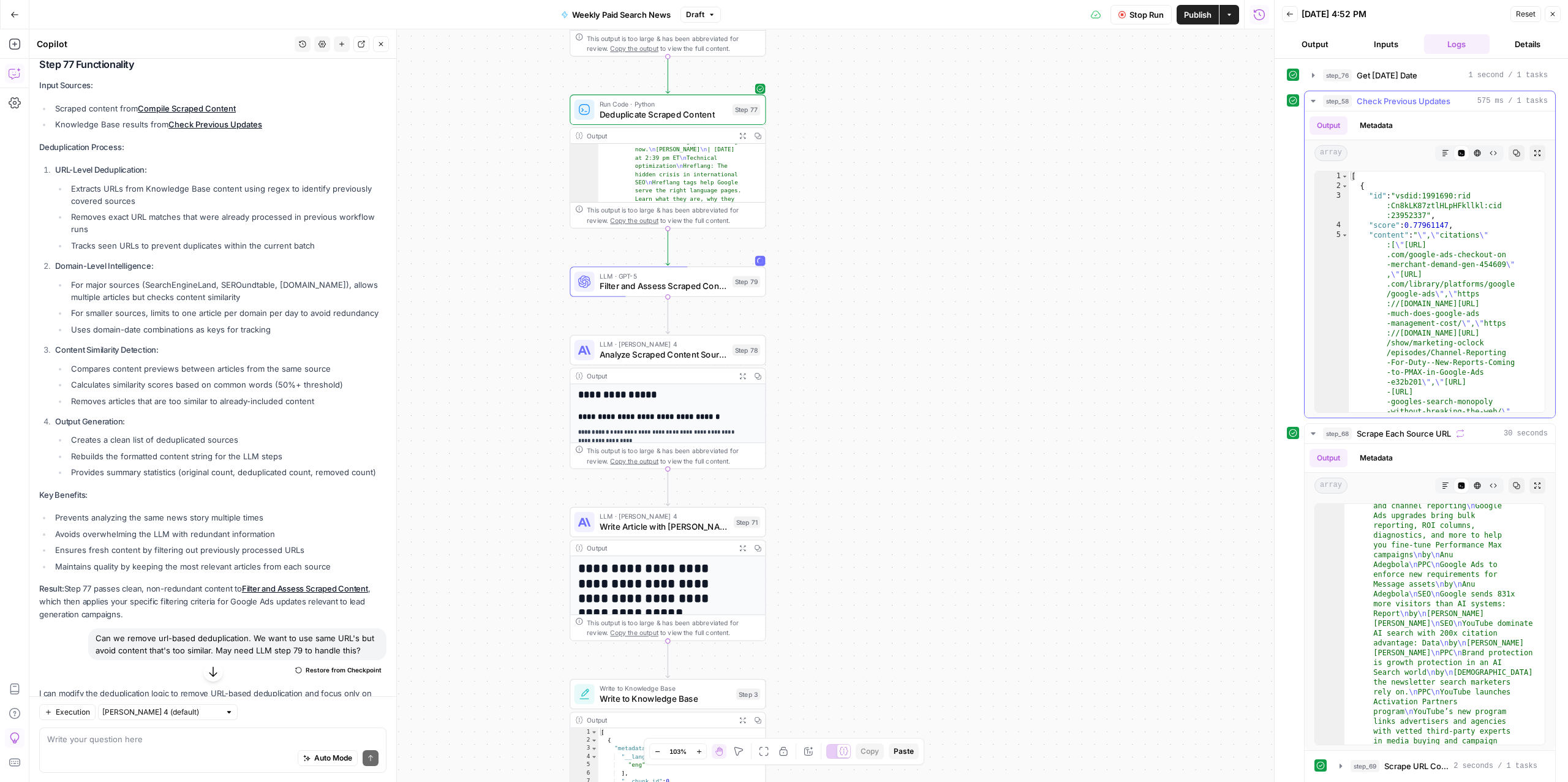
click at [1406, 102] on span "Check Previous Updates" at bounding box center [1404, 101] width 94 height 13
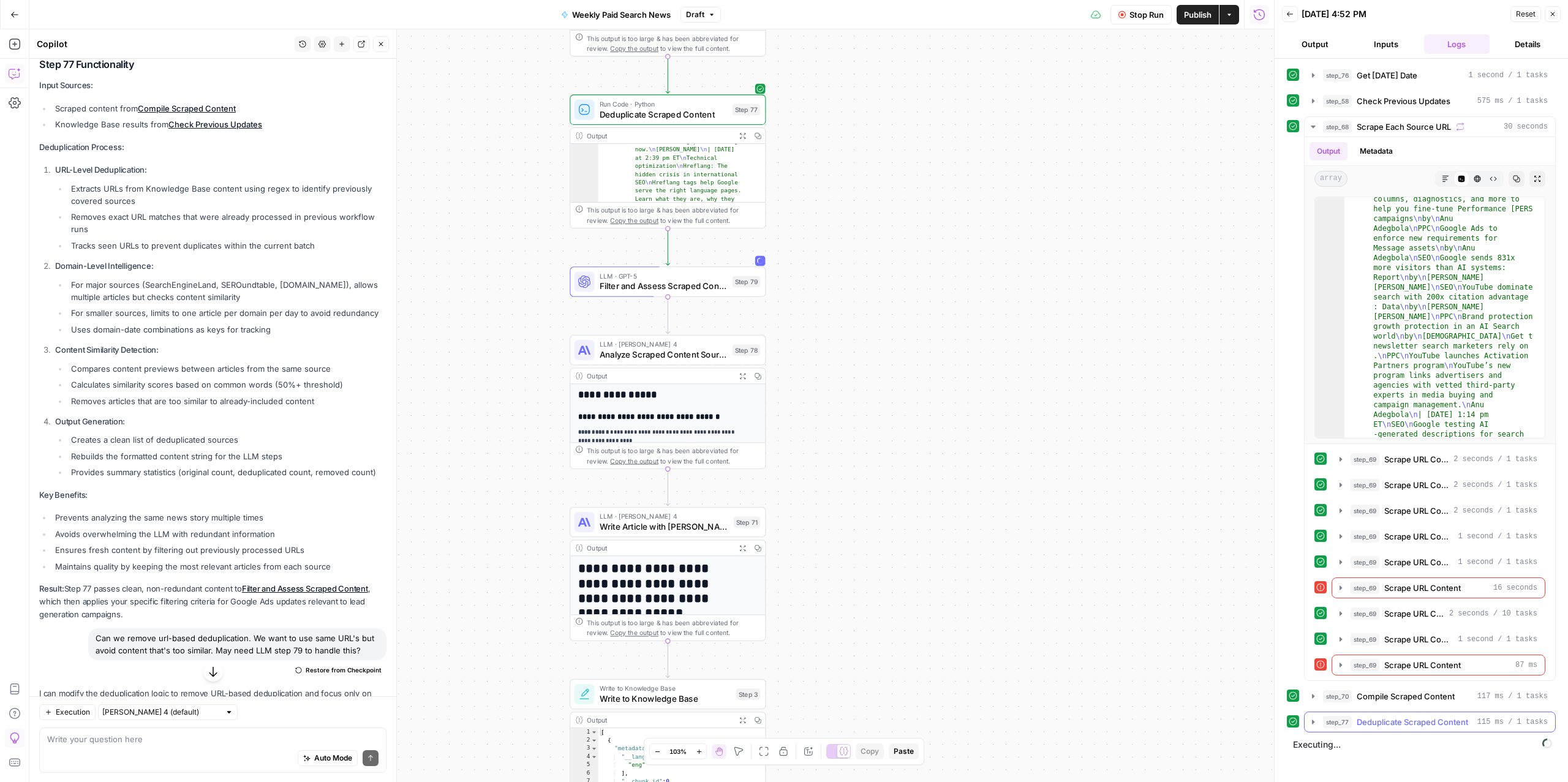
click at [1372, 727] on span "Deduplicate Scraped Content" at bounding box center [1412, 722] width 111 height 13
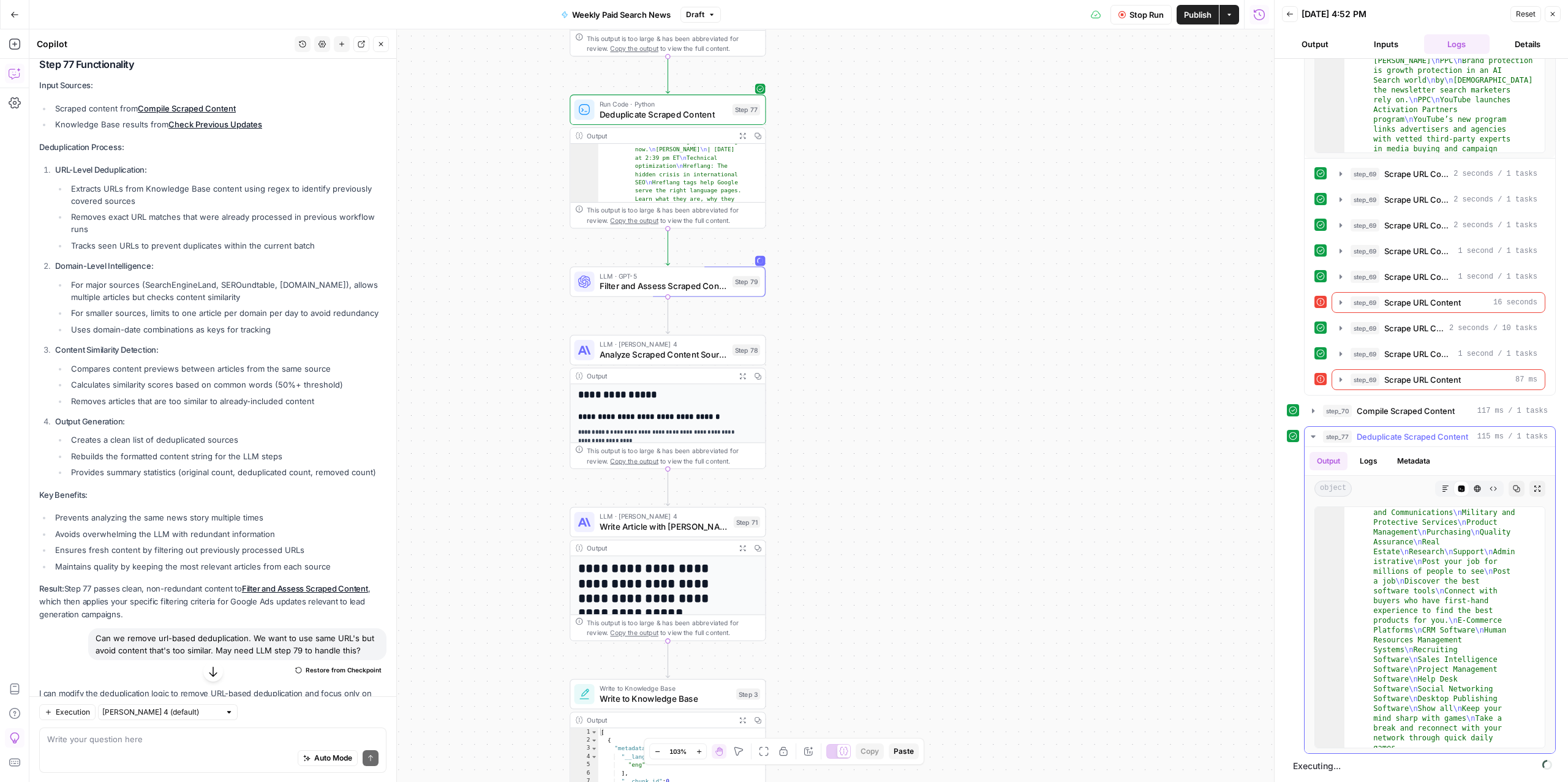
scroll to position [17663, 0]
click at [1399, 432] on span "Deduplicate Scraped Content" at bounding box center [1412, 437] width 111 height 13
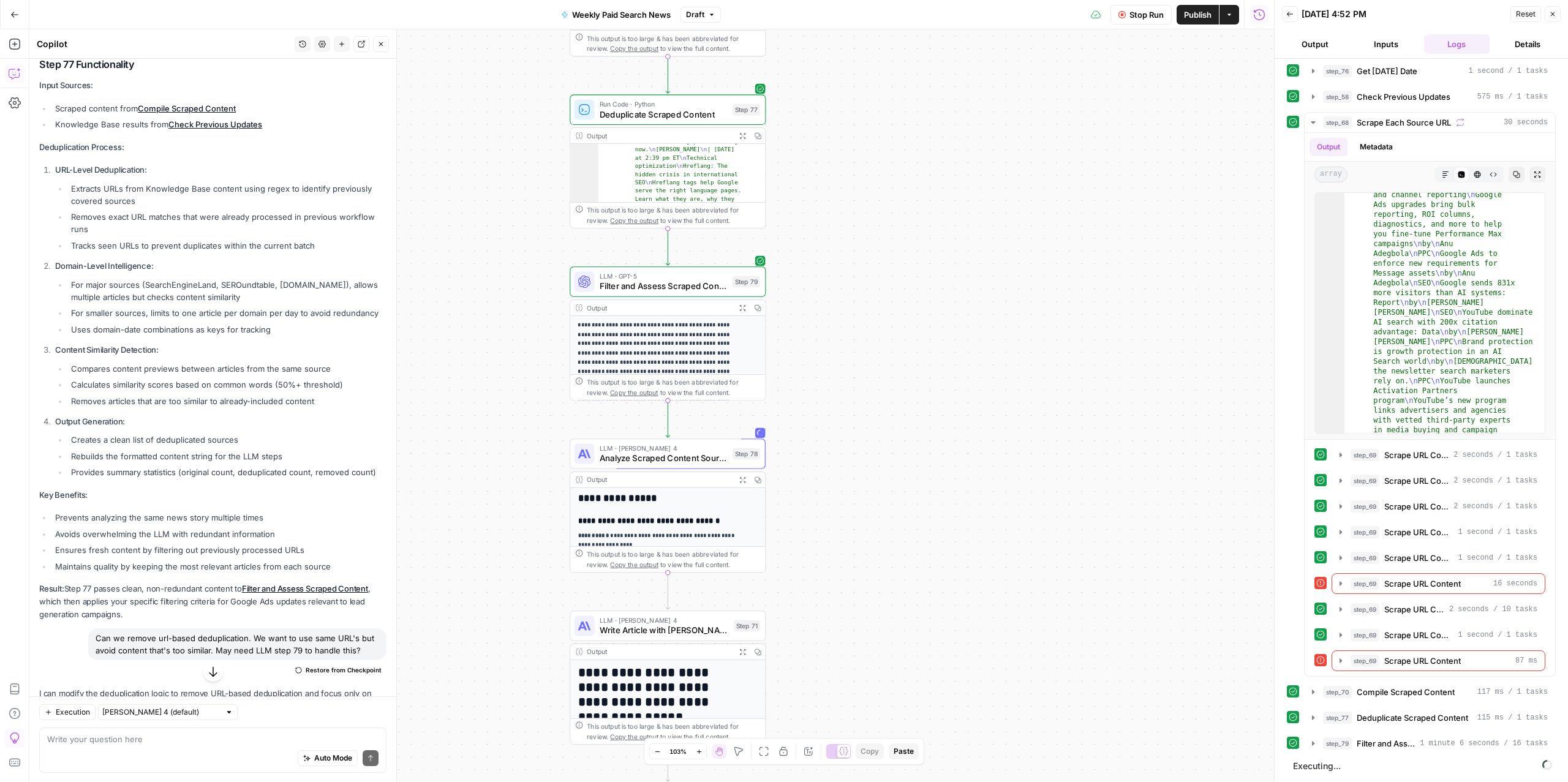
scroll to position [11, 0]
click at [1396, 749] on span "Filter and Assess Scraped Content" at bounding box center [1386, 744] width 58 height 13
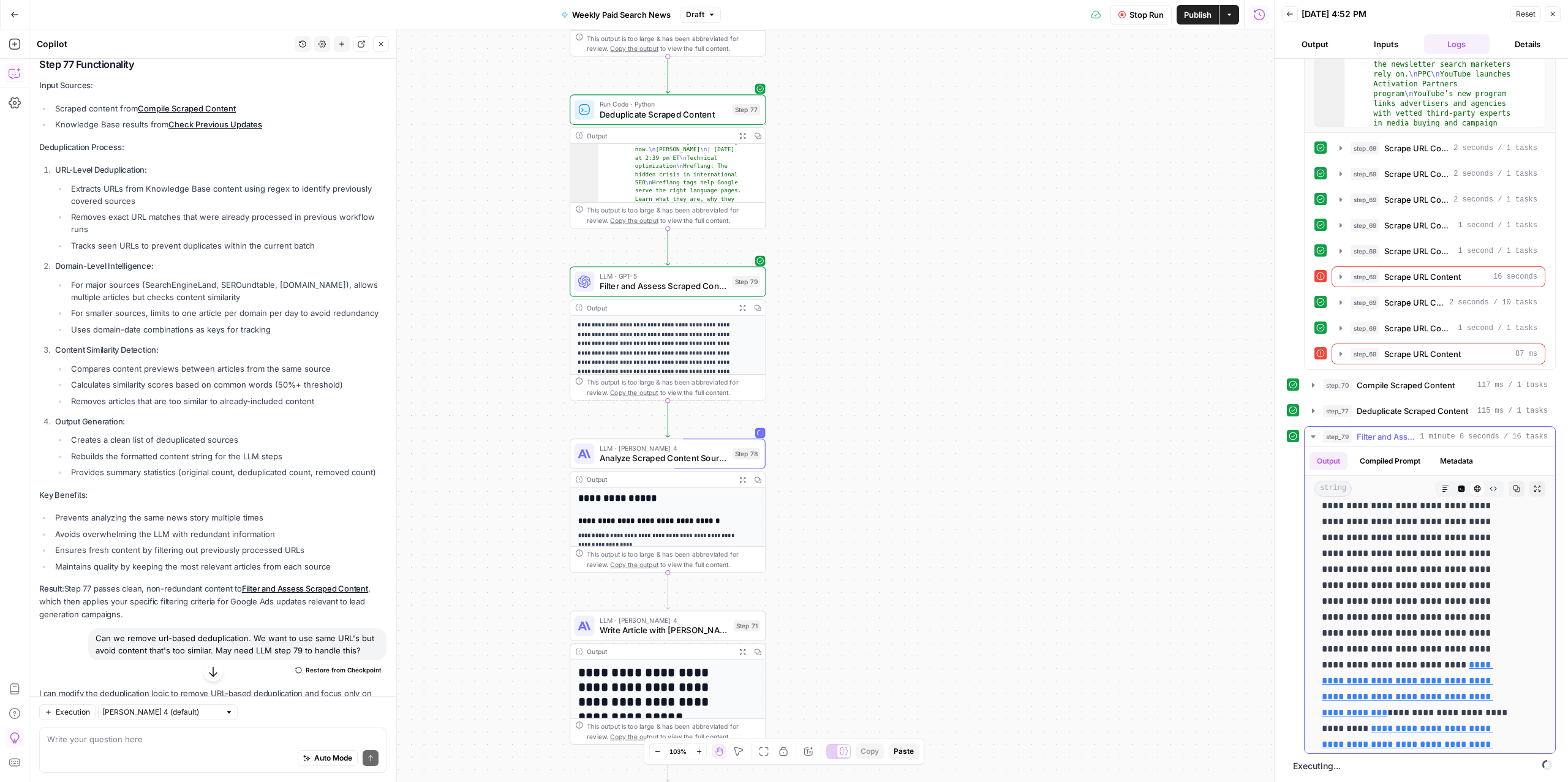
scroll to position [612, 0]
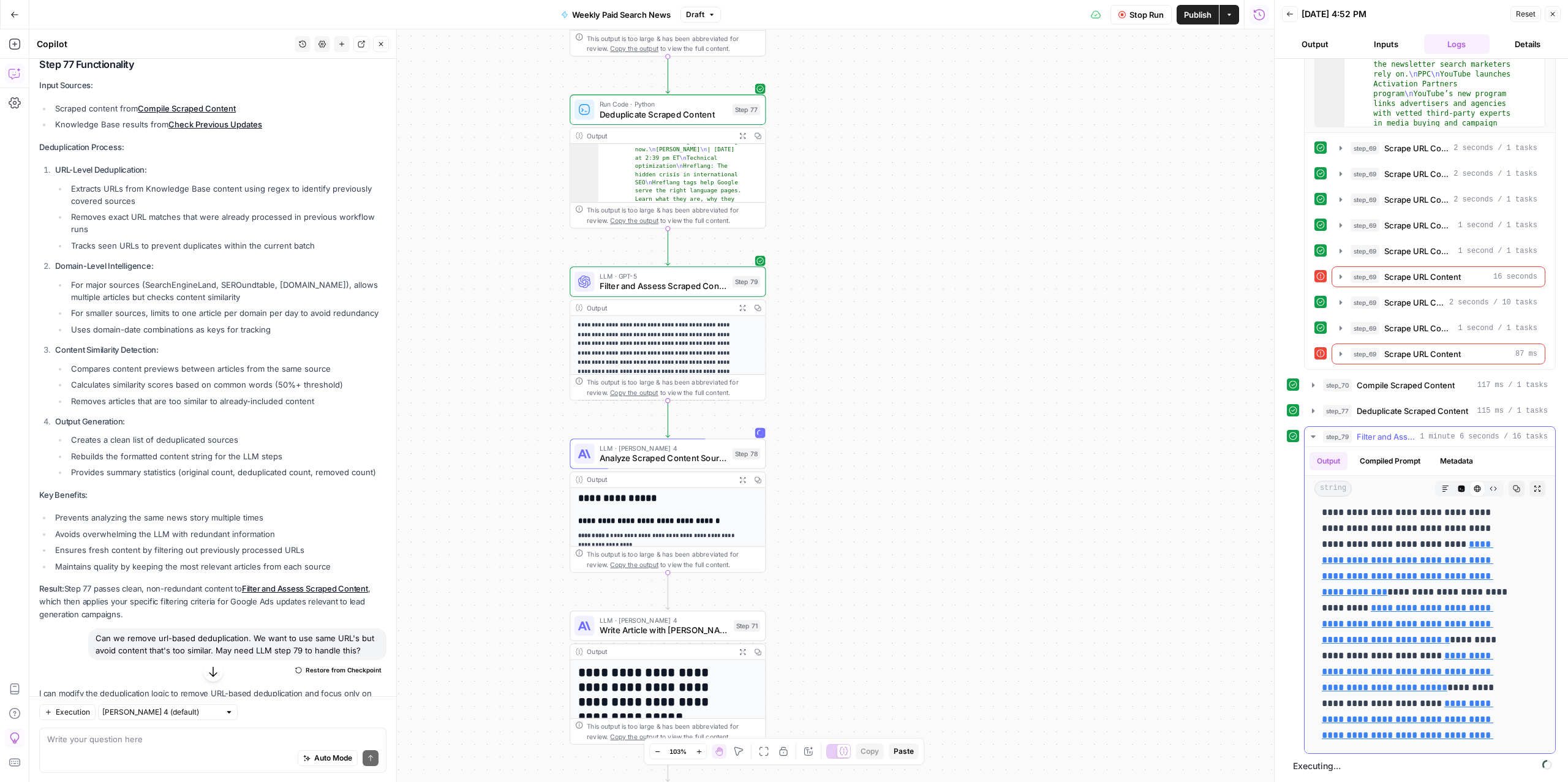
click at [1311, 433] on icon "button" at bounding box center [1313, 436] width 10 height 10
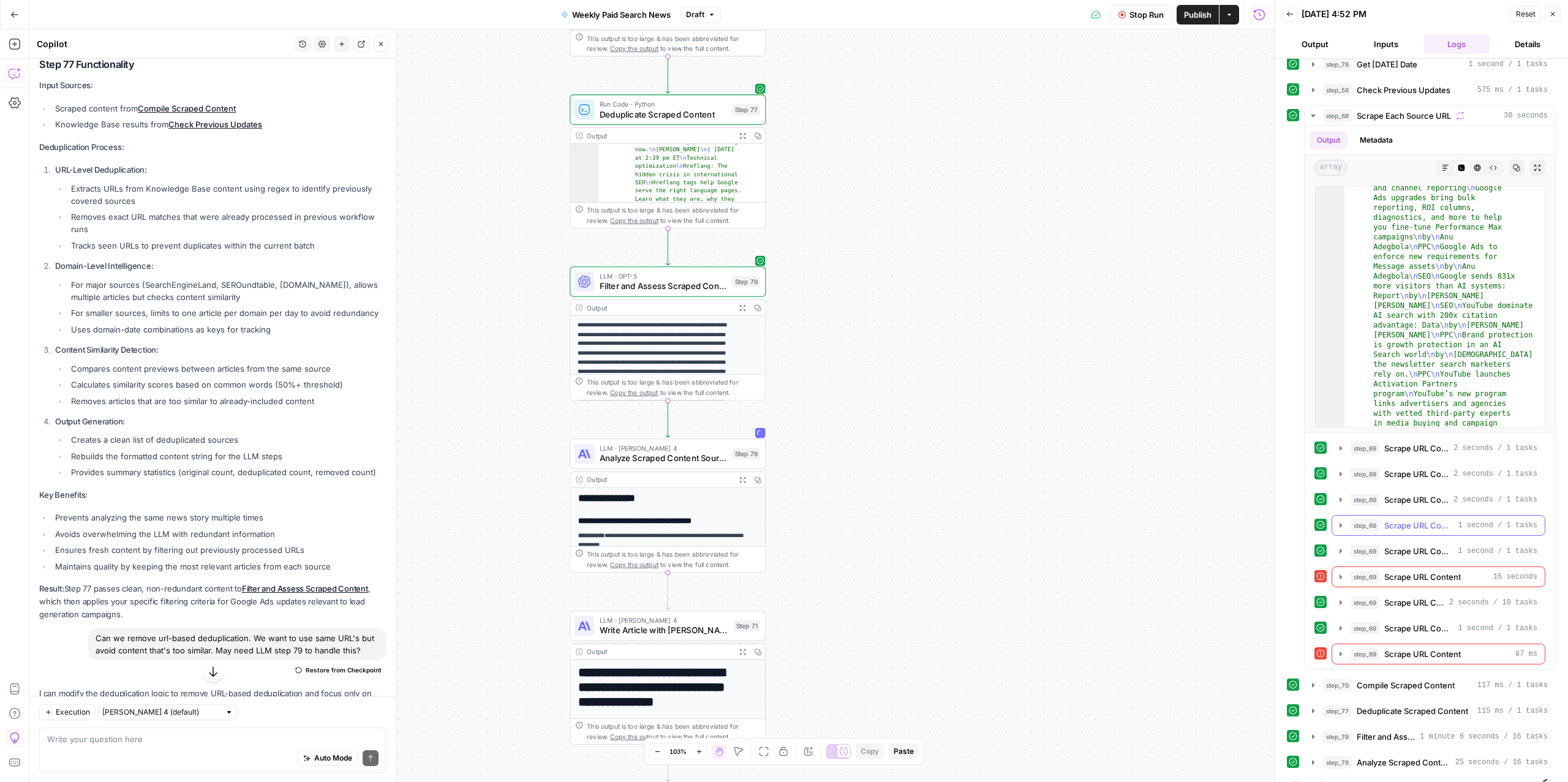
scroll to position [37, 0]
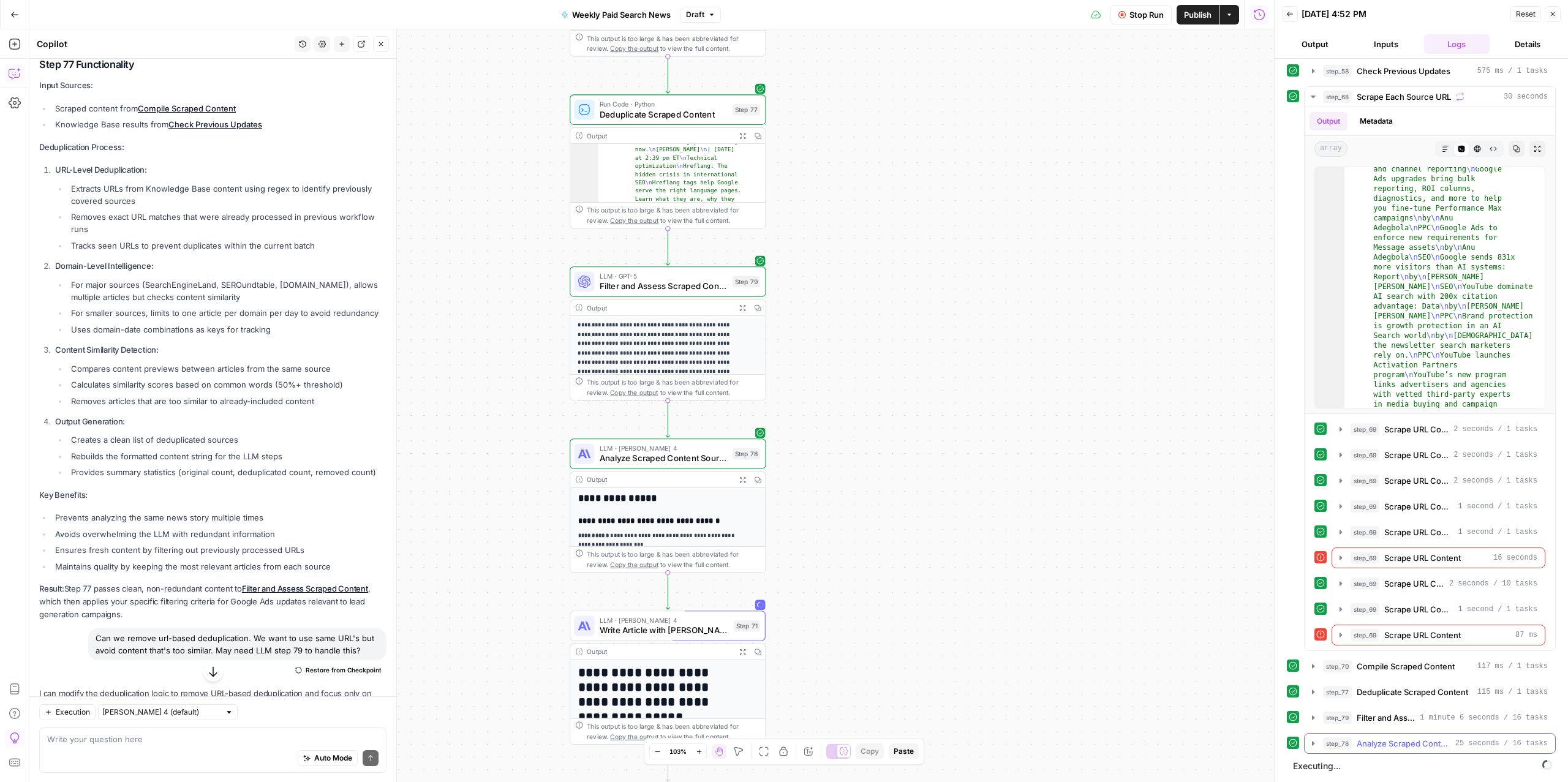
click at [1424, 741] on span "Analyze Scraped Content Sources" at bounding box center [1404, 744] width 94 height 13
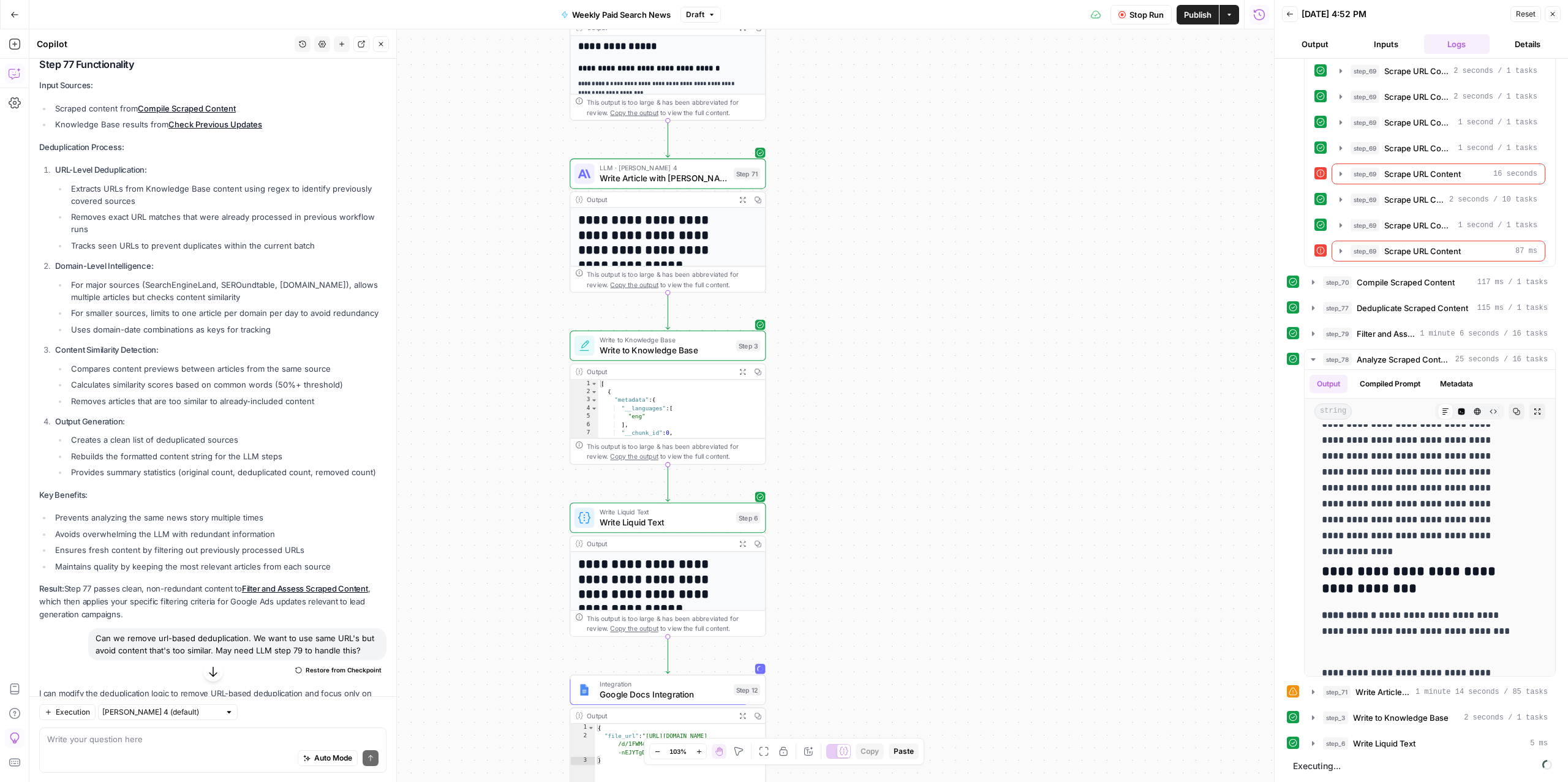
scroll to position [423, 0]
click at [1341, 693] on span "step_71" at bounding box center [1336, 693] width 28 height 13
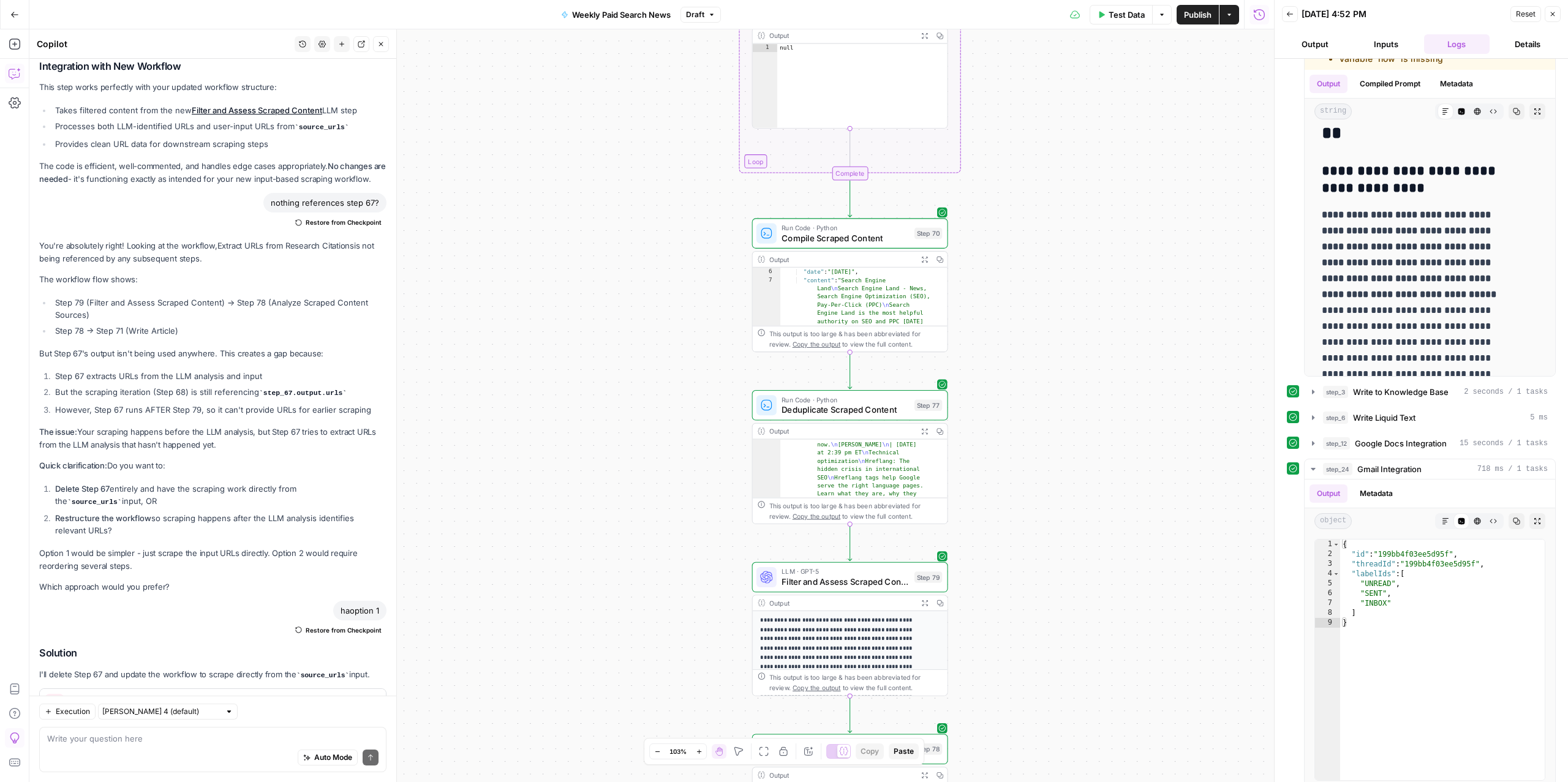
scroll to position [4378, 0]
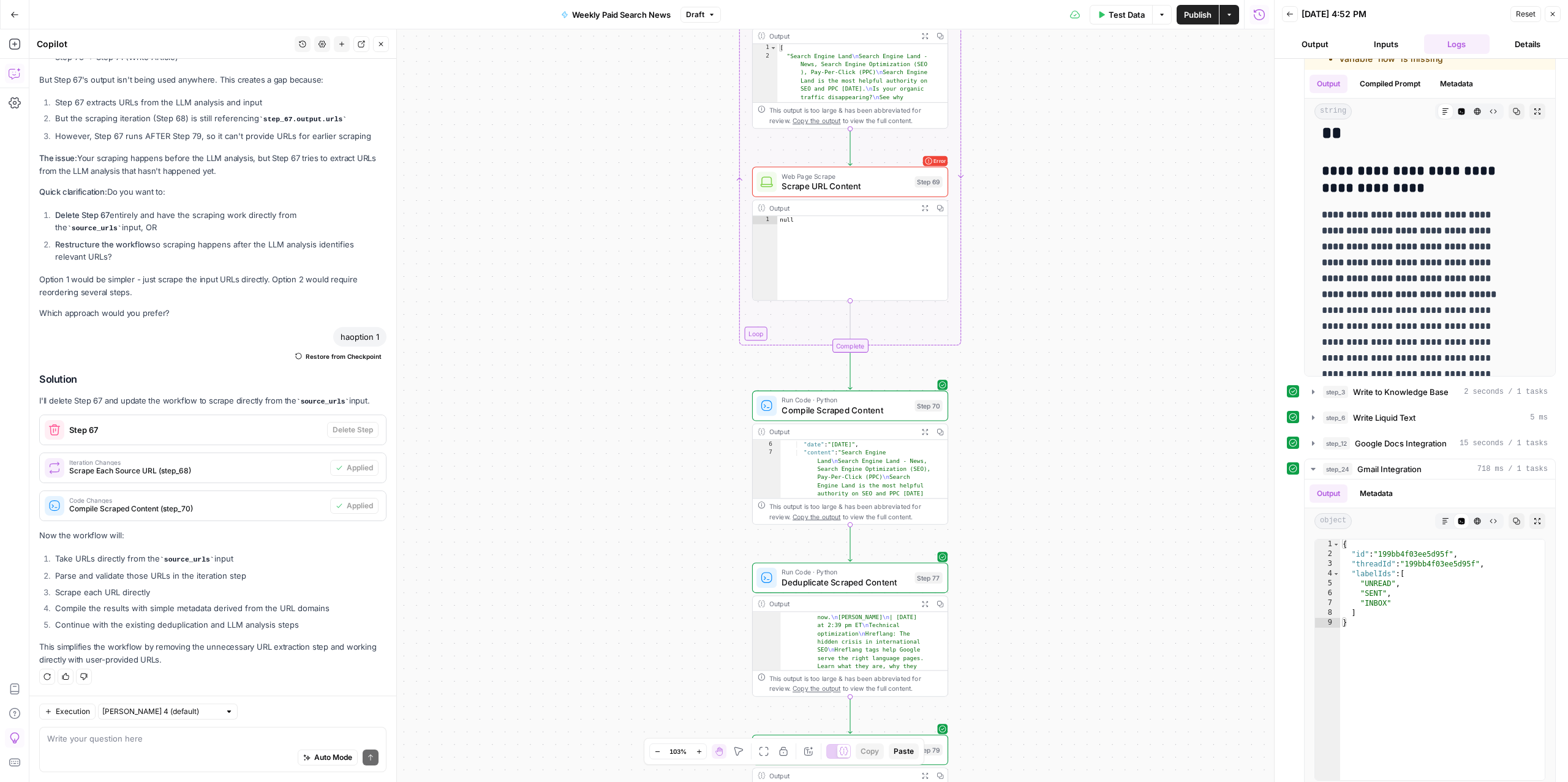
click at [122, 759] on div "Auto Mode Send" at bounding box center [212, 759] width 331 height 27
type textarea "t"
type textarea "still contains duplicated content. Can we use the lllm method intead"
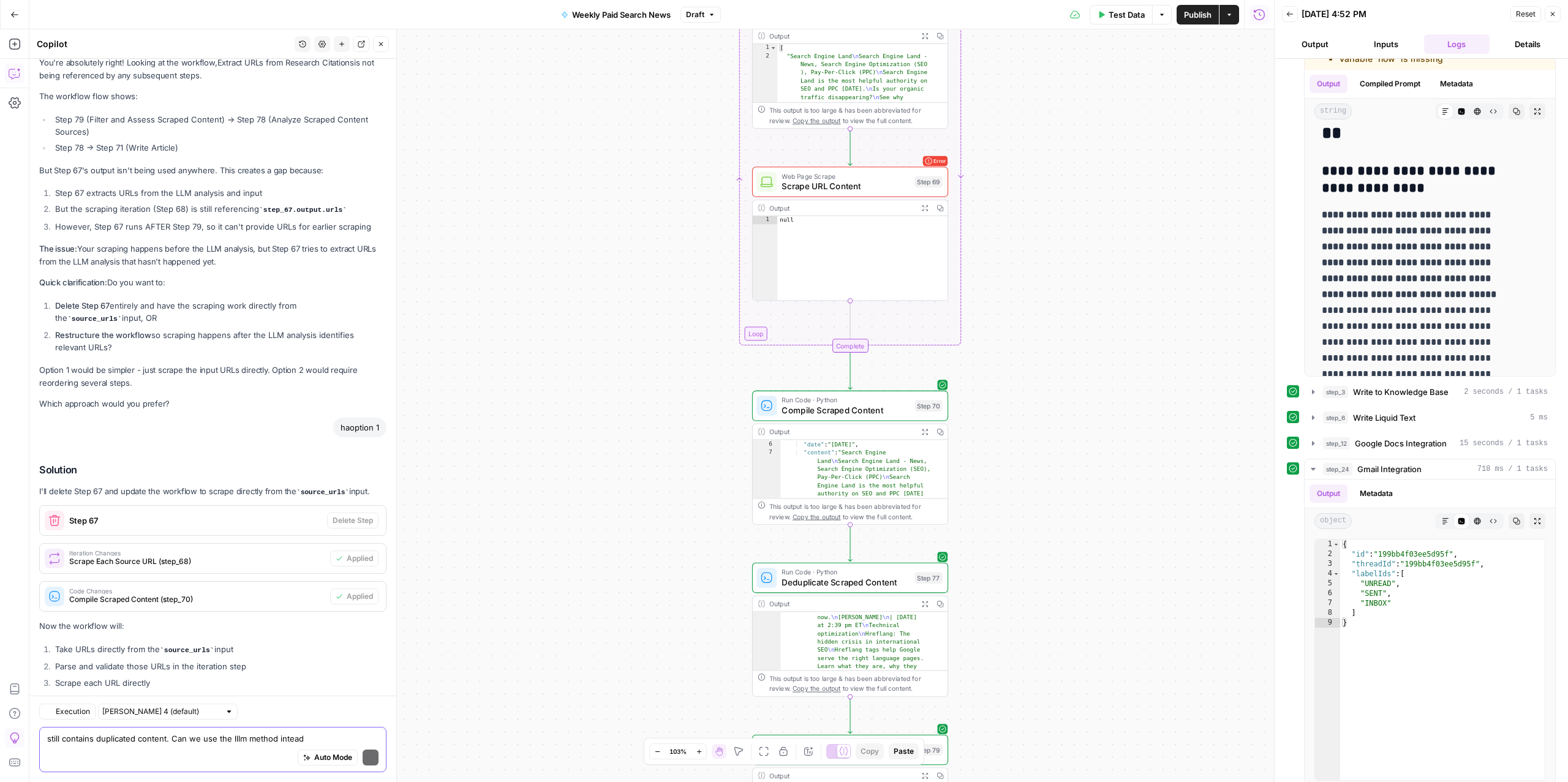
scroll to position [4763, 0]
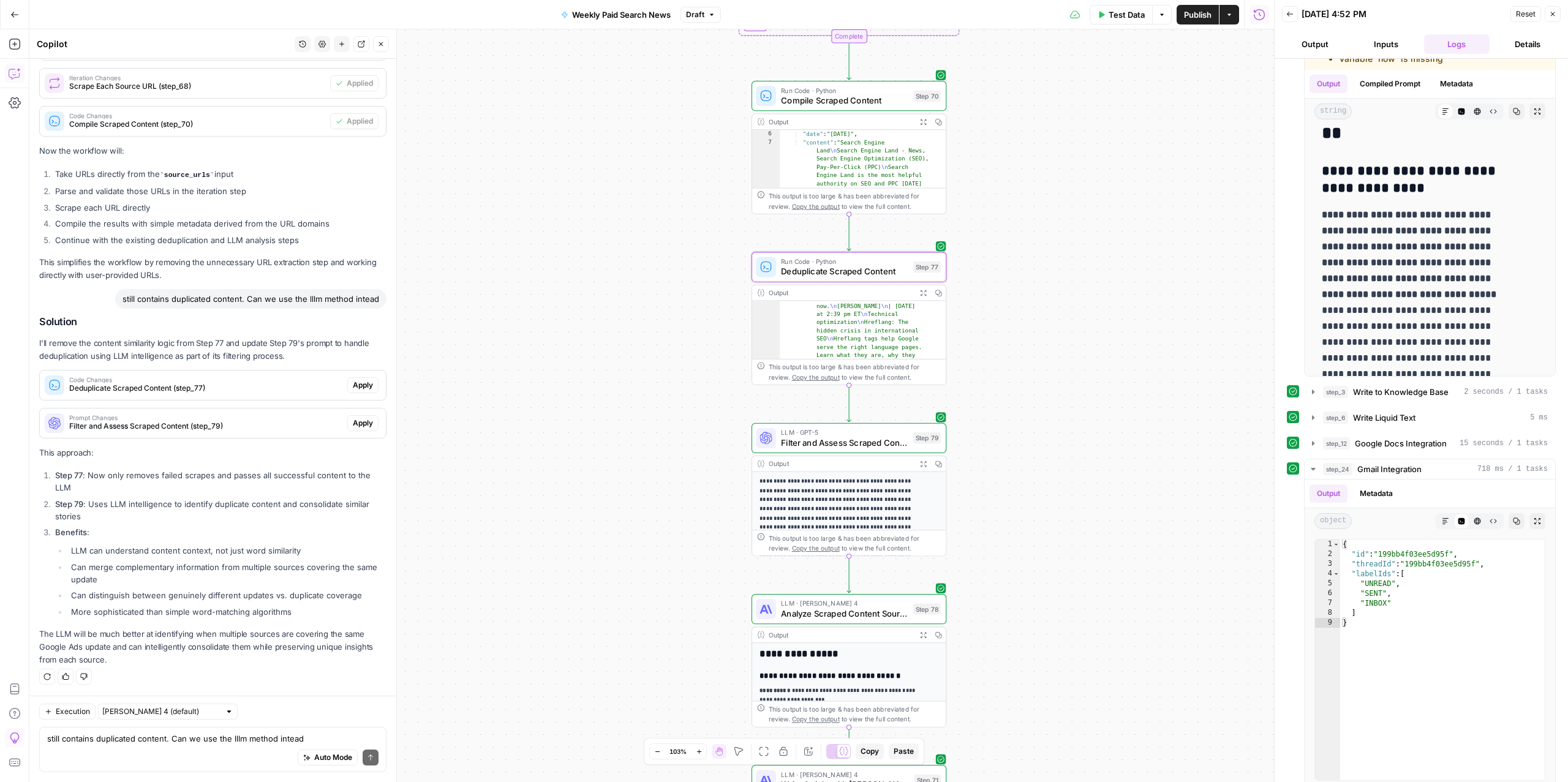
click at [353, 386] on span "Apply" at bounding box center [363, 386] width 20 height 11
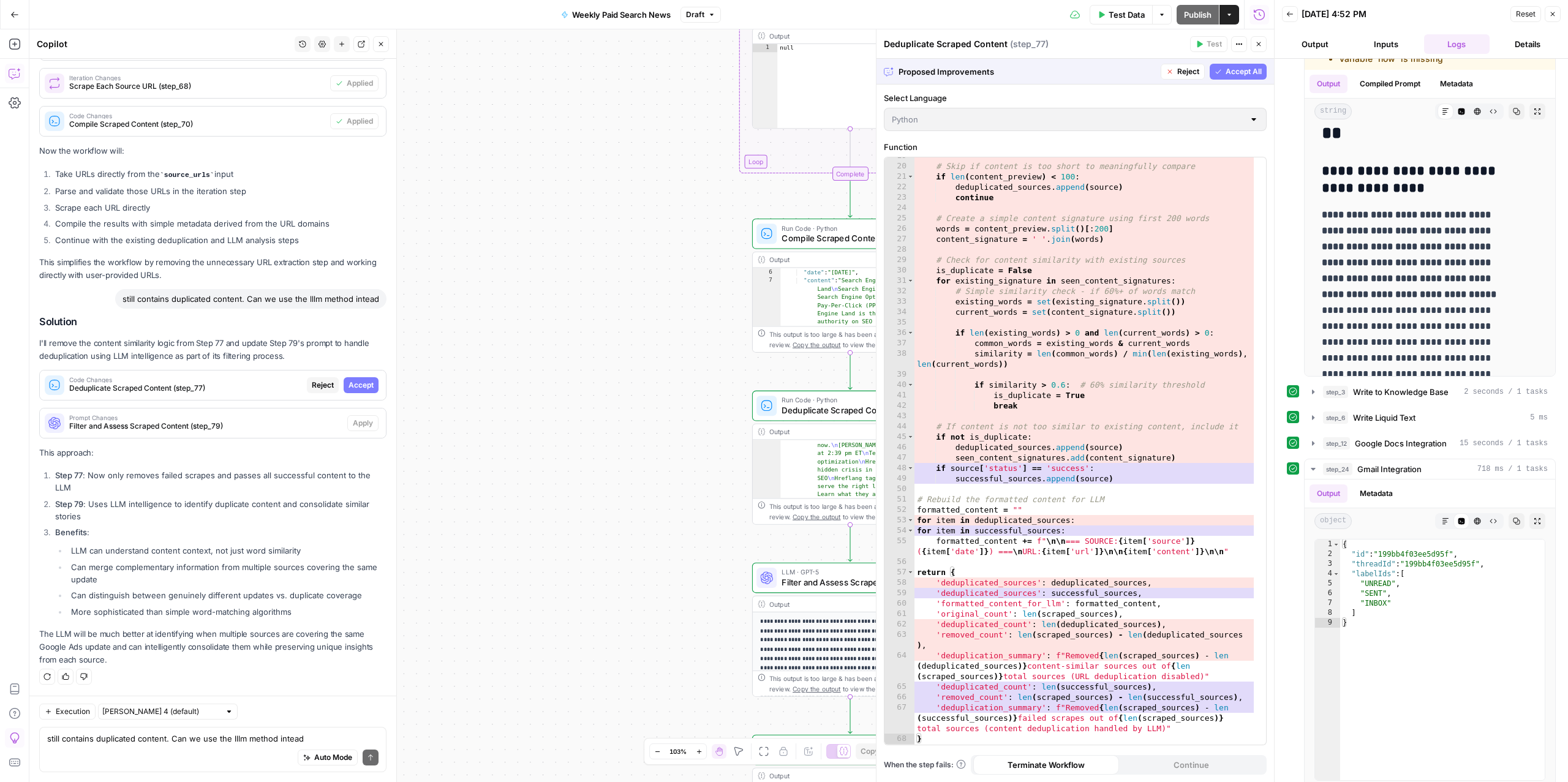
scroll to position [214, 0]
click at [1229, 74] on span "Accept All" at bounding box center [1243, 71] width 36 height 11
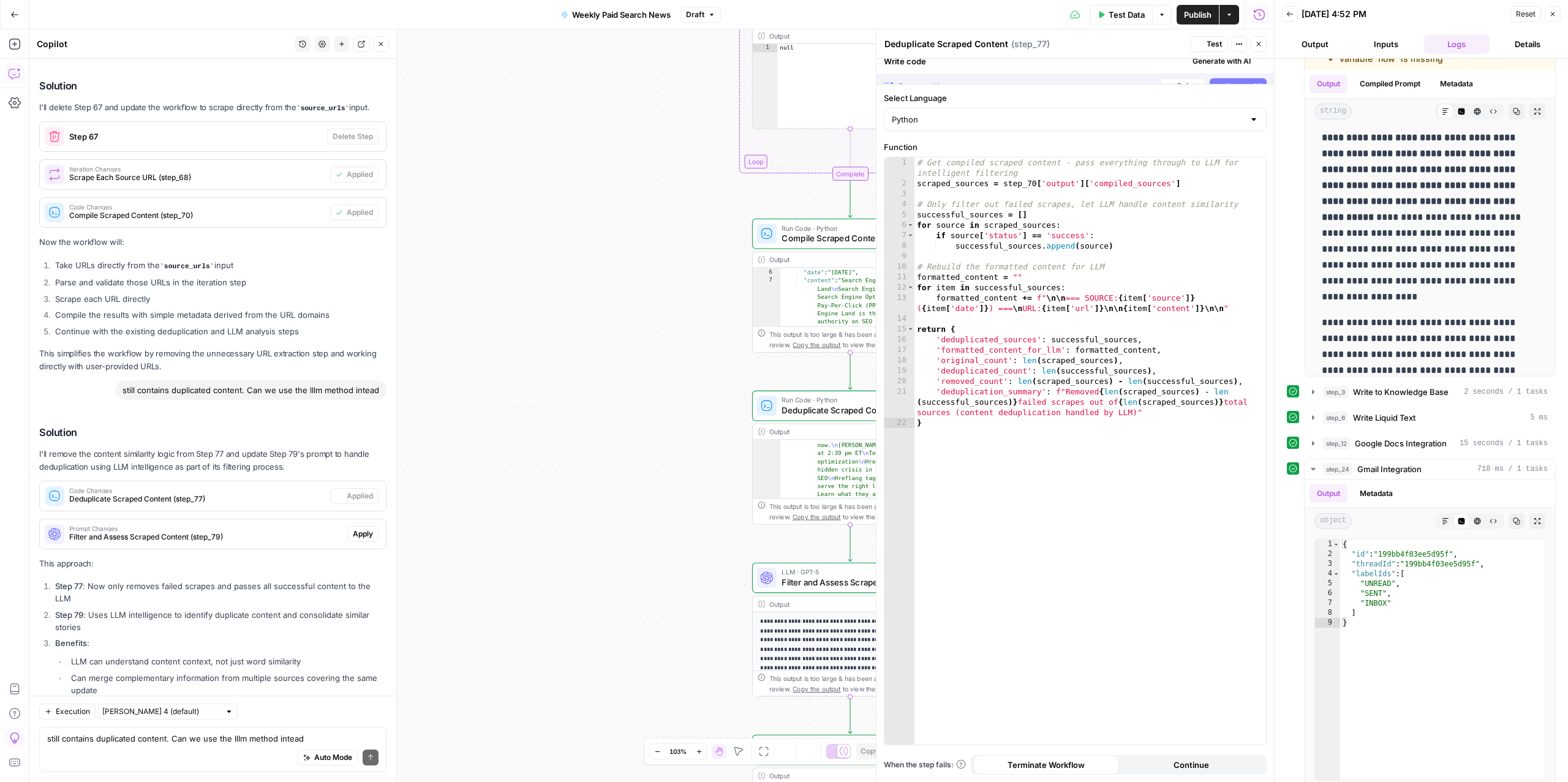
scroll to position [0, 0]
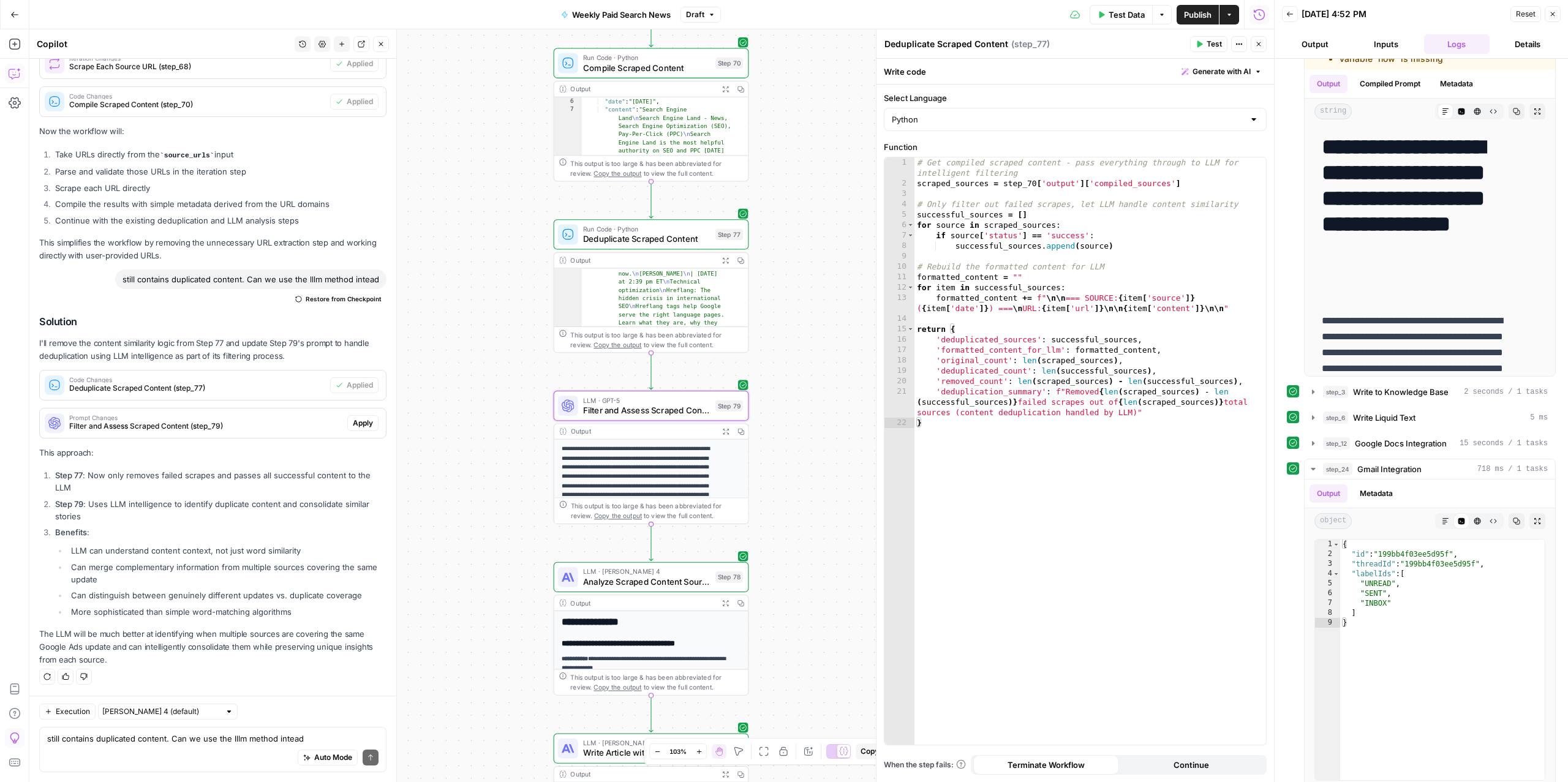
click at [298, 425] on span "Filter and Assess Scraped Content (step_79)" at bounding box center [206, 426] width 274 height 11
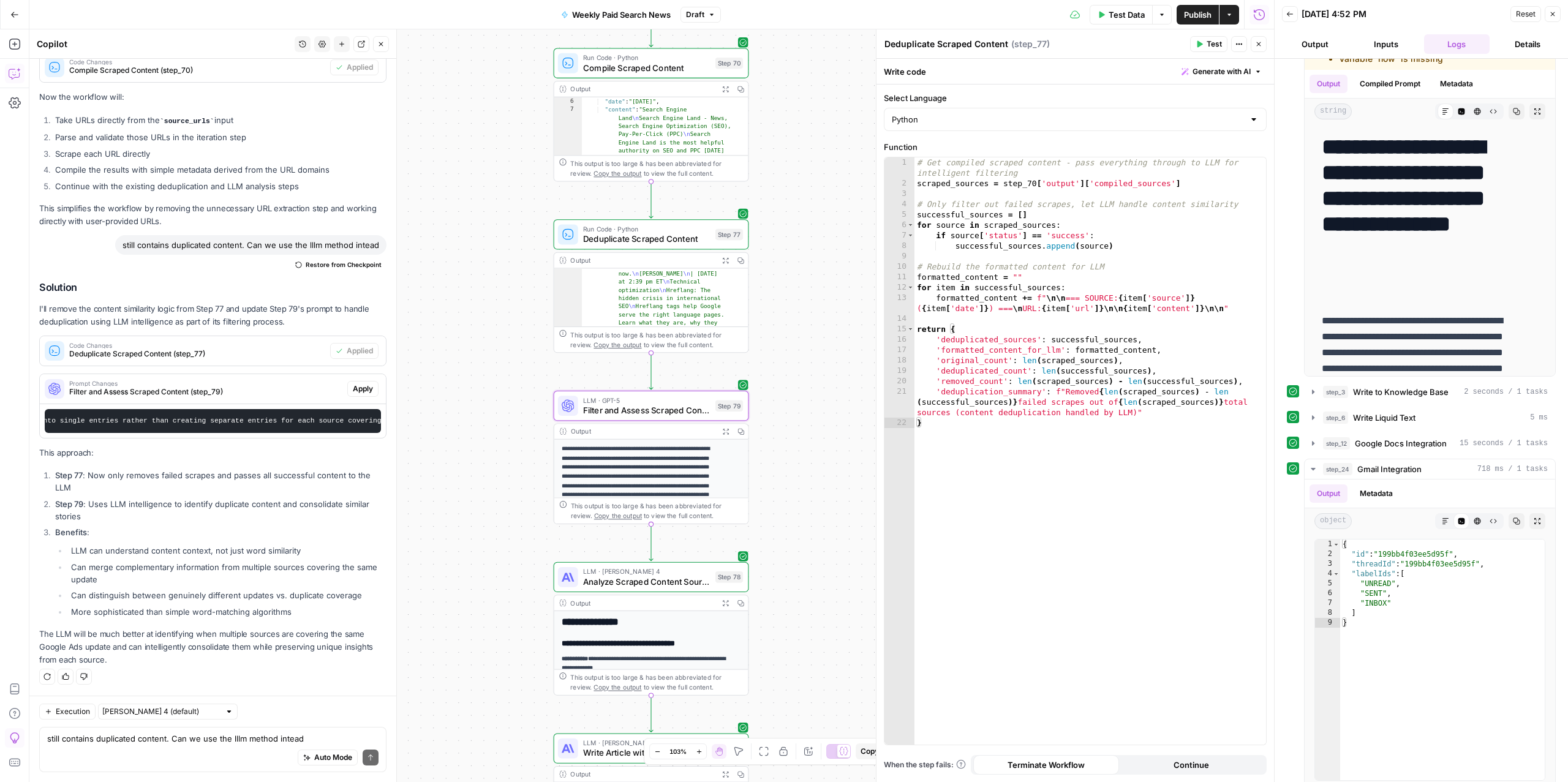
scroll to position [0, 2784]
click at [353, 395] on span "Apply" at bounding box center [363, 389] width 20 height 11
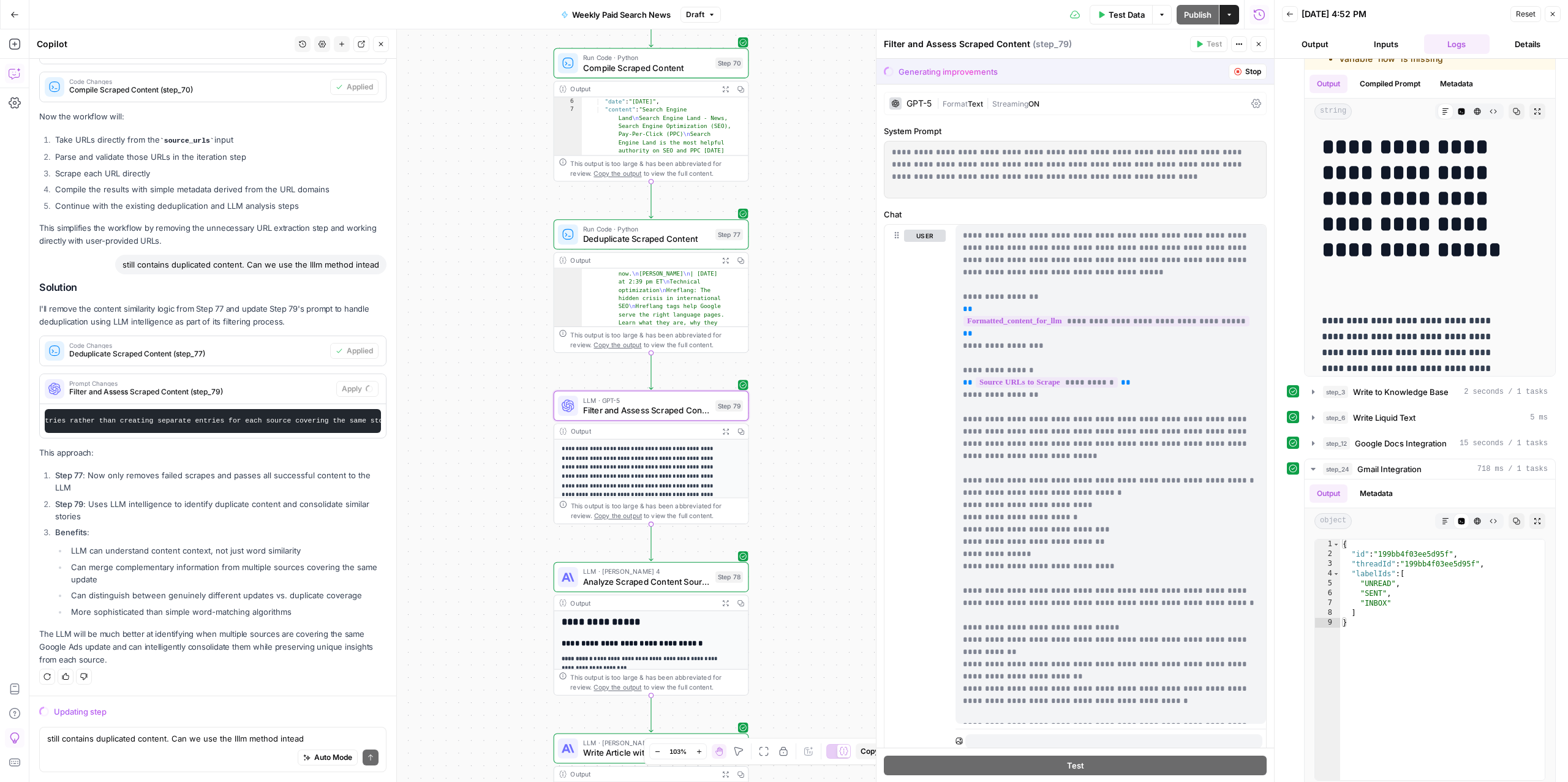
scroll to position [4653, 0]
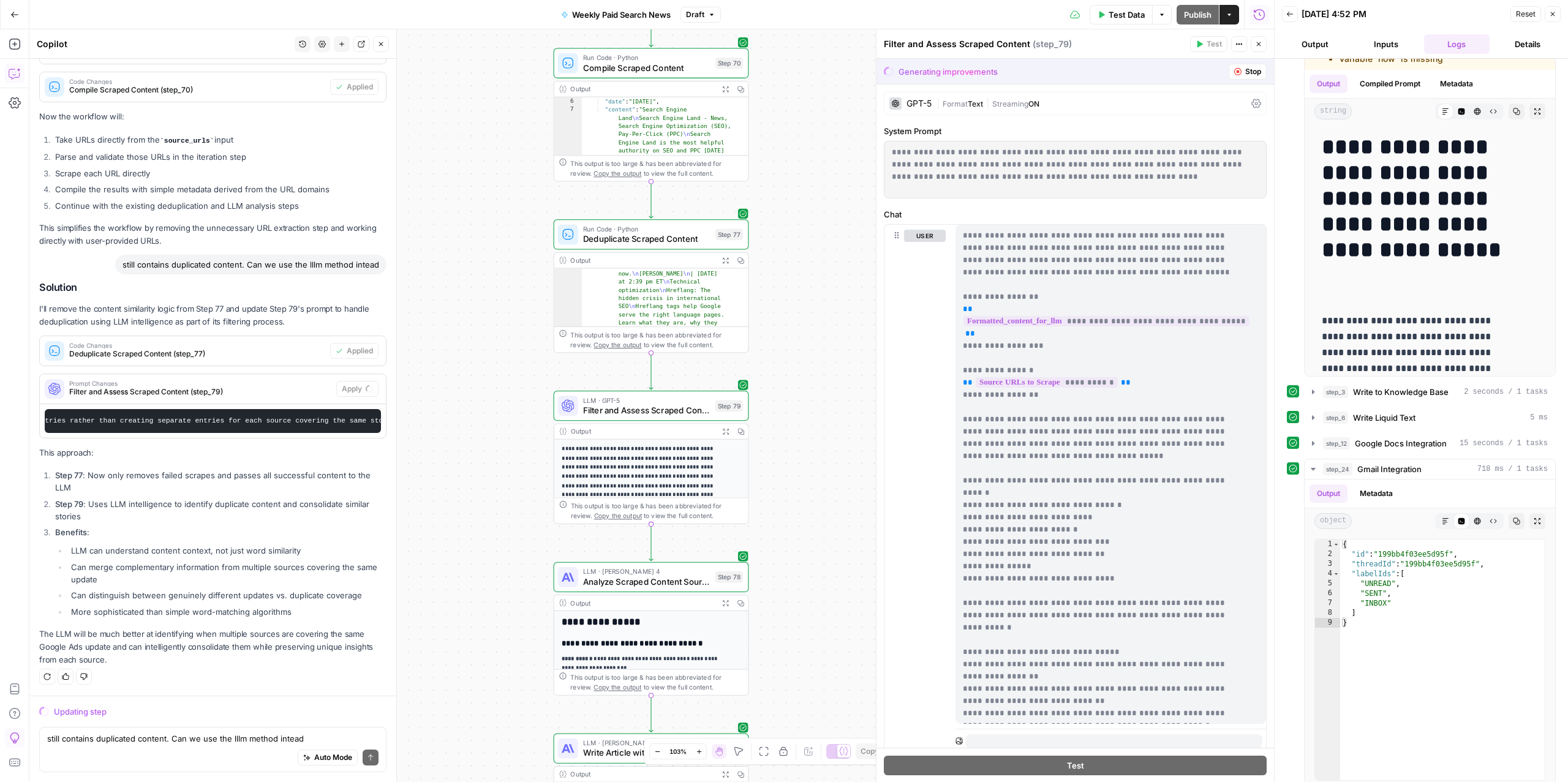
click at [801, 545] on div "**********" at bounding box center [652, 406] width 1245 height 753
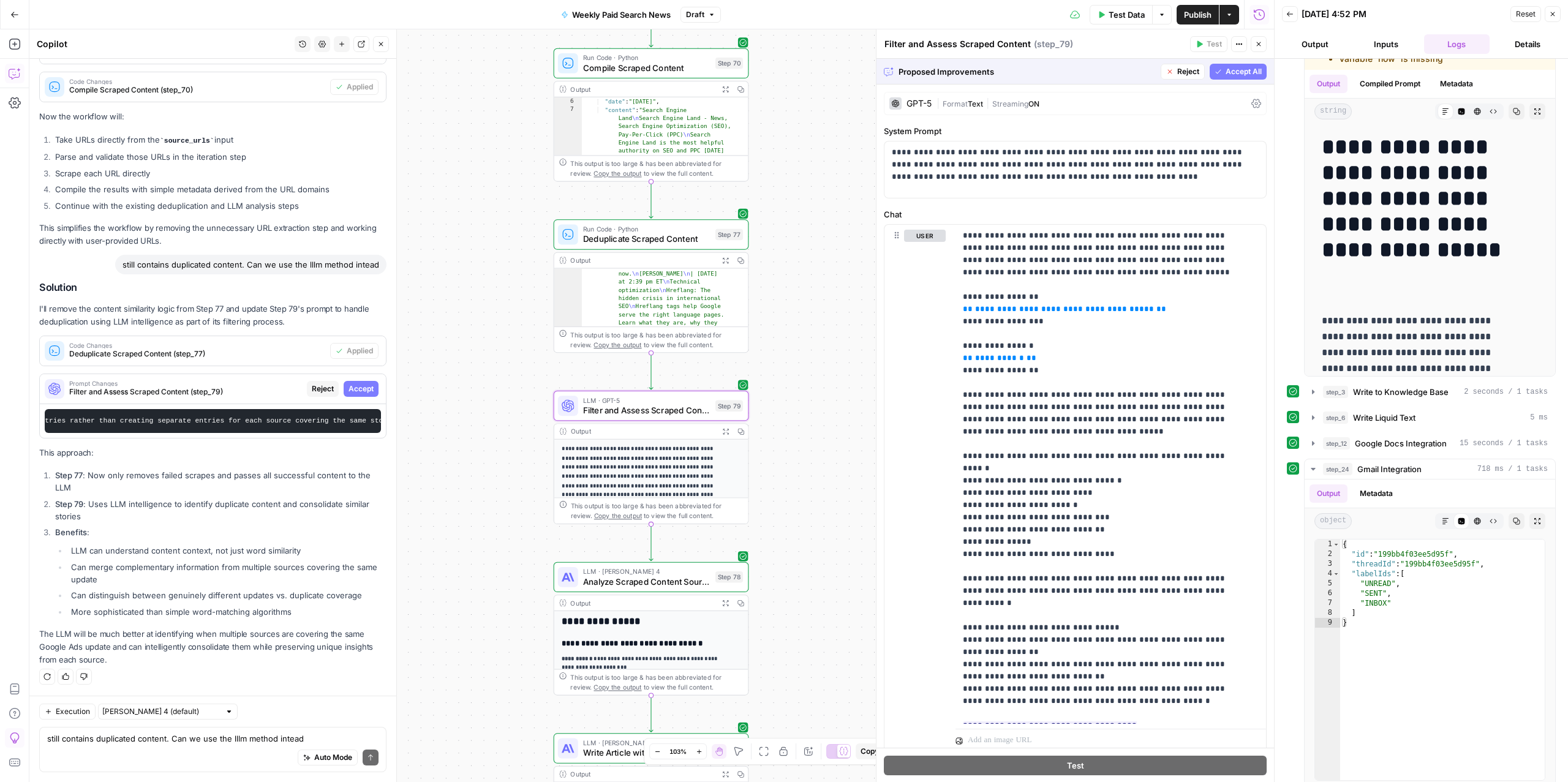
click at [348, 384] on span "Accept" at bounding box center [361, 389] width 25 height 11
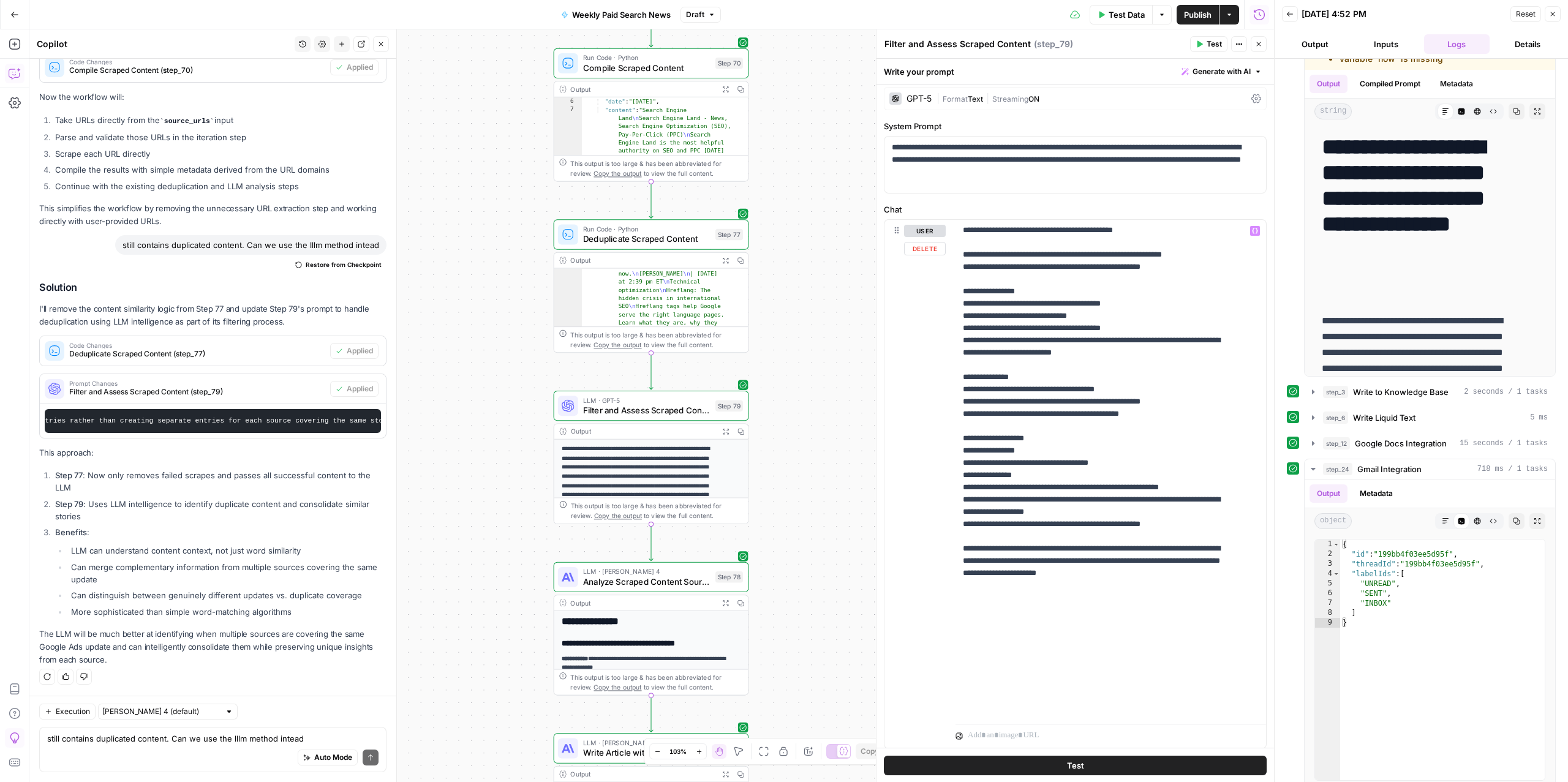
scroll to position [42, 0]
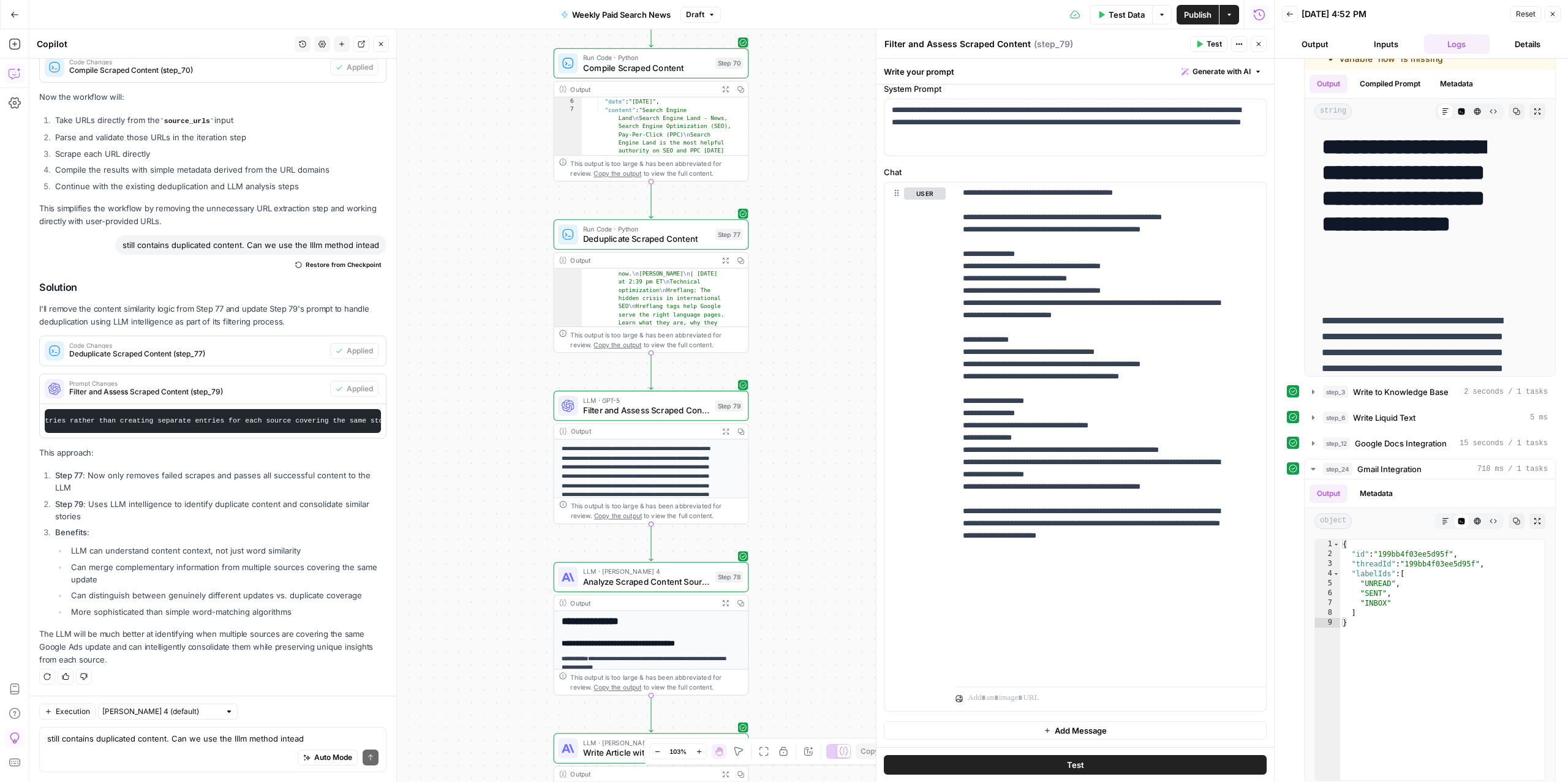
click at [201, 745] on div "Auto Mode Send" at bounding box center [212, 759] width 331 height 27
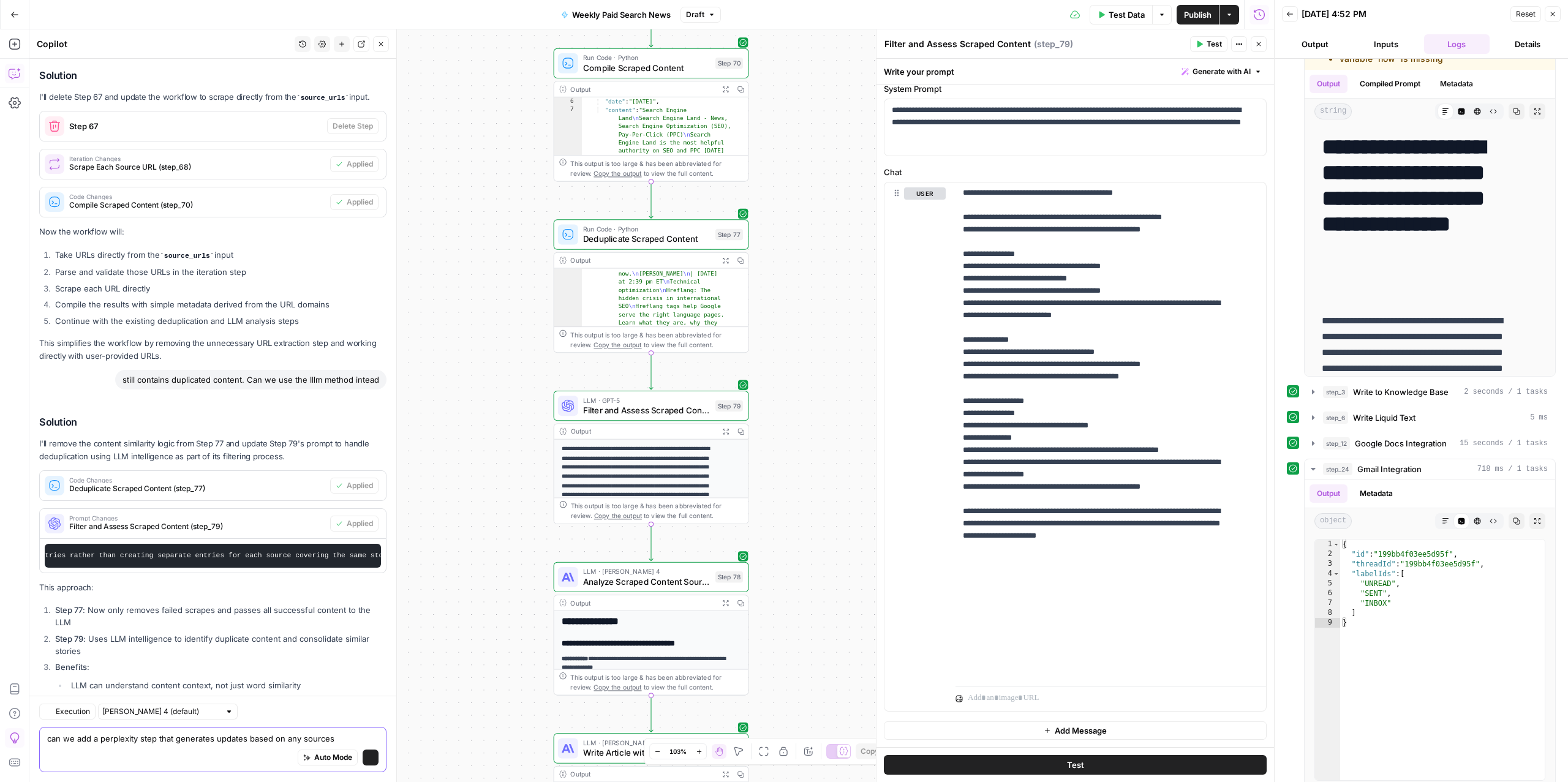
scroll to position [4830, 0]
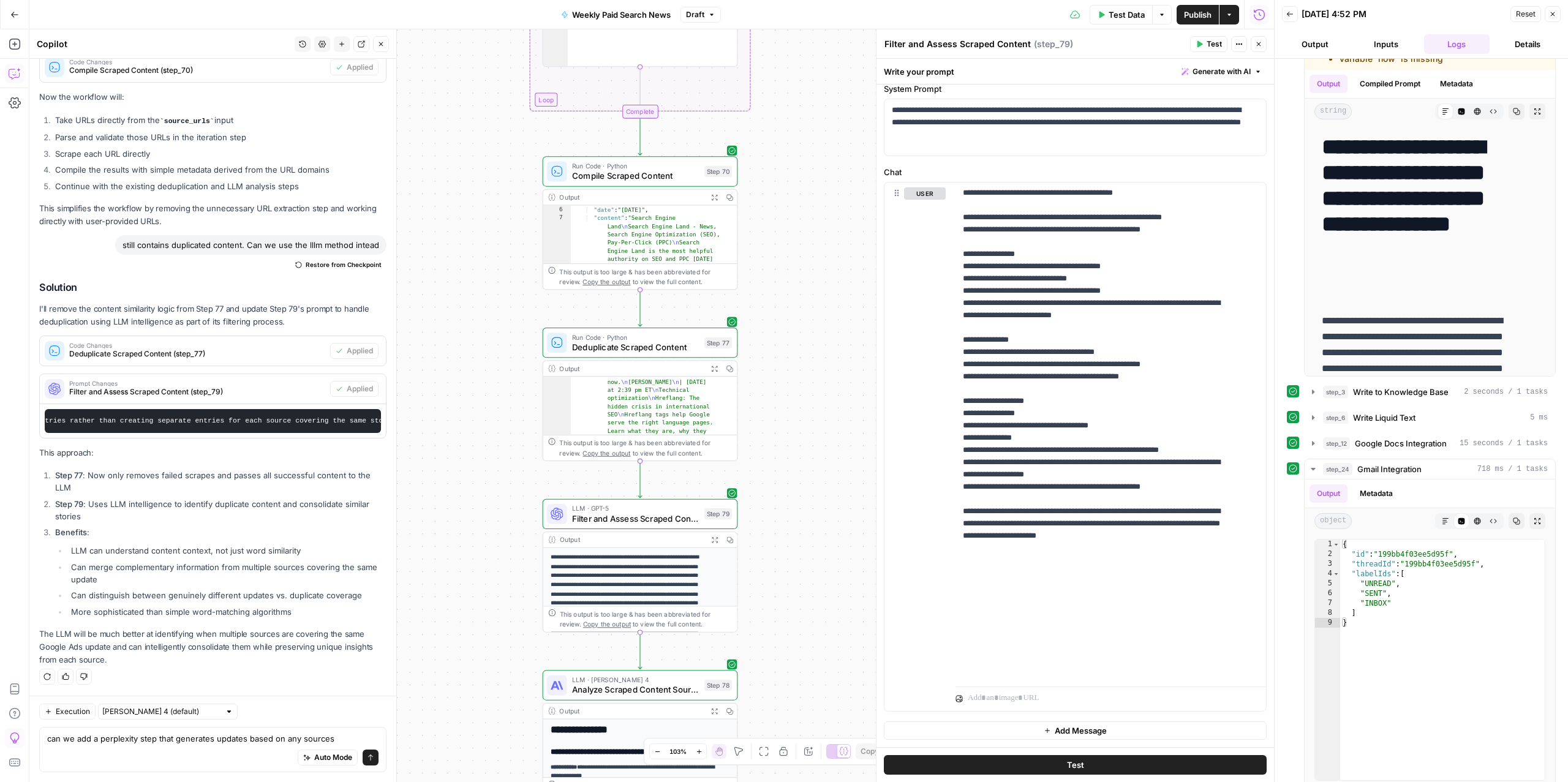
click at [158, 745] on div "Auto Mode Send" at bounding box center [212, 759] width 331 height 27
click at [157, 738] on textarea "can we add a perplexity step that generates updates based on any sources" at bounding box center [212, 739] width 331 height 13
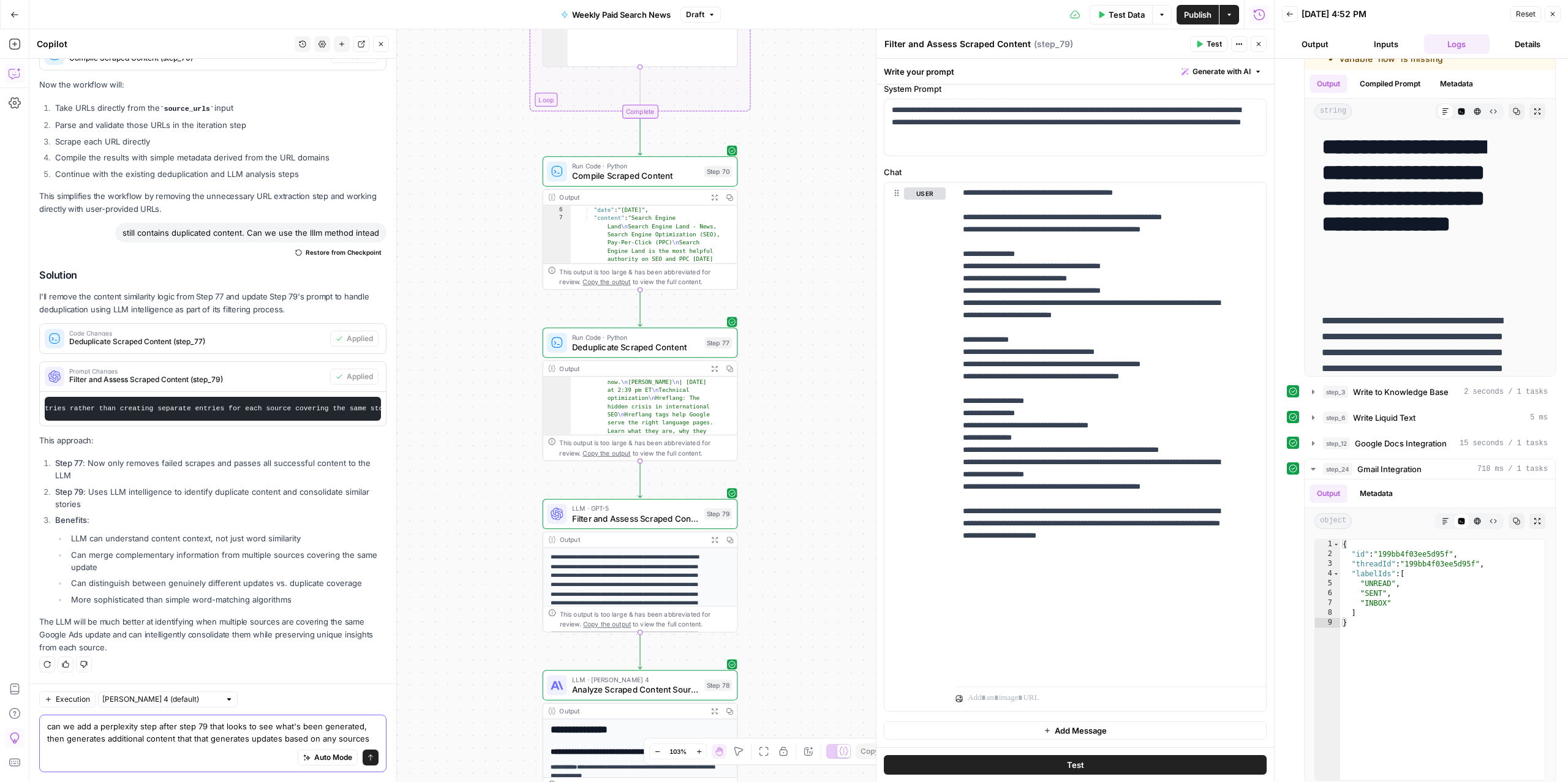
drag, startPoint x: 366, startPoint y: 742, endPoint x: 195, endPoint y: 736, distance: 171.1
click at [195, 736] on textarea "can we add a perplexity step after step 79 that looks to see what's been genera…" at bounding box center [212, 732] width 331 height 24
click at [46, 729] on div "can we add a perplexity step after step 79 that looks to see what's been genera…" at bounding box center [212, 744] width 348 height 58
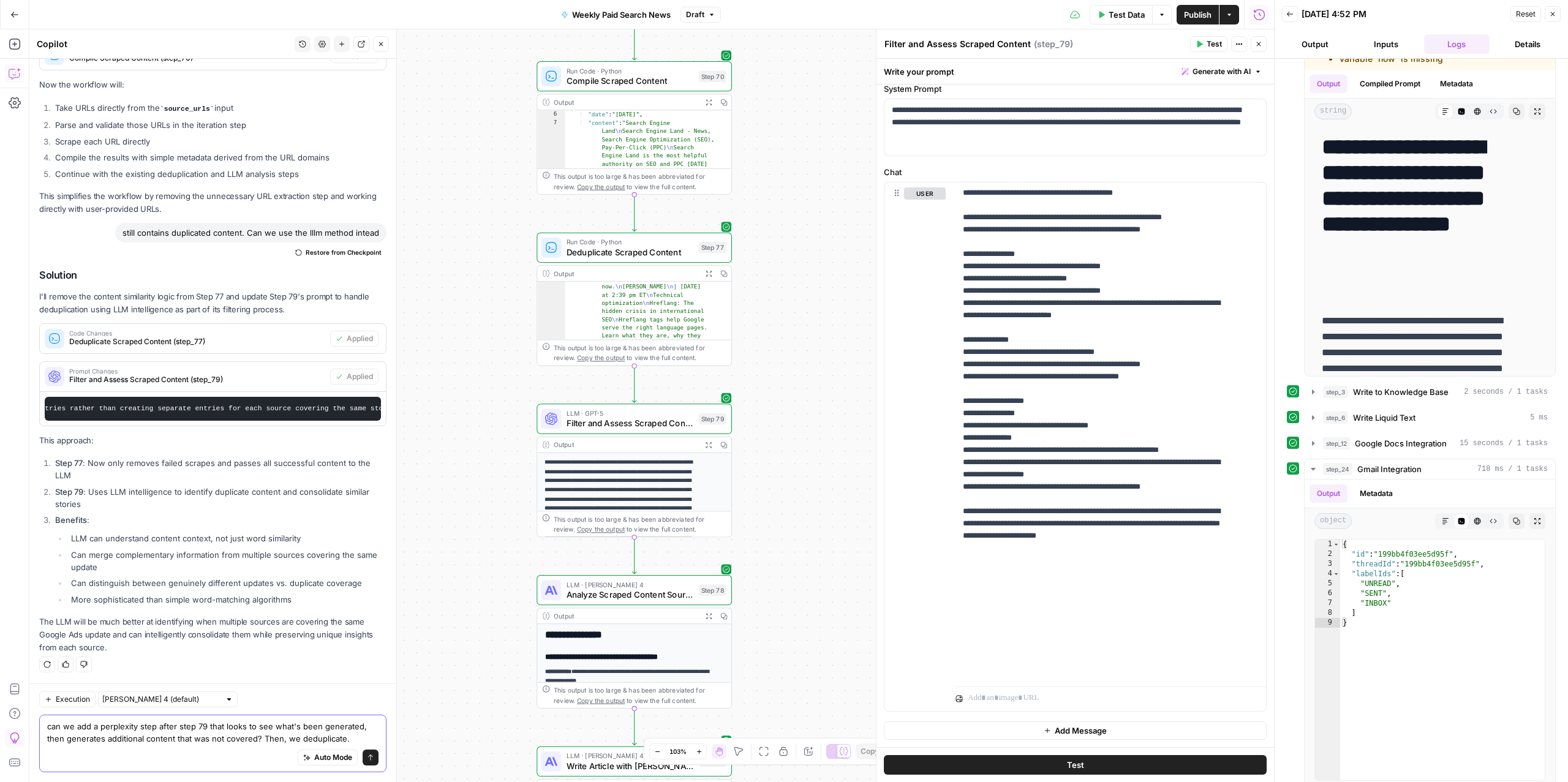
drag, startPoint x: 353, startPoint y: 738, endPoint x: 261, endPoint y: 737, distance: 92.0
click at [261, 737] on textarea "can we add a perplexity step after step 79 that looks to see what's been genera…" at bounding box center [212, 732] width 331 height 24
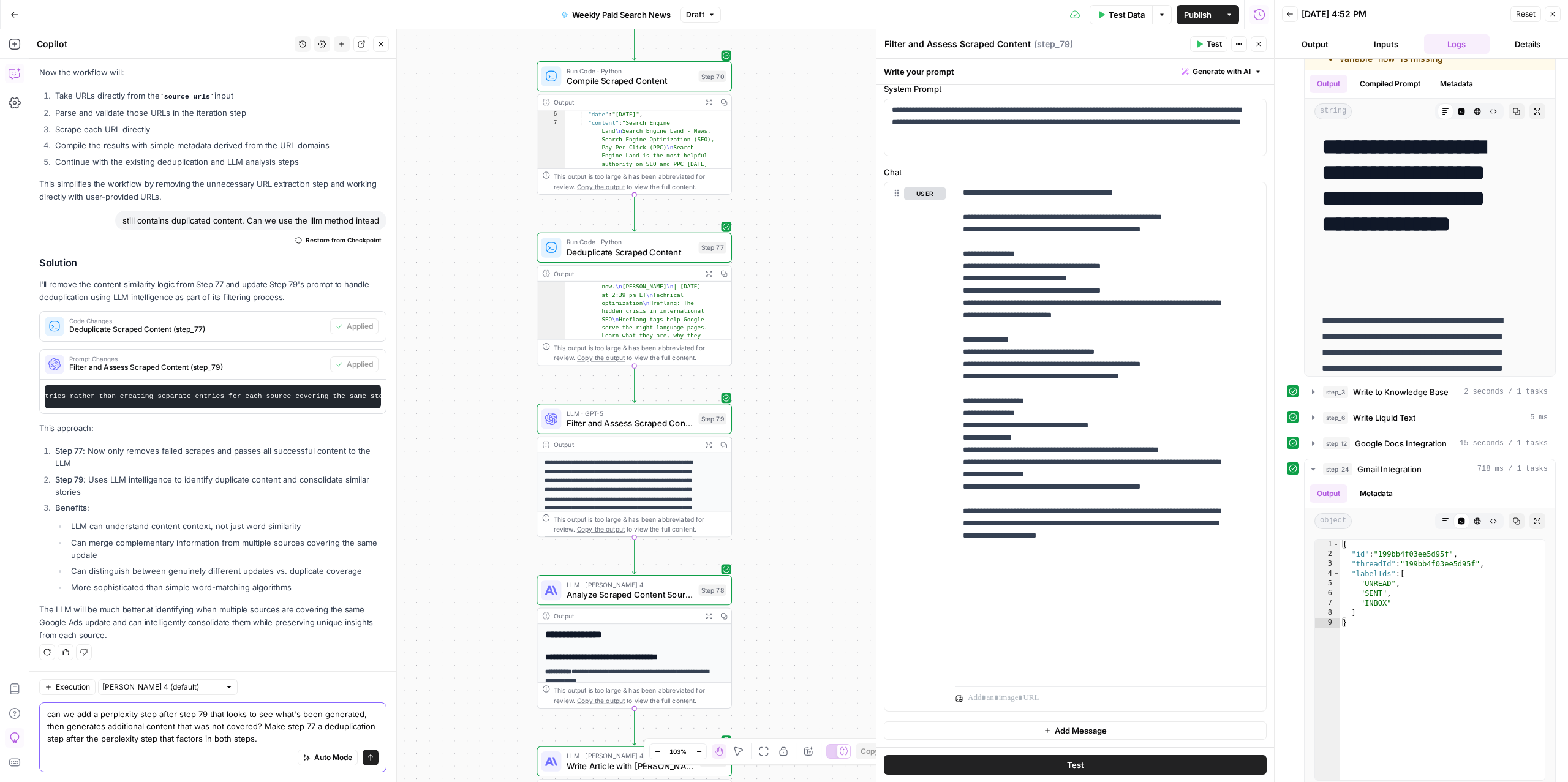
type textarea "can we add a perplexity step after step 79 that looks to see what's been genera…"
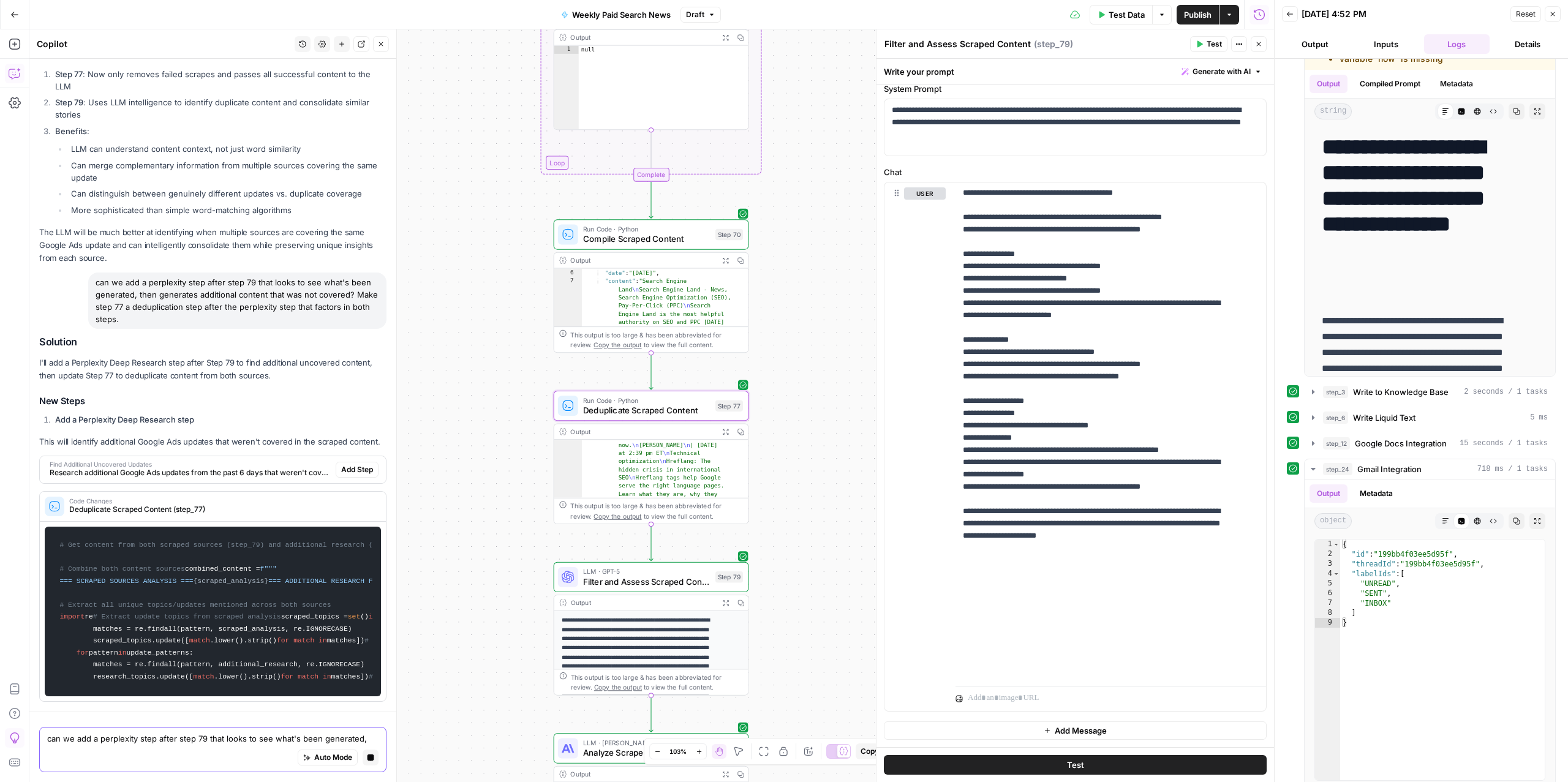
scroll to position [5303, 0]
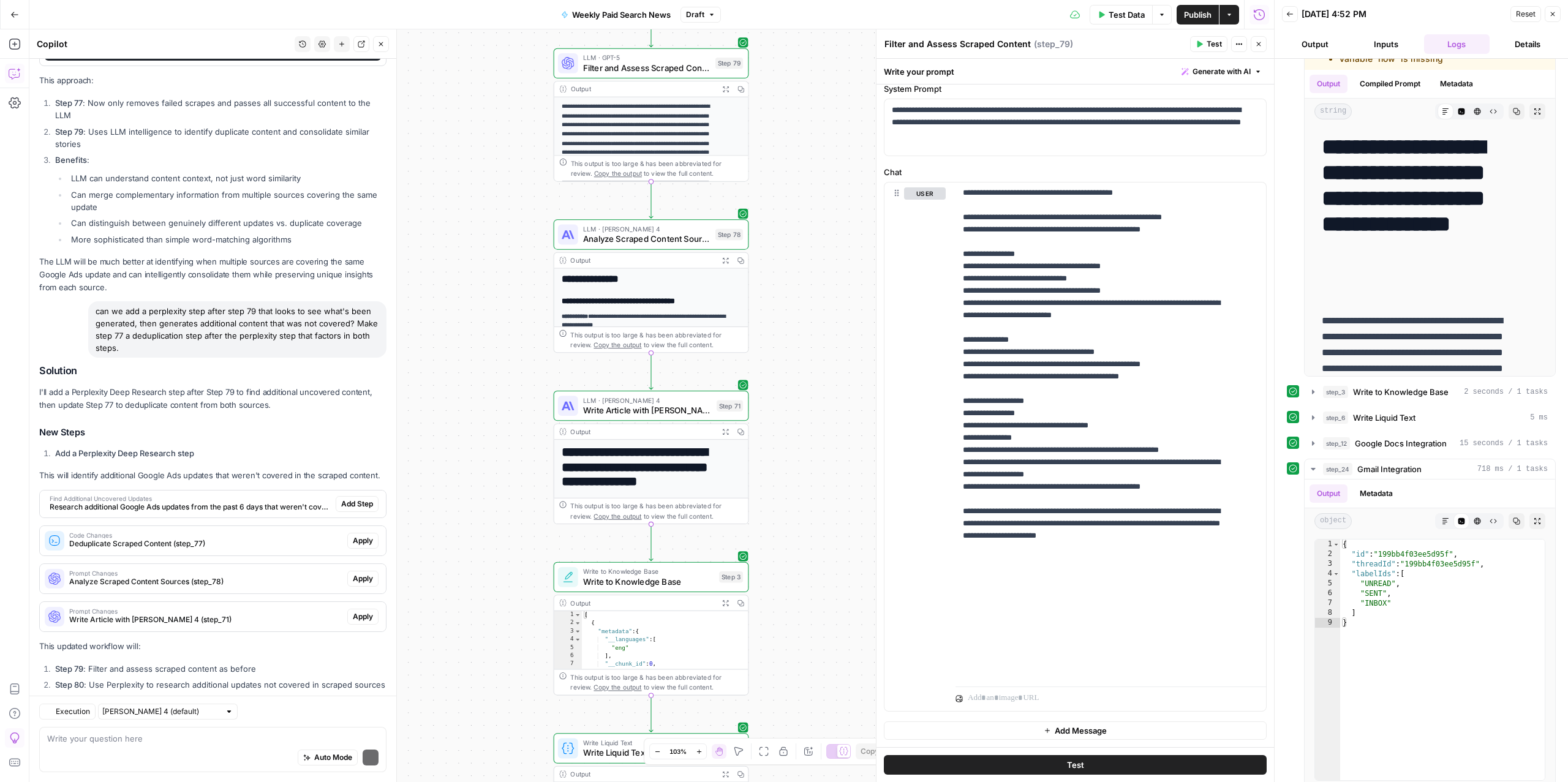
scroll to position [5349, 0]
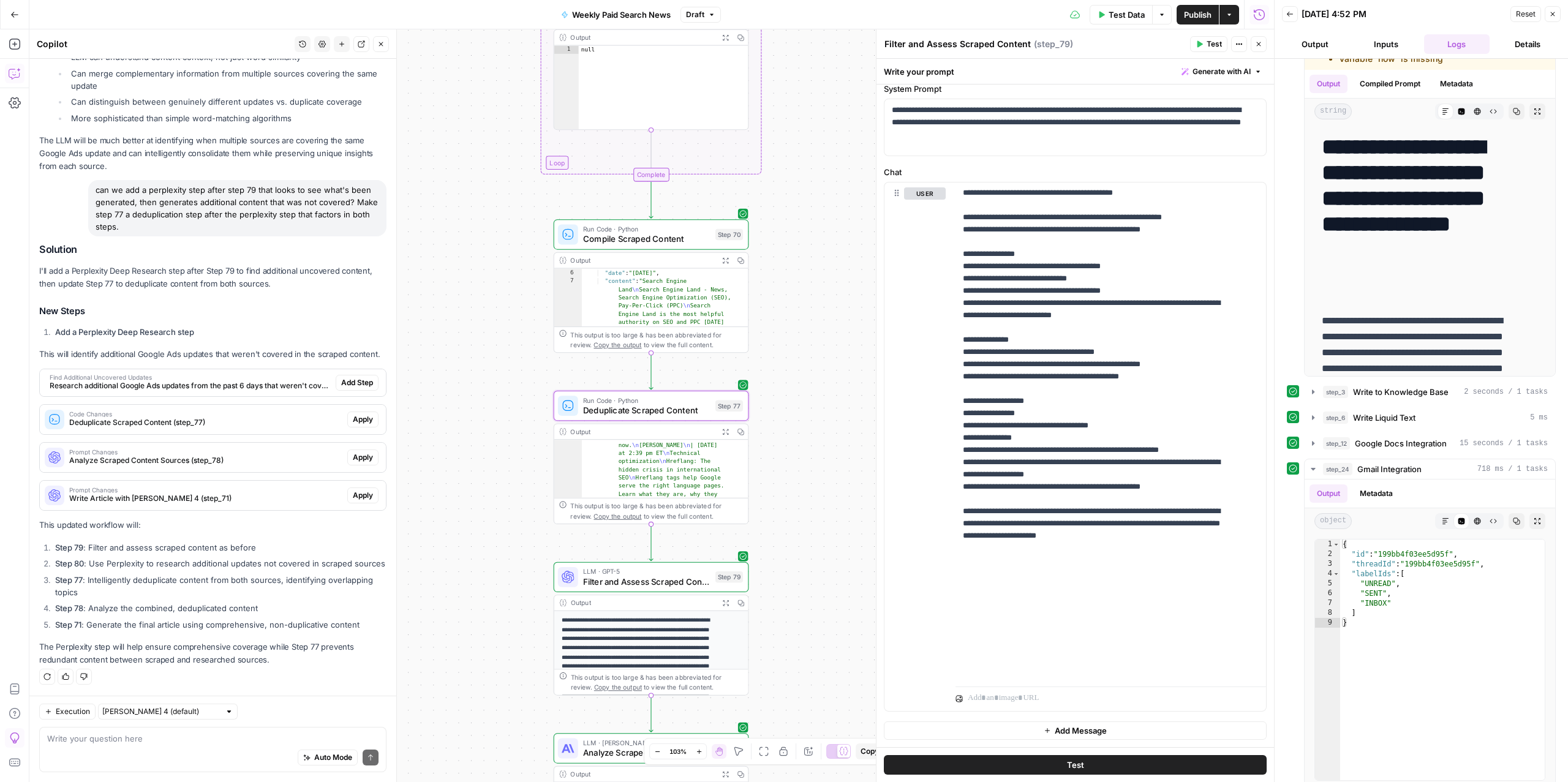
click at [277, 417] on span "Deduplicate Scraped Content (step_77)" at bounding box center [206, 423] width 274 height 11
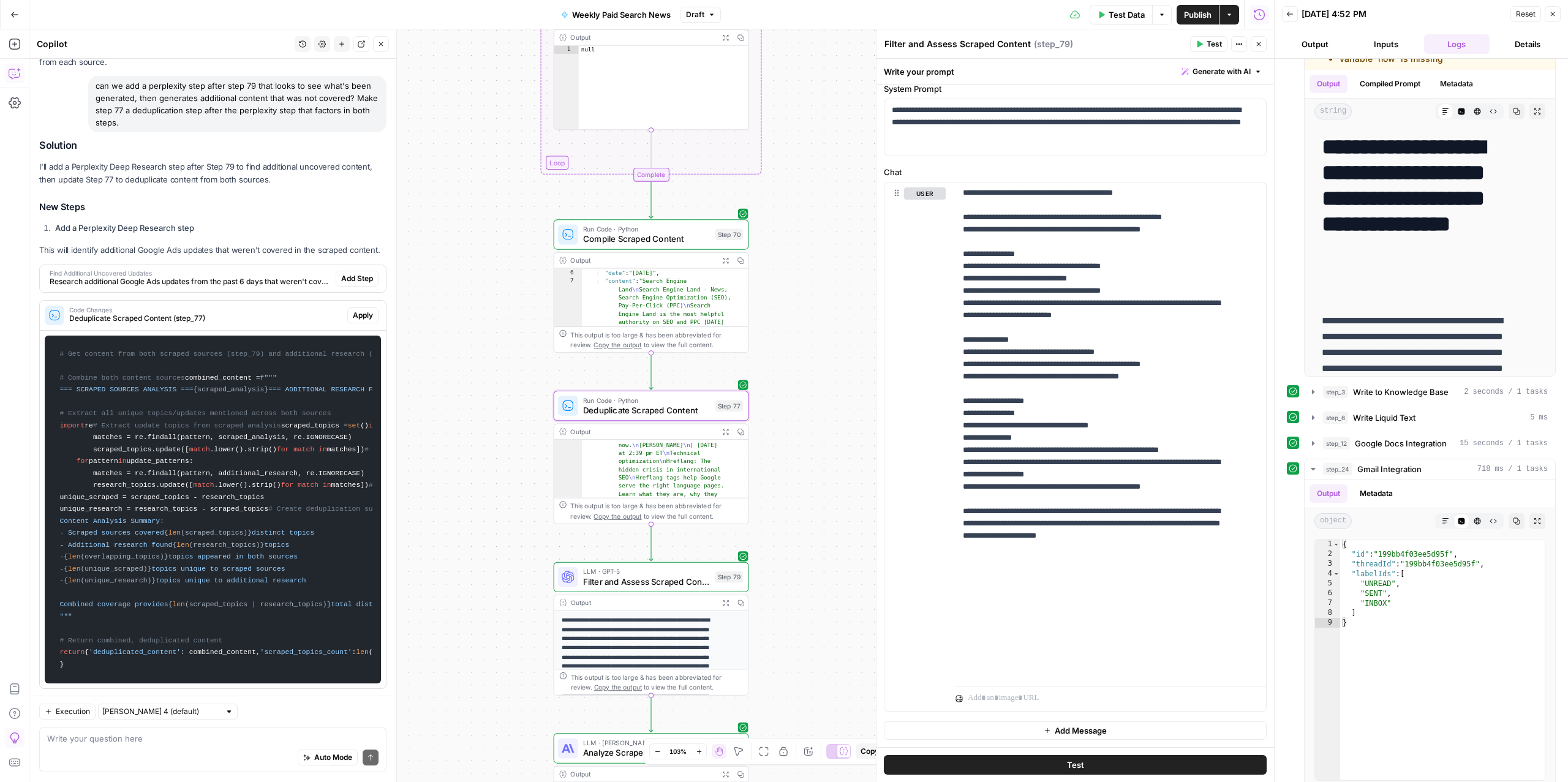
click at [277, 411] on div "Code Changes Deduplicate Scraped Content (step_77) Apply # Get content from bot…" at bounding box center [212, 494] width 348 height 389
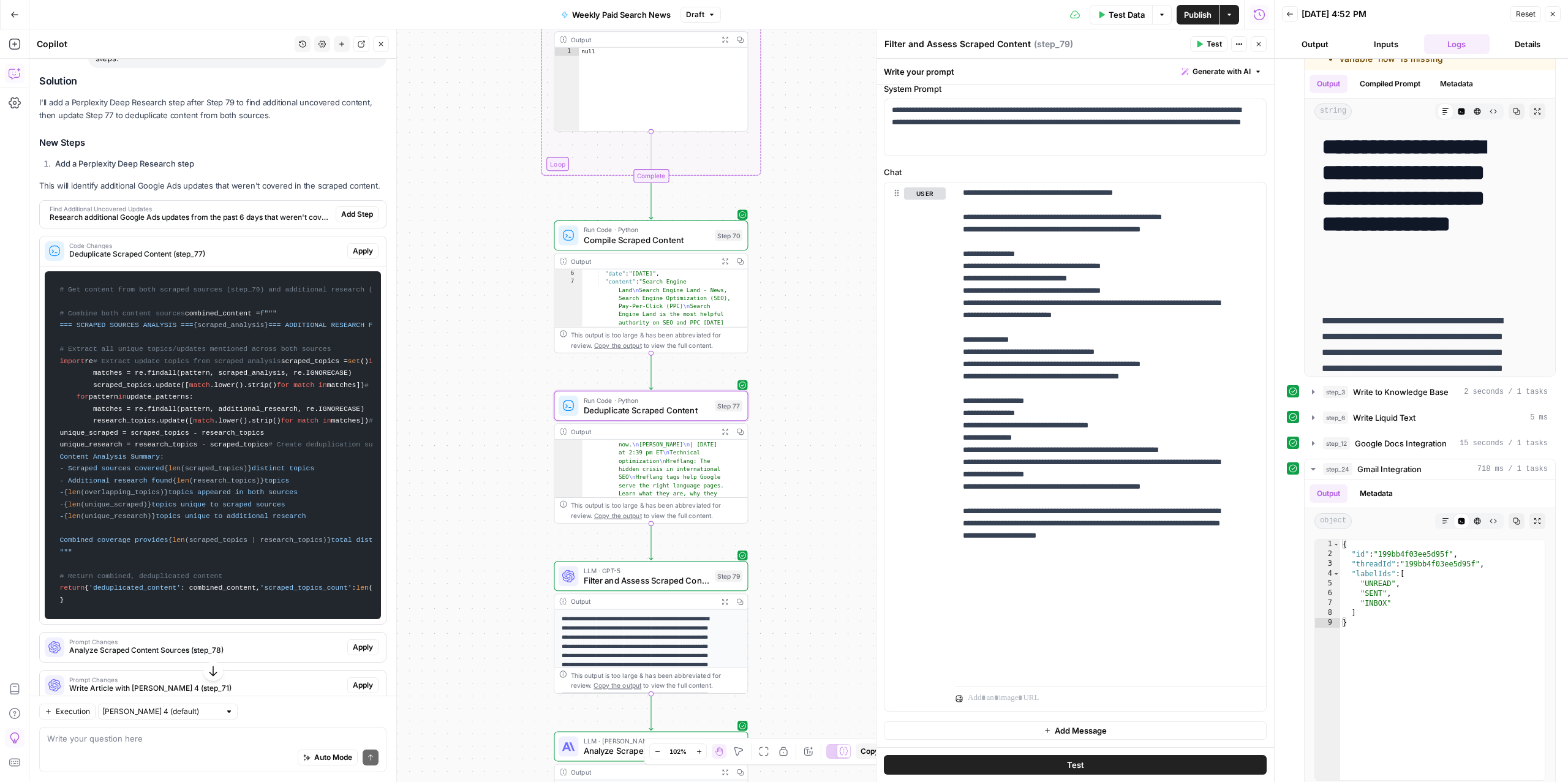
scroll to position [5413, 0]
click at [199, 249] on span "Code Changes" at bounding box center [206, 246] width 274 height 6
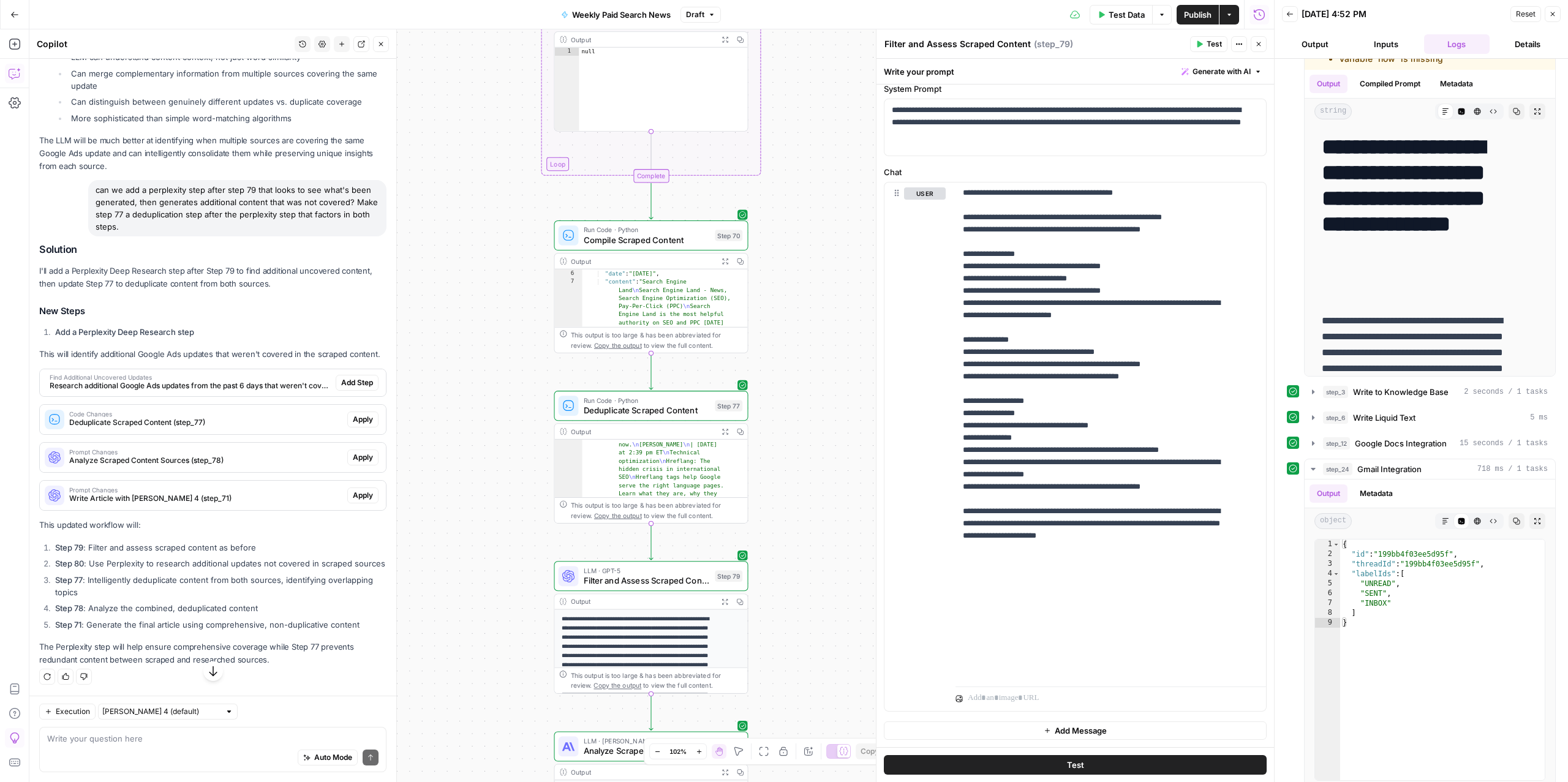
scroll to position [5349, 0]
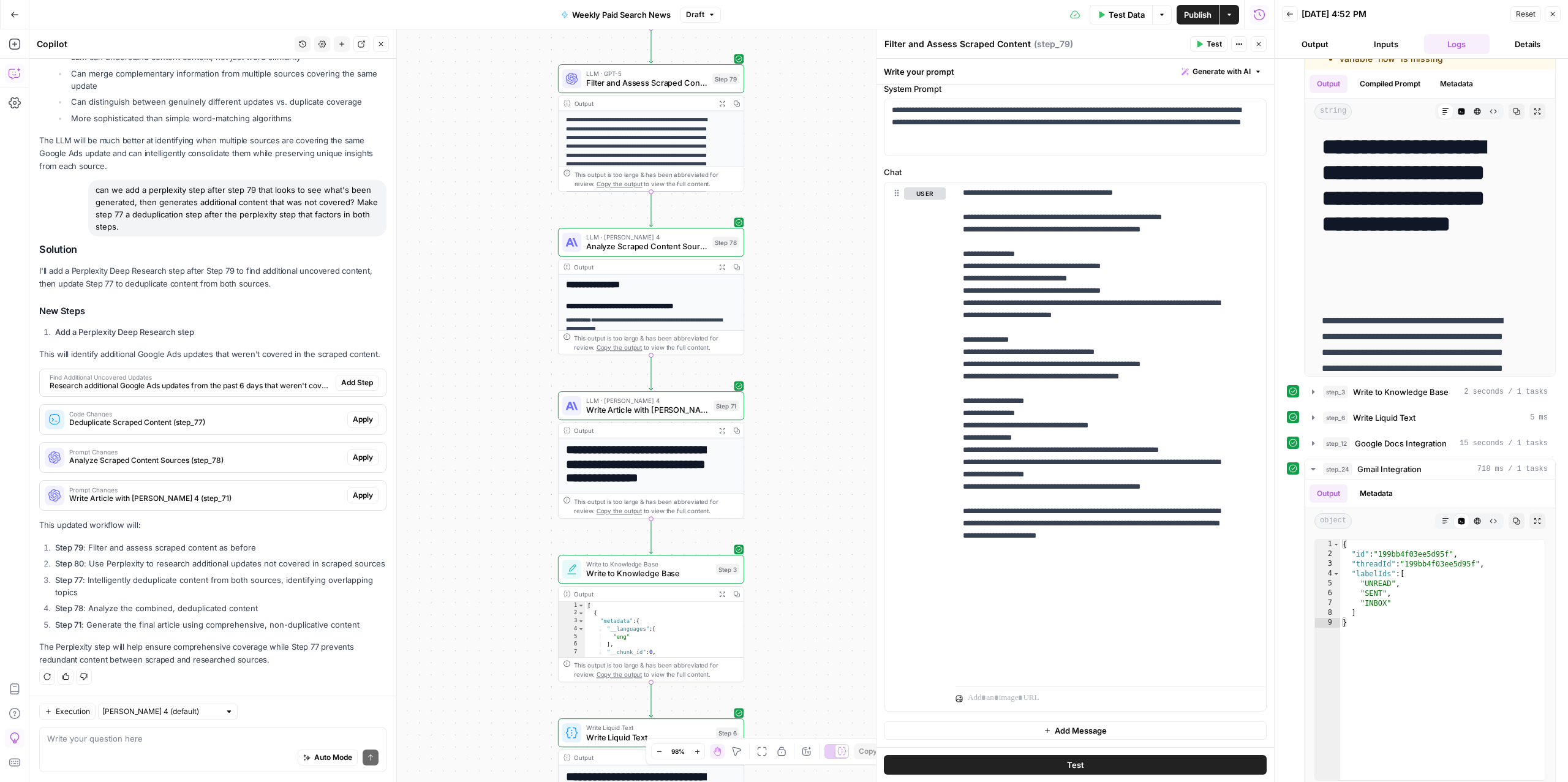
click at [150, 557] on li "Step 80 : Use Perplexity to research additional updates not covered in scraped …" at bounding box center [219, 563] width 334 height 13
click at [121, 747] on div "Auto Mode Send" at bounding box center [212, 759] width 331 height 27
type textarea "s"
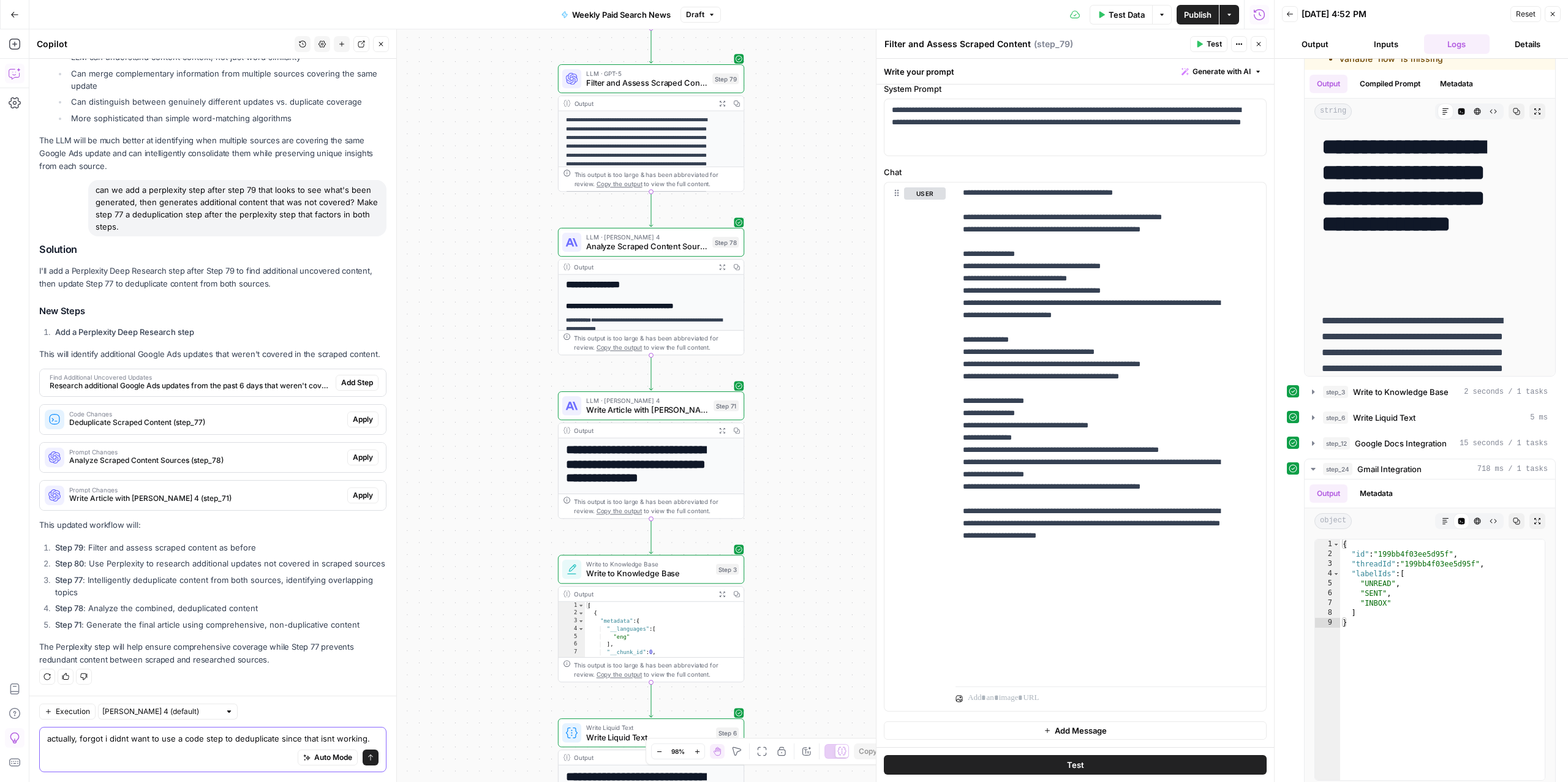
scroll to position [5362, 0]
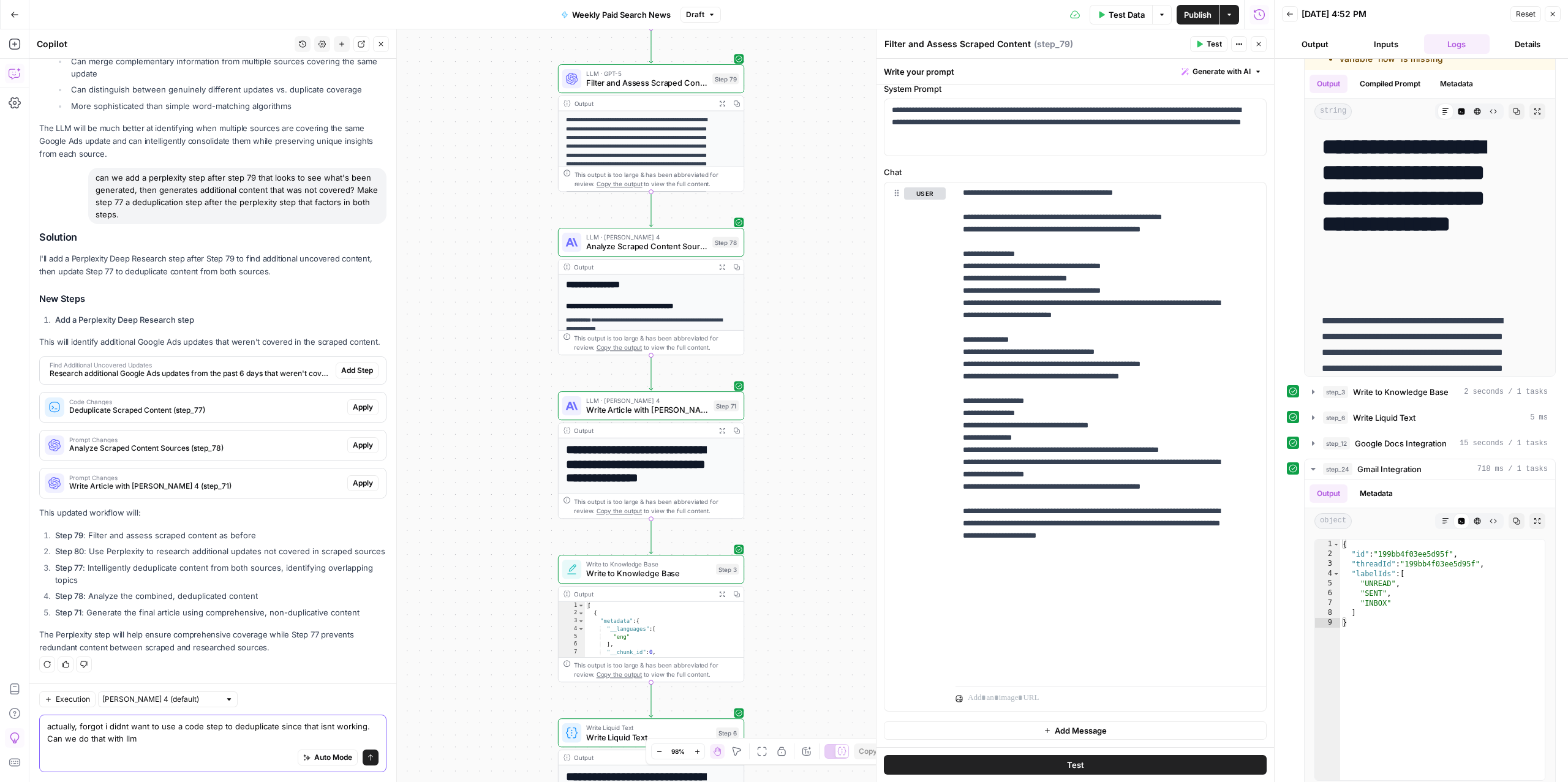
type textarea "actually, forgot i didnt want to use a code step to deduplicate since that isnt…"
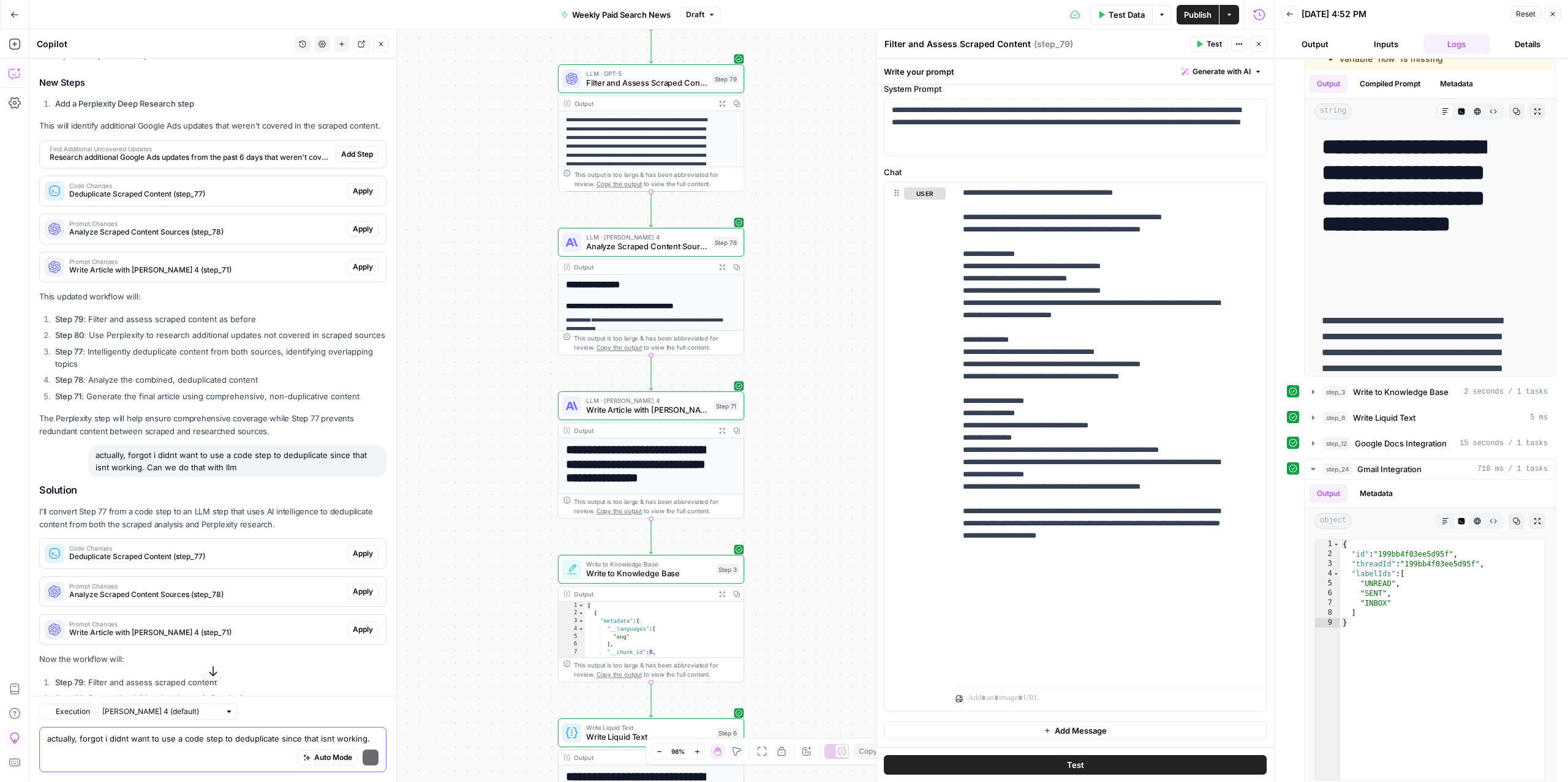
scroll to position [5664, 0]
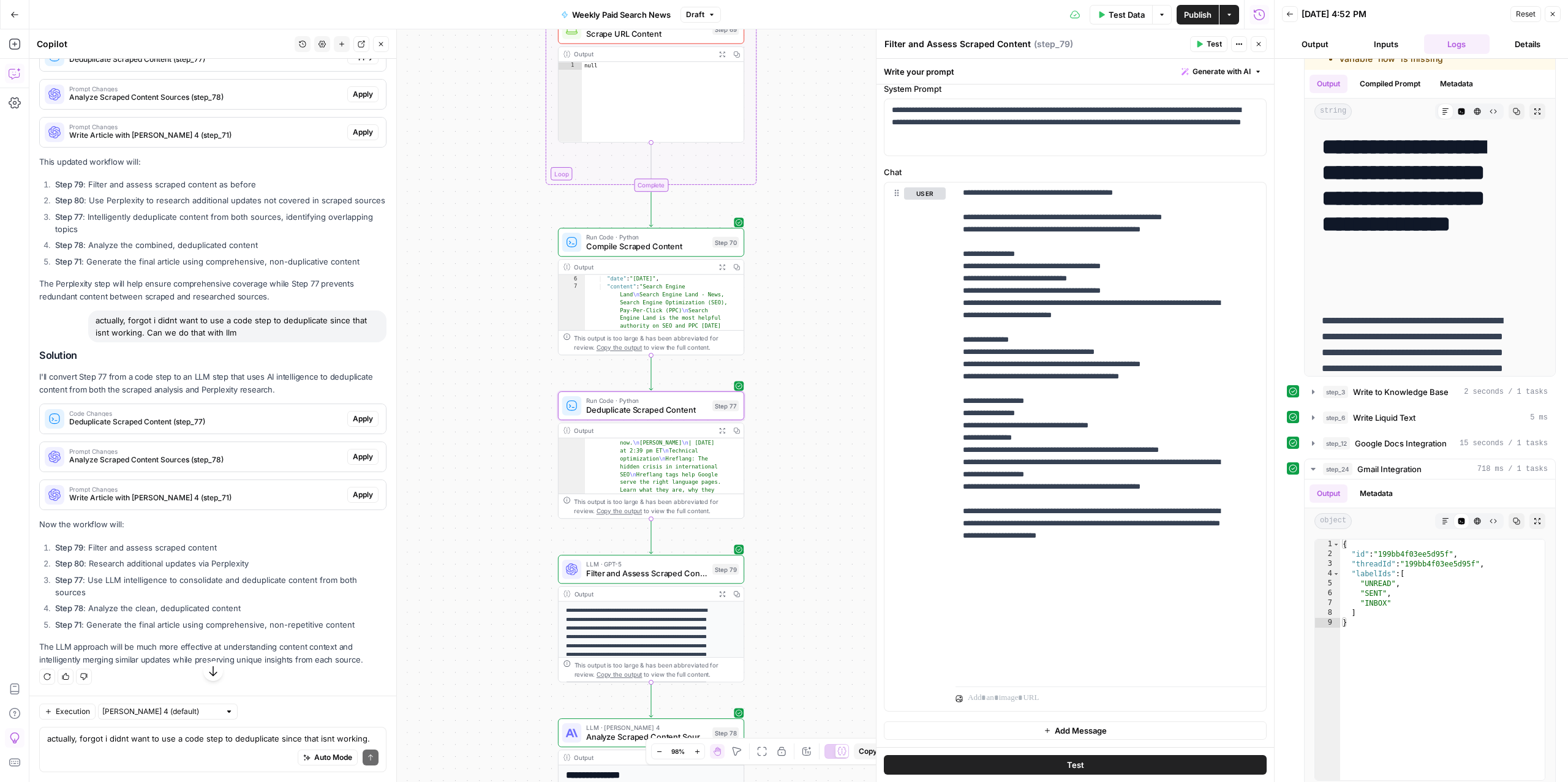
click at [172, 428] on span "Deduplicate Scraped Content (step_77)" at bounding box center [206, 422] width 274 height 11
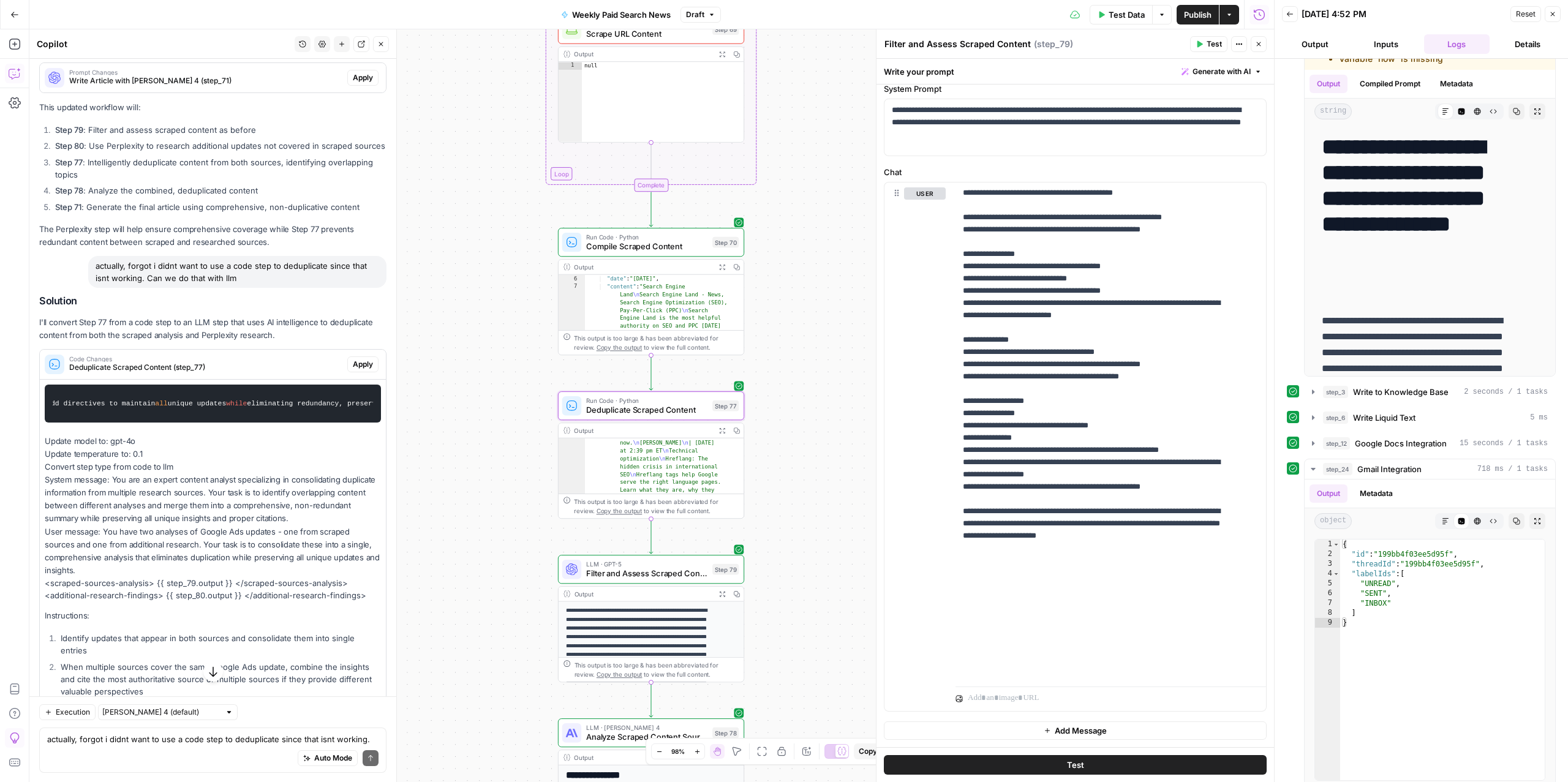
scroll to position [0, 3727]
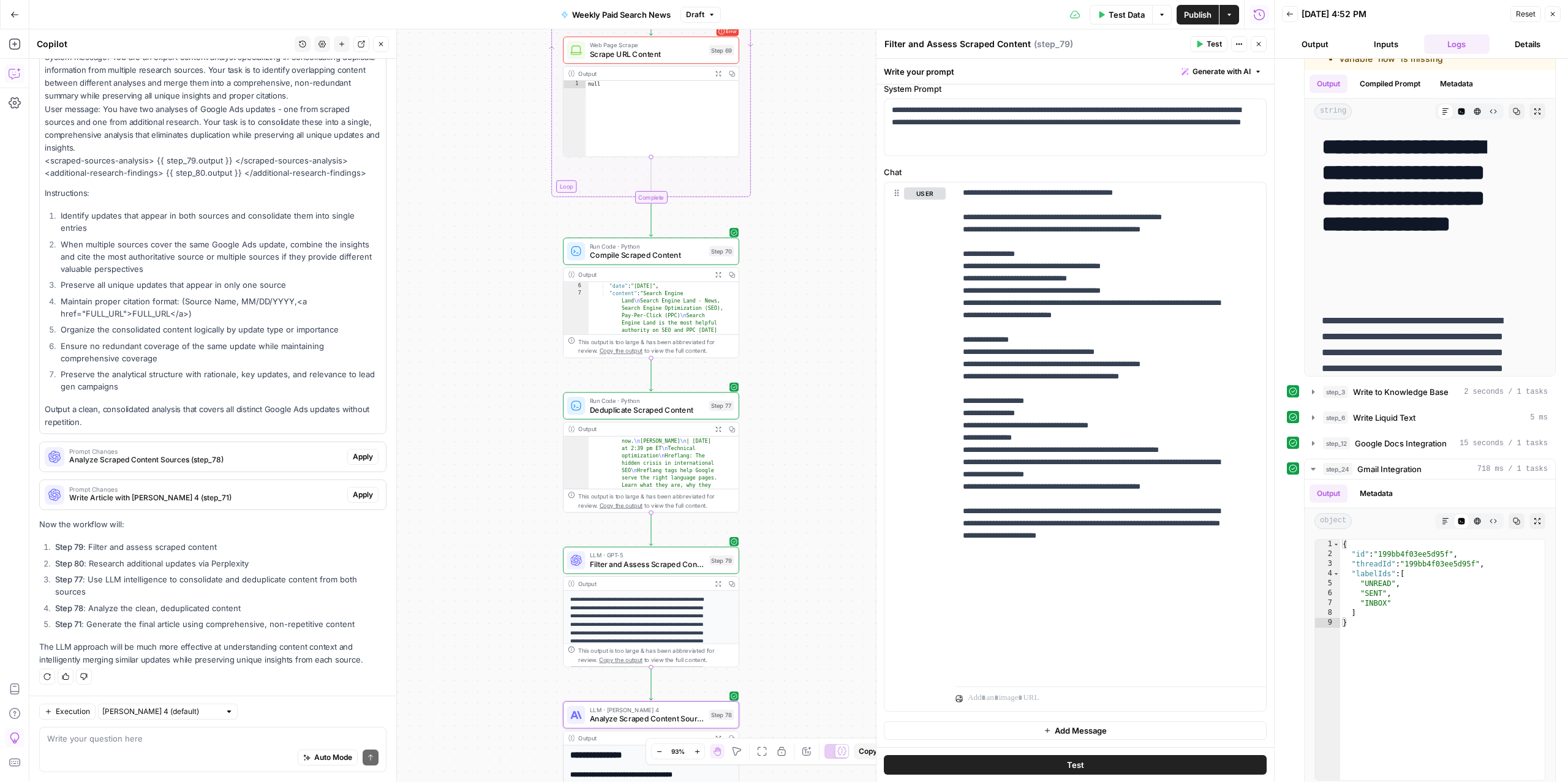
scroll to position [6205, 0]
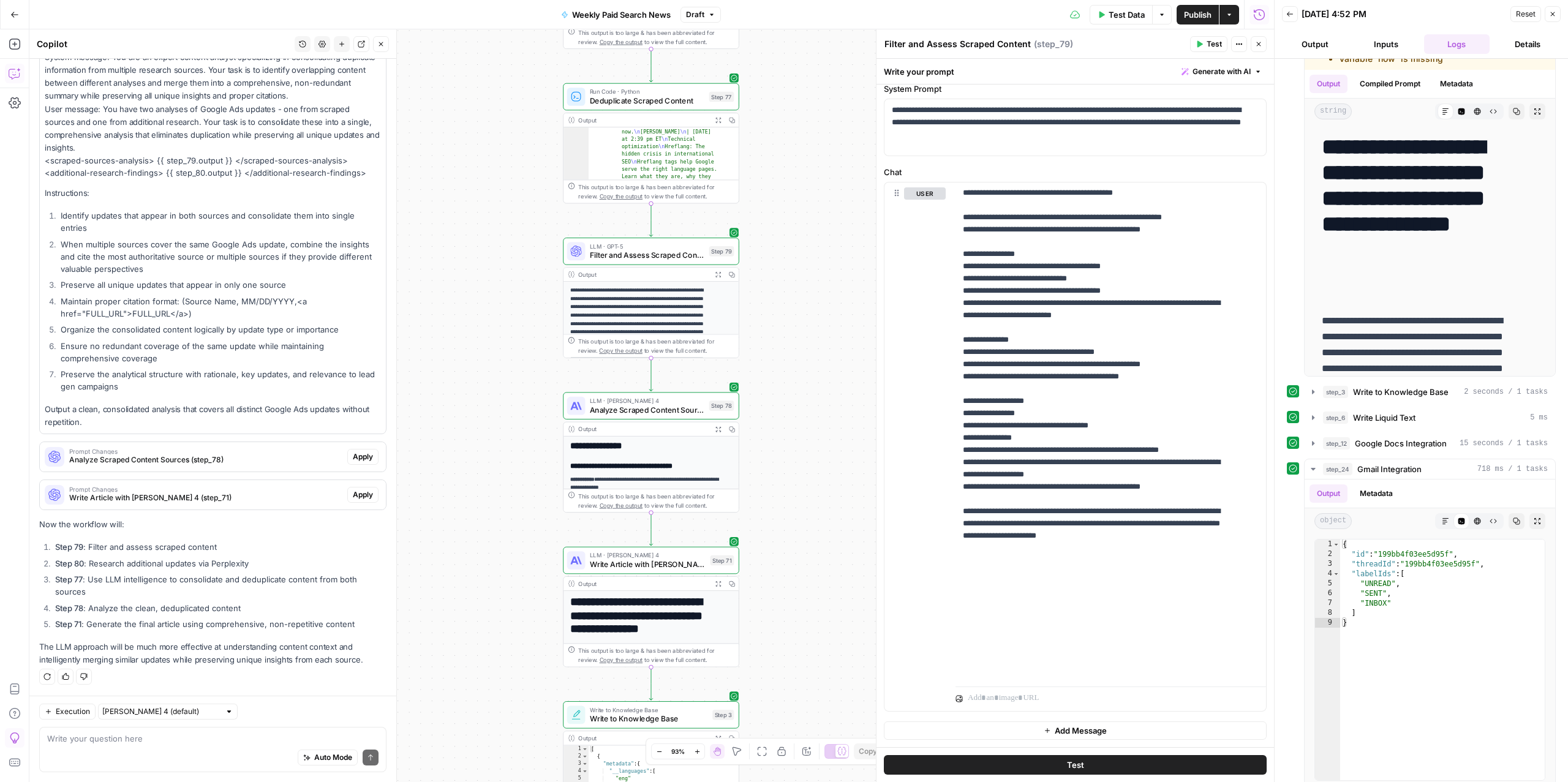
click at [172, 745] on div "Auto Mode Send" at bounding box center [212, 759] width 331 height 27
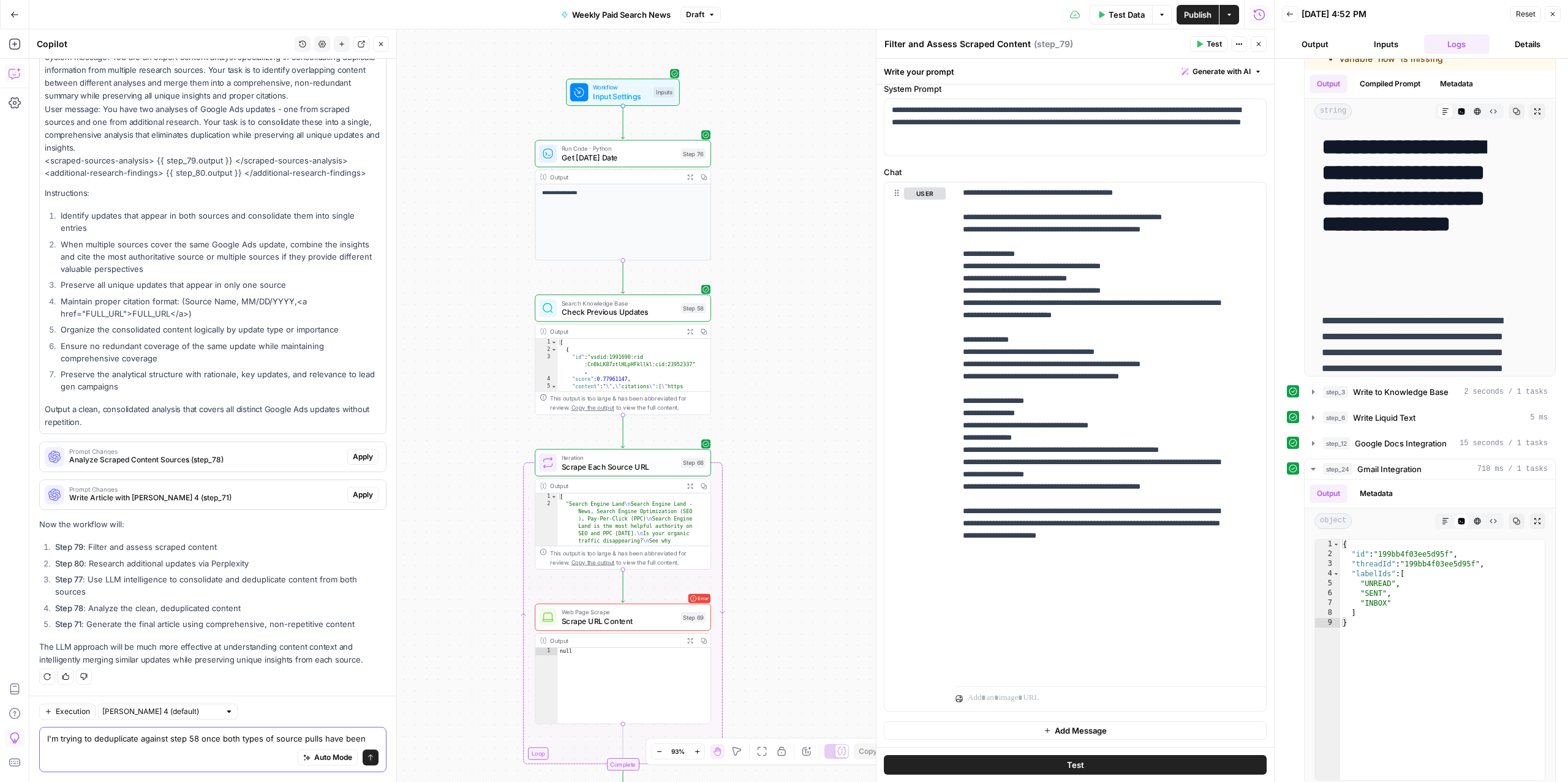
scroll to position [6216, 0]
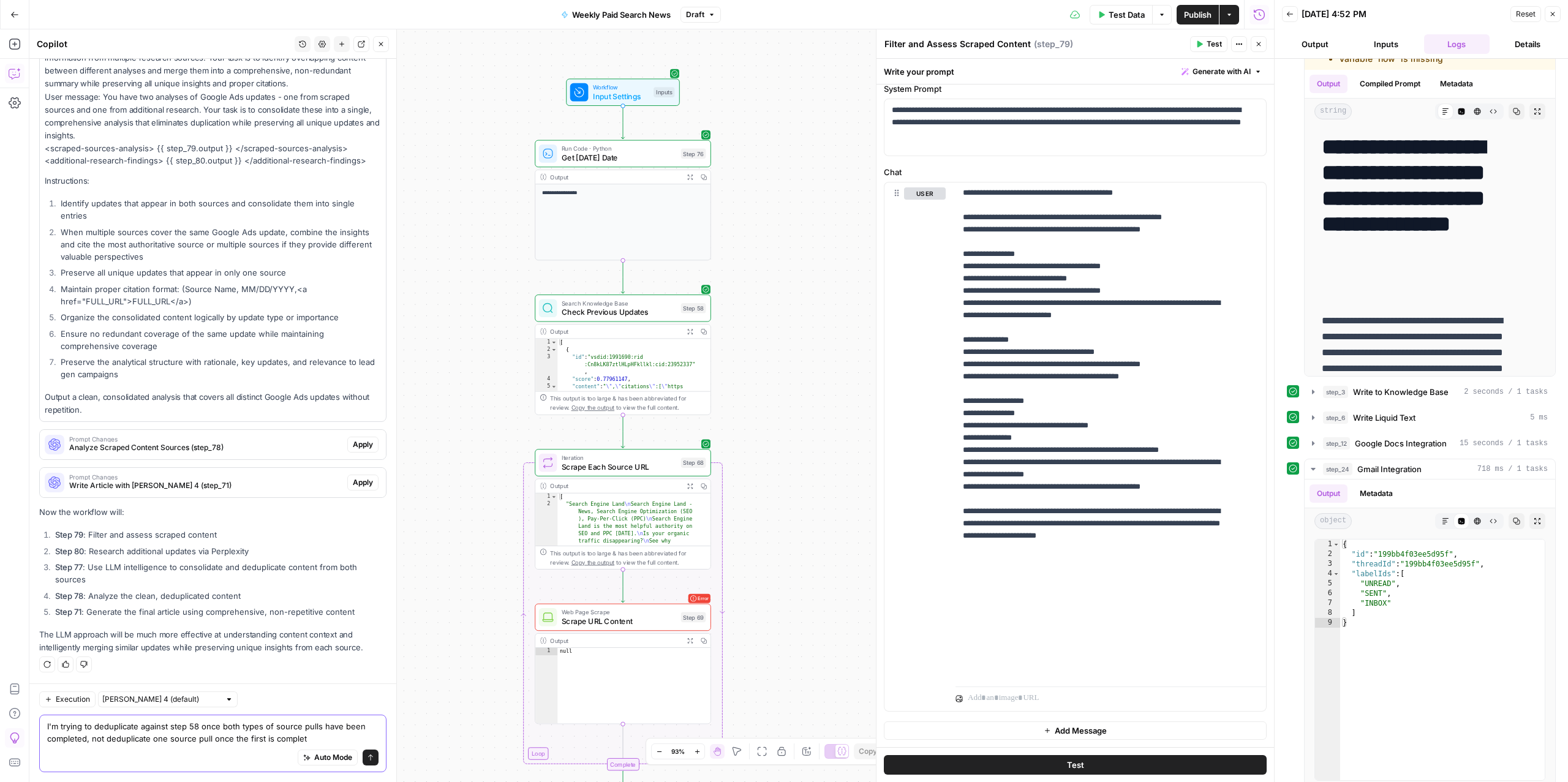
type textarea "I'm trying to deduplicate against step 58 once both types of source pulls have …"
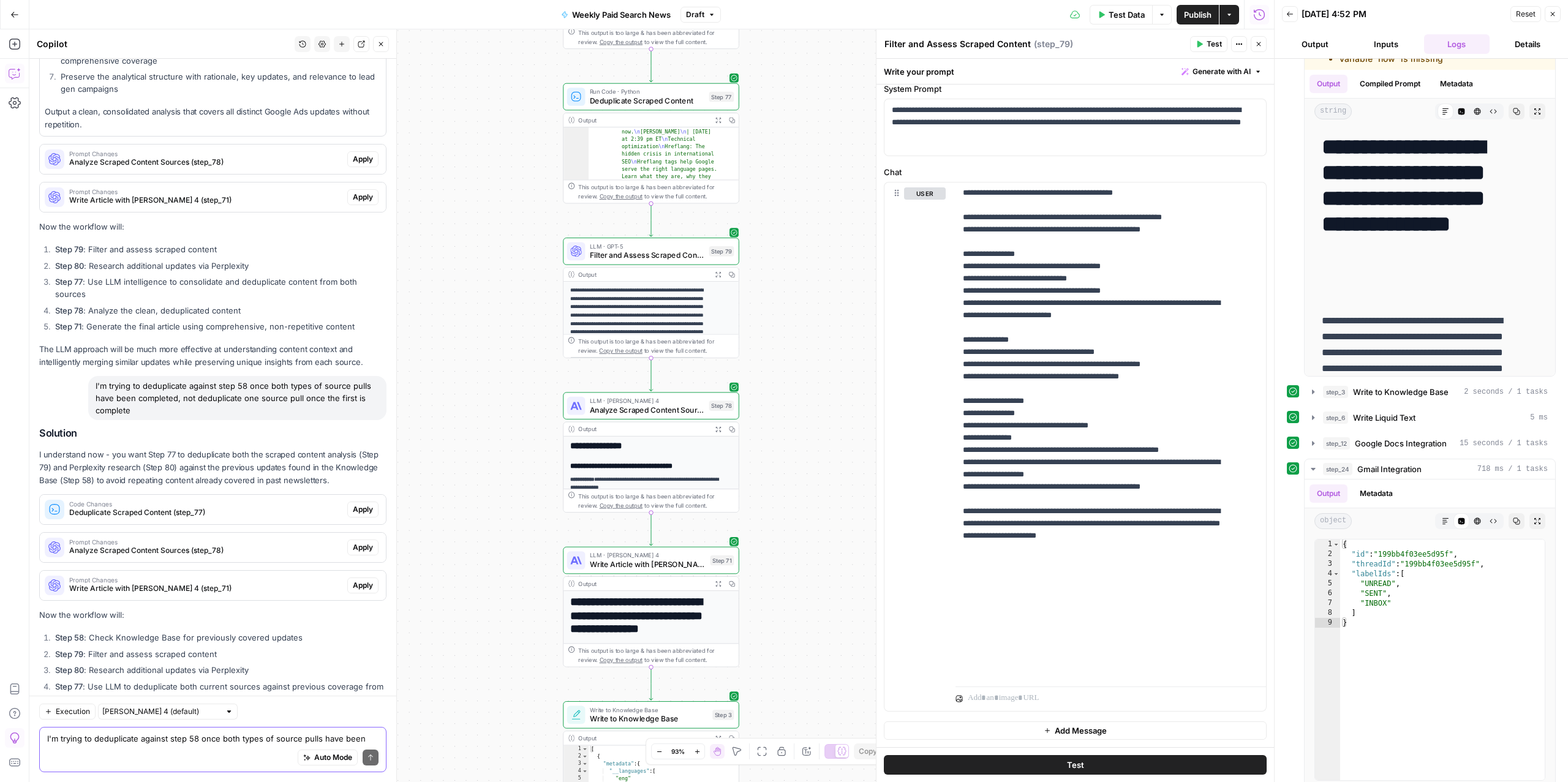
scroll to position [6610, 0]
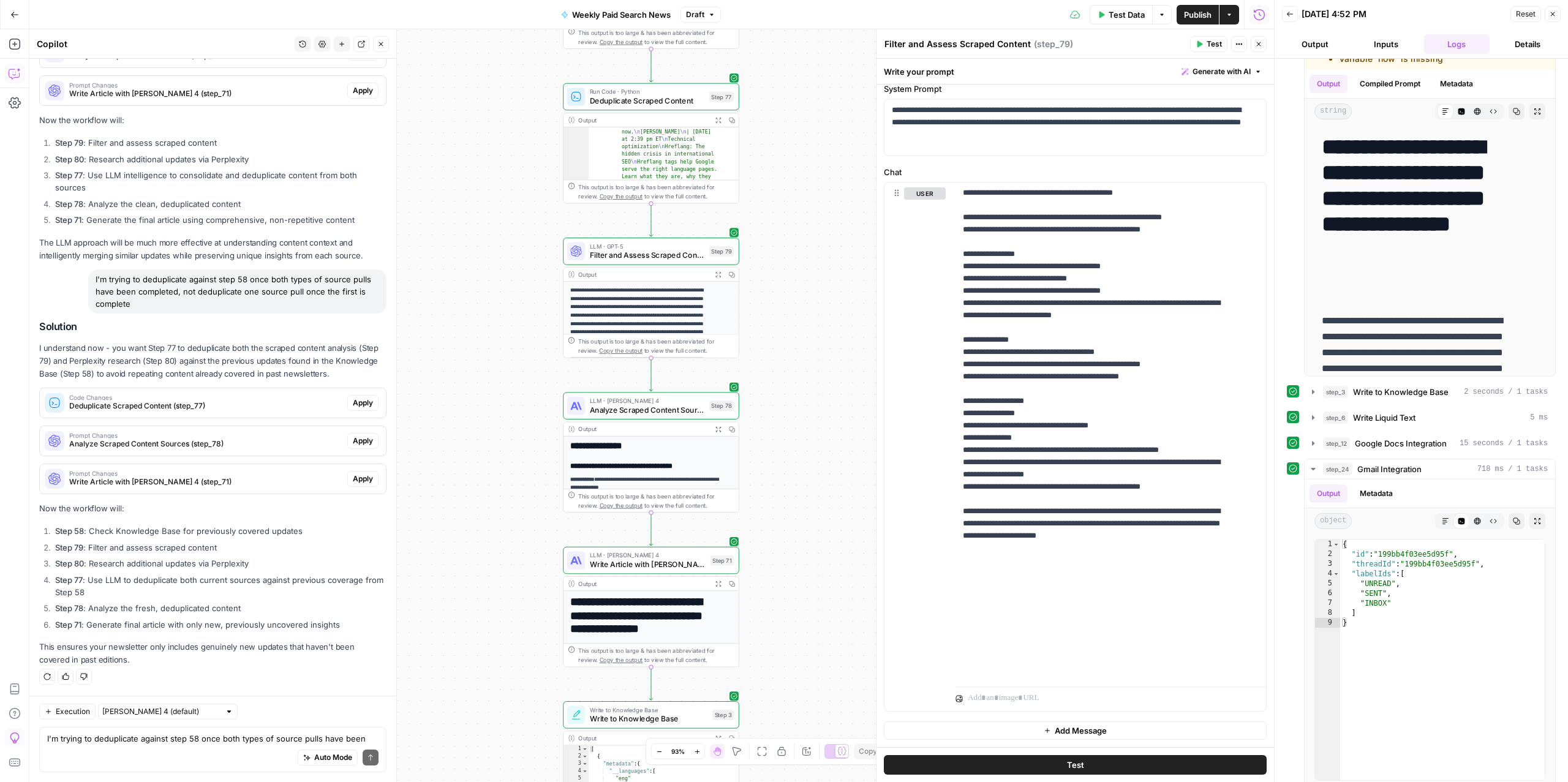
click at [196, 648] on p "This ensures your newsletter only includes genuinely new updates that haven't b…" at bounding box center [212, 654] width 348 height 25
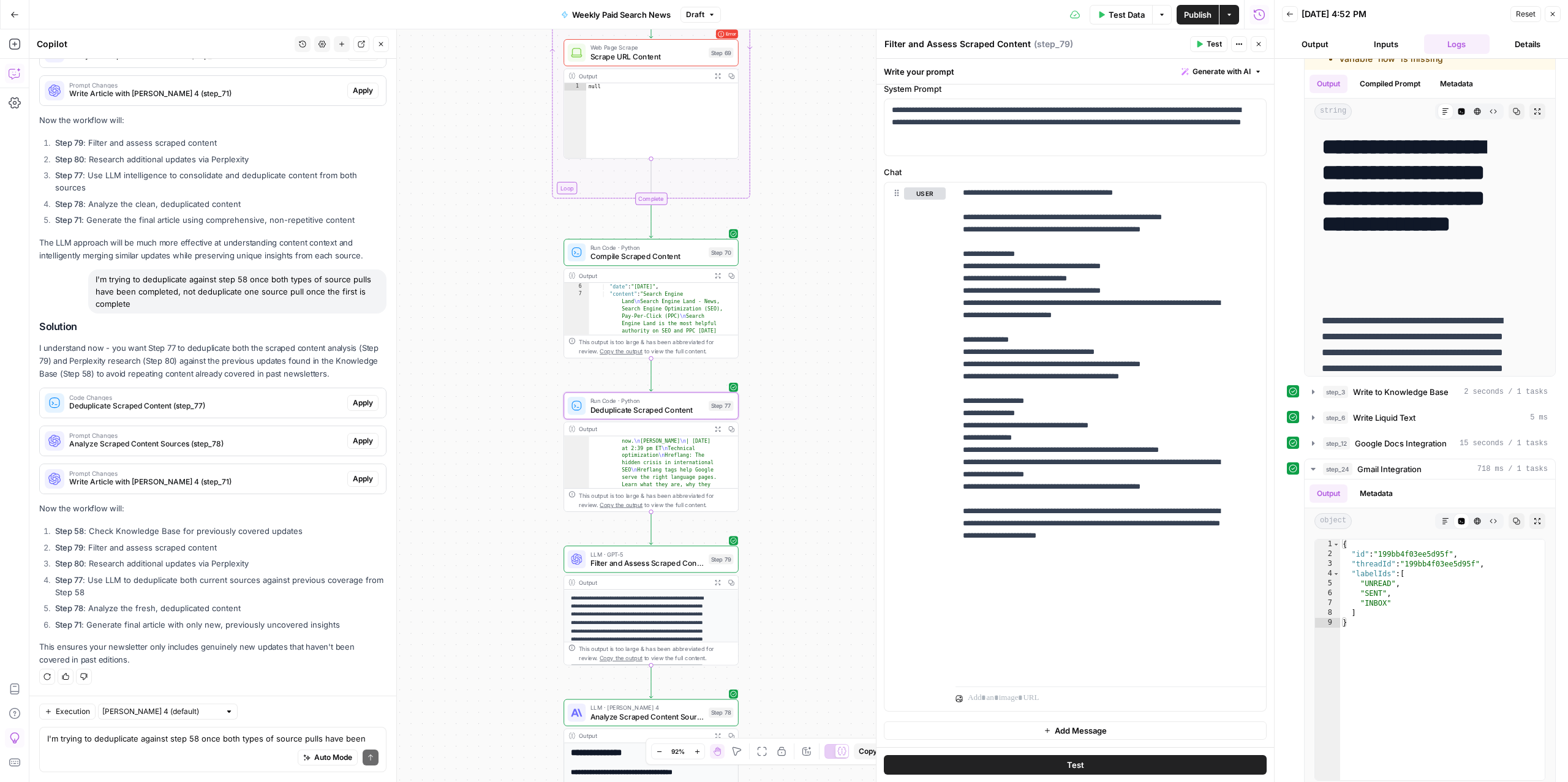
click at [353, 397] on span "Apply" at bounding box center [363, 403] width 20 height 11
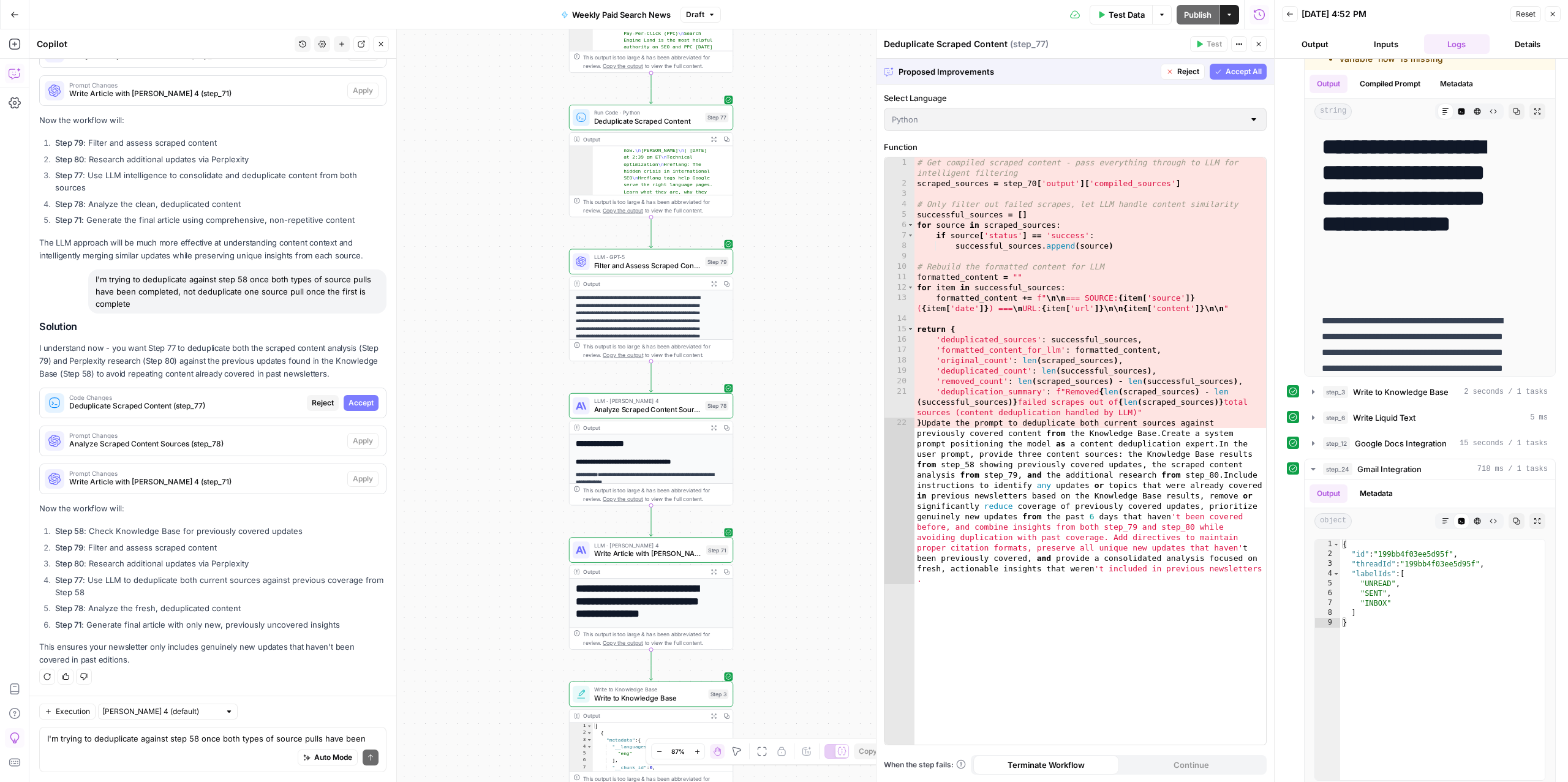
scroll to position [180, 0]
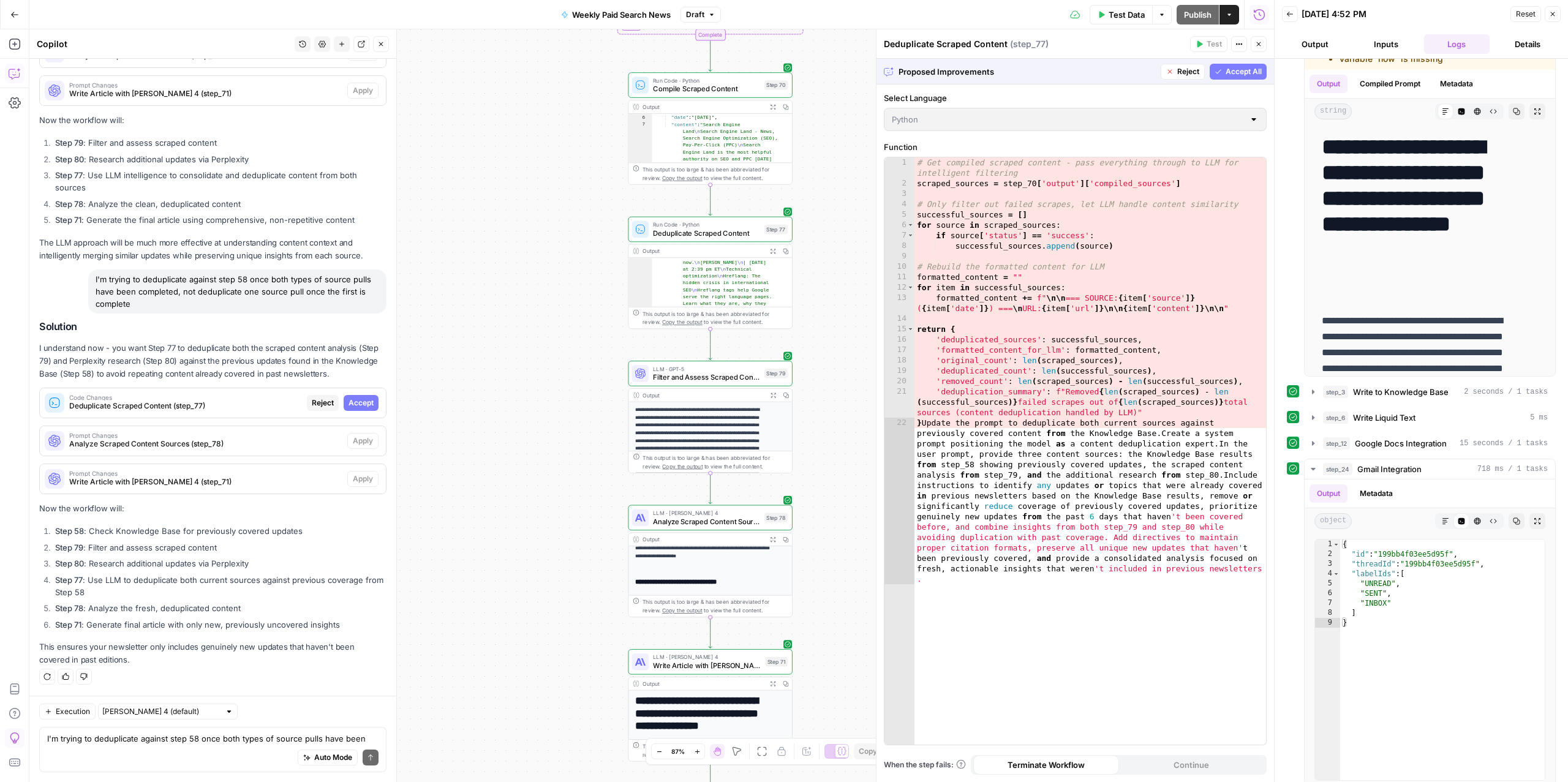
click at [752, 219] on div "Run Code · Python Deduplicate Scraped Content Step 77" at bounding box center [710, 229] width 164 height 25
click at [1173, 71] on button "Reject" at bounding box center [1183, 72] width 44 height 16
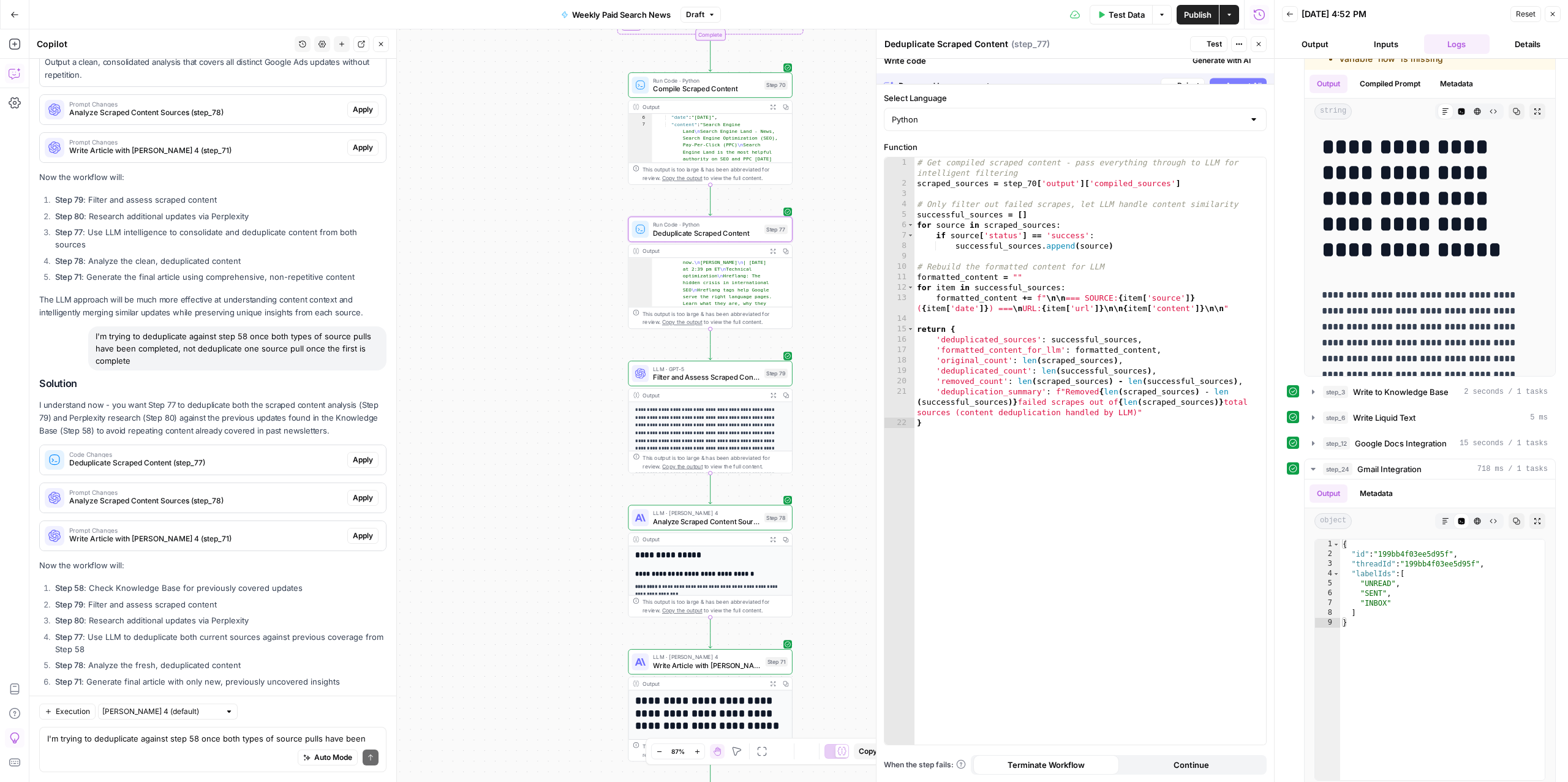
scroll to position [6610, 0]
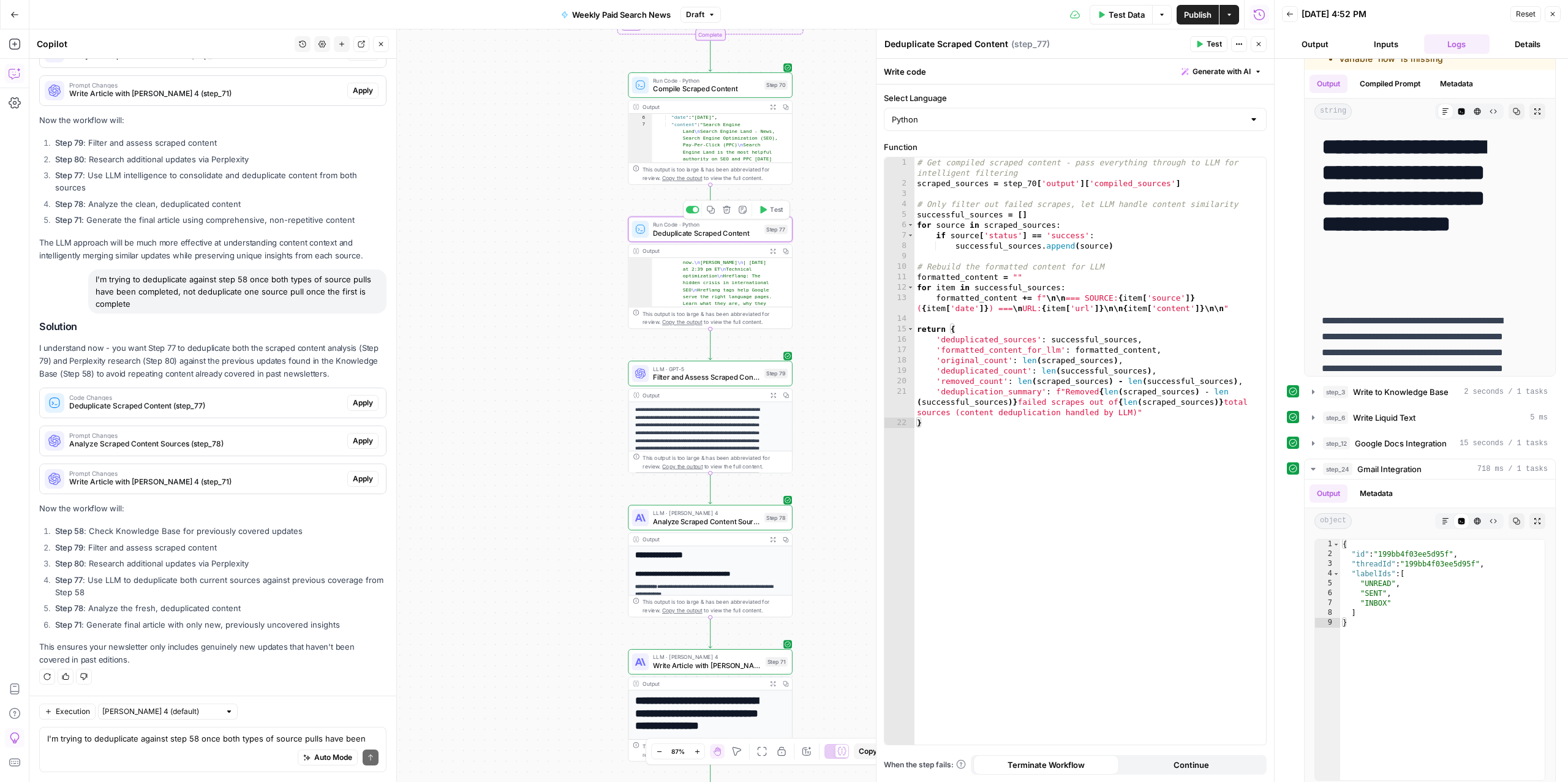
click at [728, 217] on div "Copy step Delete step Add Note Test" at bounding box center [736, 209] width 107 height 19
click at [725, 211] on icon "button" at bounding box center [727, 209] width 8 height 8
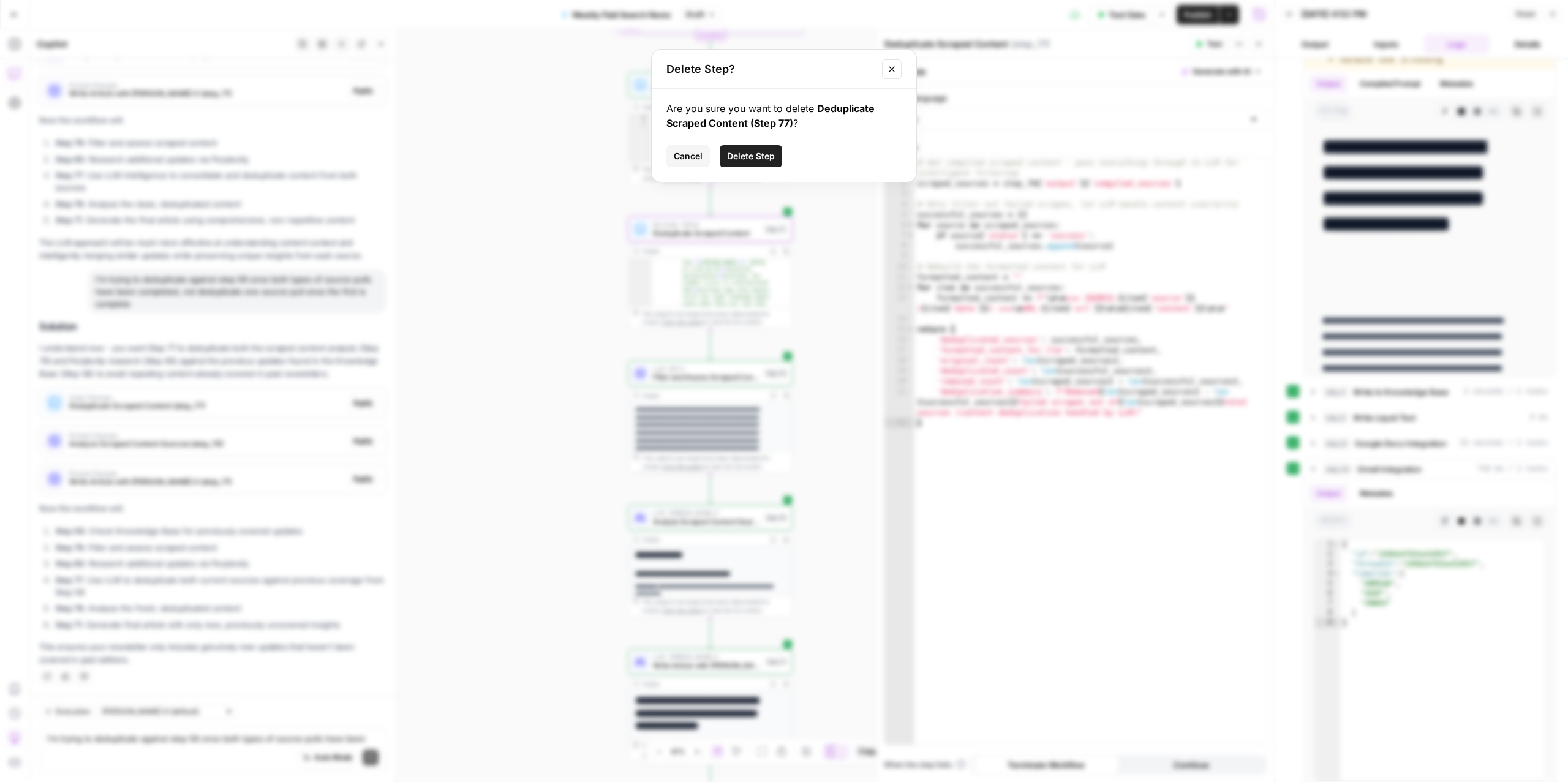
click at [750, 159] on span "Delete Step" at bounding box center [750, 156] width 48 height 13
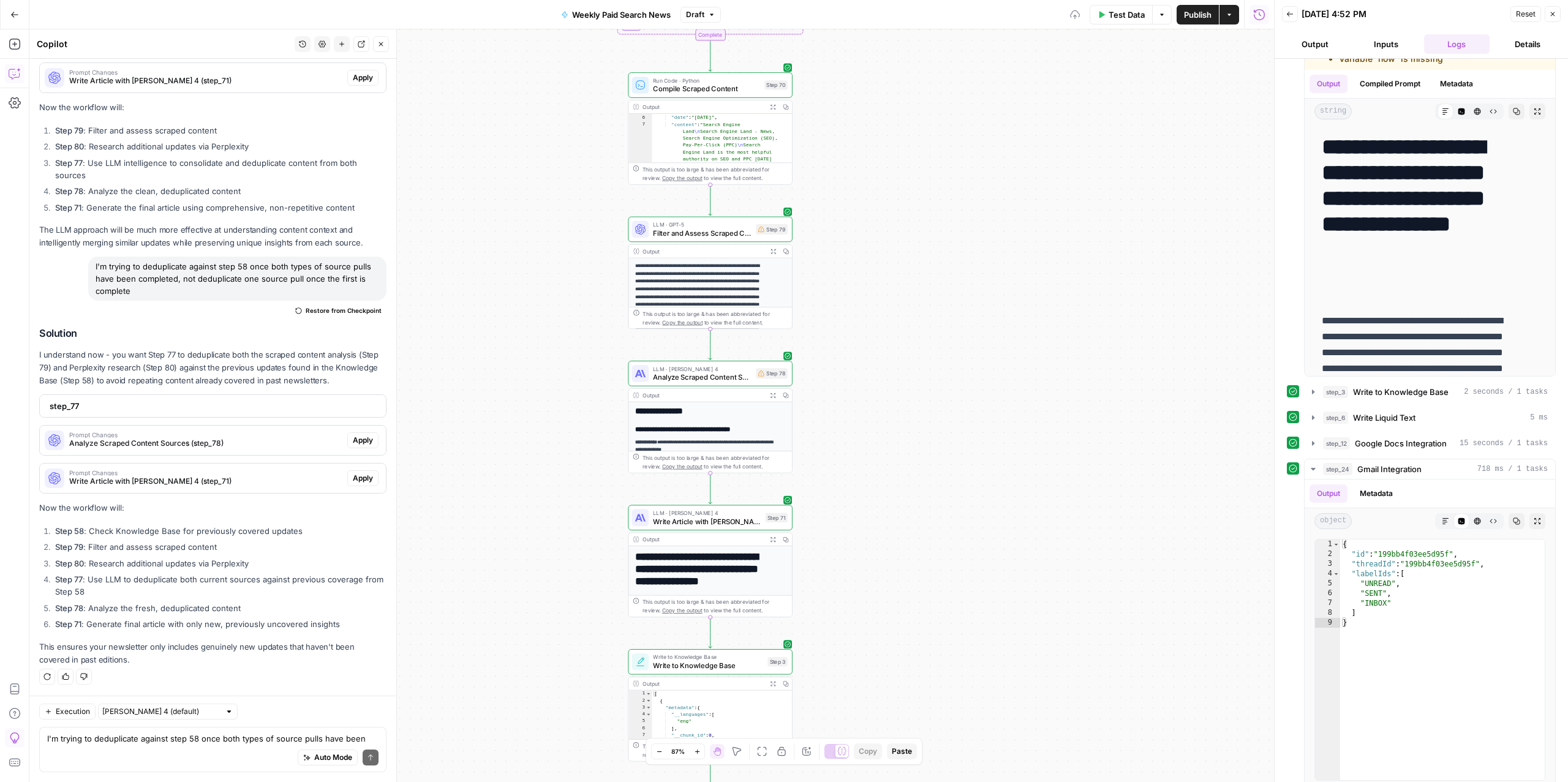
scroll to position [6143, 0]
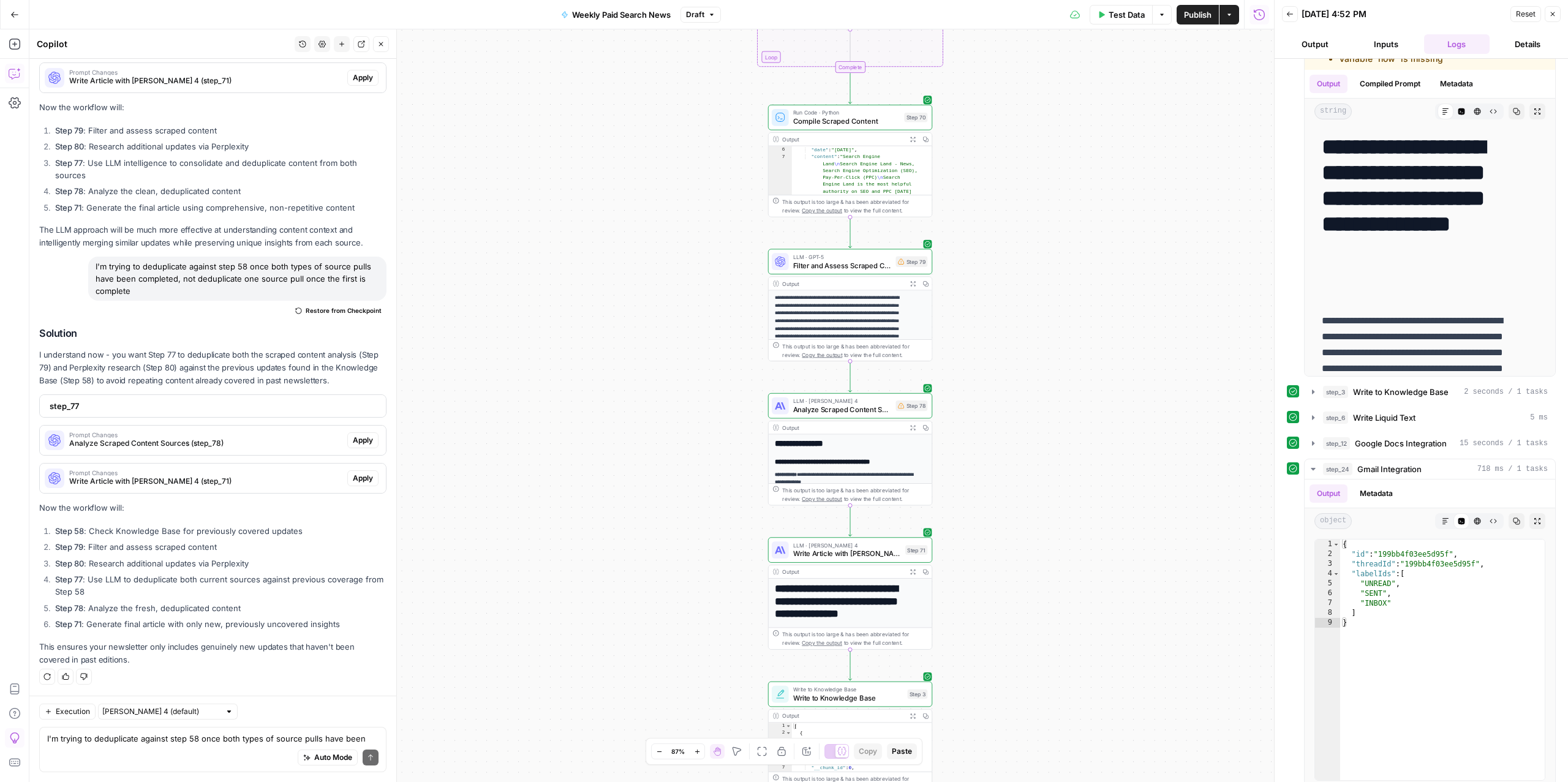
click at [133, 751] on div "Auto Mode Send" at bounding box center [212, 759] width 331 height 27
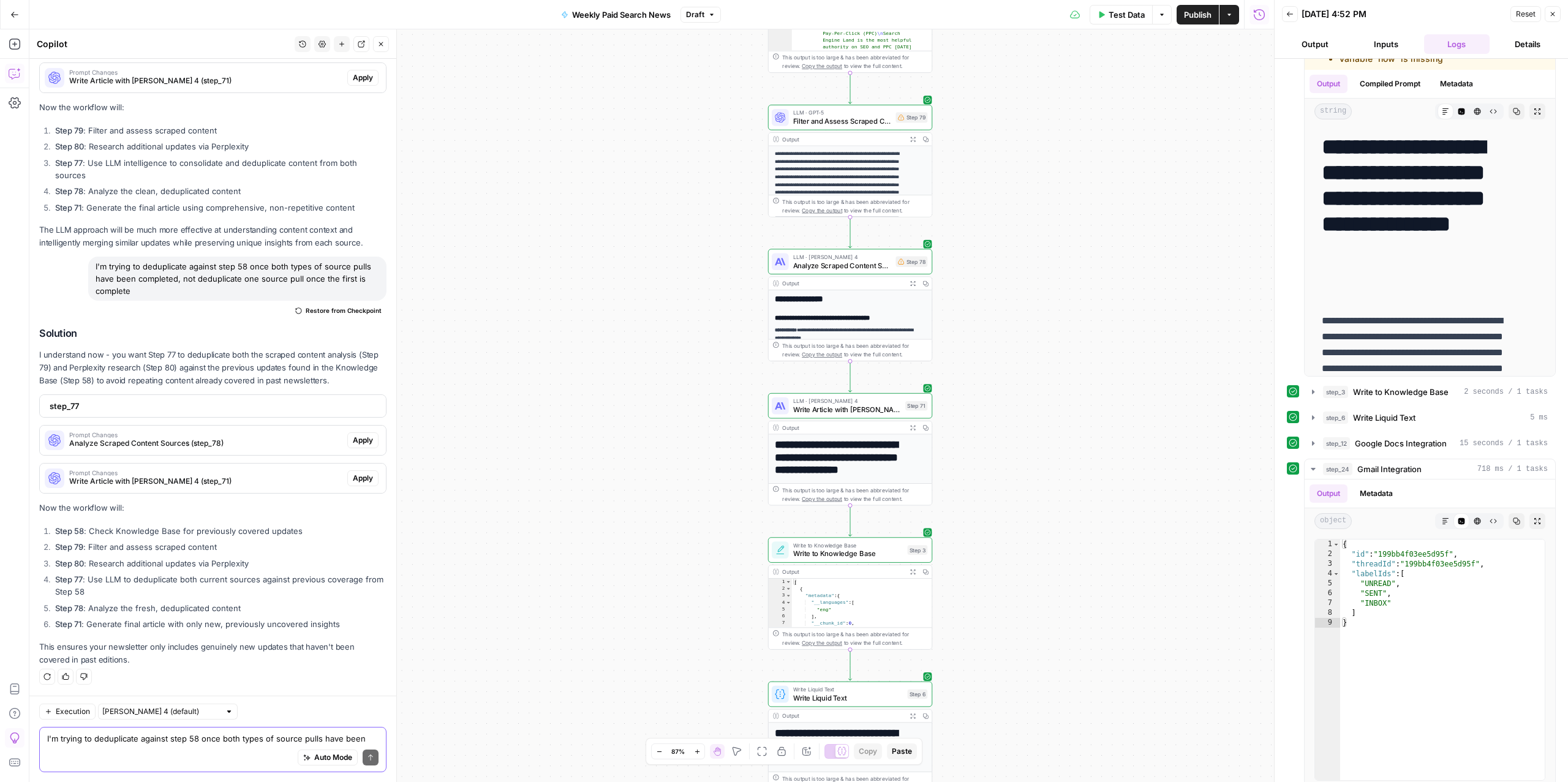
click at [137, 733] on textarea "I'm trying to deduplicate against step 58 once both types of source pulls have …" at bounding box center [212, 739] width 331 height 13
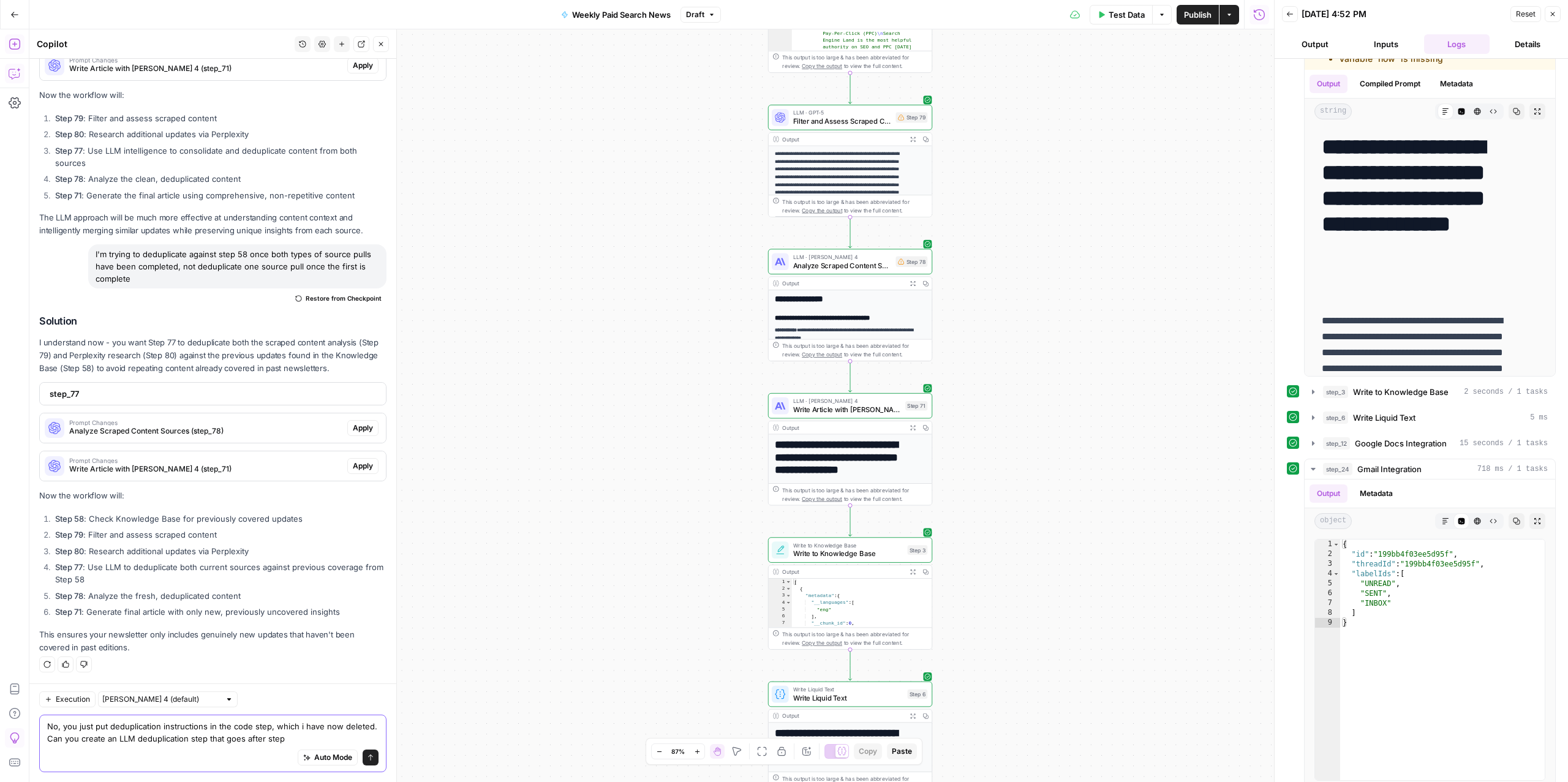
type textarea "No, you just put deduplication instructions in the code step, which i have now …"
click at [16, 42] on icon "button" at bounding box center [14, 44] width 13 height 13
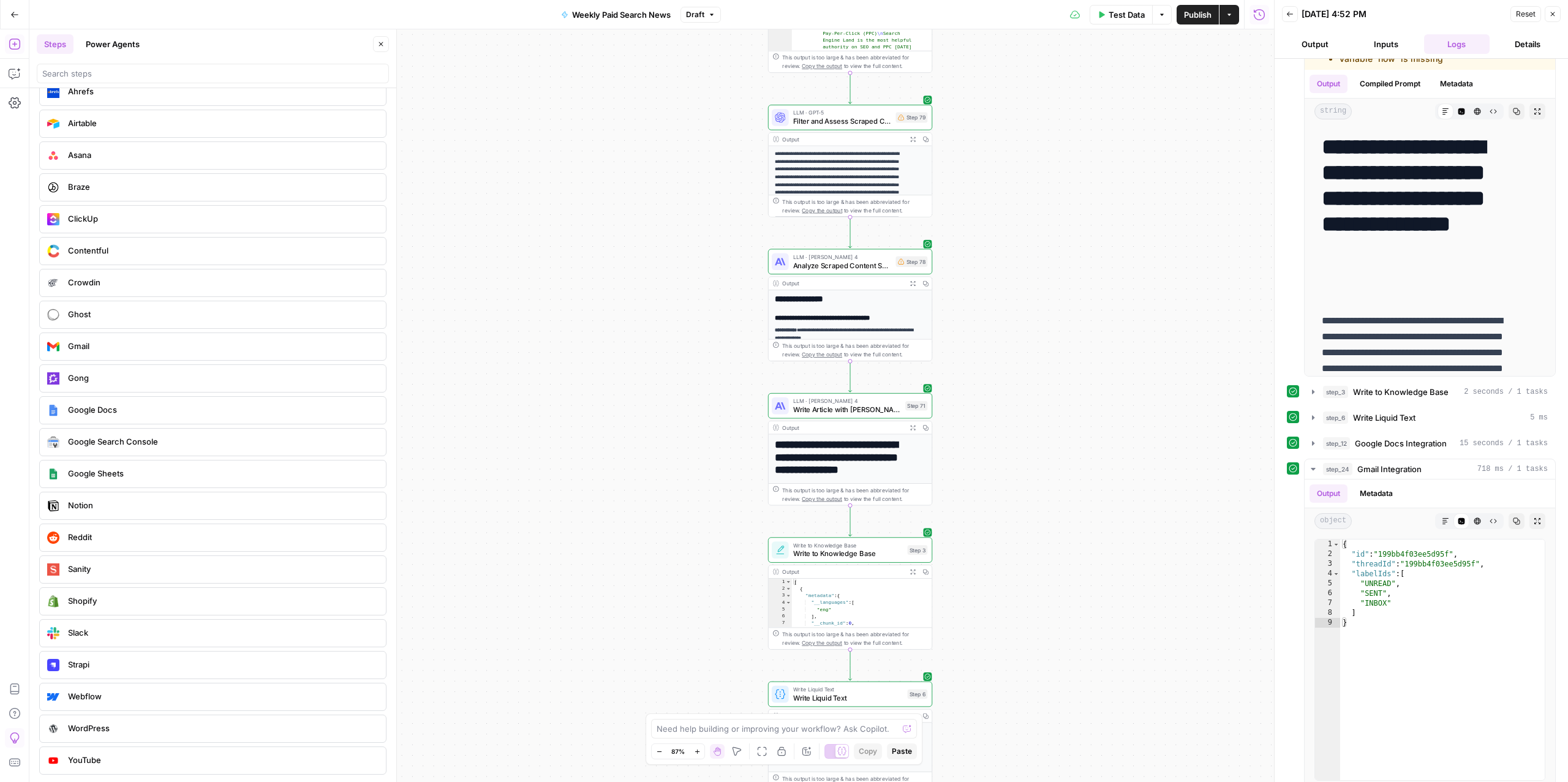
scroll to position [0, 0]
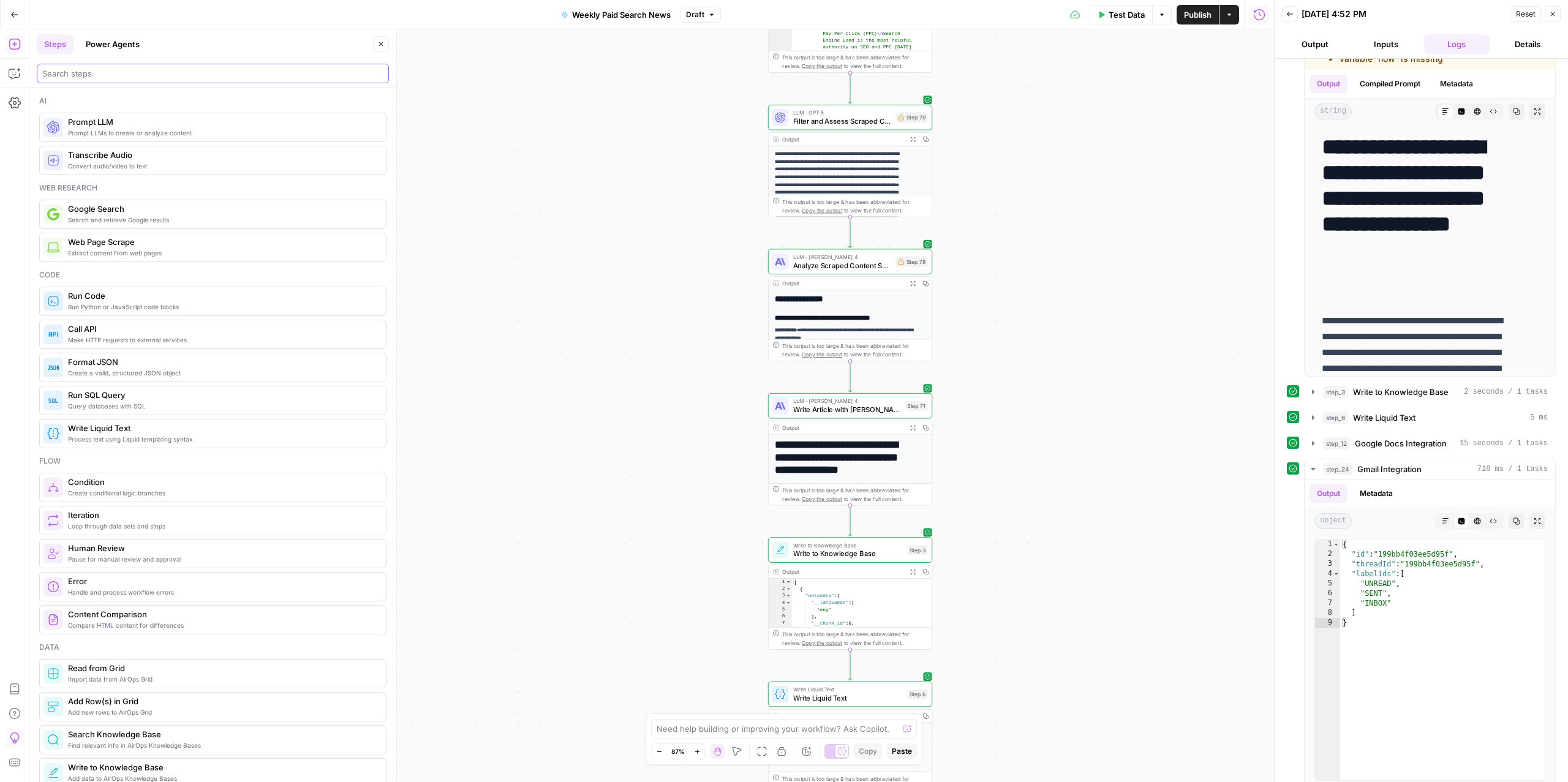
click at [142, 70] on input "search" at bounding box center [213, 74] width 341 height 13
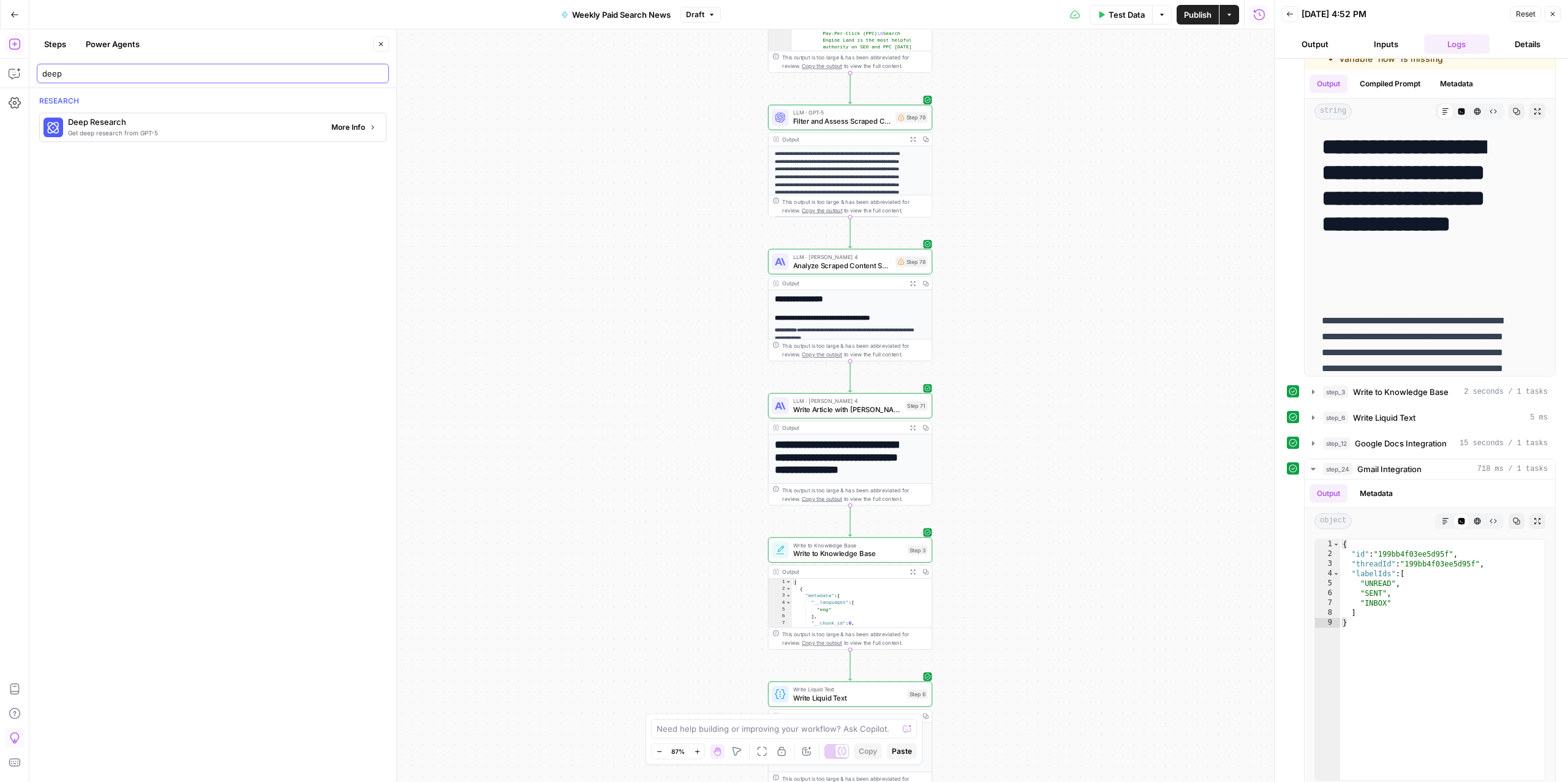
type input "deep"
click at [242, 128] on span "Get deep research from GPT-5" at bounding box center [194, 133] width 254 height 10
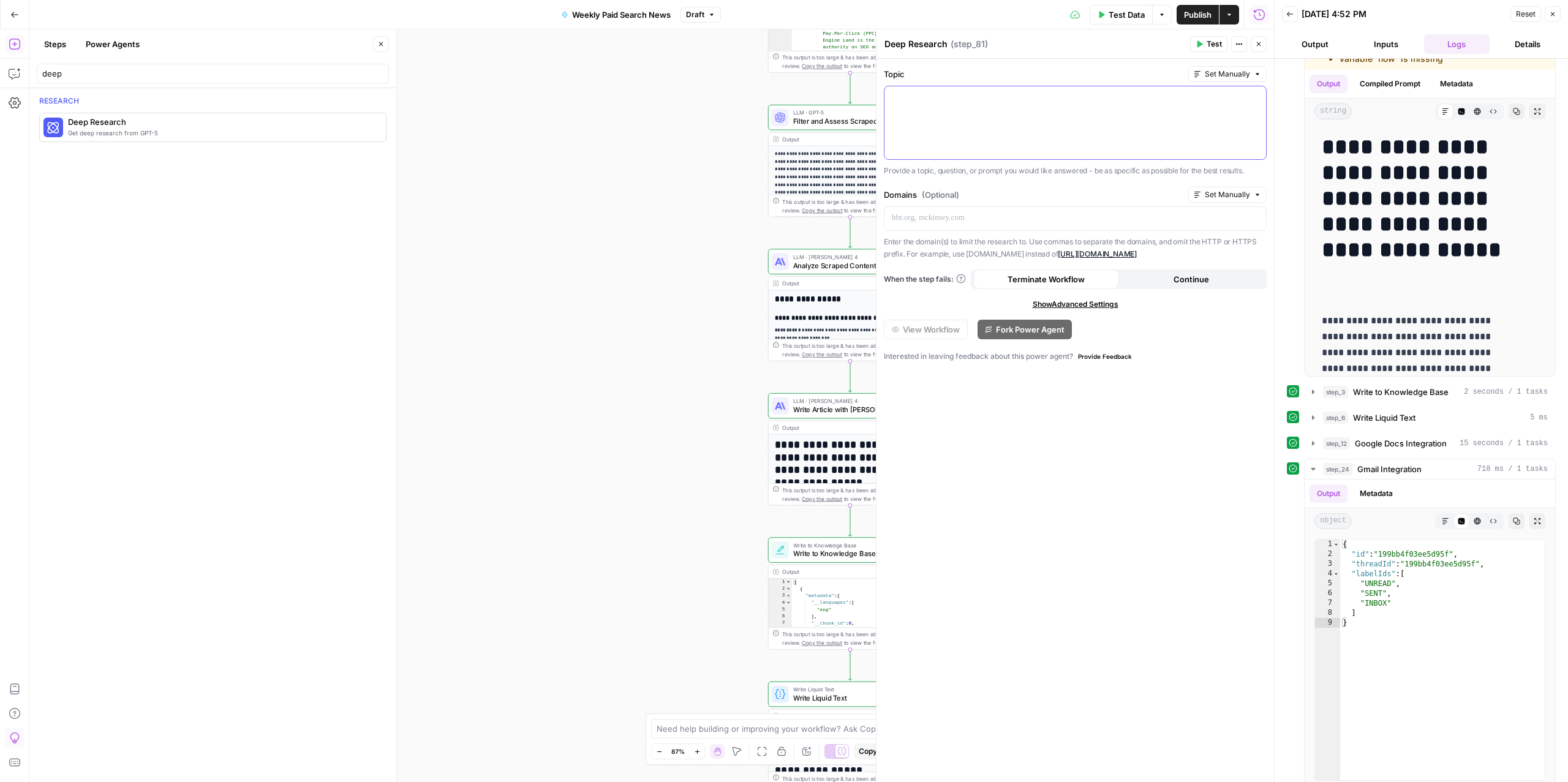
click at [1000, 114] on div at bounding box center [1075, 123] width 382 height 73
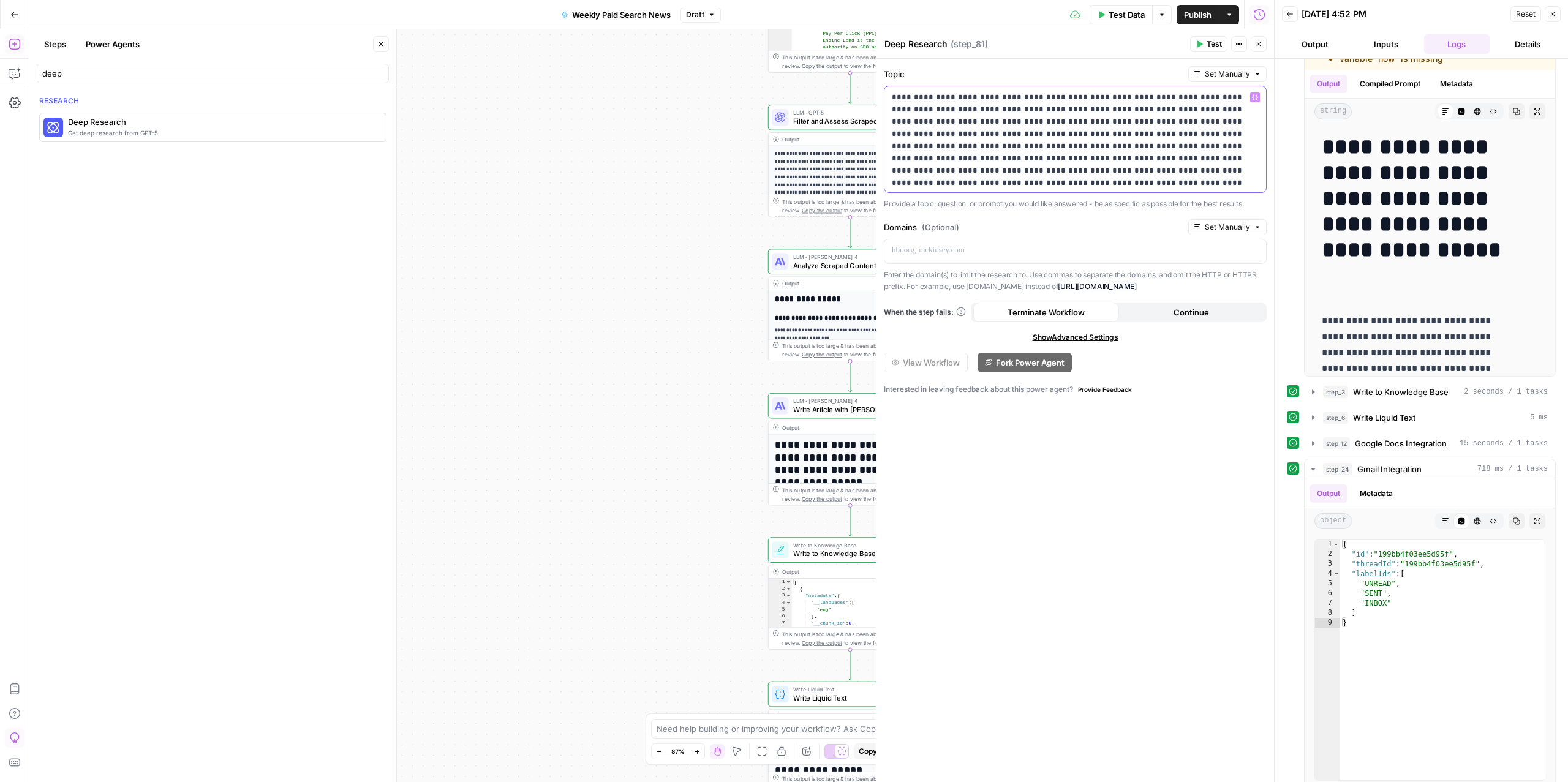
drag, startPoint x: 1046, startPoint y: 100, endPoint x: 941, endPoint y: 94, distance: 105.2
click at [941, 94] on p "**********" at bounding box center [1069, 551] width 354 height 919
click at [1197, 41] on icon "button" at bounding box center [1200, 43] width 5 height 6
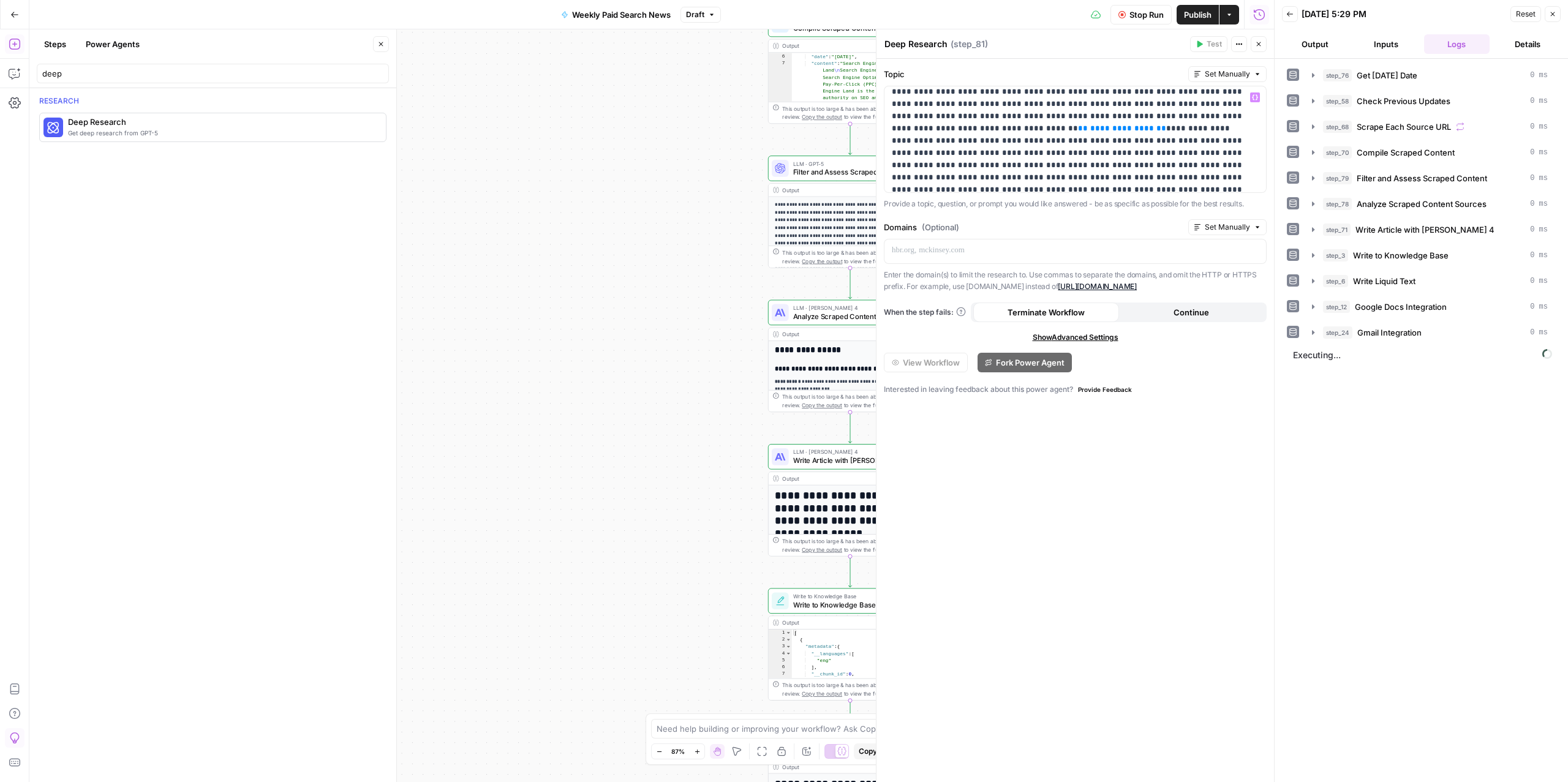
scroll to position [0, 0]
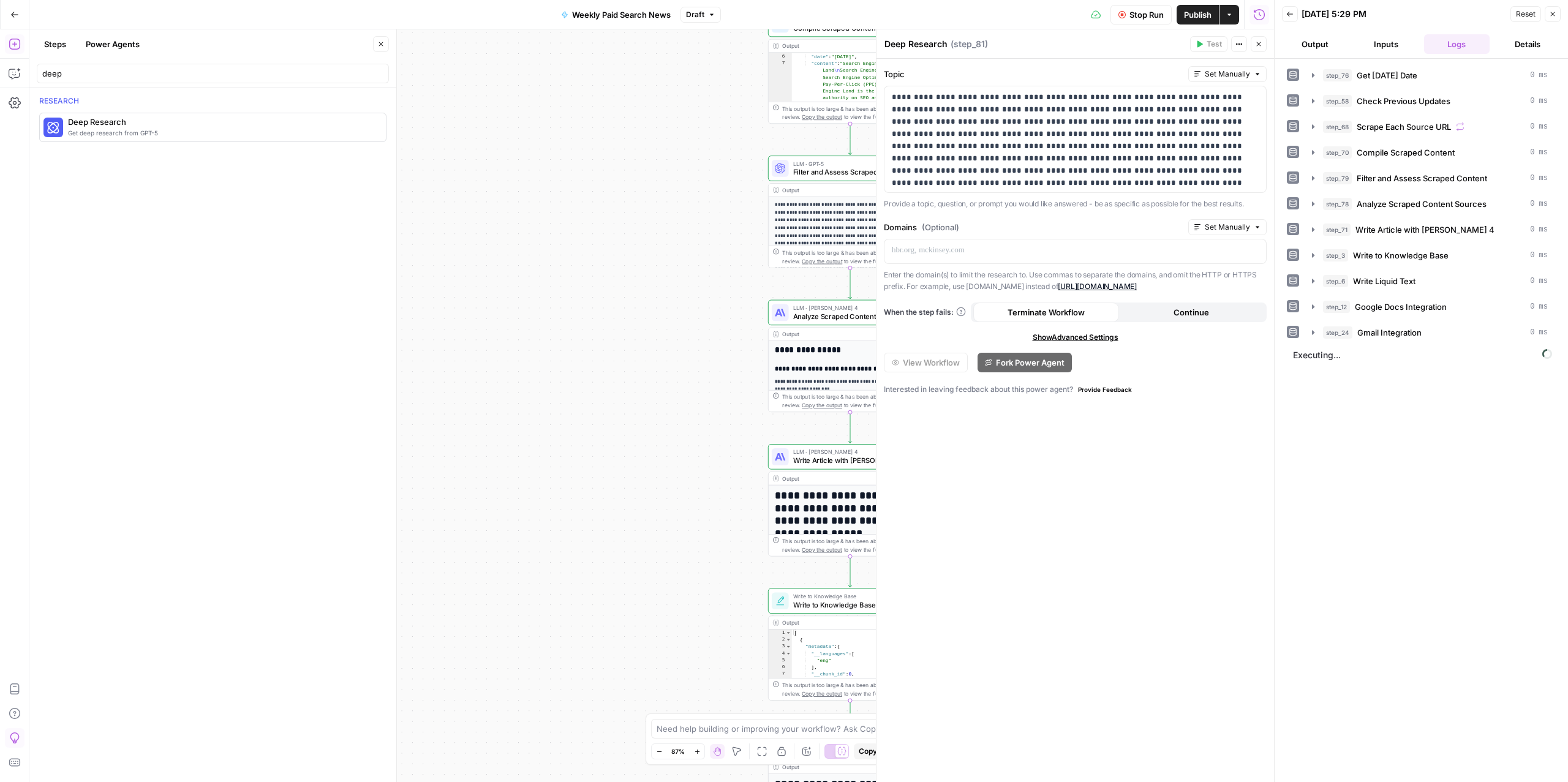
click at [1118, 13] on icon "button" at bounding box center [1122, 14] width 7 height 7
click at [627, 426] on div "**********" at bounding box center [652, 406] width 1245 height 753
click at [1265, 47] on button "Close" at bounding box center [1258, 44] width 16 height 16
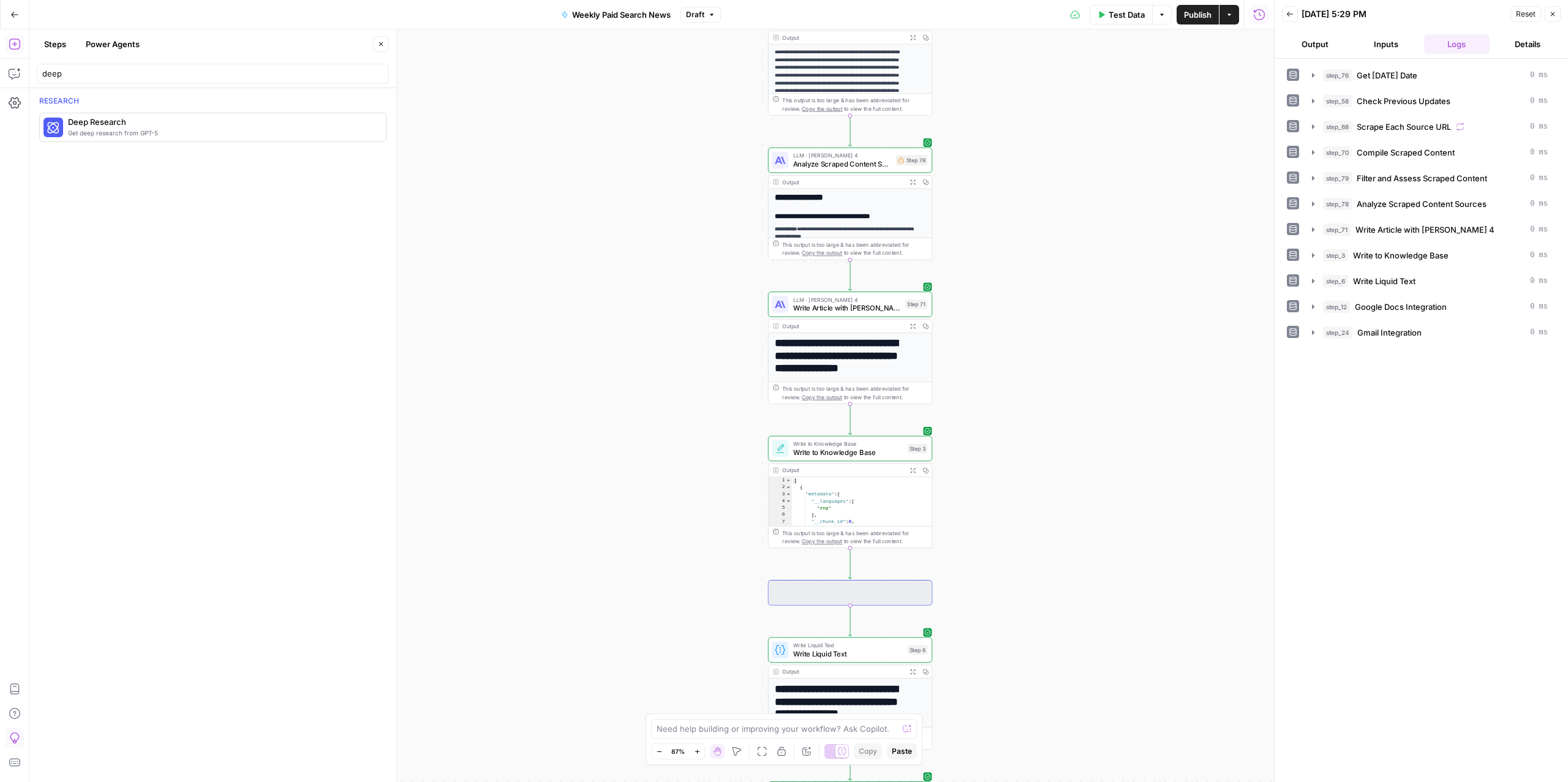
scroll to position [41, 0]
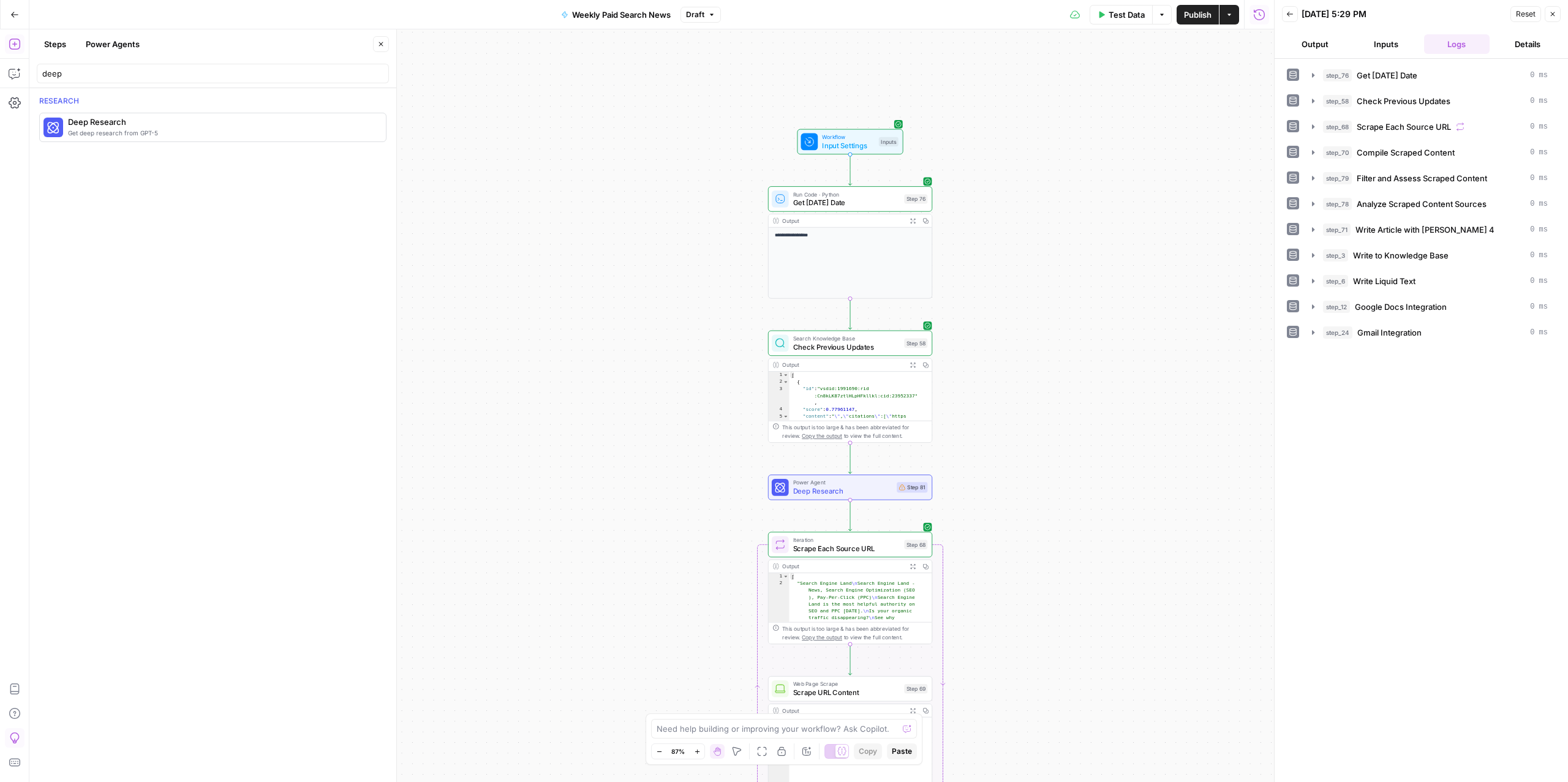
click at [834, 490] on span "Deep Research" at bounding box center [843, 491] width 100 height 11
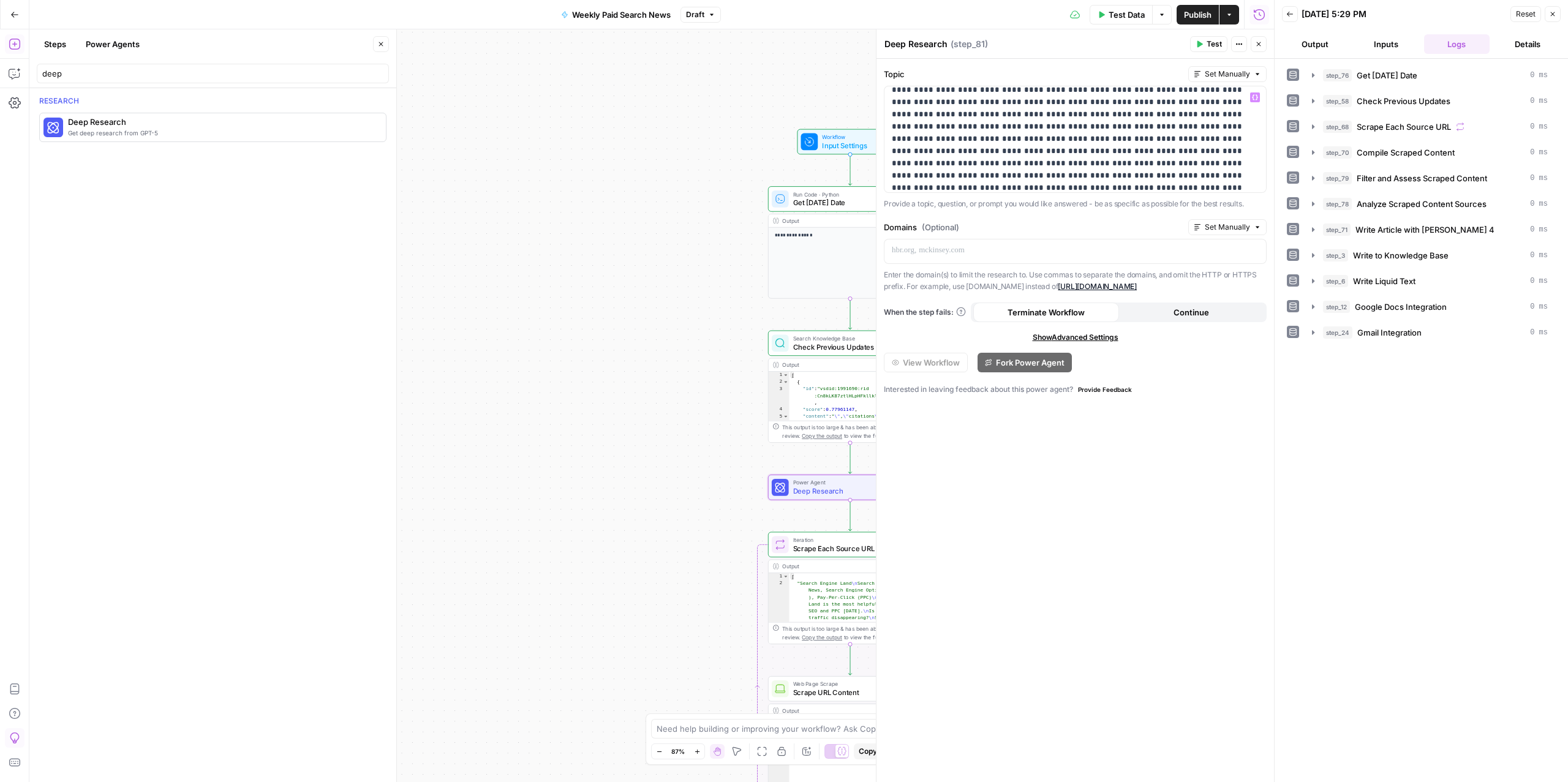
scroll to position [799, 0]
drag, startPoint x: 1143, startPoint y: 149, endPoint x: 1199, endPoint y: 130, distance: 59.1
drag, startPoint x: 966, startPoint y: 182, endPoint x: 1197, endPoint y: 135, distance: 235.7
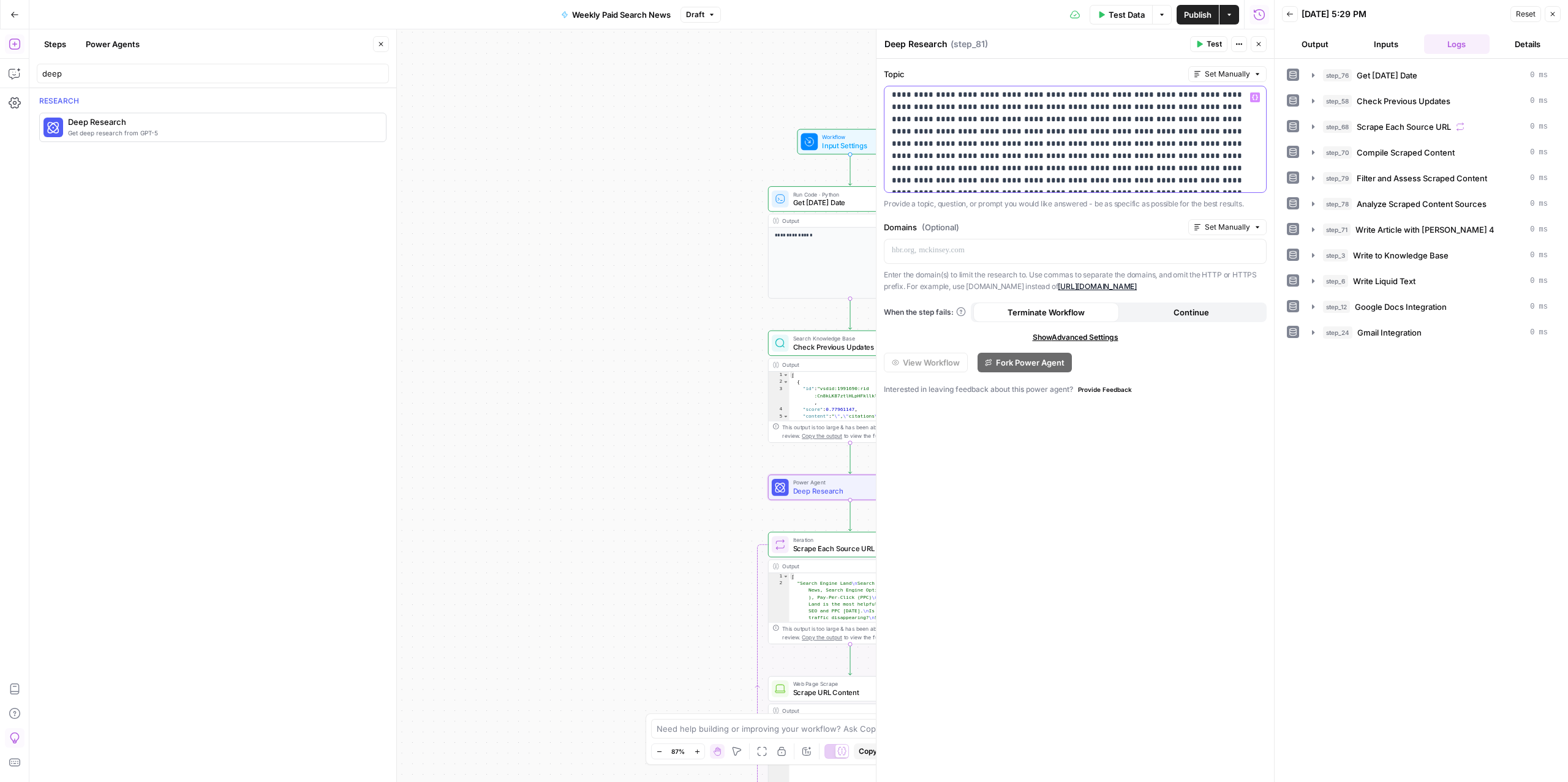
click at [1257, 98] on icon "button" at bounding box center [1255, 97] width 6 height 6
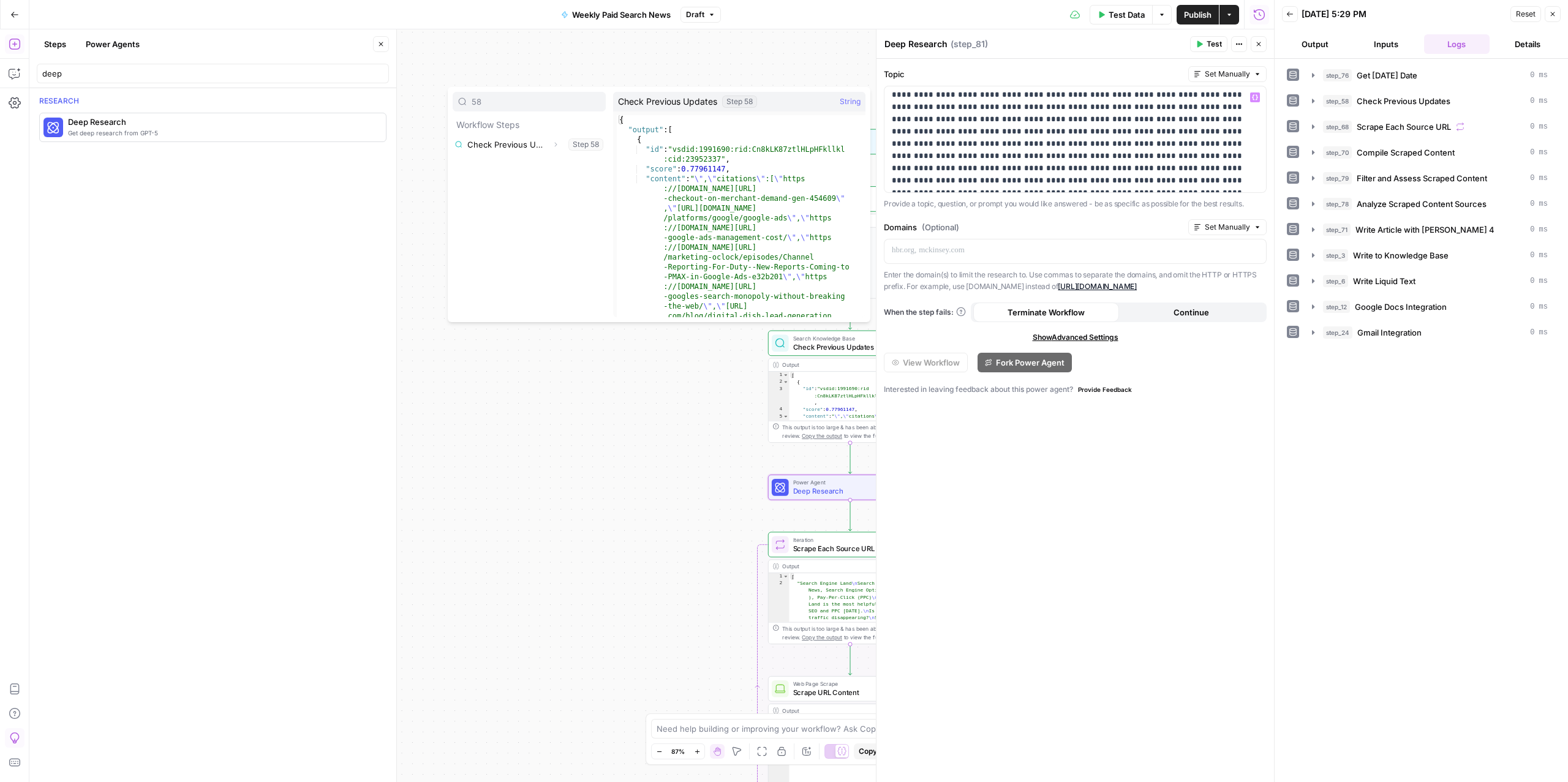
type input "58"
click at [519, 150] on button "Select variable Check Previous Updates" at bounding box center [529, 144] width 153 height 20
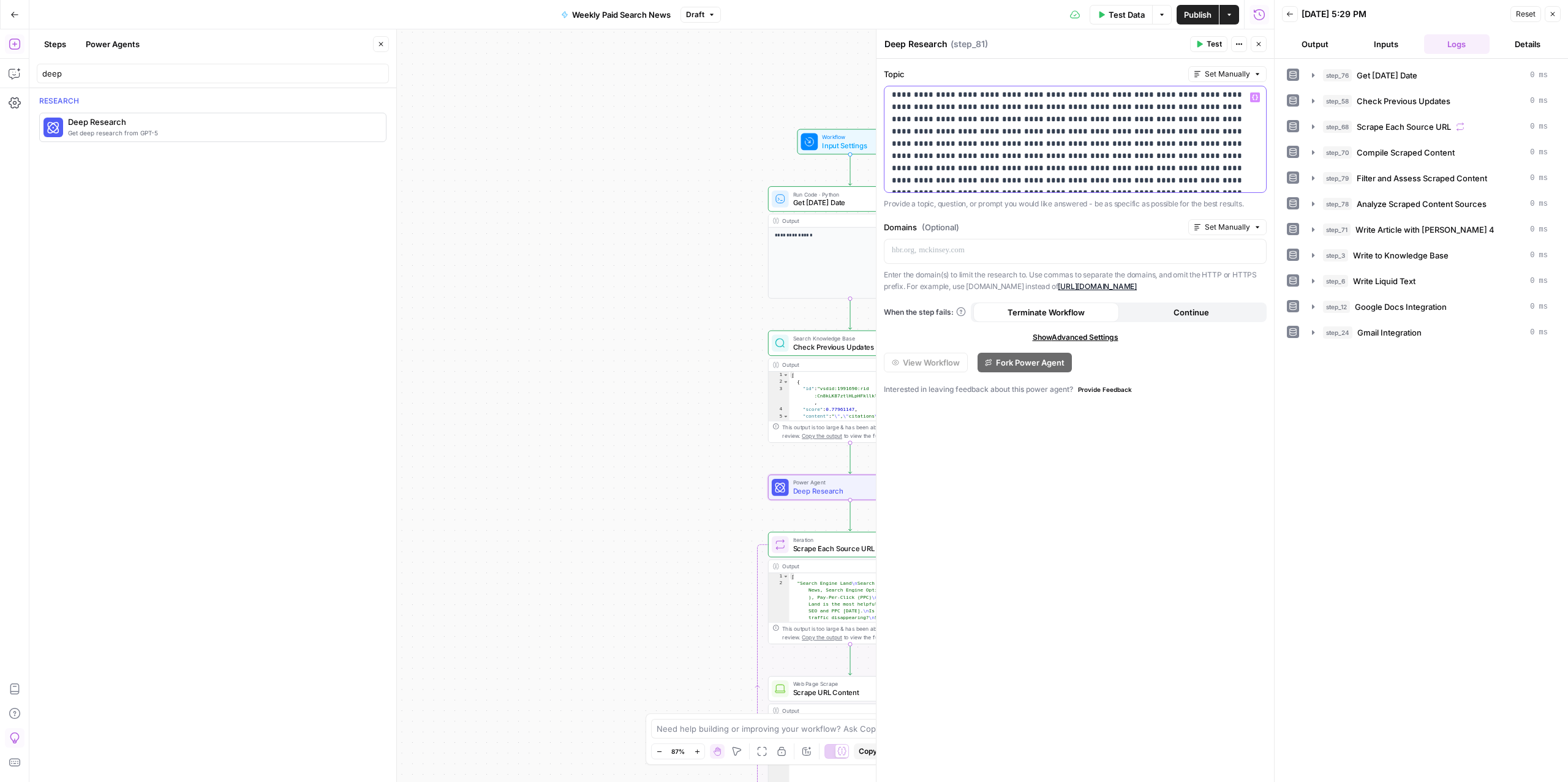
click at [1052, 188] on div "**********" at bounding box center [1075, 139] width 381 height 106
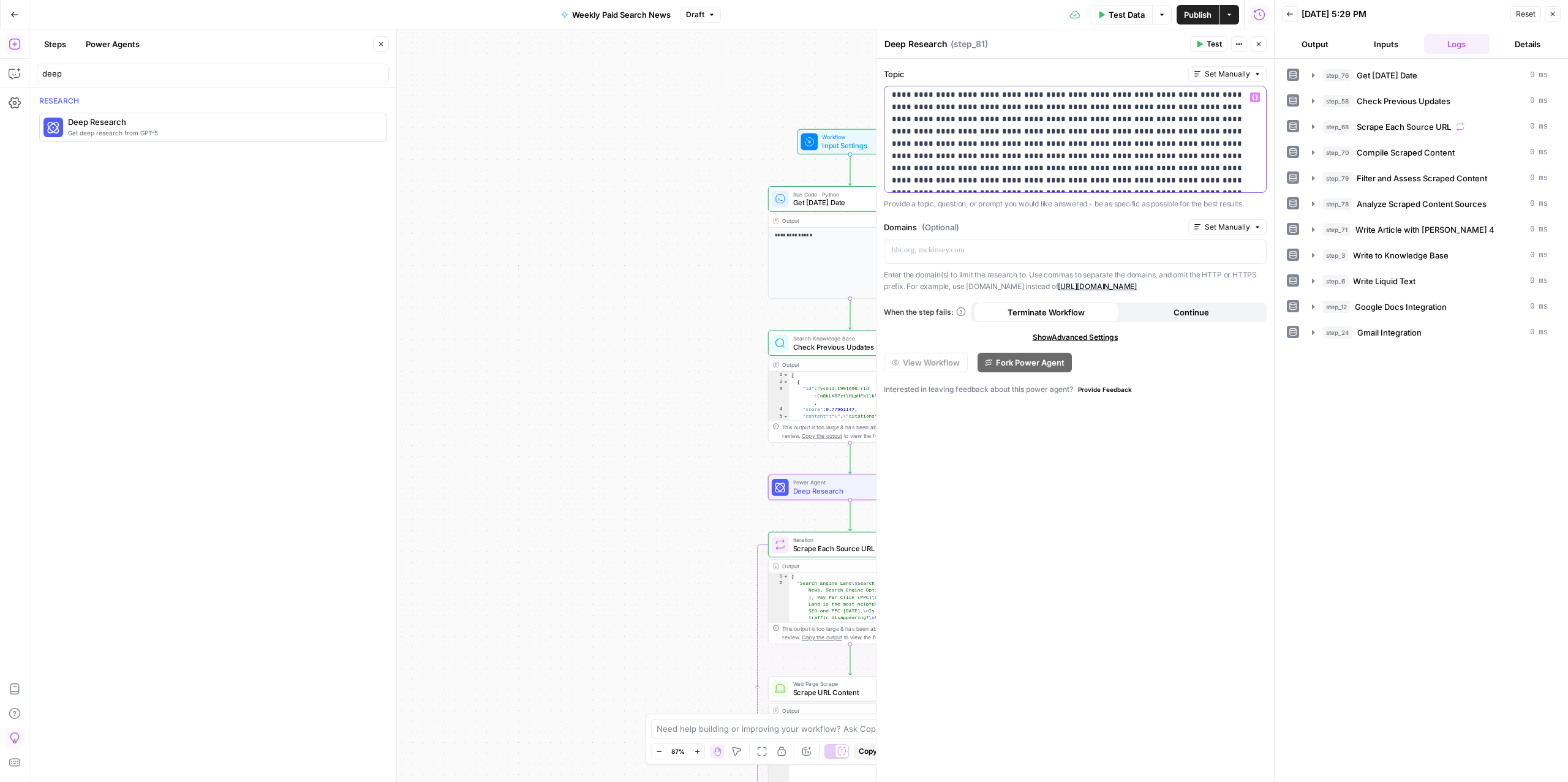
drag, startPoint x: 1198, startPoint y: 184, endPoint x: 1137, endPoint y: 185, distance: 61.0
drag, startPoint x: 1078, startPoint y: 184, endPoint x: 1078, endPoint y: 236, distance: 52.0
click at [1078, 188] on div "**********" at bounding box center [1075, 139] width 381 height 106
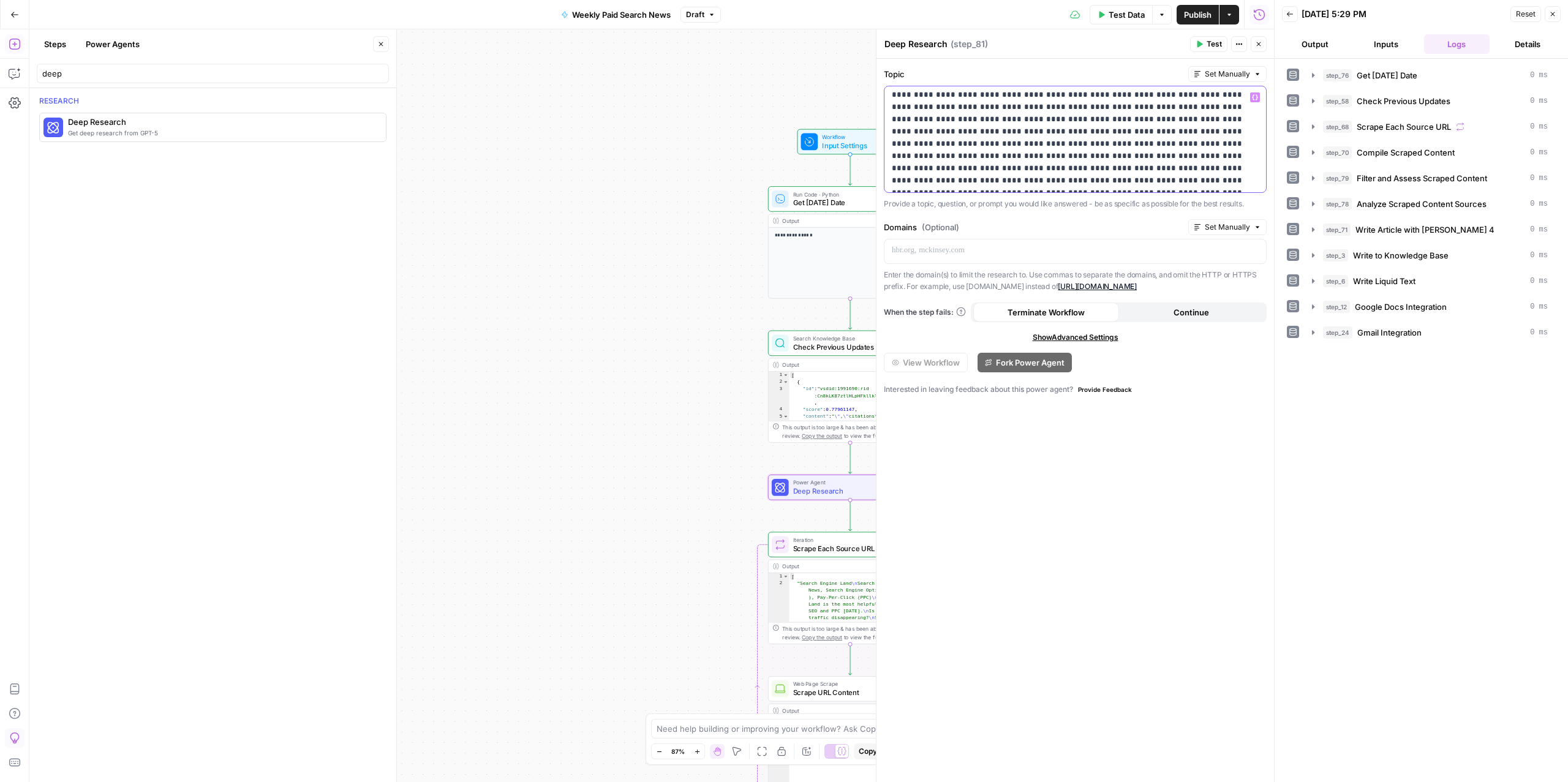
click at [1202, 42] on button "Test" at bounding box center [1208, 44] width 37 height 16
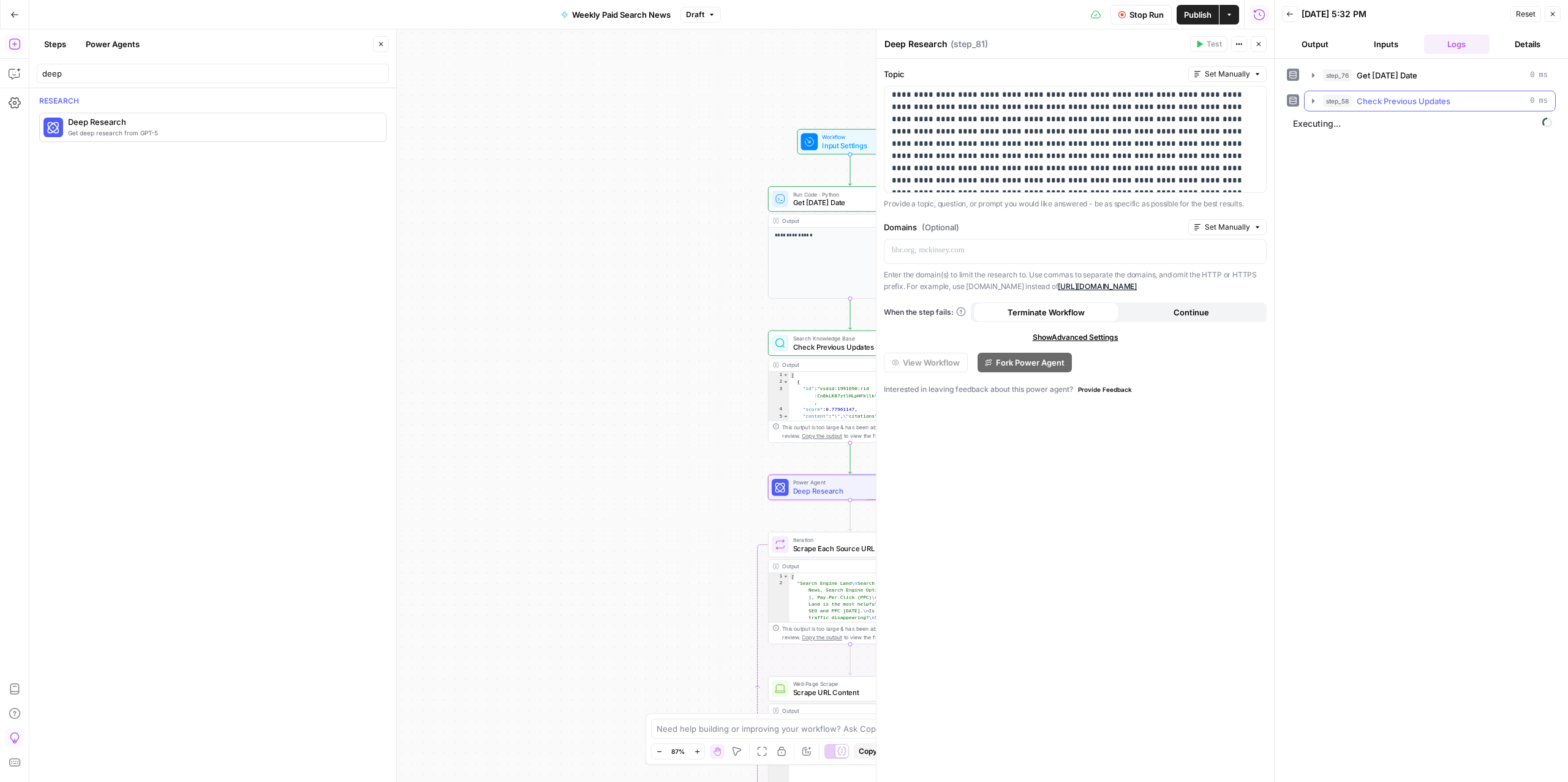
click at [1374, 102] on span "Check Previous Updates" at bounding box center [1404, 101] width 94 height 13
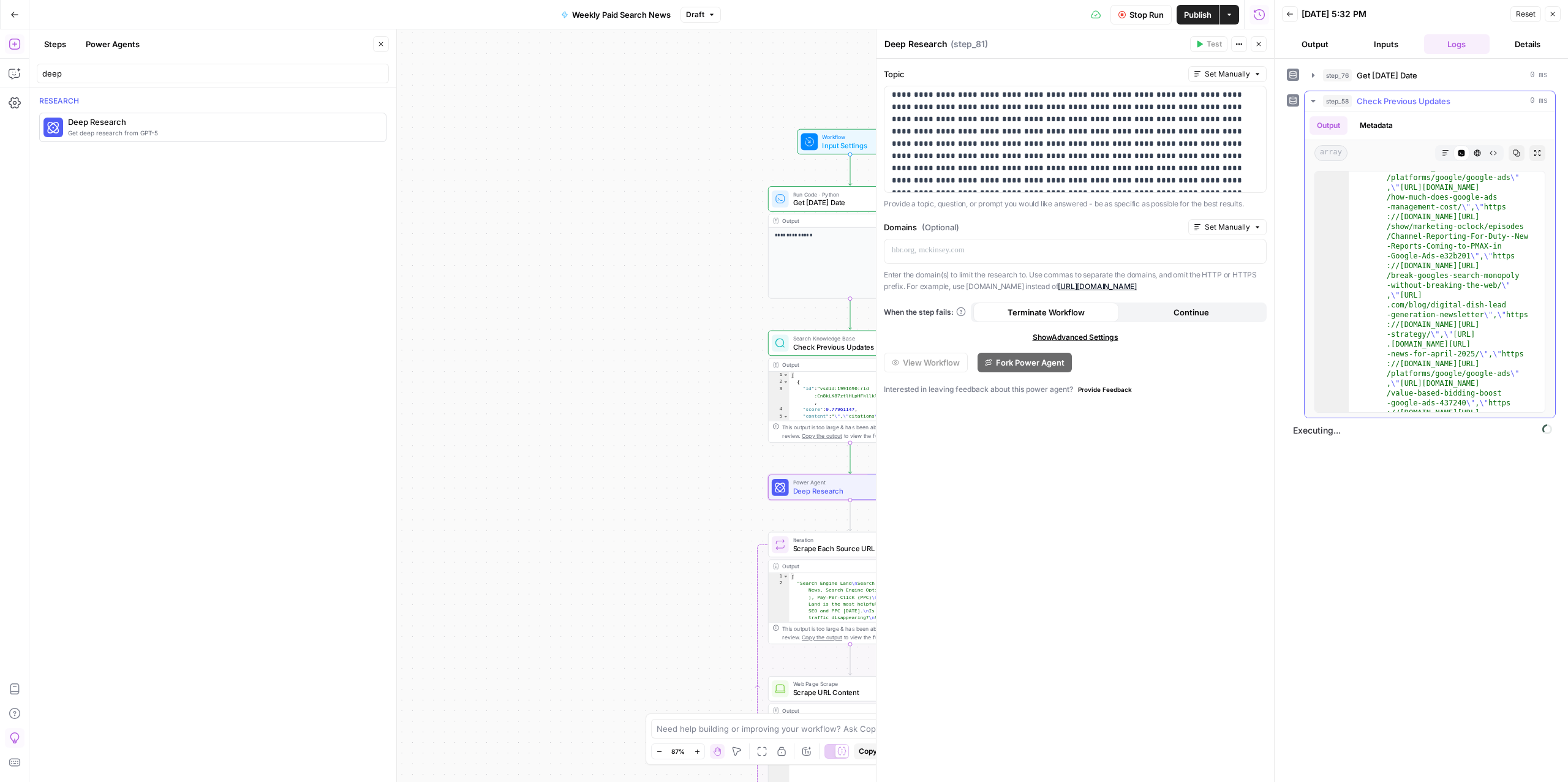
scroll to position [69, 0]
click at [1420, 101] on span "Check Previous Updates" at bounding box center [1404, 101] width 94 height 13
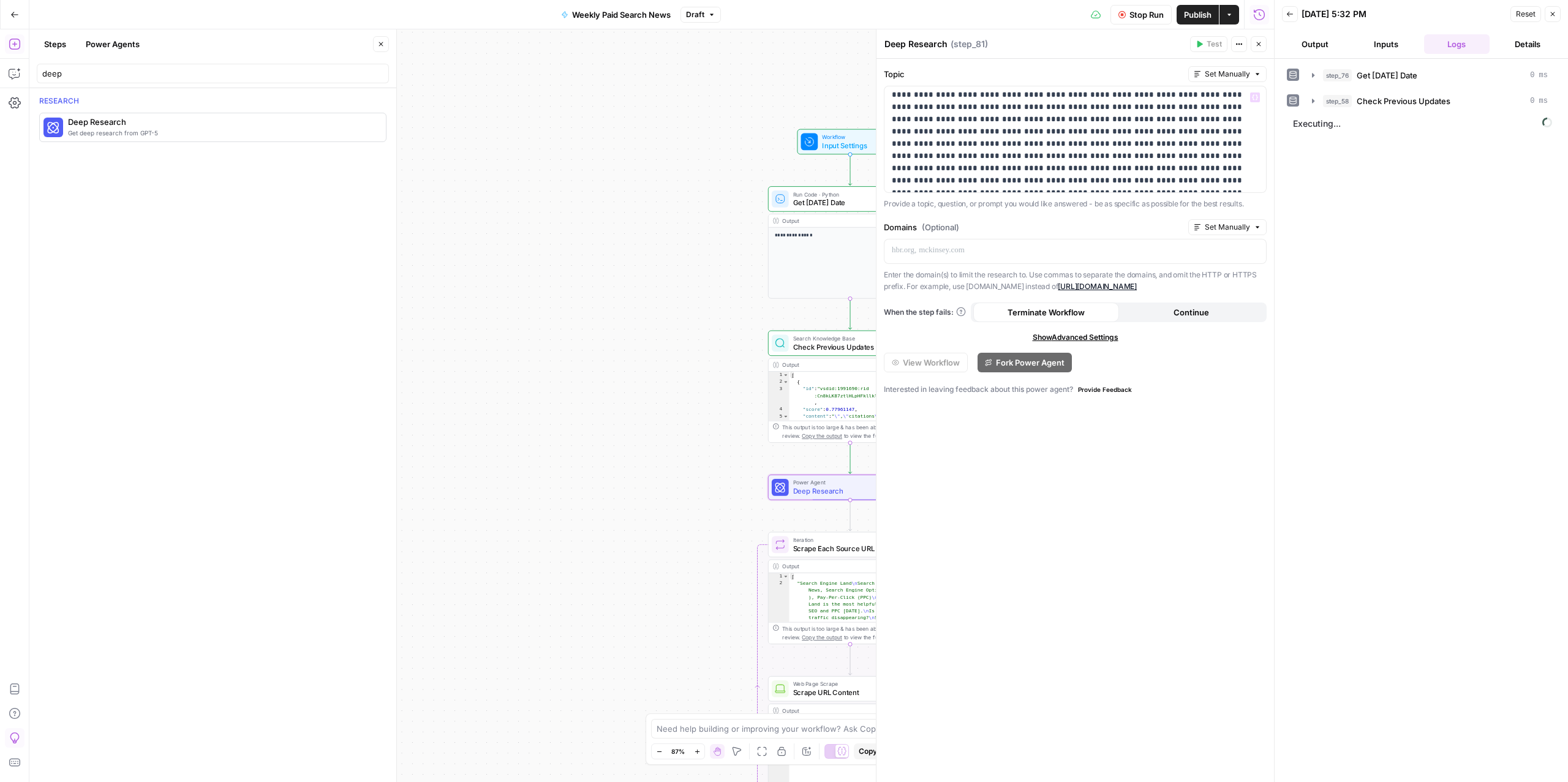
click at [1132, 6] on button "Stop Run" at bounding box center [1141, 14] width 61 height 20
click at [1359, 104] on span "Check Previous Updates" at bounding box center [1404, 101] width 94 height 13
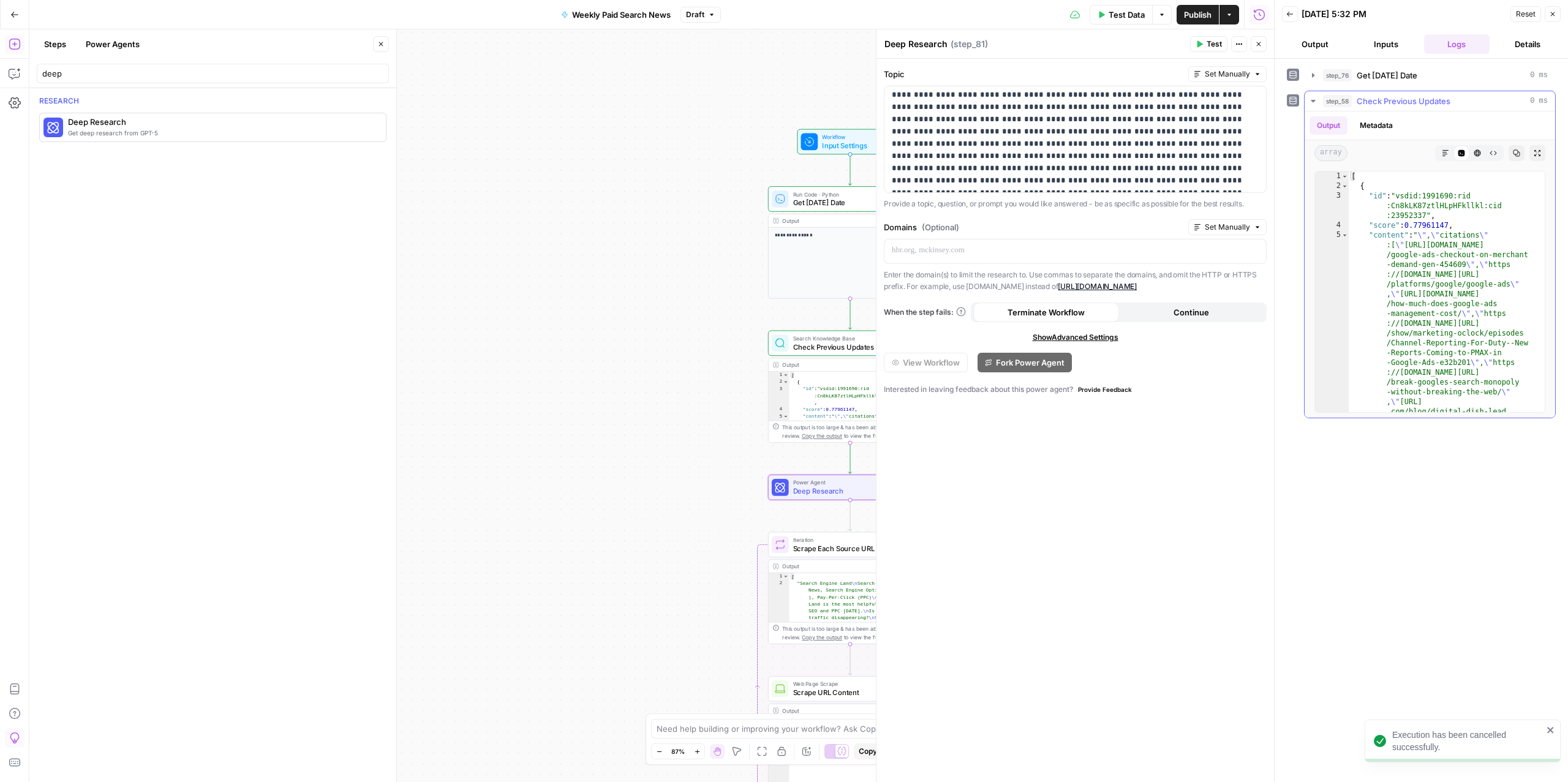
click at [1359, 104] on span "Check Previous Updates" at bounding box center [1404, 101] width 94 height 13
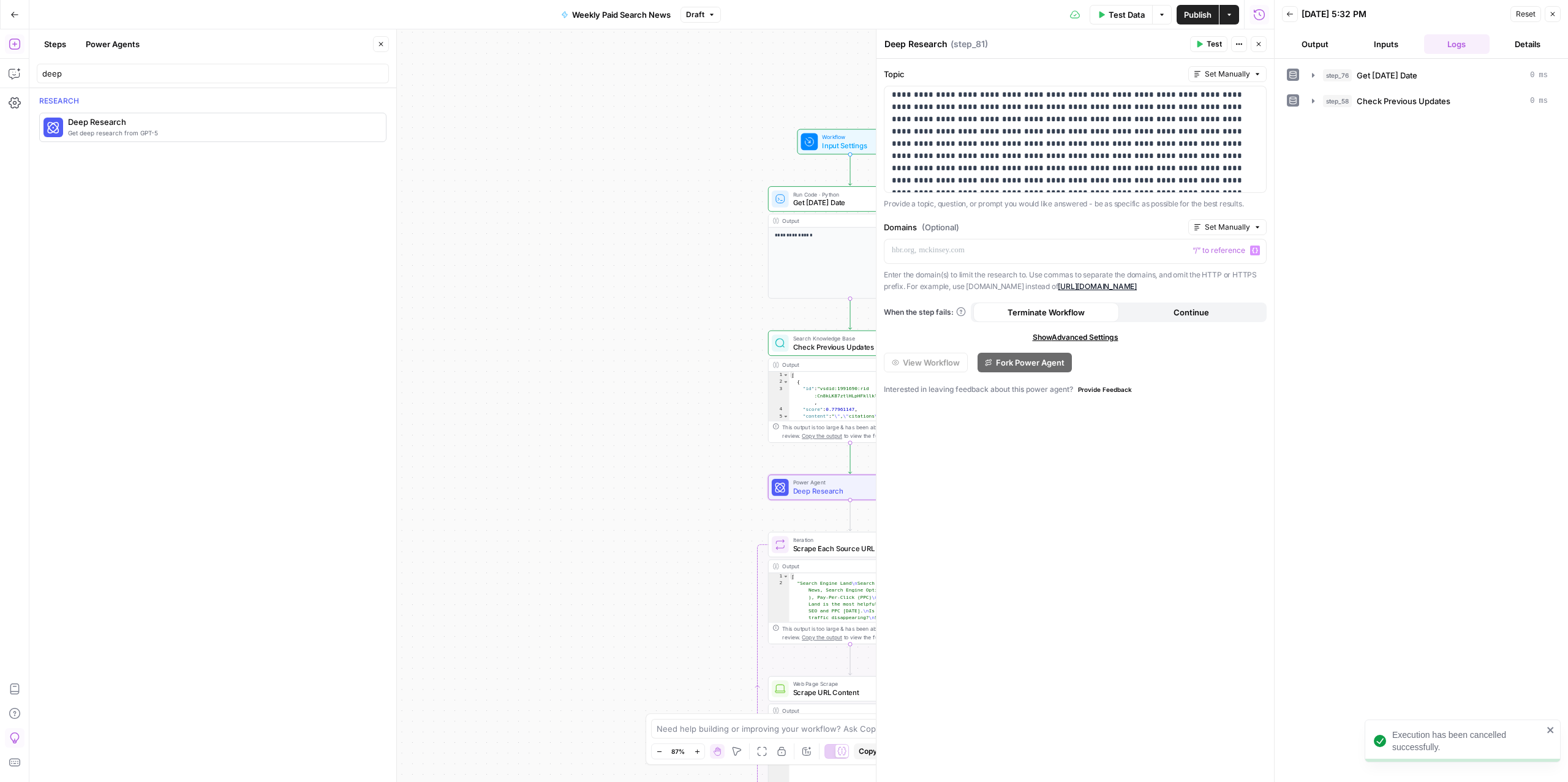
click at [1225, 231] on span "Set Manually" at bounding box center [1227, 228] width 45 height 11
click at [984, 126] on p "**********" at bounding box center [1069, 532] width 354 height 882
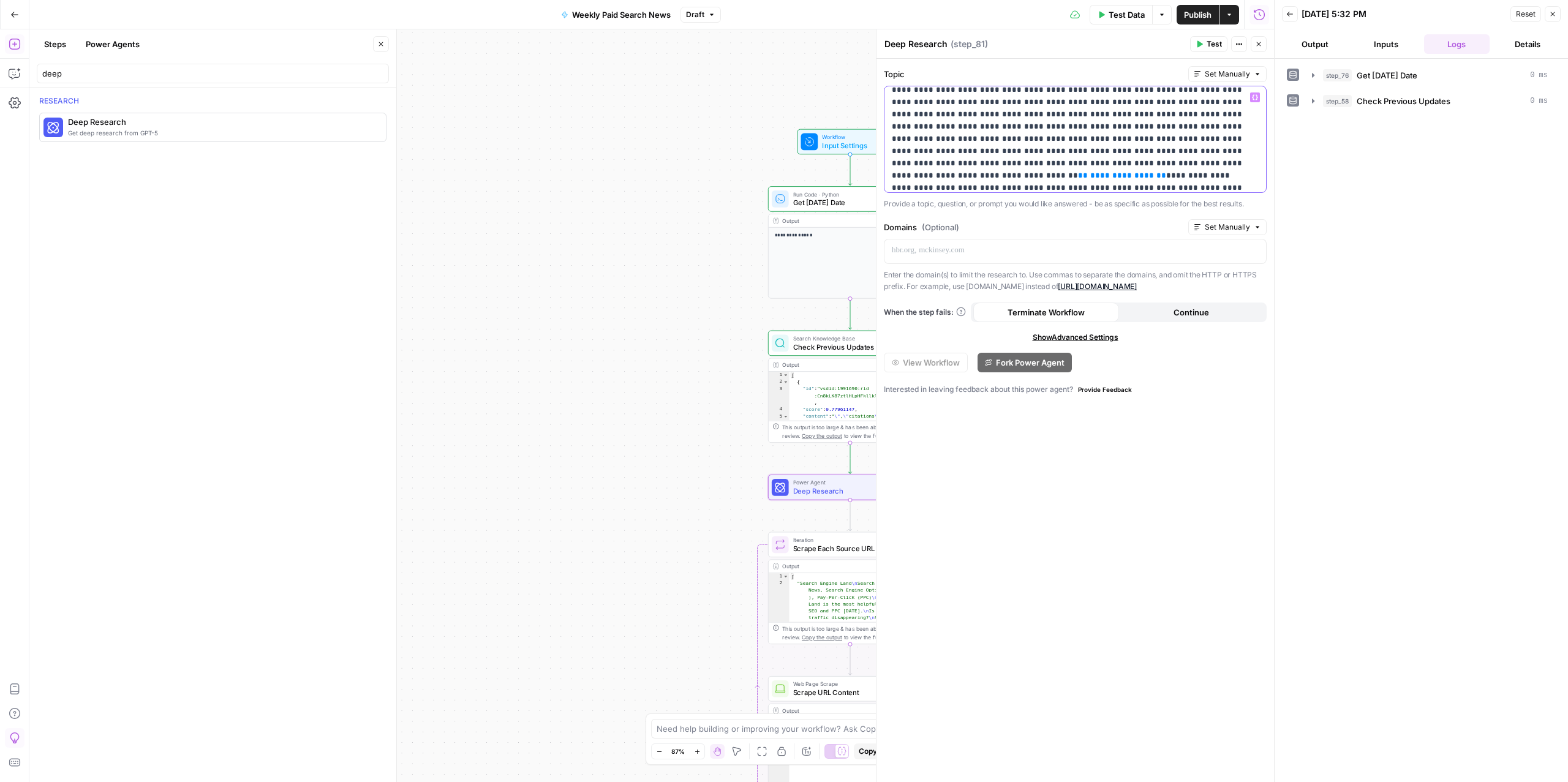
scroll to position [62, 0]
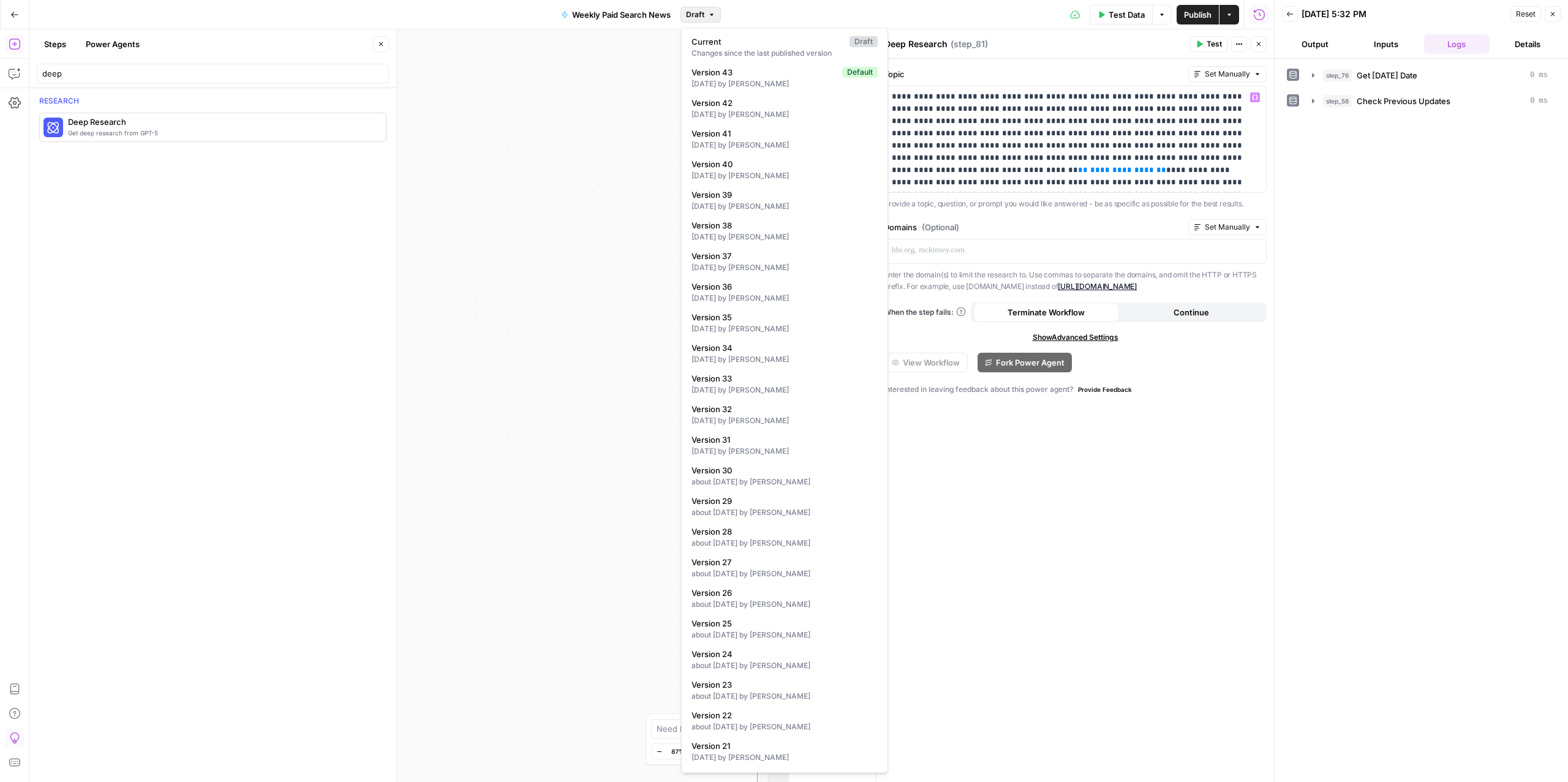
click at [692, 16] on span "Draft" at bounding box center [695, 14] width 18 height 11
click at [744, 206] on div "[DATE] by [PERSON_NAME]" at bounding box center [784, 207] width 186 height 11
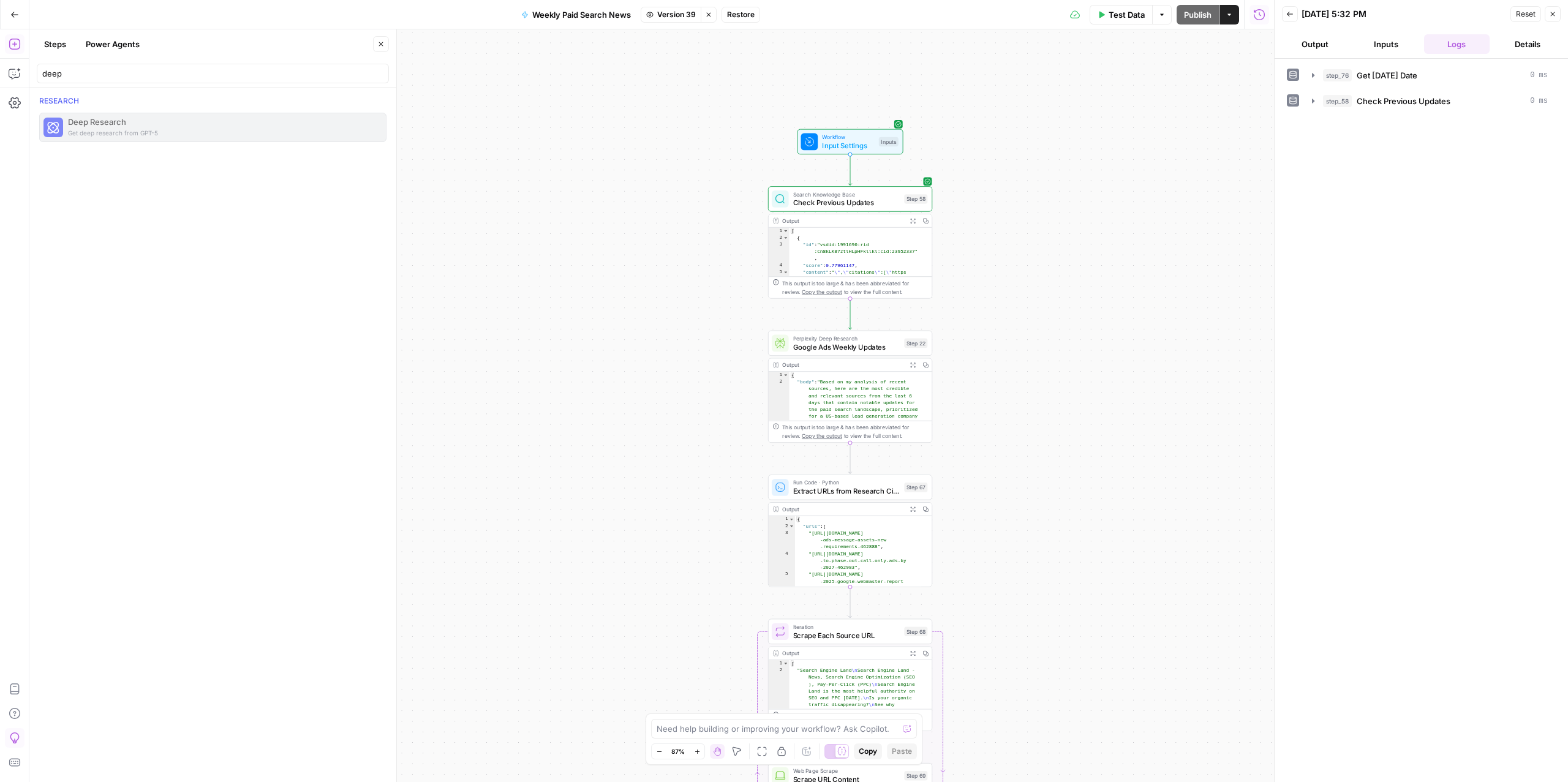
click at [839, 348] on span "Google Ads Weekly Updates" at bounding box center [847, 348] width 107 height 11
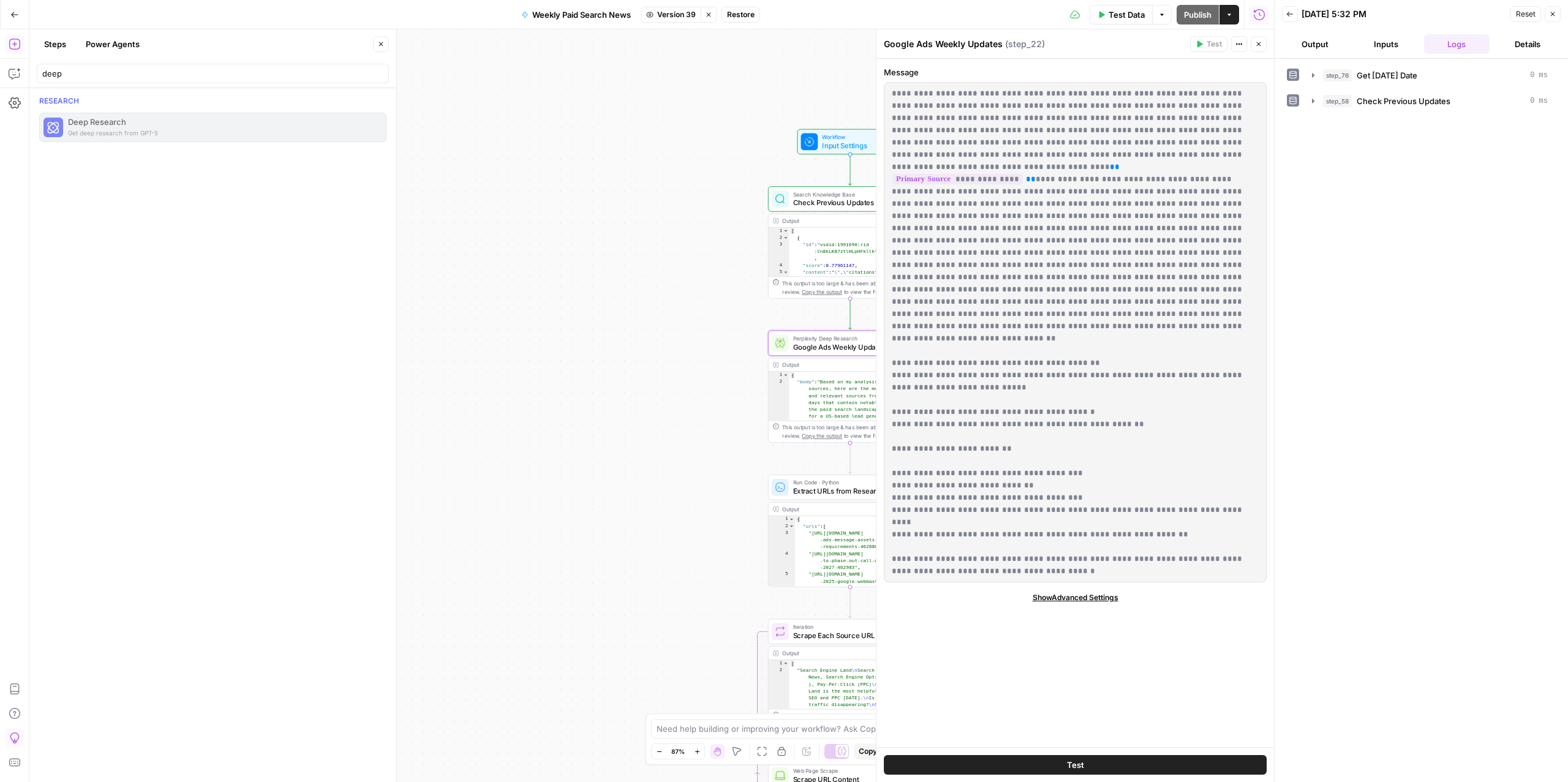
drag, startPoint x: 893, startPoint y: 94, endPoint x: 1134, endPoint y: 372, distance: 367.9
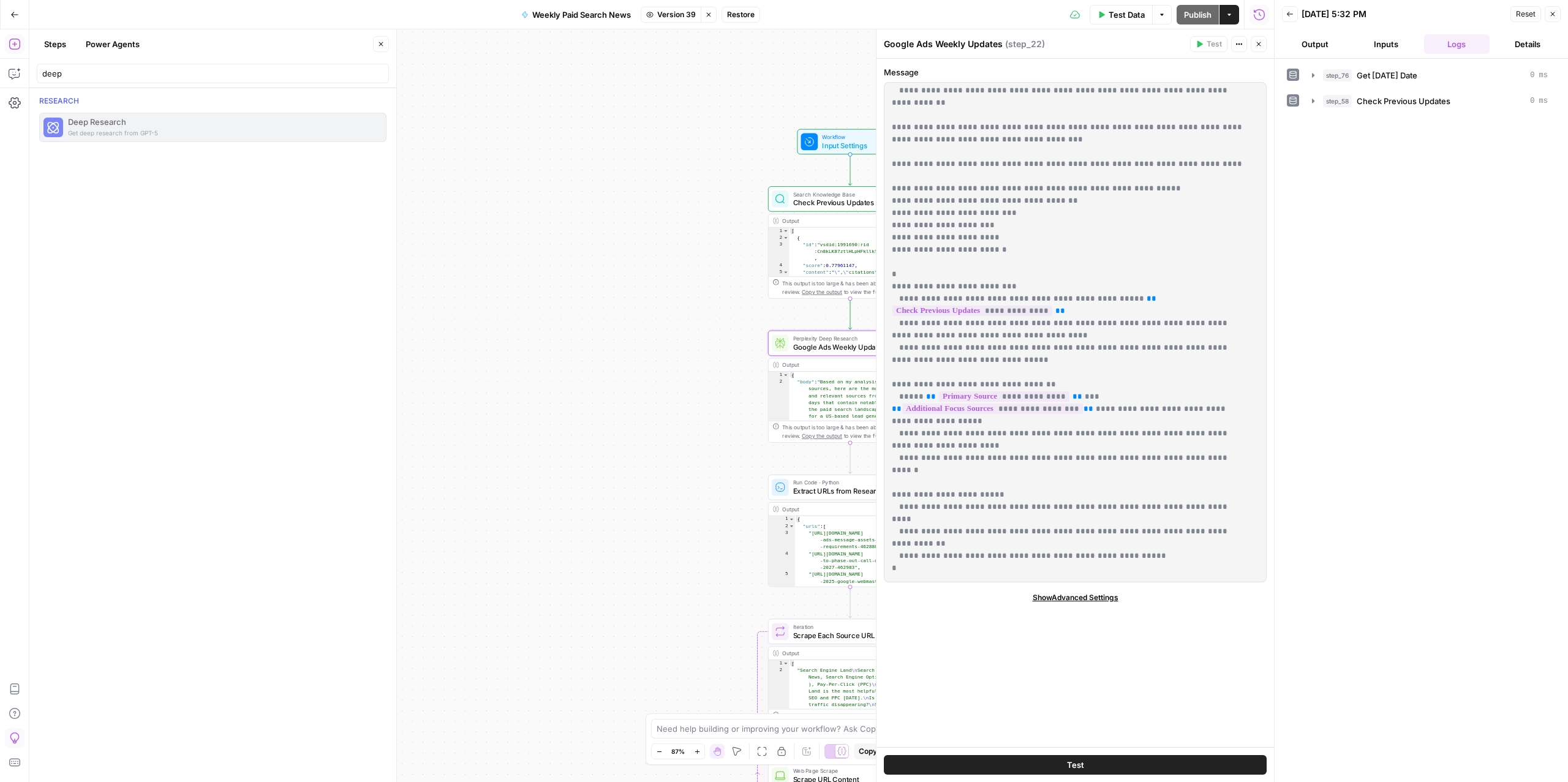
scroll to position [1348, 0]
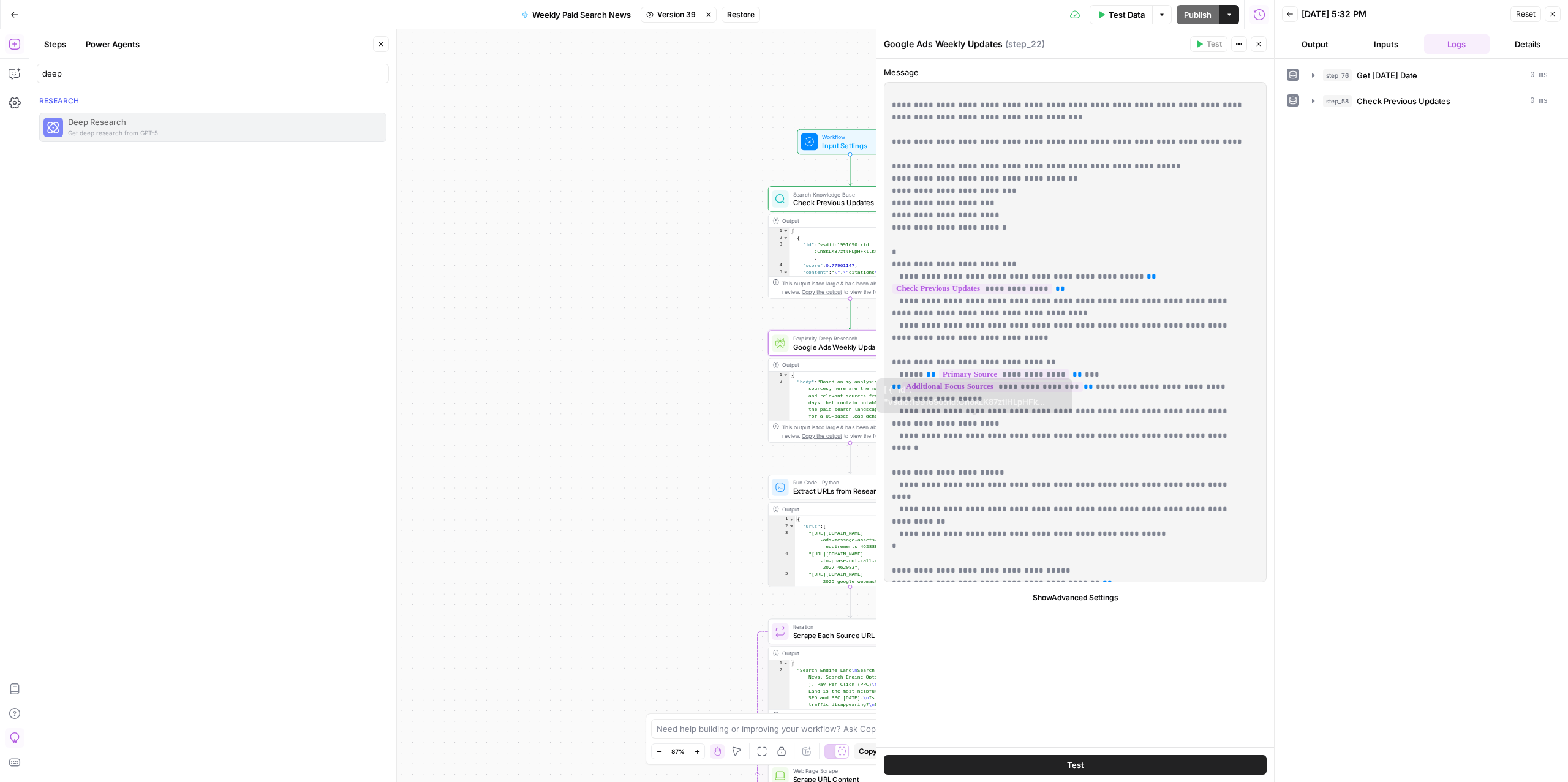
click at [932, 582] on div "**********" at bounding box center [1075, 332] width 381 height 499
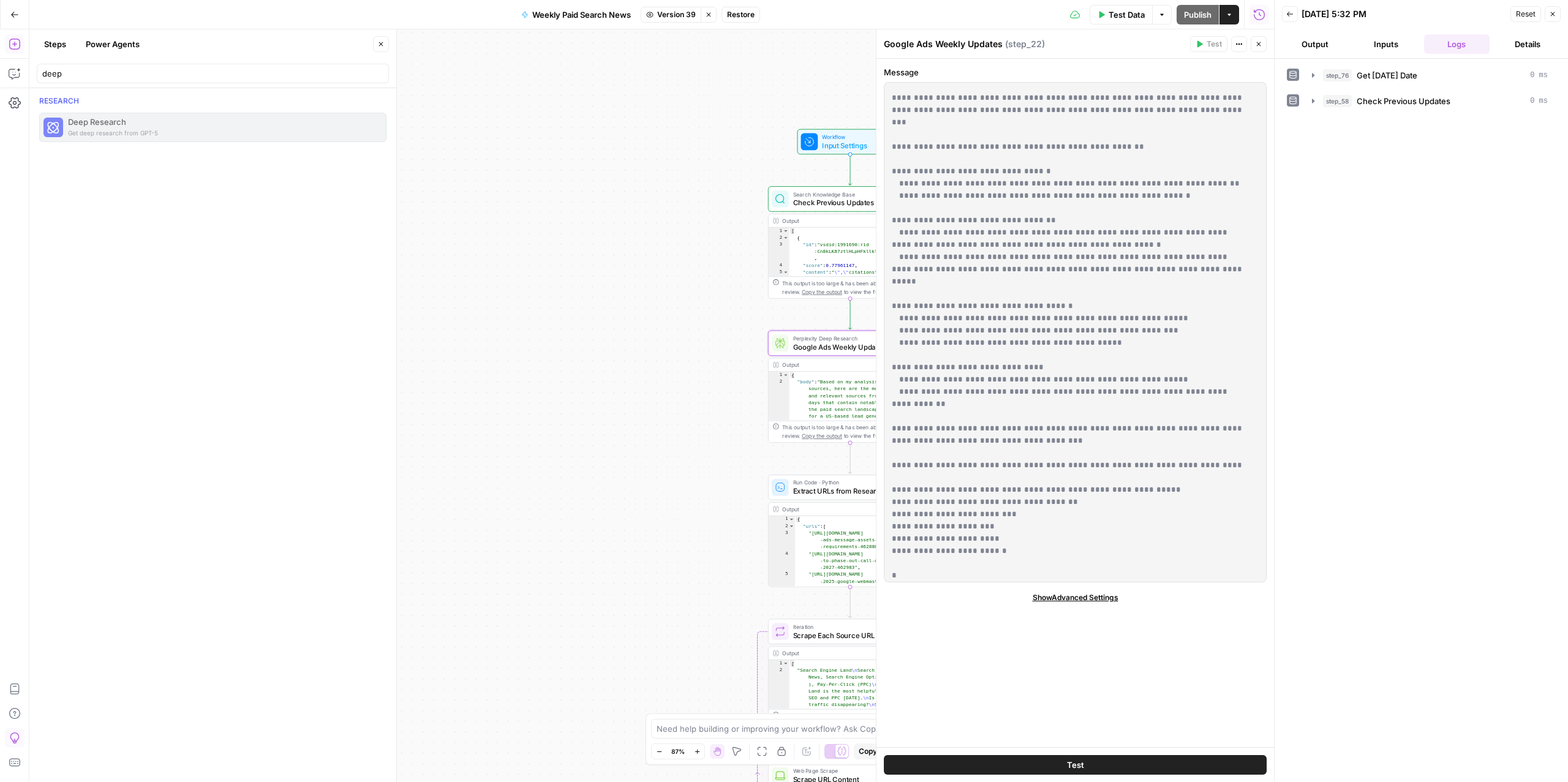
scroll to position [0, 0]
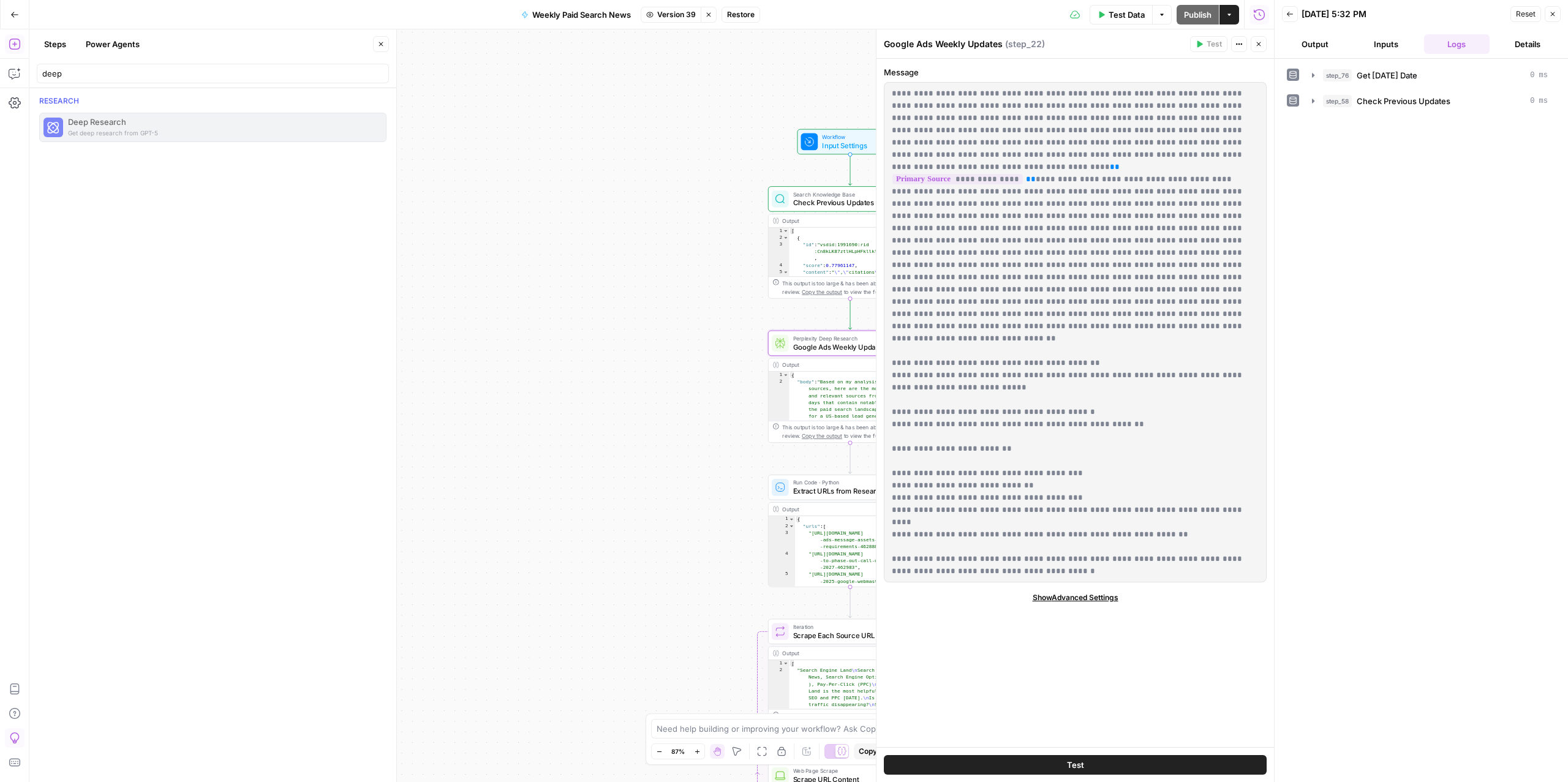
drag, startPoint x: 918, startPoint y: 577, endPoint x: 892, endPoint y: 92, distance: 485.7
click at [892, 92] on div "**********" at bounding box center [1075, 332] width 381 height 499
copy p "**********"
click at [717, 16] on button "Stop viewing" at bounding box center [709, 14] width 16 height 16
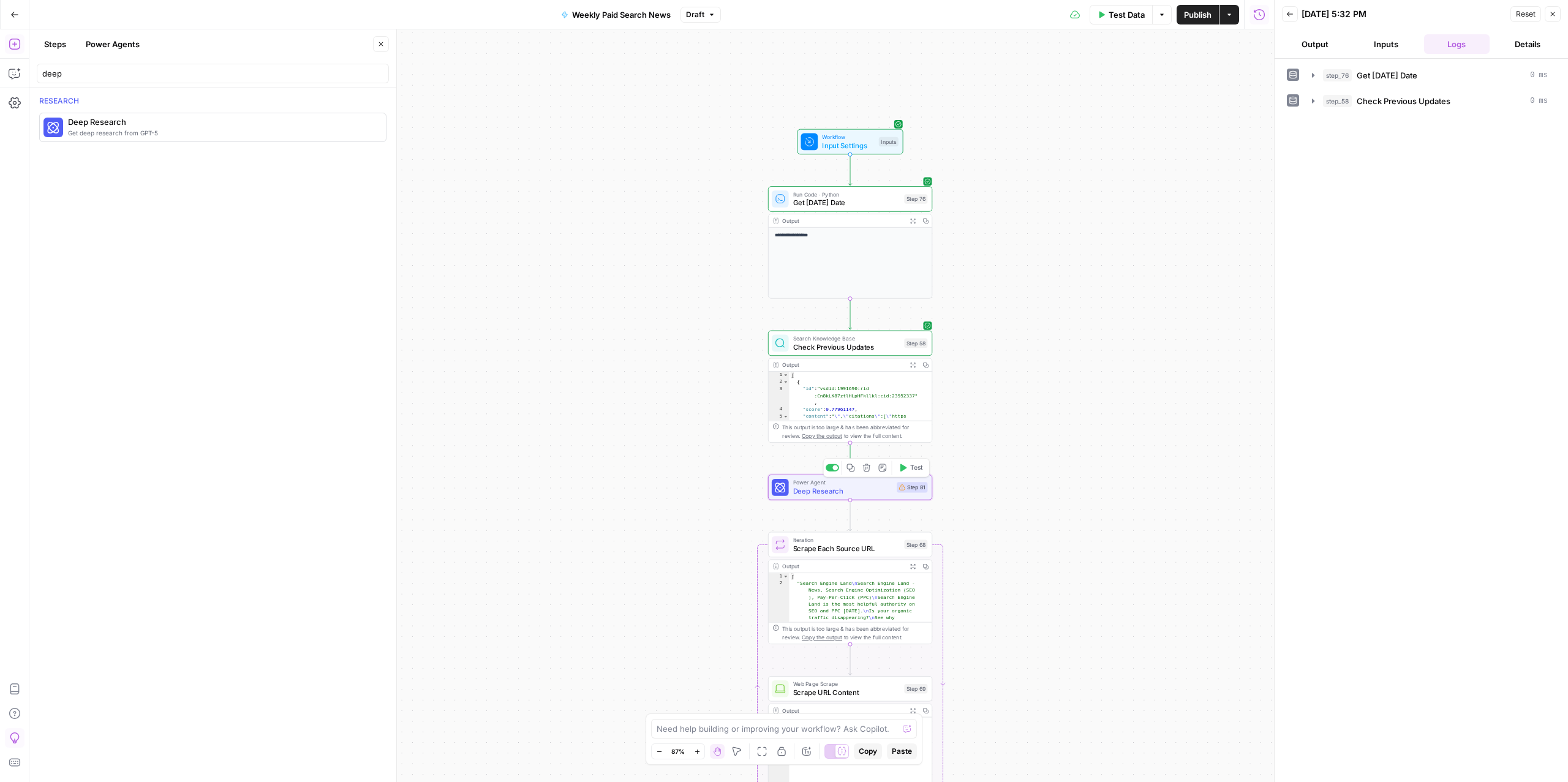
click at [825, 490] on span "Deep Research" at bounding box center [843, 491] width 100 height 11
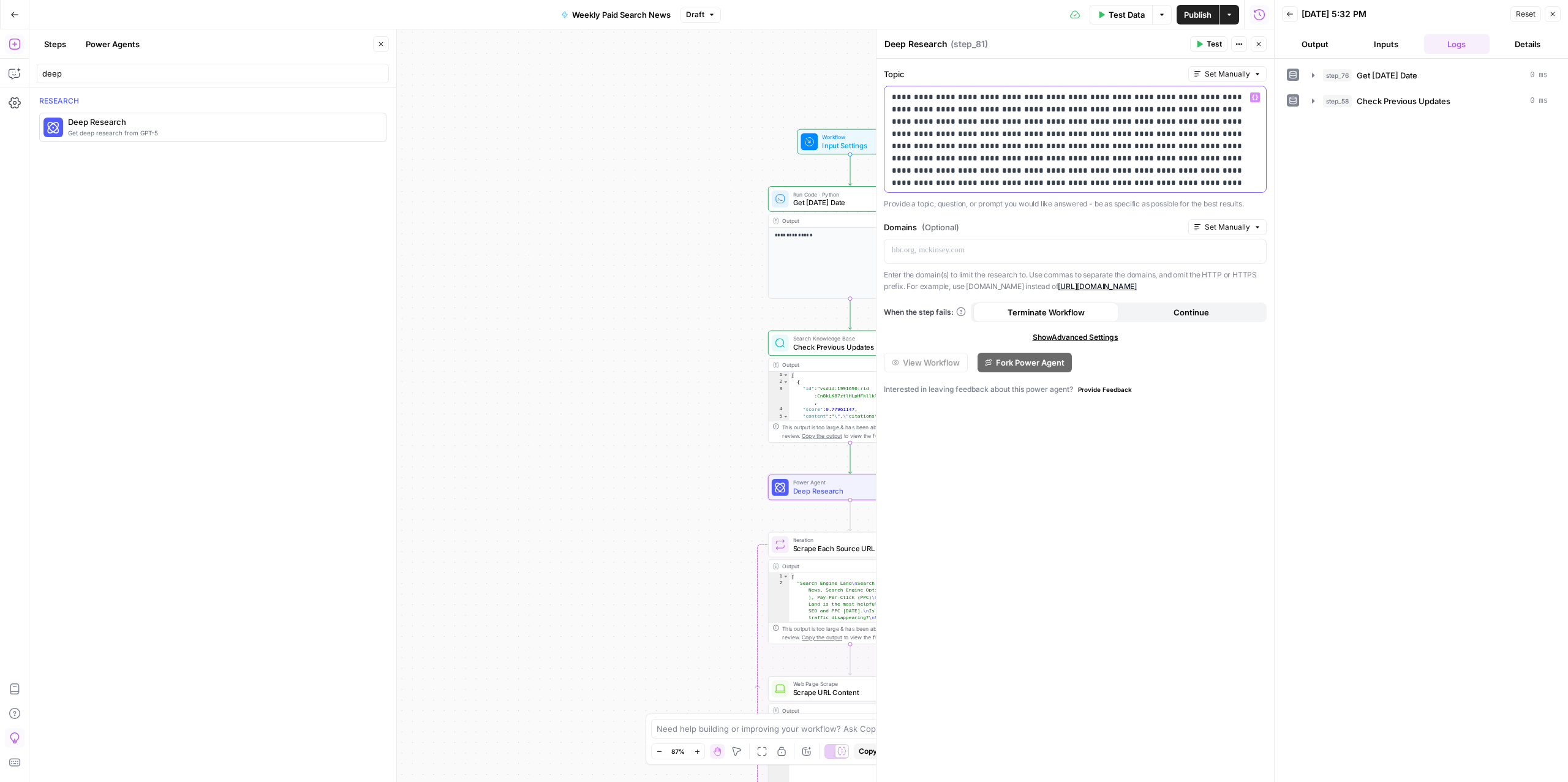
click at [1049, 152] on p "**********" at bounding box center [1069, 532] width 354 height 882
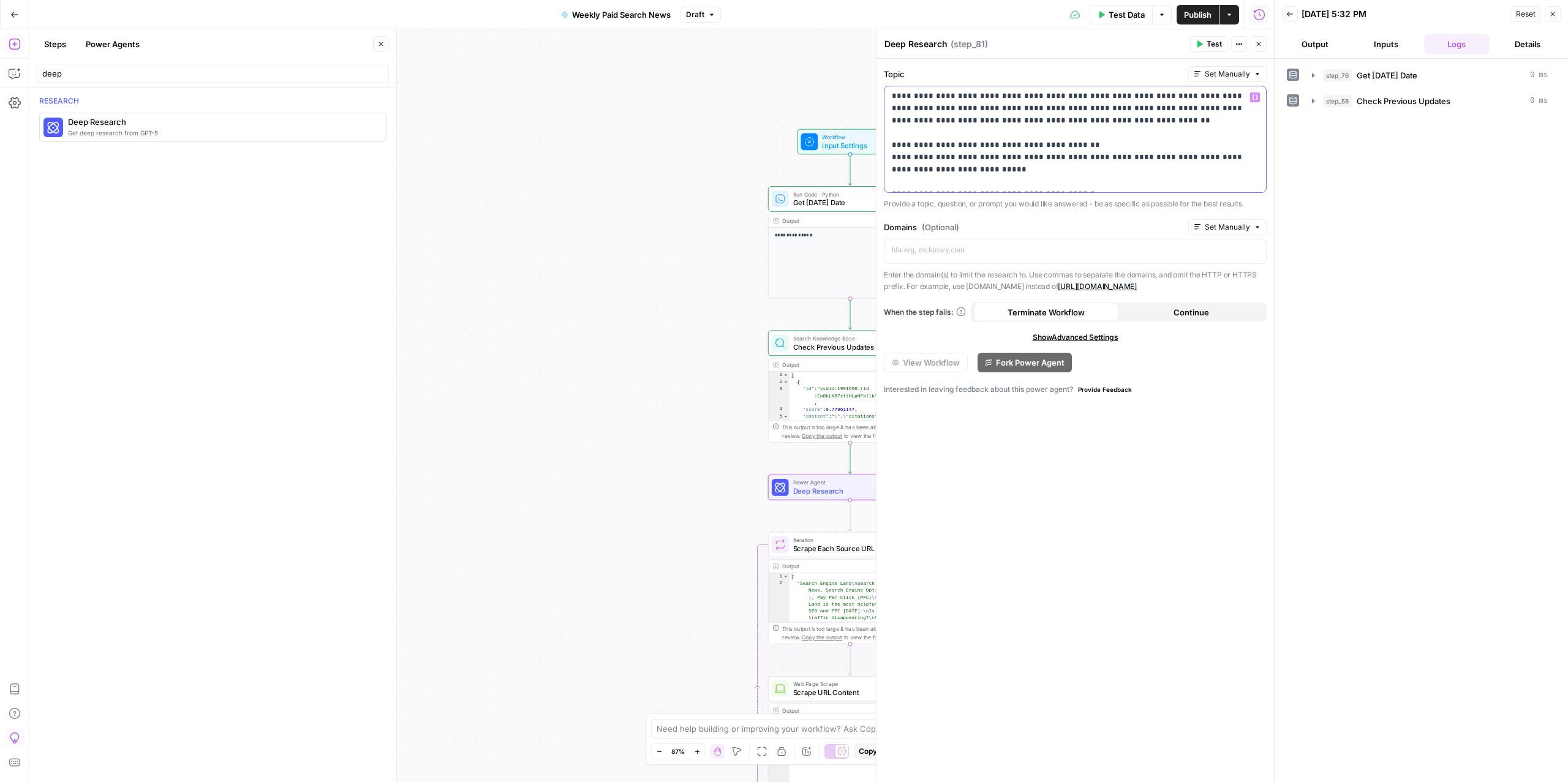
scroll to position [255, 0]
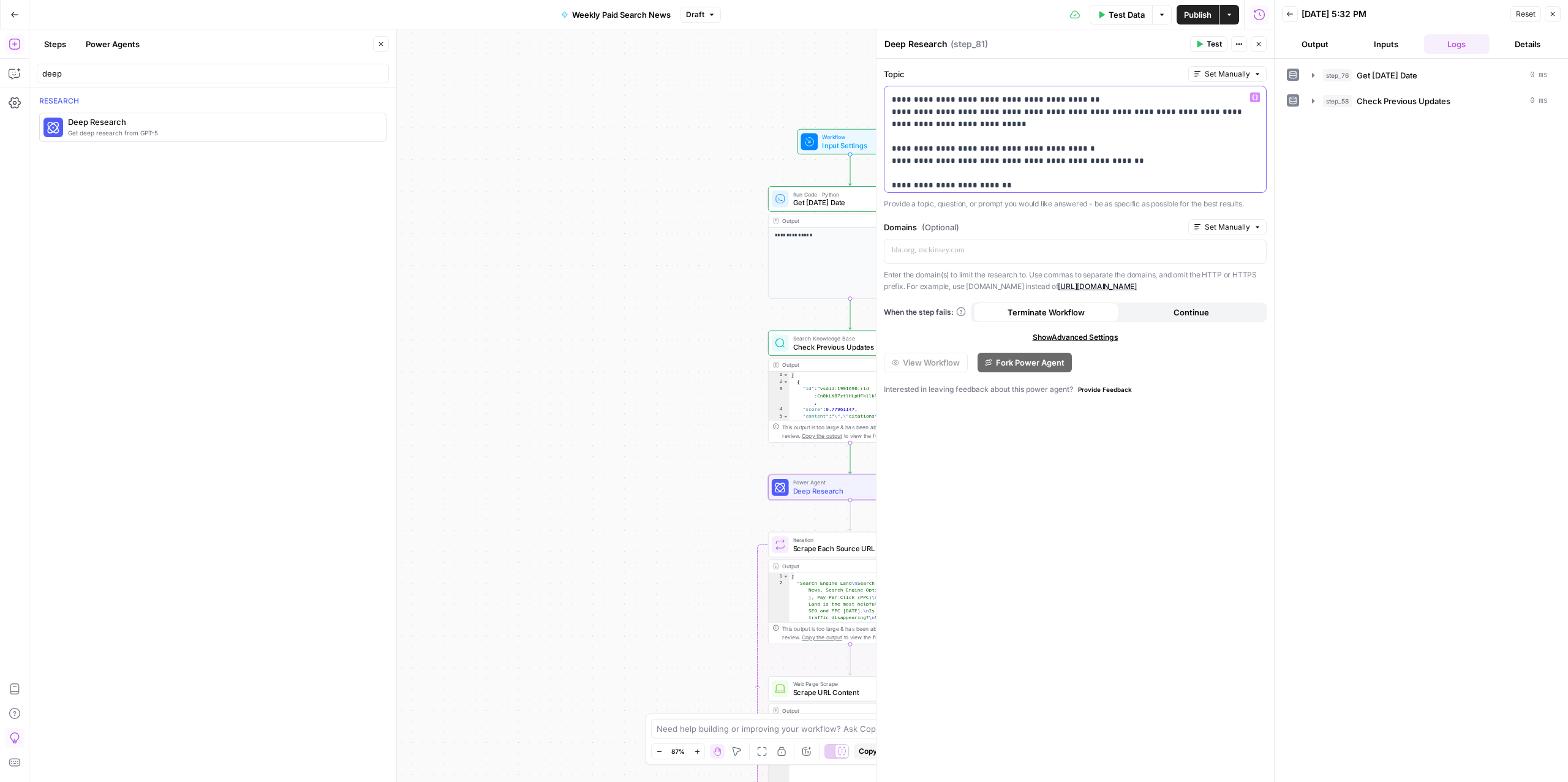
drag, startPoint x: 961, startPoint y: 175, endPoint x: 1143, endPoint y: 118, distance: 190.7
click at [1143, 118] on p "**********" at bounding box center [1069, 743] width 354 height 1813
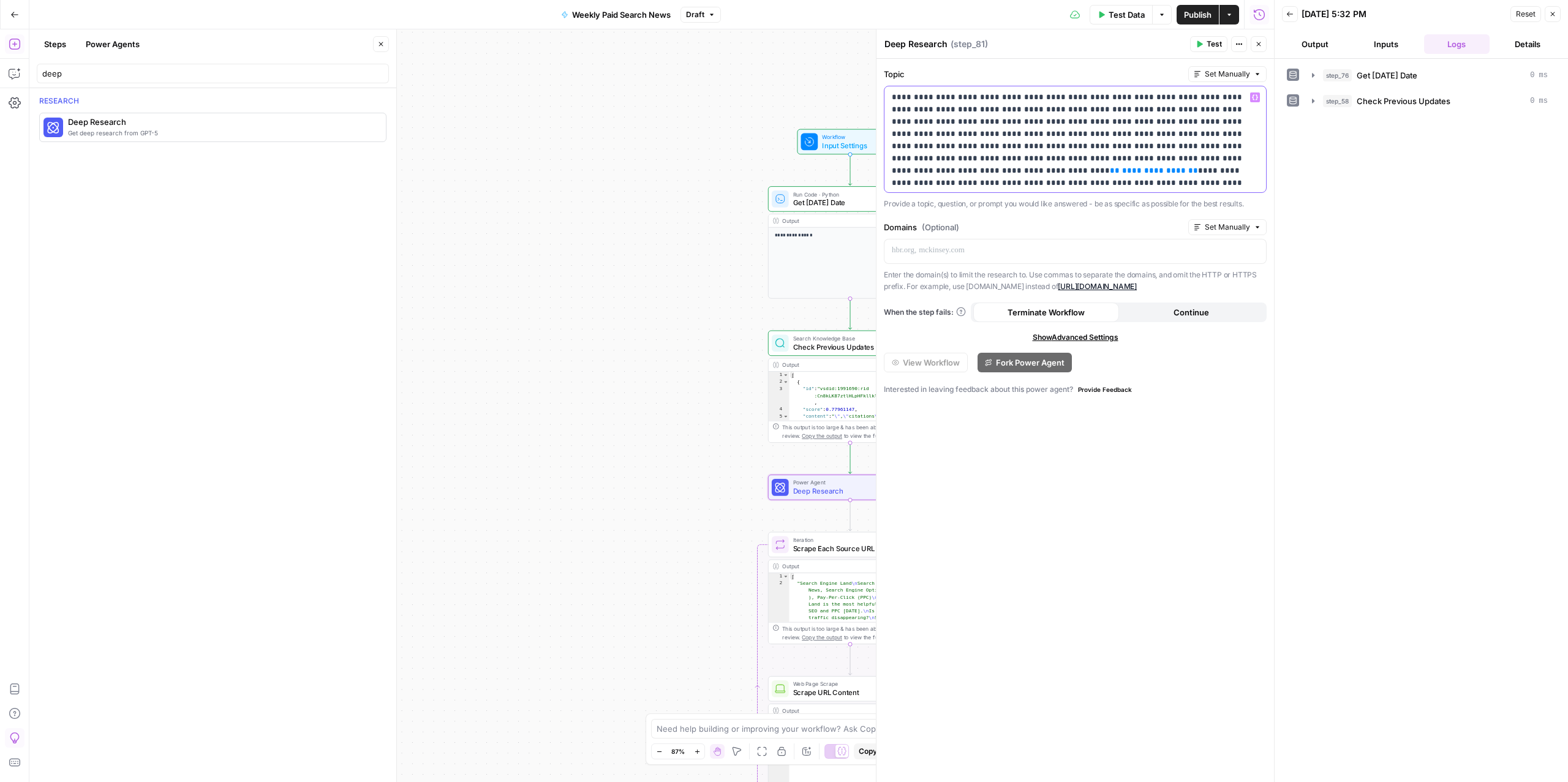
drag, startPoint x: 950, startPoint y: 174, endPoint x: 886, endPoint y: 175, distance: 64.0
click at [886, 175] on div "**********" at bounding box center [1075, 139] width 381 height 106
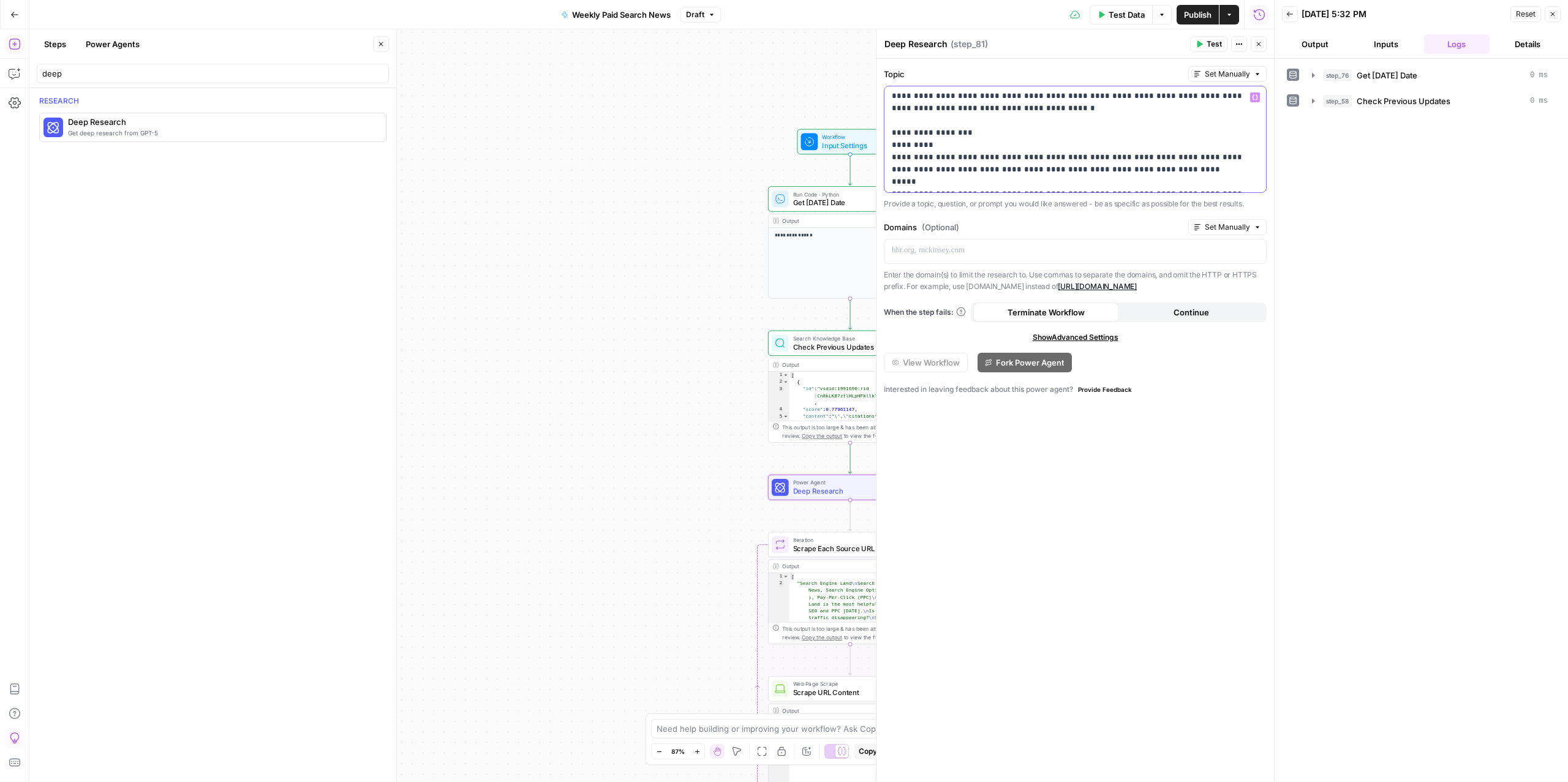
scroll to position [474, 0]
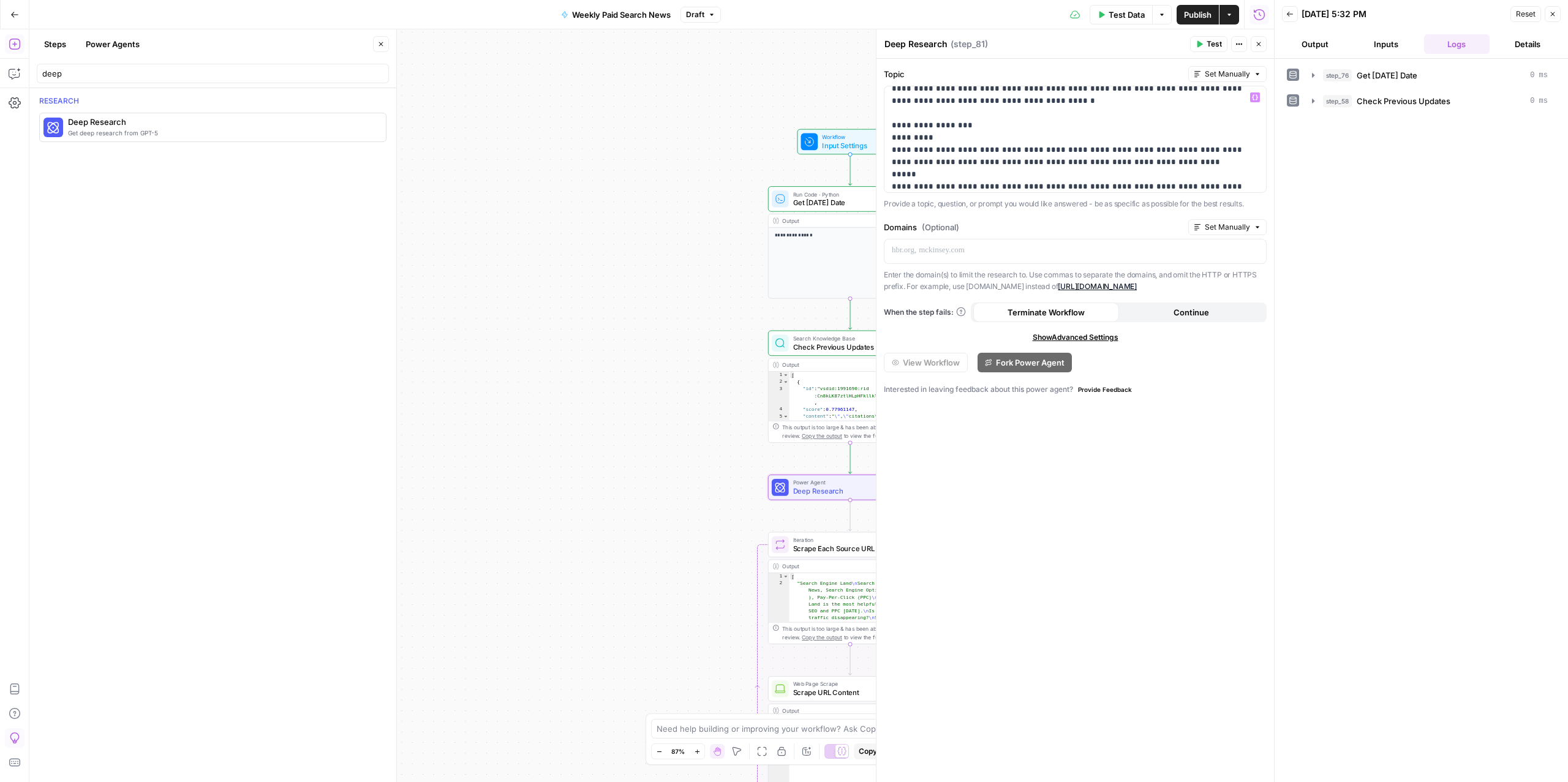
click at [1206, 39] on span "Test" at bounding box center [1213, 44] width 15 height 11
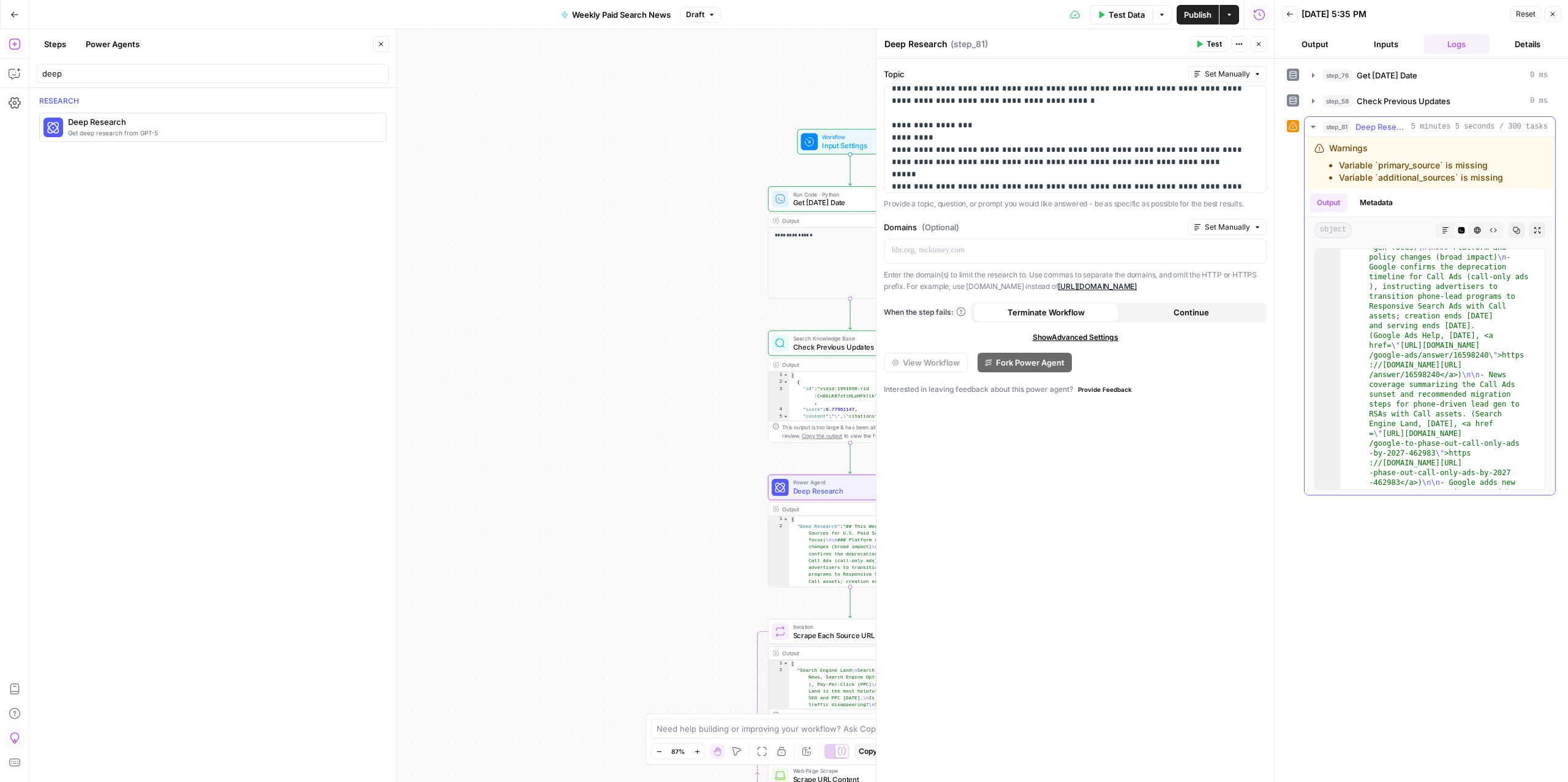
scroll to position [35, 0]
type textarea "**********"
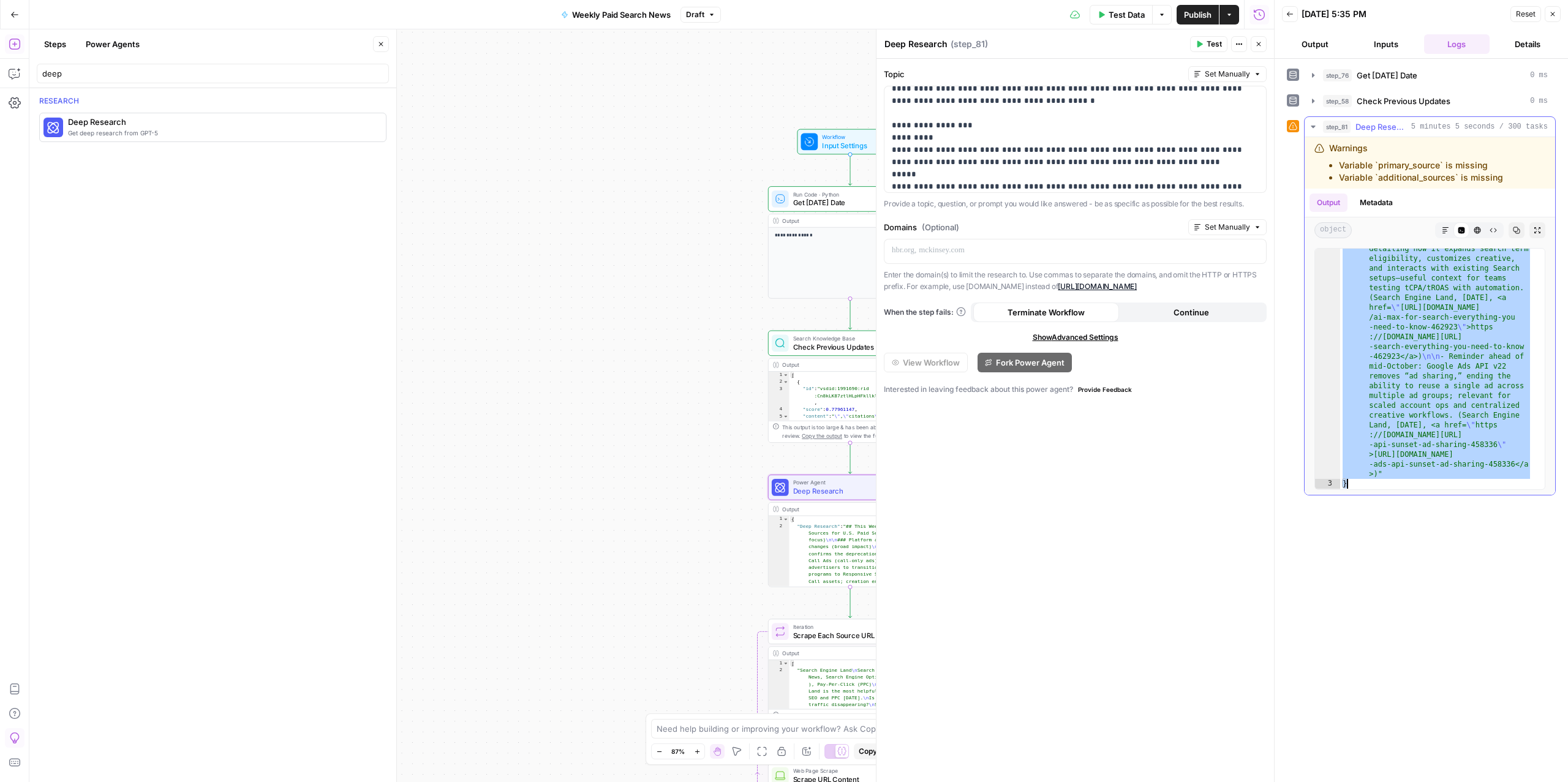
scroll to position [711, 0]
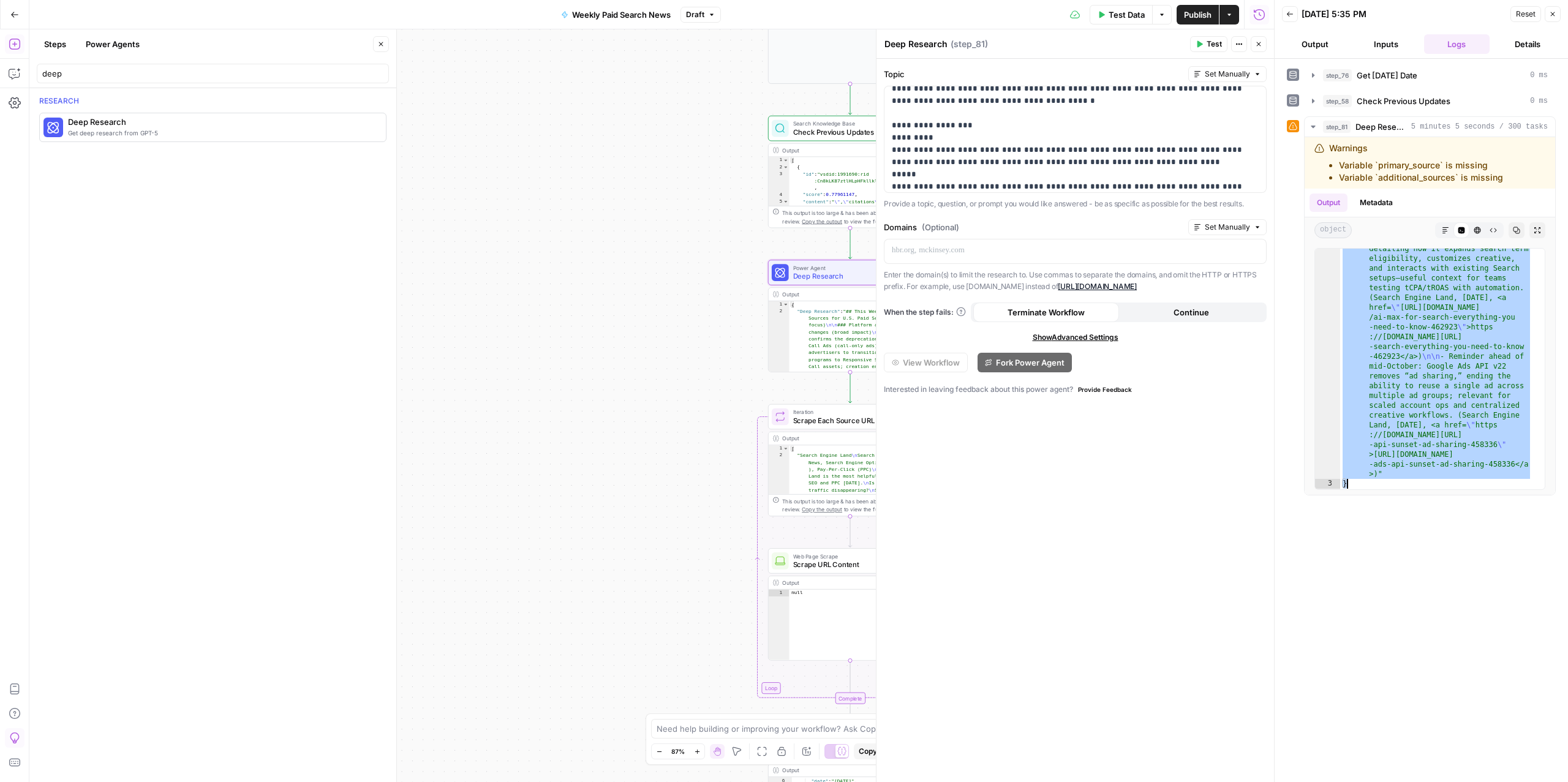
click at [119, 53] on button "Power Agents" at bounding box center [113, 44] width 69 height 20
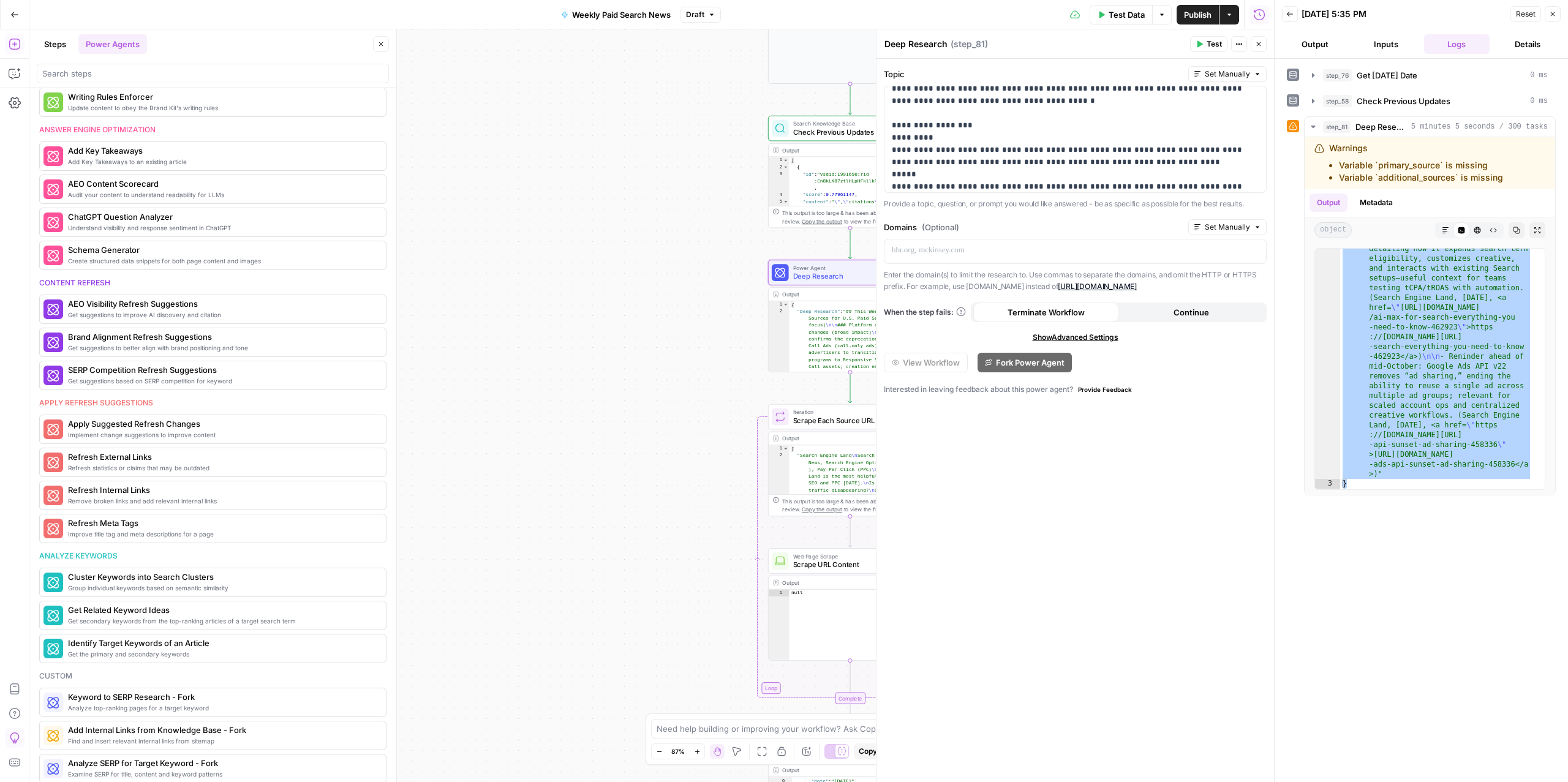
scroll to position [0, 0]
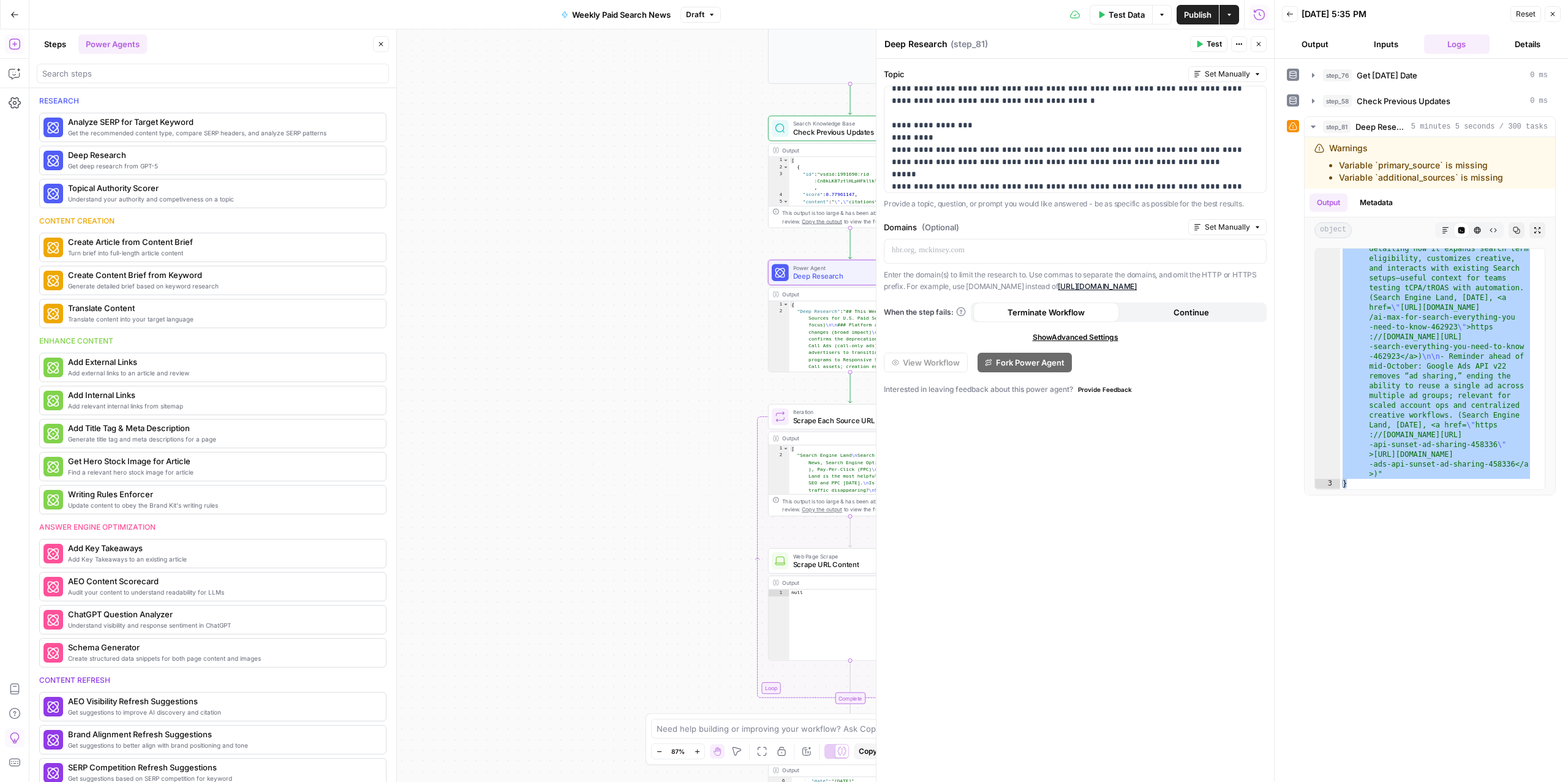
click at [47, 47] on button "Steps" at bounding box center [55, 44] width 37 height 20
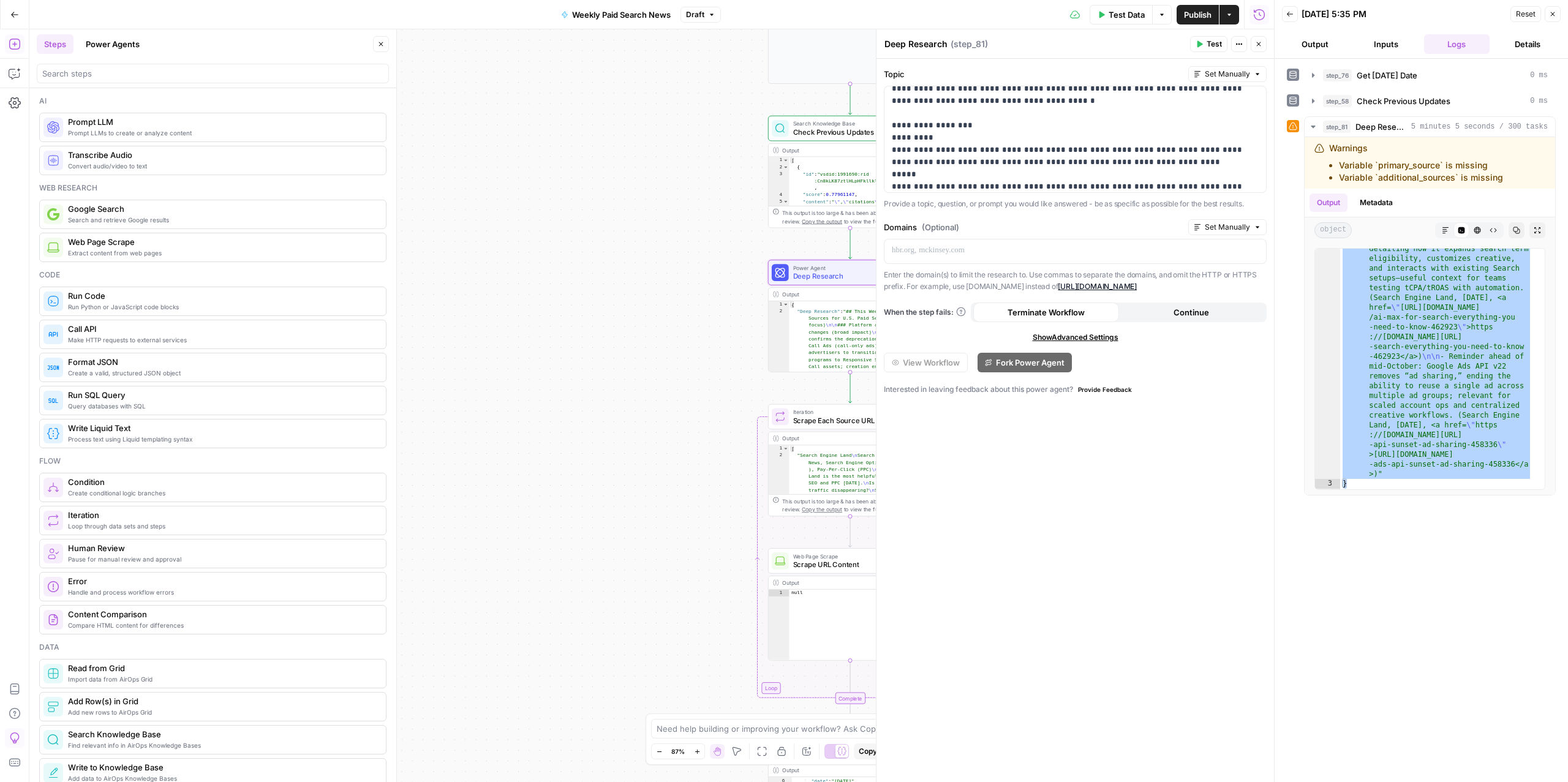
click at [107, 62] on div at bounding box center [213, 70] width 352 height 24
click at [110, 68] on input "search" at bounding box center [213, 74] width 341 height 13
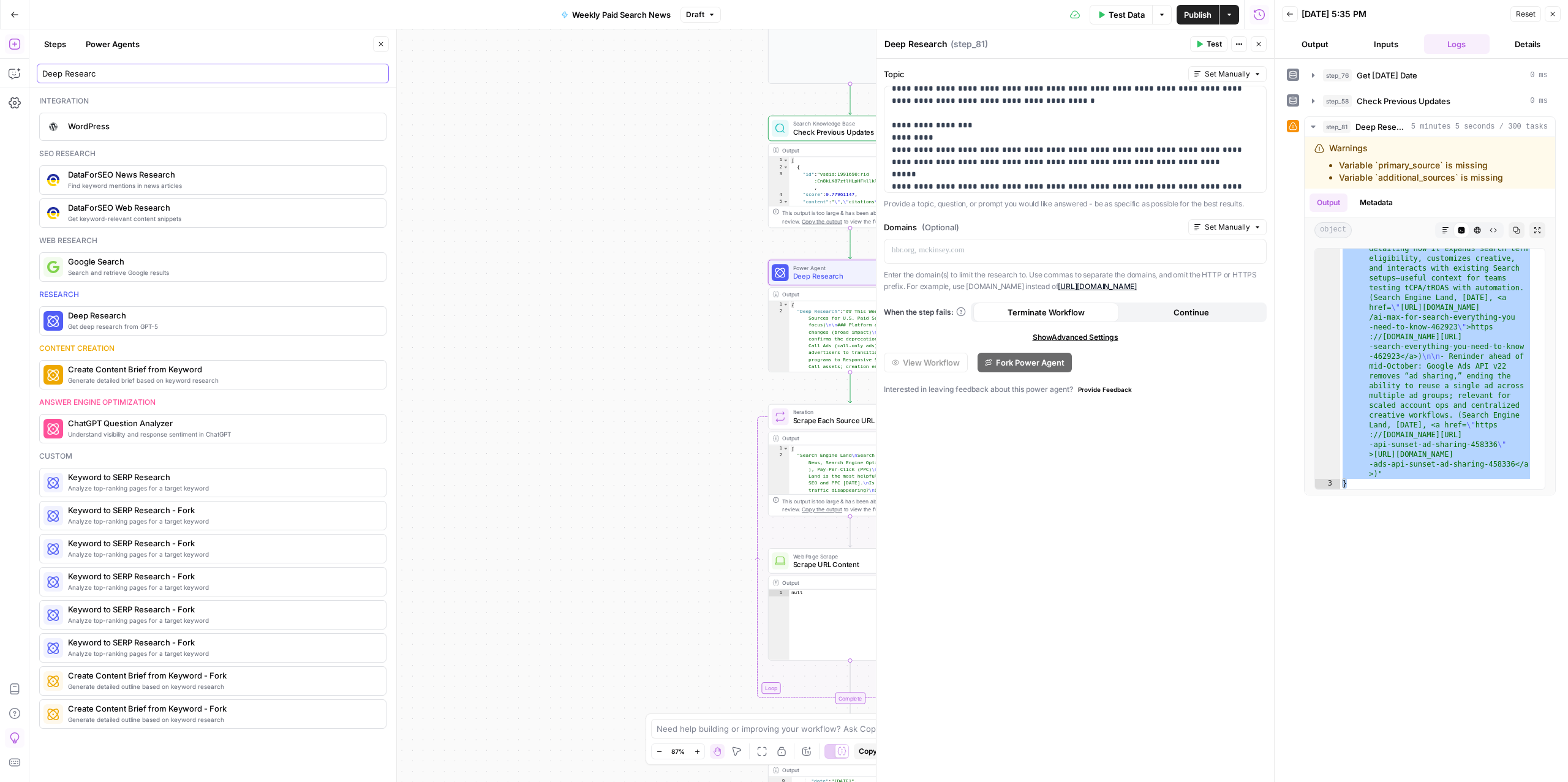
type input "Deep Research"
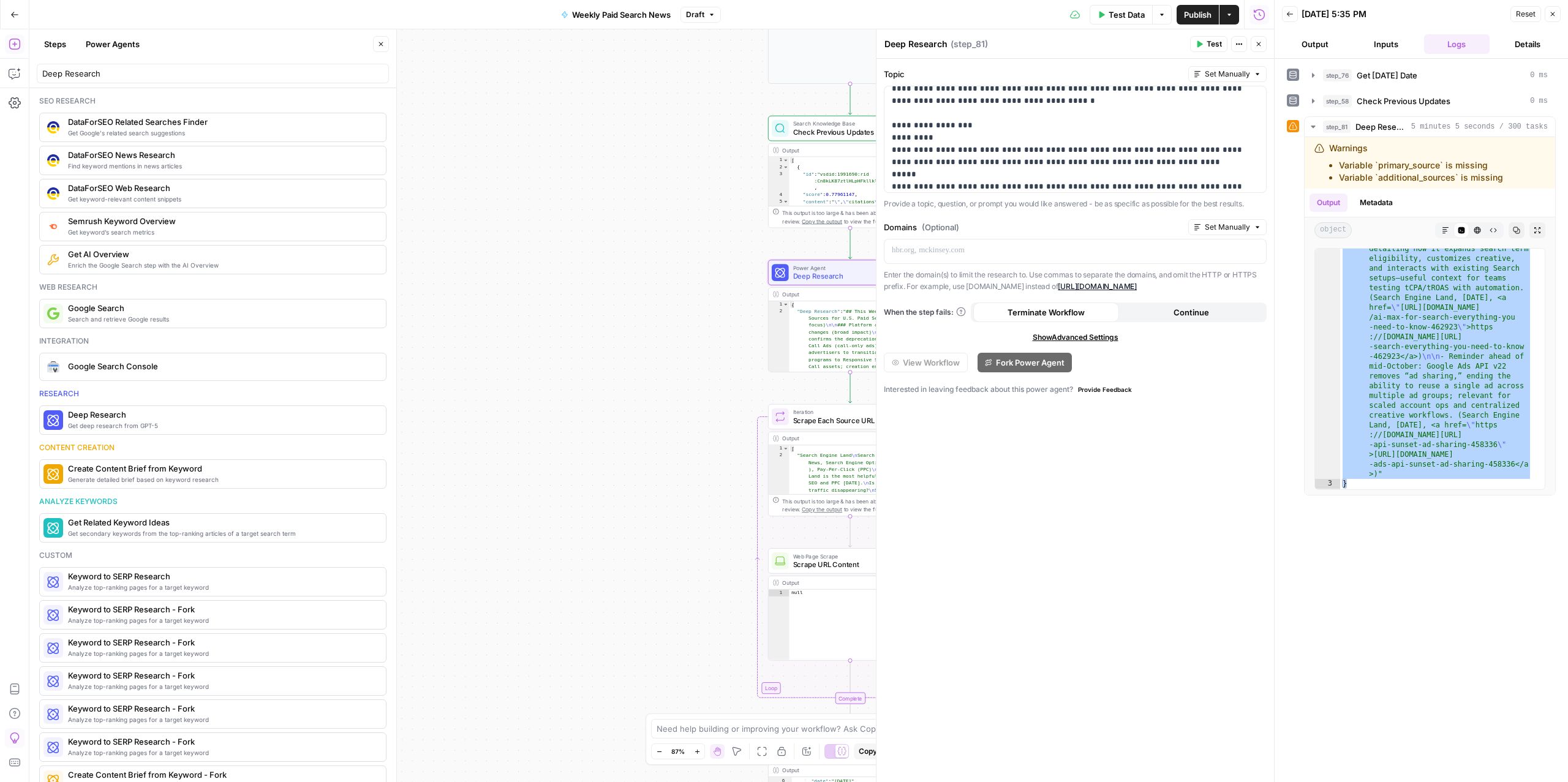
type input "Deep Research"
click at [52, 49] on button "Steps" at bounding box center [55, 44] width 37 height 20
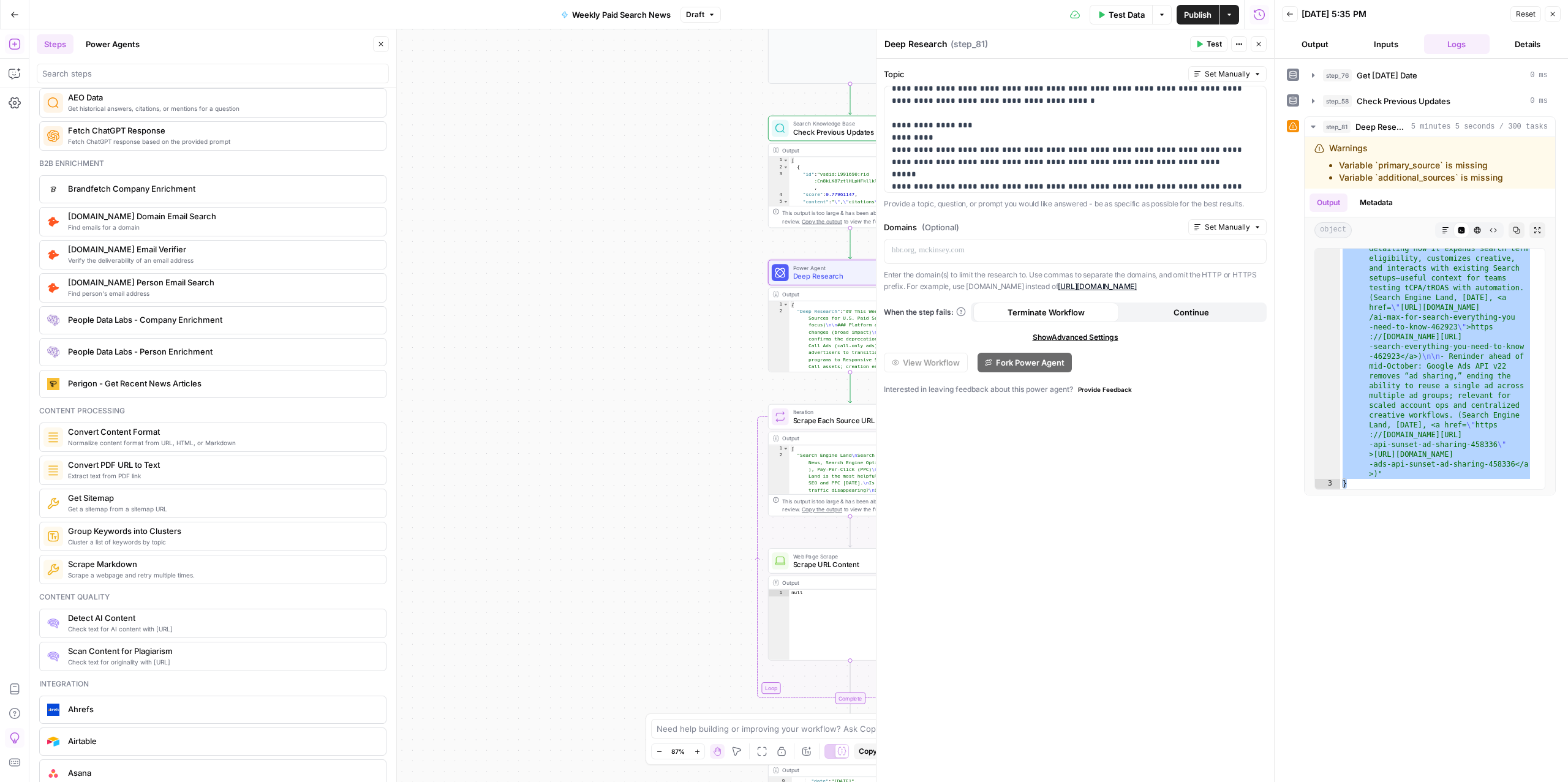
scroll to position [1559, 0]
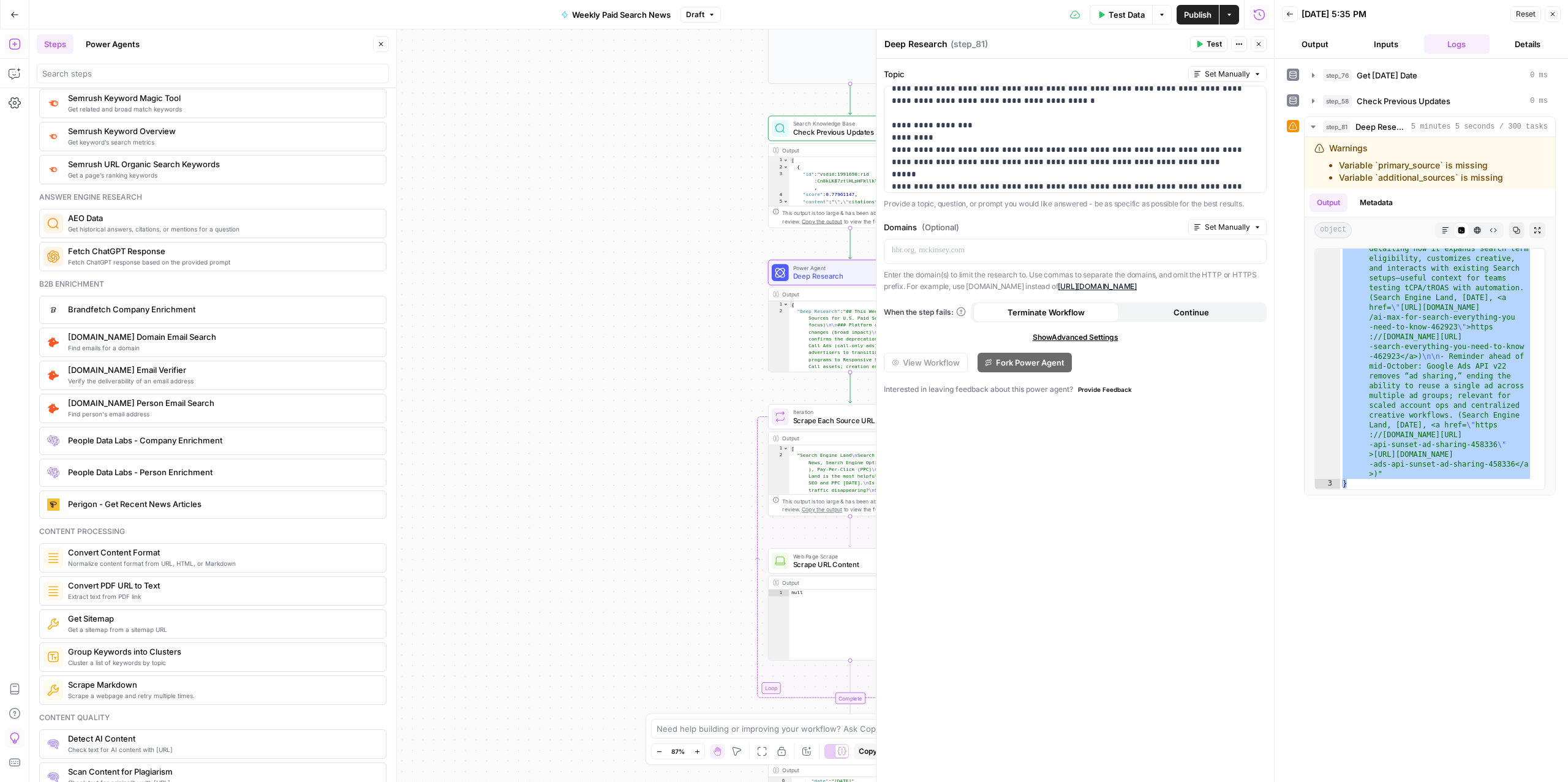
click at [136, 515] on div "Perigon - Get Recent News Articles" at bounding box center [212, 505] width 338 height 20
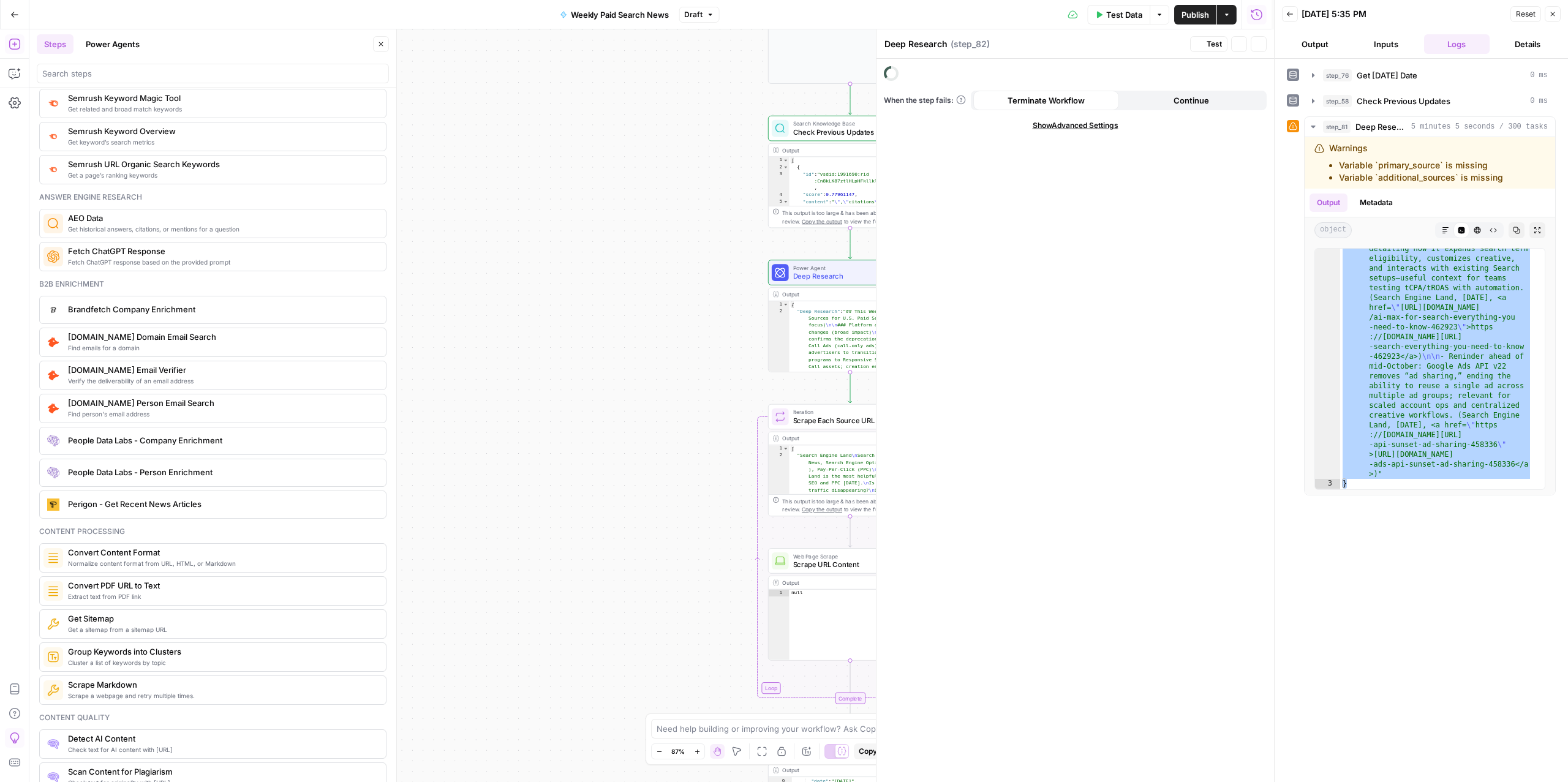
type textarea "Perigon - Get Recent News Articles"
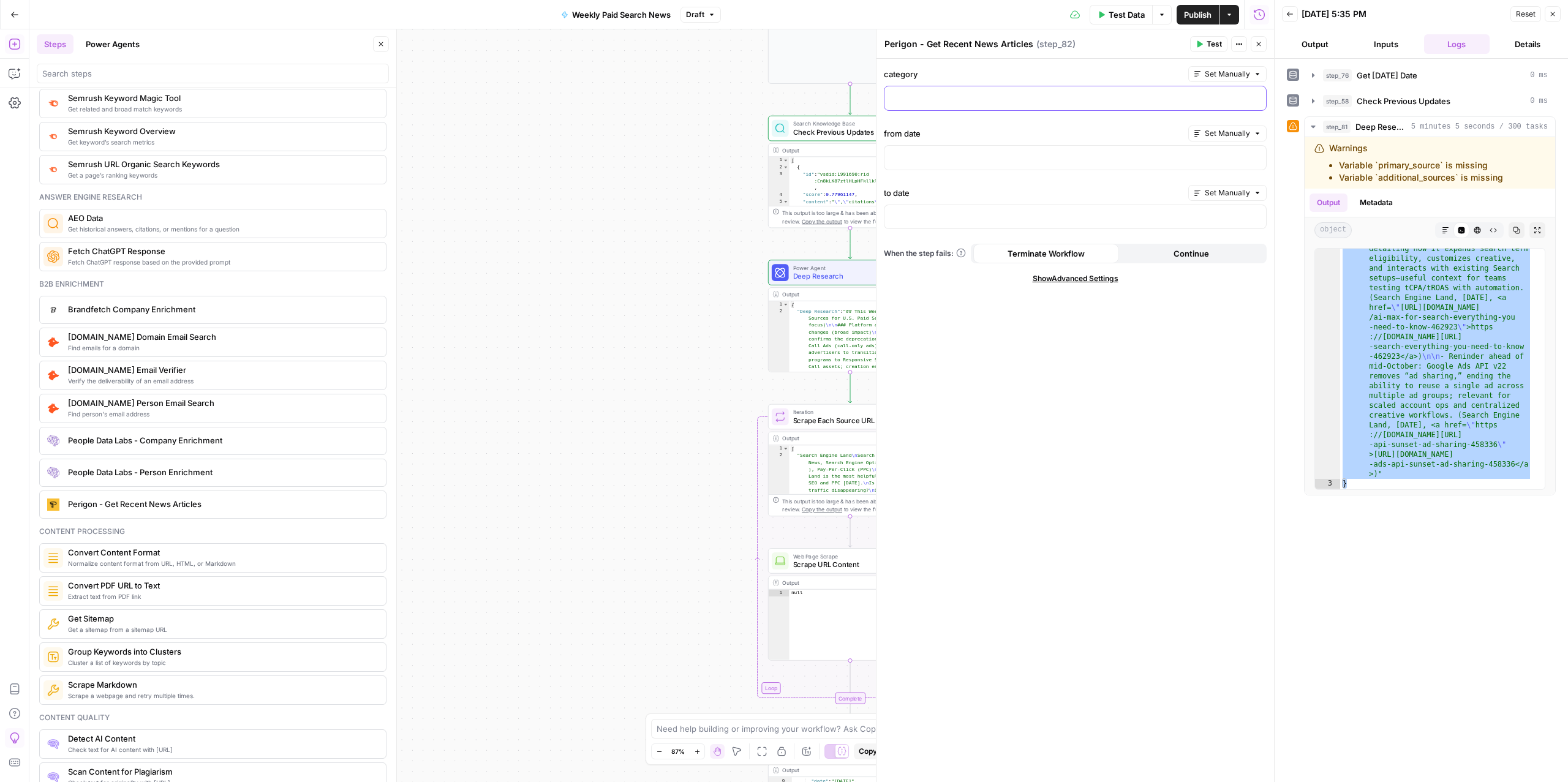
click at [974, 98] on p at bounding box center [1075, 98] width 366 height 13
click at [964, 165] on div at bounding box center [1075, 157] width 382 height 23
click at [951, 229] on div at bounding box center [1075, 217] width 382 height 23
click at [1098, 94] on p at bounding box center [1075, 98] width 366 height 13
click at [1256, 99] on icon "button" at bounding box center [1255, 98] width 6 height 5
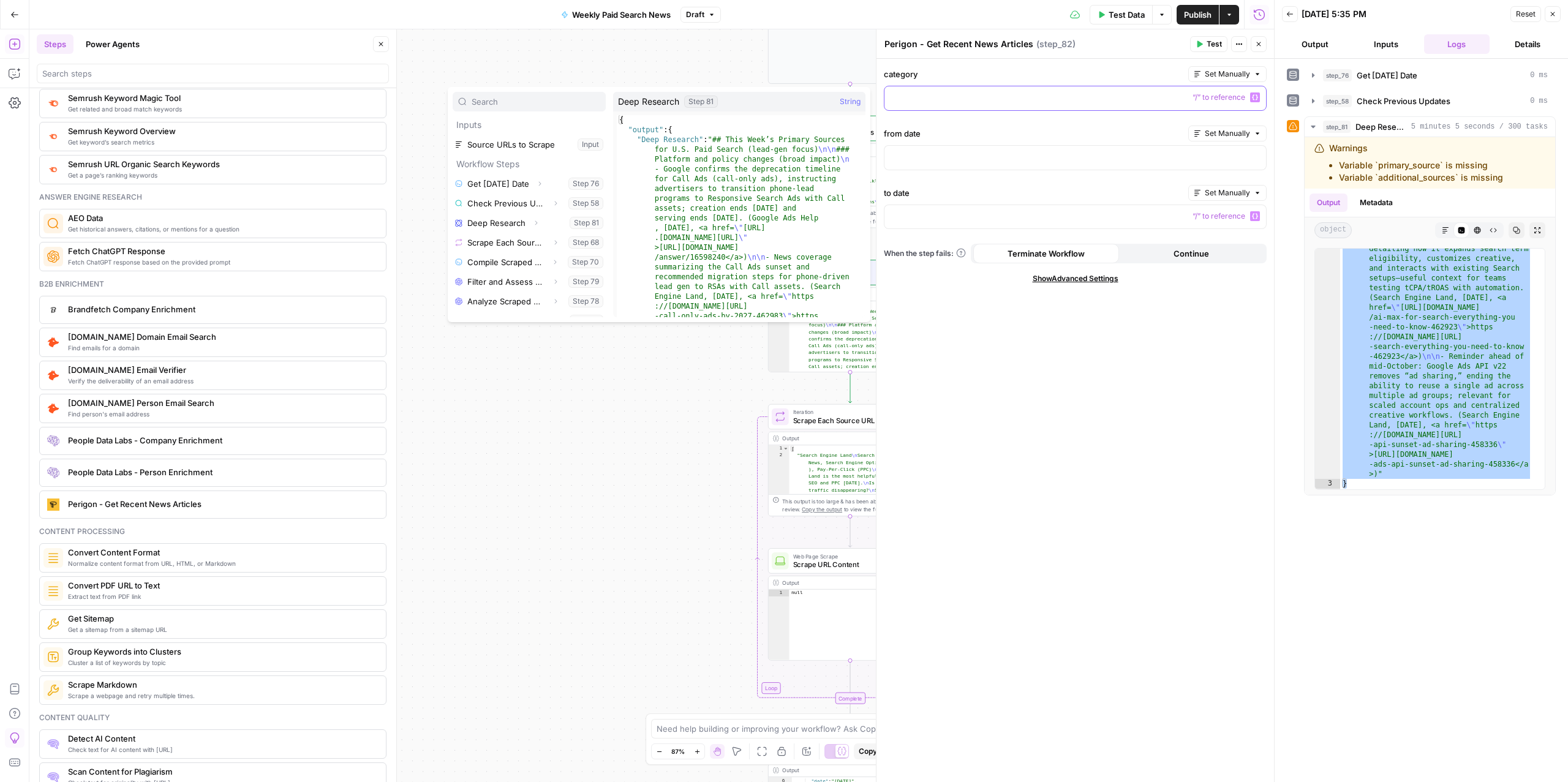
click at [918, 100] on p at bounding box center [1075, 98] width 366 height 13
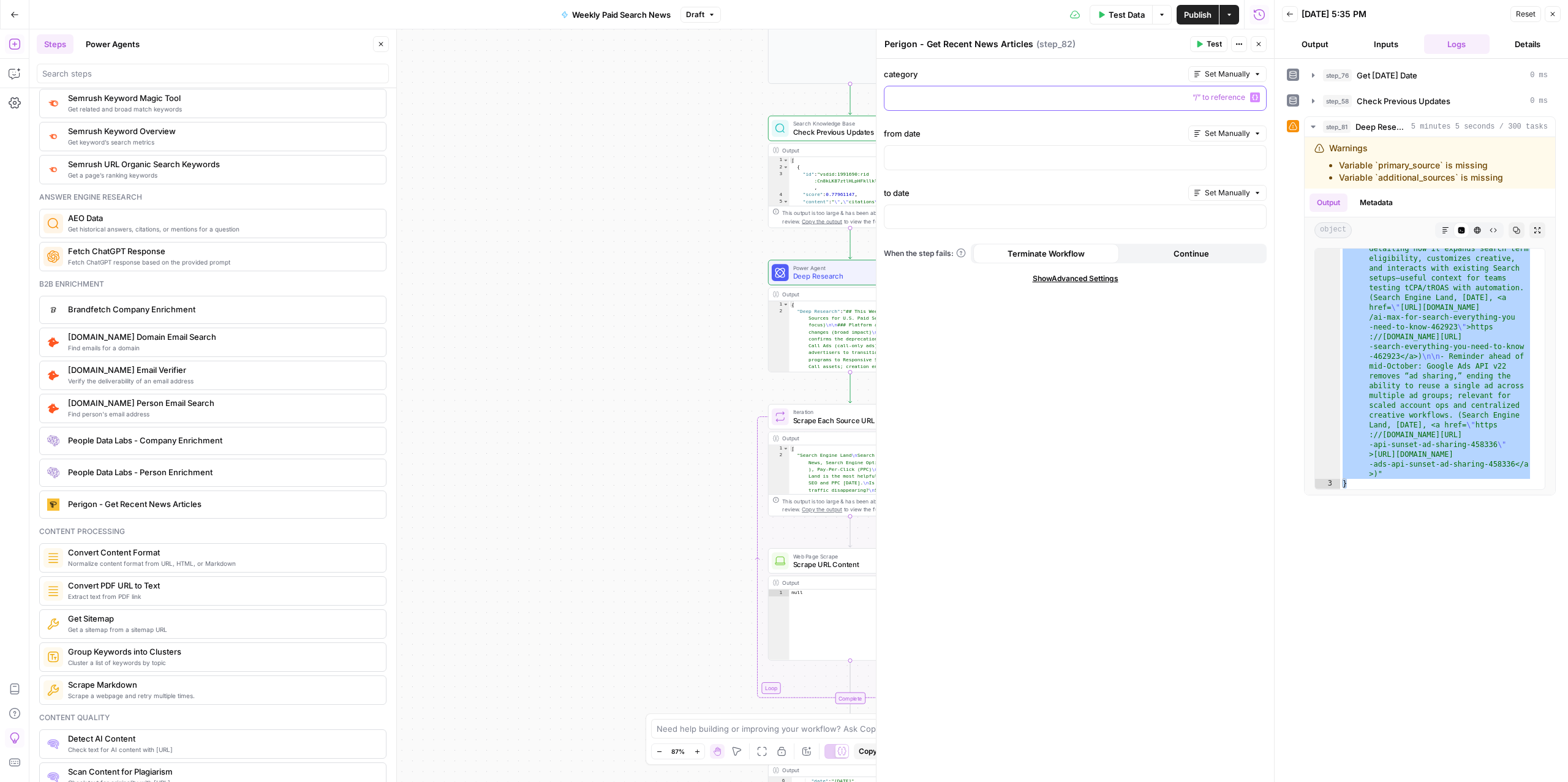
click at [1253, 101] on button "Variables Menu" at bounding box center [1255, 97] width 10 height 10
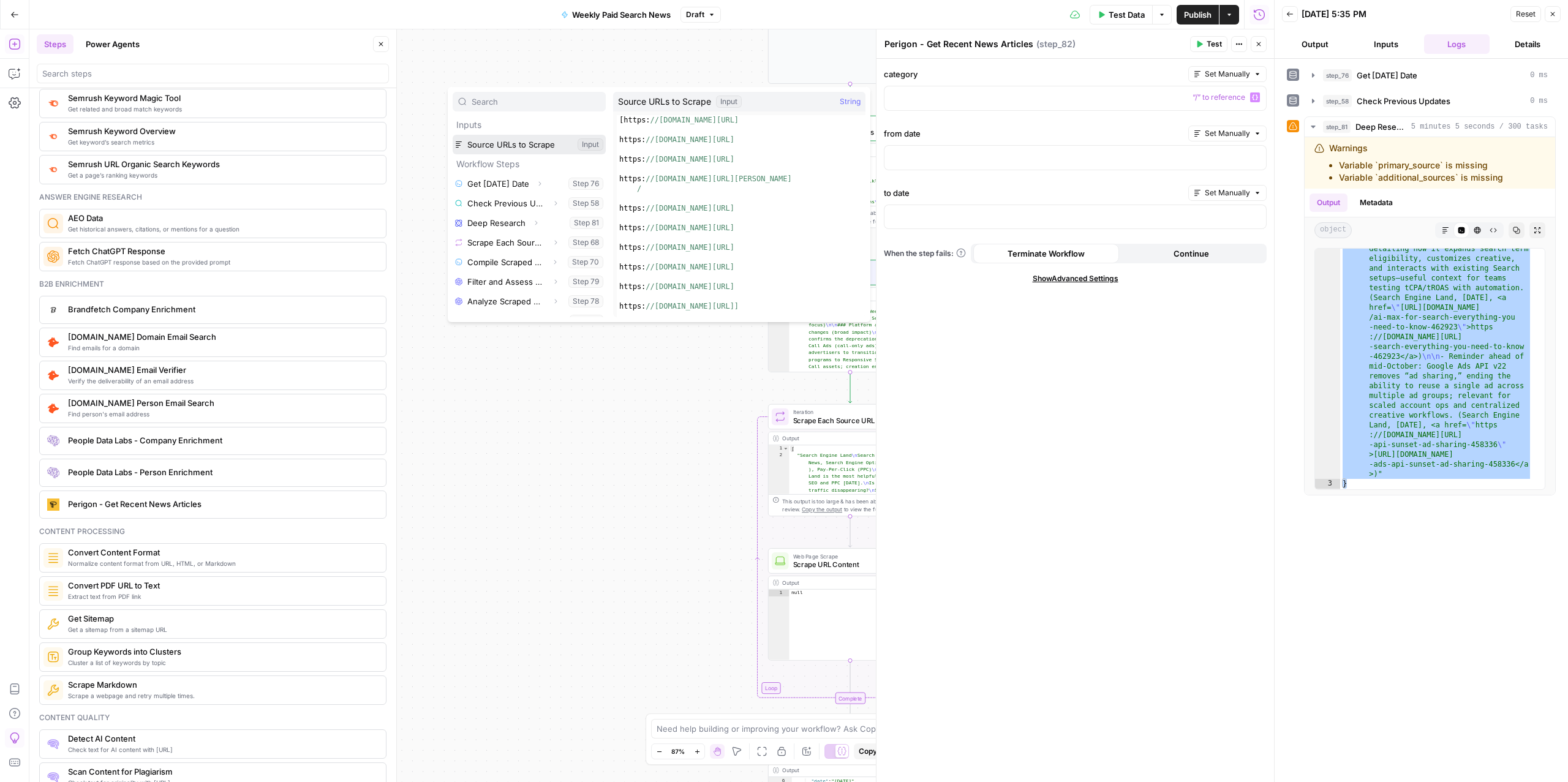
click at [519, 150] on button "Select variable Source URLs to Scrape" at bounding box center [529, 144] width 153 height 20
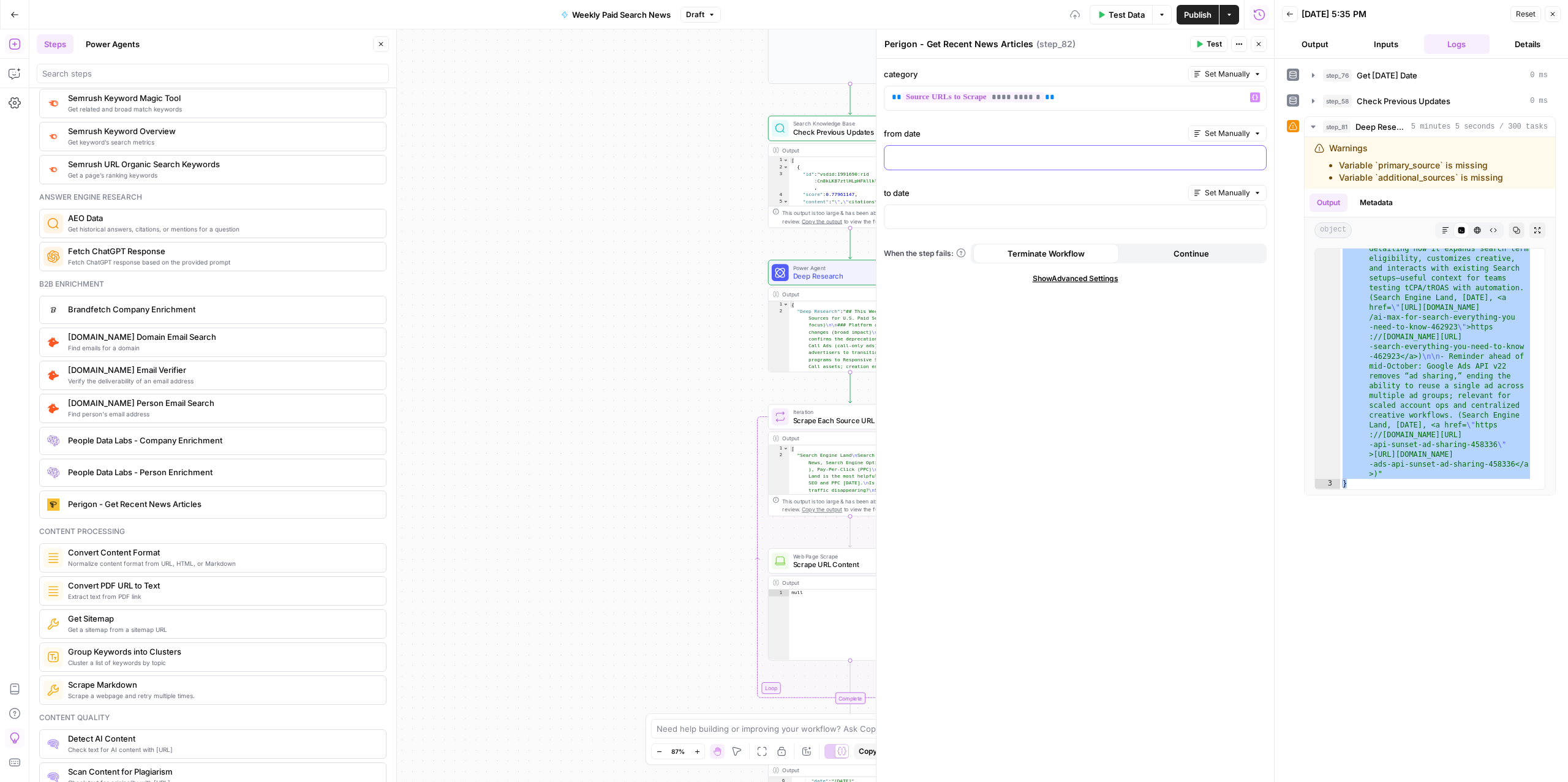
click at [949, 164] on div at bounding box center [1075, 157] width 382 height 23
click at [1254, 159] on icon "button" at bounding box center [1255, 156] width 6 height 6
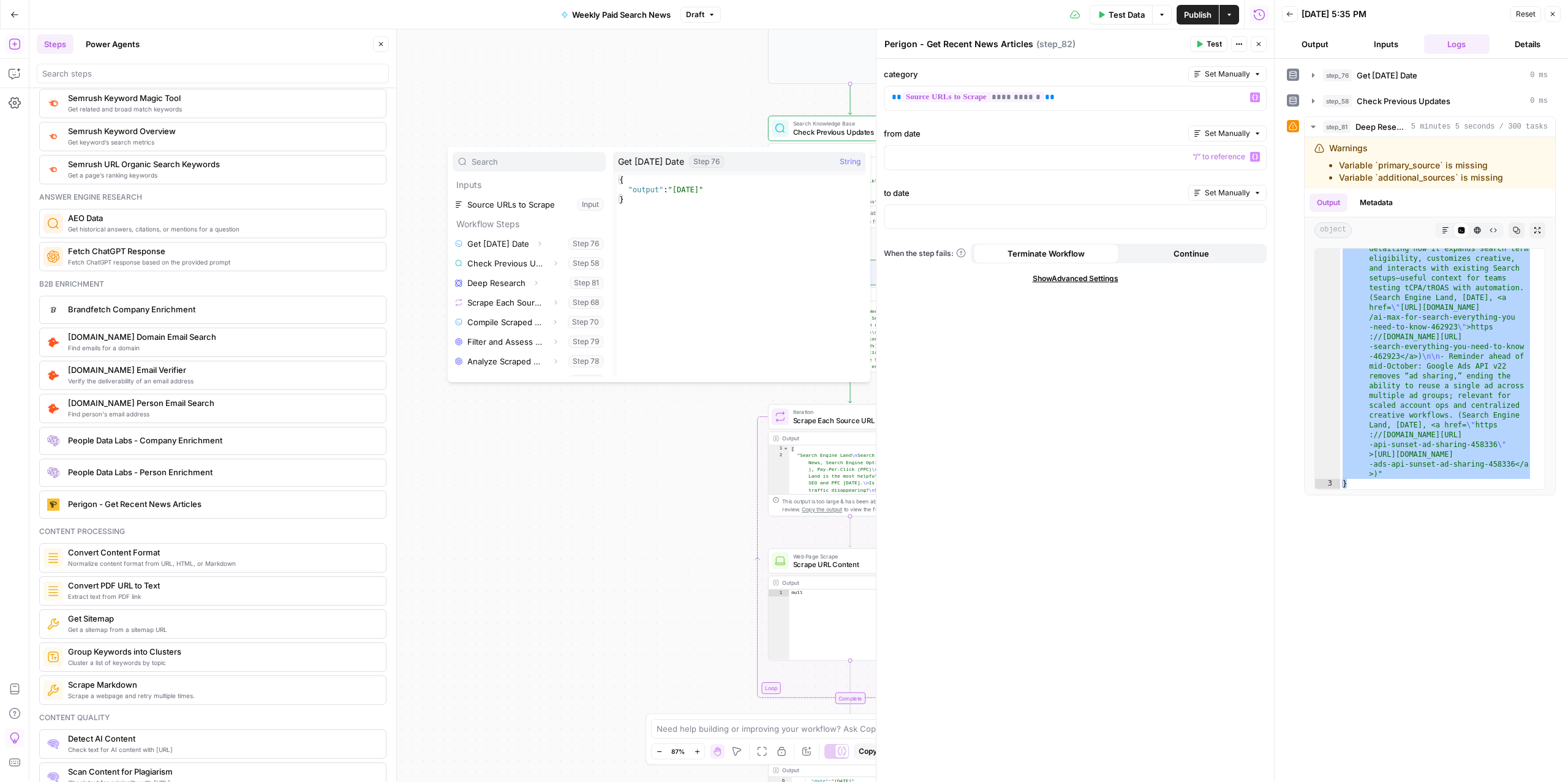
click at [1238, 126] on button "Set Manually" at bounding box center [1227, 134] width 79 height 16
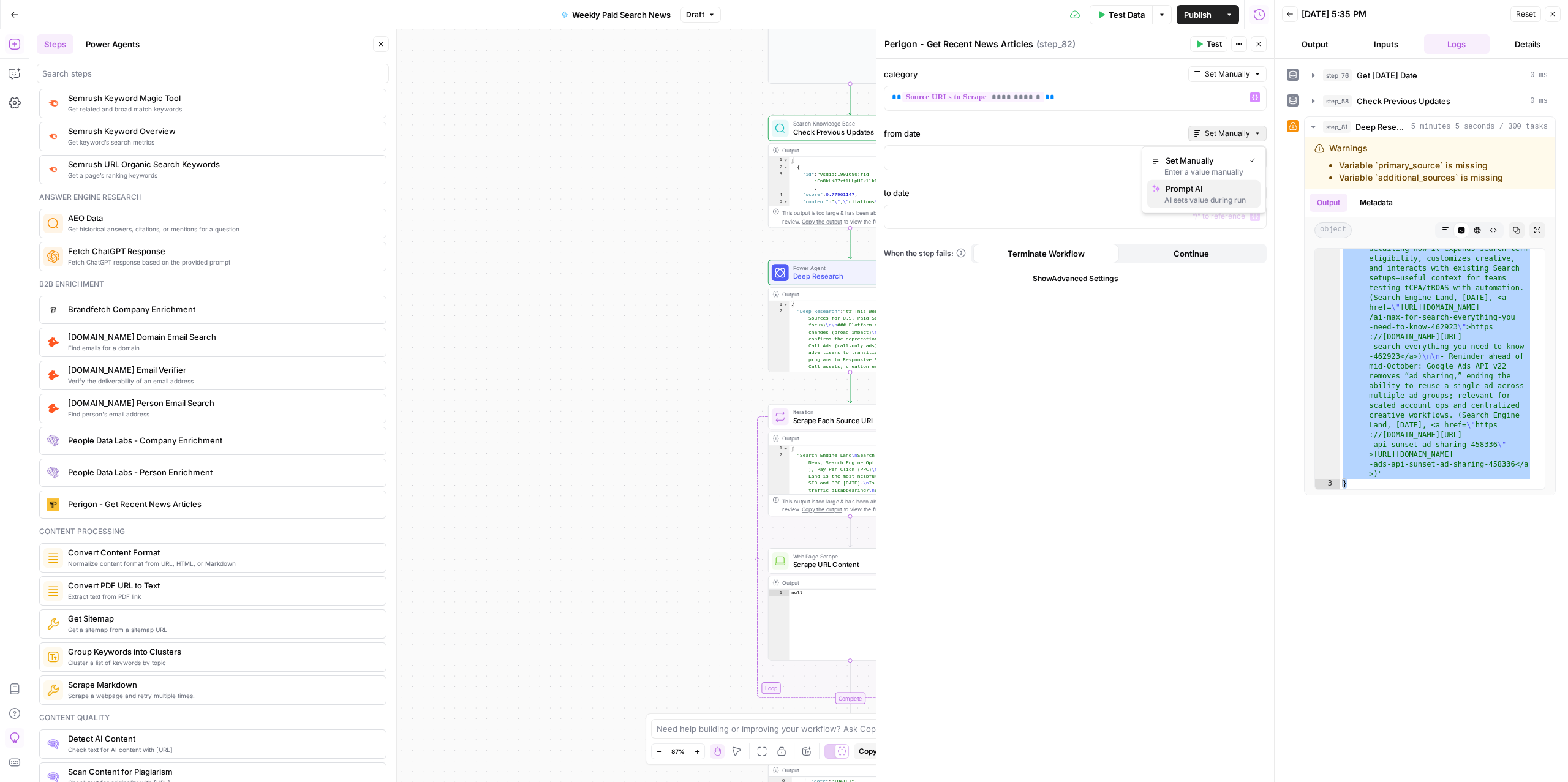
click at [1203, 205] on div "AI sets value during run" at bounding box center [1203, 200] width 104 height 11
click at [979, 214] on p at bounding box center [1075, 217] width 366 height 13
click at [1238, 192] on span "Set Manually" at bounding box center [1227, 193] width 45 height 11
click at [1179, 255] on span "Prompt AI" at bounding box center [1208, 249] width 85 height 13
click at [1199, 45] on icon "button" at bounding box center [1200, 43] width 5 height 6
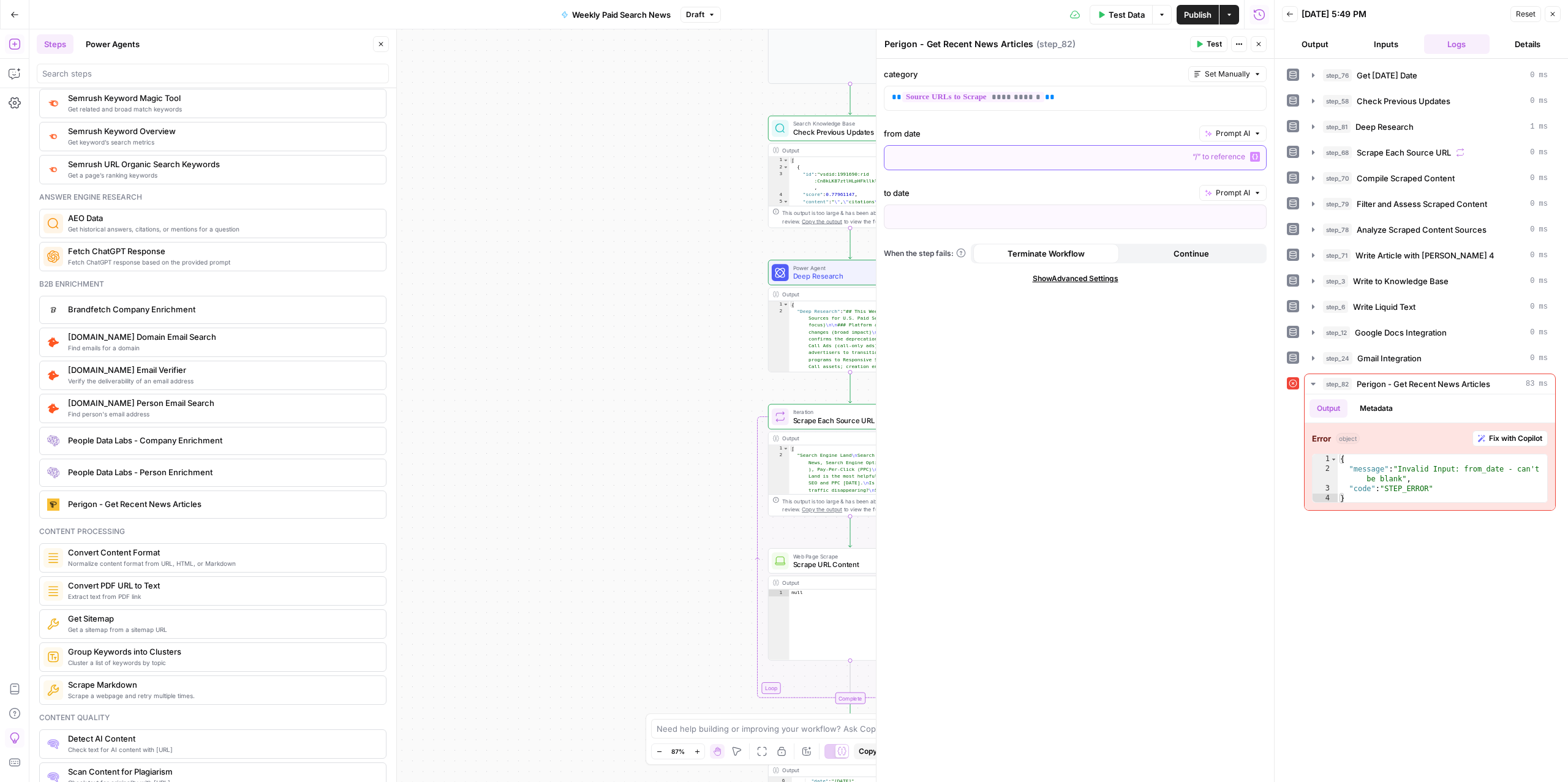
click at [1084, 148] on div at bounding box center [1075, 157] width 382 height 23
click at [1232, 135] on span "Prompt AI" at bounding box center [1233, 134] width 34 height 11
click at [1051, 167] on div at bounding box center [1075, 157] width 382 height 23
click at [1042, 222] on p at bounding box center [1075, 217] width 366 height 13
click at [1192, 46] on button "Test" at bounding box center [1208, 44] width 37 height 16
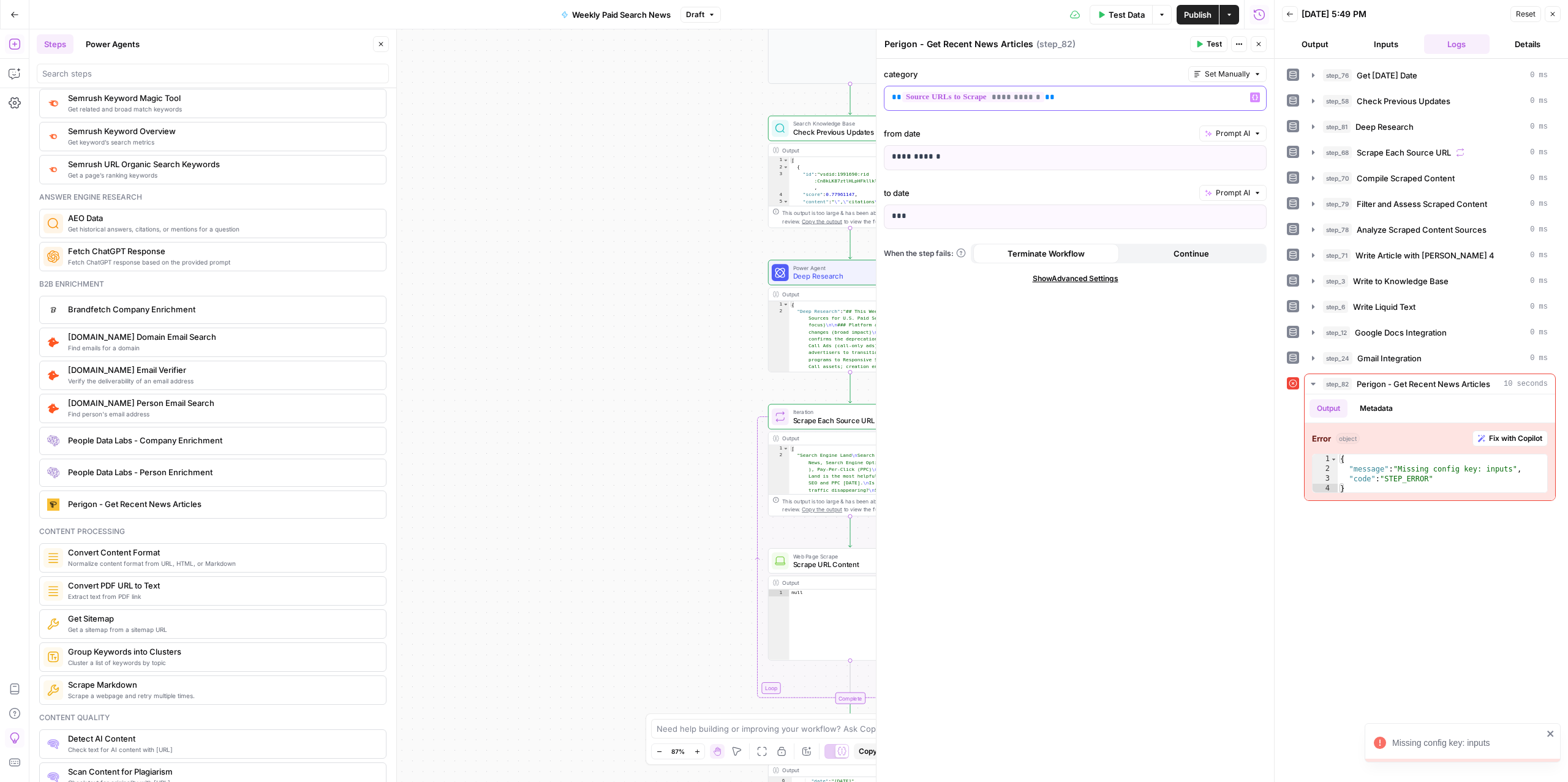
click at [1107, 95] on p "**********" at bounding box center [1075, 98] width 366 height 13
click at [18, 8] on button "Go Back" at bounding box center [14, 14] width 22 height 22
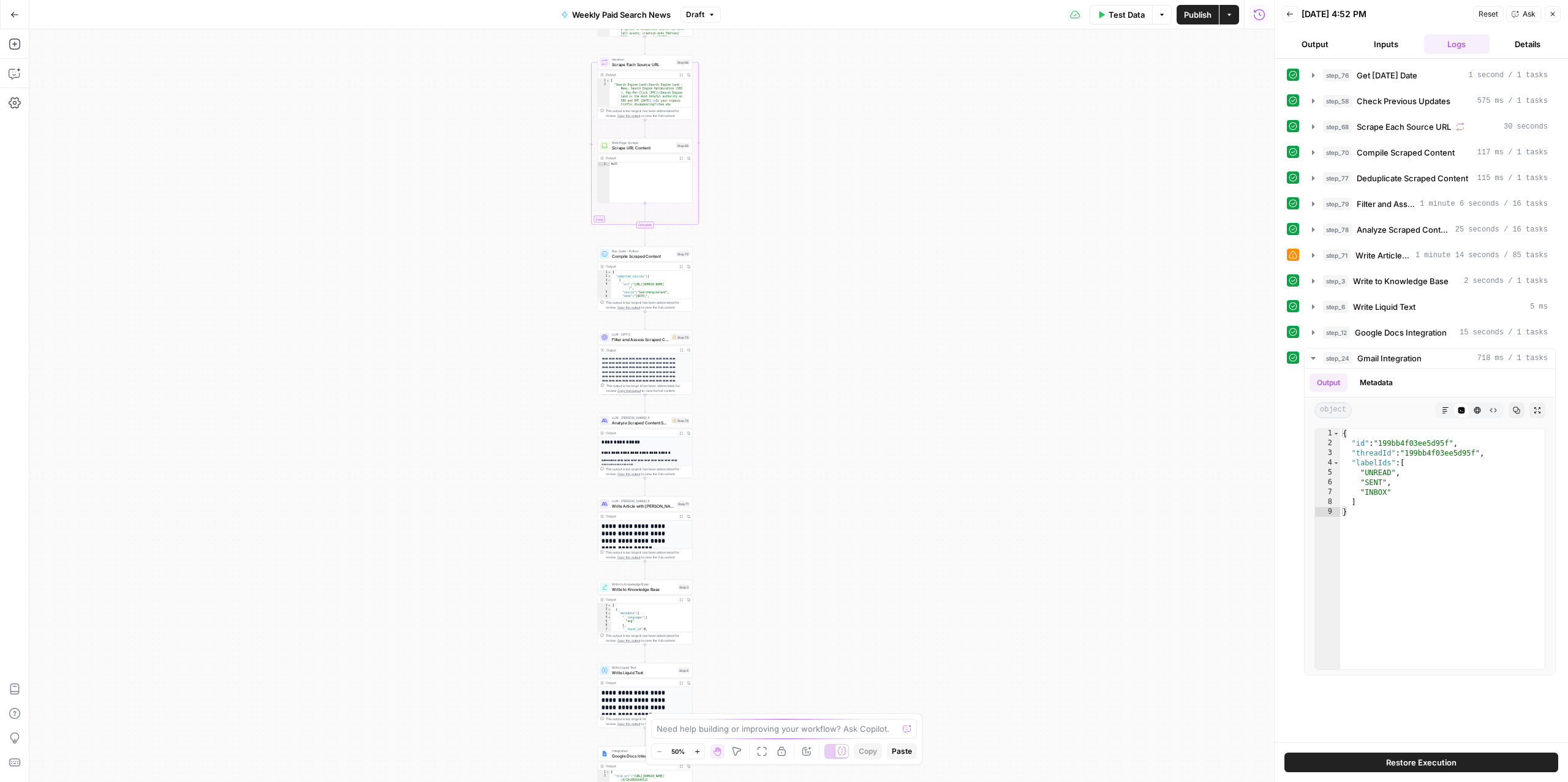
click at [712, 12] on icon "button" at bounding box center [711, 14] width 7 height 7
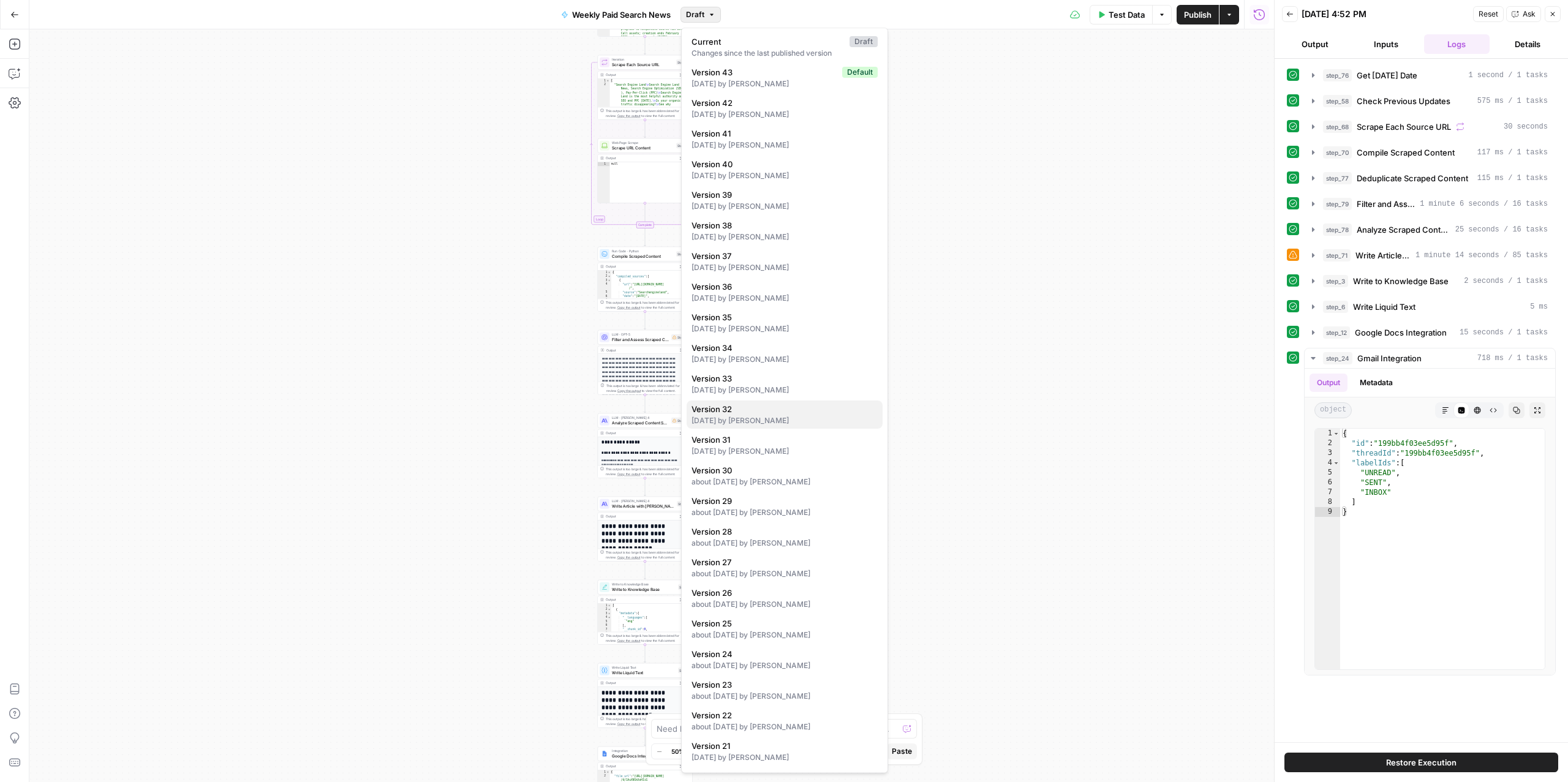
click at [734, 416] on div "[DATE] by [PERSON_NAME]" at bounding box center [784, 421] width 186 height 11
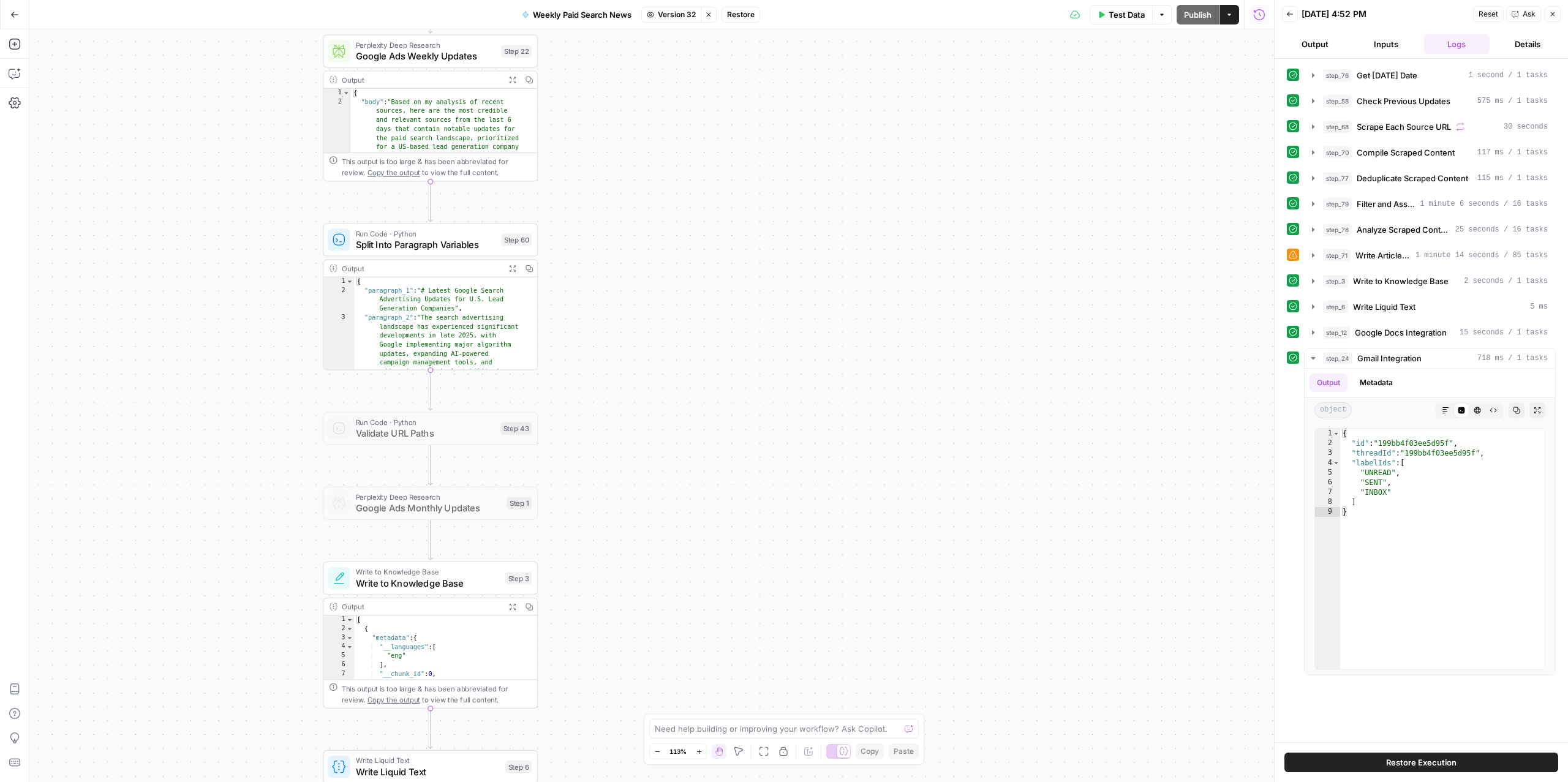
click at [439, 58] on span "Google Ads Weekly Updates" at bounding box center [425, 56] width 140 height 14
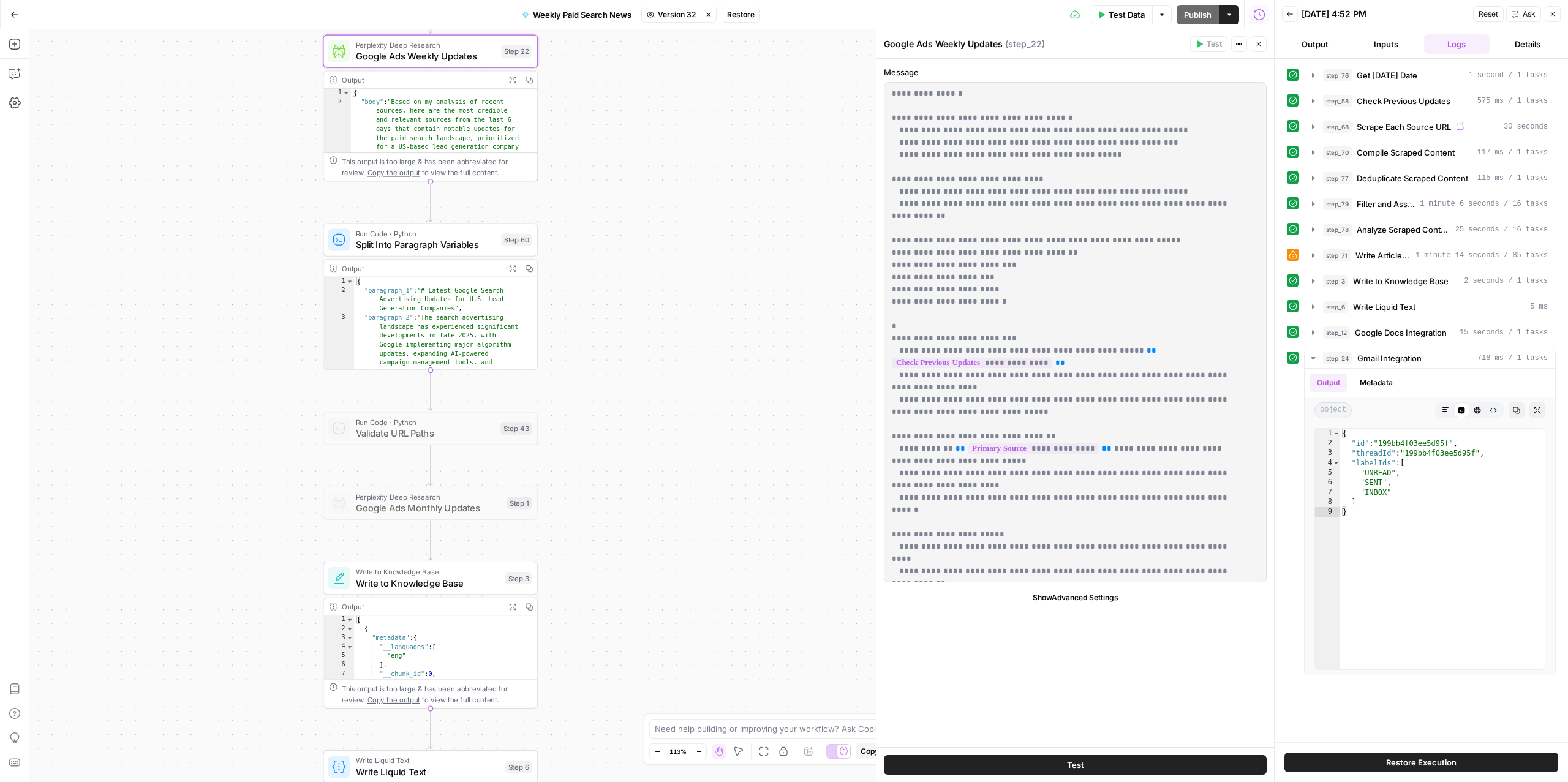
scroll to position [2133, 0]
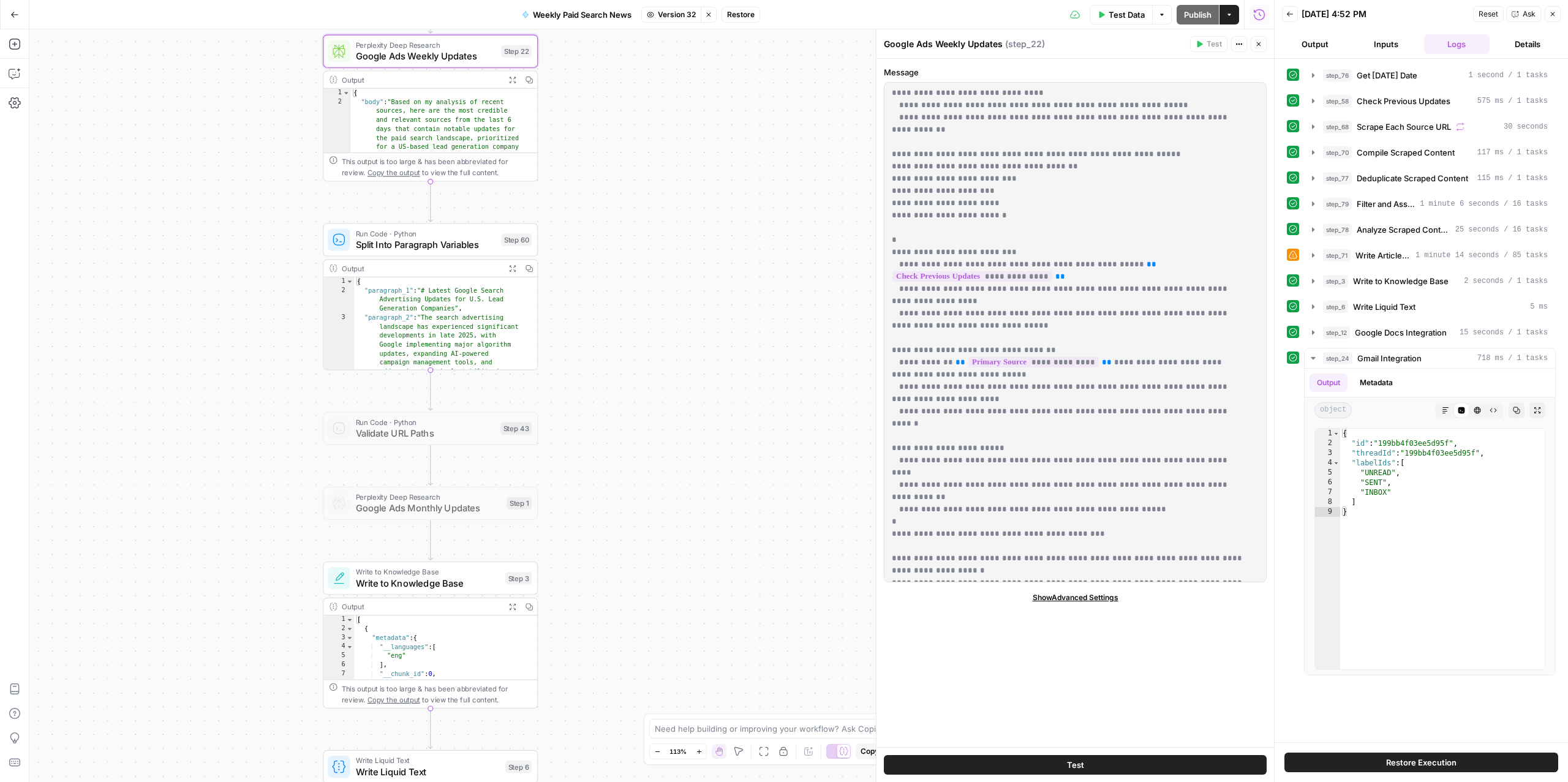
click at [708, 14] on icon "button" at bounding box center [709, 14] width 7 height 7
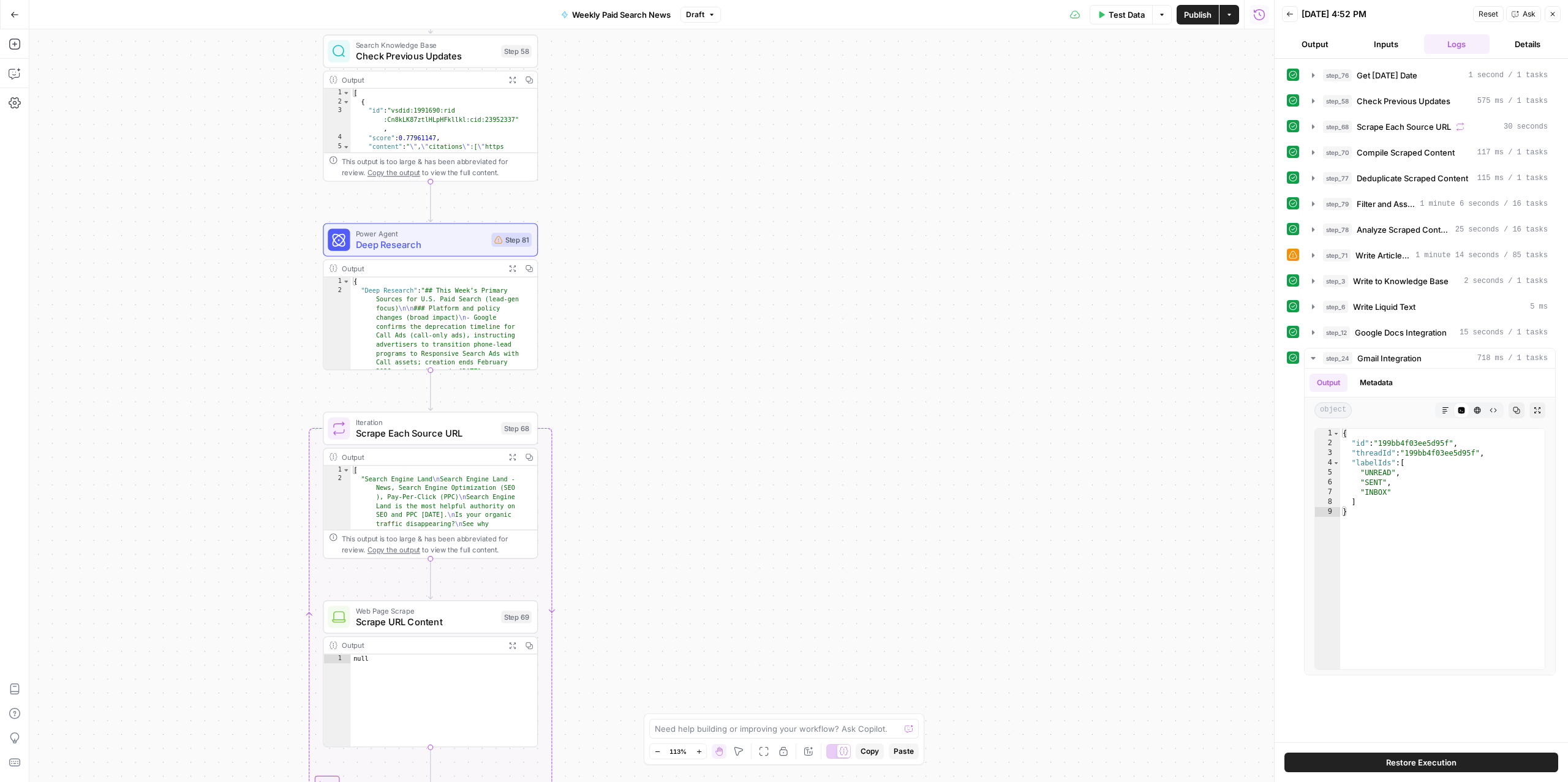
click at [696, 14] on span "Draft" at bounding box center [695, 14] width 18 height 11
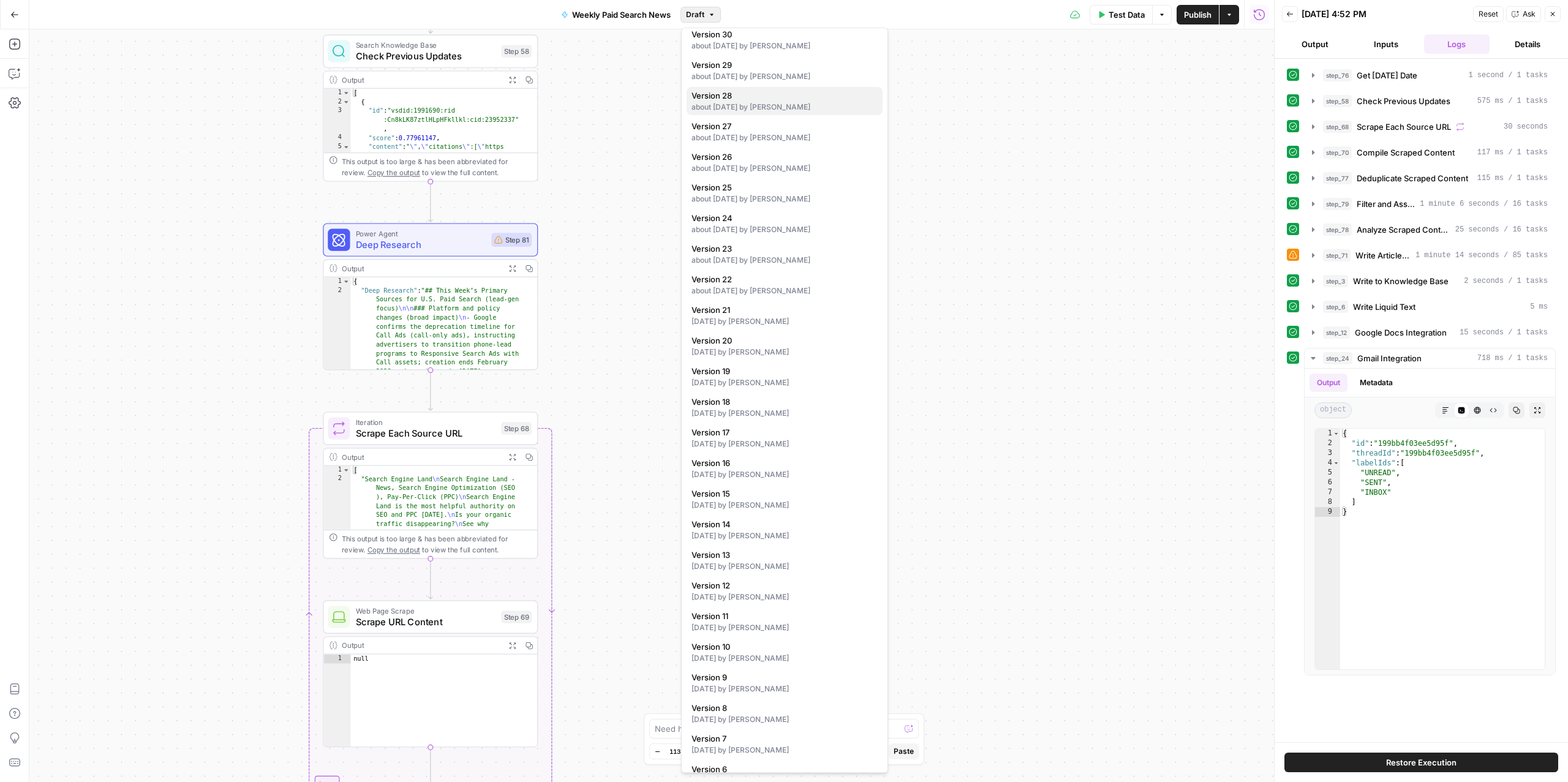
scroll to position [273, 0]
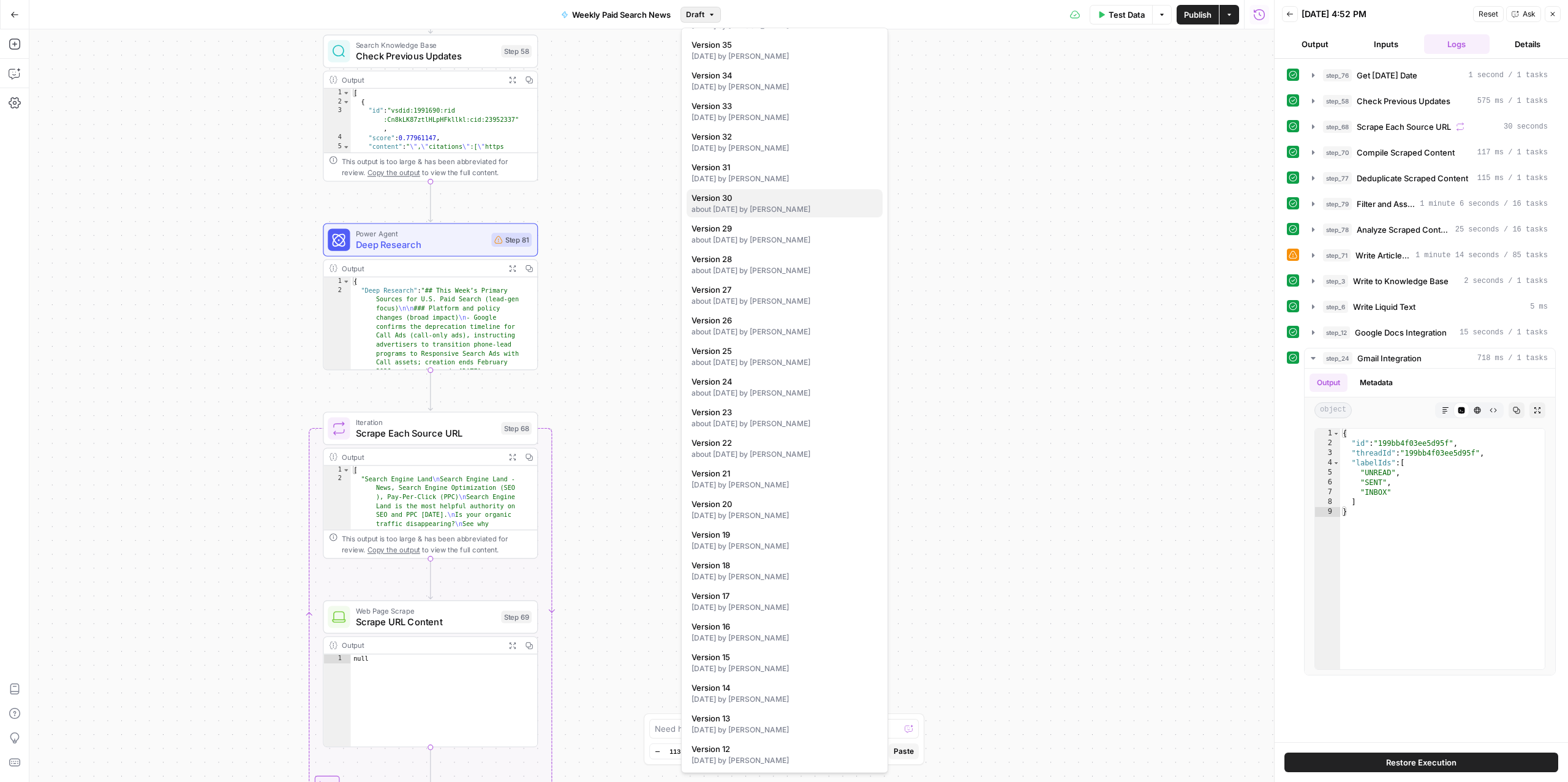
click at [751, 205] on div "about [DATE] by [PERSON_NAME]" at bounding box center [784, 209] width 186 height 11
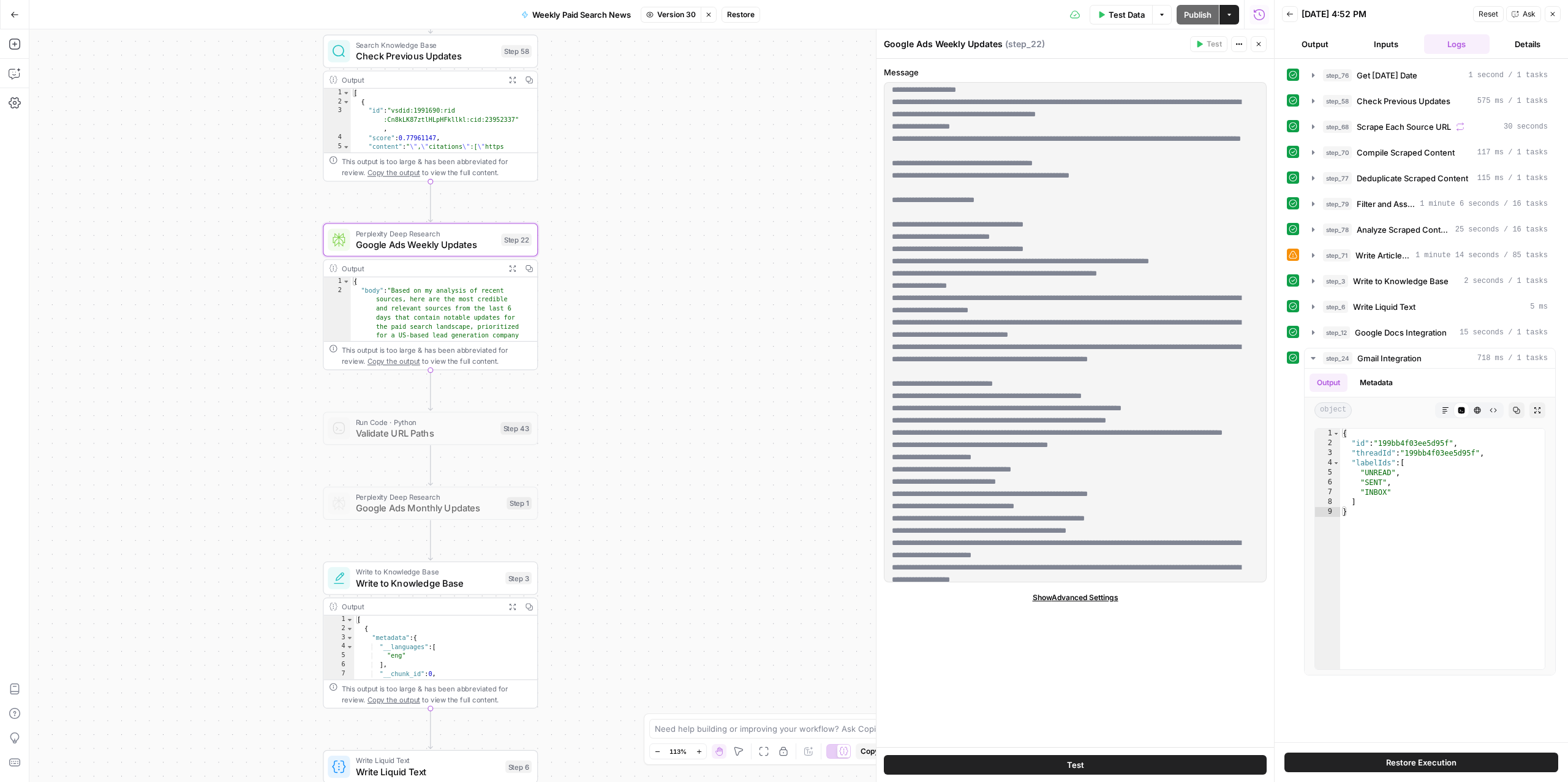
scroll to position [0, 0]
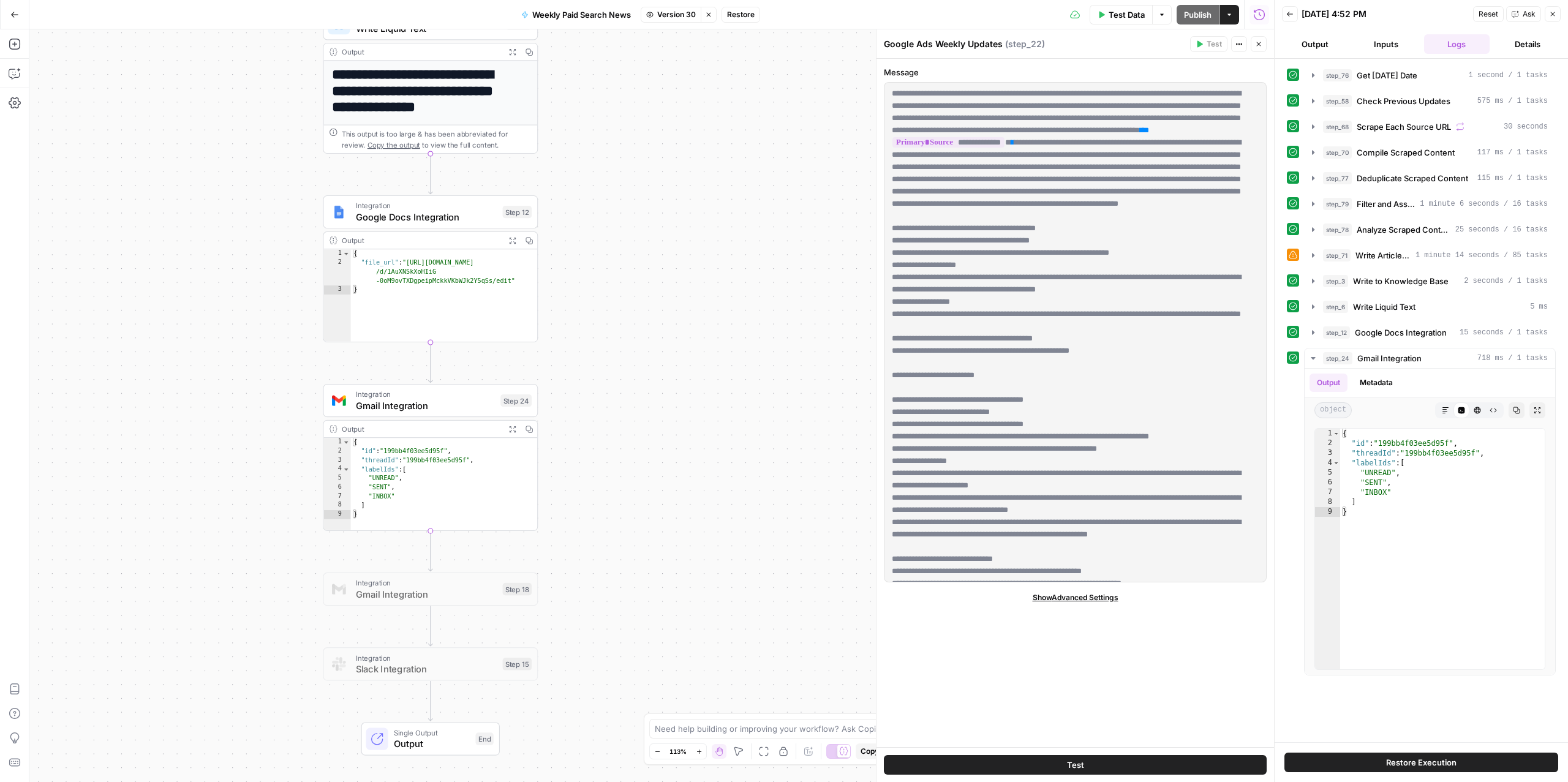
click at [451, 396] on span "Integration" at bounding box center [425, 395] width 140 height 11
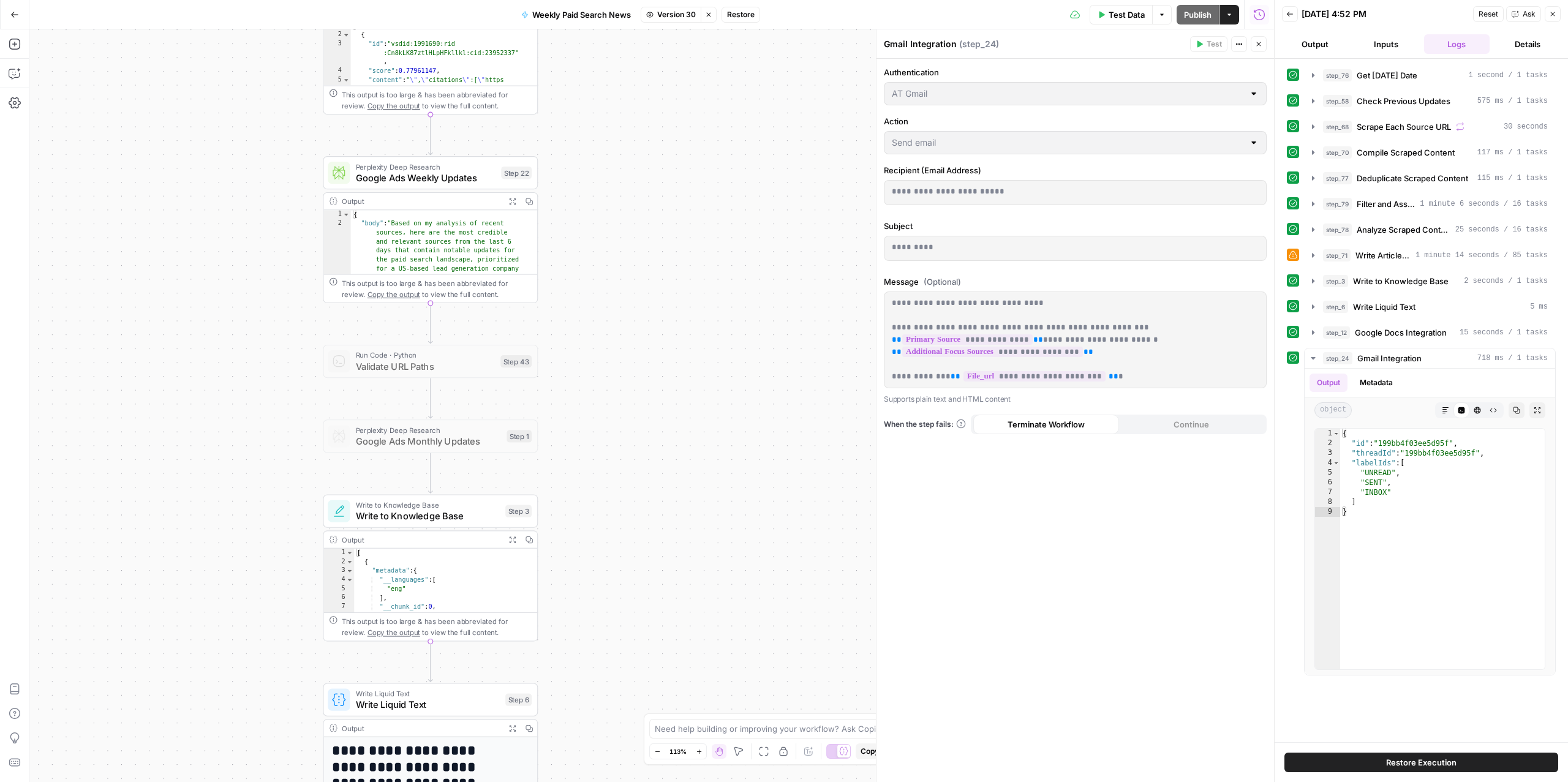
click at [425, 180] on span "Google Ads Weekly Updates" at bounding box center [425, 178] width 140 height 14
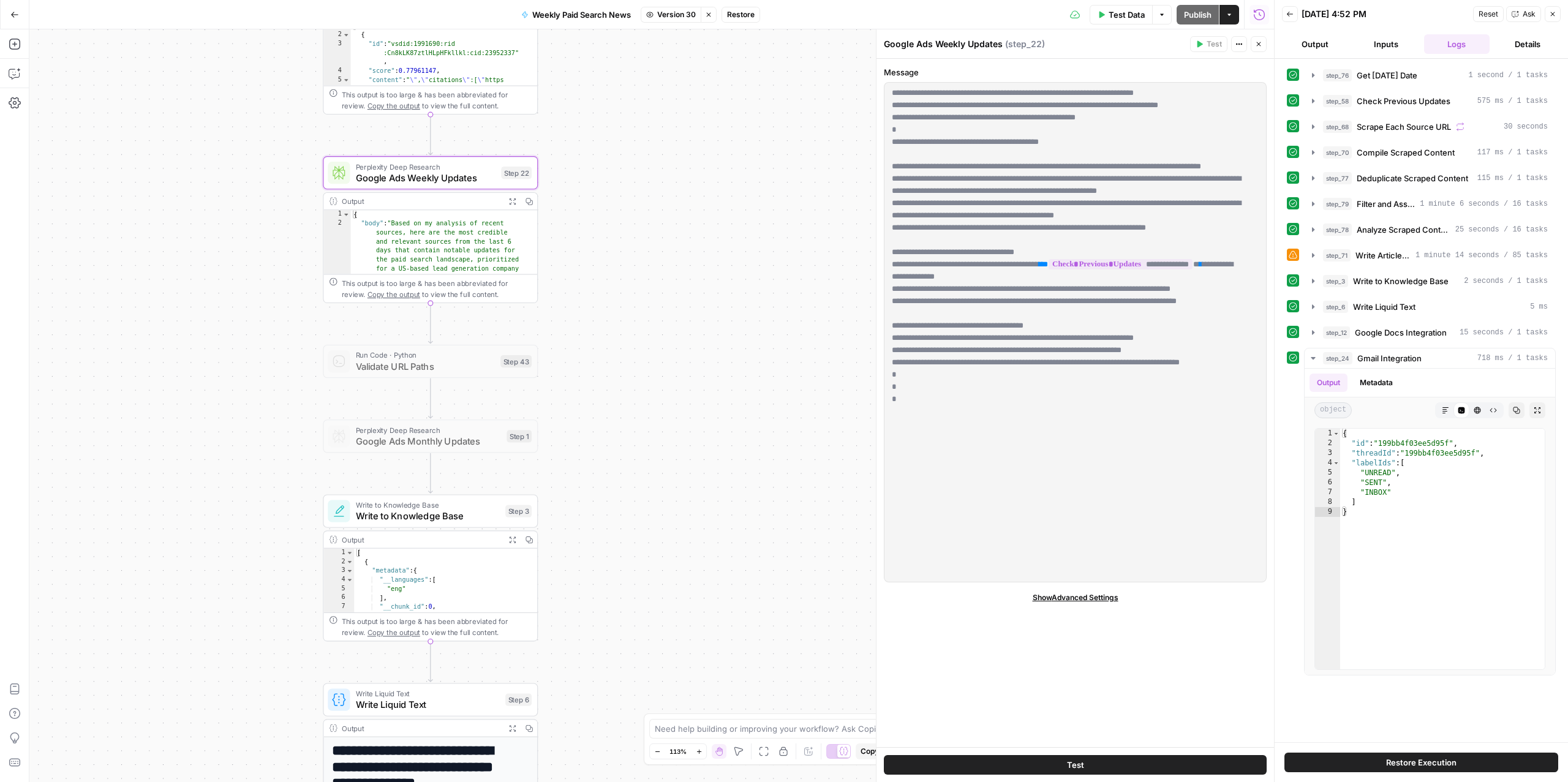
scroll to position [2169, 0]
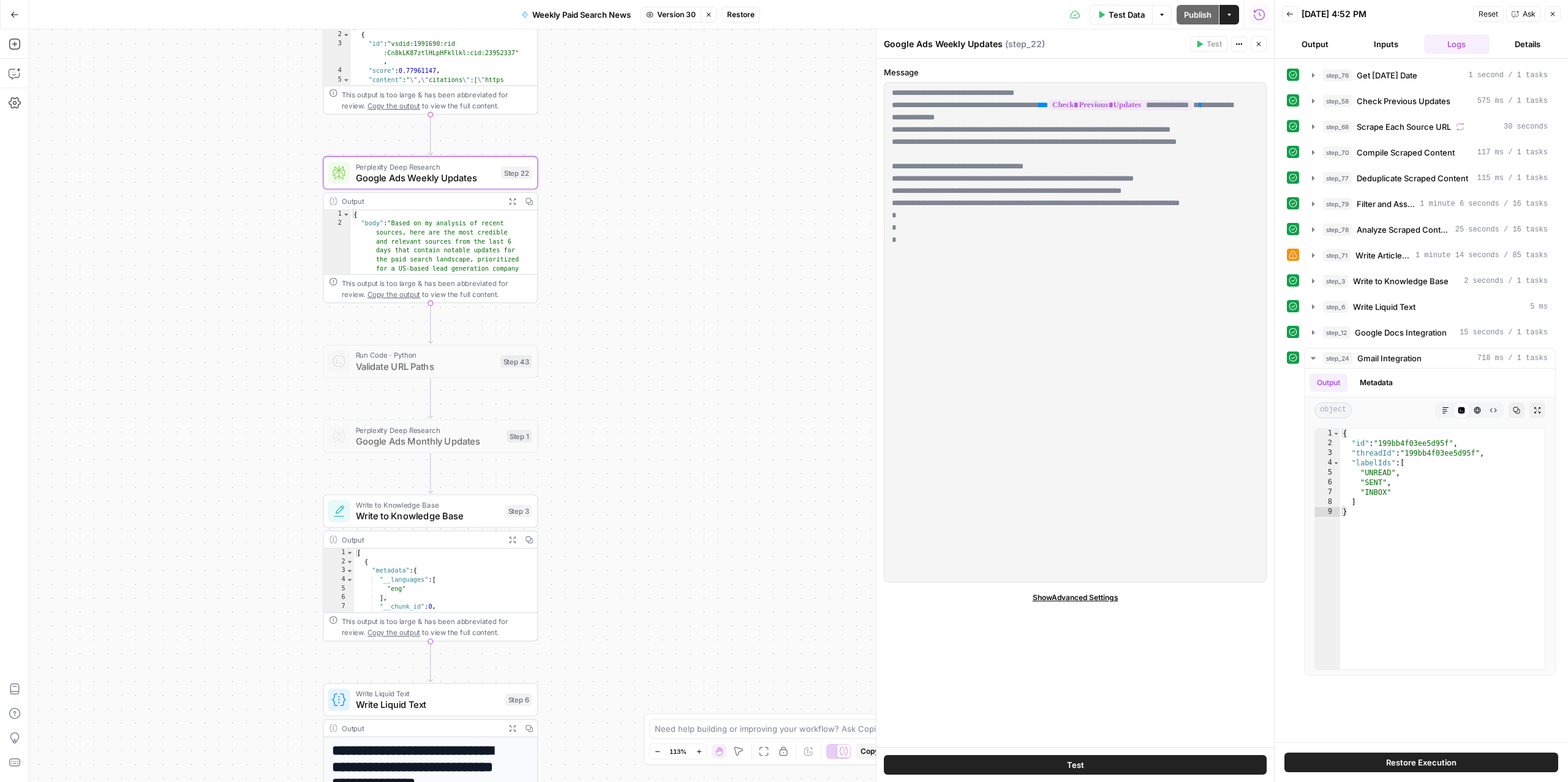
drag, startPoint x: 893, startPoint y: 97, endPoint x: 1164, endPoint y: 584, distance: 557.3
click at [1164, 584] on div "**********" at bounding box center [1075, 403] width 397 height 689
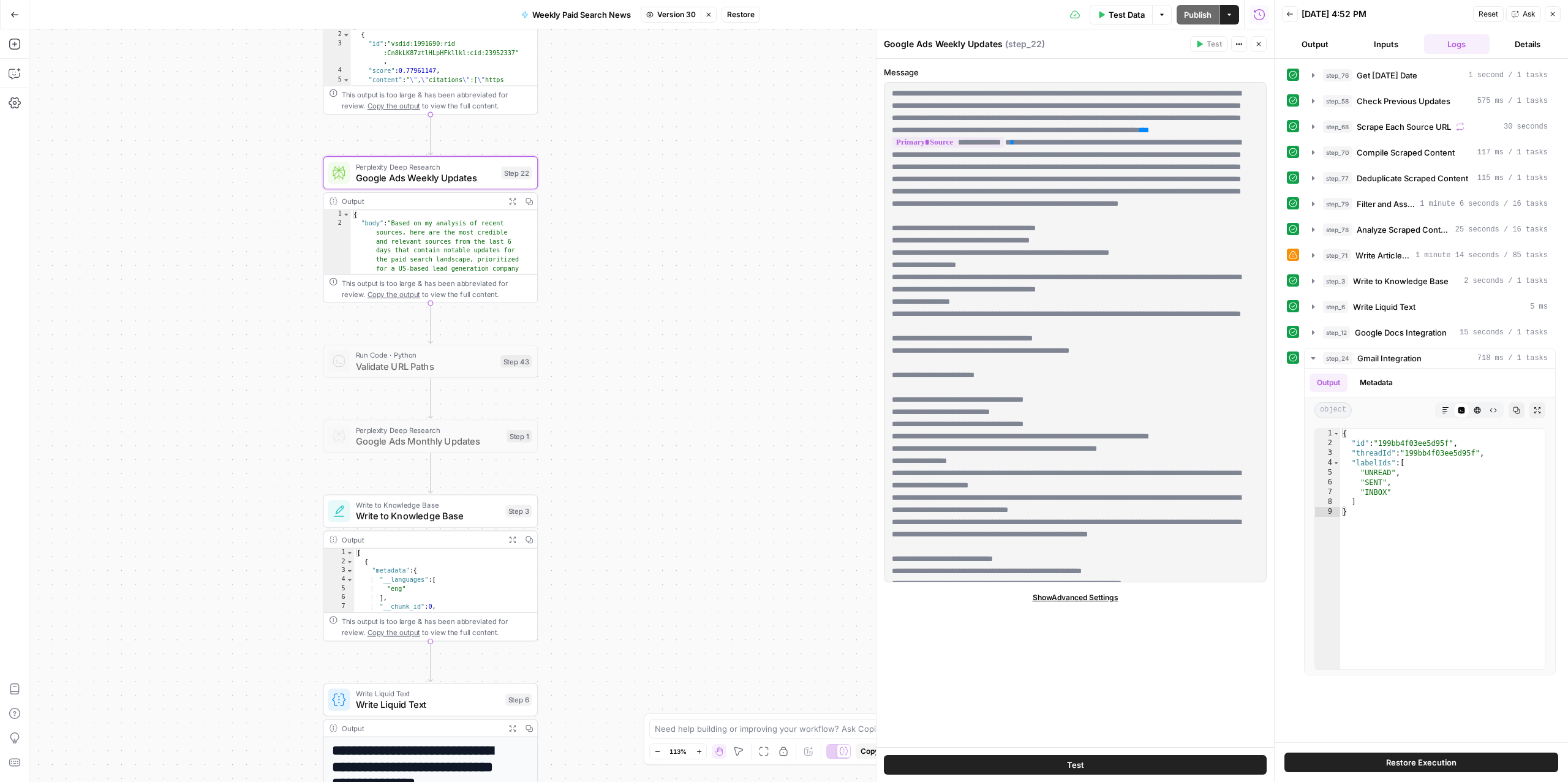
click at [1014, 146] on span "**" at bounding box center [1012, 142] width 3 height 8
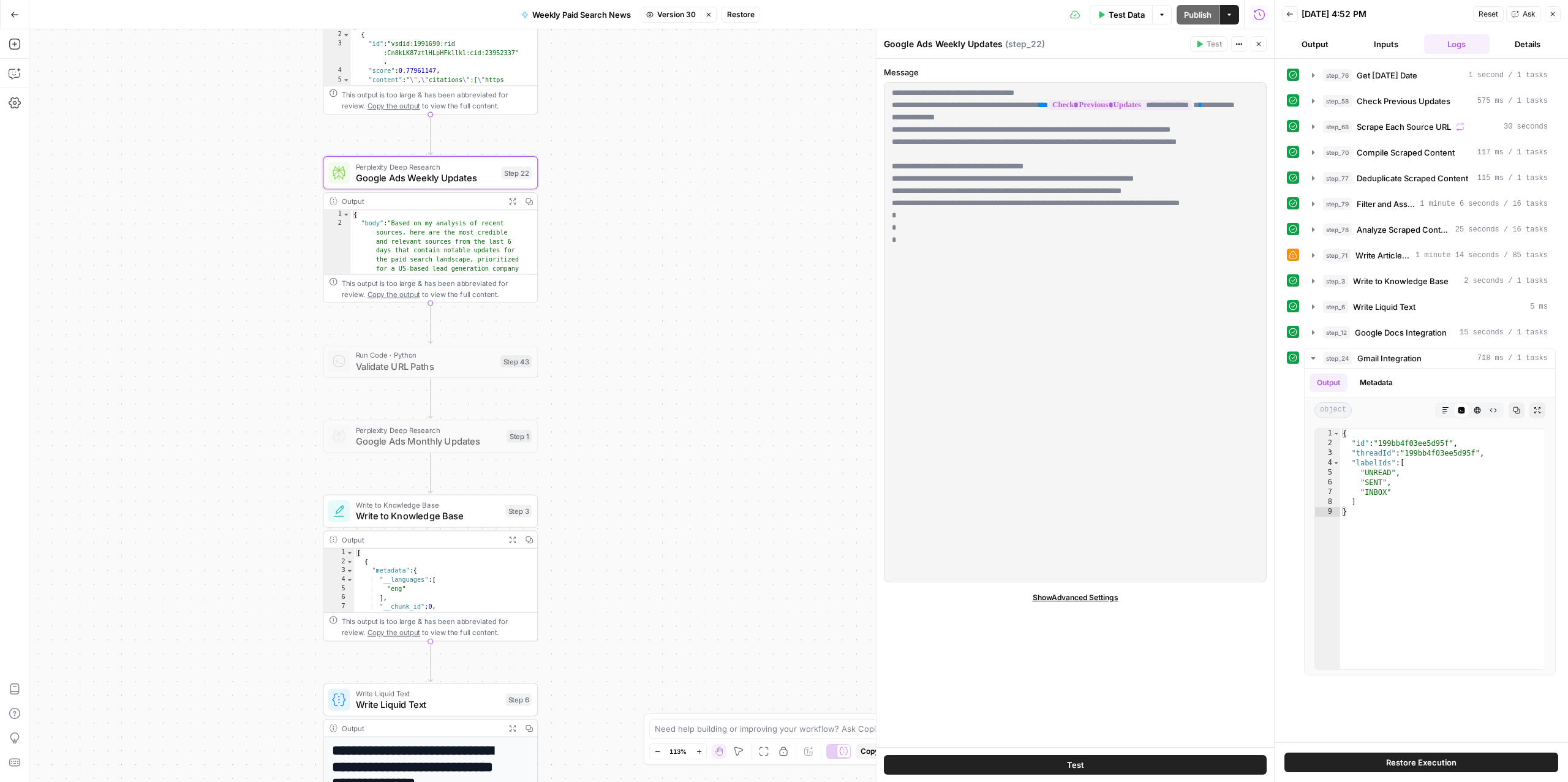
drag, startPoint x: 890, startPoint y: 90, endPoint x: 1149, endPoint y: 679, distance: 643.4
click at [1157, 694] on div "**********" at bounding box center [1075, 403] width 397 height 689
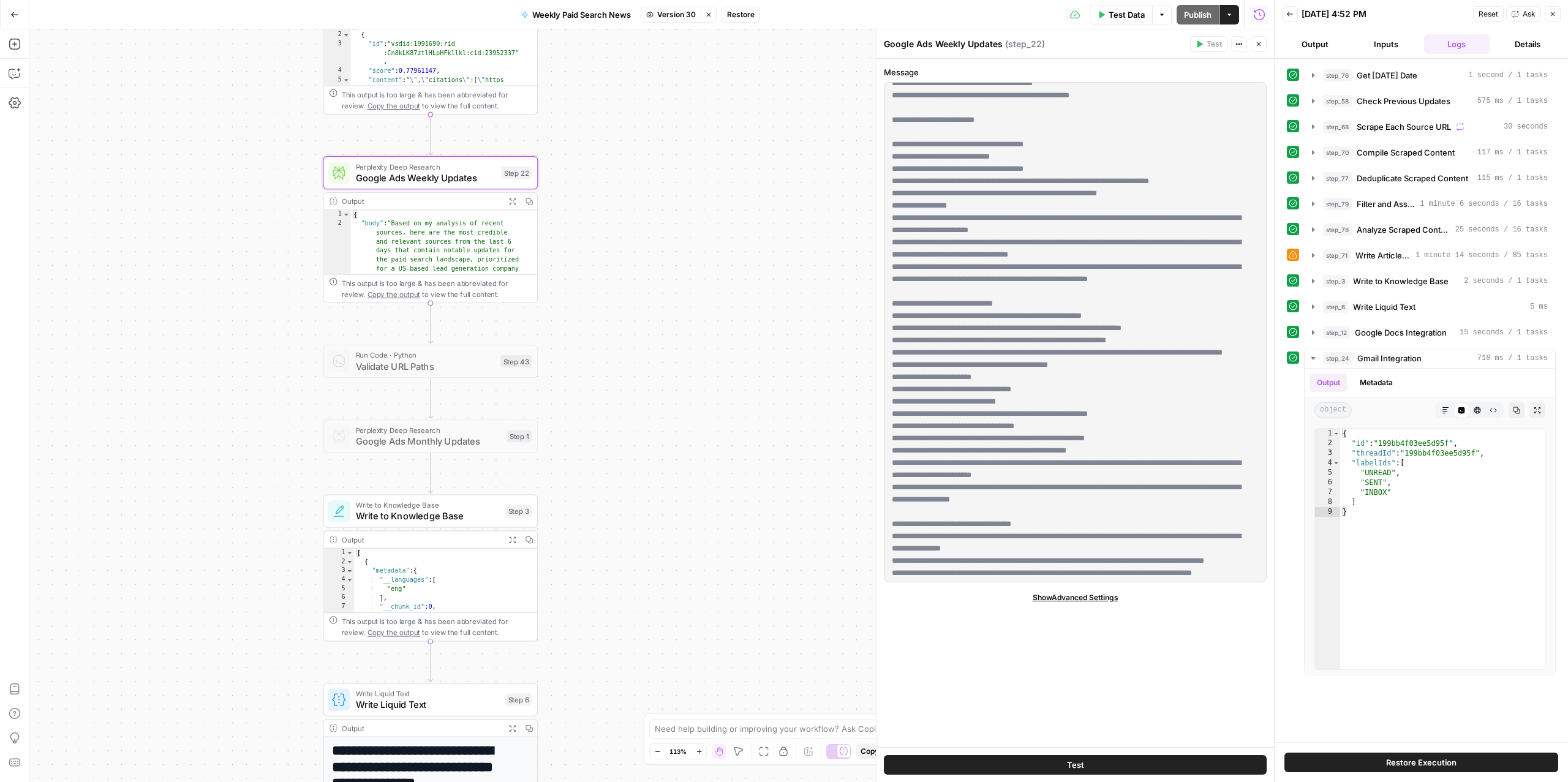
scroll to position [0, 0]
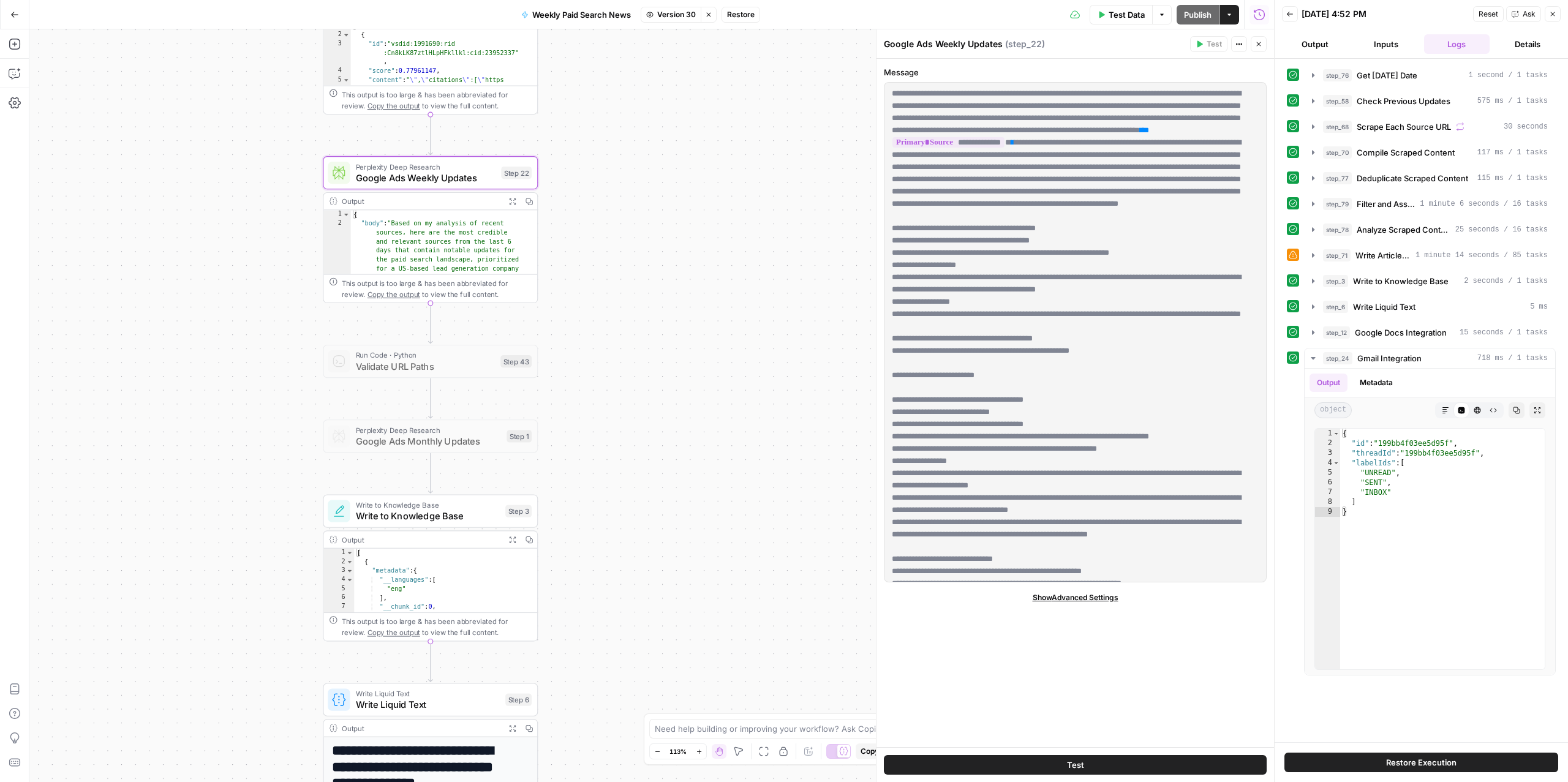
copy form "**********"
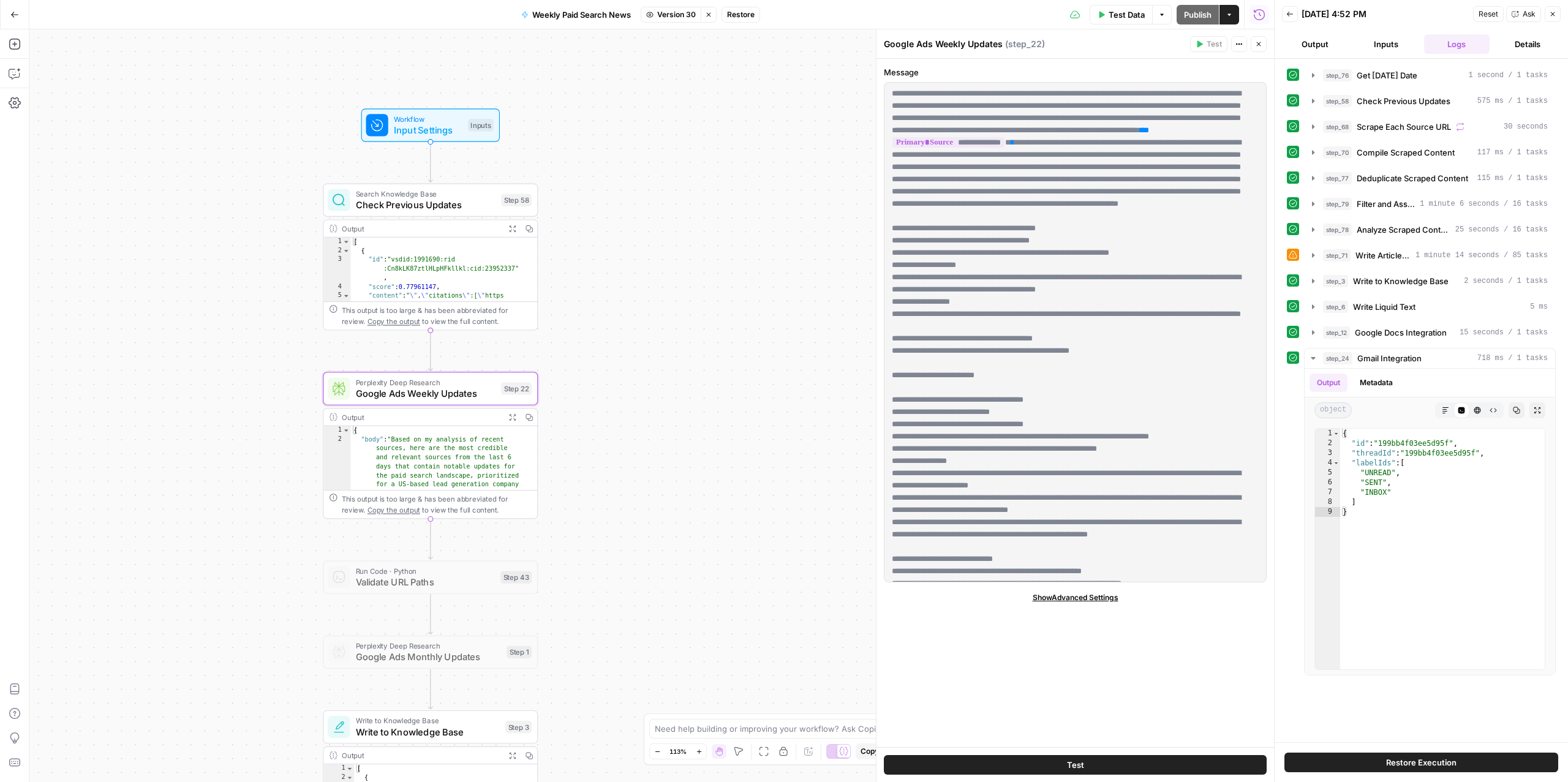
click at [710, 13] on icon "button" at bounding box center [709, 14] width 7 height 7
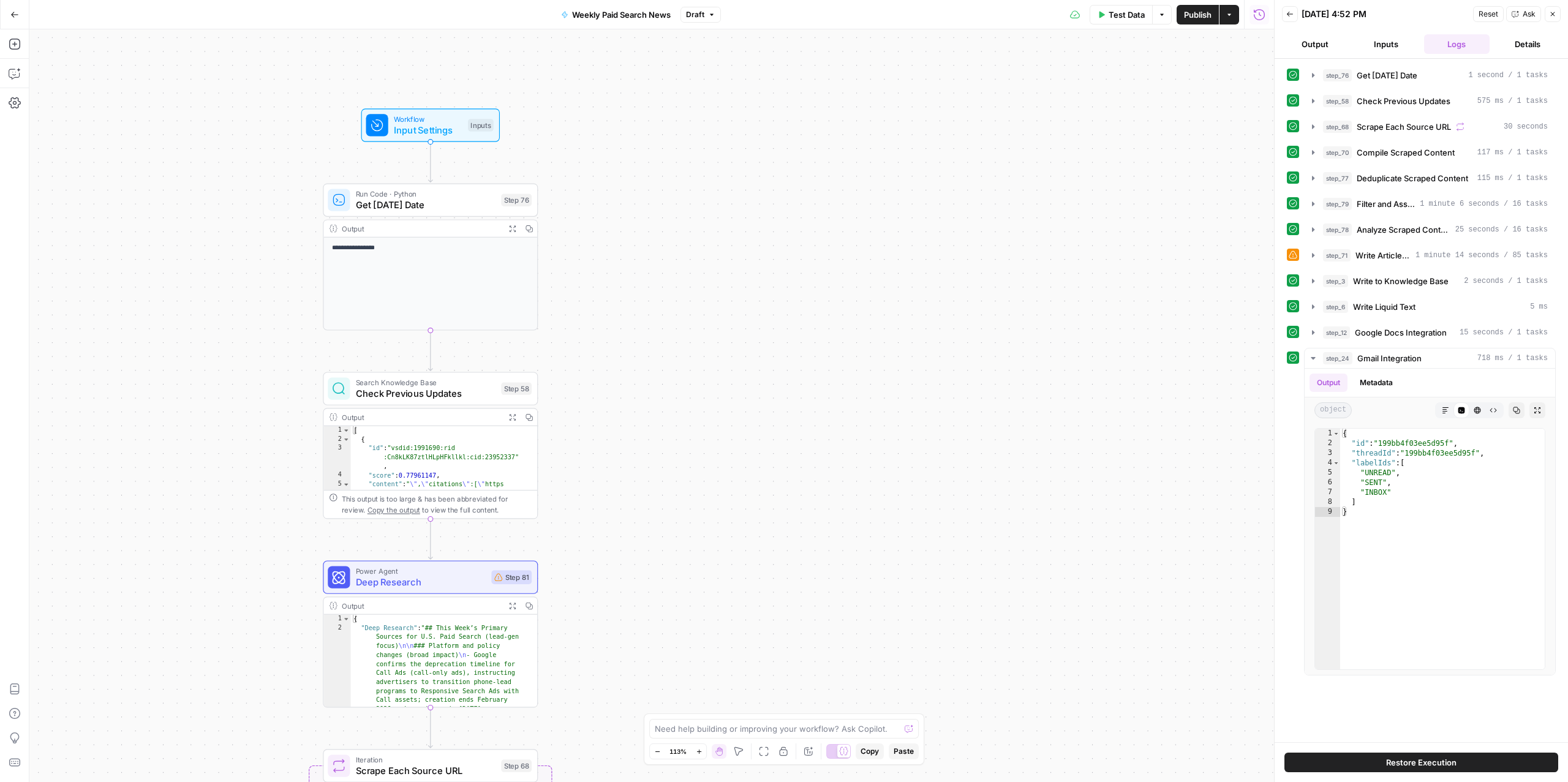
click at [706, 13] on button "Draft" at bounding box center [700, 14] width 41 height 16
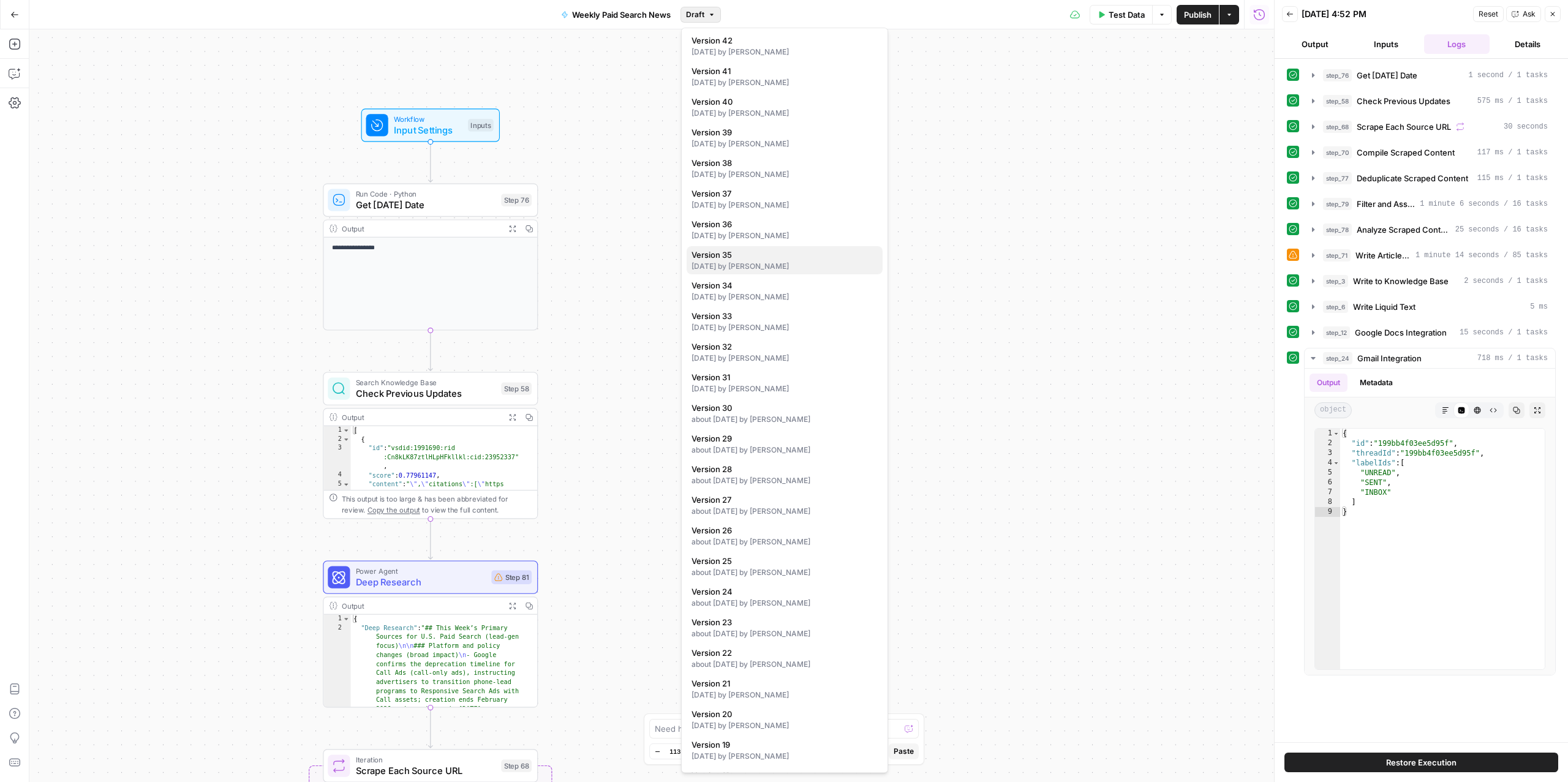
scroll to position [60, 0]
click at [744, 172] on div "[DATE] by [PERSON_NAME]" at bounding box center [784, 178] width 186 height 11
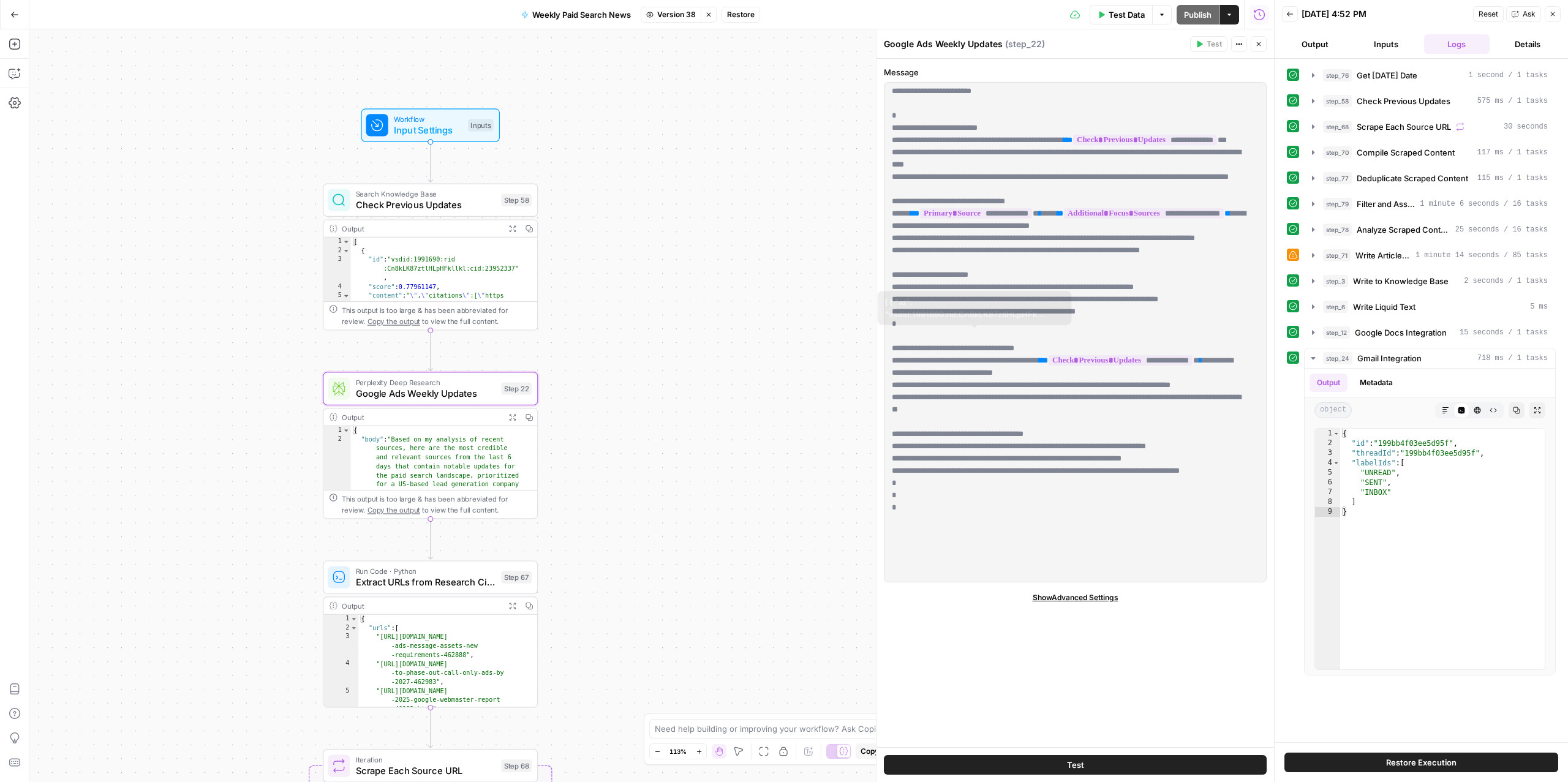
scroll to position [1336, 0]
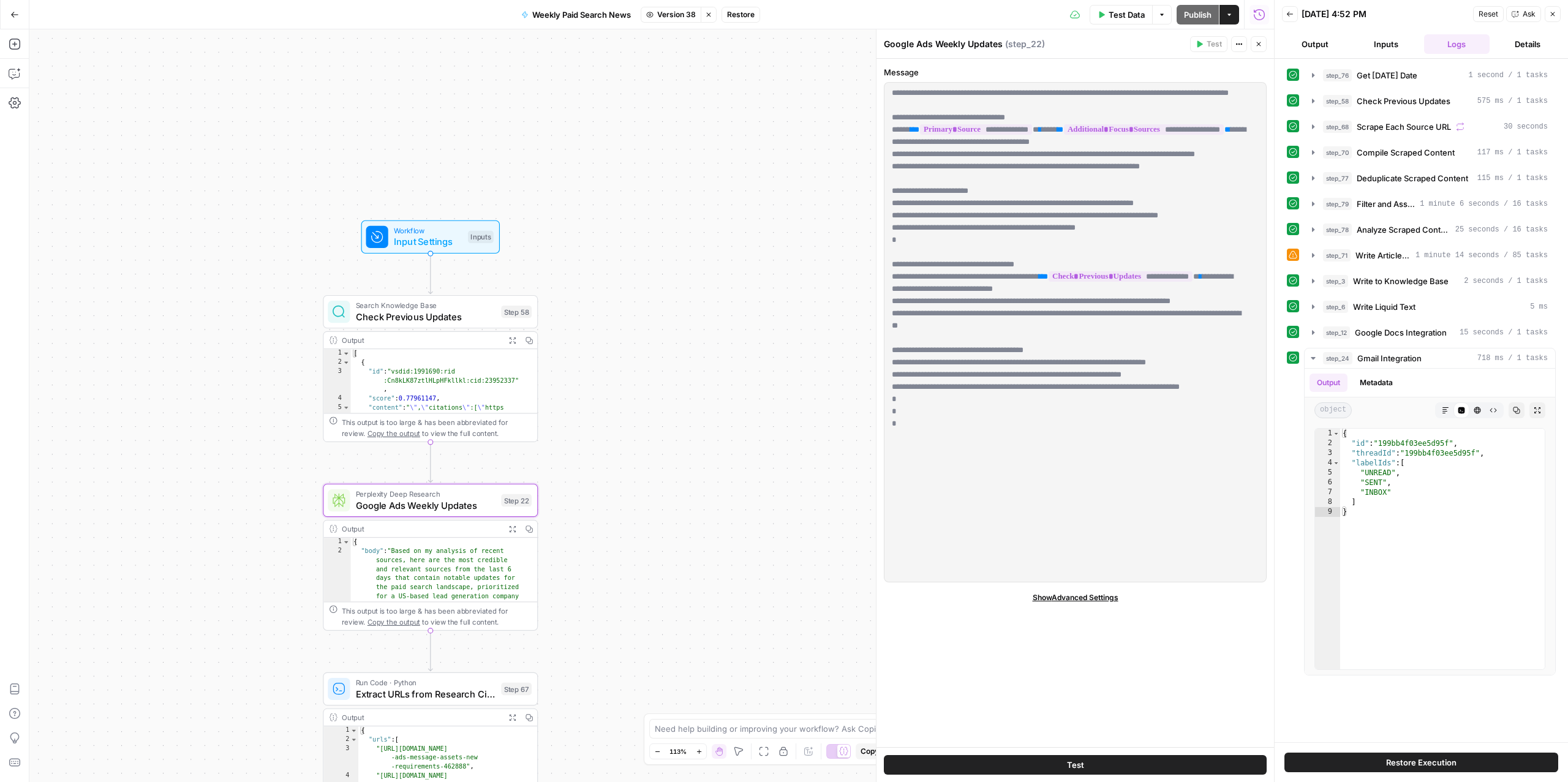
click at [454, 241] on span "Input Settings" at bounding box center [428, 242] width 69 height 14
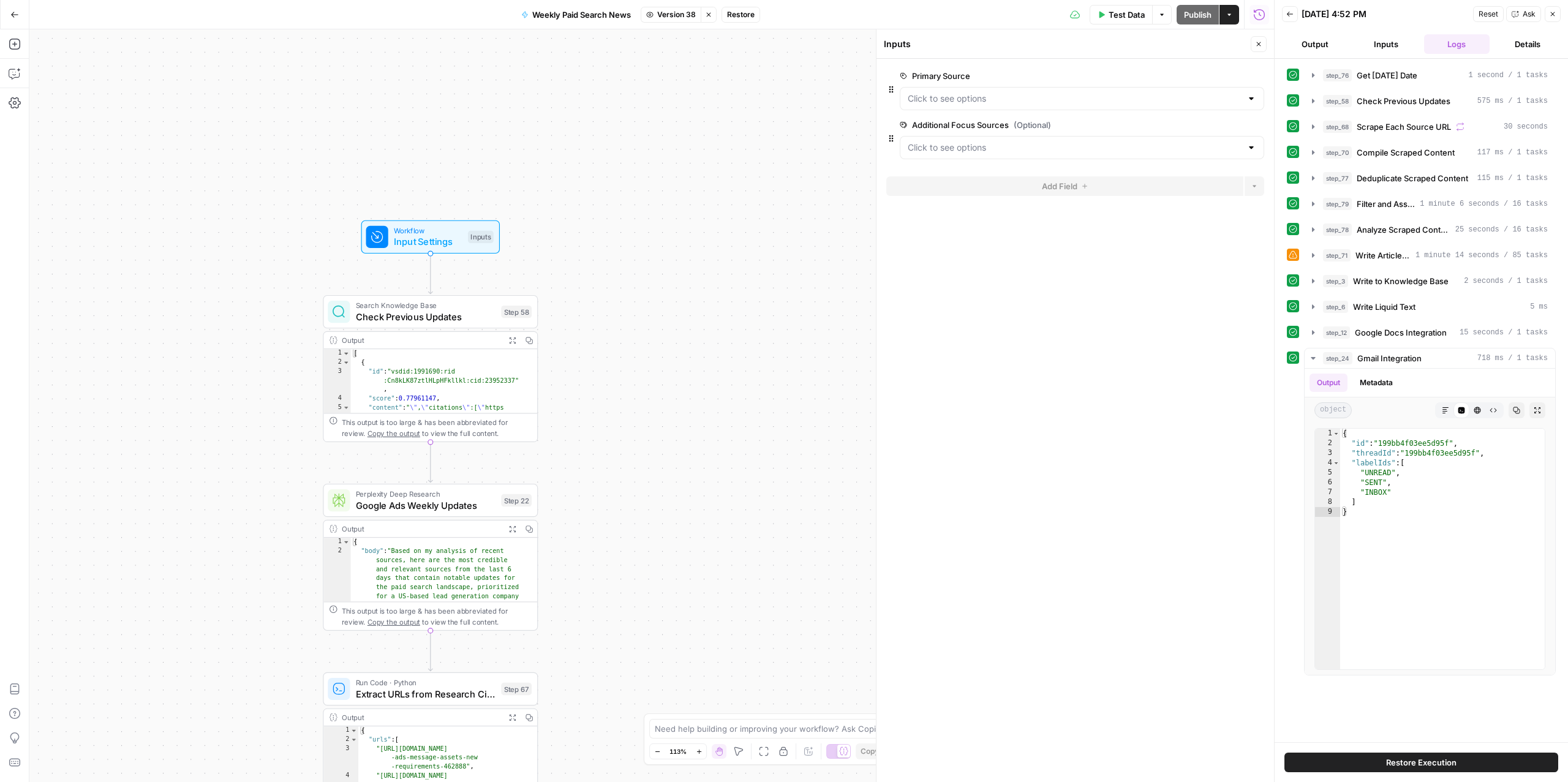
click at [1073, 107] on div at bounding box center [1082, 98] width 365 height 23
click at [1061, 441] on form "Primary Source edit field Delete group Additional Focus Sources (Optional) edit…" at bounding box center [1075, 420] width 397 height 723
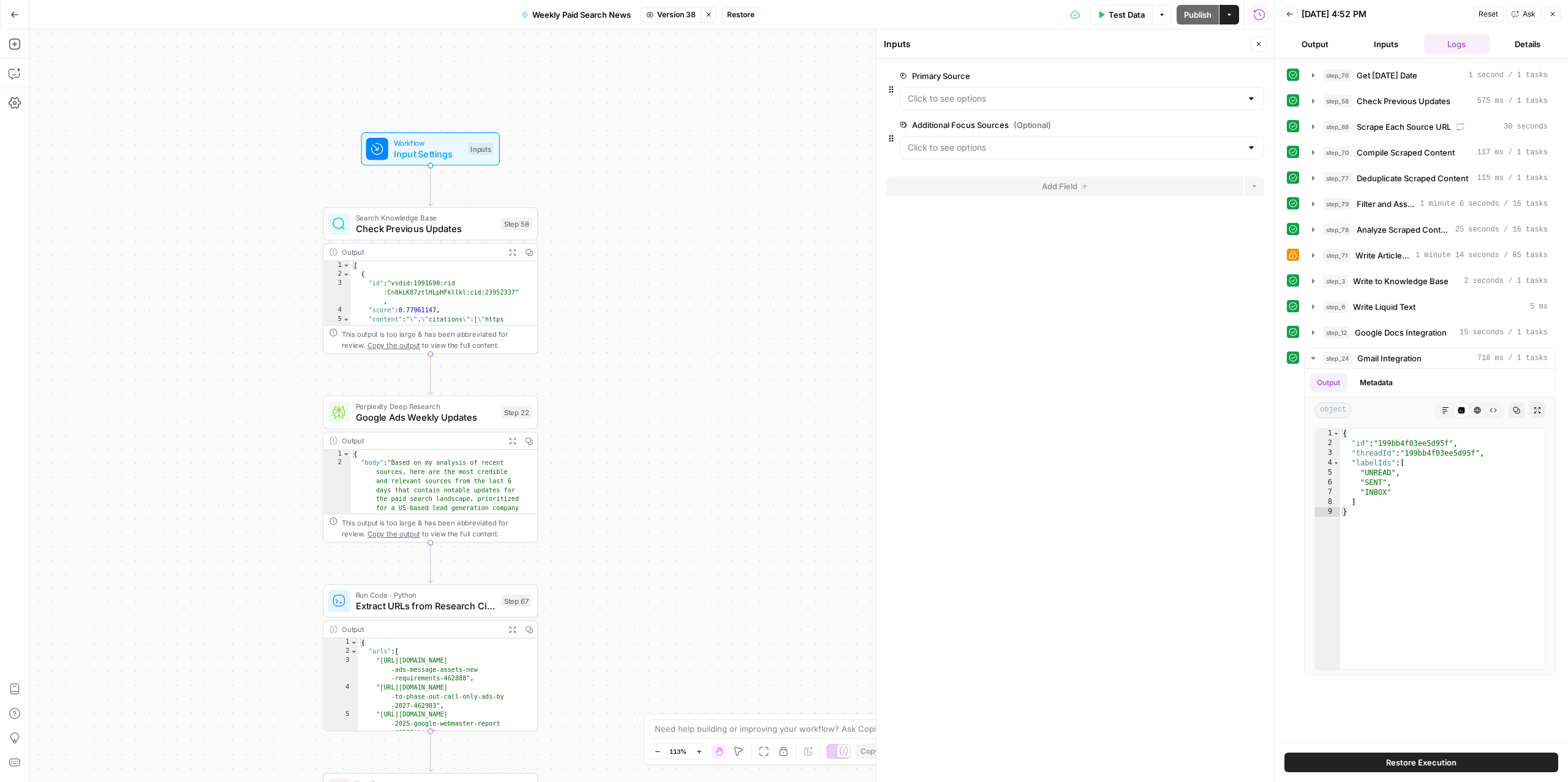
click at [459, 416] on span "Google Ads Weekly Updates" at bounding box center [425, 418] width 140 height 14
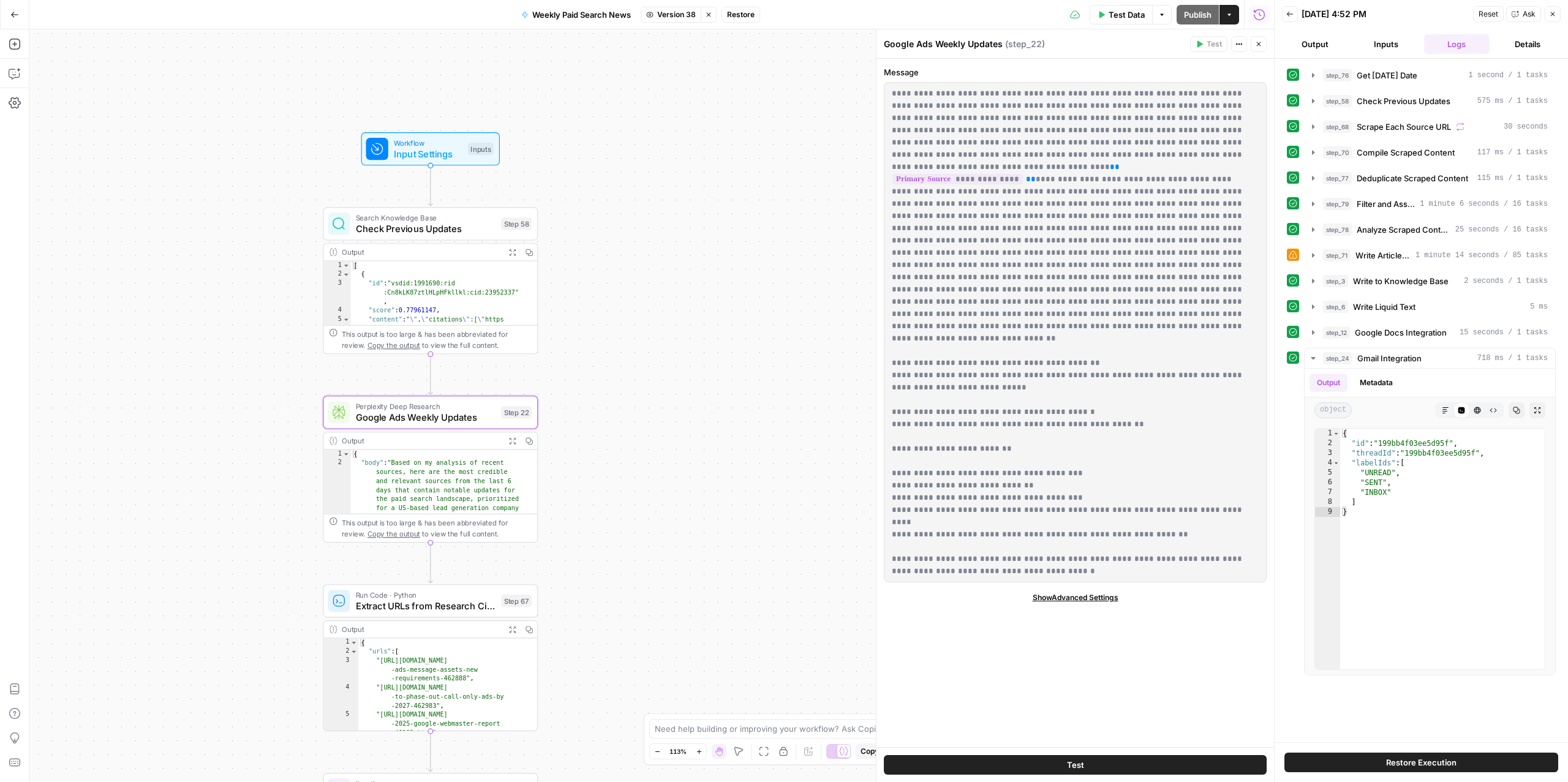
drag, startPoint x: 1025, startPoint y: 114, endPoint x: 1073, endPoint y: 333, distance: 224.2
click at [1115, 10] on span "Test Data" at bounding box center [1127, 14] width 36 height 13
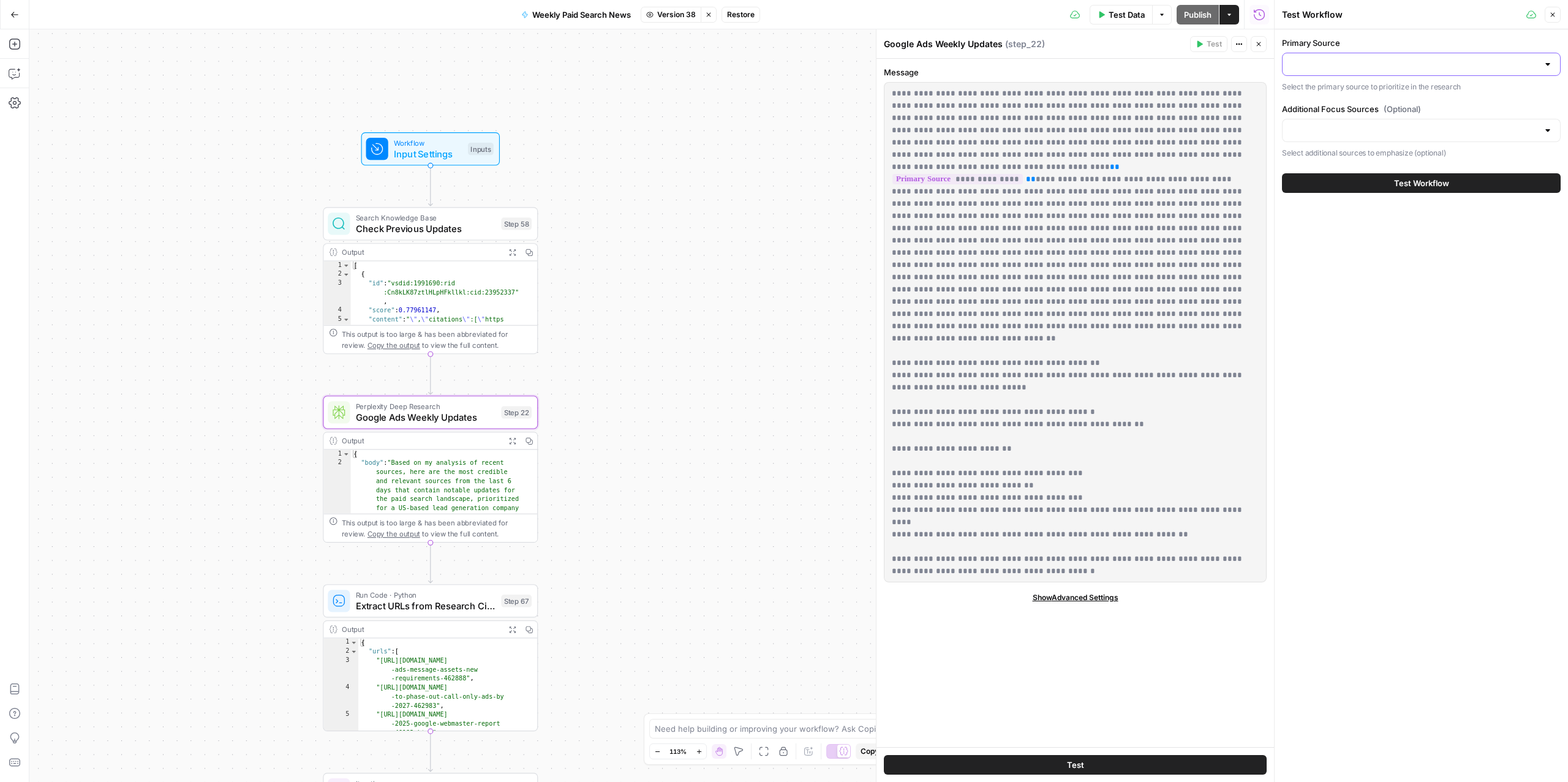
click at [1403, 62] on input "Primary Source" at bounding box center [1414, 64] width 248 height 13
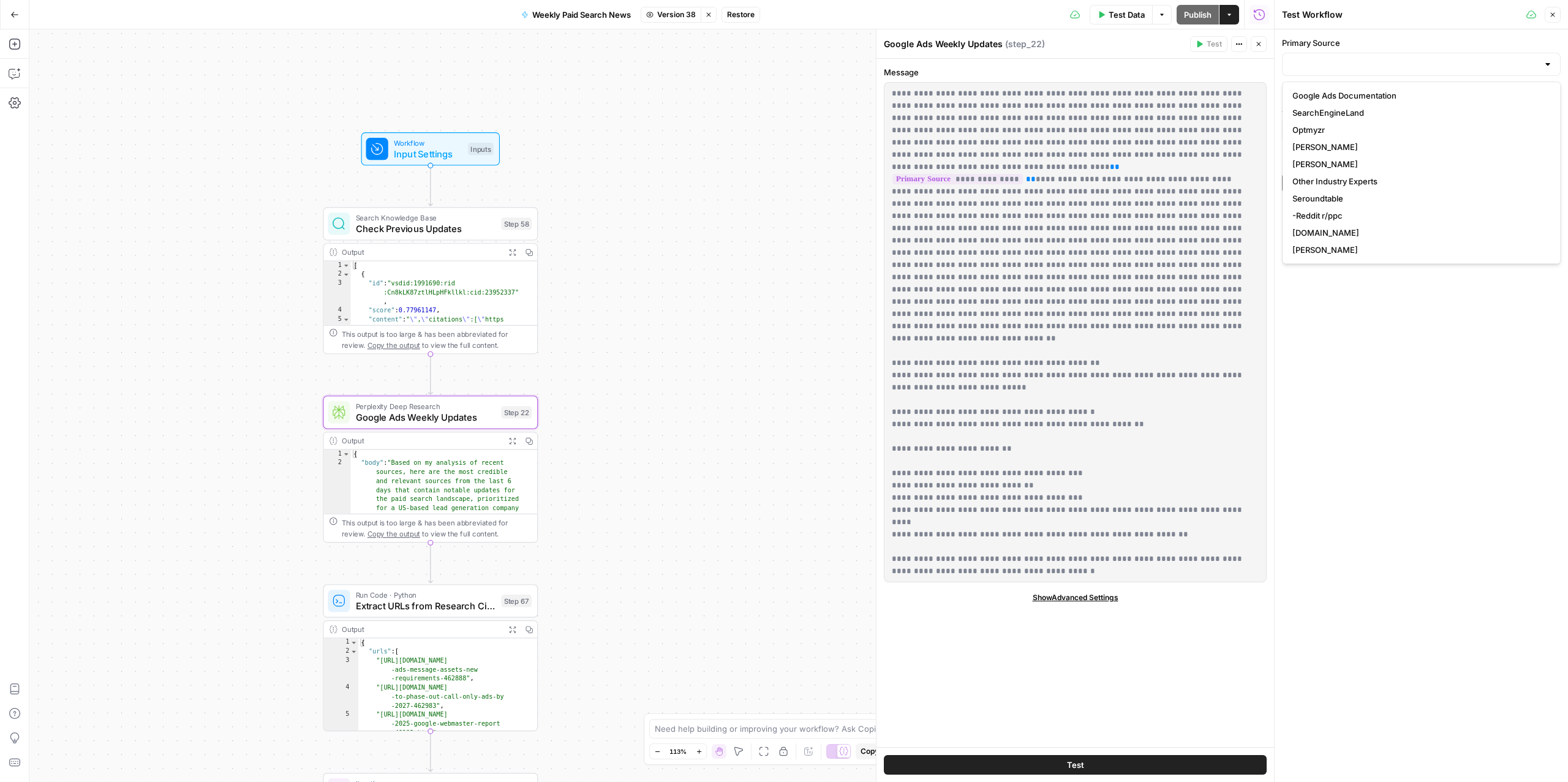
drag, startPoint x: 1373, startPoint y: 346, endPoint x: 1369, endPoint y: 340, distance: 7.2
click at [1372, 346] on div "Primary Source Select the primary source to prioritize in the research Addition…" at bounding box center [1421, 406] width 293 height 753
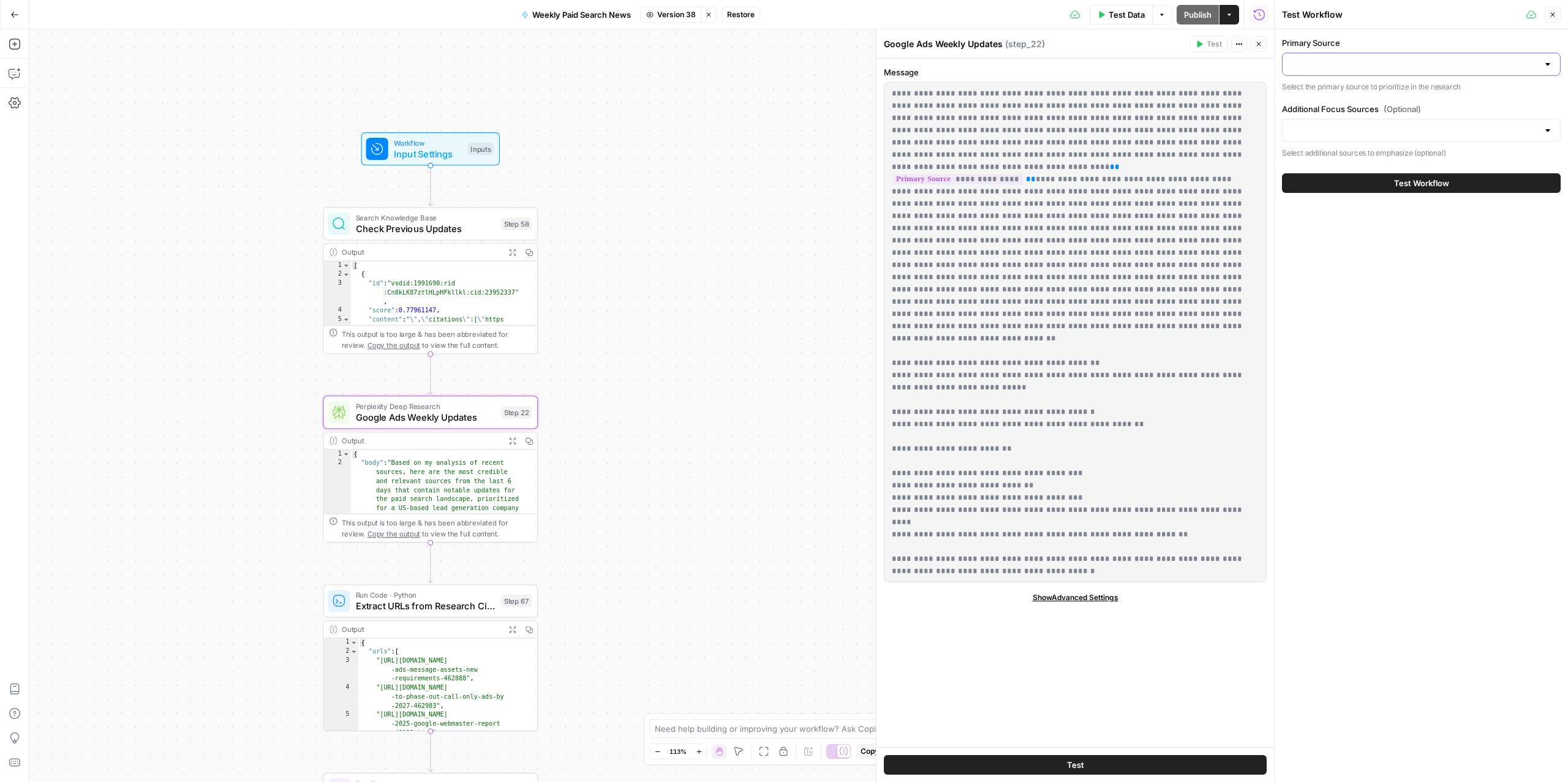
click at [1336, 69] on input "Primary Source" at bounding box center [1414, 64] width 248 height 13
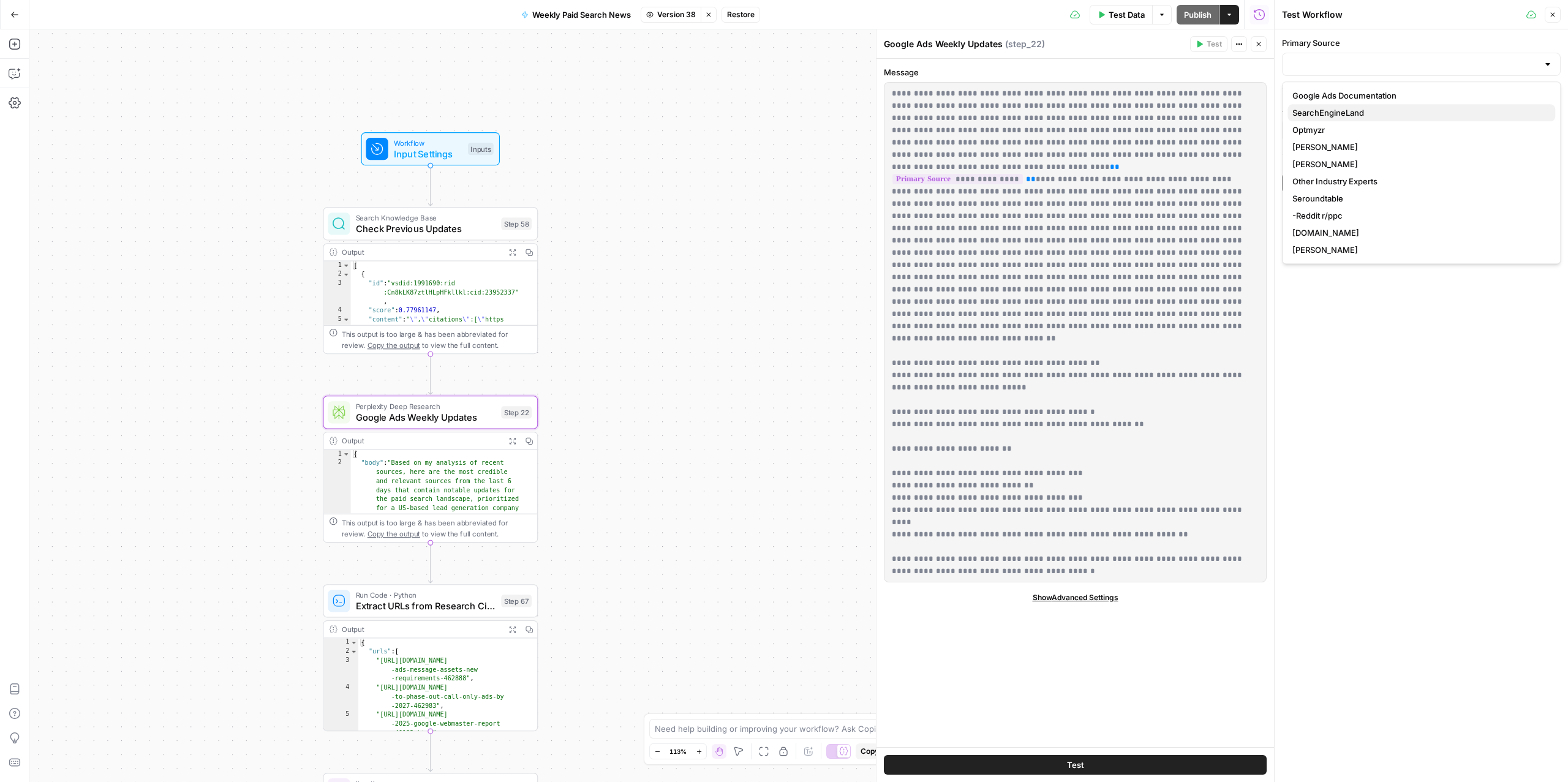
click at [1330, 114] on span "SearchEngineLand" at bounding box center [1418, 113] width 253 height 13
type input "SearchEngineLand"
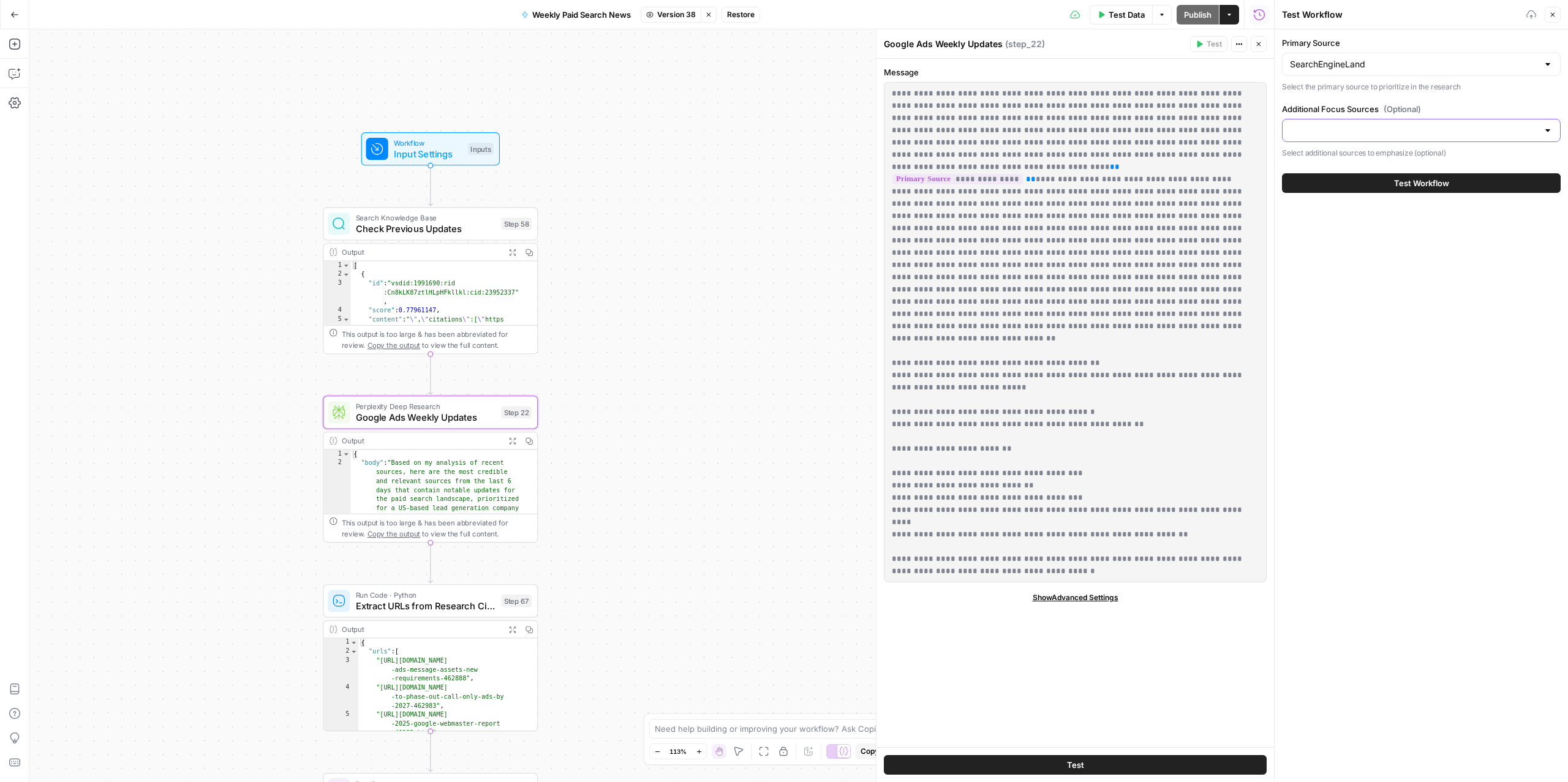
click at [1336, 136] on input "Additional Focus Sources (Optional)" at bounding box center [1414, 131] width 248 height 13
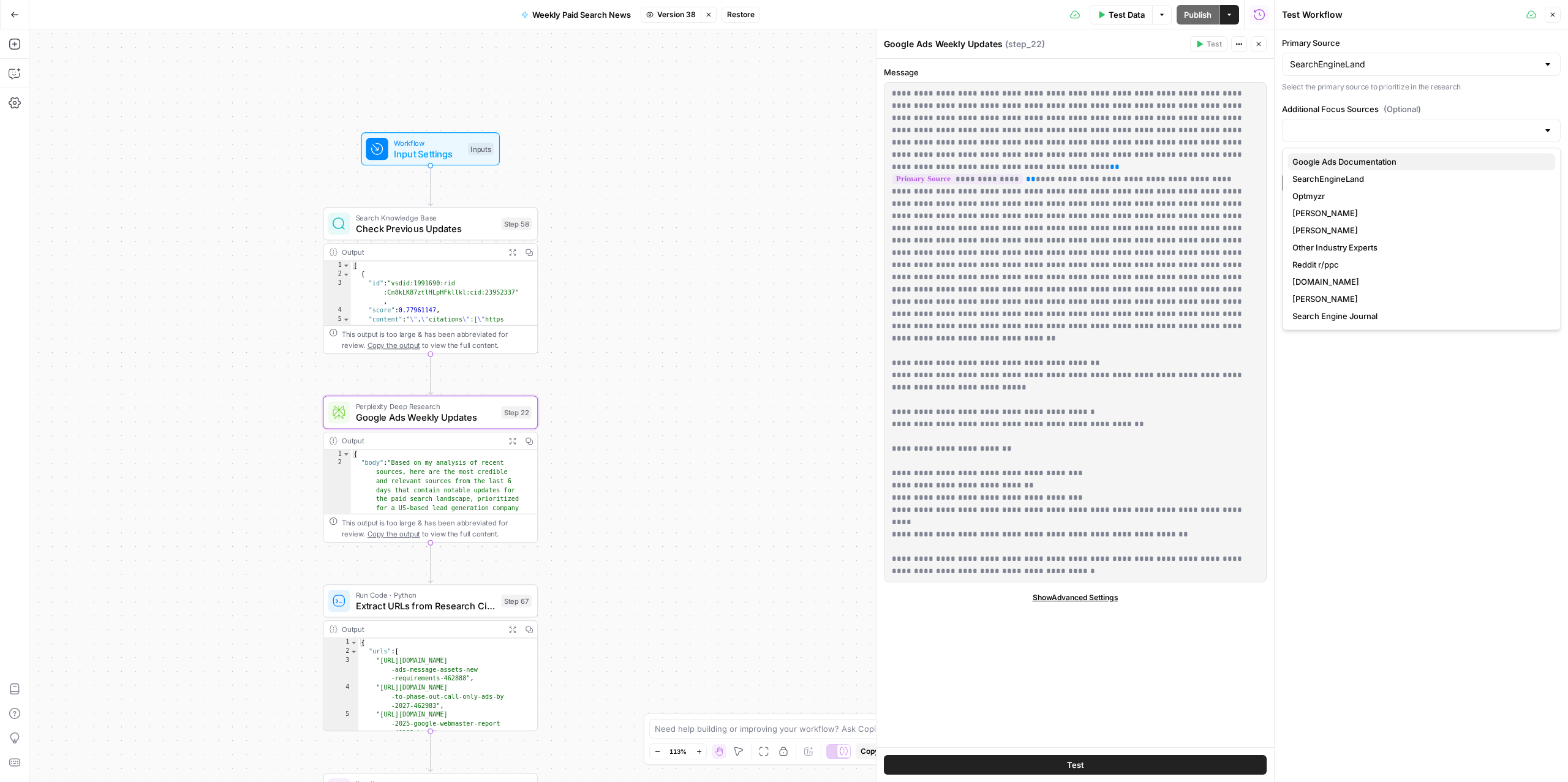
click at [1322, 164] on span "Google Ads Documentation" at bounding box center [1418, 162] width 253 height 13
click at [1321, 175] on span "SearchEngineLand" at bounding box center [1418, 179] width 253 height 13
click at [1317, 215] on span "Optmyzr" at bounding box center [1418, 213] width 253 height 13
click at [1315, 233] on span "[PERSON_NAME]" at bounding box center [1418, 230] width 253 height 13
click at [1316, 266] on span "Other Industry Experts" at bounding box center [1418, 266] width 253 height 13
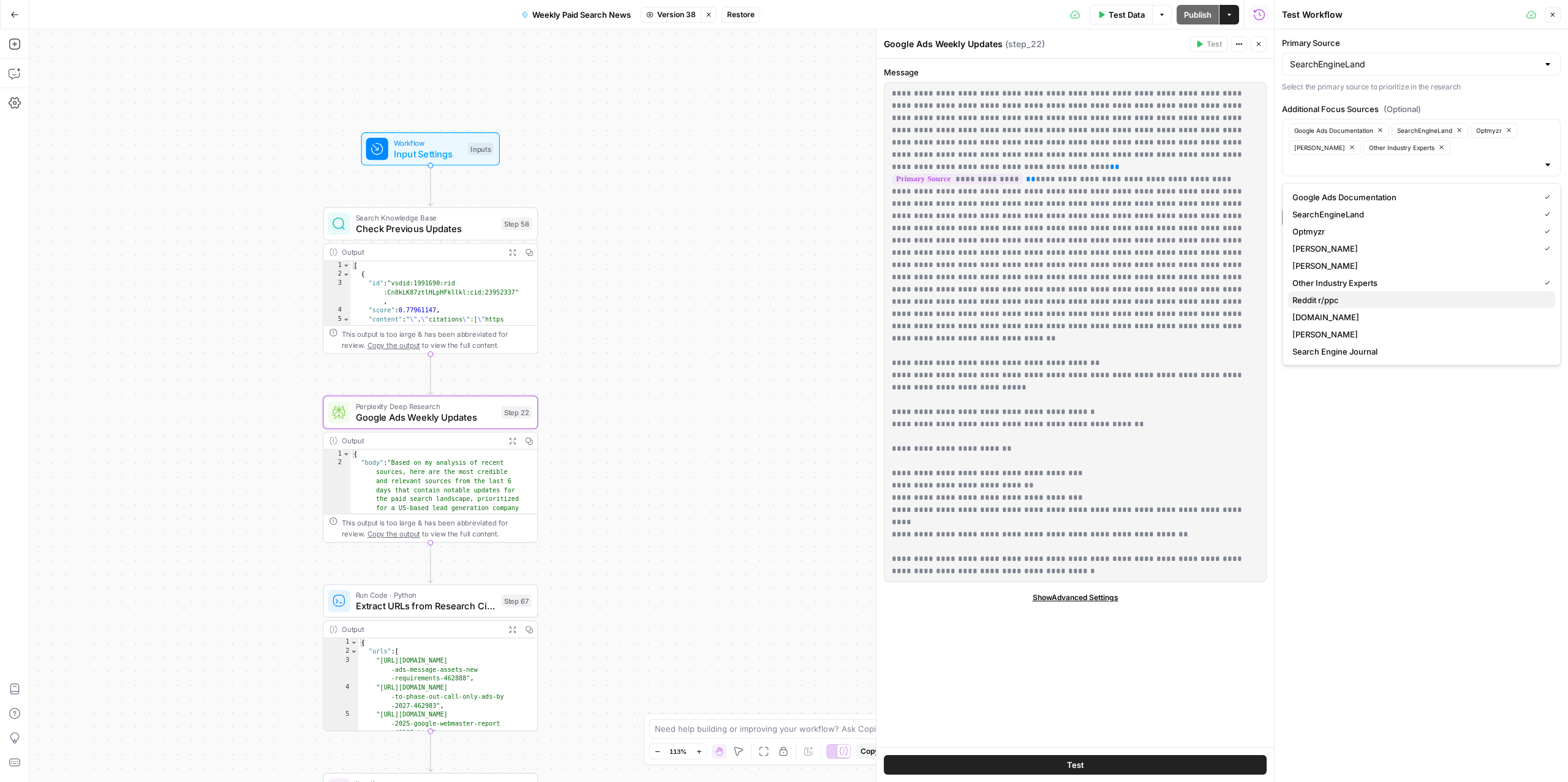
click at [1315, 300] on span "Reddit r/ppc" at bounding box center [1418, 301] width 253 height 13
click at [1326, 351] on span "Search Engine Journal" at bounding box center [1418, 352] width 253 height 13
drag, startPoint x: 1334, startPoint y: 497, endPoint x: 1334, endPoint y: 489, distance: 8.0
click at [1334, 496] on div "Primary Source SearchEngineLand Select the primary source to prioritize in the …" at bounding box center [1421, 406] width 293 height 753
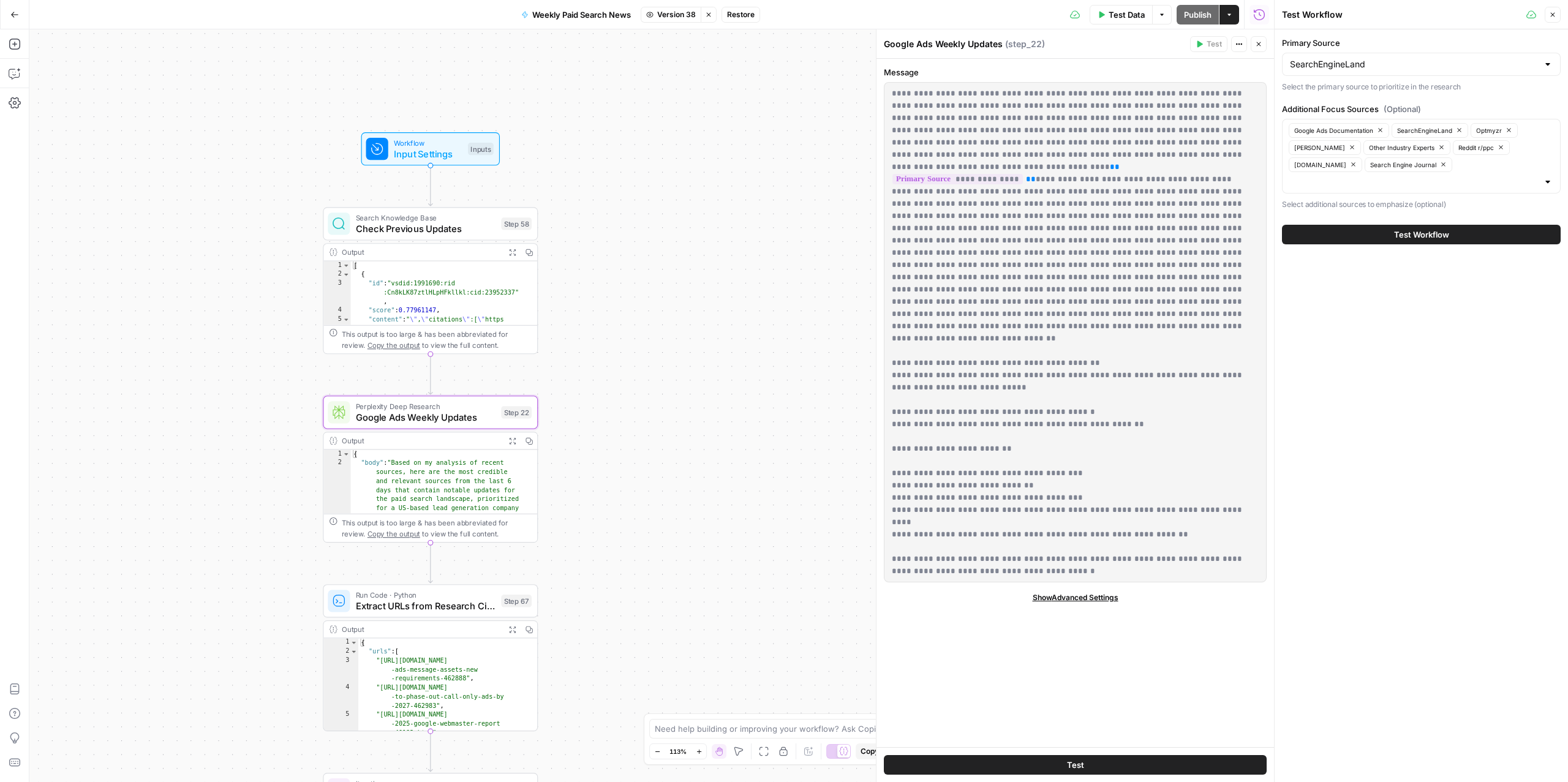
click at [1123, 19] on span "Test Data" at bounding box center [1127, 14] width 36 height 13
click at [1375, 238] on button "Test Workflow" at bounding box center [1421, 235] width 279 height 20
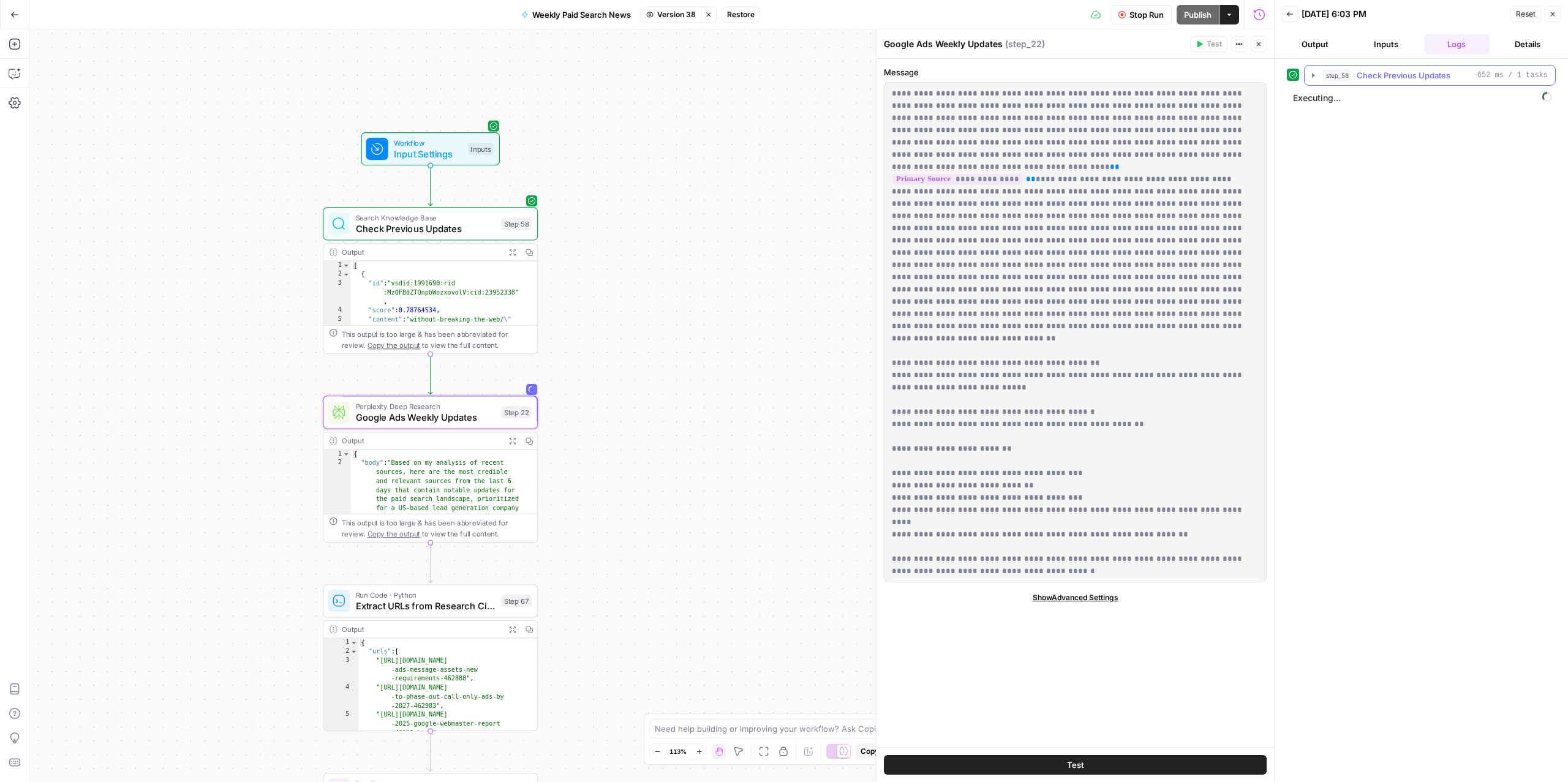
click at [1400, 81] on span "Check Previous Updates" at bounding box center [1404, 76] width 94 height 13
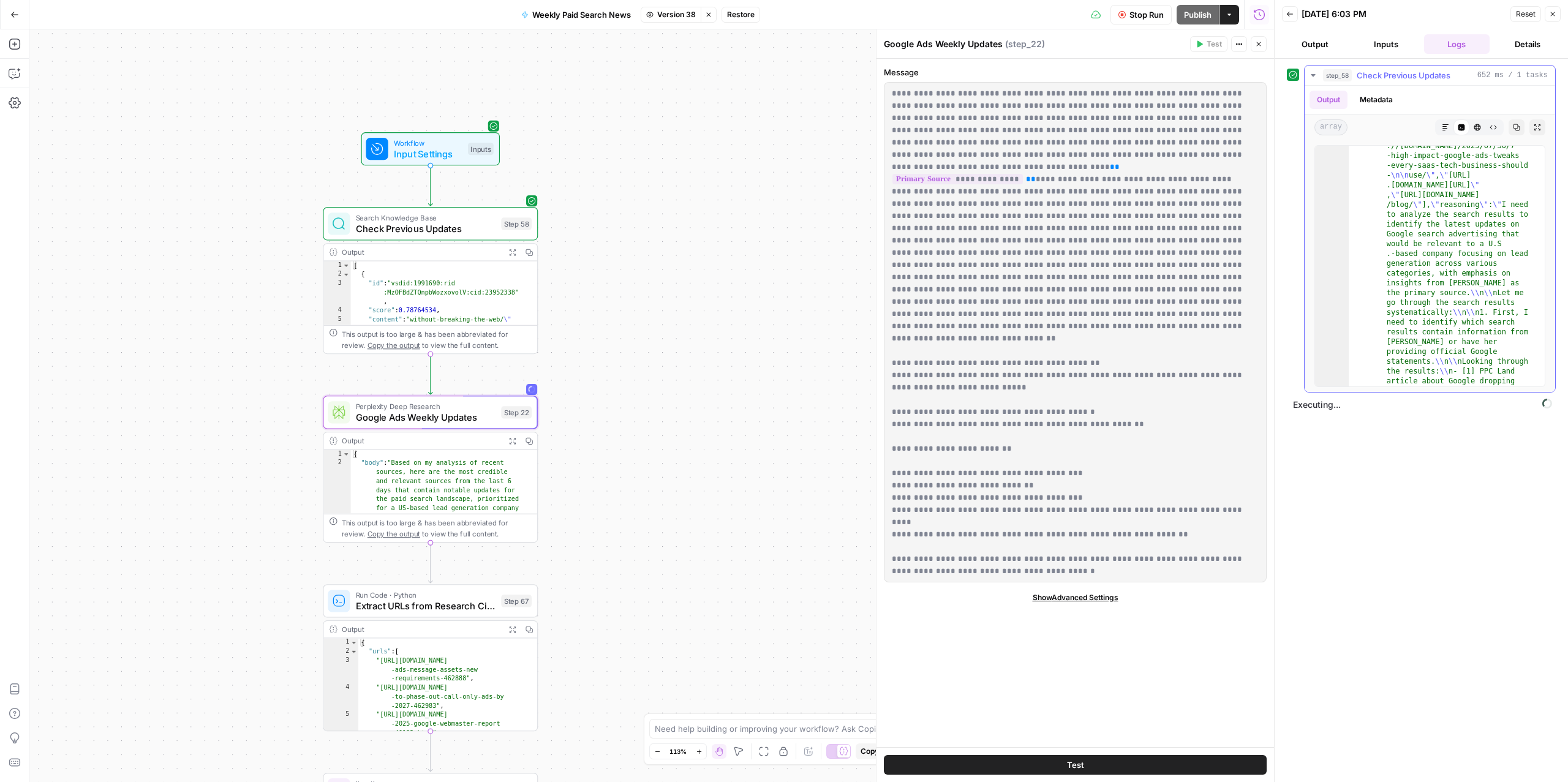
scroll to position [18954, 0]
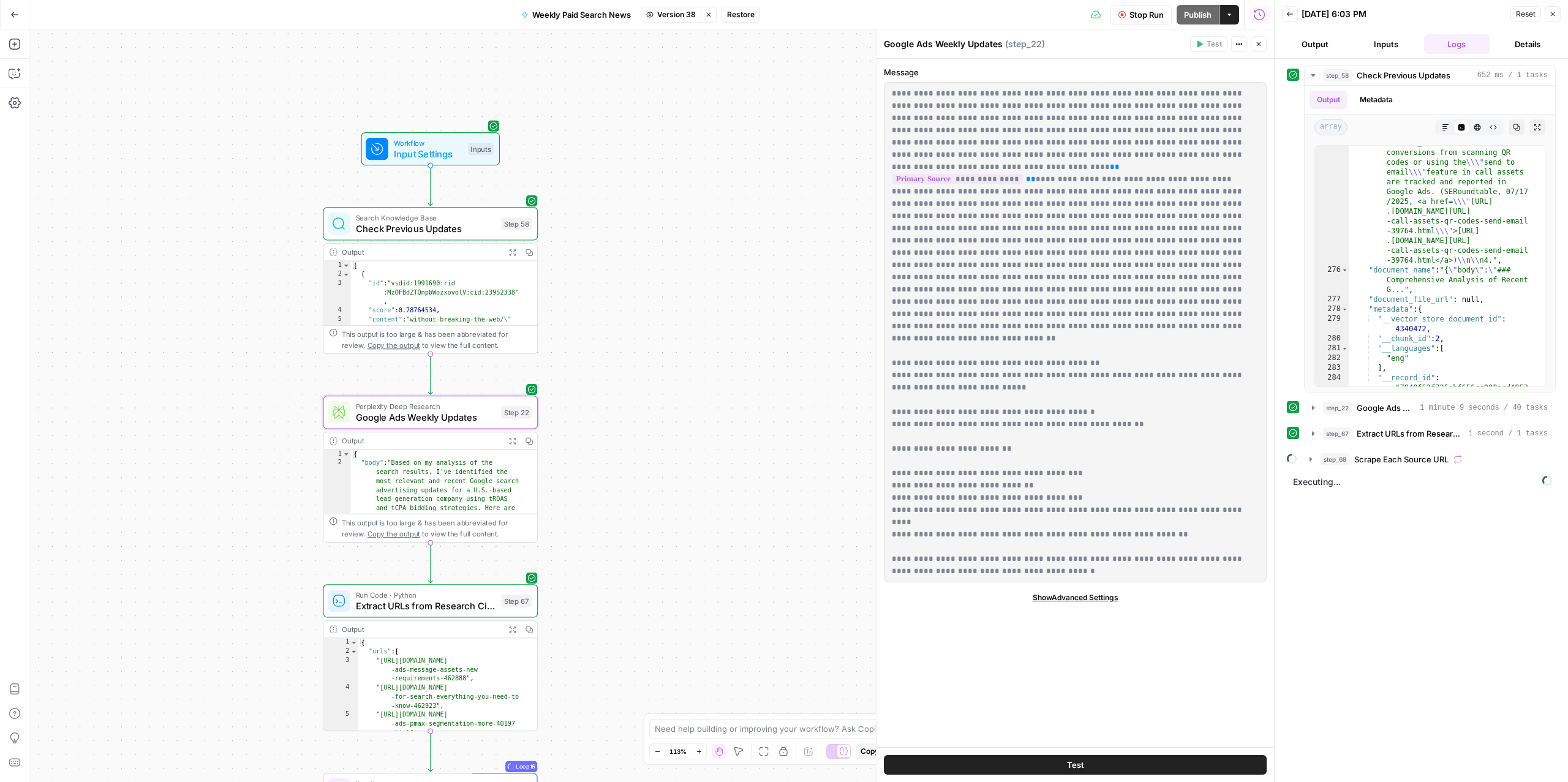
click at [469, 411] on span "Google Ads Weekly Updates" at bounding box center [425, 418] width 140 height 14
click at [1328, 40] on button "Output" at bounding box center [1314, 44] width 66 height 20
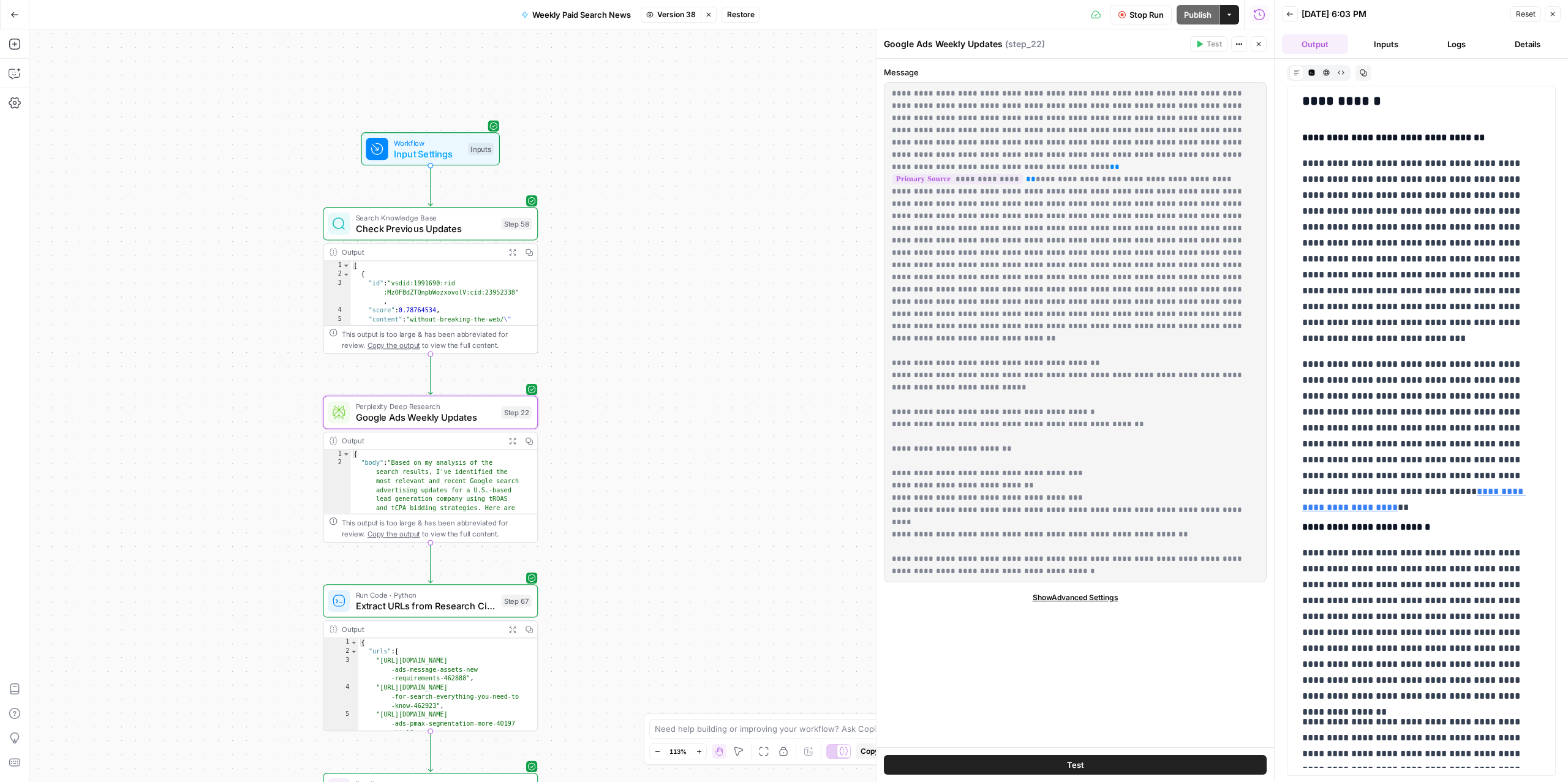
scroll to position [1662, 0]
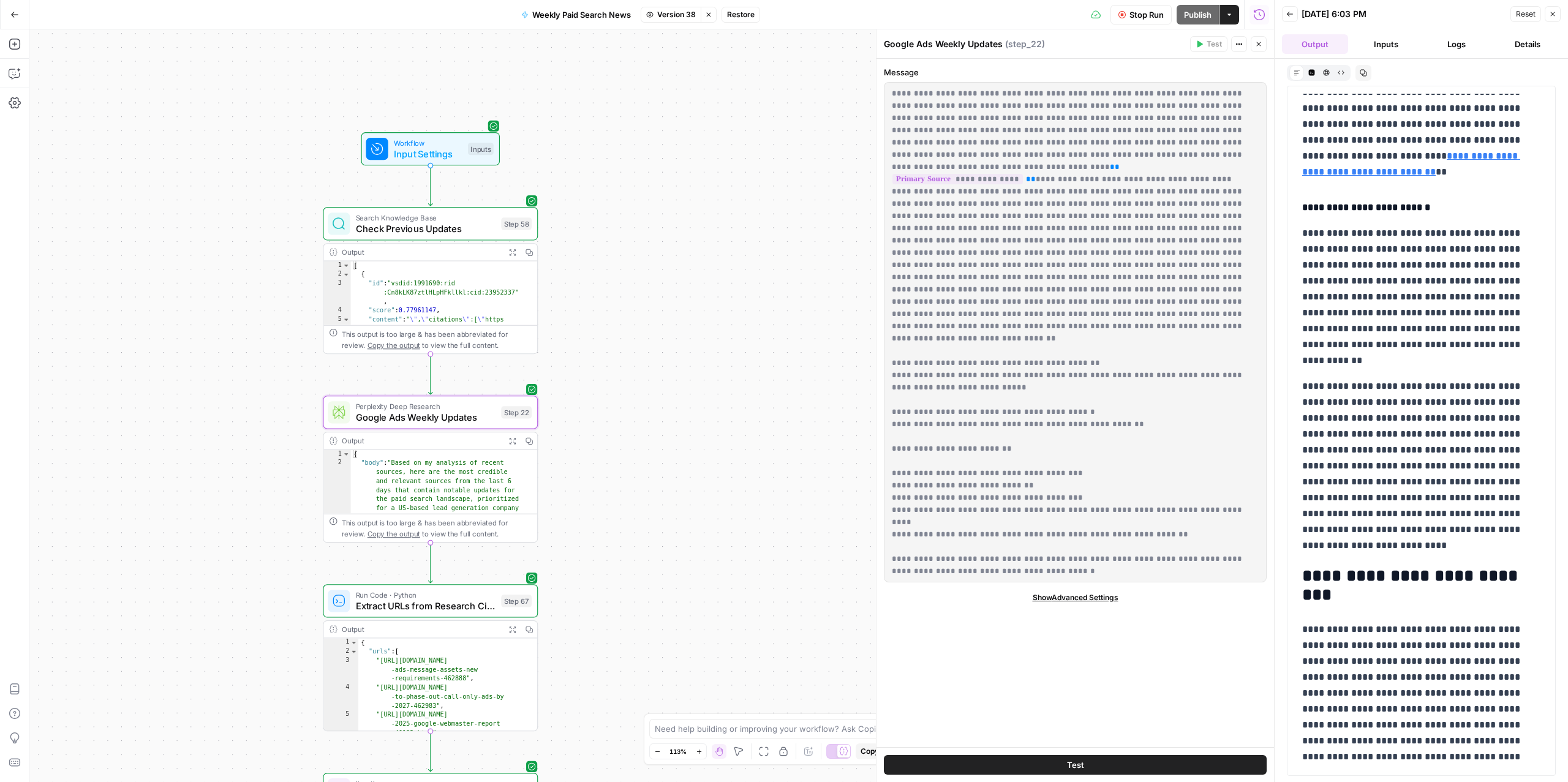
scroll to position [7349, 0]
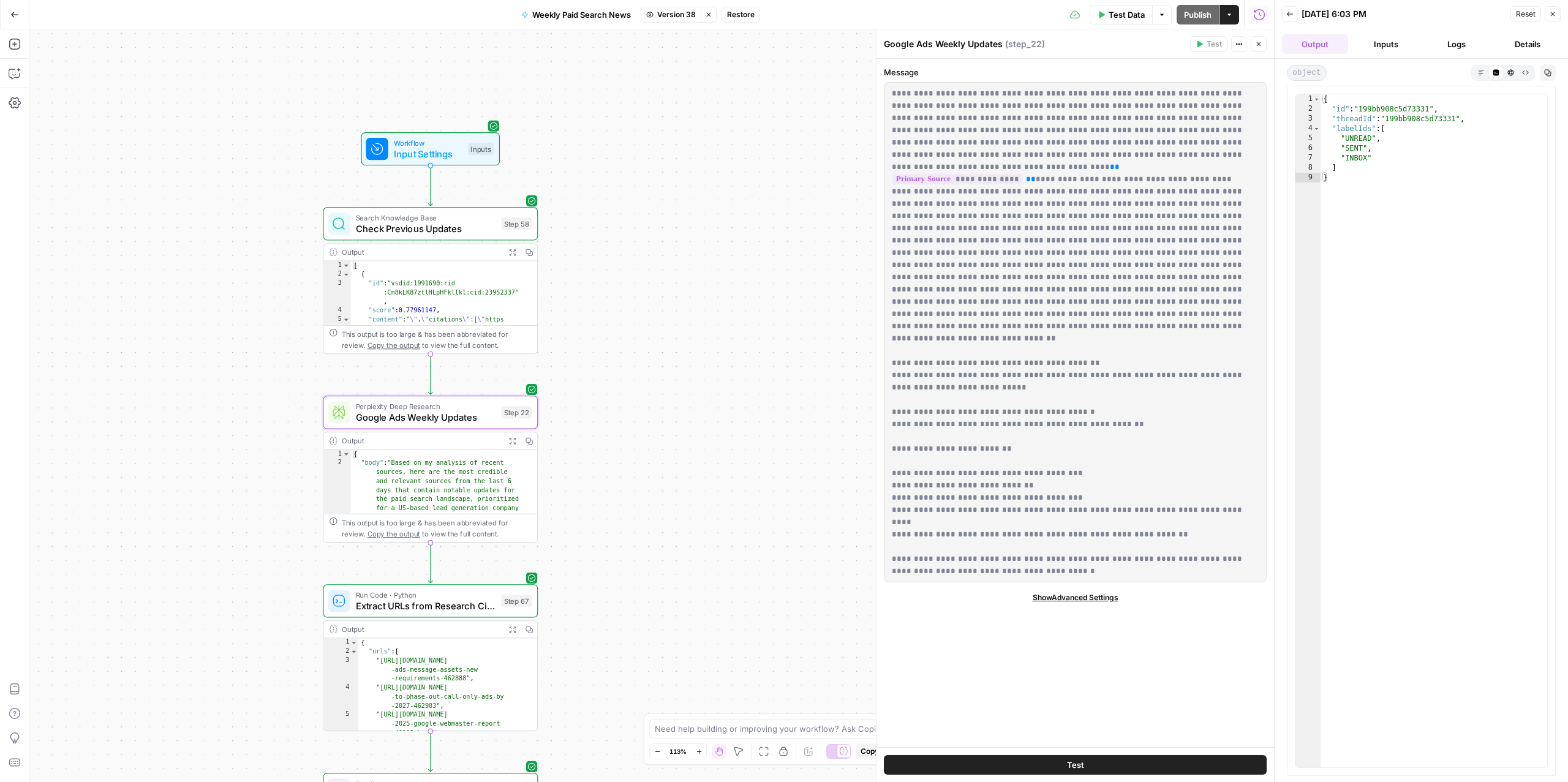
click at [742, 16] on span "Restore" at bounding box center [740, 14] width 28 height 11
click at [743, 144] on span "Restore" at bounding box center [743, 142] width 32 height 13
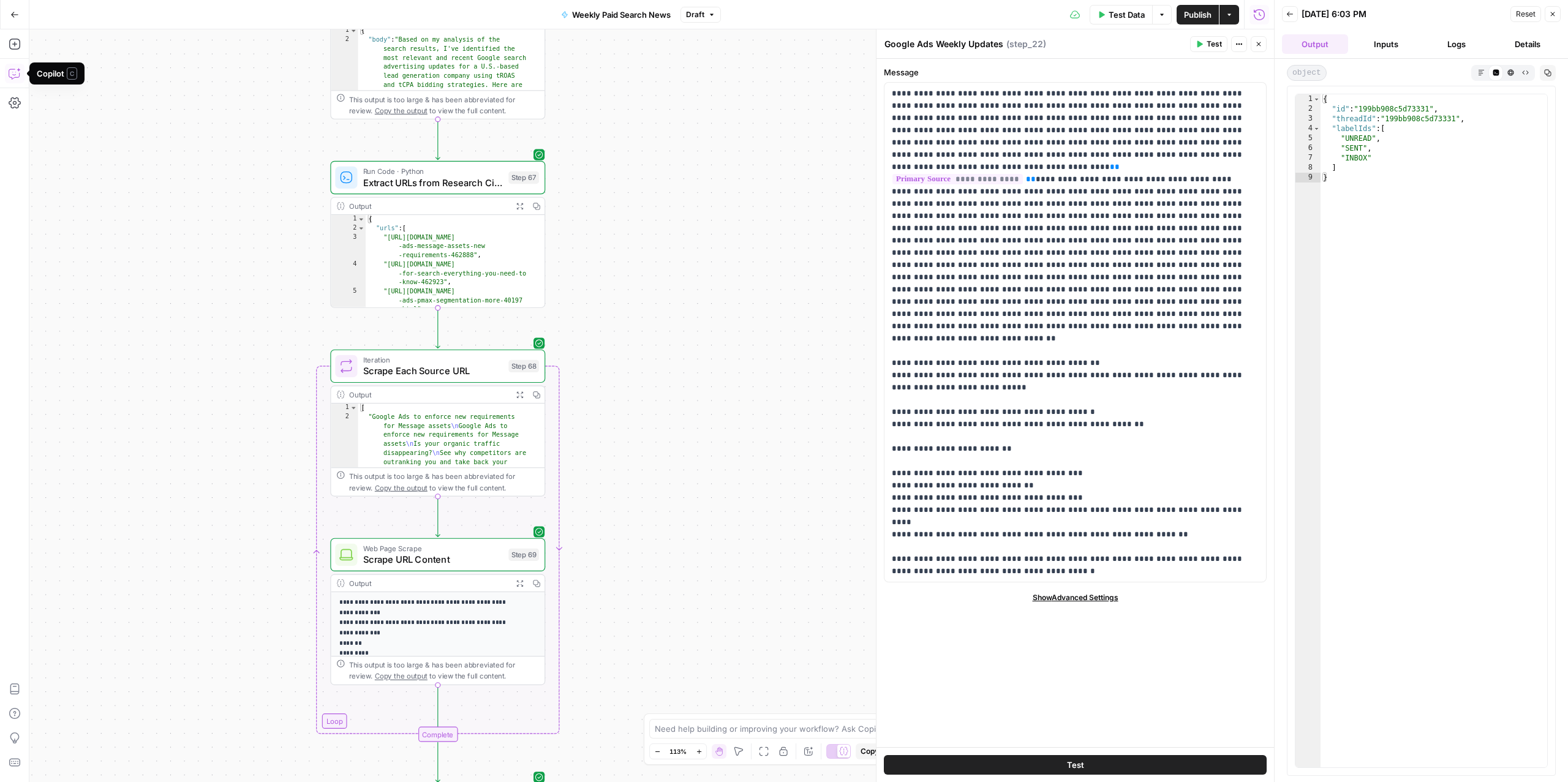
click at [16, 72] on icon "button" at bounding box center [14, 74] width 13 height 13
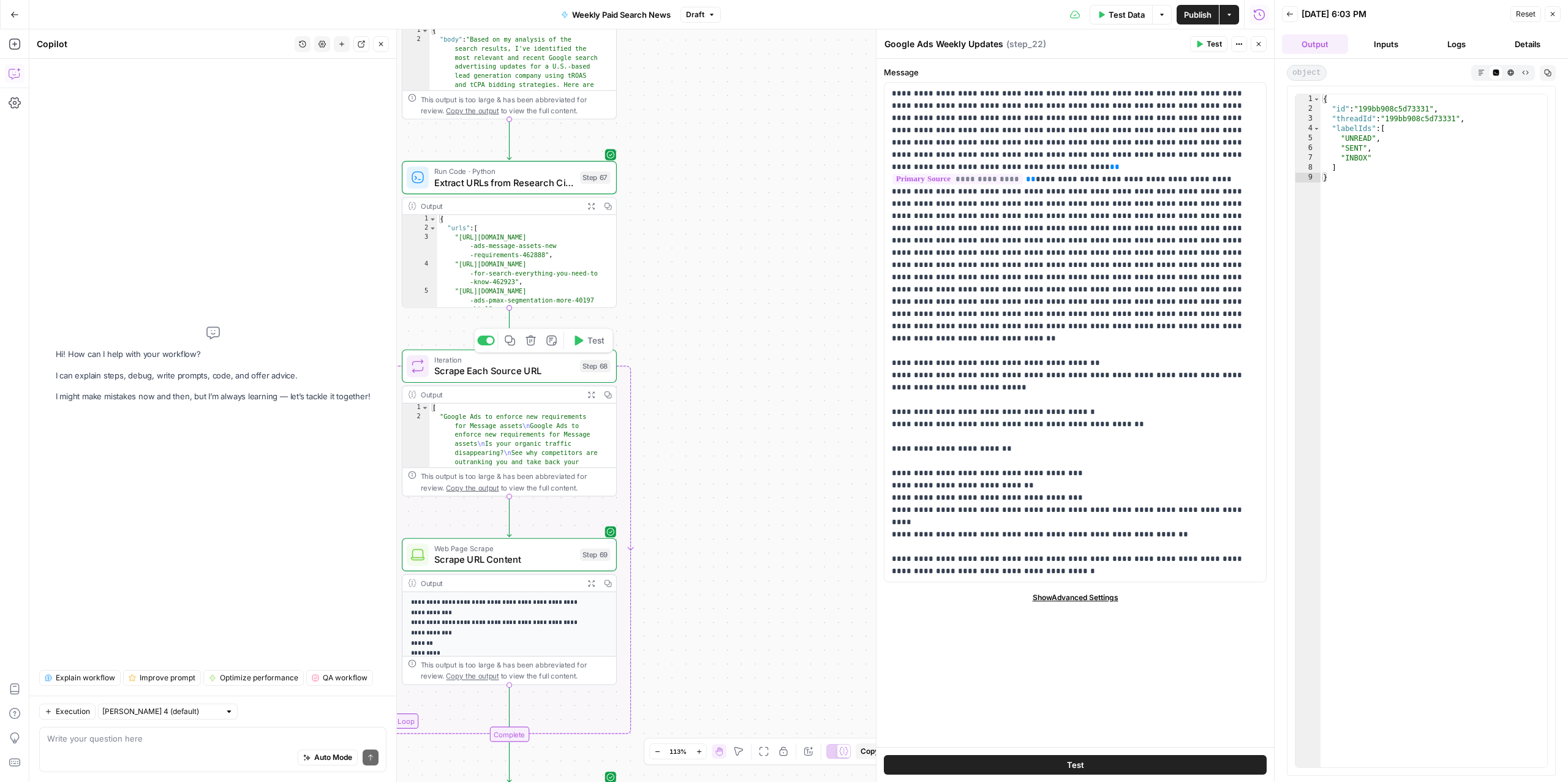
click at [770, 293] on div "Workflow Input Settings Inputs Search Knowledge Base Check Previous Updates Ste…" at bounding box center [652, 406] width 1245 height 753
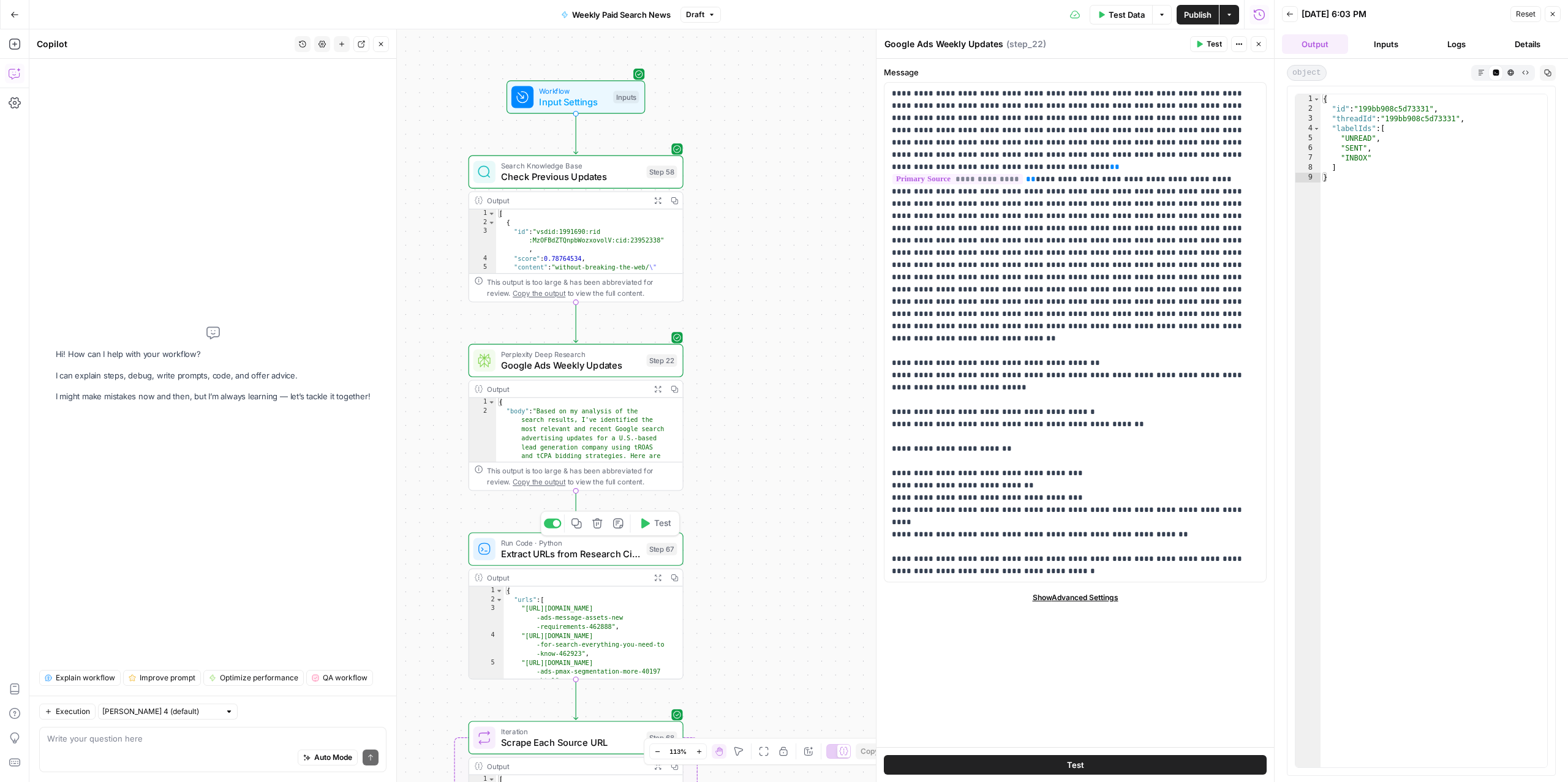
click at [561, 560] on span "Extract URLs from Research Citations" at bounding box center [571, 554] width 140 height 14
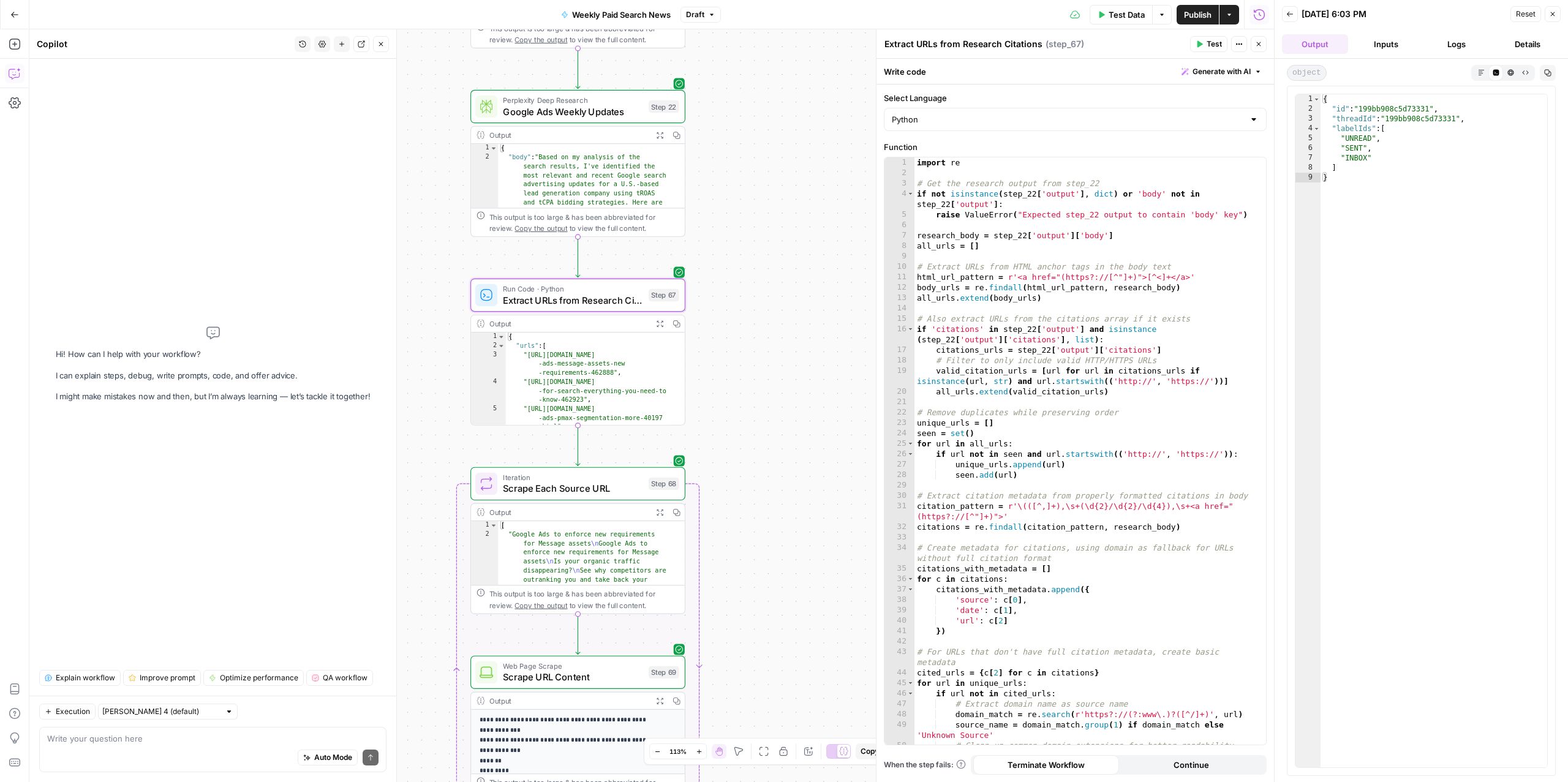
click at [209, 745] on div "Auto Mode Send" at bounding box center [212, 759] width 331 height 27
click at [58, 737] on textarea "I need to" at bounding box center [212, 739] width 331 height 13
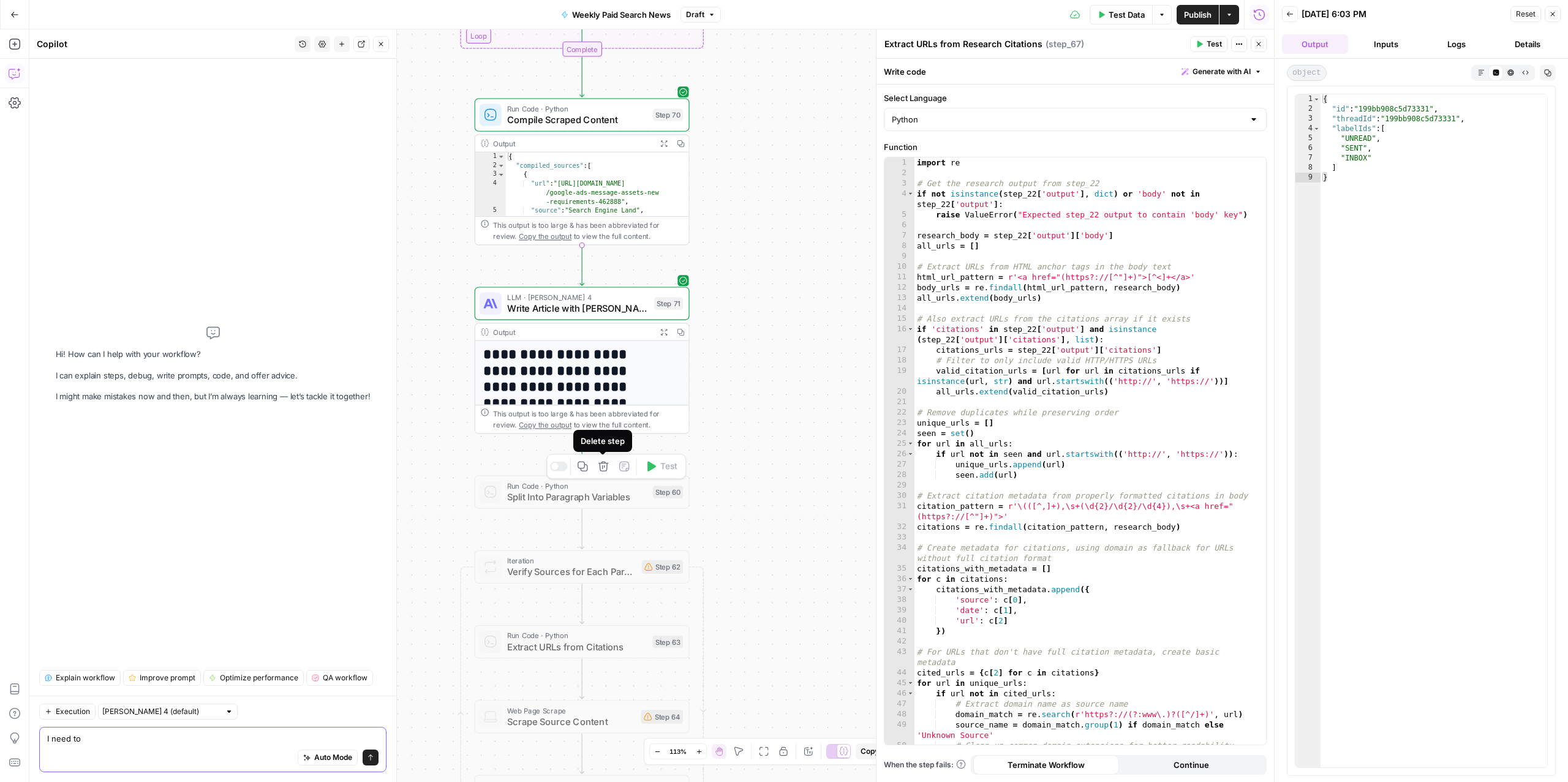
type textarea "I need to"
click at [603, 466] on icon "button" at bounding box center [603, 466] width 10 height 10
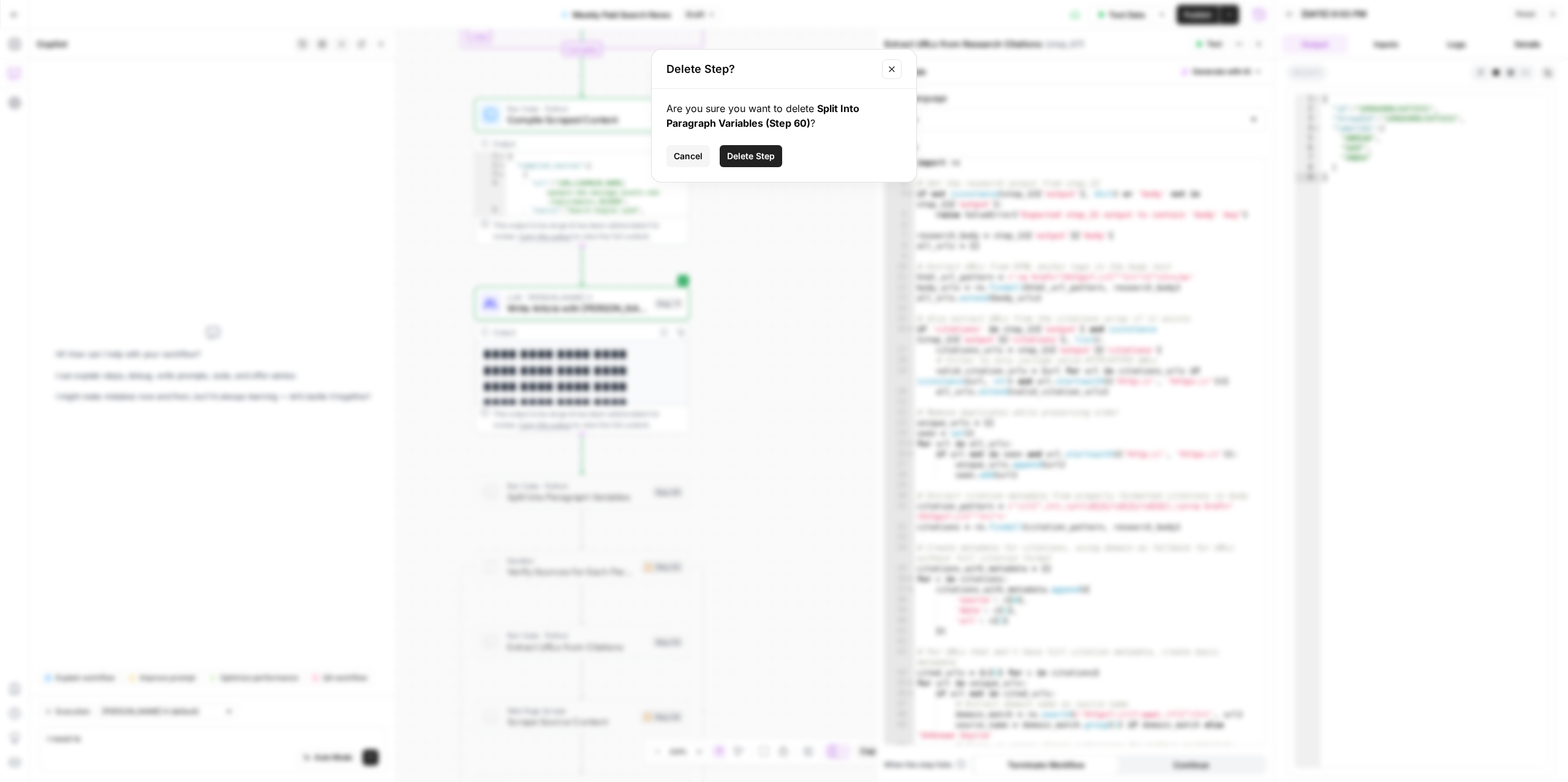
click at [735, 152] on span "Delete Step" at bounding box center [750, 156] width 48 height 13
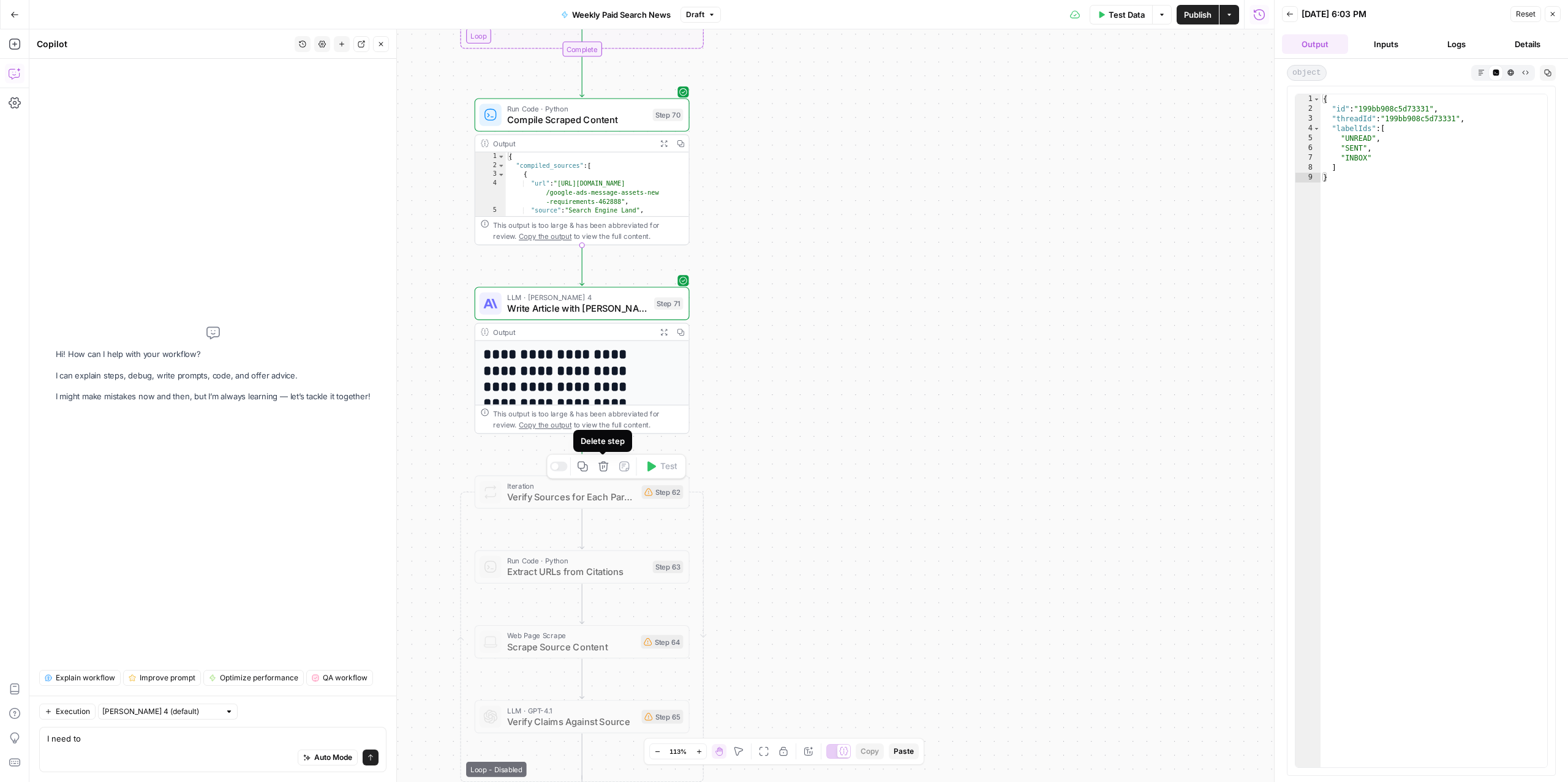
click at [608, 466] on button "Delete step" at bounding box center [604, 467] width 18 height 18
click at [755, 160] on span "Delete Step" at bounding box center [750, 156] width 48 height 13
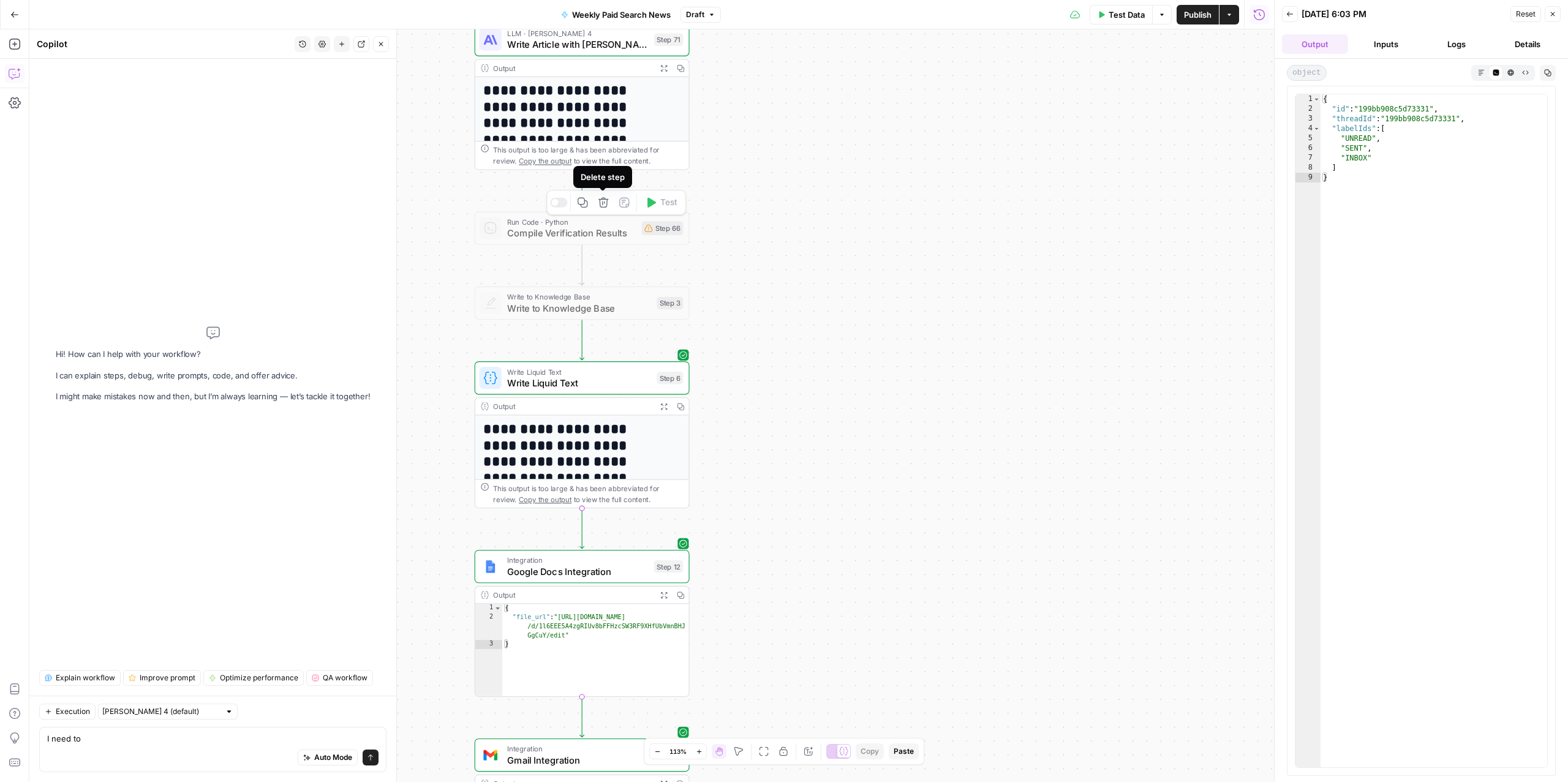
click at [601, 205] on icon "button" at bounding box center [603, 202] width 10 height 10
click at [752, 161] on span "Delete Step" at bounding box center [750, 156] width 48 height 13
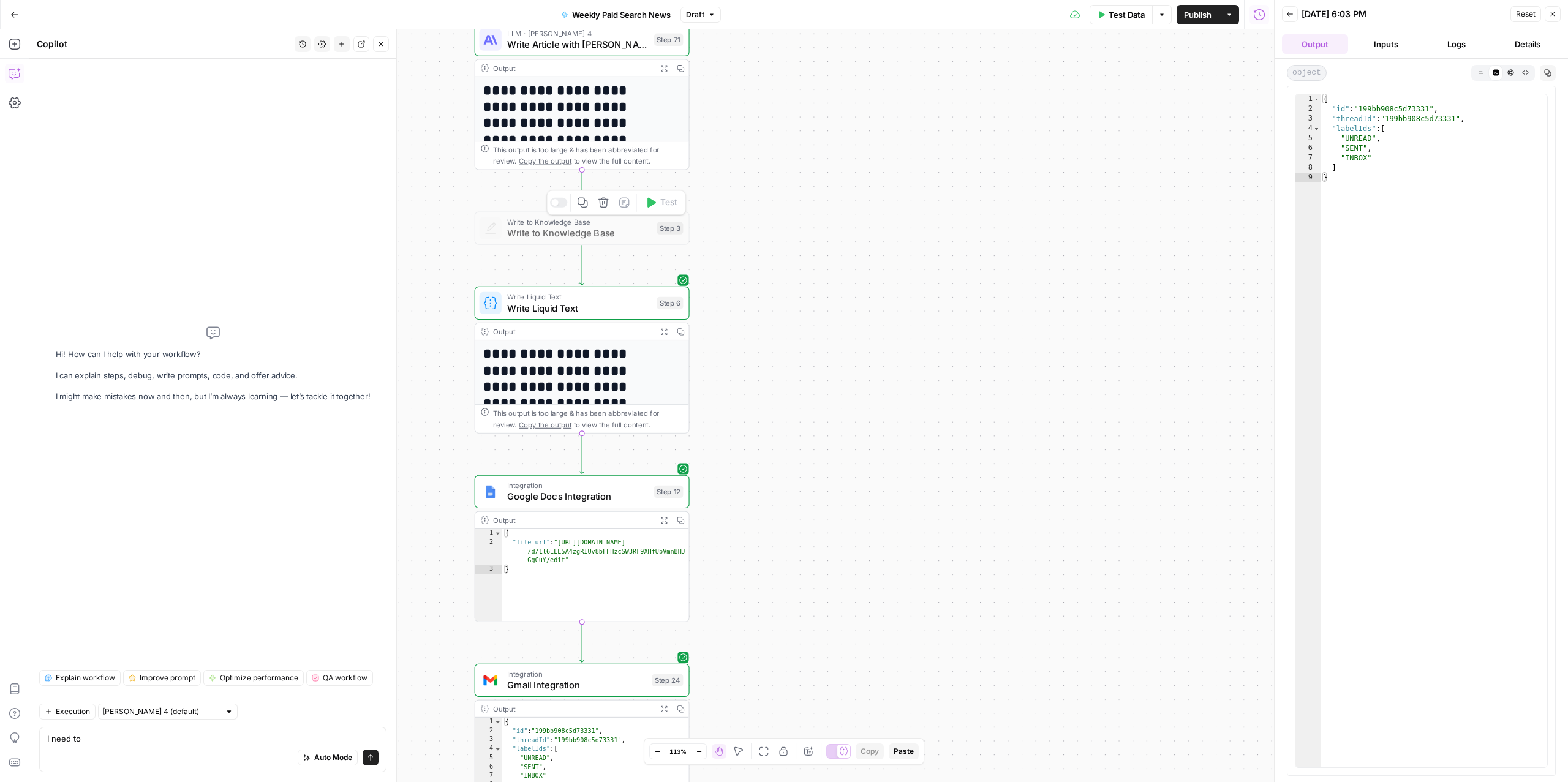
click at [604, 209] on button "Delete step" at bounding box center [604, 202] width 18 height 18
drag, startPoint x: 765, startPoint y: 154, endPoint x: 777, endPoint y: 180, distance: 28.6
click at [765, 154] on span "Delete Step" at bounding box center [750, 156] width 48 height 13
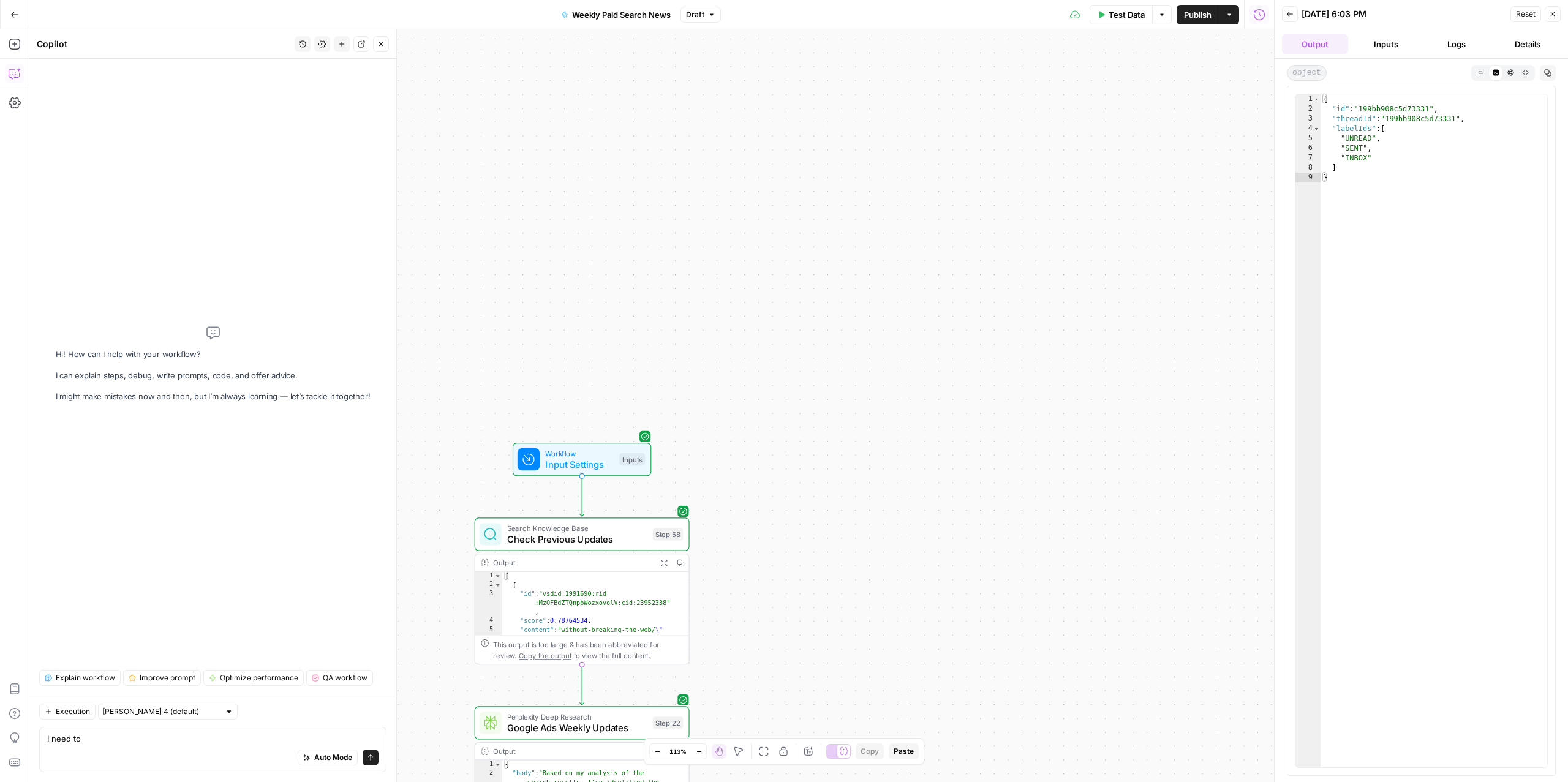
click at [709, 6] on button "Draft" at bounding box center [700, 14] width 41 height 16
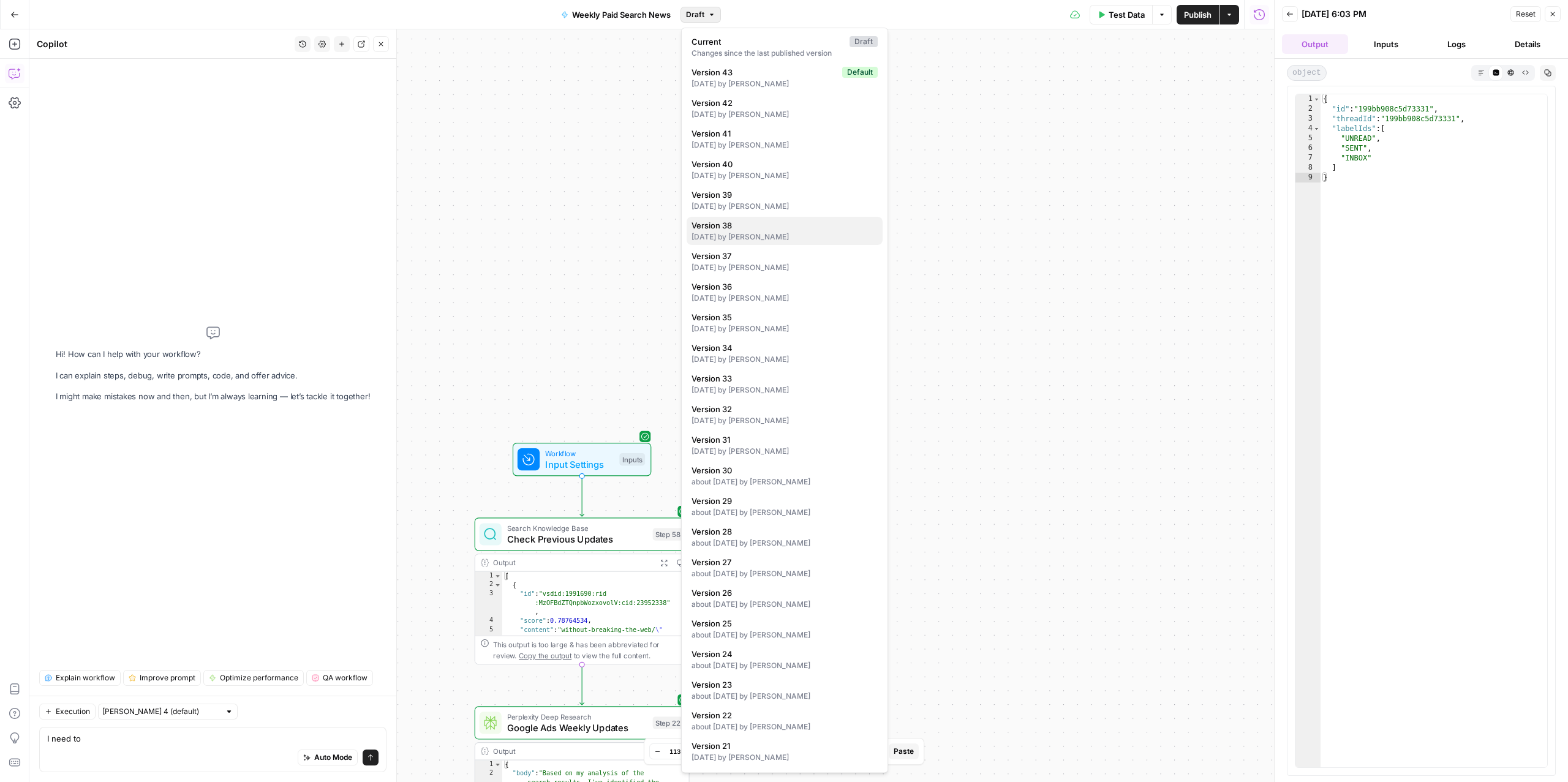
click at [747, 229] on span "Version 38" at bounding box center [782, 226] width 181 height 13
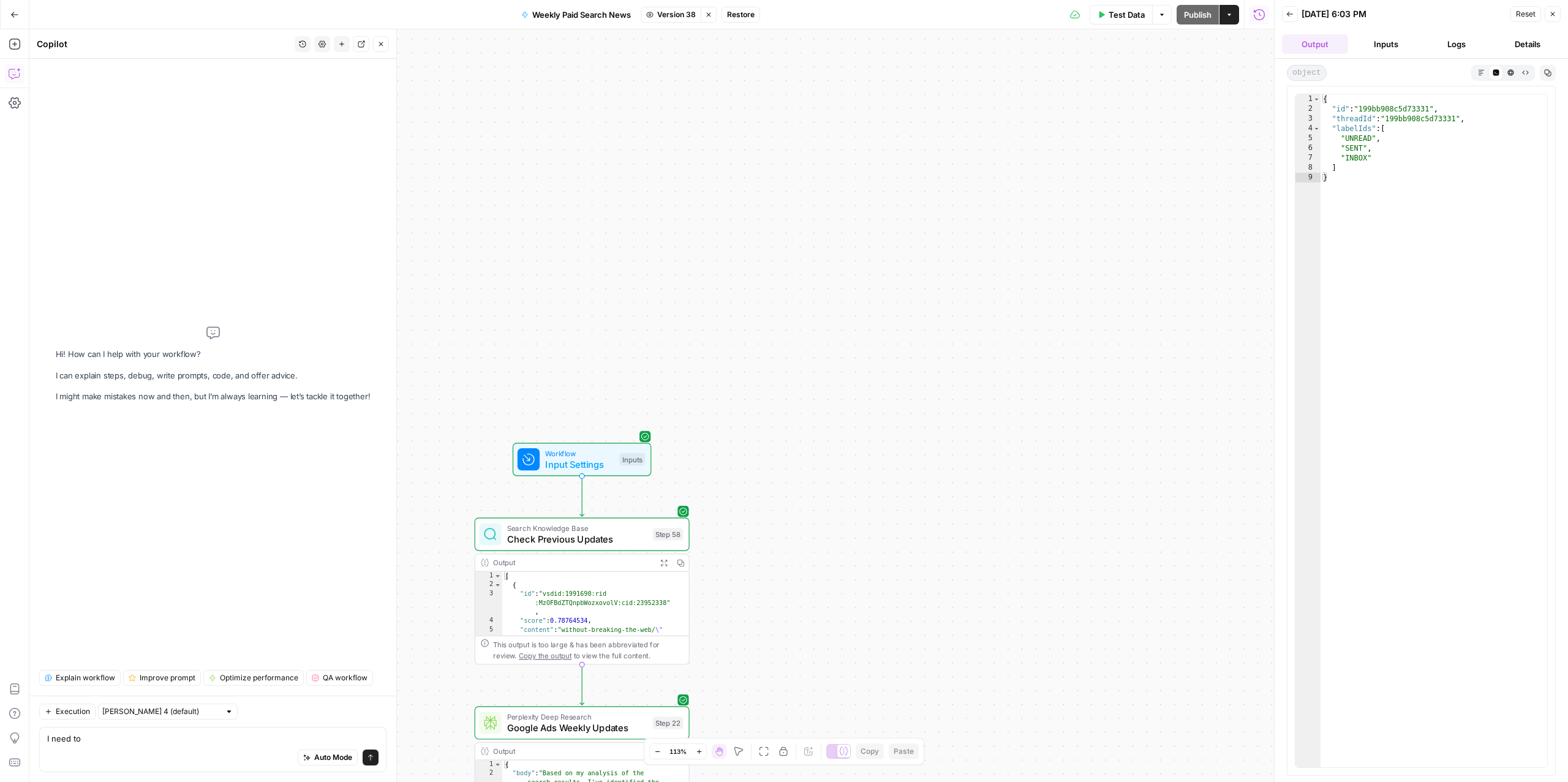
click at [751, 14] on span "Restore" at bounding box center [740, 14] width 28 height 11
click at [736, 138] on span "Restore" at bounding box center [743, 142] width 32 height 13
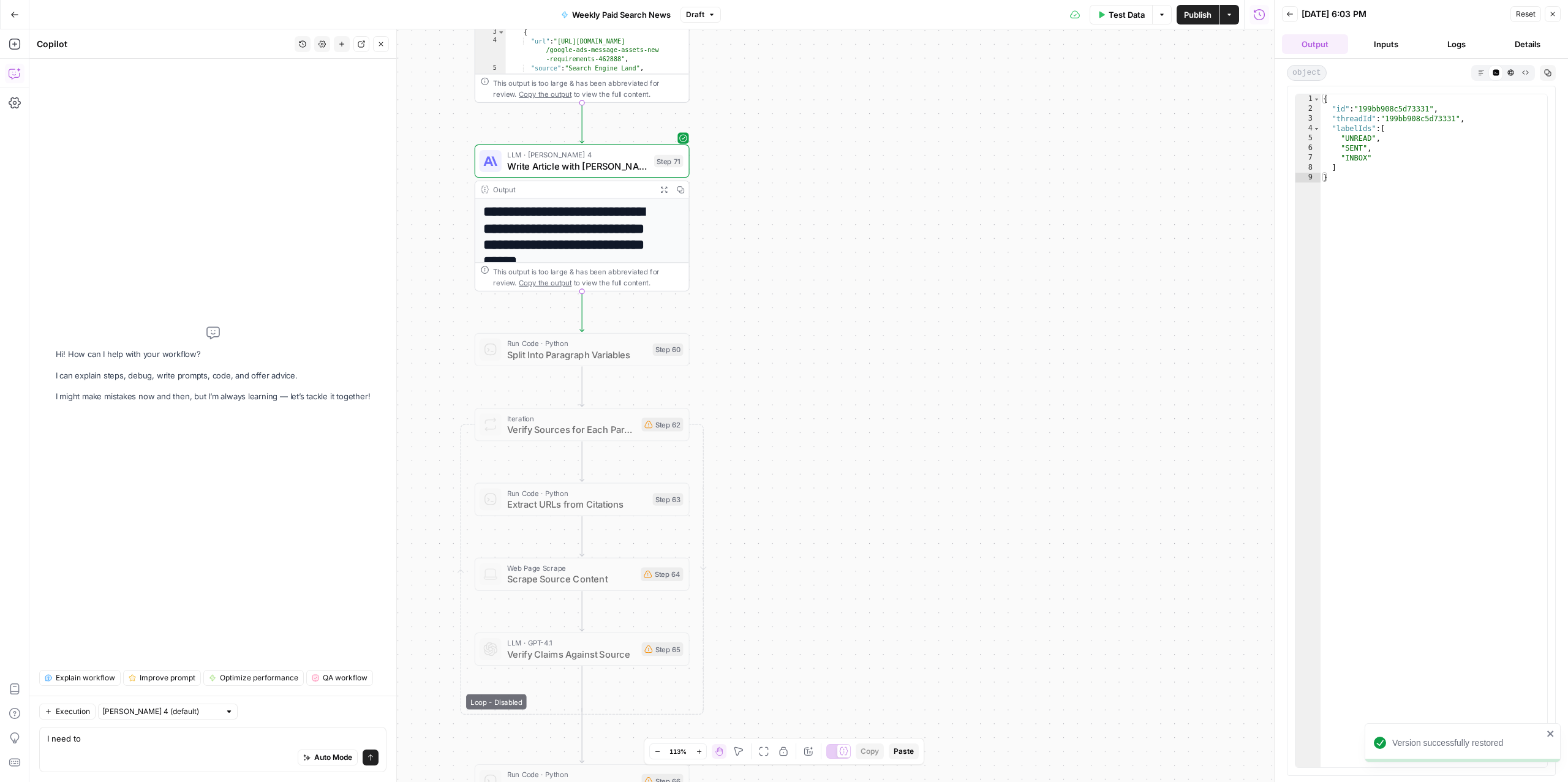
click at [1200, 28] on div "Test Data Options Publish Actions Run History" at bounding box center [997, 14] width 553 height 29
click at [1196, 14] on span "Publish" at bounding box center [1197, 14] width 28 height 13
